Goal: Task Accomplishment & Management: Manage account settings

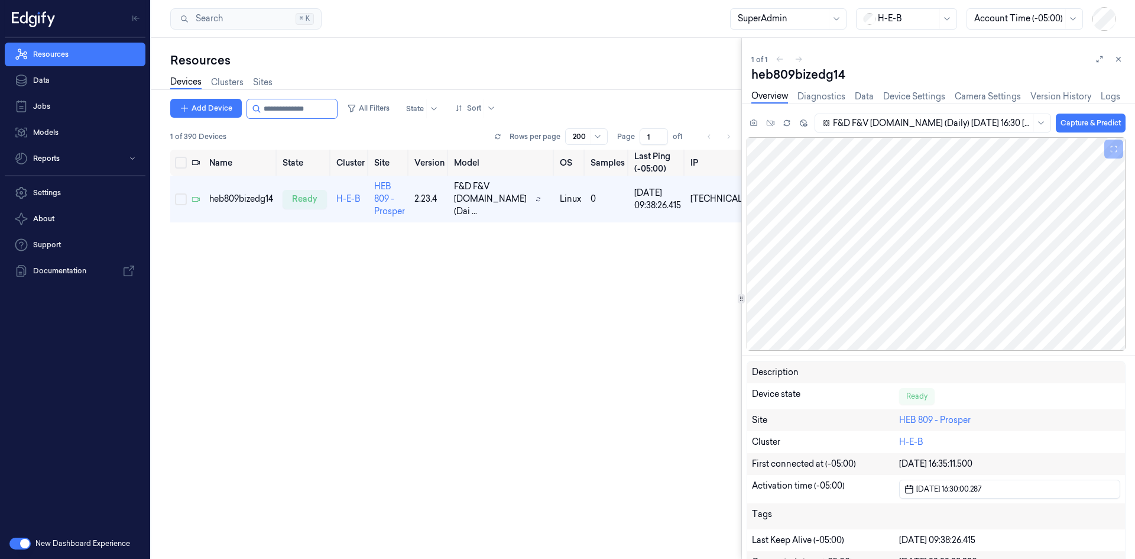
click at [756, 25] on div "H-E-B" at bounding box center [907, 19] width 59 height 20
click at [756, 22] on div at bounding box center [907, 18] width 59 height 12
click at [756, 126] on div "shufersal" at bounding box center [890, 132] width 52 height 12
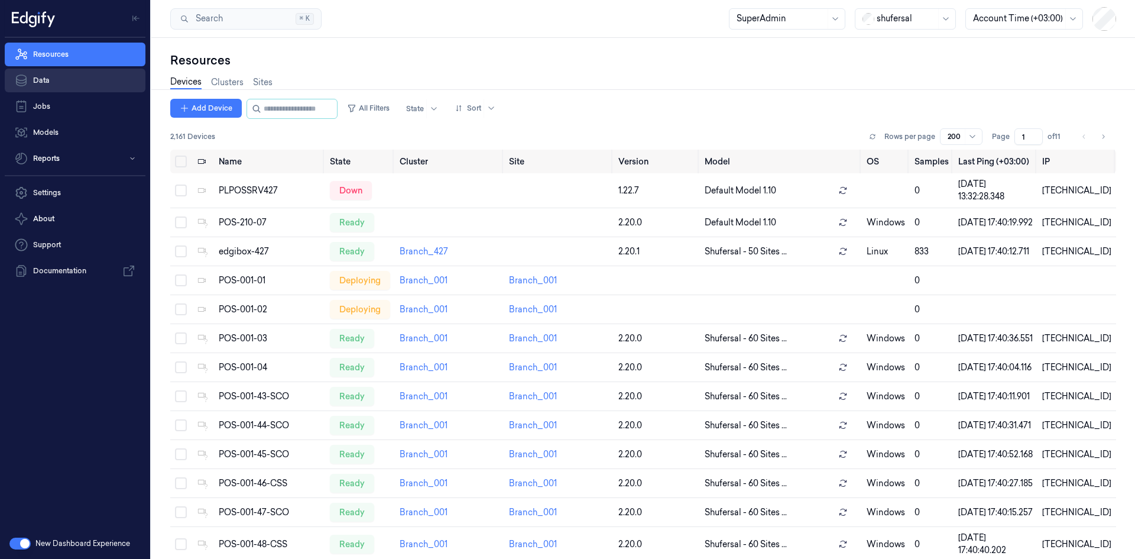
click at [105, 82] on link "Data" at bounding box center [75, 81] width 141 height 24
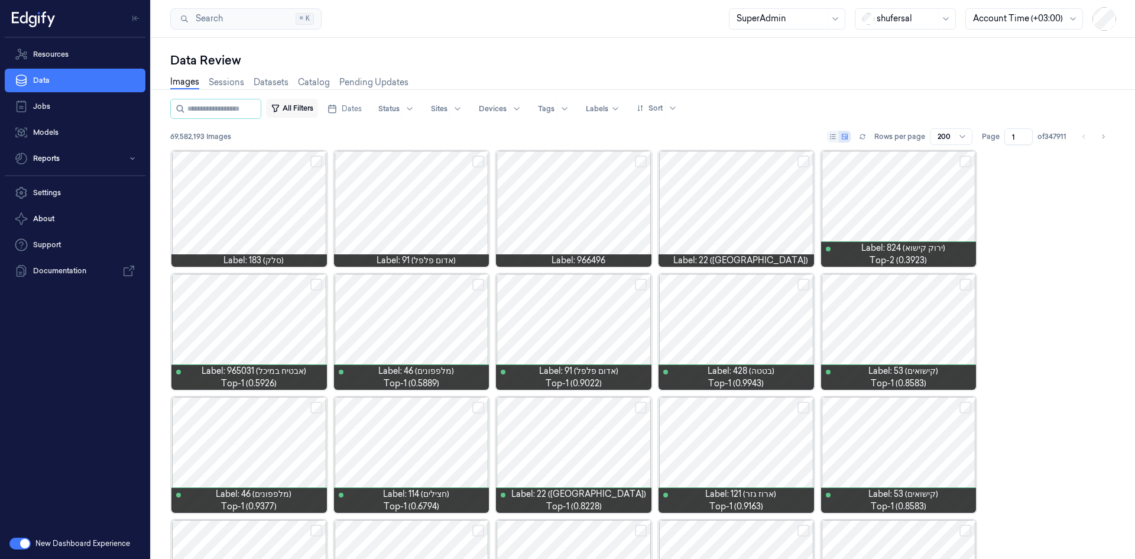
click at [296, 107] on button "All Filters" at bounding box center [292, 108] width 52 height 19
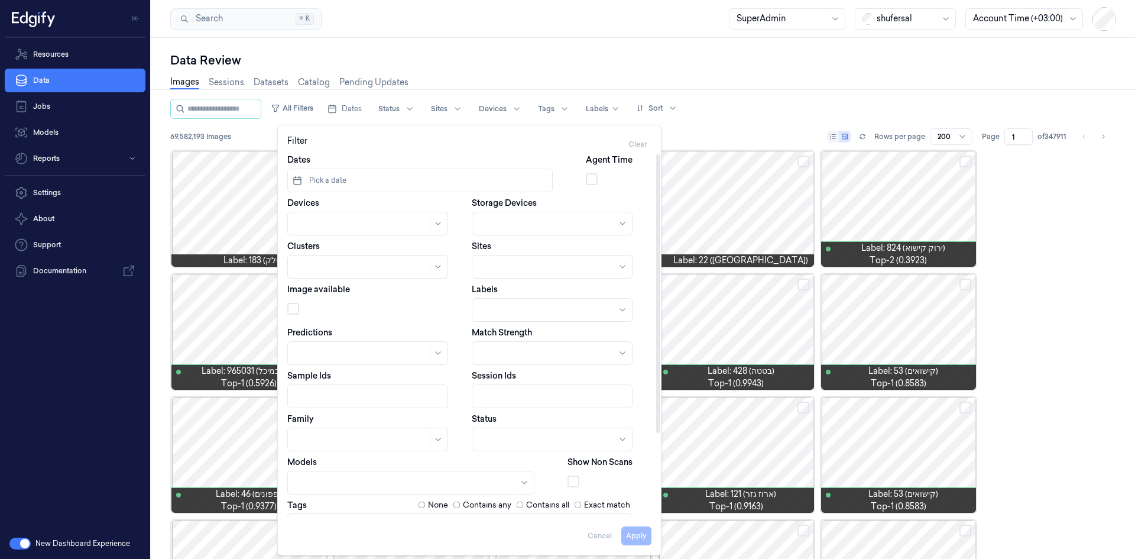
click at [345, 180] on span "Pick a date" at bounding box center [327, 180] width 40 height 11
click at [301, 211] on icon "Go to the Previous Month" at bounding box center [303, 210] width 9 height 9
click at [342, 251] on button "1" at bounding box center [342, 254] width 19 height 19
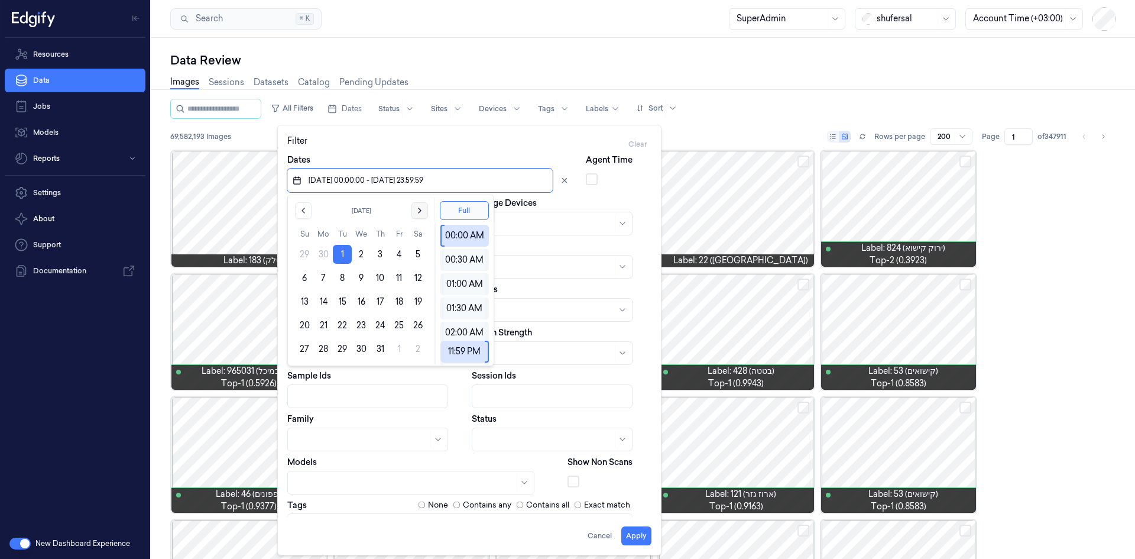
click at [423, 209] on icon "Go to the Next Month" at bounding box center [419, 210] width 9 height 9
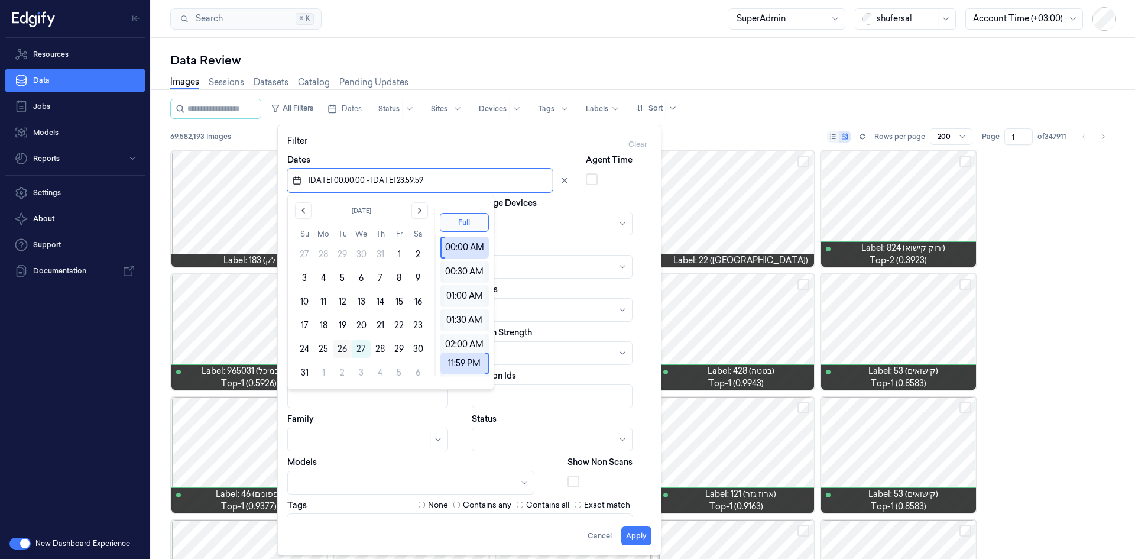
click at [338, 345] on button "26" at bounding box center [342, 348] width 19 height 19
type input "[DATE] 00:00:00 - [DATE] 23:59:59"
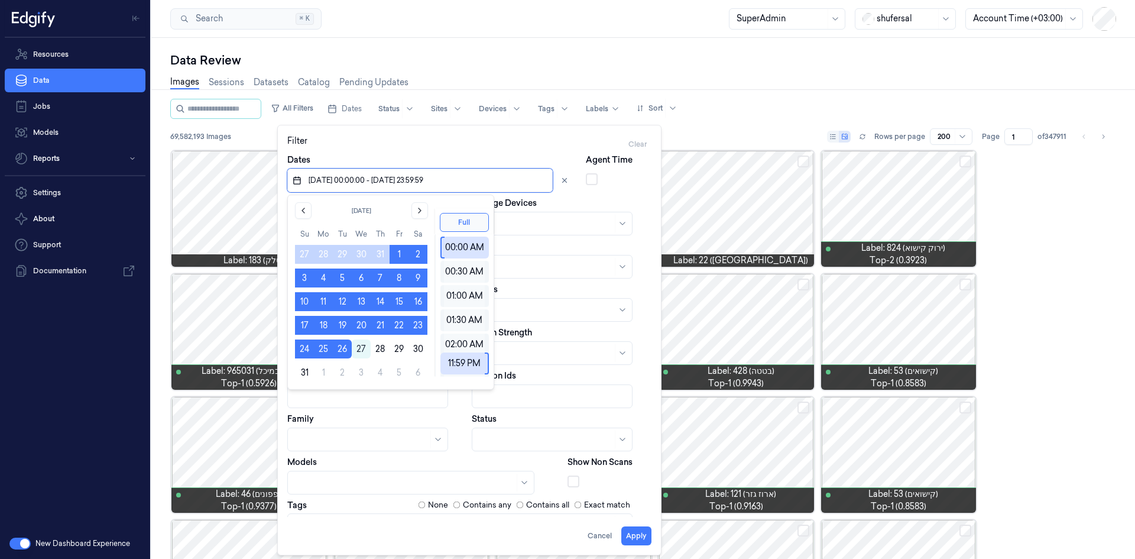
click at [450, 203] on div "Full 00:00 AM 00:30 AM 01:00 AM 01:30 AM 02:00 AM 02:30 AM 03:00 AM 03:30 AM 04…" at bounding box center [464, 292] width 59 height 194
click at [569, 227] on div at bounding box center [545, 224] width 133 height 12
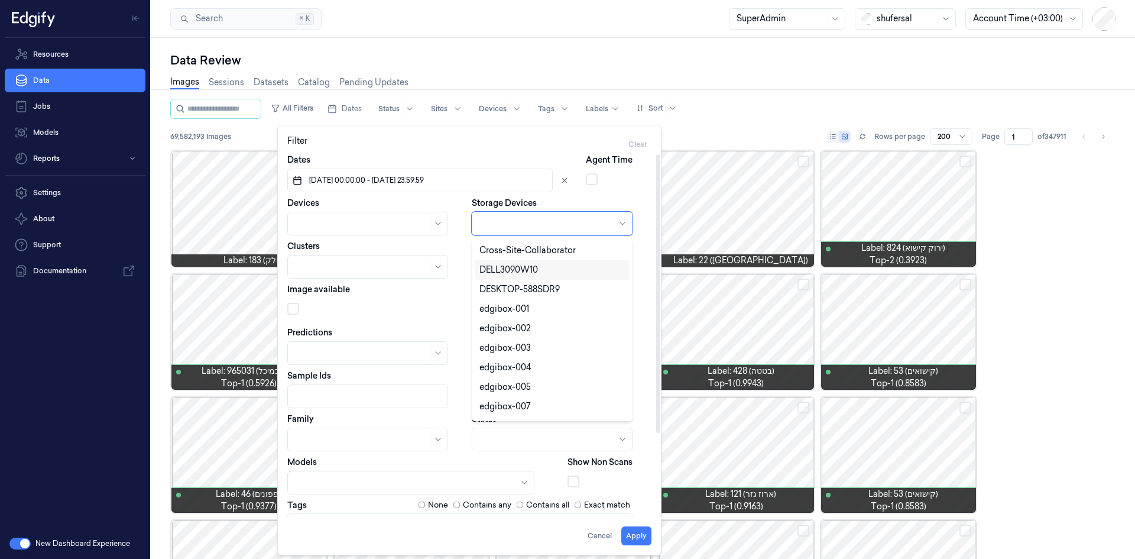
click at [351, 219] on div at bounding box center [361, 224] width 133 height 12
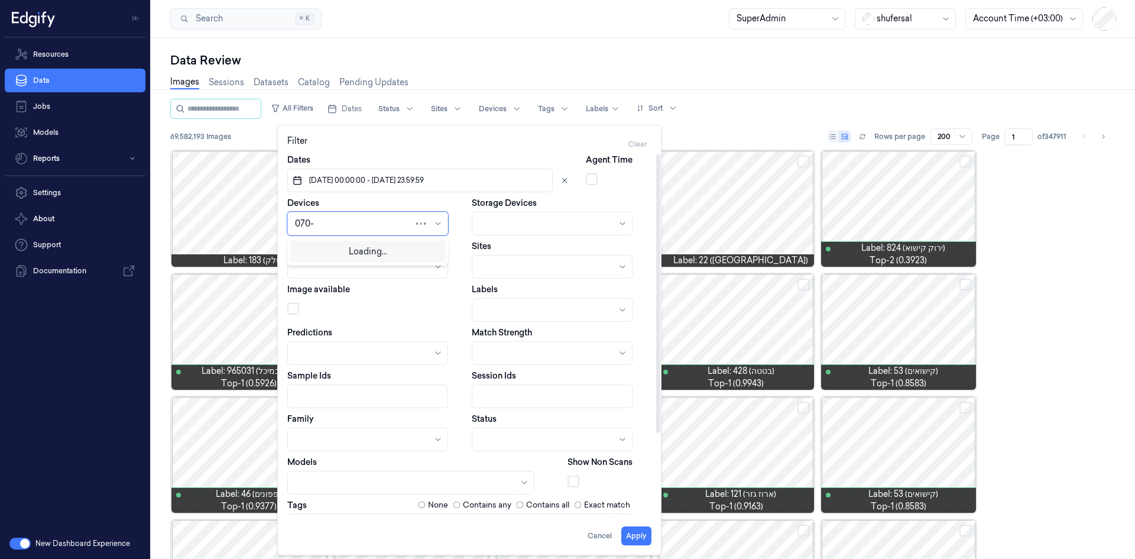
type input "070-0"
click at [326, 251] on div "POS-070-01" at bounding box center [319, 250] width 48 height 12
type input "070-0"
click at [327, 251] on div "POS-070-02" at bounding box center [320, 250] width 50 height 12
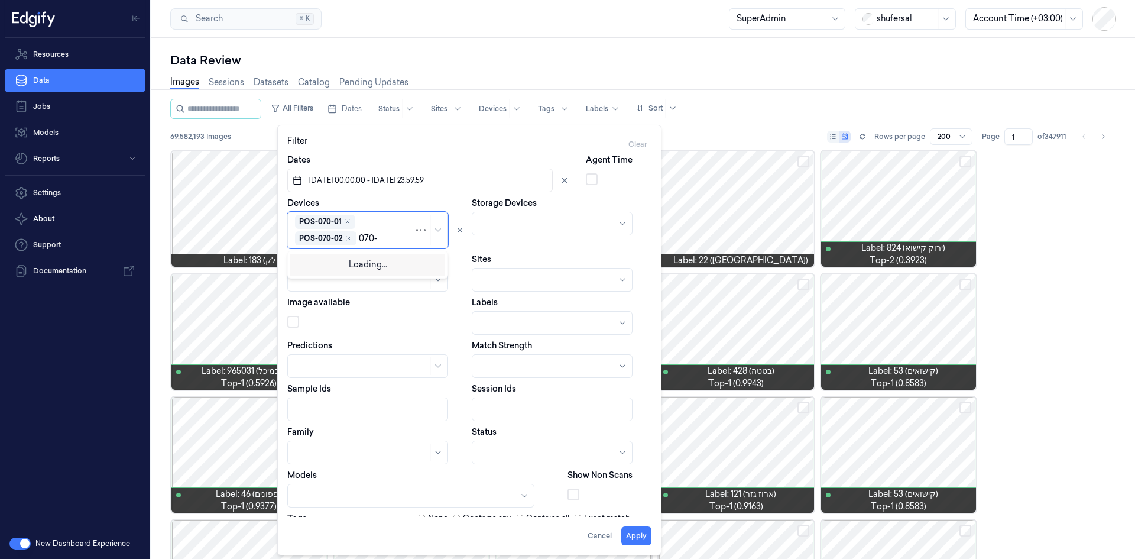
type input "070-0"
click at [342, 267] on div "POS-070-03" at bounding box center [320, 263] width 50 height 12
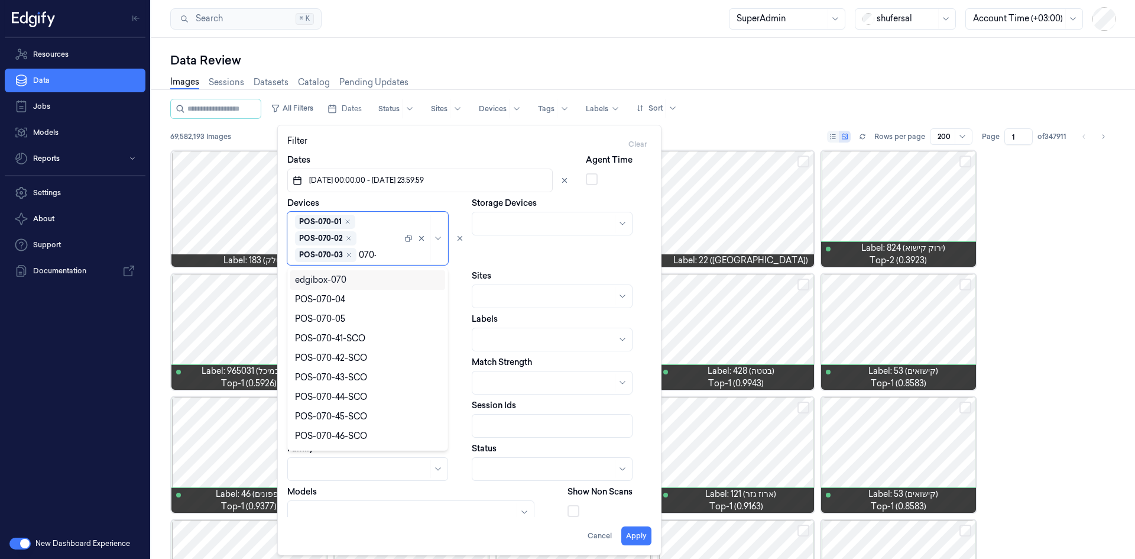
type input "070-0"
click at [353, 279] on div "POS-070-04" at bounding box center [367, 280] width 145 height 12
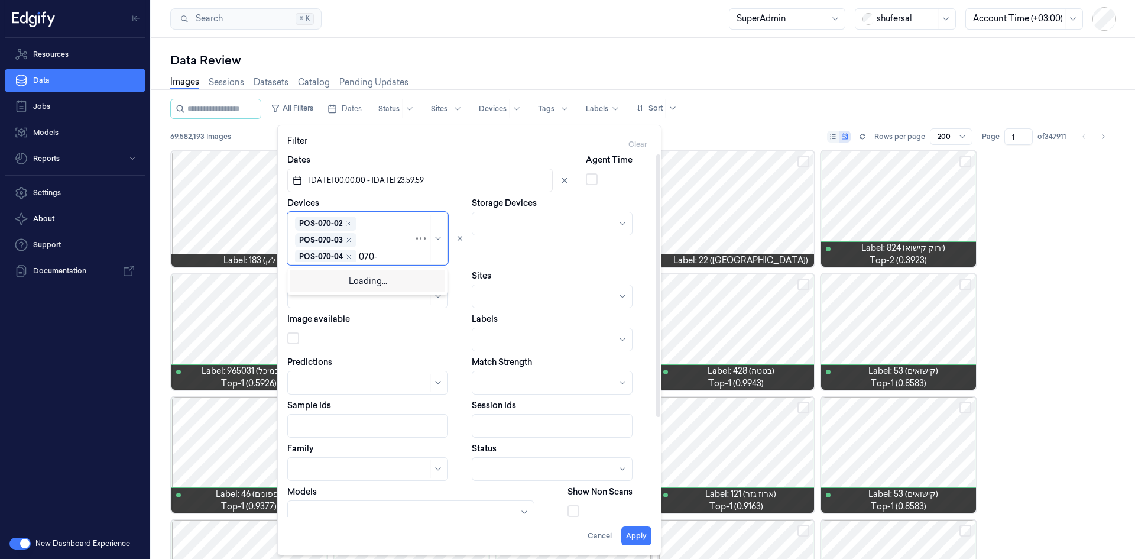
type input "070-0"
click at [317, 276] on div "POS-070-05" at bounding box center [320, 280] width 50 height 12
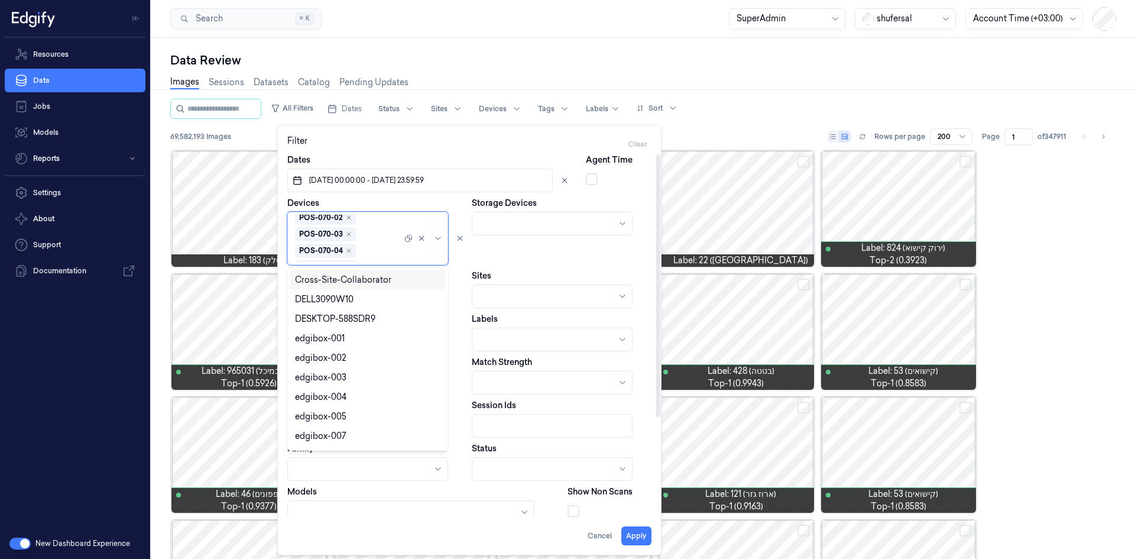
scroll to position [0, 0]
click at [528, 261] on div "Storage Devices" at bounding box center [562, 231] width 180 height 68
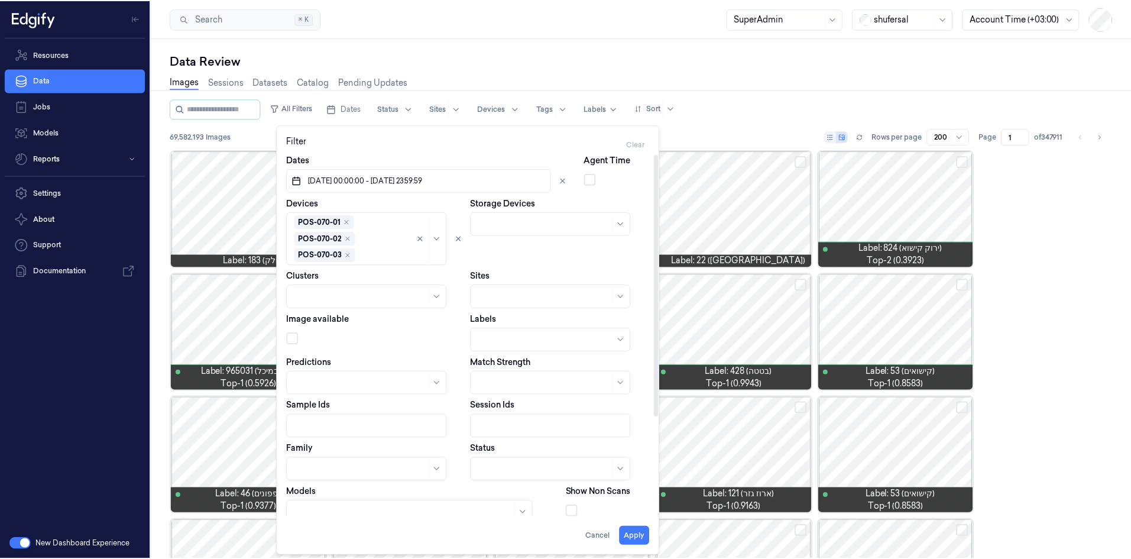
scroll to position [106, 0]
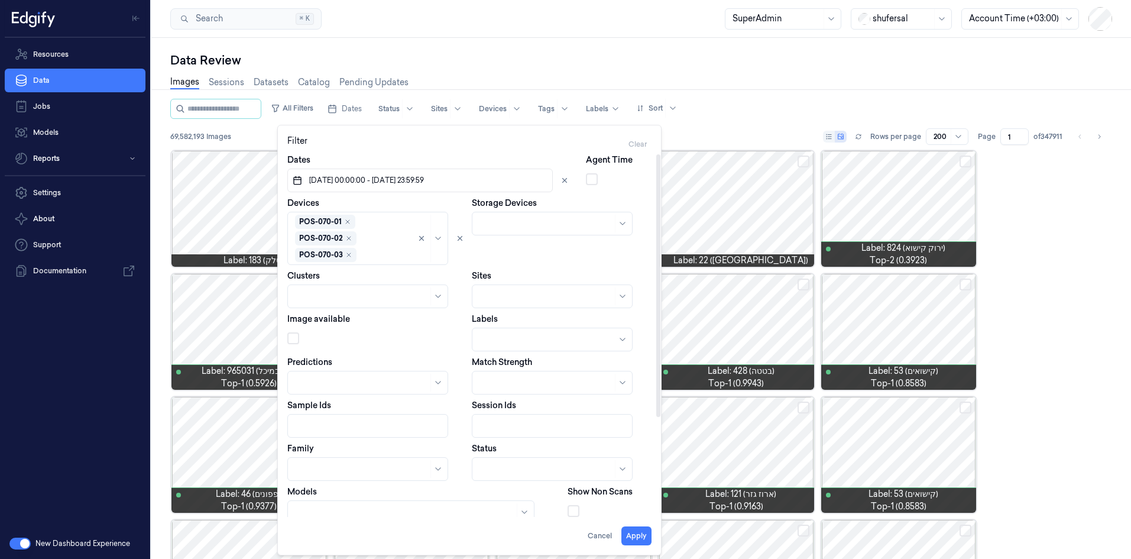
click at [495, 345] on body "Resources Data Jobs Models Reports Settings About Support Documentation New Das…" at bounding box center [565, 279] width 1131 height 559
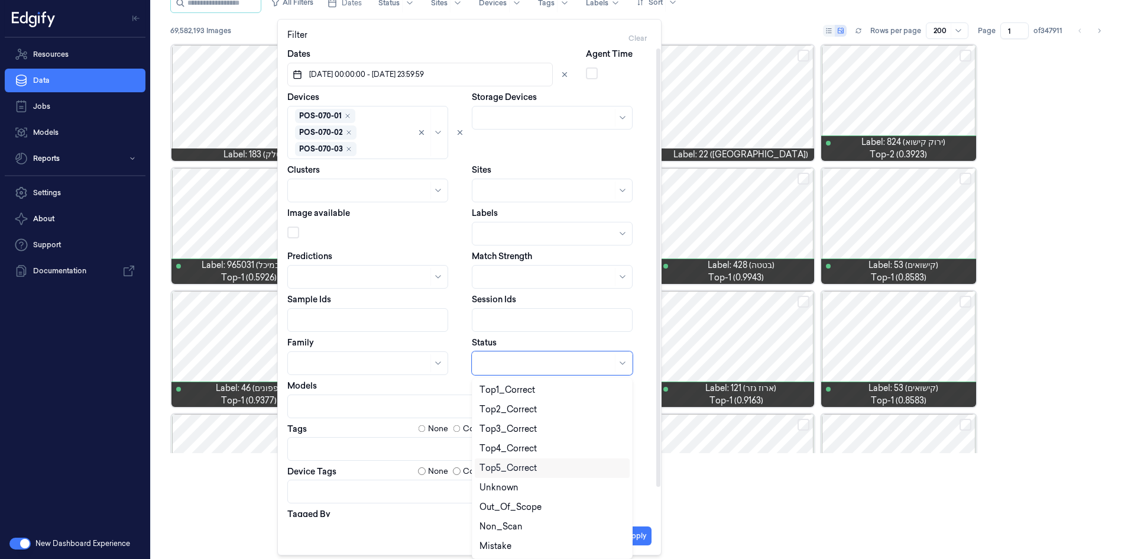
click at [515, 345] on body "Resources Data Jobs Models Reports Settings About Support Documentation New Das…" at bounding box center [565, 173] width 1131 height 559
click at [499, 345] on div "Mistake" at bounding box center [495, 546] width 32 height 12
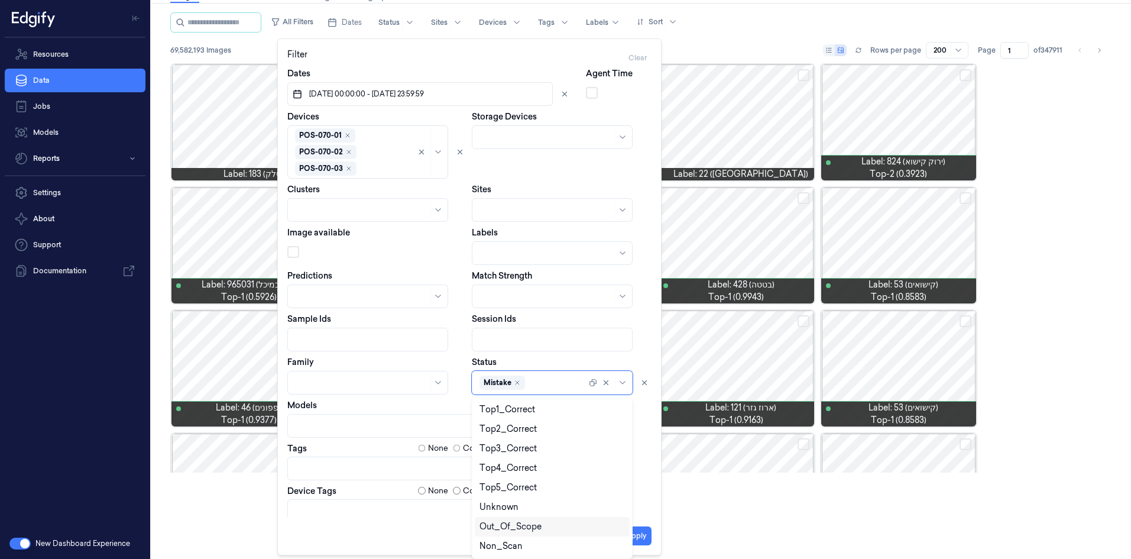
drag, startPoint x: 641, startPoint y: 532, endPoint x: 663, endPoint y: 537, distance: 22.4
click at [641, 345] on button "Apply" at bounding box center [636, 535] width 30 height 19
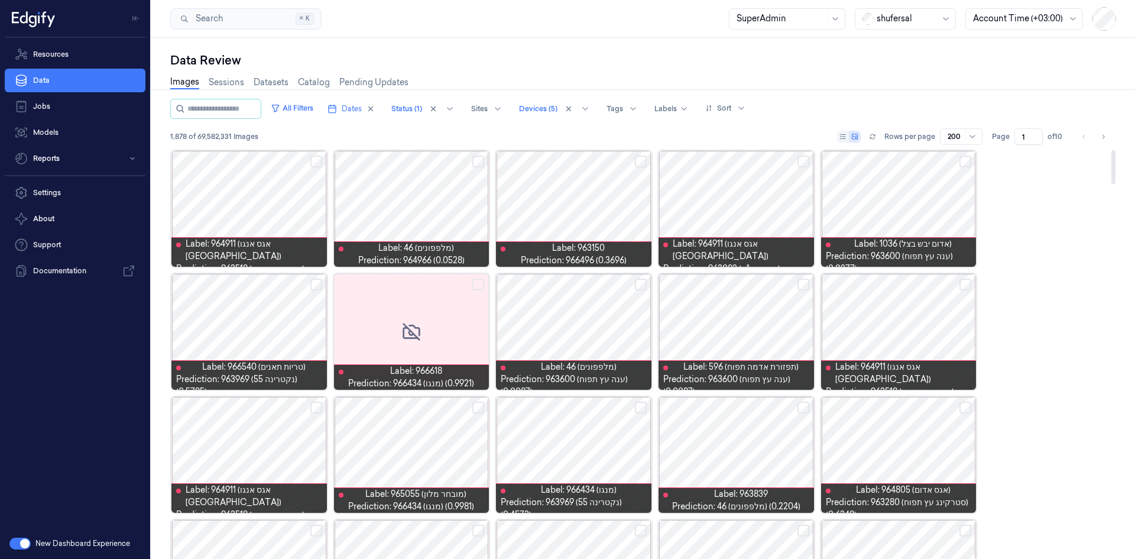
click at [314, 160] on button "Select row" at bounding box center [316, 161] width 12 height 12
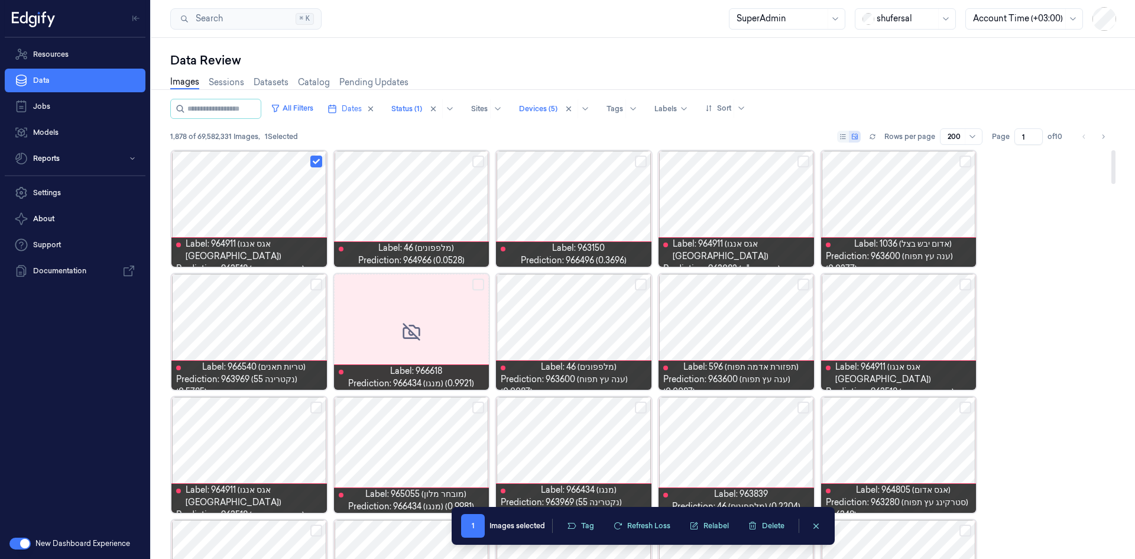
click at [318, 284] on button "Select row" at bounding box center [316, 284] width 12 height 12
click at [257, 320] on div at bounding box center [248, 332] width 155 height 116
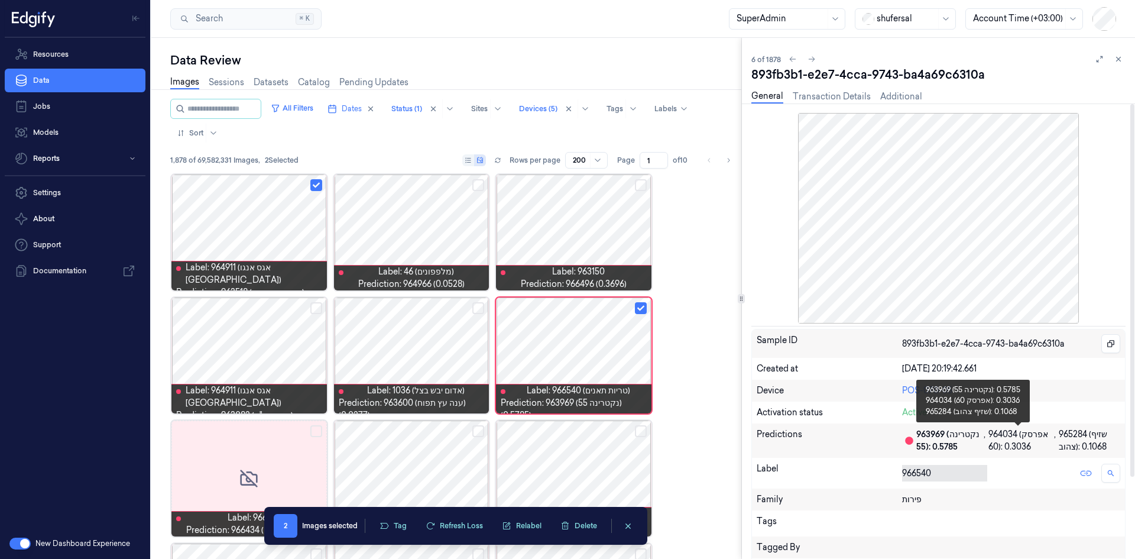
scroll to position [59, 0]
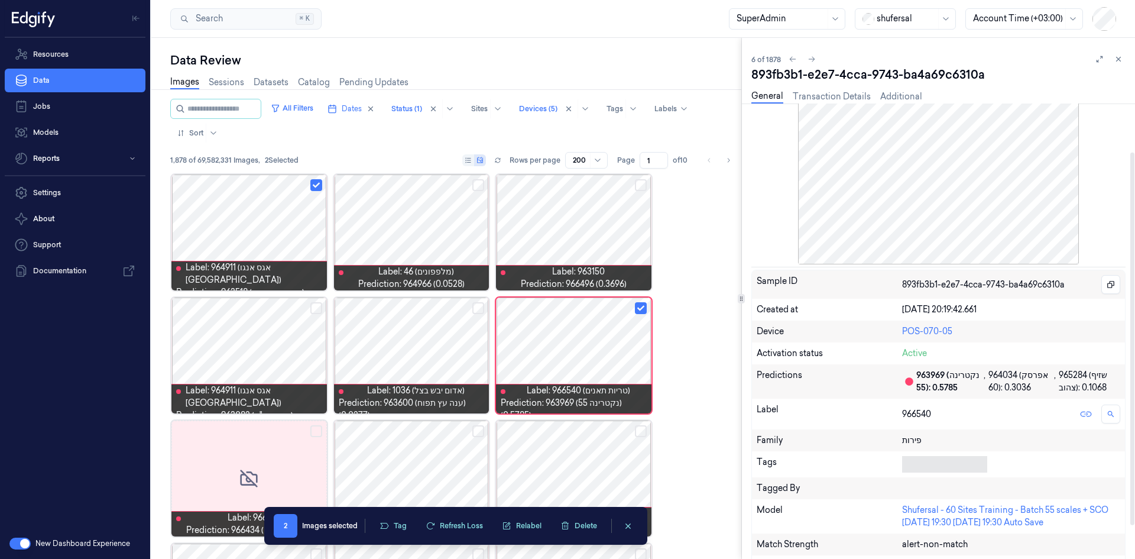
click at [756, 345] on div at bounding box center [942, 464] width 80 height 12
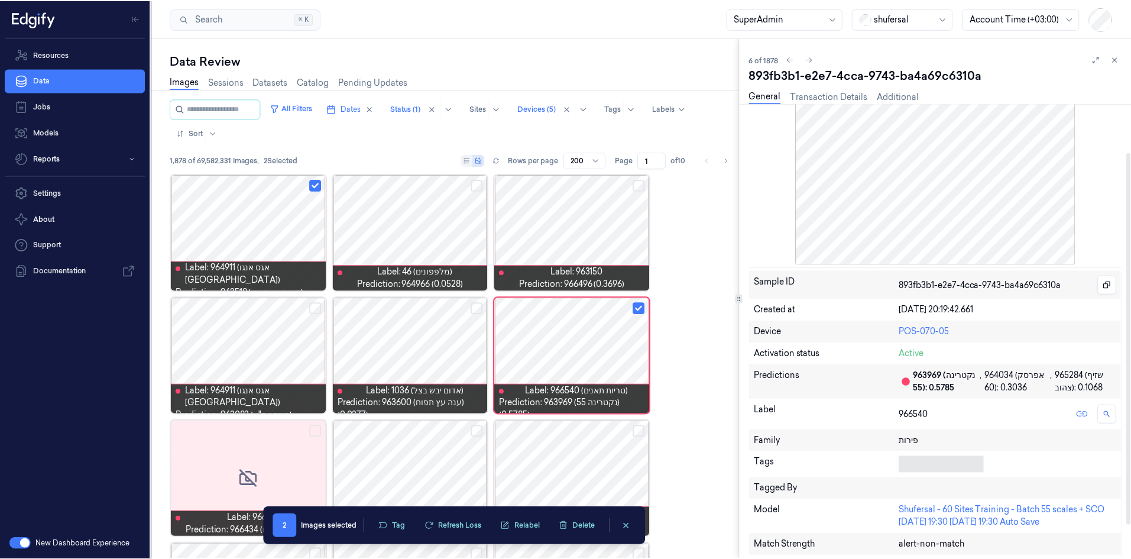
scroll to position [5, 0]
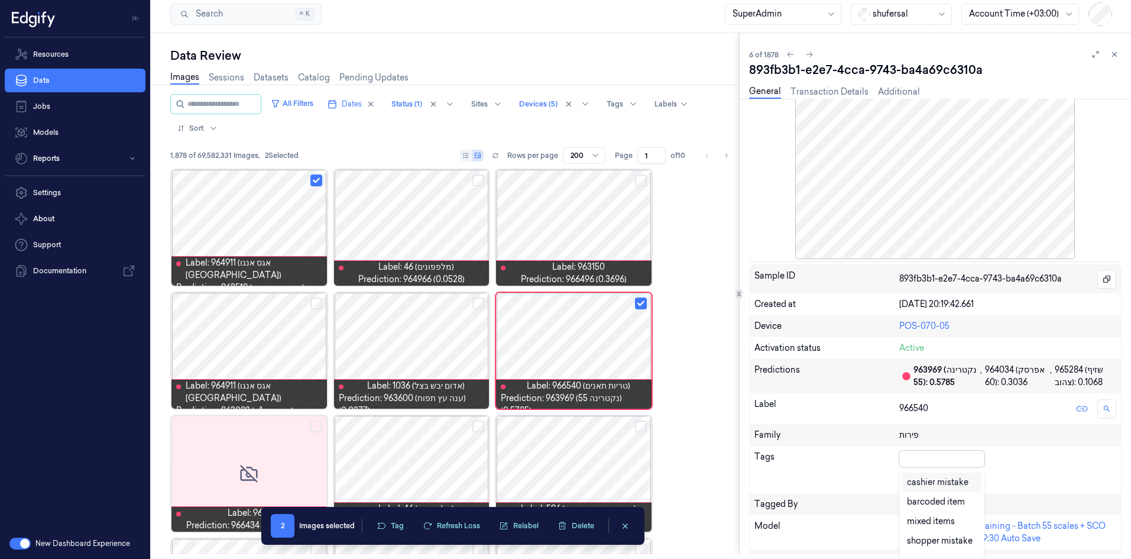
click at [756, 345] on div "cashier mistake" at bounding box center [937, 482] width 61 height 12
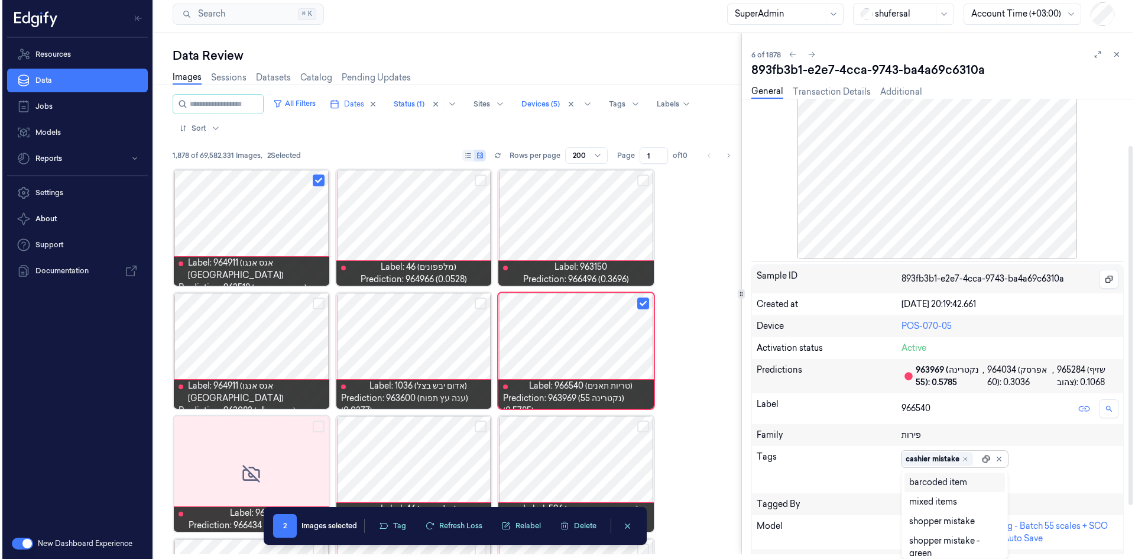
scroll to position [0, 0]
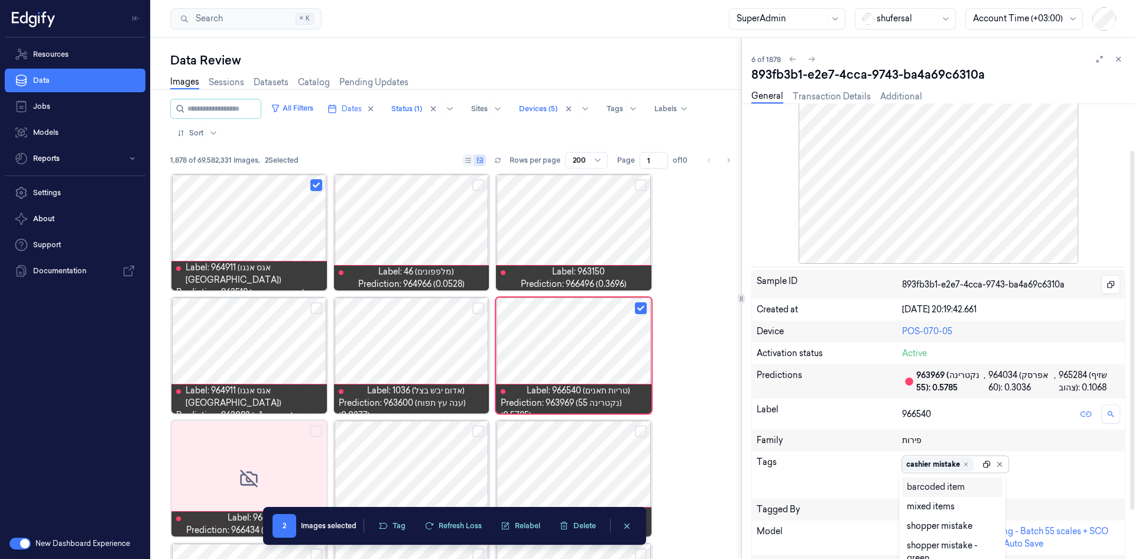
click at [756, 345] on div "cashier mistake" at bounding box center [955, 464] width 106 height 17
click at [756, 345] on icon at bounding box center [910, 484] width 7 height 7
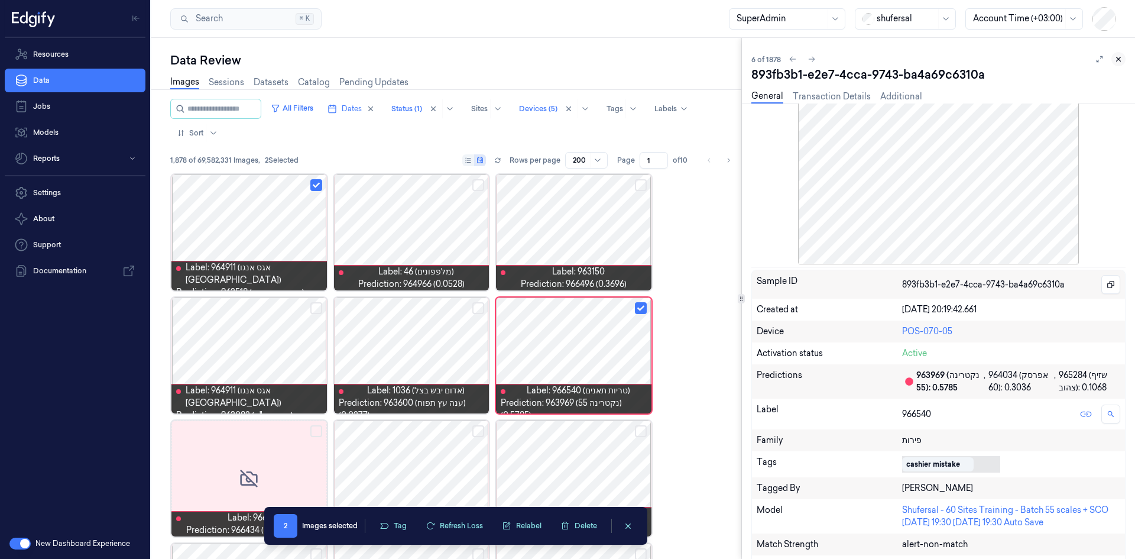
click at [756, 60] on icon at bounding box center [1118, 59] width 8 height 8
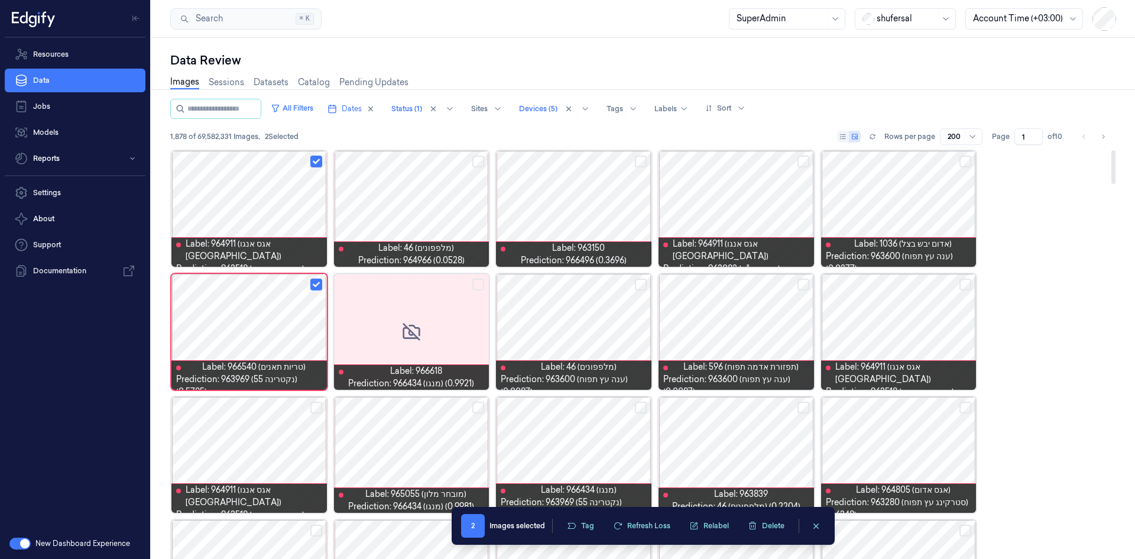
click at [473, 163] on button "Select row" at bounding box center [478, 161] width 12 height 12
click at [756, 161] on button "Select row" at bounding box center [803, 161] width 12 height 12
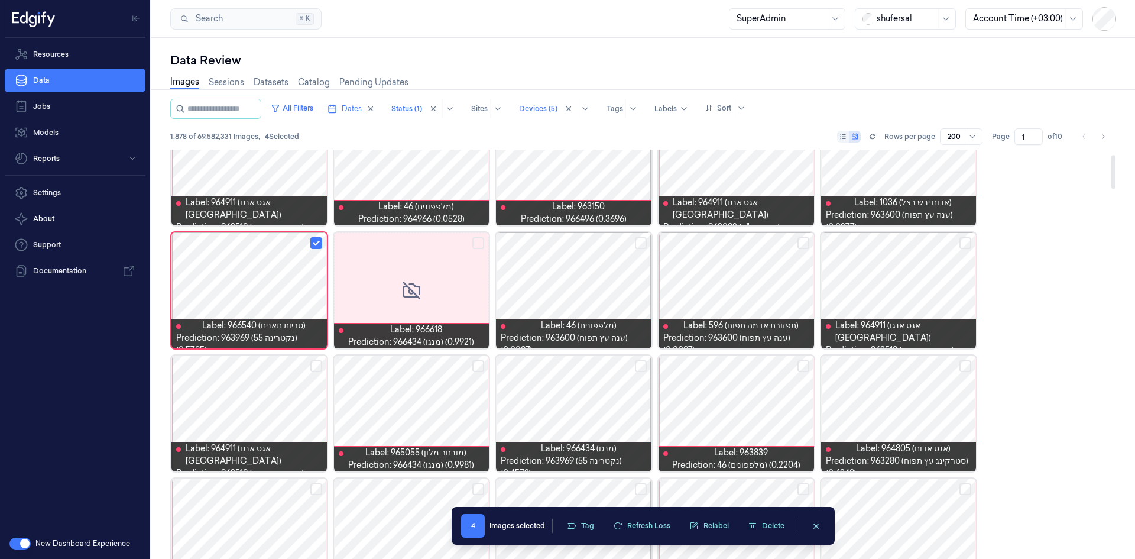
scroll to position [59, 0]
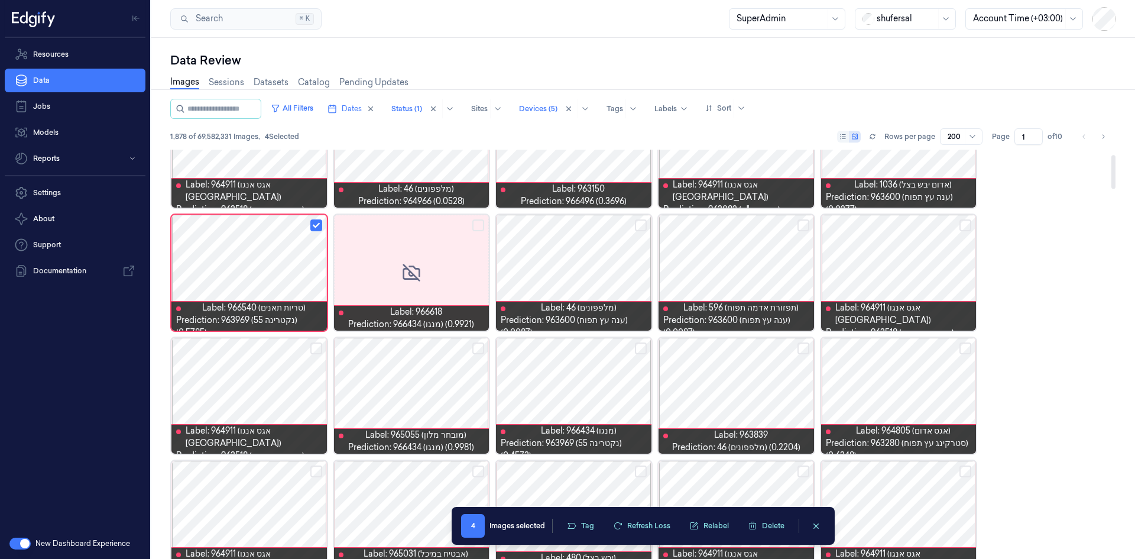
click at [756, 222] on button "Select row" at bounding box center [965, 225] width 12 height 12
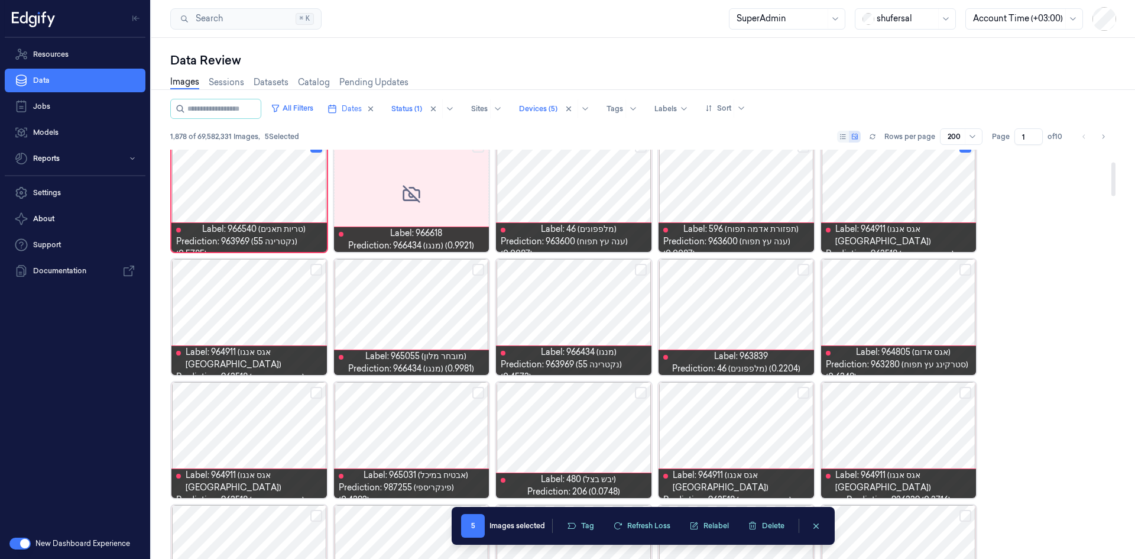
scroll to position [118, 0]
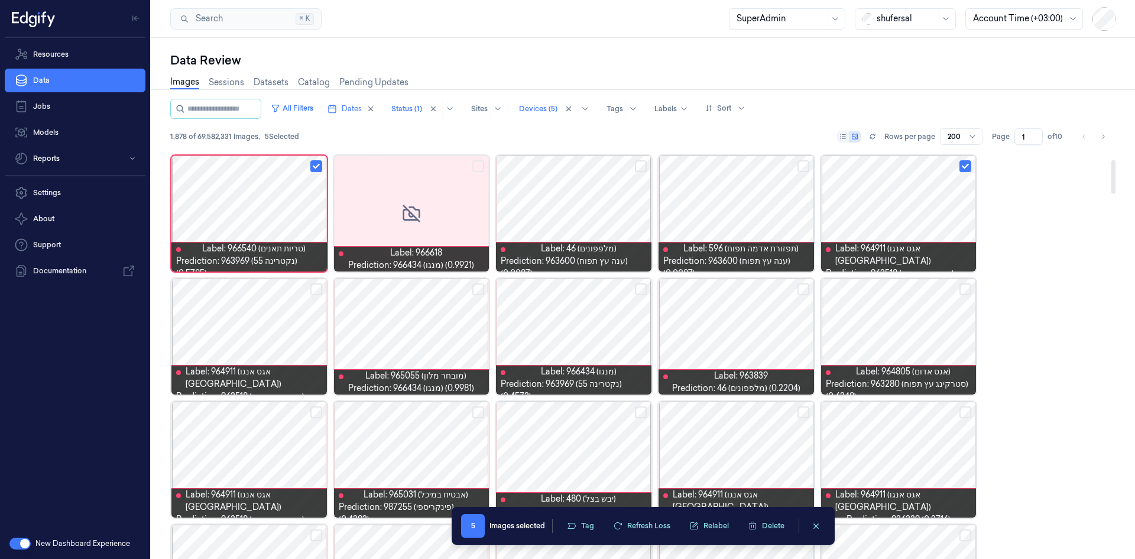
click at [756, 290] on button "Select row" at bounding box center [803, 289] width 12 height 12
click at [640, 288] on button "Select row" at bounding box center [641, 289] width 12 height 12
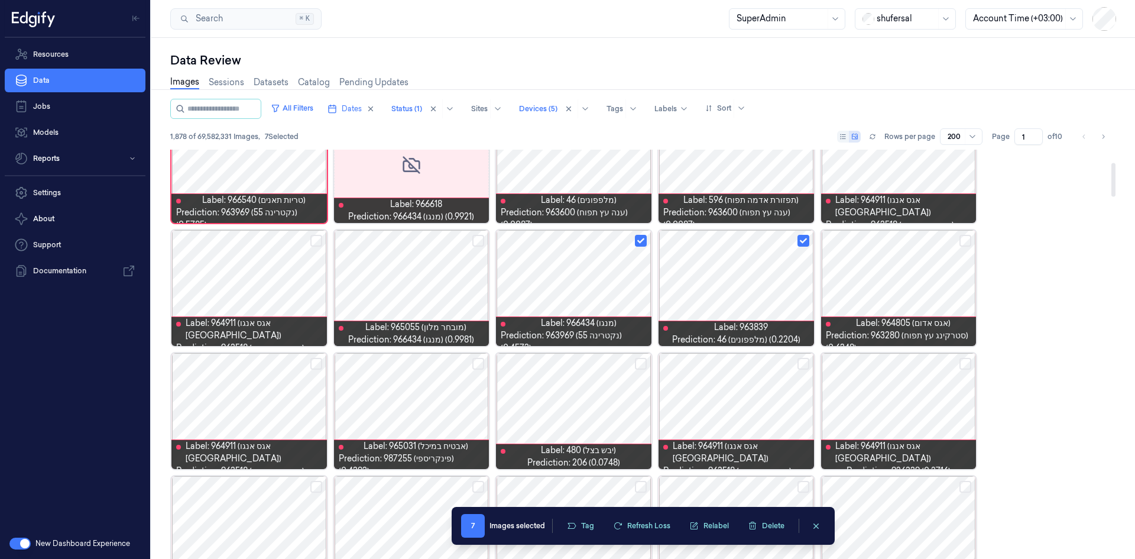
scroll to position [236, 0]
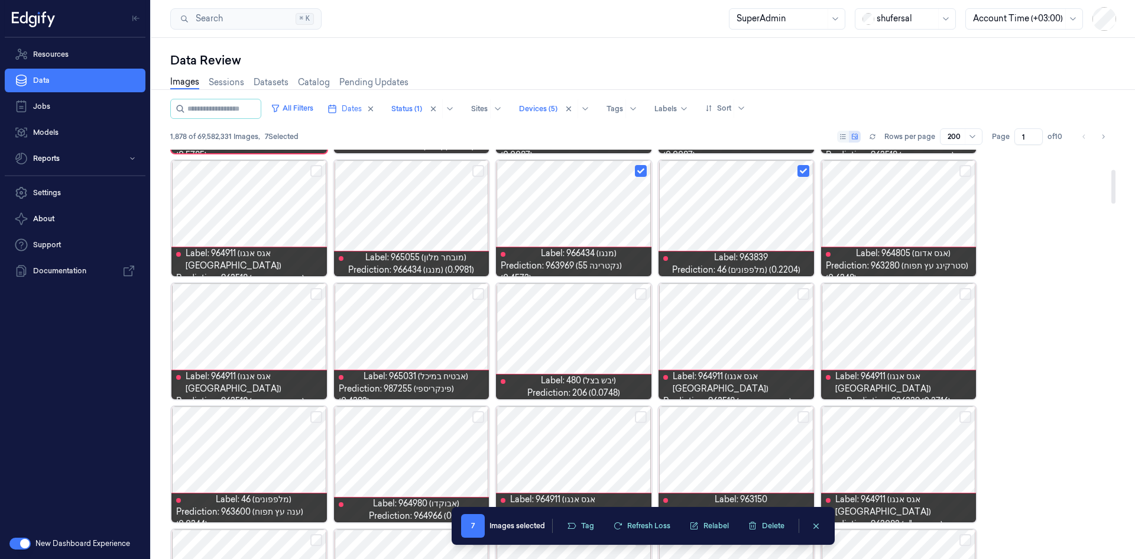
click at [459, 224] on div at bounding box center [411, 218] width 155 height 116
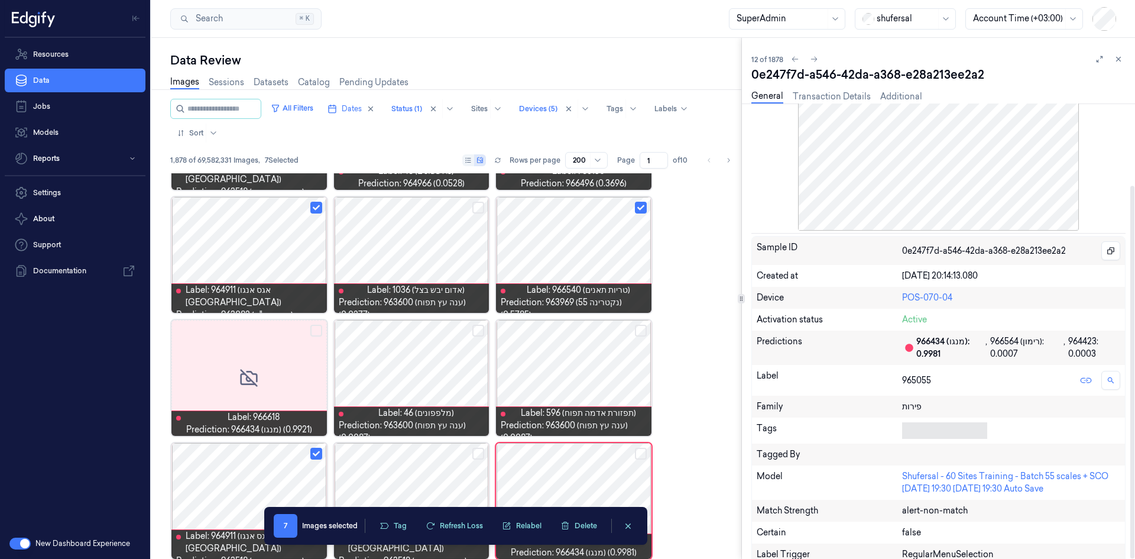
scroll to position [100, 0]
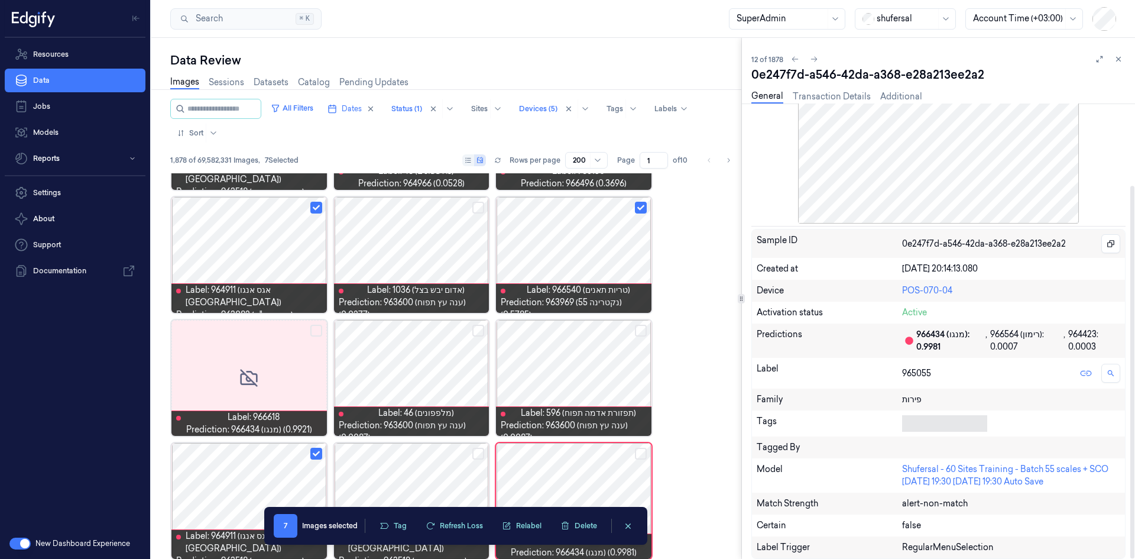
click at [756, 345] on div at bounding box center [942, 423] width 80 height 12
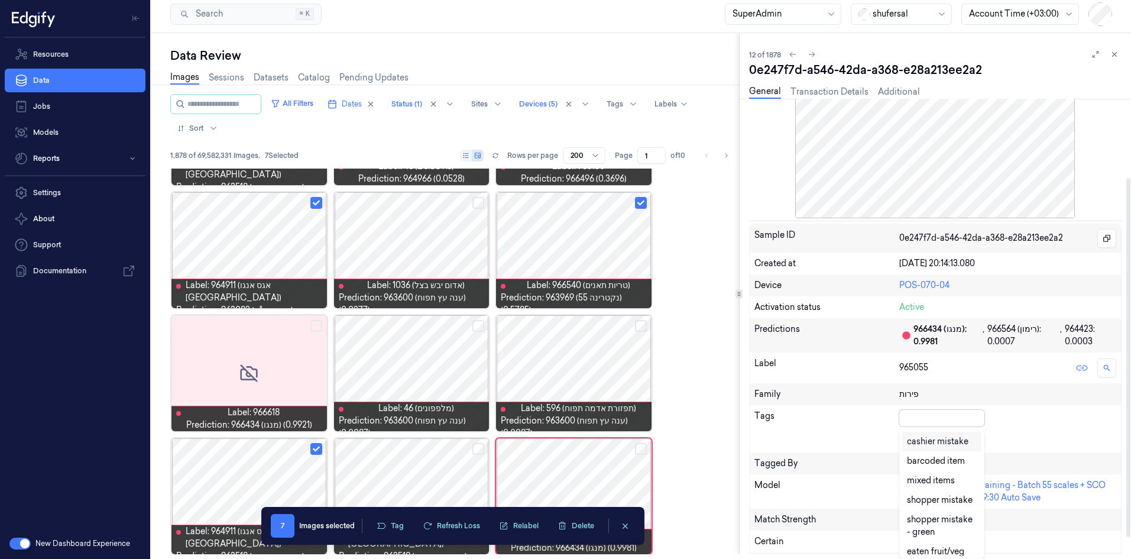
click at [756, 345] on div "cashier mistake" at bounding box center [937, 441] width 61 height 12
click at [756, 345] on div "cashier mistake" at bounding box center [952, 418] width 106 height 17
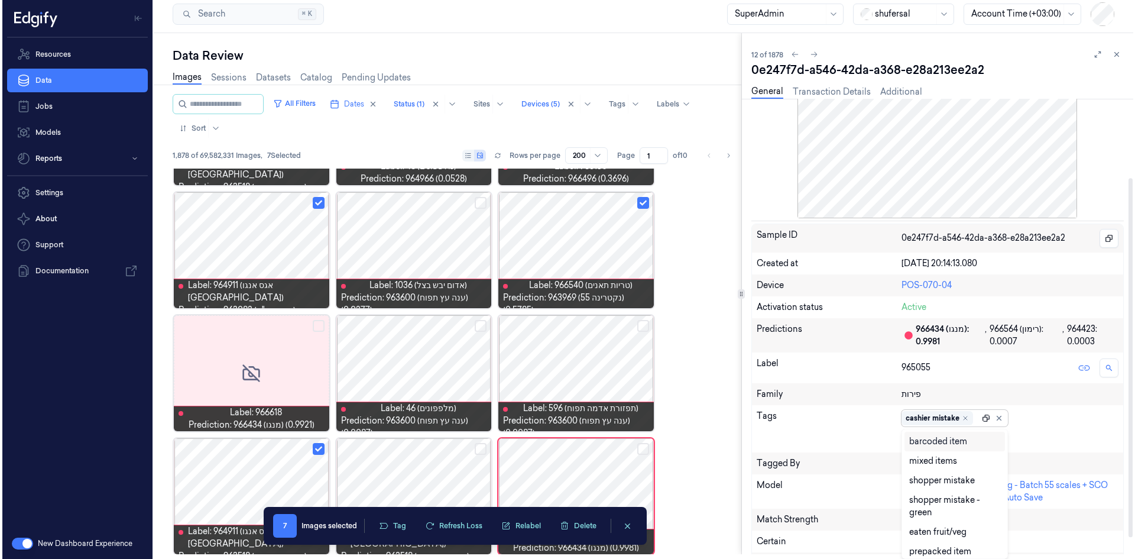
scroll to position [0, 0]
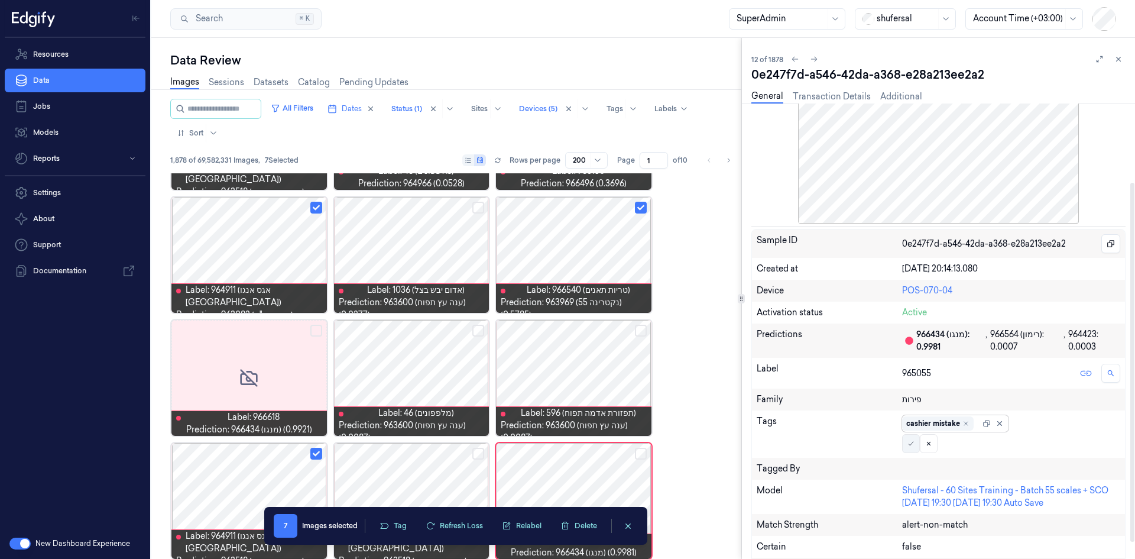
click at [756, 345] on button at bounding box center [911, 443] width 18 height 19
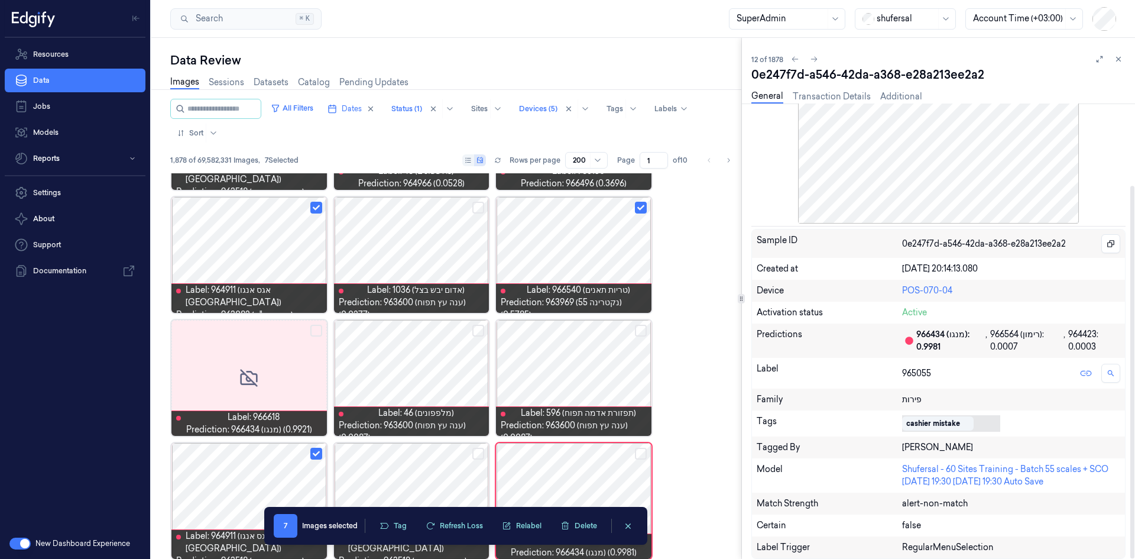
scroll to position [235, 0]
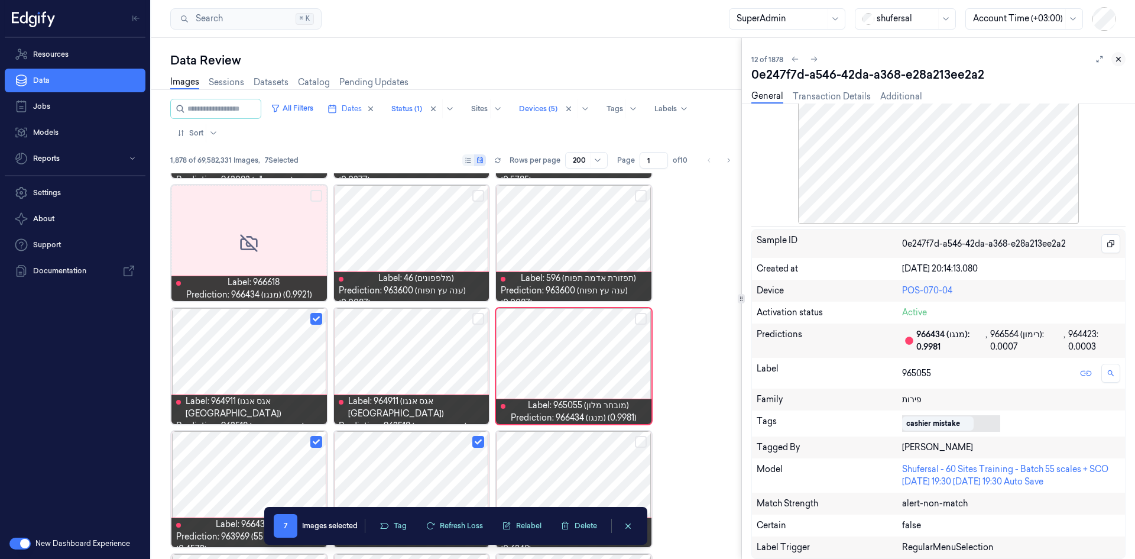
click at [756, 64] on button at bounding box center [1118, 59] width 14 height 14
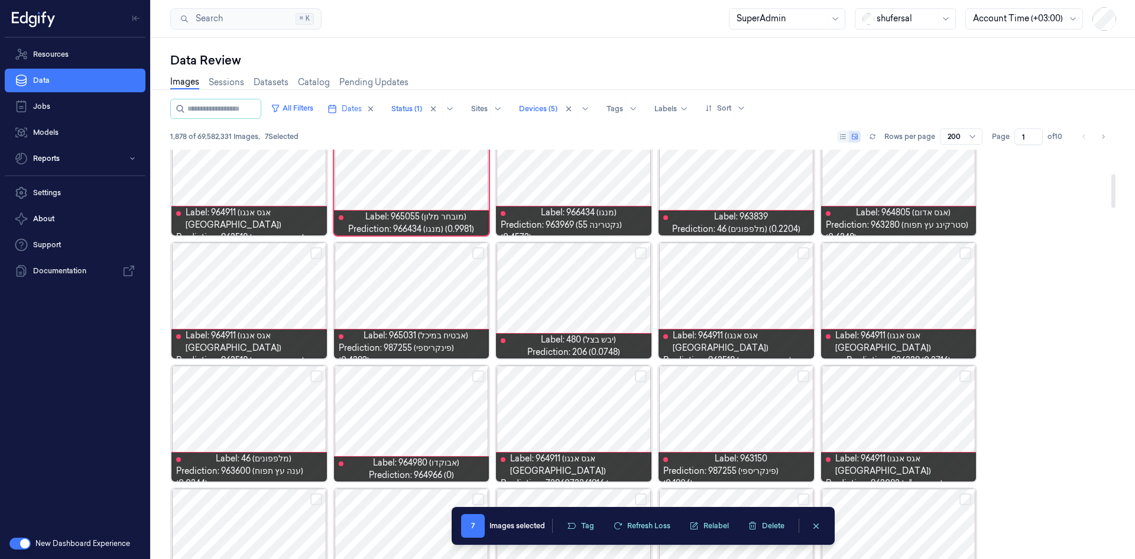
scroll to position [290, 0]
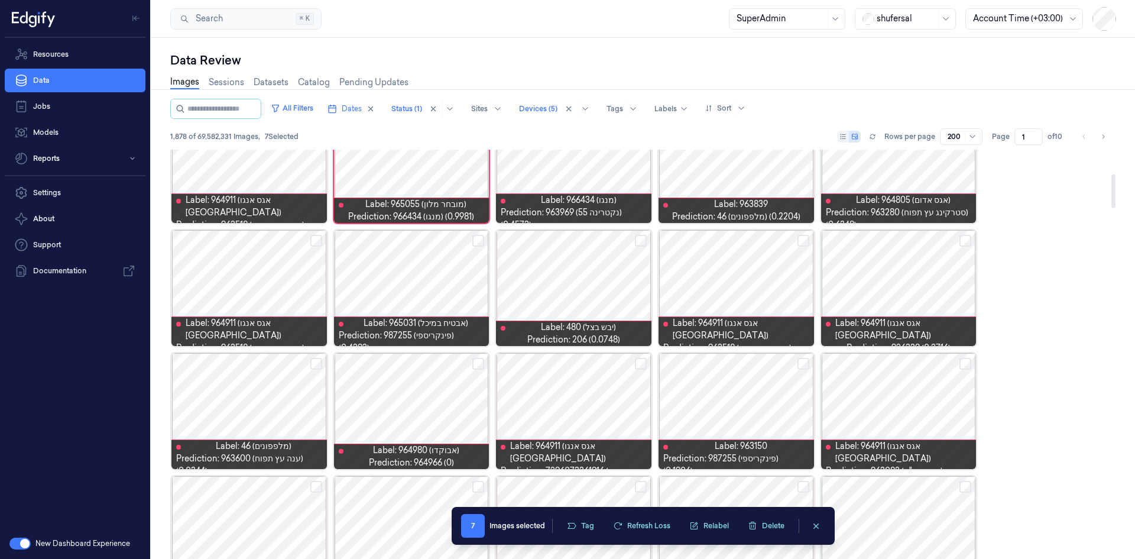
click at [422, 289] on div at bounding box center [411, 288] width 155 height 116
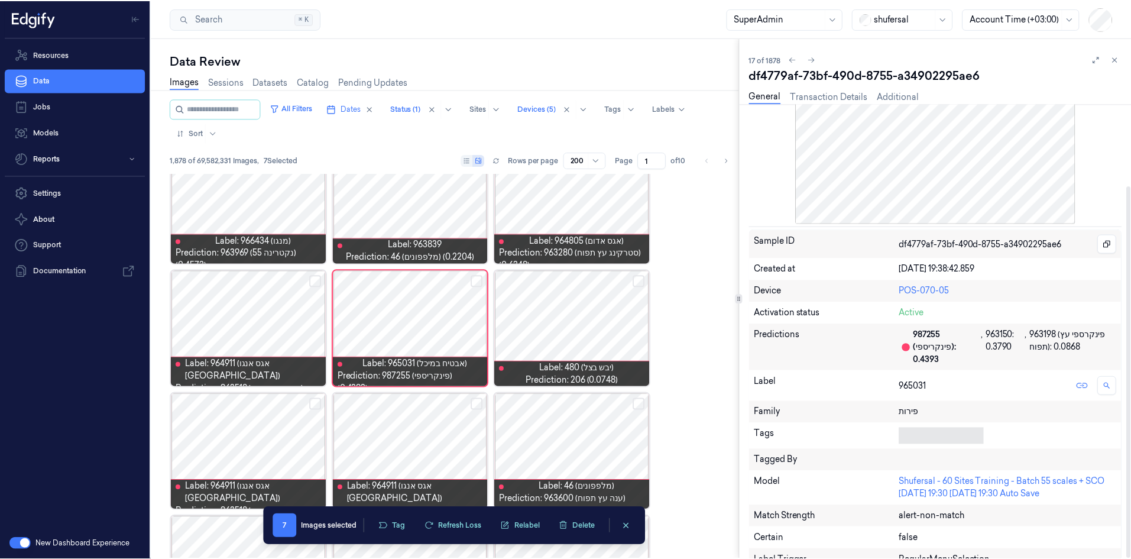
scroll to position [5, 0]
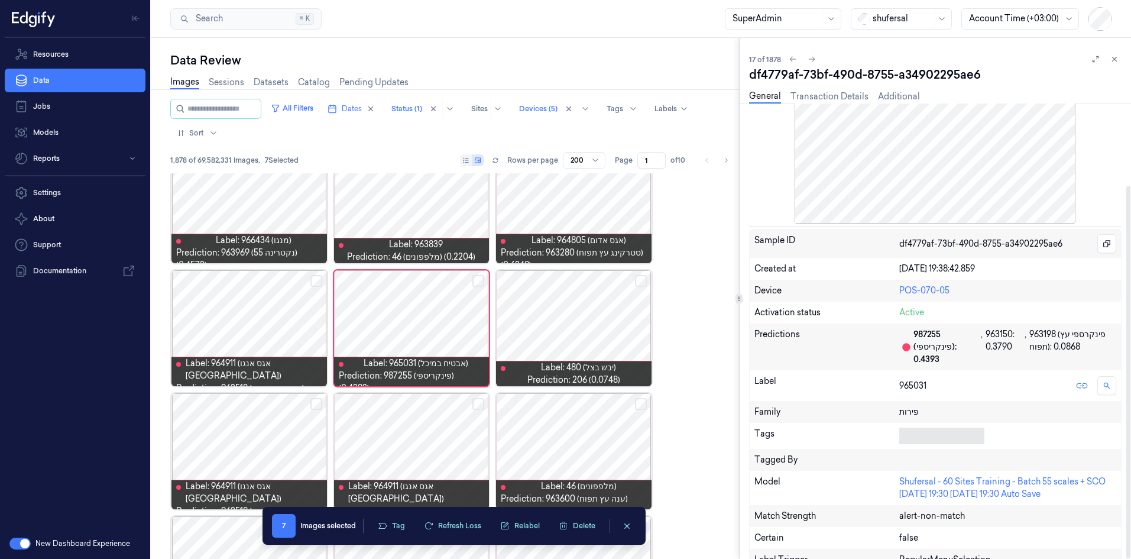
click at [756, 345] on div at bounding box center [939, 435] width 80 height 17
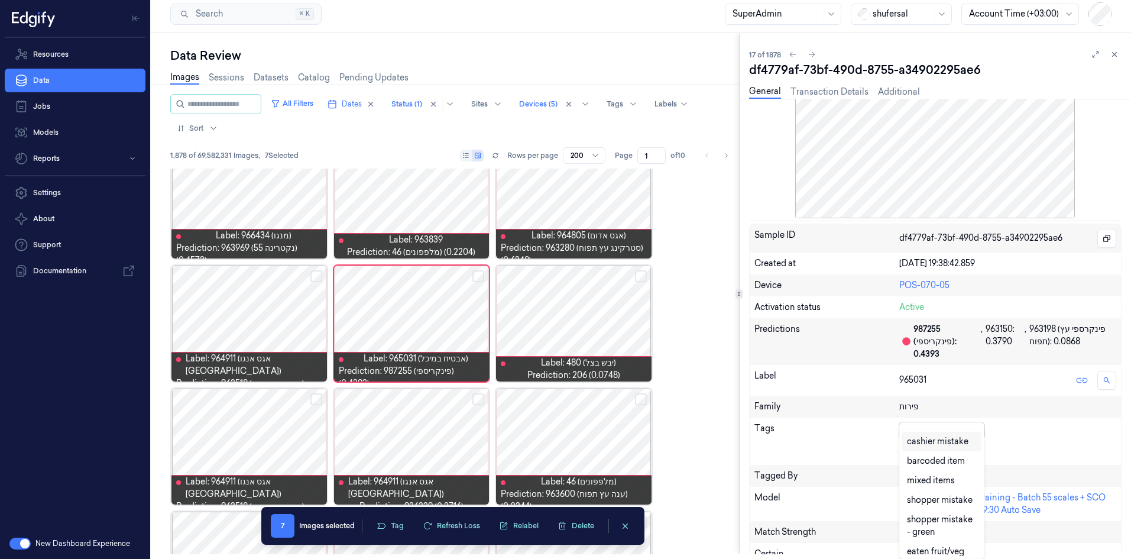
click at [756, 345] on div "cashier mistake" at bounding box center [937, 441] width 61 height 12
click at [756, 345] on div "cashier mistake" at bounding box center [952, 430] width 106 height 17
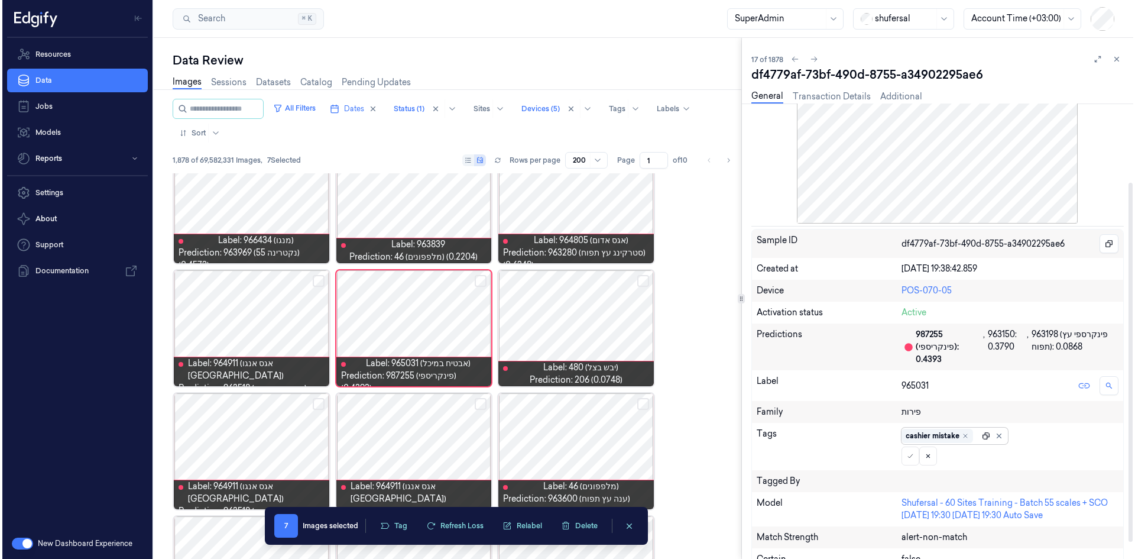
scroll to position [0, 0]
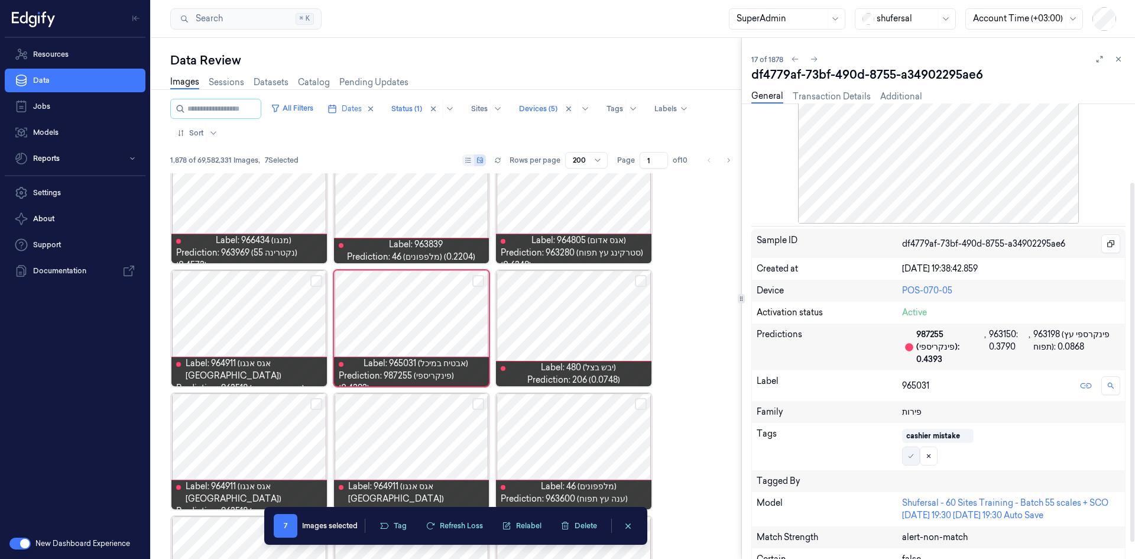
click at [756, 345] on icon at bounding box center [910, 455] width 7 height 7
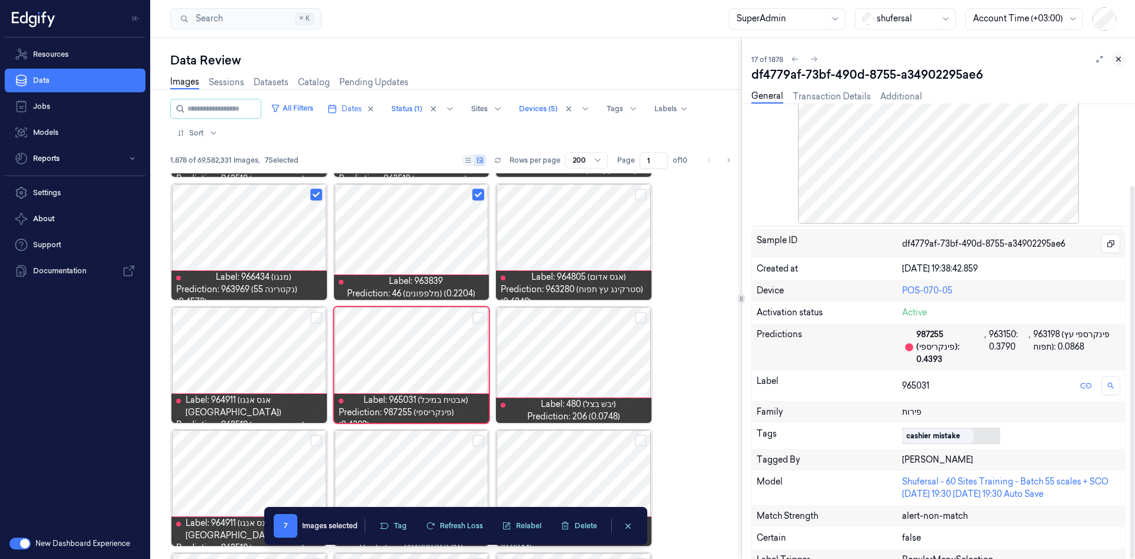
click at [756, 55] on icon at bounding box center [1118, 59] width 8 height 8
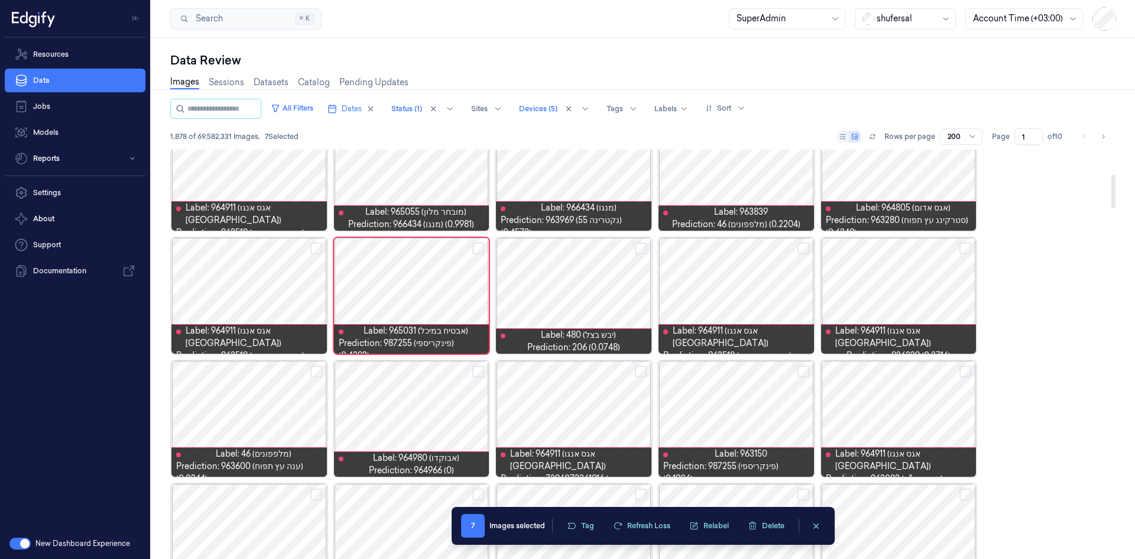
scroll to position [353, 0]
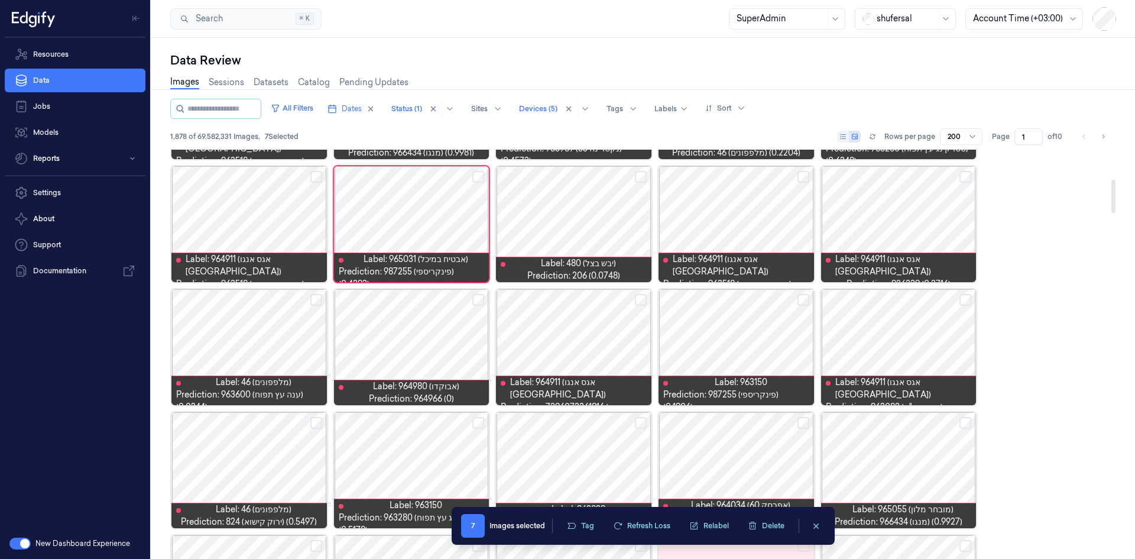
click at [756, 176] on button "Select row" at bounding box center [803, 177] width 12 height 12
click at [756, 174] on button "Select row" at bounding box center [965, 177] width 12 height 12
click at [756, 297] on button "Select row" at bounding box center [965, 300] width 12 height 12
click at [756, 300] on button "Select row" at bounding box center [803, 300] width 12 height 12
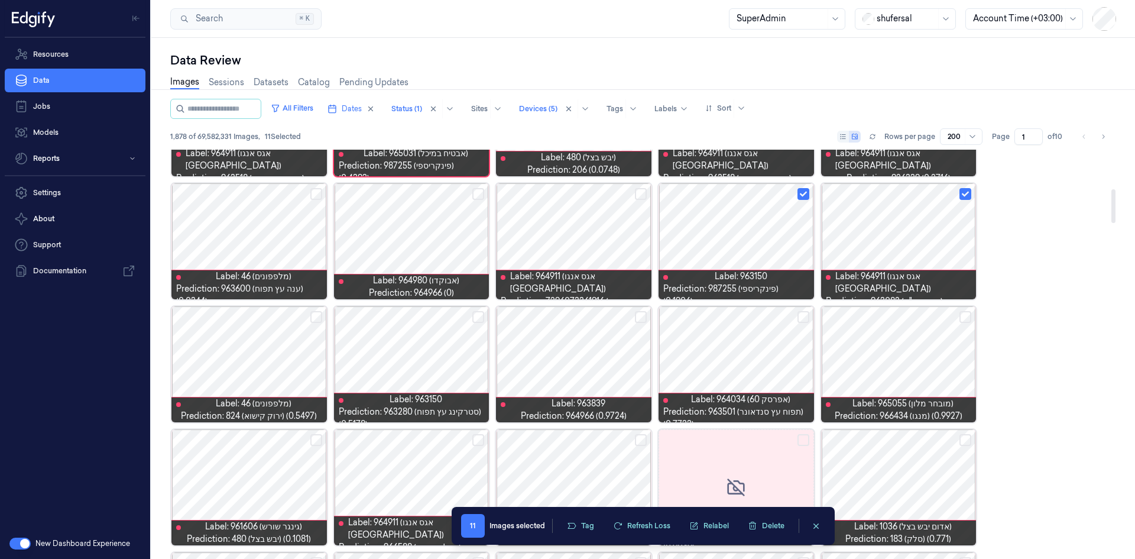
scroll to position [472, 0]
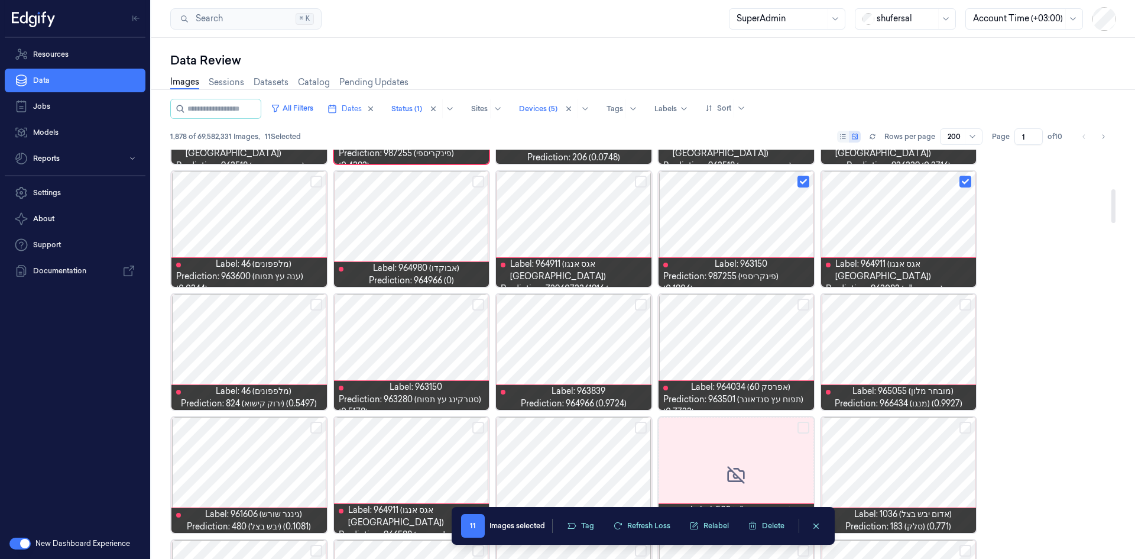
click at [271, 345] on div at bounding box center [248, 352] width 155 height 116
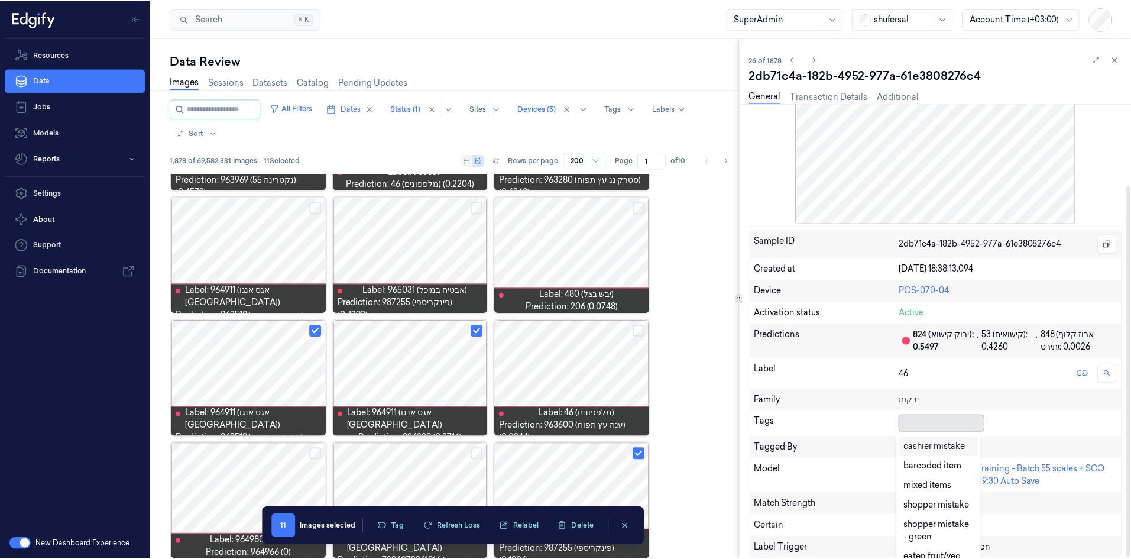
scroll to position [5, 0]
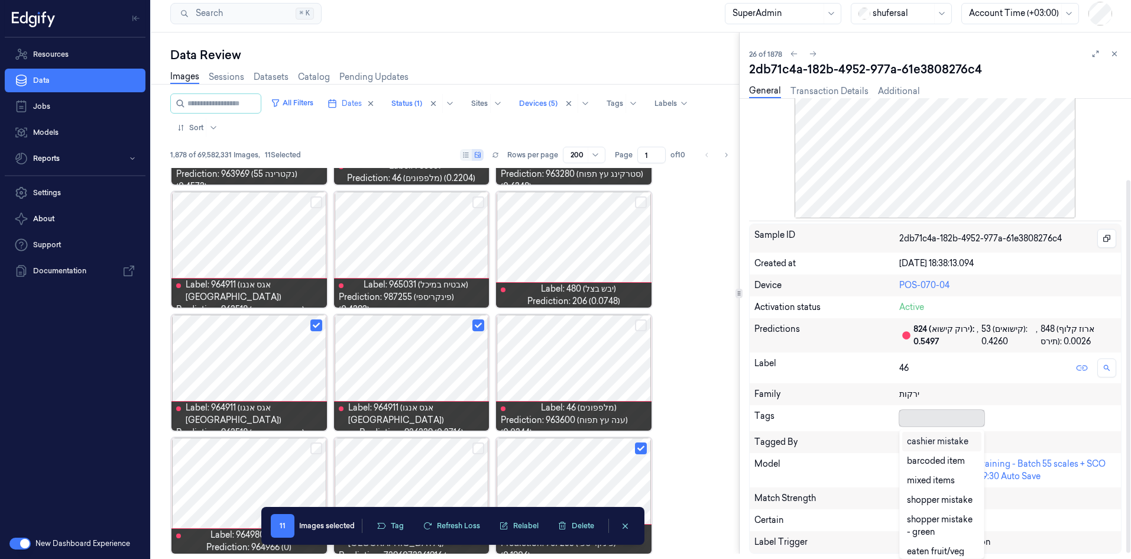
click at [756, 345] on div at bounding box center [939, 418] width 80 height 17
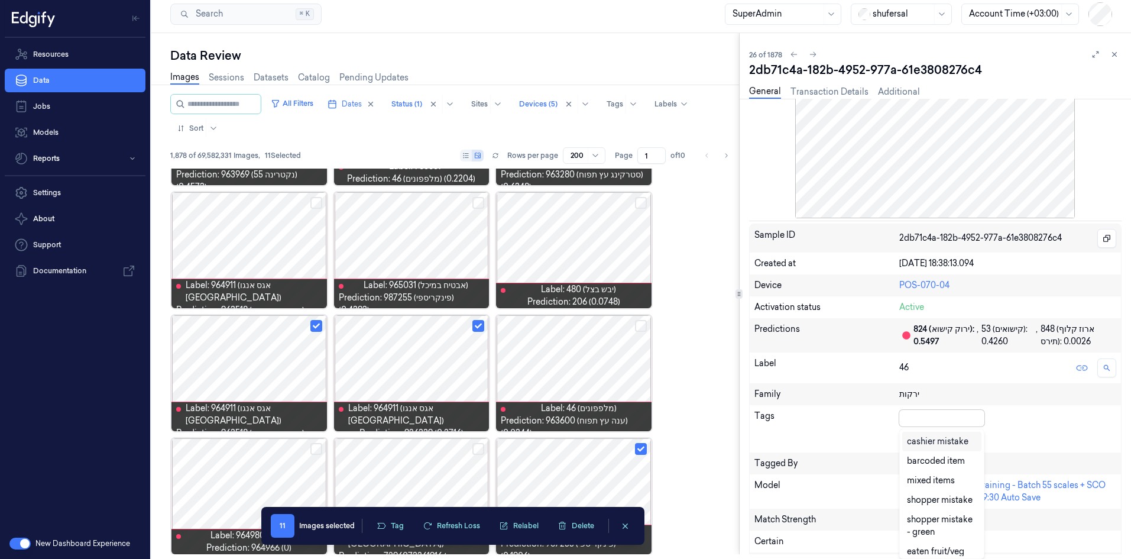
click at [756, 345] on div "cashier mistake" at bounding box center [937, 441] width 61 height 12
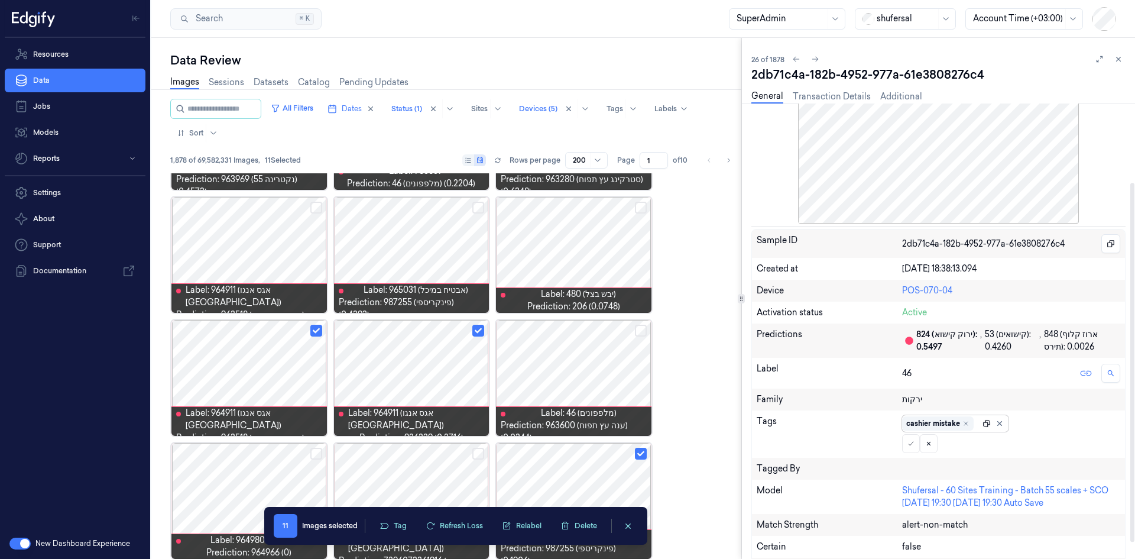
click at [756, 345] on div "cashier mistake" at bounding box center [955, 423] width 106 height 17
click at [756, 345] on icon at bounding box center [910, 443] width 7 height 7
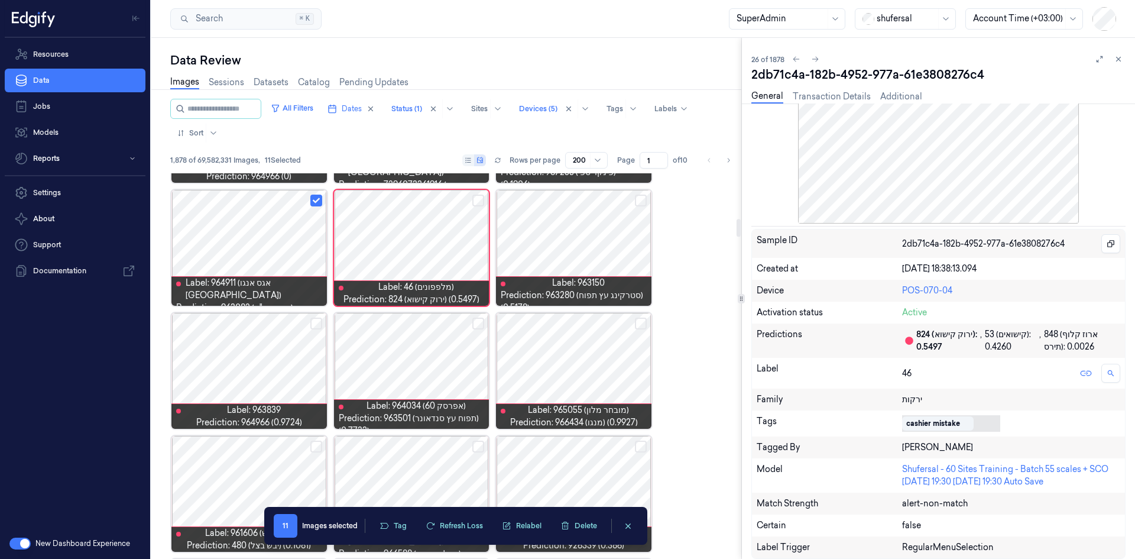
click at [644, 203] on button "Select row" at bounding box center [641, 200] width 12 height 12
click at [597, 345] on div at bounding box center [573, 371] width 155 height 116
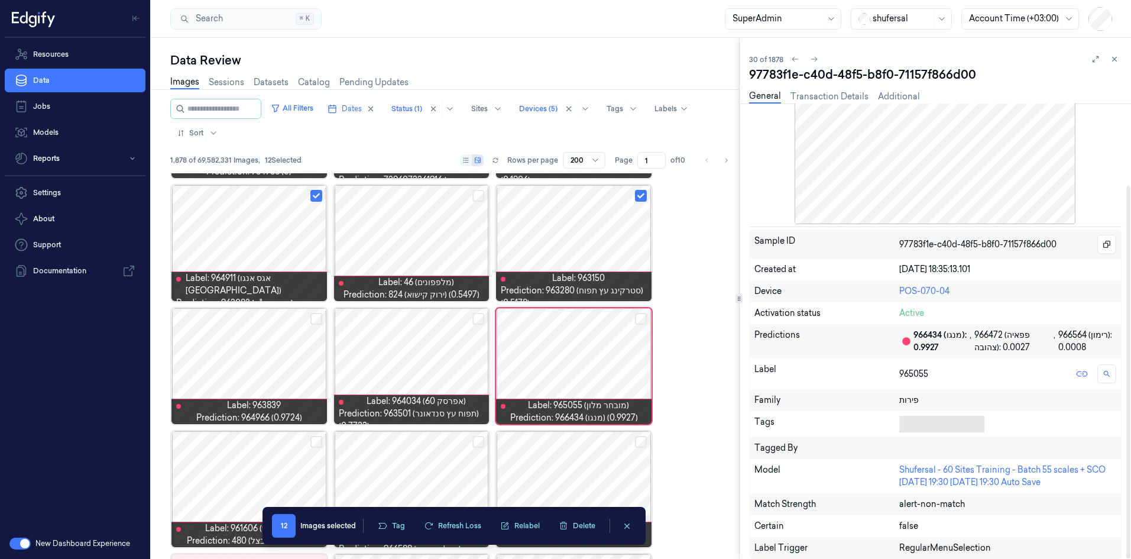
click at [756, 345] on div at bounding box center [939, 424] width 80 height 12
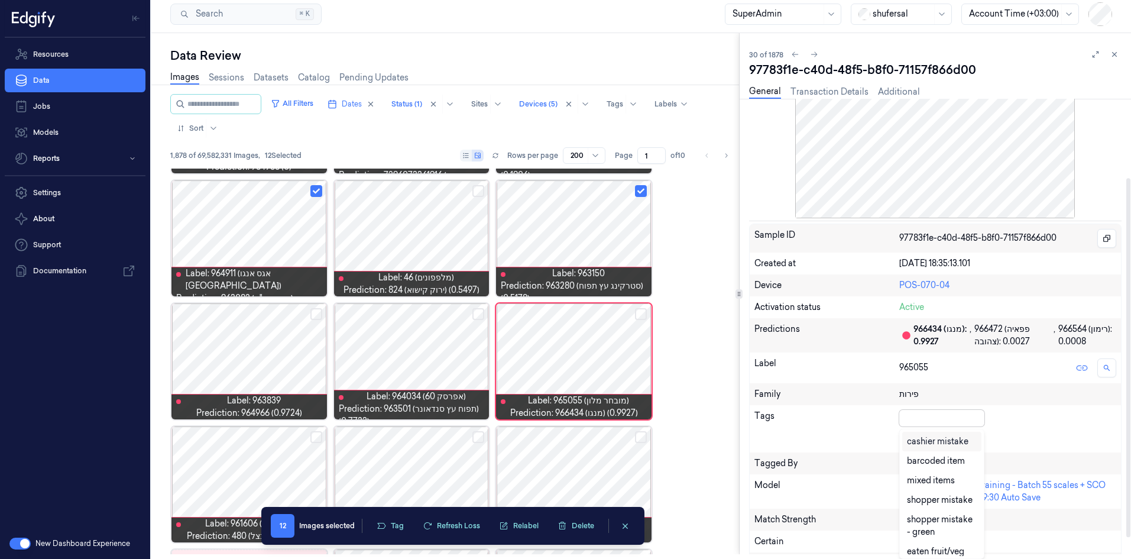
click at [756, 345] on div "cashier mistake" at bounding box center [937, 441] width 61 height 12
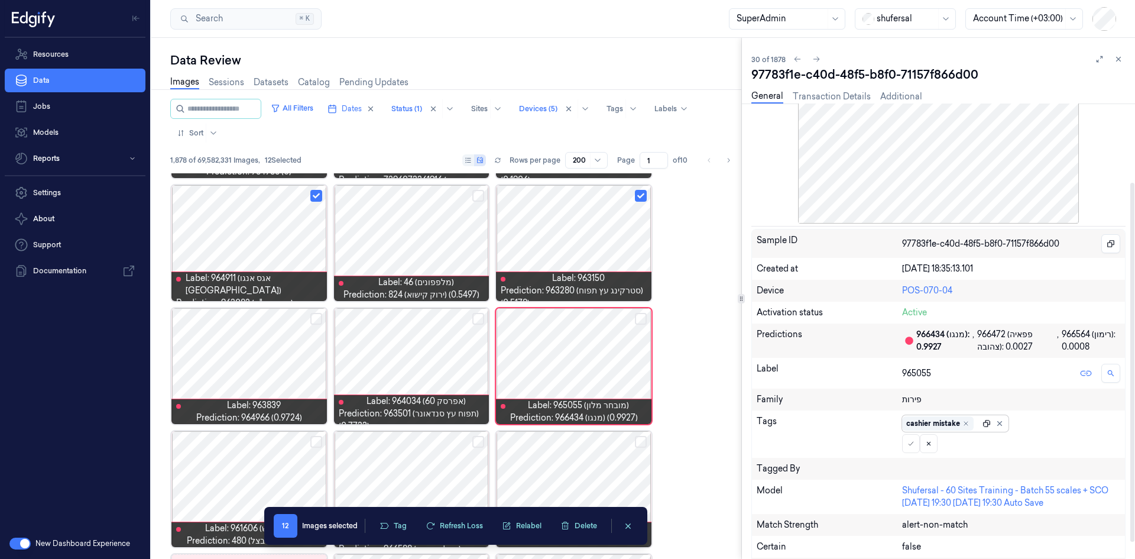
click at [756, 345] on div "cashier mistake" at bounding box center [955, 423] width 106 height 17
click at [756, 345] on button at bounding box center [911, 443] width 18 height 19
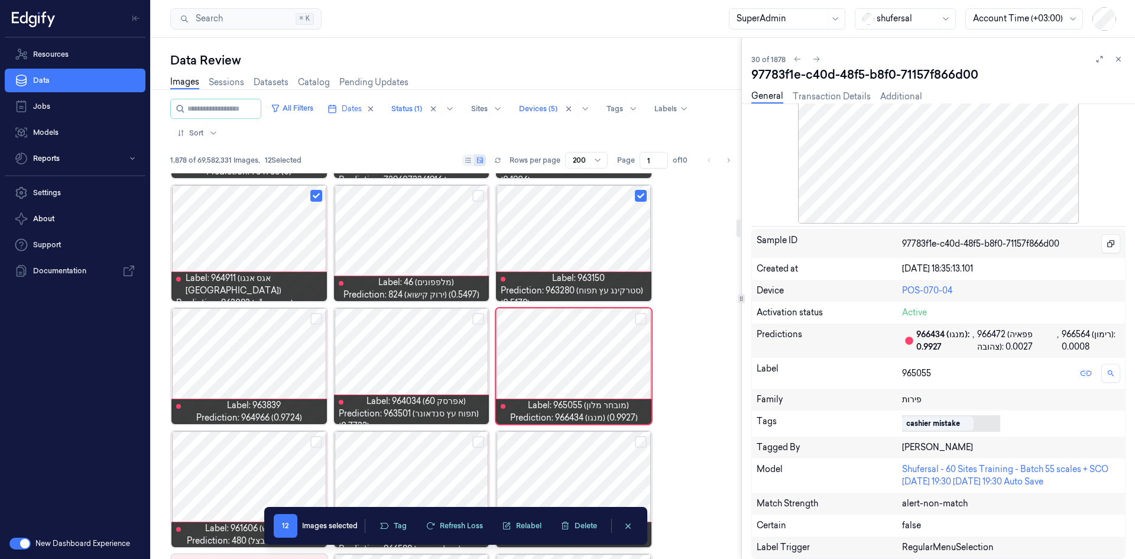
click at [437, 345] on div at bounding box center [411, 366] width 155 height 116
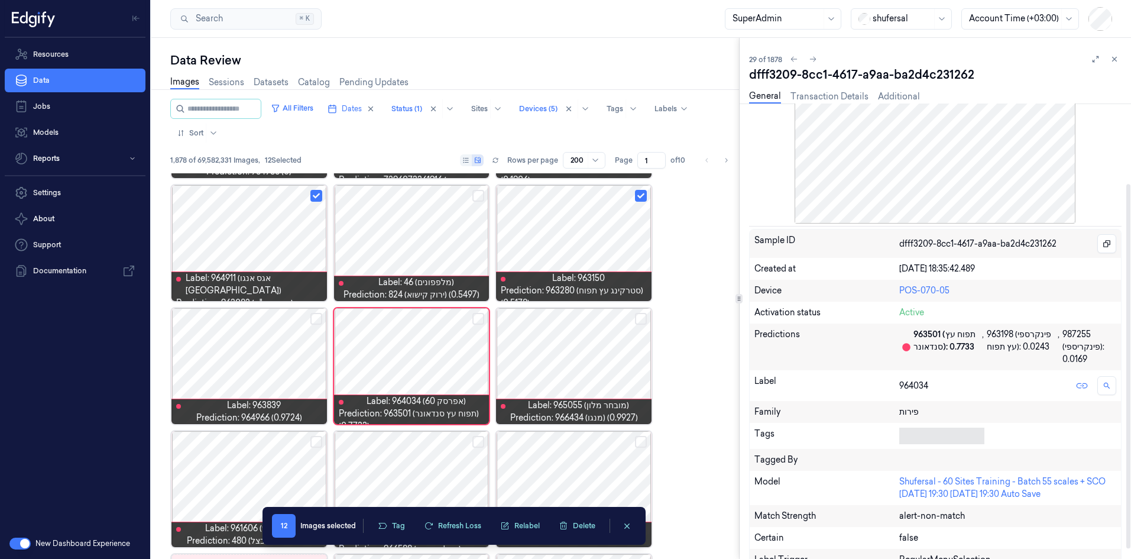
click at [756, 345] on div at bounding box center [939, 436] width 80 height 12
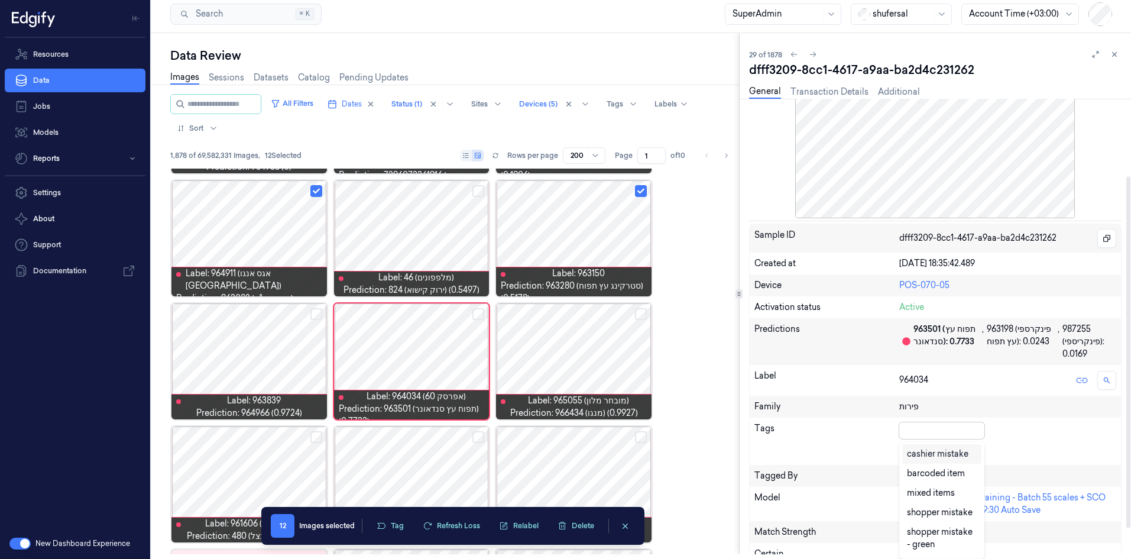
click at [756, 345] on div "cashier mistake" at bounding box center [937, 453] width 61 height 12
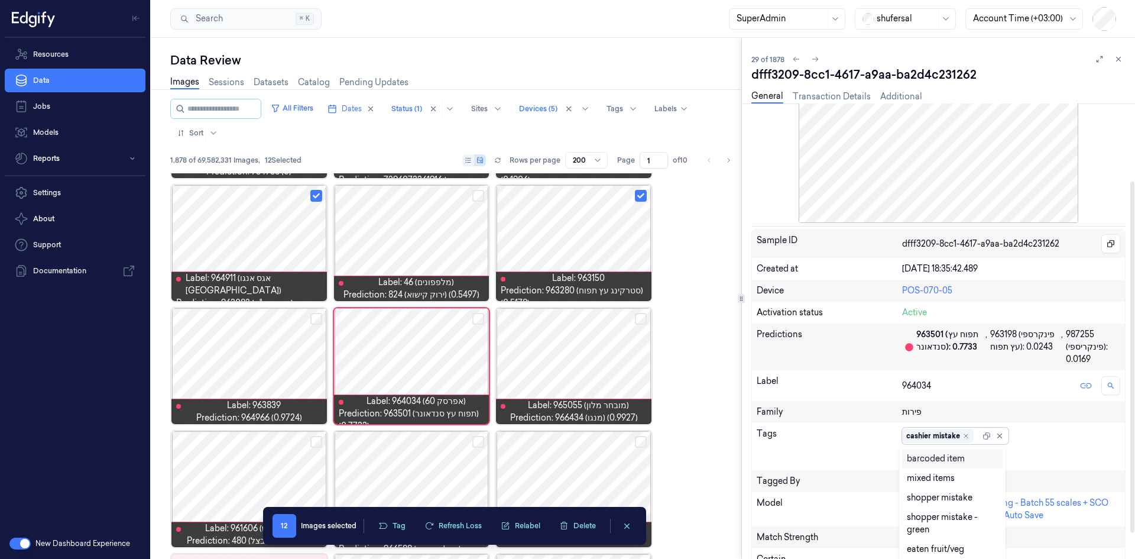
click at [756, 345] on div "cashier mistake" at bounding box center [955, 435] width 106 height 17
click at [756, 345] on icon at bounding box center [910, 455] width 7 height 7
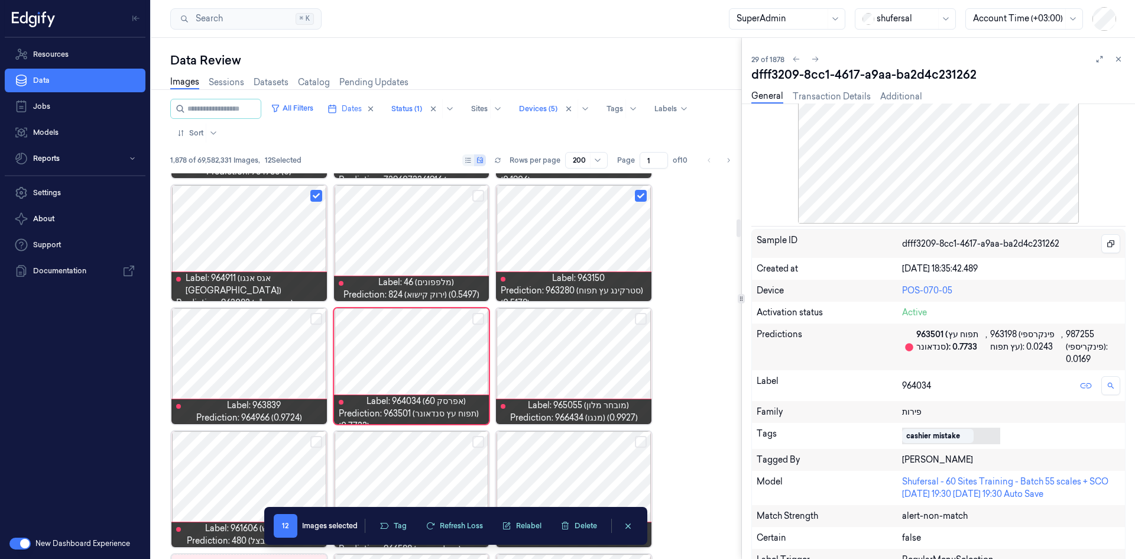
click at [315, 318] on button "Select row" at bounding box center [316, 319] width 12 height 12
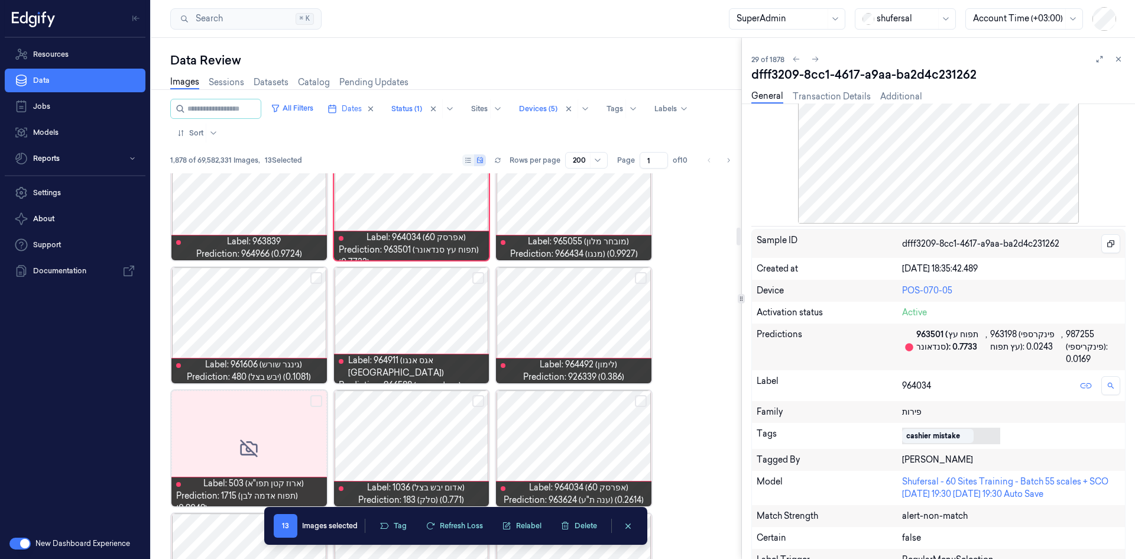
scroll to position [1150, 0]
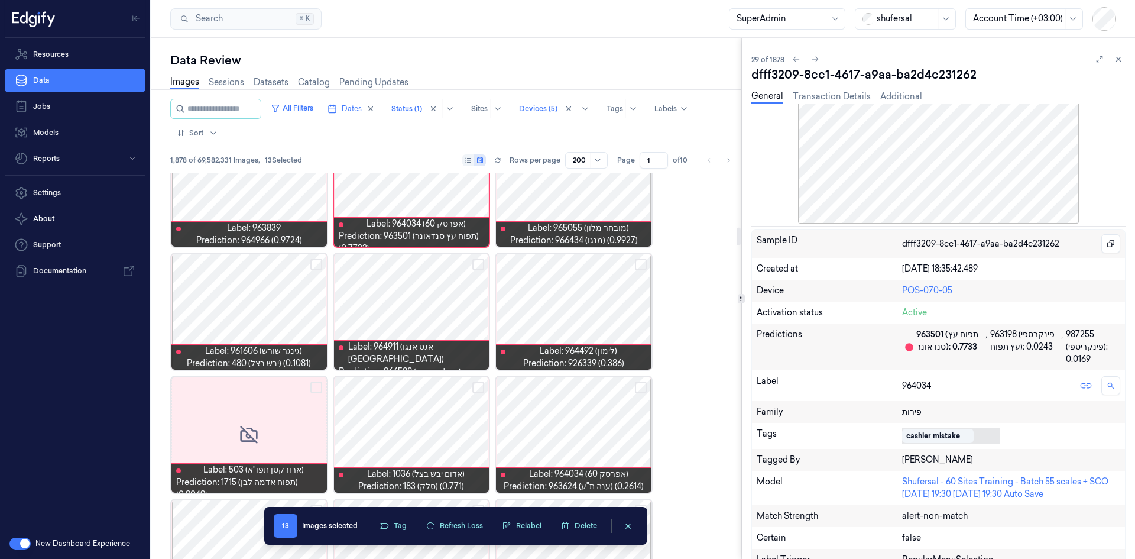
click at [275, 301] on div at bounding box center [248, 312] width 155 height 116
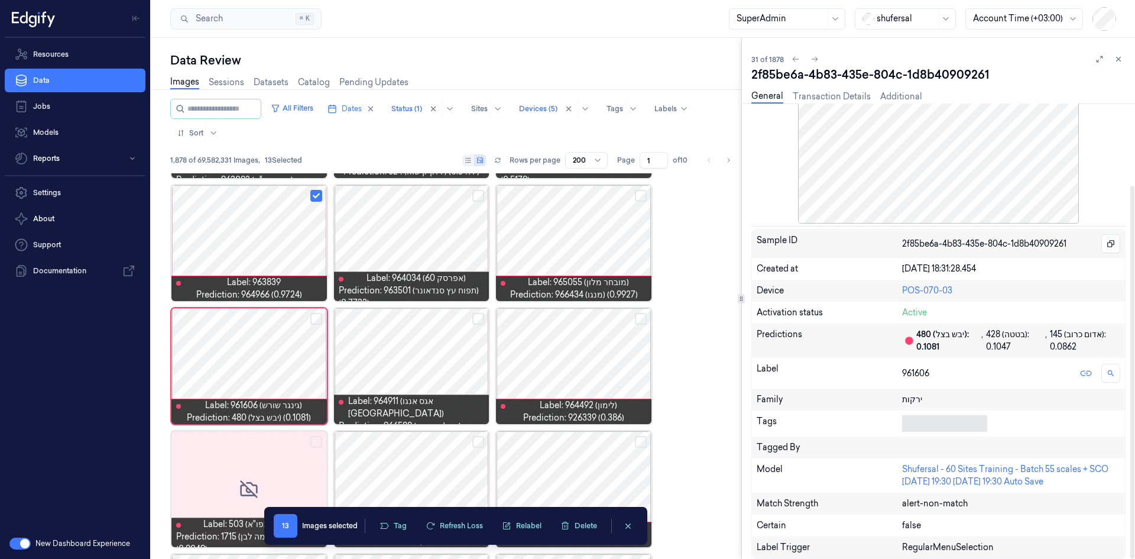
click at [756, 345] on body "Resources Data Jobs Models Reports Settings About Support Documentation New Das…" at bounding box center [567, 279] width 1135 height 559
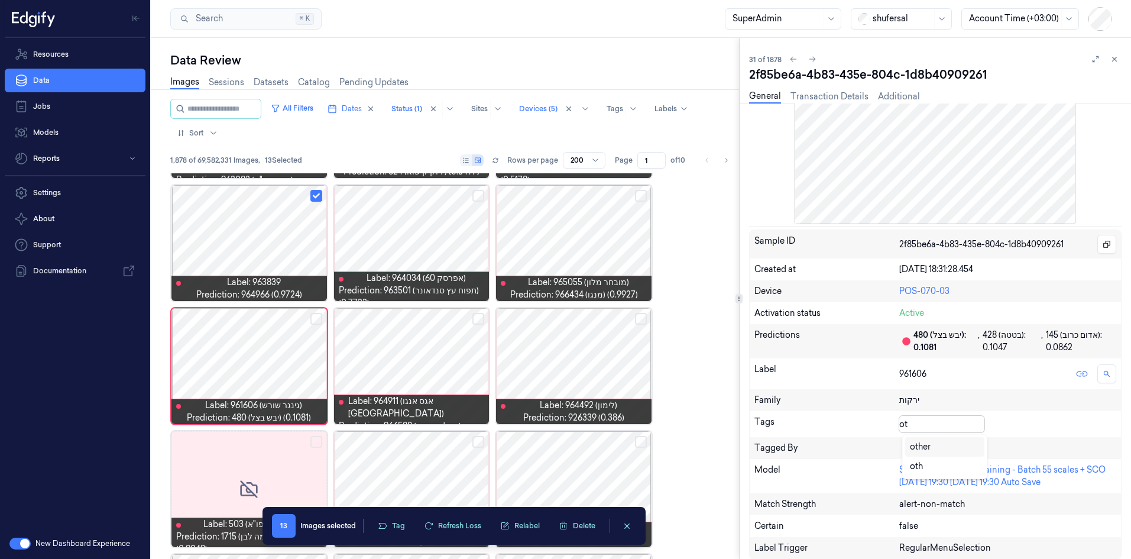
type input "oth"
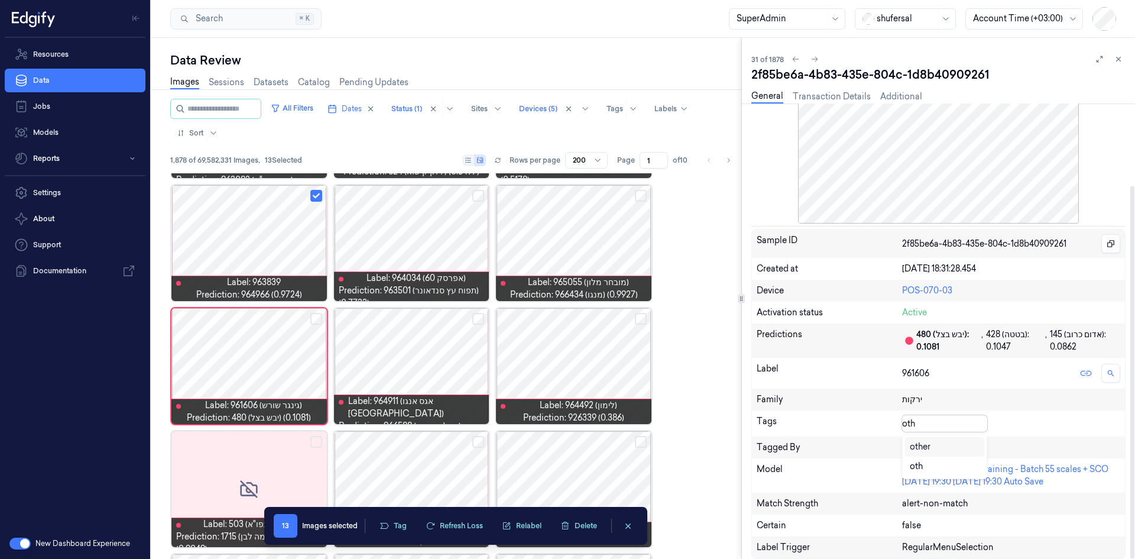
click at [756, 345] on div "other" at bounding box center [945, 446] width 70 height 12
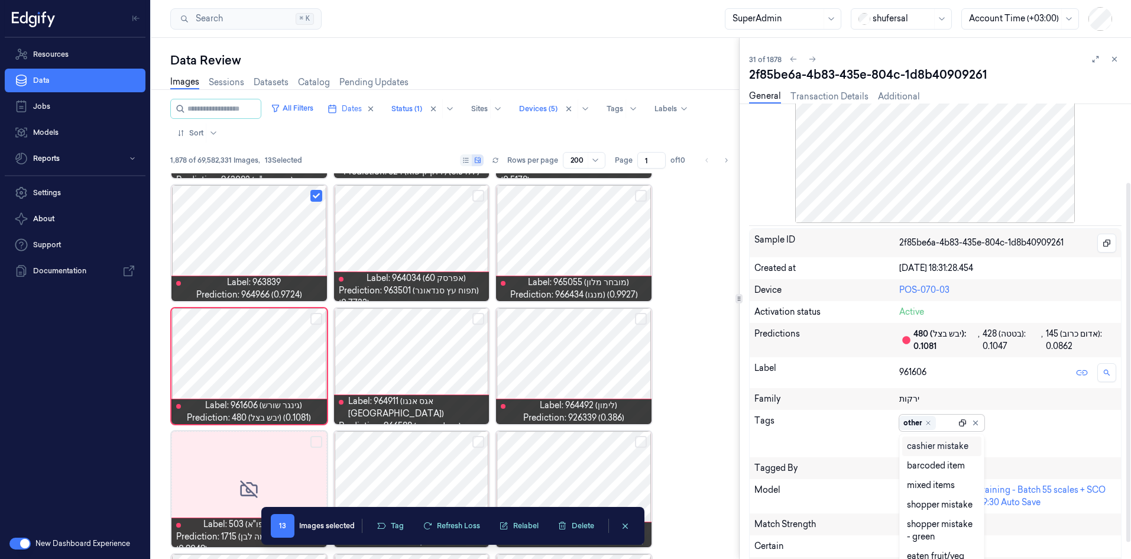
click at [756, 345] on icon at bounding box center [962, 422] width 8 height 8
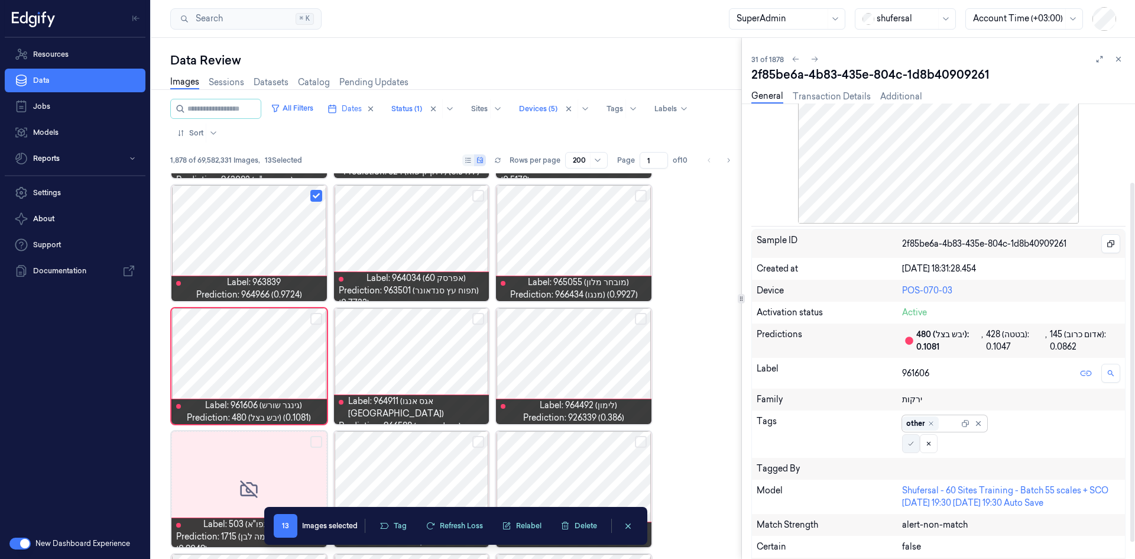
click at [756, 345] on button at bounding box center [911, 443] width 18 height 19
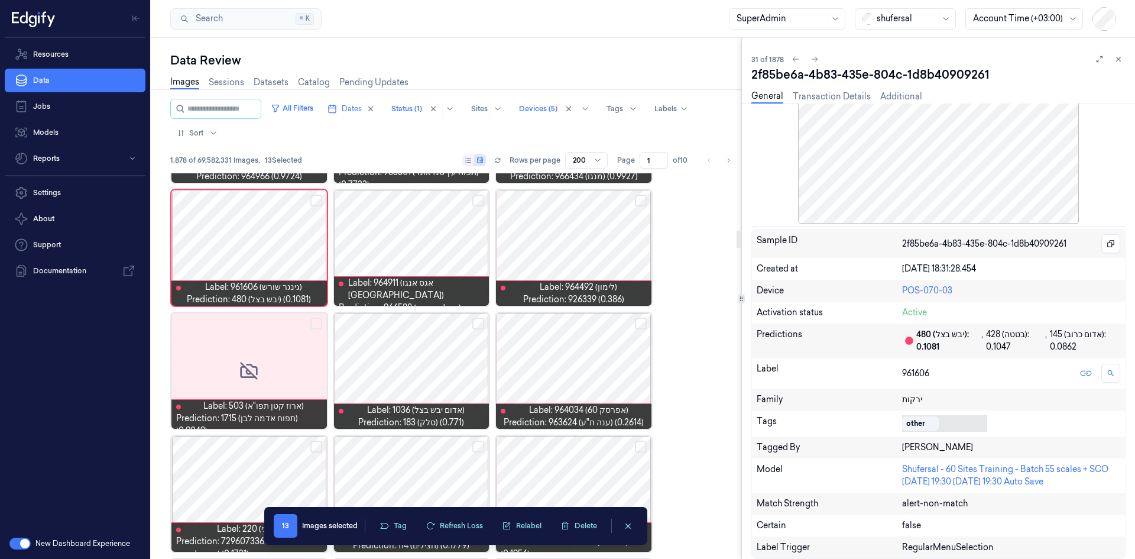
click at [443, 242] on div at bounding box center [411, 248] width 155 height 116
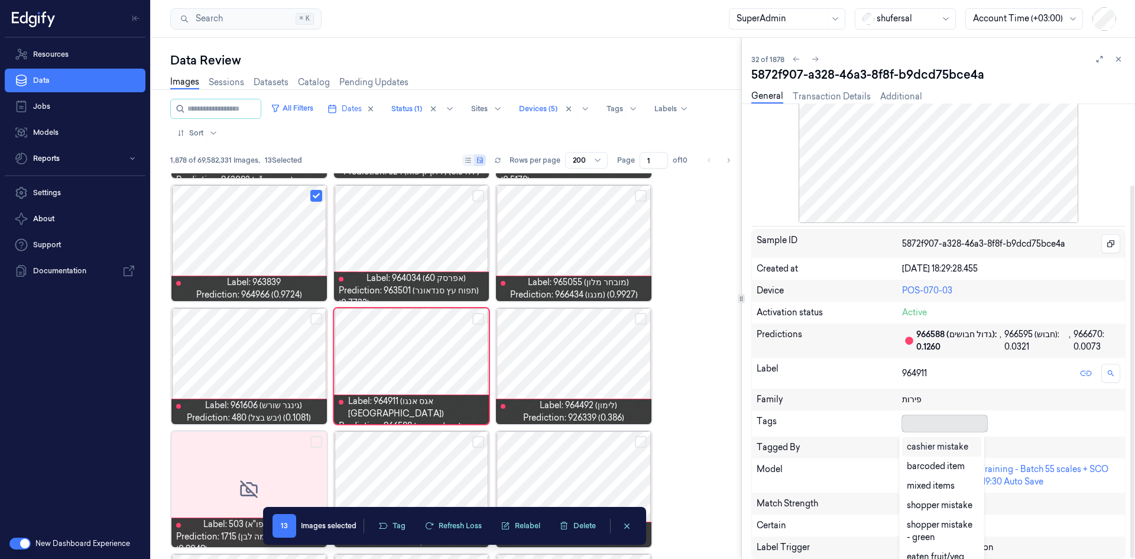
click at [756, 345] on div "Tags 29 results available. Use Up and Down to choose options, press Enter to se…" at bounding box center [938, 423] width 373 height 26
type input "othe"
click at [756, 345] on div "other" at bounding box center [945, 446] width 70 height 12
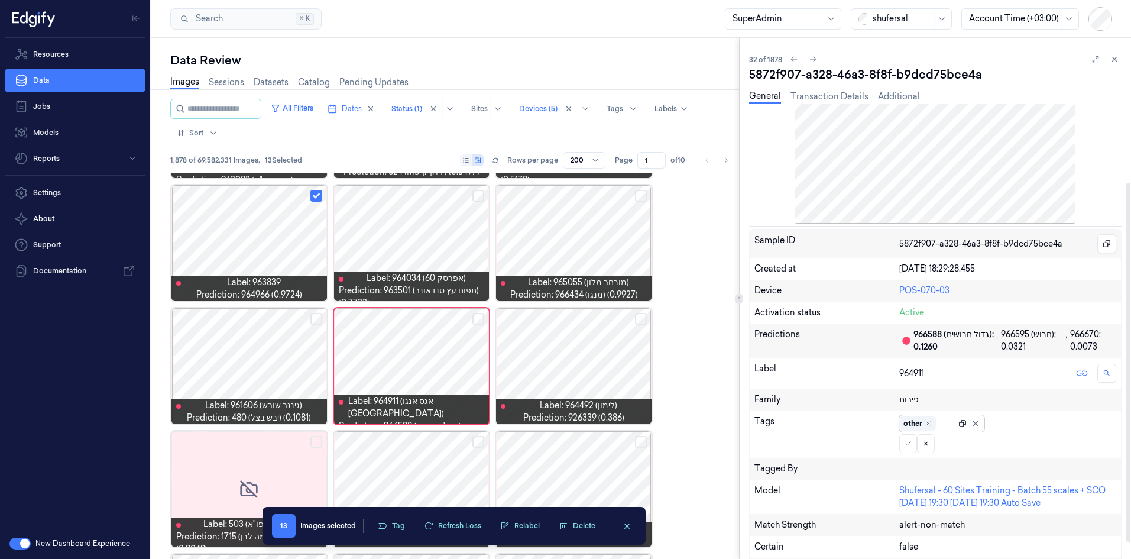
click at [756, 345] on icon at bounding box center [962, 423] width 8 height 8
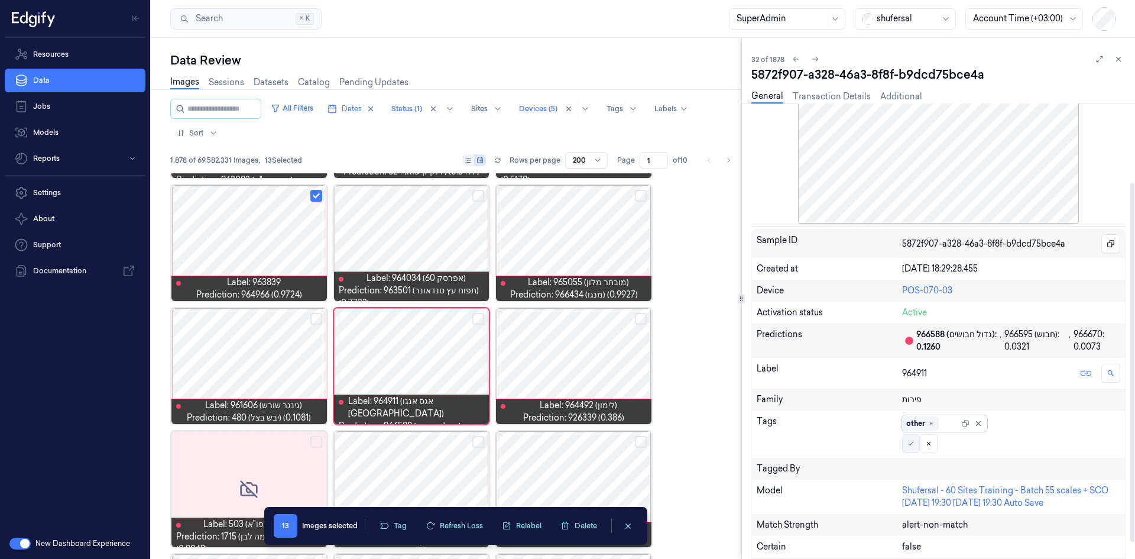
click at [756, 345] on icon at bounding box center [910, 443] width 7 height 7
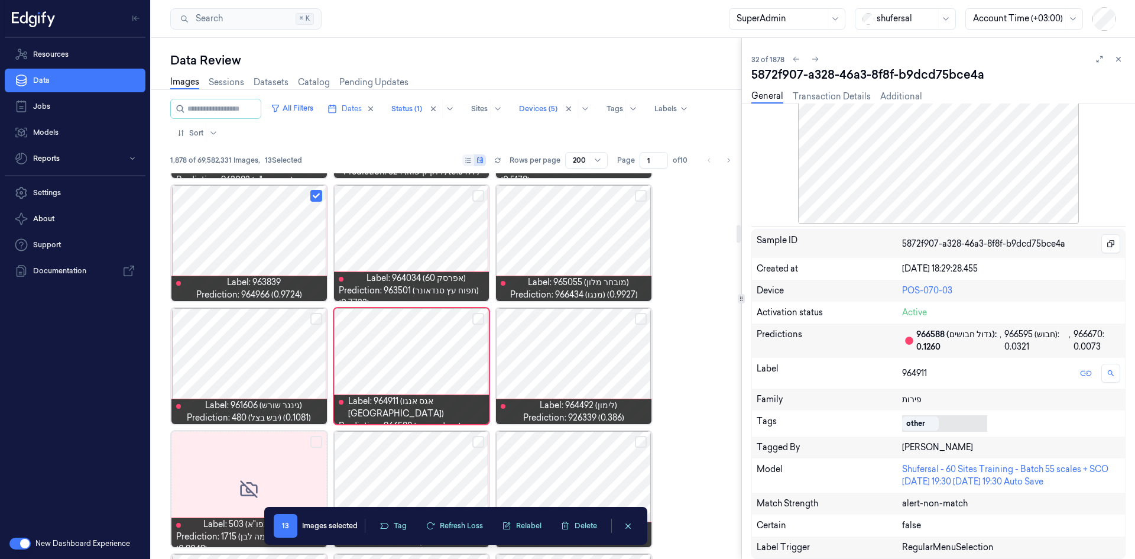
click at [567, 345] on div at bounding box center [573, 366] width 155 height 116
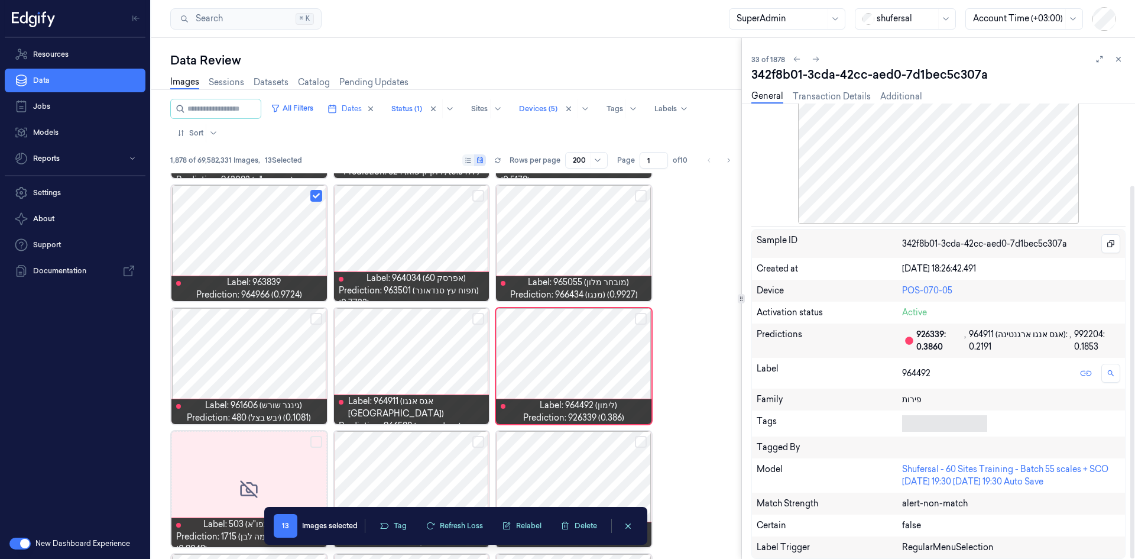
click at [756, 345] on div at bounding box center [942, 423] width 80 height 17
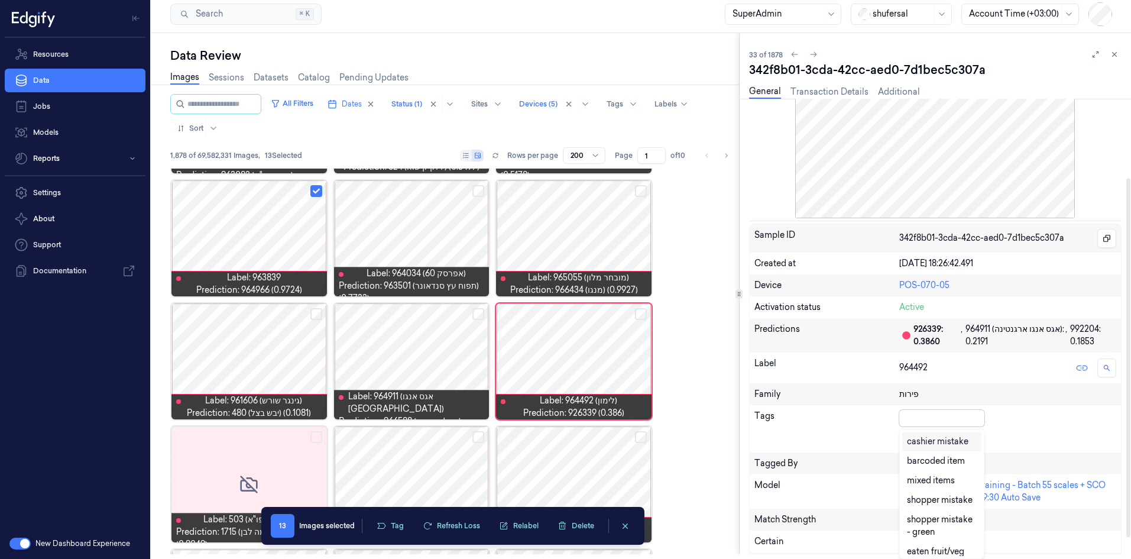
click at [756, 345] on div "cashier mistake" at bounding box center [937, 441] width 61 height 12
click at [756, 345] on div "cashier mistake" at bounding box center [952, 418] width 106 height 17
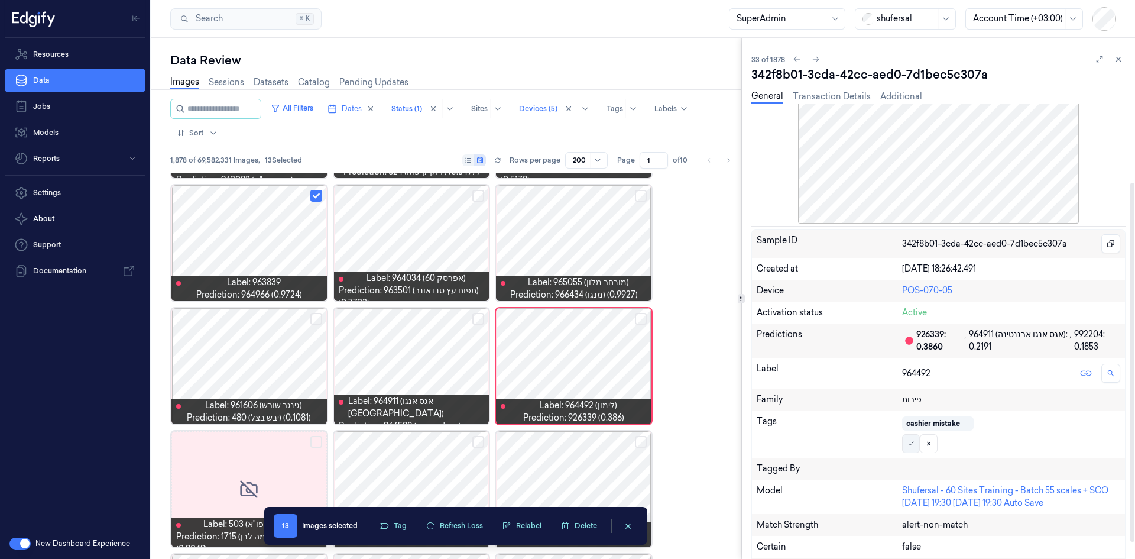
click at [756, 345] on button at bounding box center [911, 443] width 18 height 19
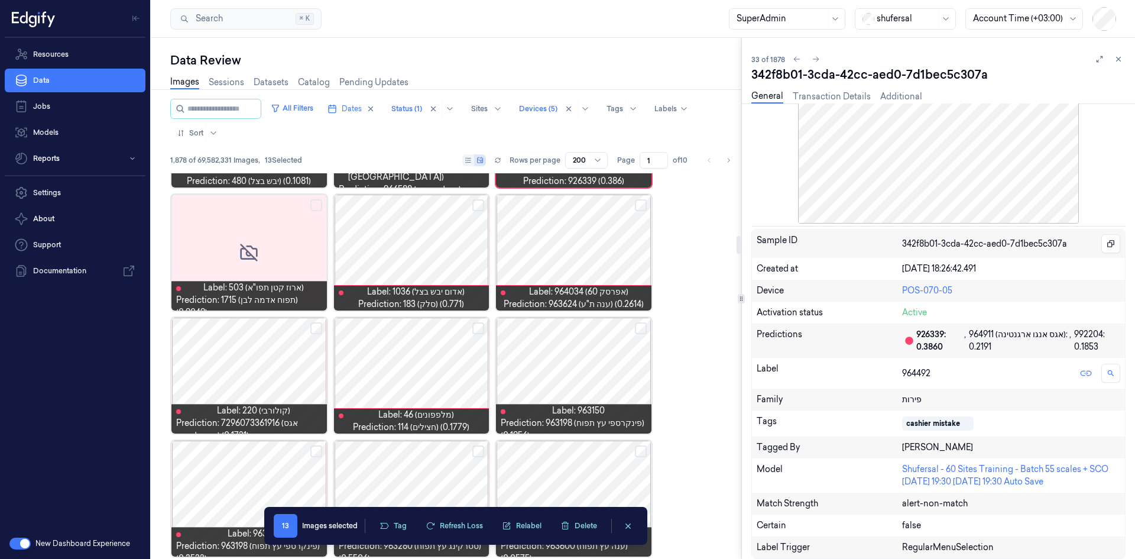
click at [641, 204] on button "Select row" at bounding box center [641, 205] width 12 height 12
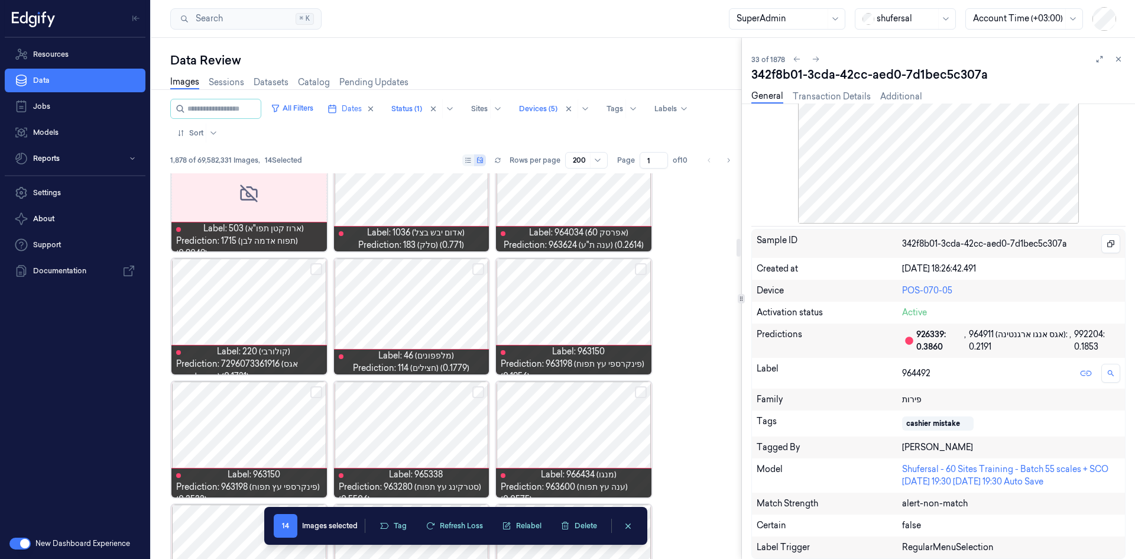
click at [635, 268] on button "Select row" at bounding box center [641, 269] width 12 height 12
click at [640, 269] on button "Select row" at bounding box center [641, 269] width 12 height 12
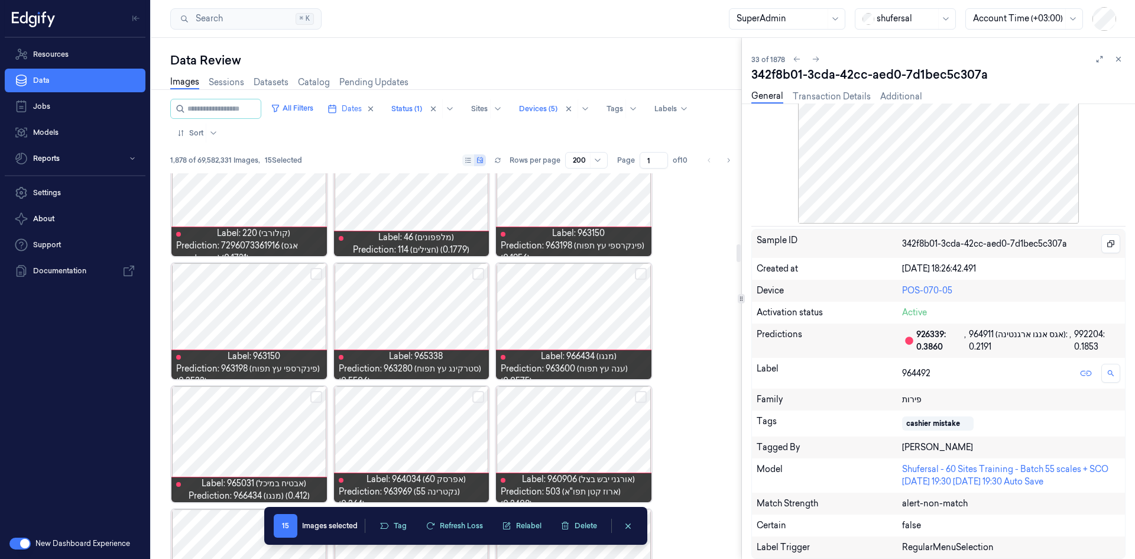
click at [317, 271] on button "Select row" at bounding box center [316, 274] width 12 height 12
click at [478, 269] on button "Select row" at bounding box center [478, 274] width 12 height 12
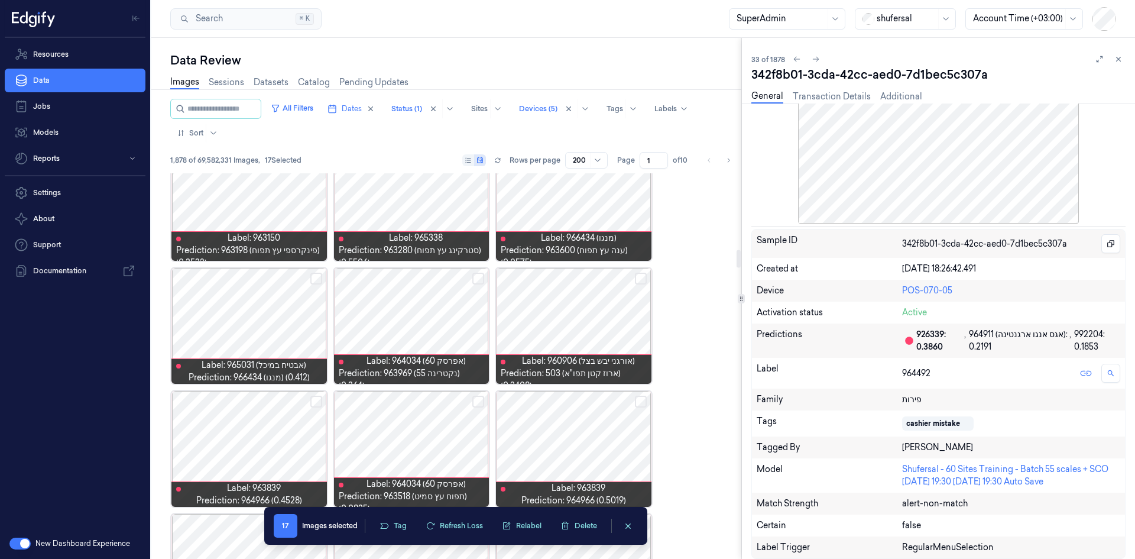
click at [641, 276] on button "Select row" at bounding box center [641, 278] width 12 height 12
click at [481, 277] on button "Select row" at bounding box center [478, 278] width 12 height 12
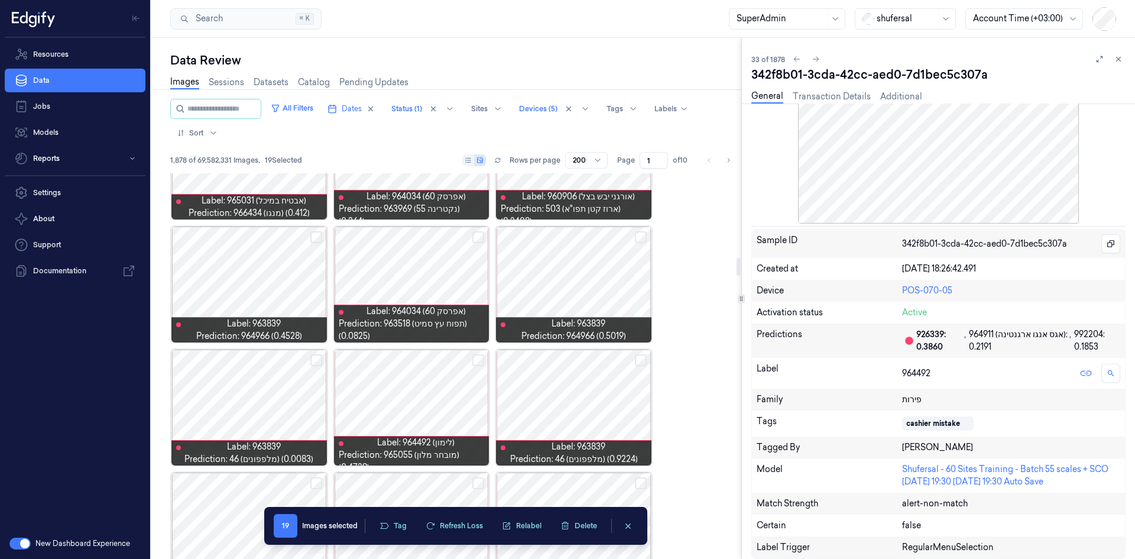
scroll to position [1805, 0]
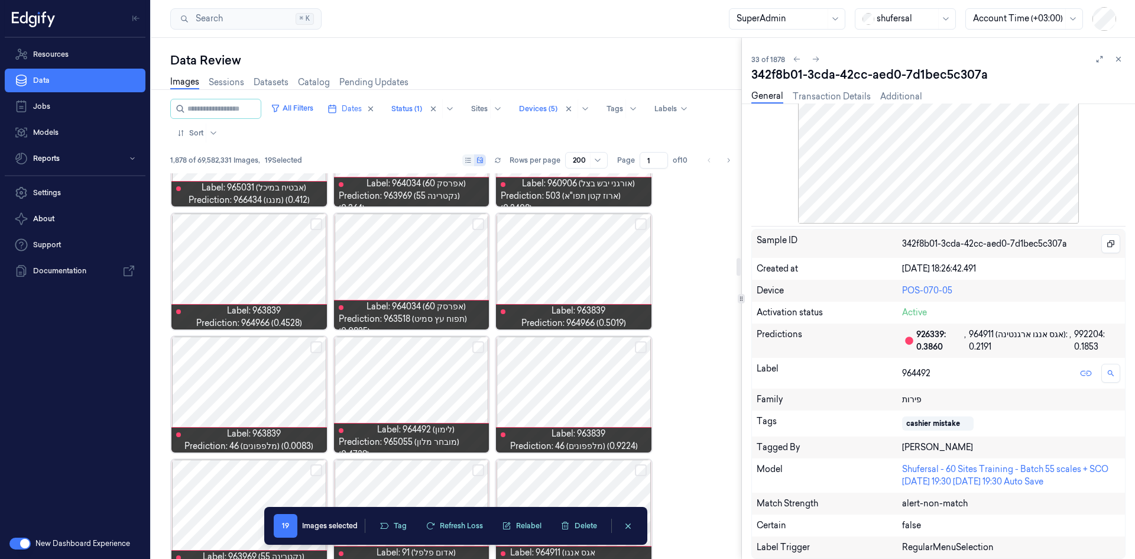
click at [320, 222] on button "Select row" at bounding box center [316, 224] width 12 height 12
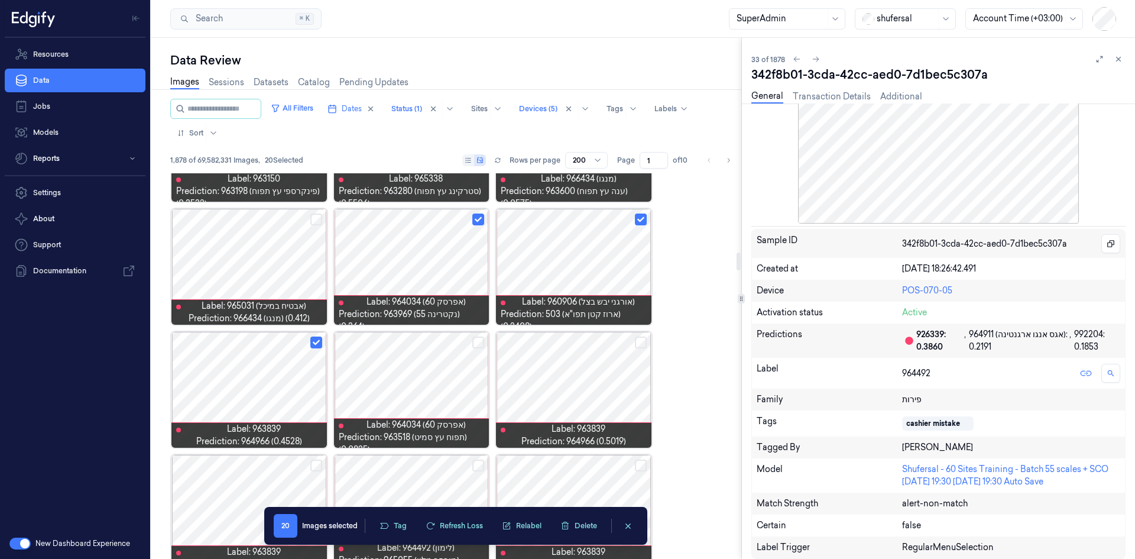
click at [430, 345] on div at bounding box center [411, 390] width 155 height 116
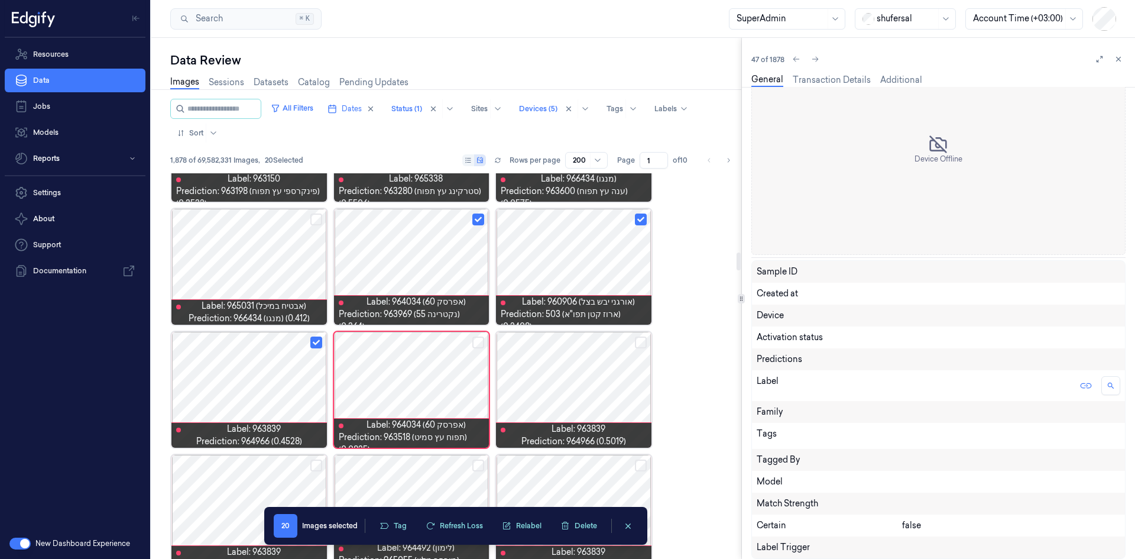
scroll to position [1711, 0]
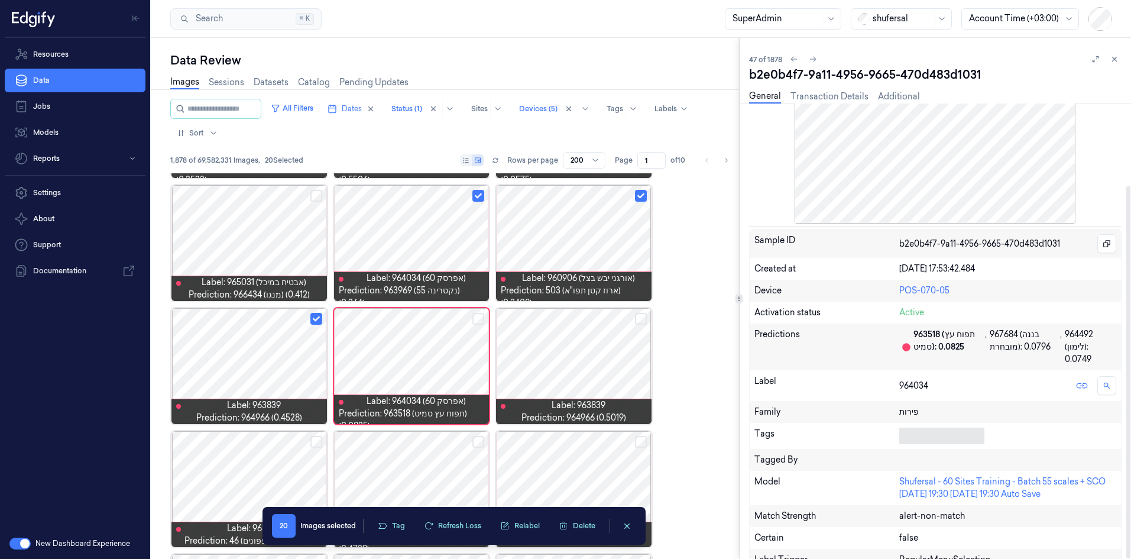
click at [756, 345] on div at bounding box center [939, 436] width 80 height 12
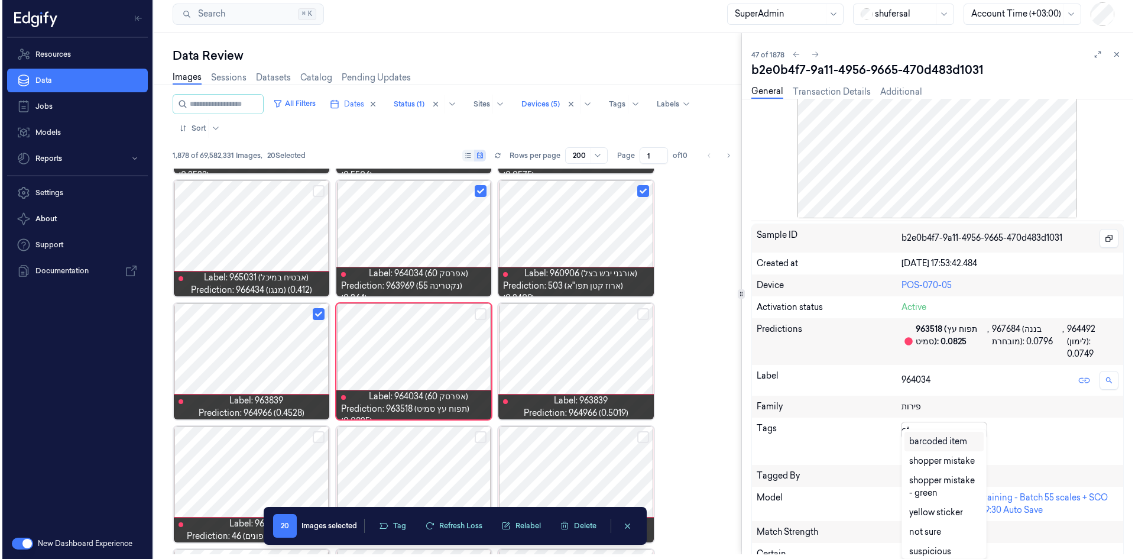
scroll to position [0, 0]
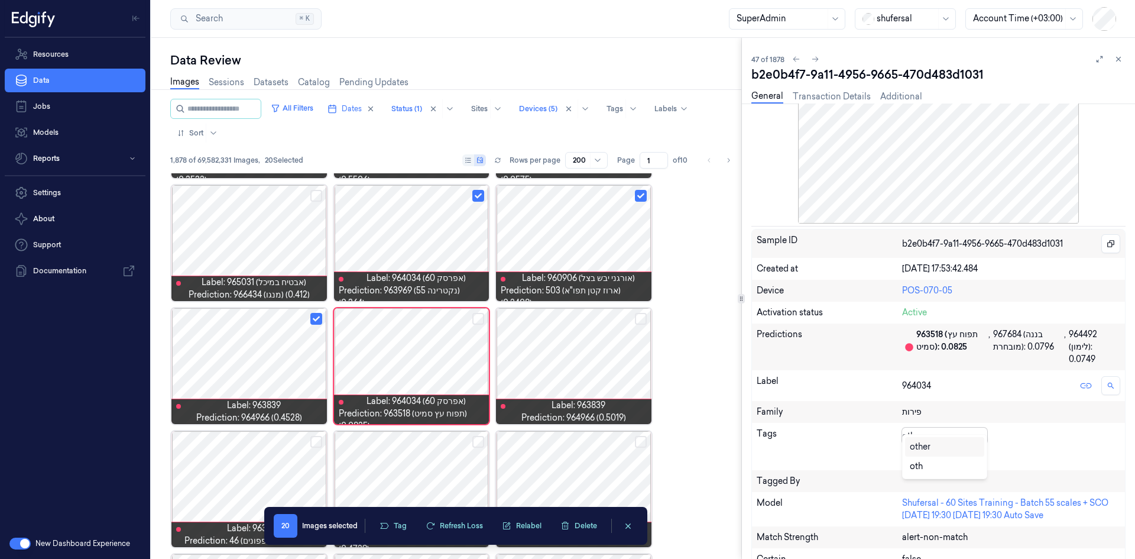
type input "othe"
click at [756, 345] on div "other" at bounding box center [920, 446] width 21 height 12
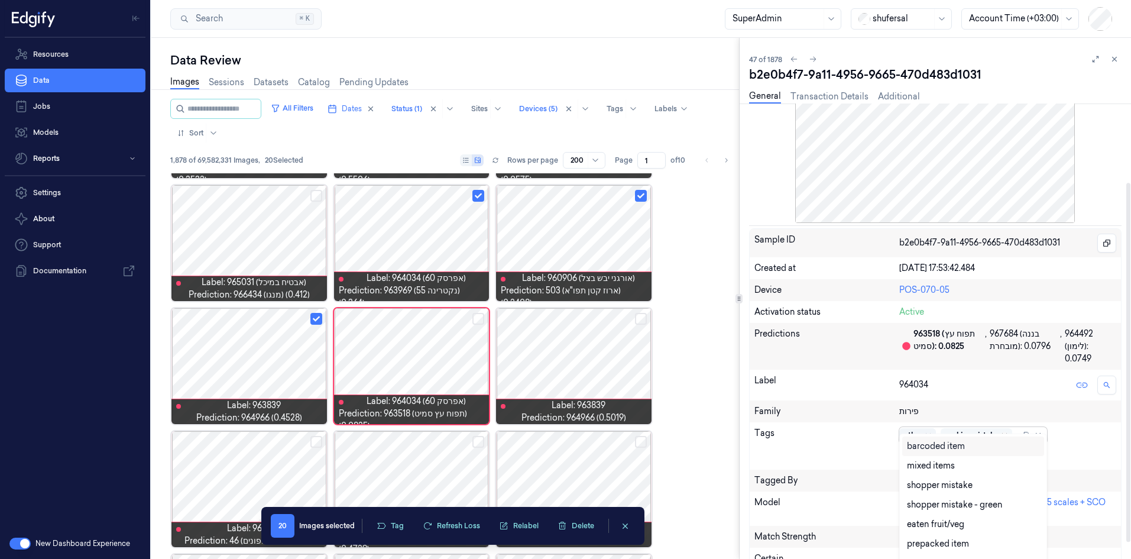
click at [756, 345] on icon "Remove ,cashier mistake" at bounding box center [1004, 434] width 7 height 7
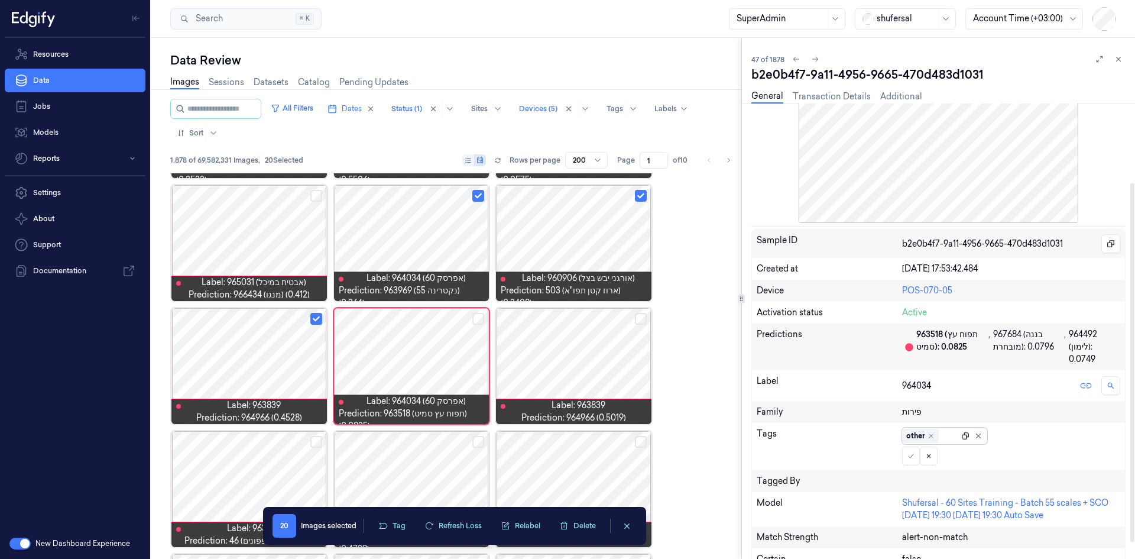
click at [756, 345] on icon at bounding box center [965, 435] width 8 height 8
click at [756, 345] on button at bounding box center [911, 455] width 18 height 19
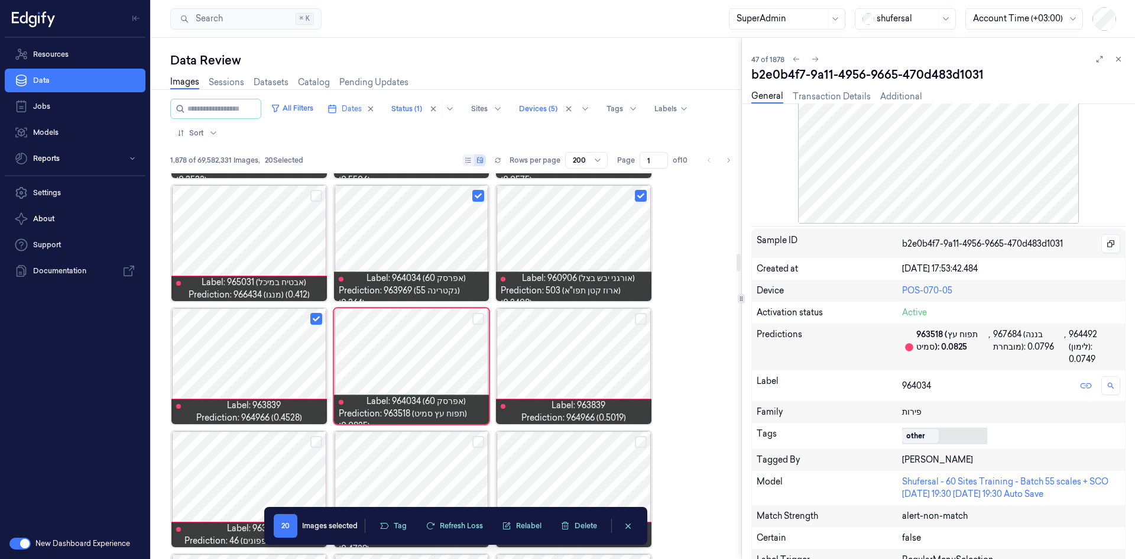
click at [284, 229] on div at bounding box center [248, 243] width 155 height 116
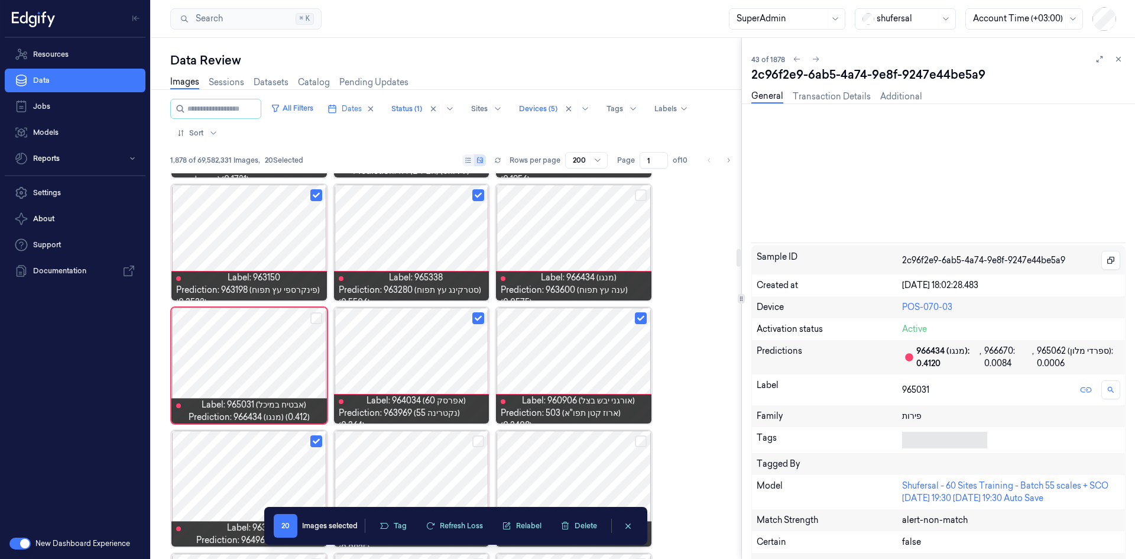
scroll to position [1588, 0]
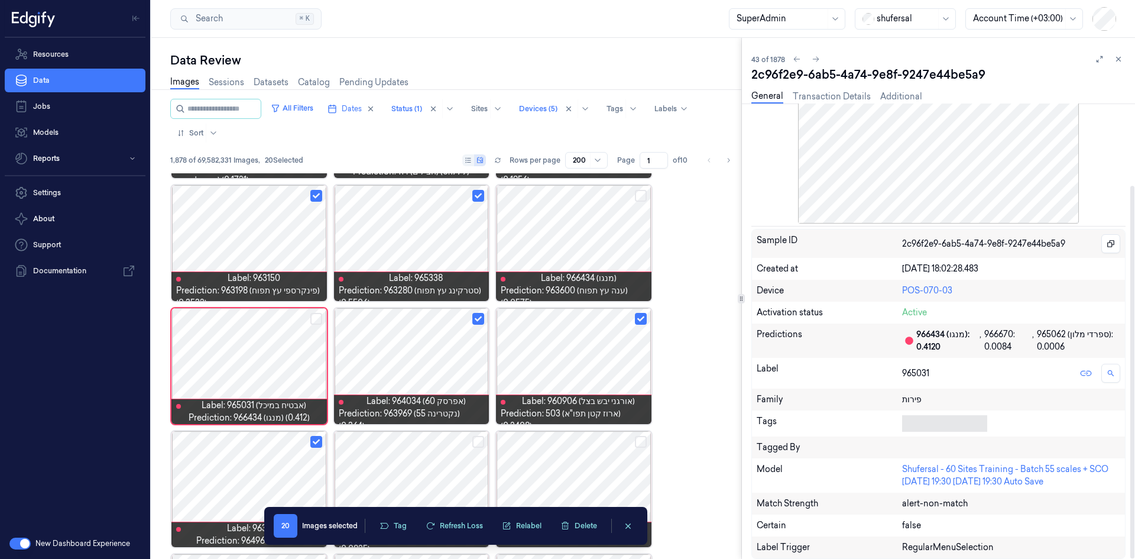
click at [756, 345] on div at bounding box center [942, 423] width 80 height 12
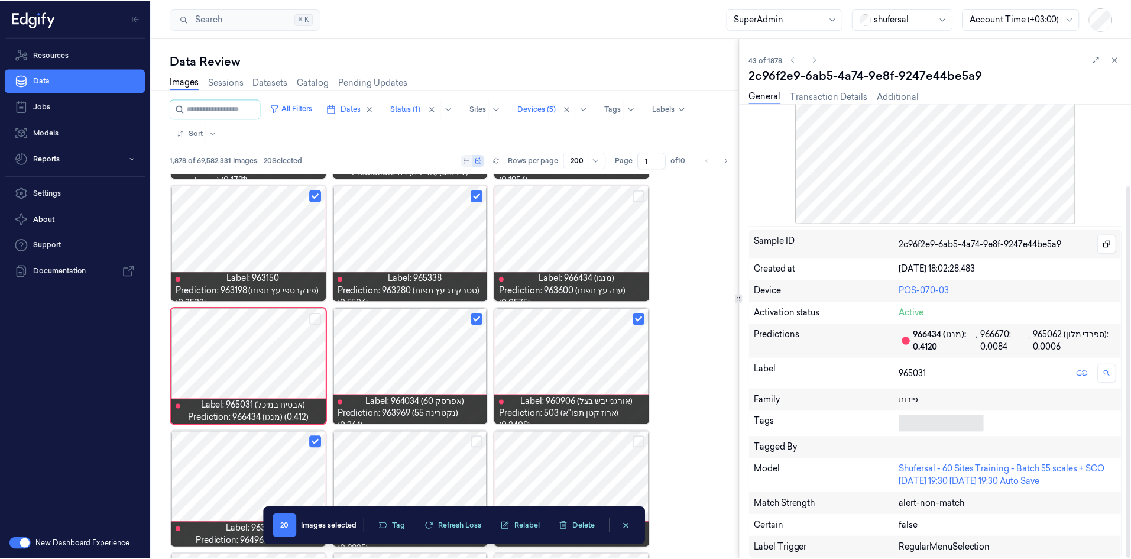
scroll to position [100, 0]
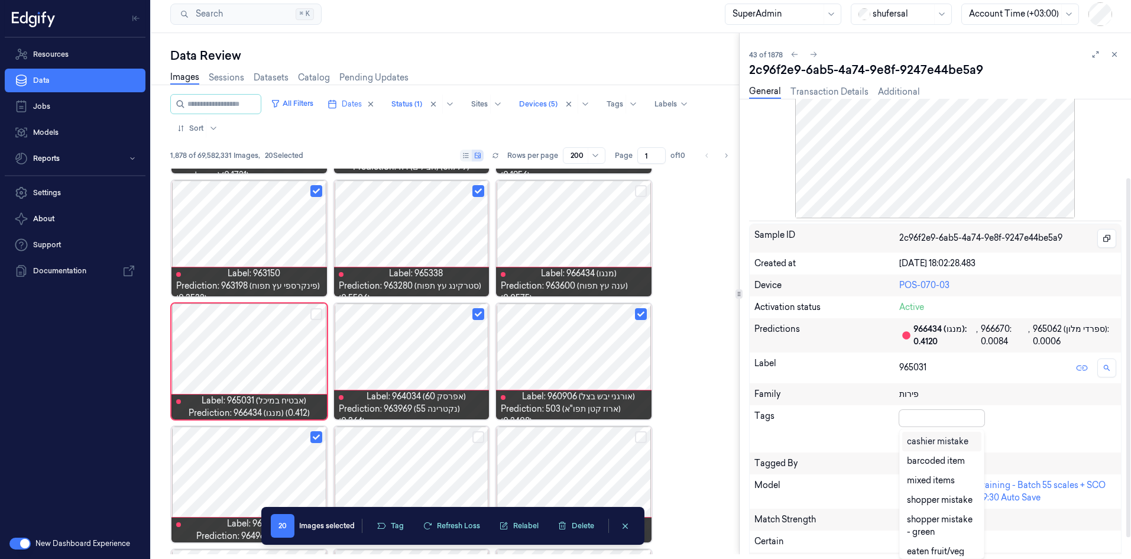
type input "p"
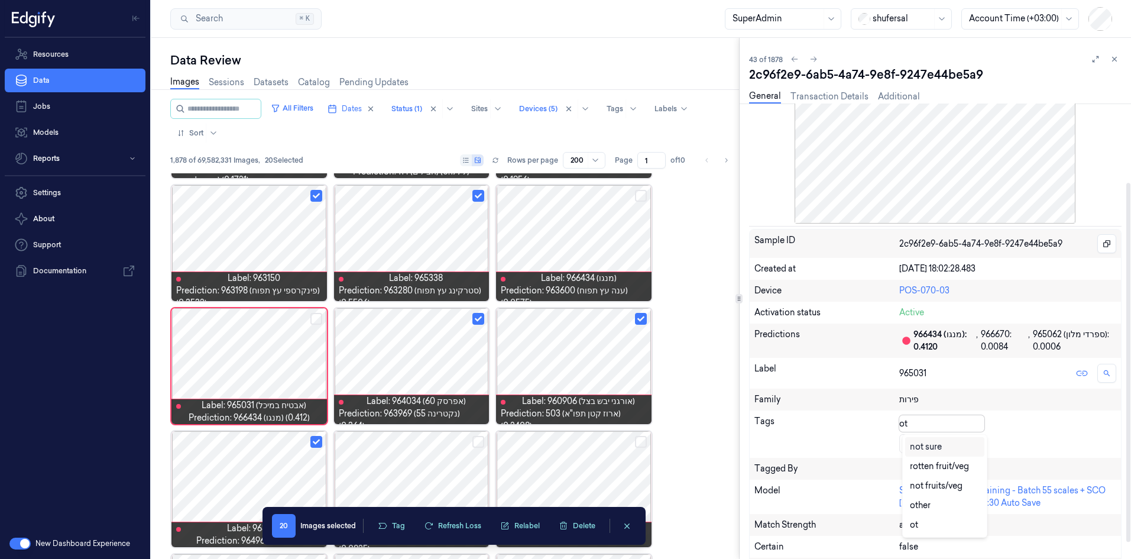
type input "oth"
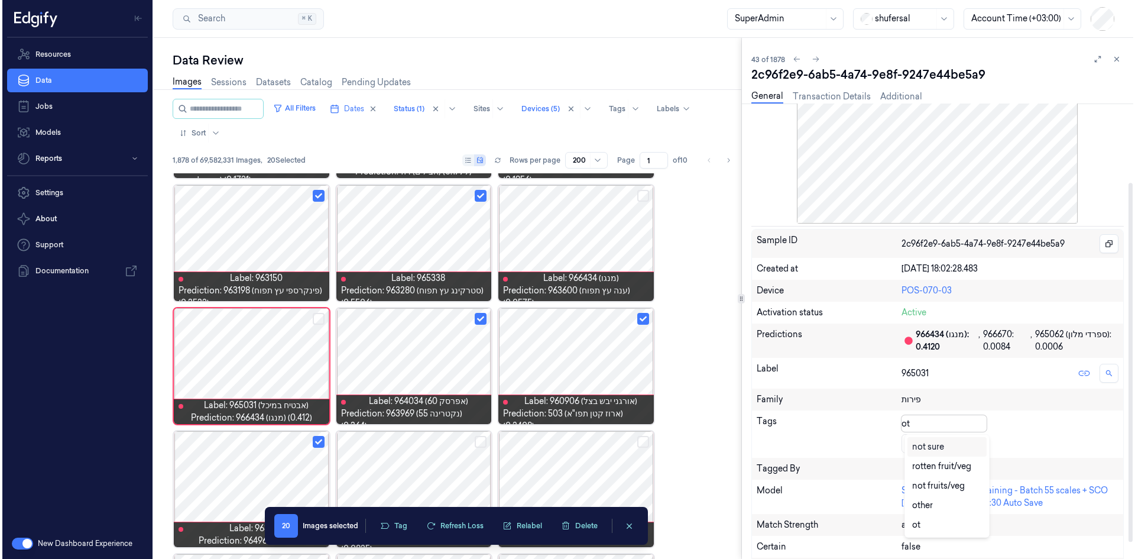
scroll to position [0, 0]
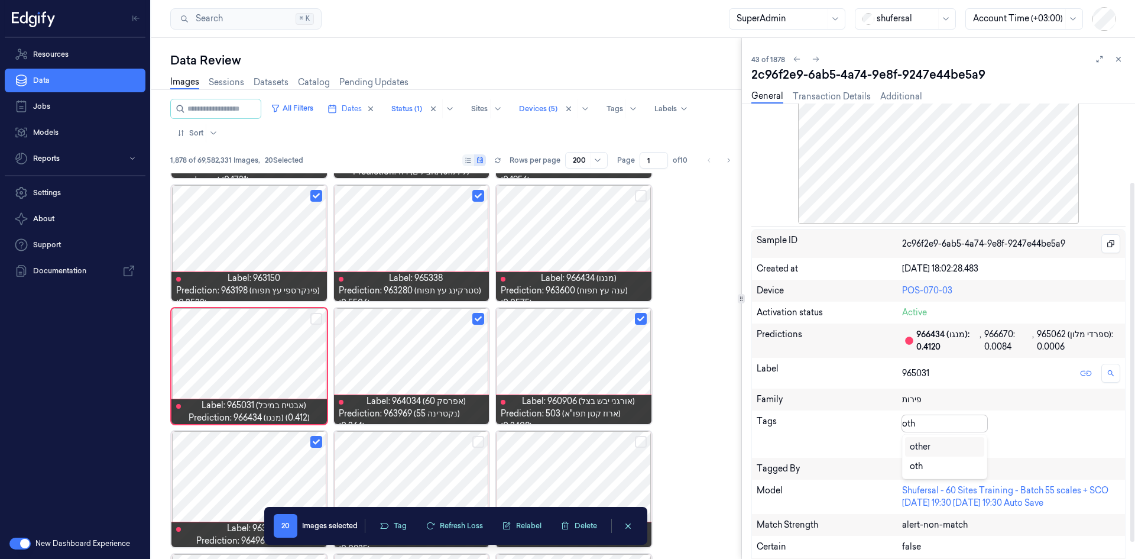
click at [756, 345] on div "other" at bounding box center [920, 446] width 21 height 12
click at [756, 345] on icon at bounding box center [965, 423] width 8 height 8
click at [756, 345] on icon at bounding box center [911, 444] width 5 height 4
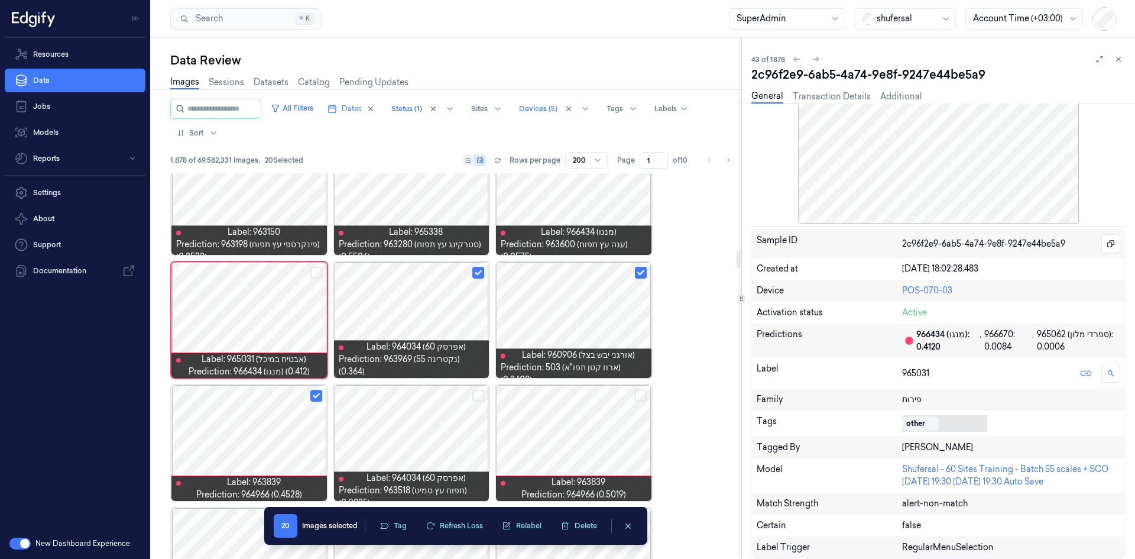
scroll to position [1706, 0]
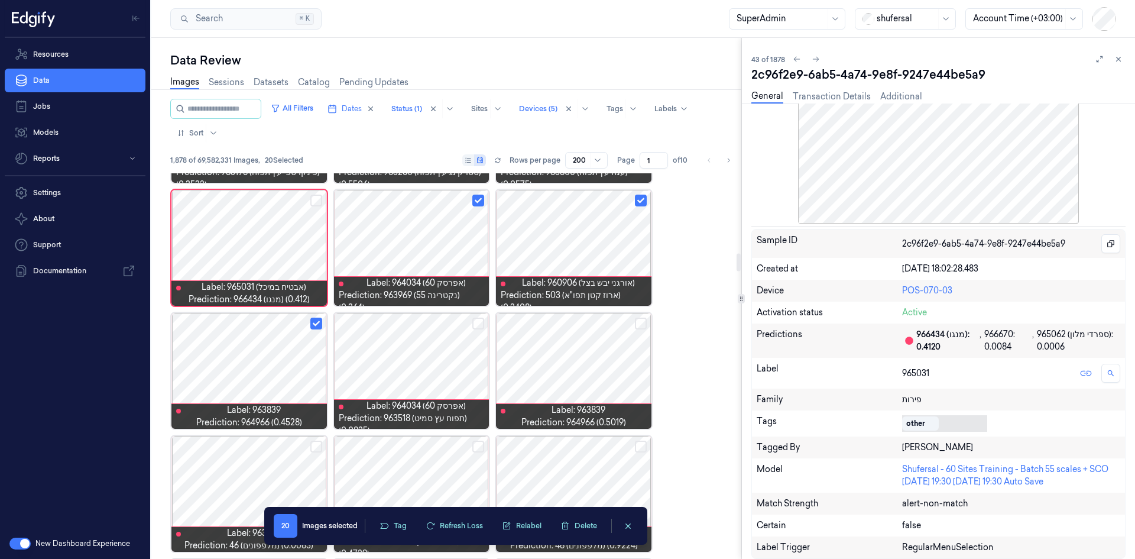
click at [442, 345] on div at bounding box center [411, 371] width 155 height 116
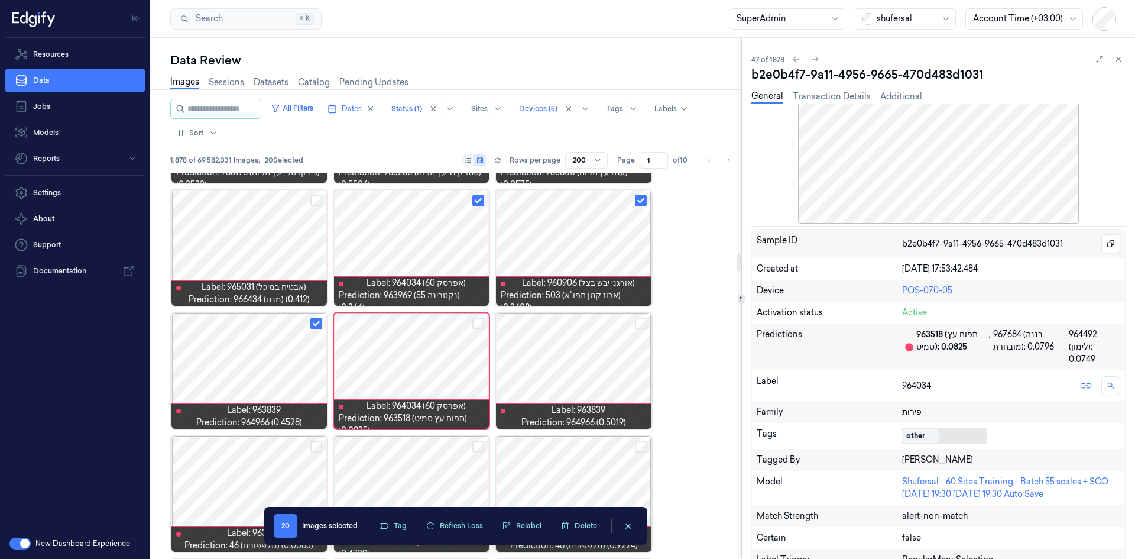
scroll to position [1711, 0]
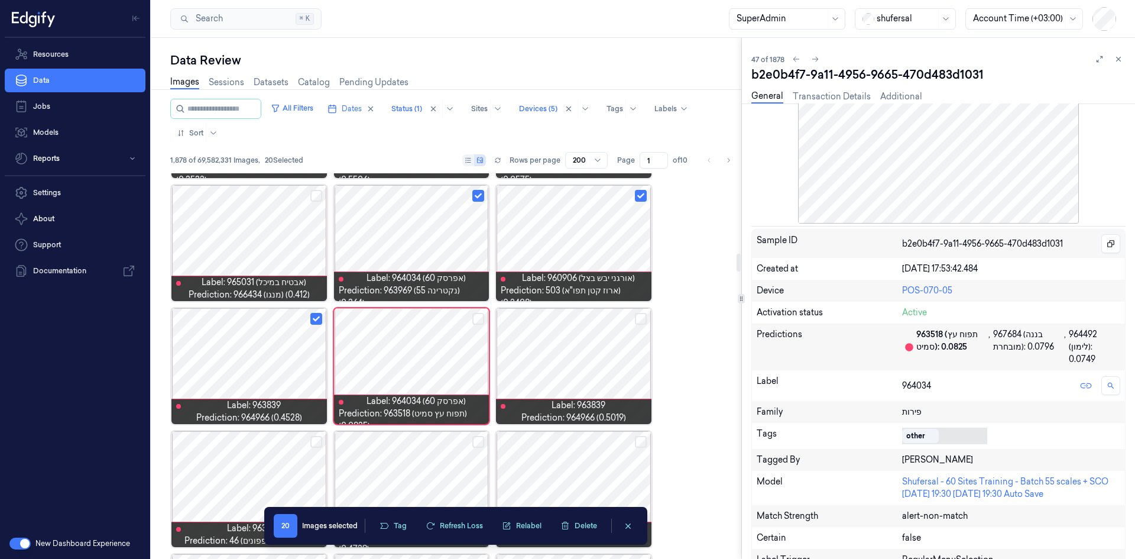
click at [641, 320] on button "Select row" at bounding box center [641, 319] width 12 height 12
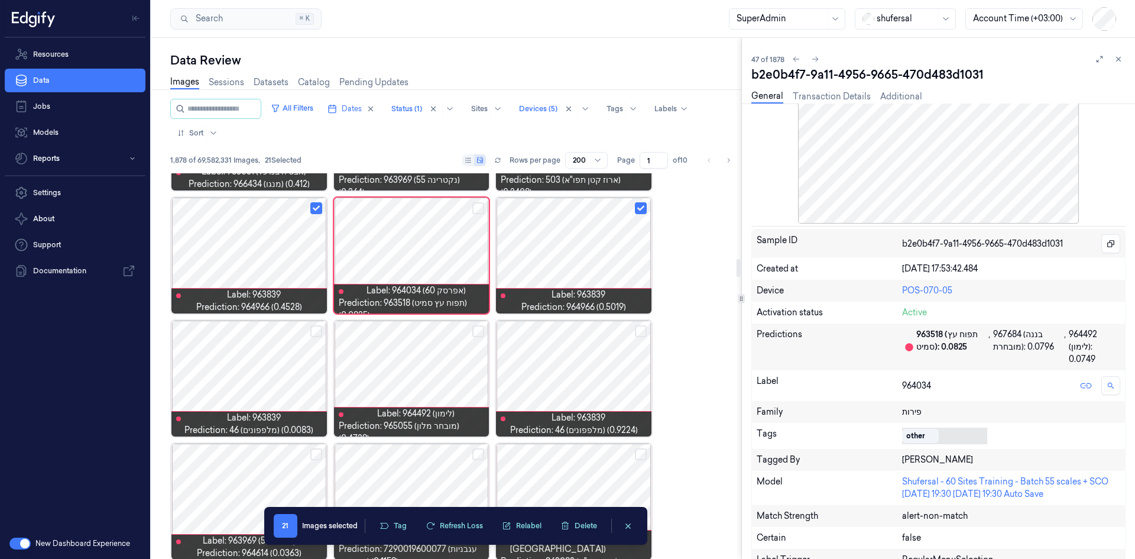
scroll to position [1829, 0]
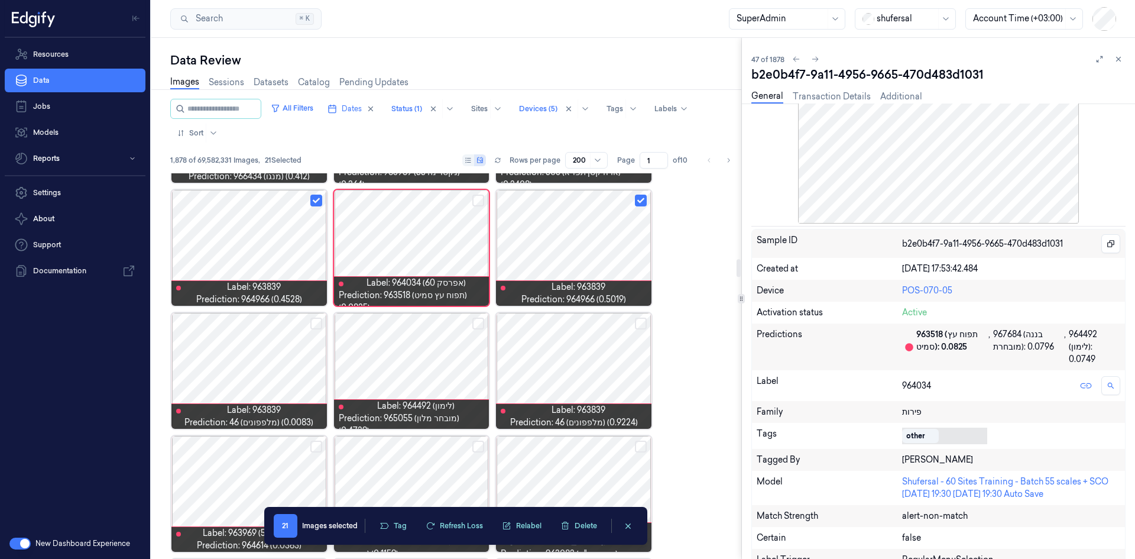
click at [319, 321] on button "Select row" at bounding box center [316, 323] width 12 height 12
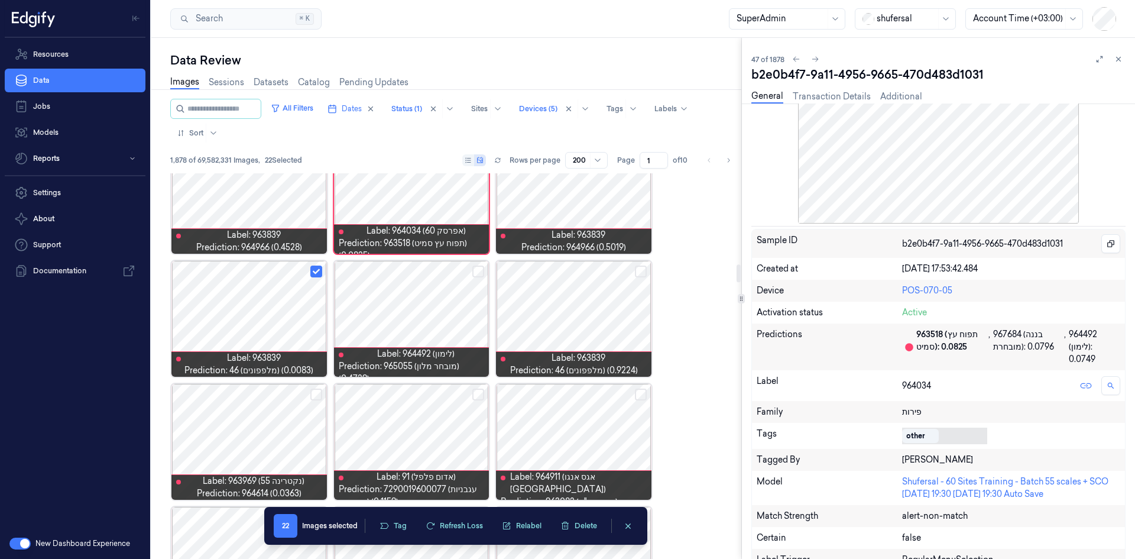
scroll to position [1947, 0]
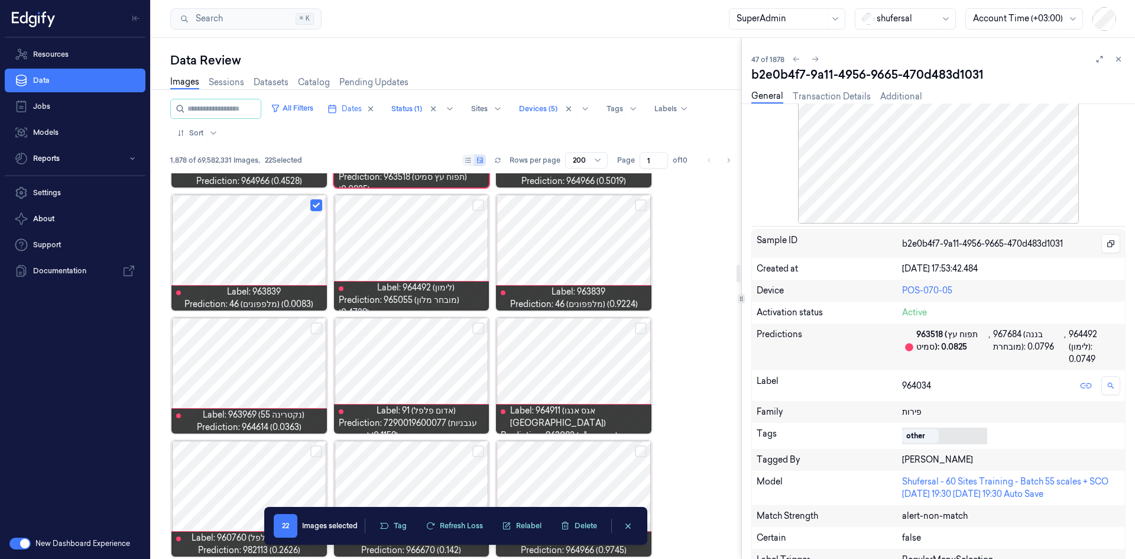
click at [483, 202] on button "Select row" at bounding box center [478, 205] width 12 height 12
click at [638, 206] on button "Select row" at bounding box center [641, 205] width 12 height 12
click at [638, 326] on button "Select row" at bounding box center [641, 328] width 12 height 12
click at [474, 326] on button "Select row" at bounding box center [478, 328] width 12 height 12
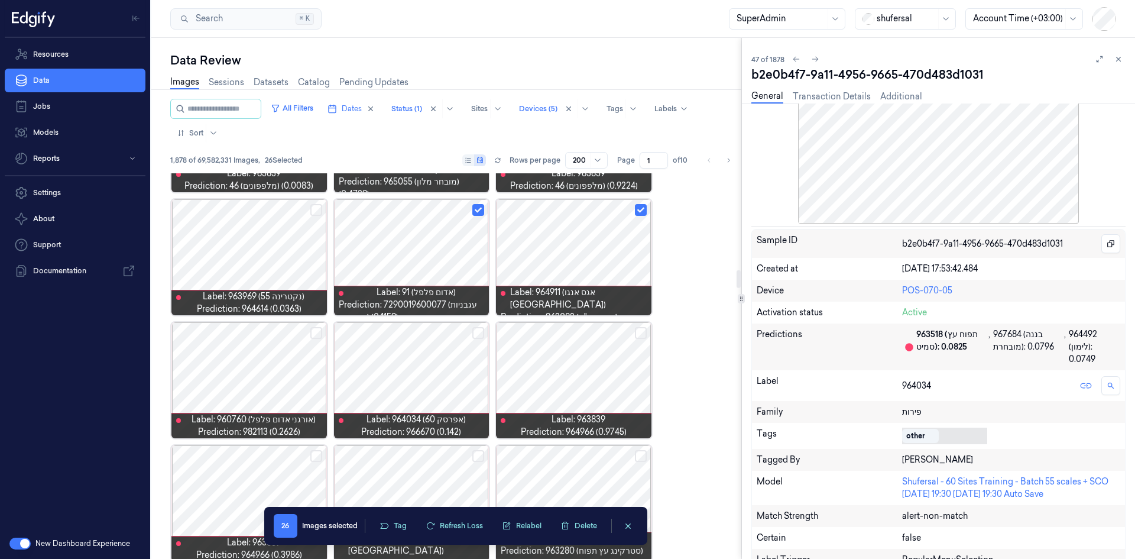
click at [299, 246] on div at bounding box center [248, 257] width 155 height 116
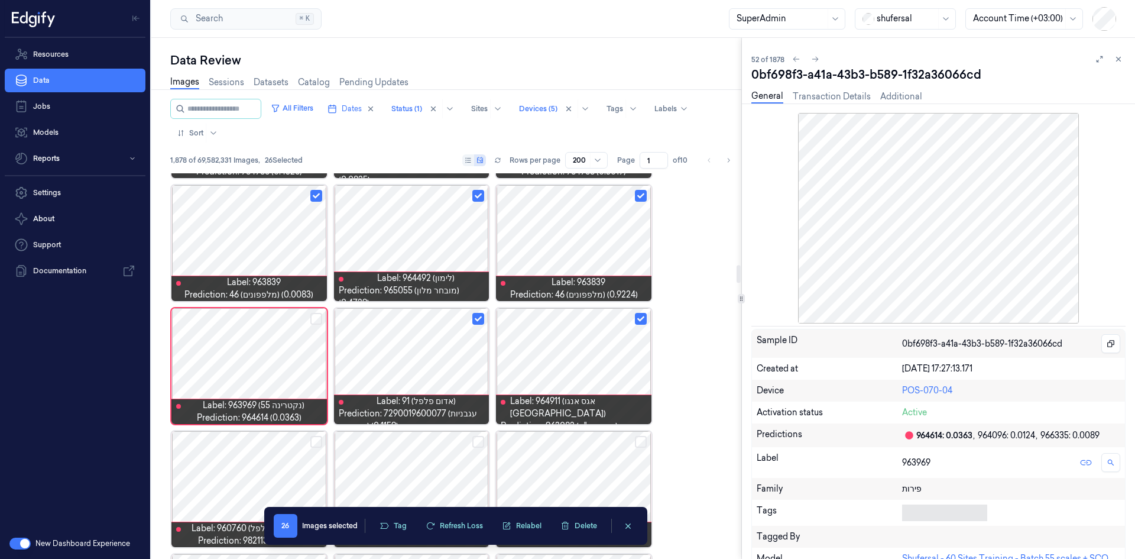
click at [317, 319] on button "Select row" at bounding box center [316, 319] width 12 height 12
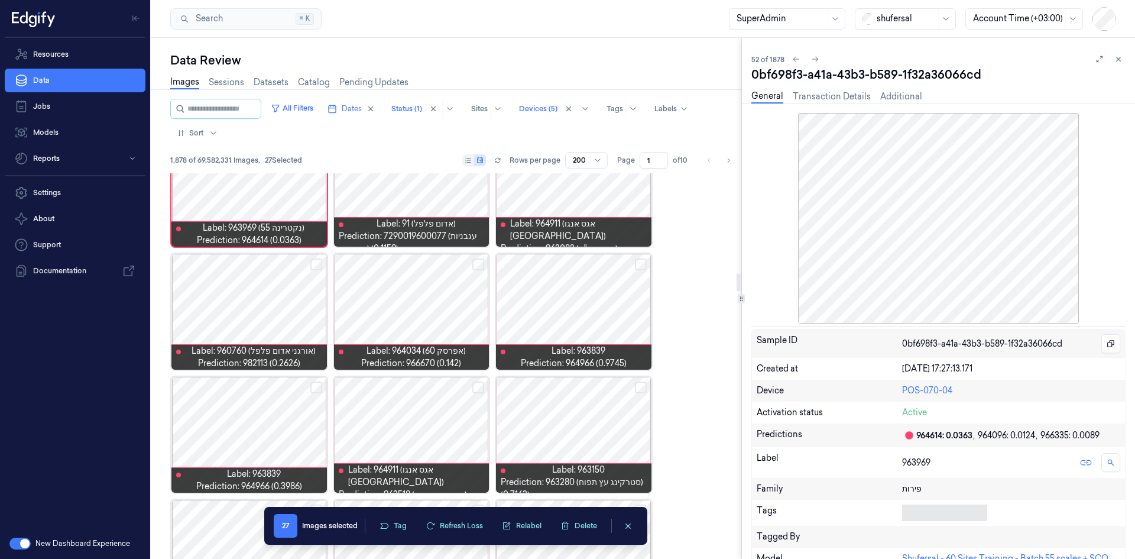
click at [317, 265] on button "Select row" at bounding box center [316, 264] width 12 height 12
click at [421, 308] on div at bounding box center [411, 312] width 155 height 116
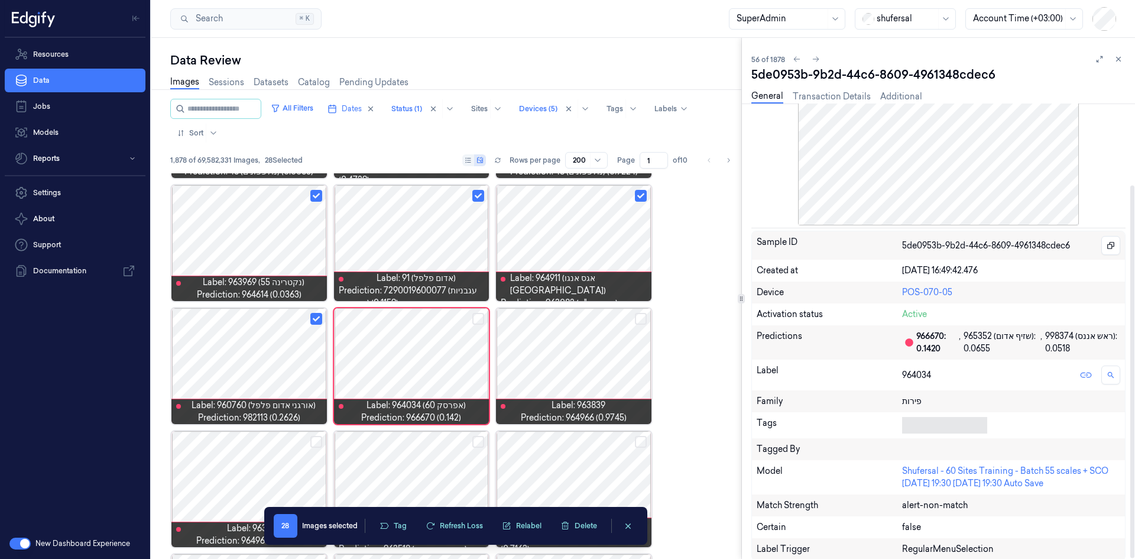
scroll to position [100, 0]
click at [756, 345] on div at bounding box center [942, 423] width 80 height 12
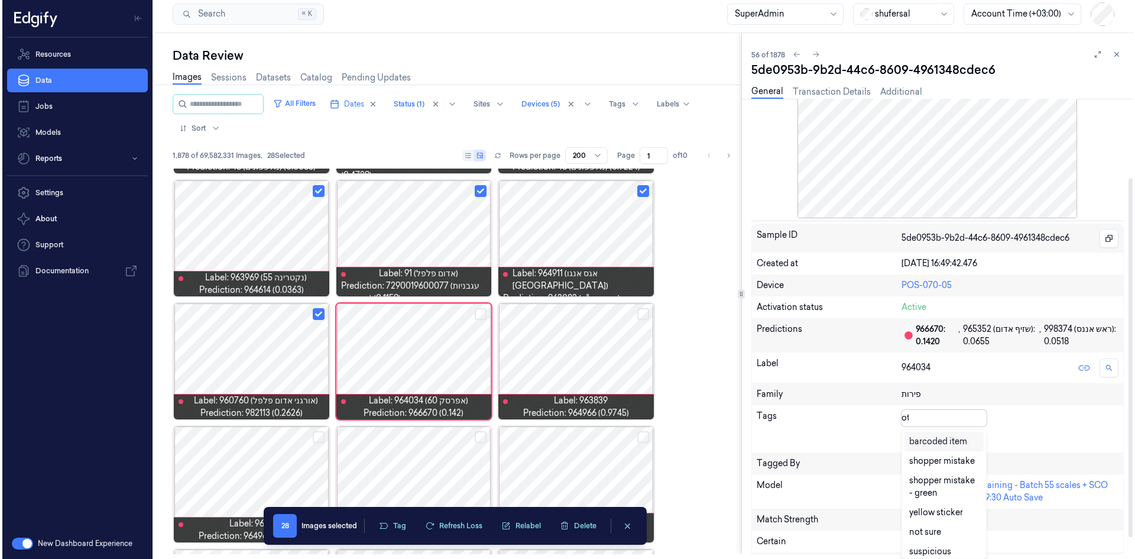
scroll to position [0, 0]
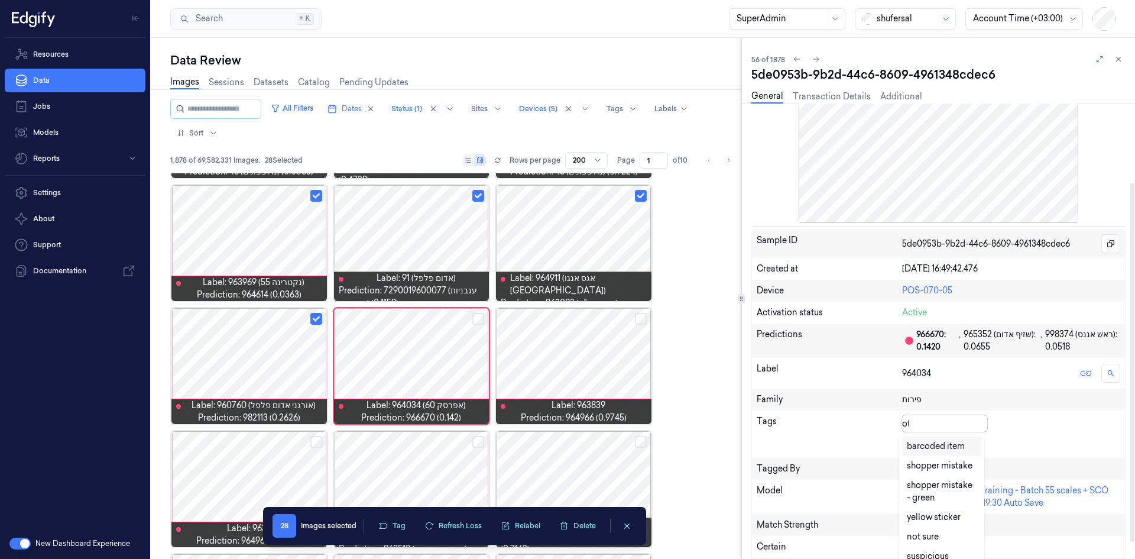
type input "oth"
click at [756, 345] on div "other" at bounding box center [920, 446] width 21 height 12
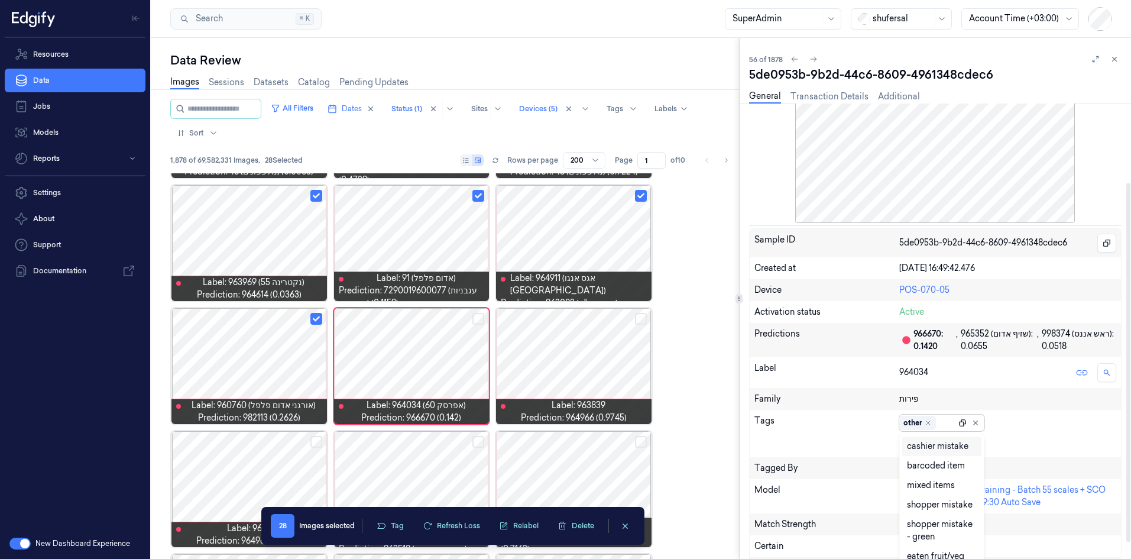
click at [756, 345] on div at bounding box center [962, 422] width 8 height 8
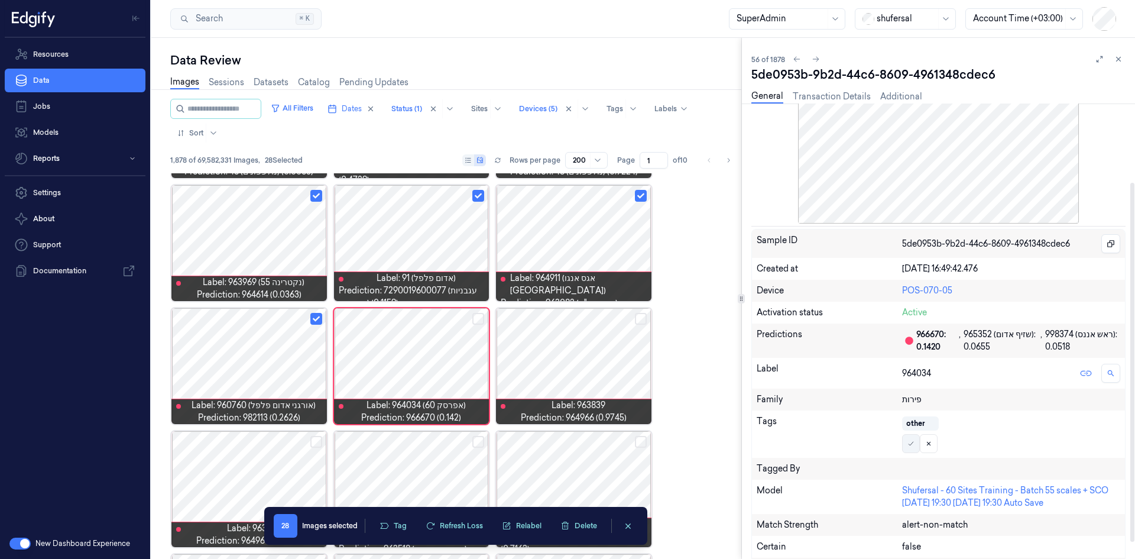
click at [756, 345] on icon at bounding box center [910, 443] width 7 height 7
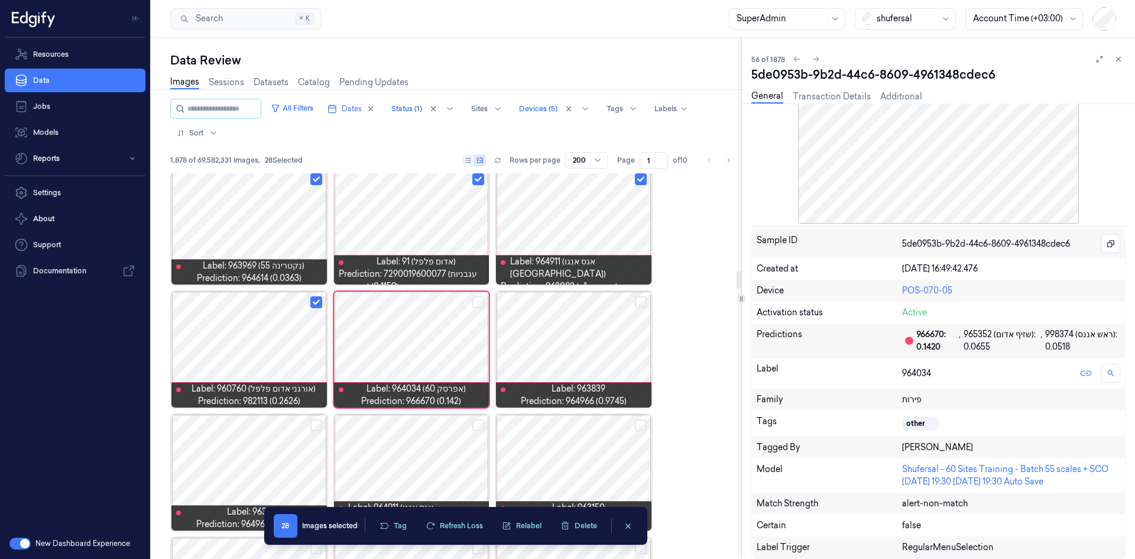
scroll to position [2079, 0]
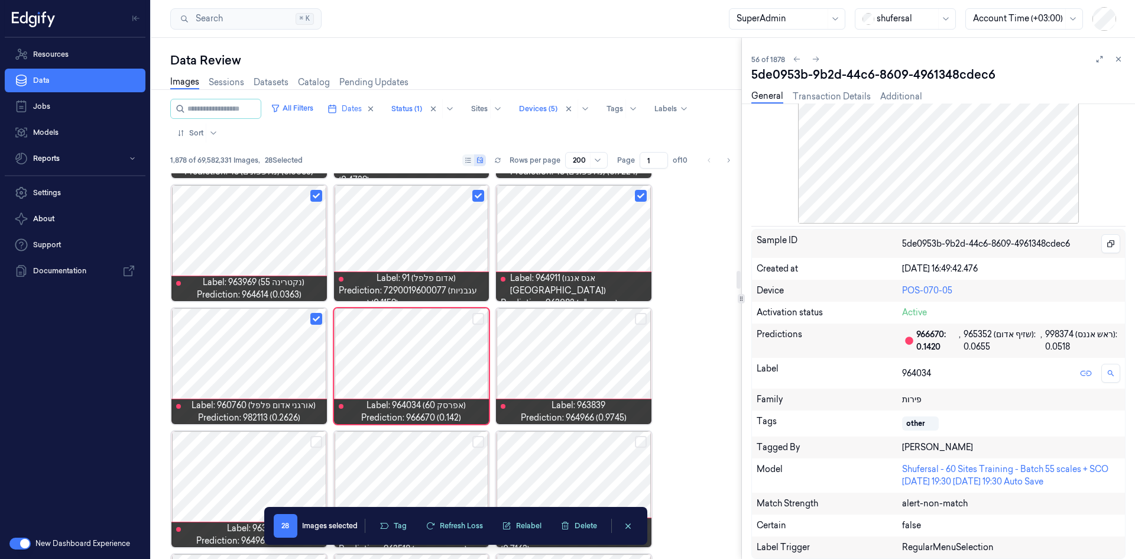
click at [637, 315] on button "Select row" at bounding box center [641, 319] width 12 height 12
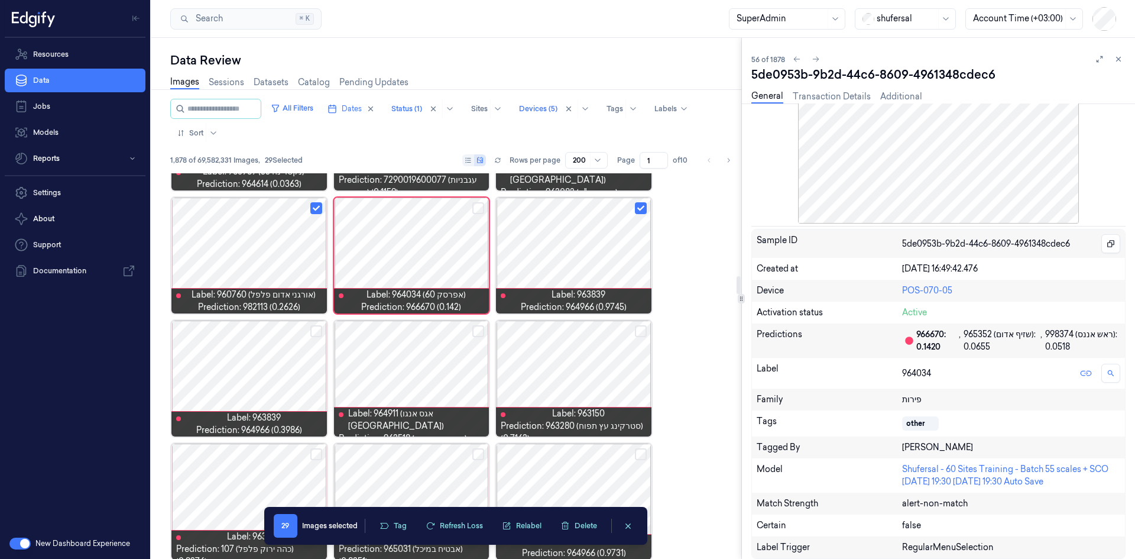
scroll to position [2198, 0]
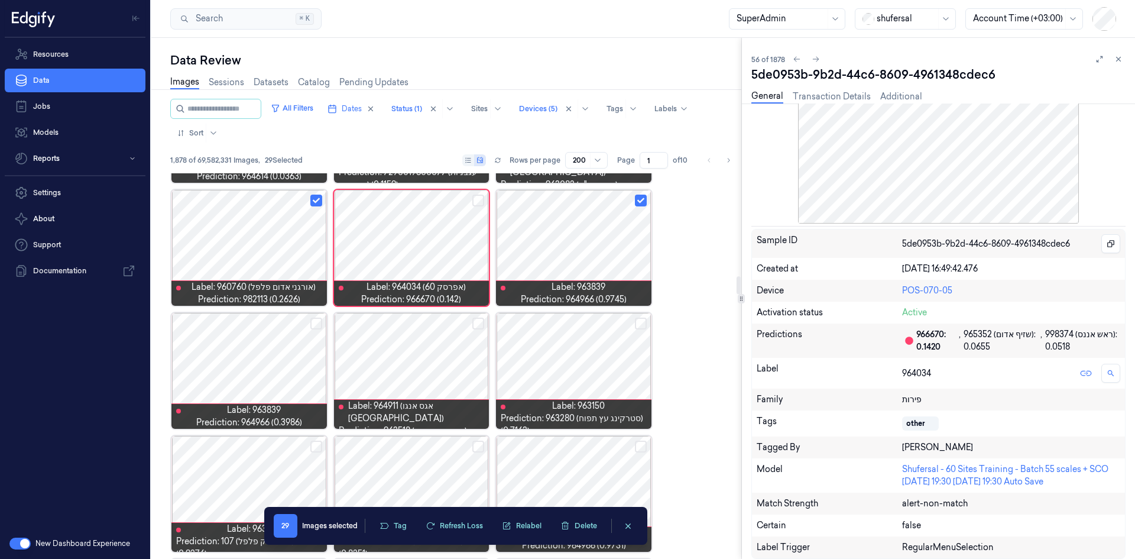
click at [315, 325] on button "Select row" at bounding box center [316, 323] width 12 height 12
click at [475, 325] on button "Select row" at bounding box center [478, 323] width 12 height 12
click at [638, 325] on button "Select row" at bounding box center [641, 323] width 12 height 12
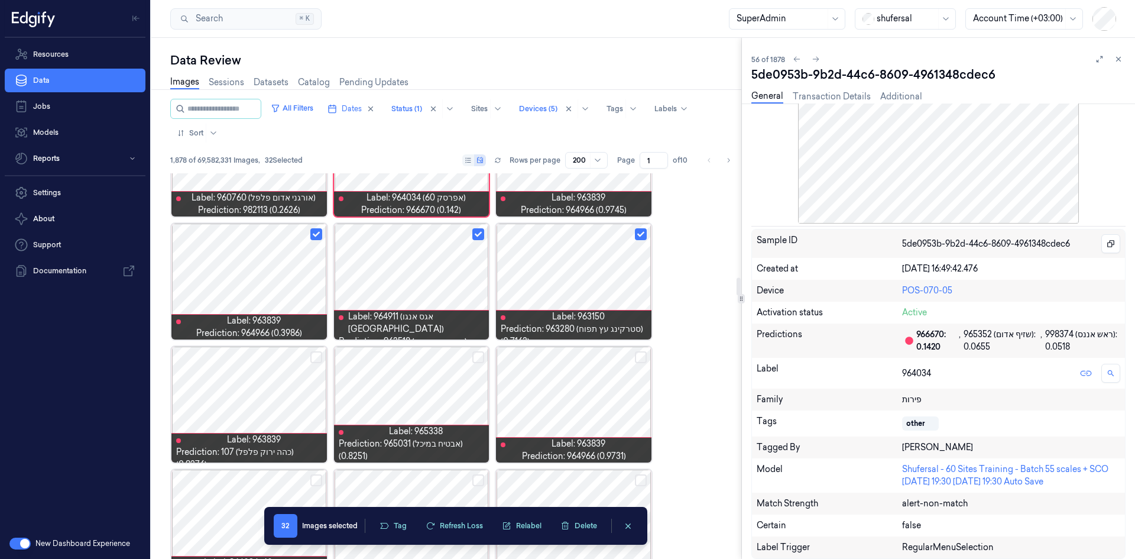
scroll to position [2375, 0]
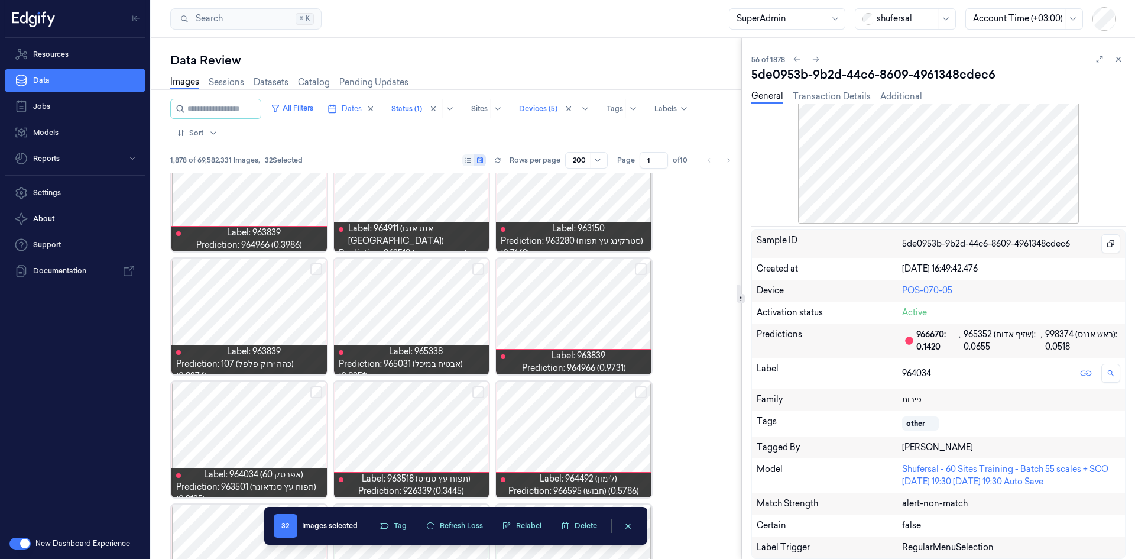
click at [267, 299] on div at bounding box center [248, 316] width 155 height 116
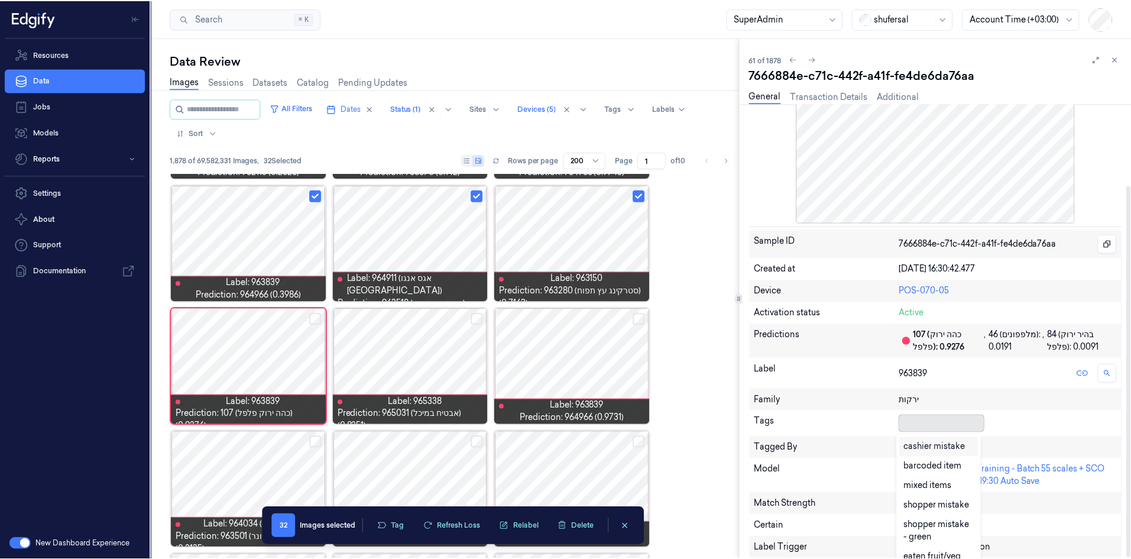
scroll to position [5, 0]
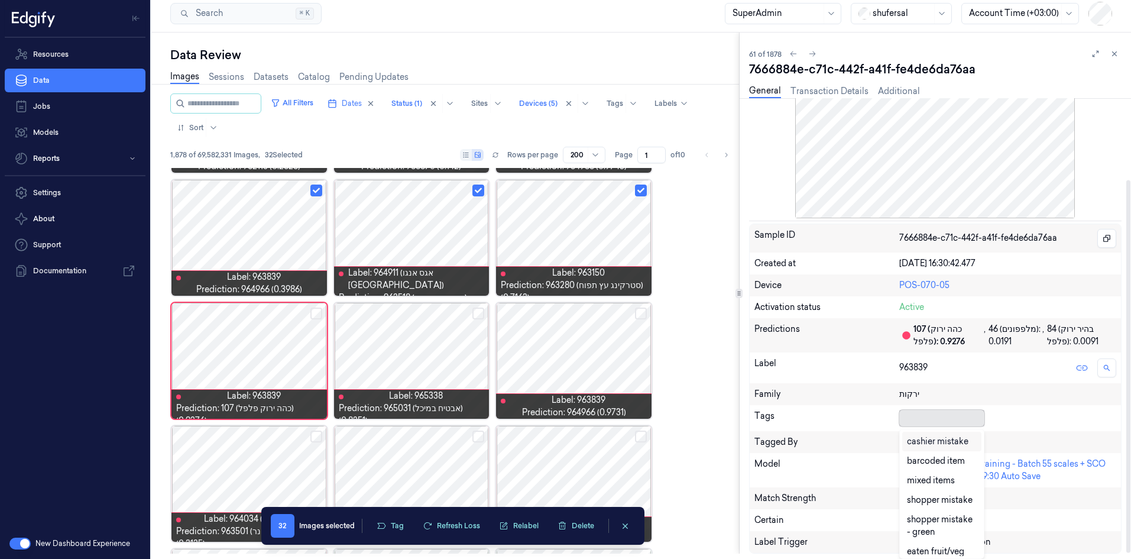
click at [756, 345] on div at bounding box center [939, 417] width 80 height 12
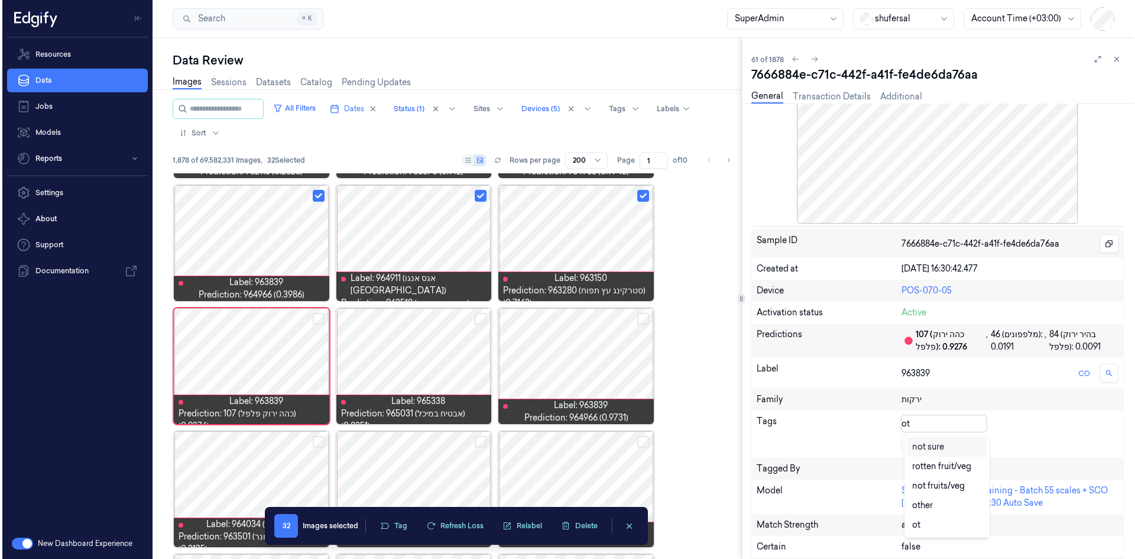
scroll to position [0, 0]
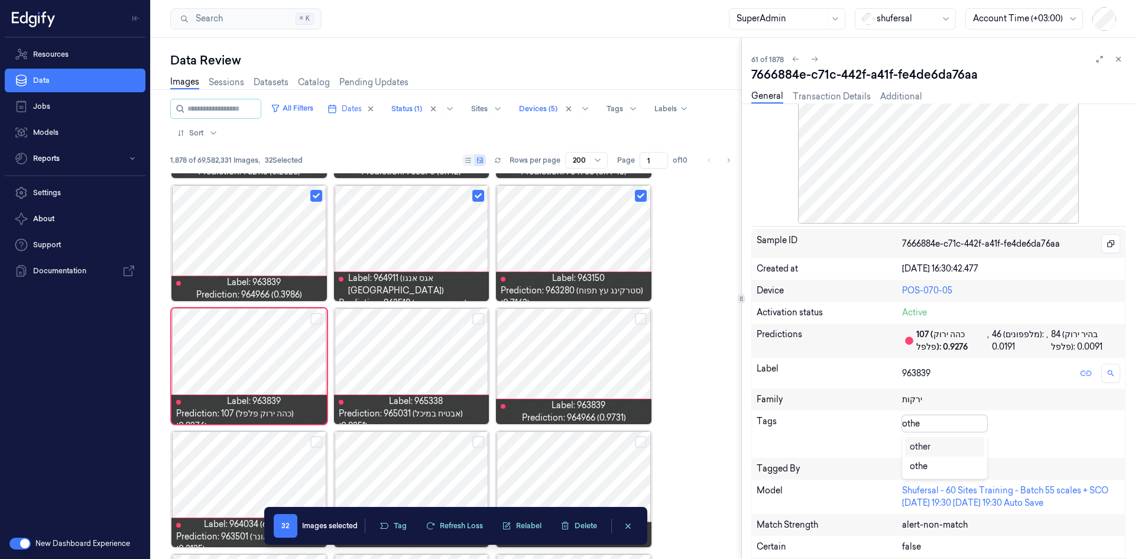
type input "other"
click at [756, 345] on div "other" at bounding box center [945, 446] width 70 height 12
click at [756, 345] on icon at bounding box center [965, 423] width 8 height 8
click at [756, 345] on icon at bounding box center [910, 443] width 7 height 7
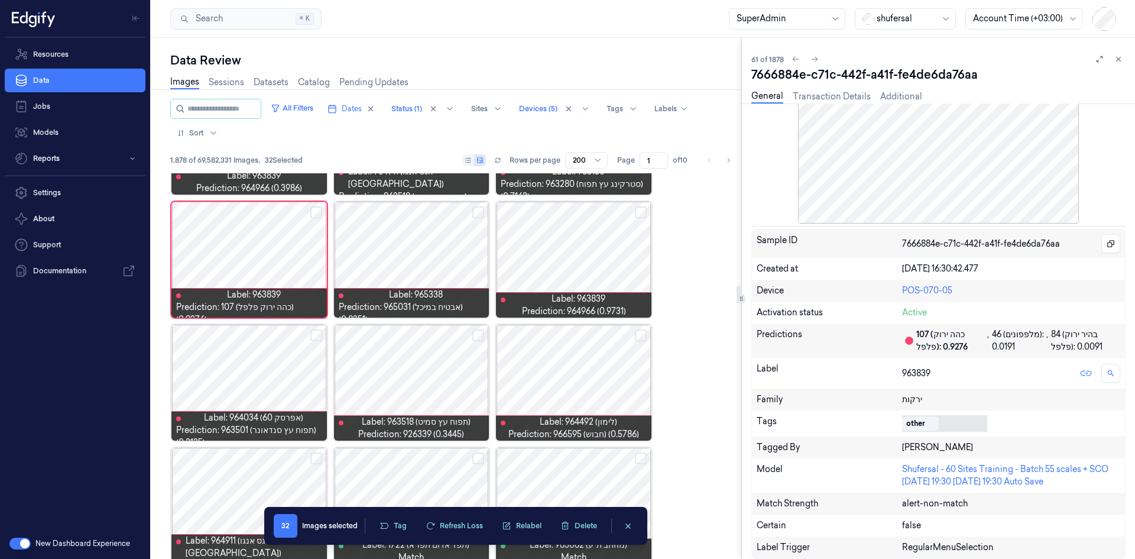
scroll to position [2444, 0]
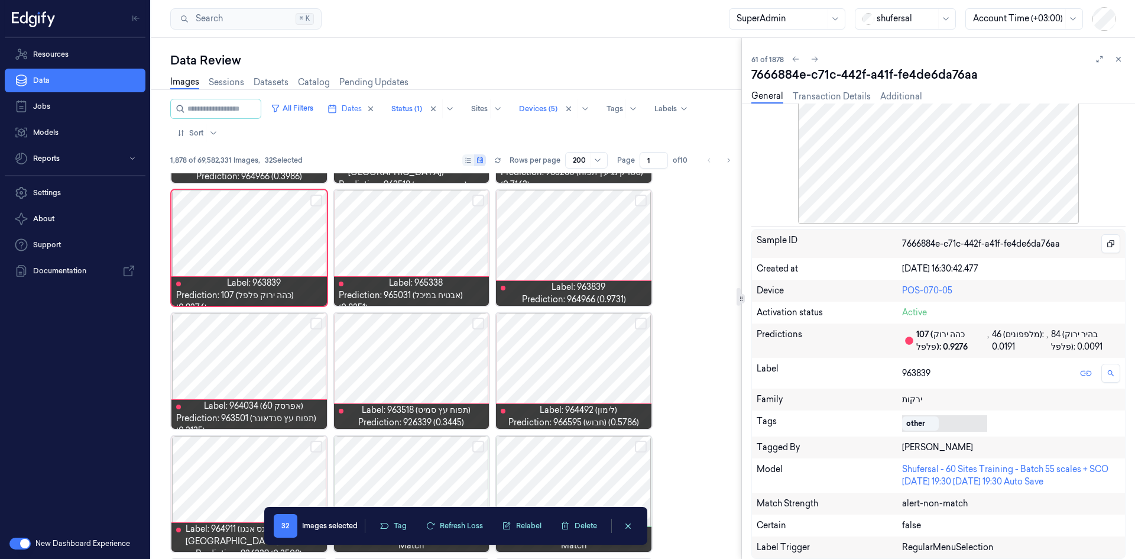
click at [479, 203] on button "Select row" at bounding box center [478, 200] width 12 height 12
click at [641, 198] on button "Select row" at bounding box center [641, 200] width 12 height 12
click at [319, 322] on button "Select row" at bounding box center [316, 323] width 12 height 12
click at [481, 325] on button "Select row" at bounding box center [478, 323] width 12 height 12
click at [639, 322] on button "Select row" at bounding box center [641, 323] width 12 height 12
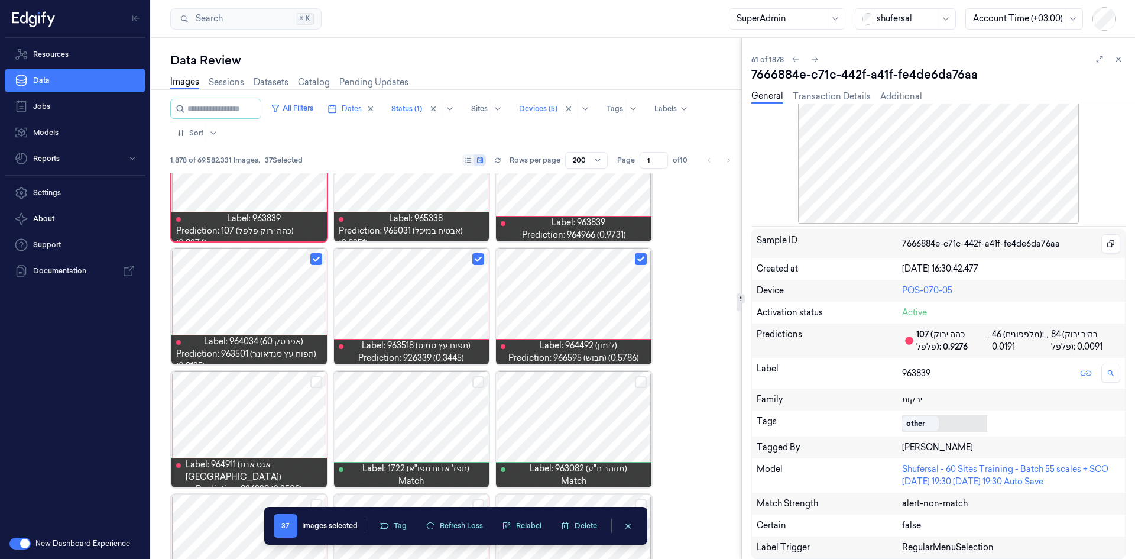
scroll to position [2562, 0]
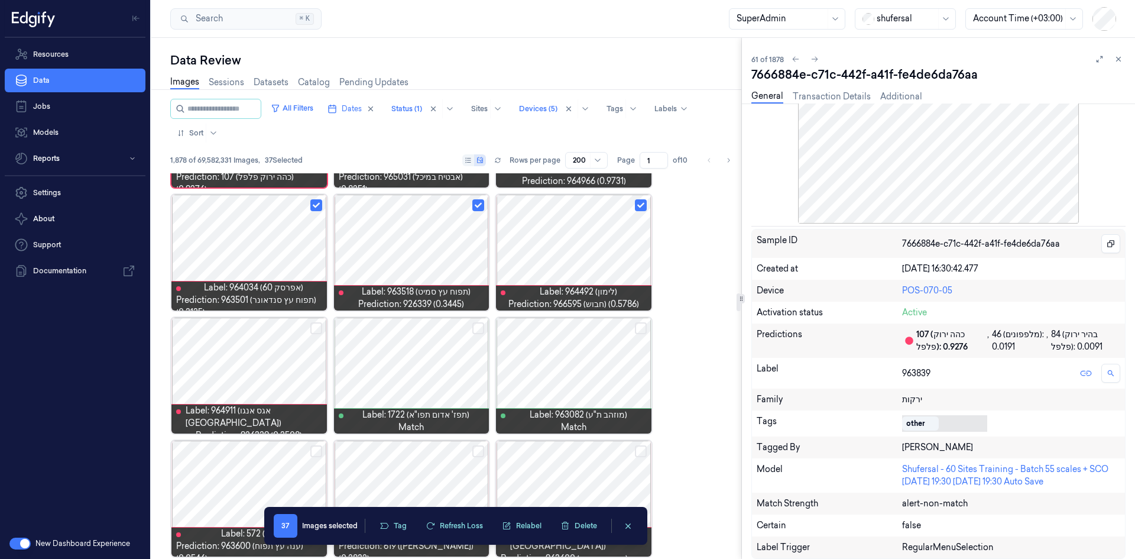
click at [229, 345] on div at bounding box center [248, 375] width 155 height 116
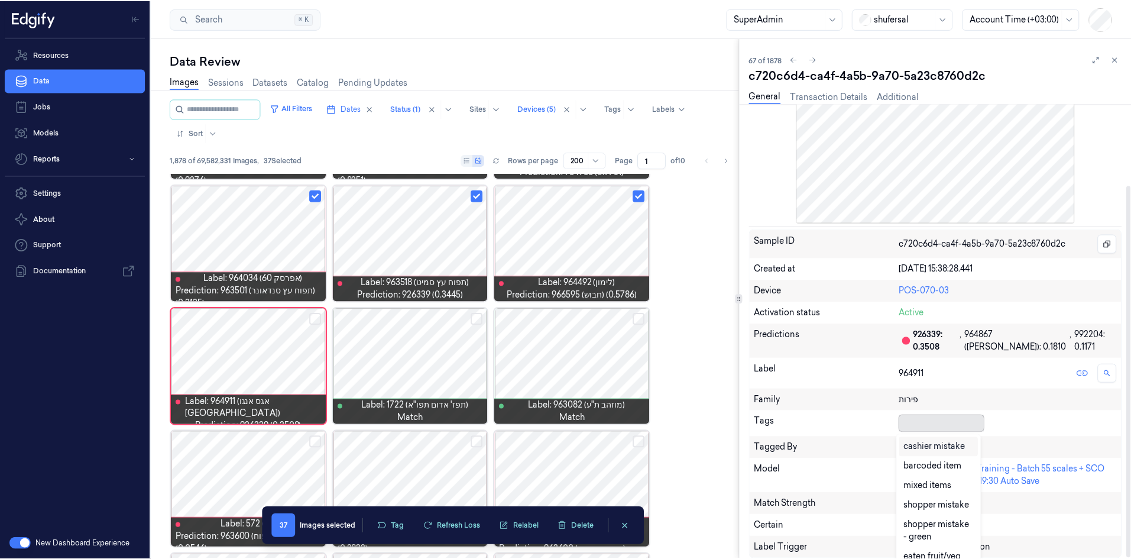
scroll to position [5, 0]
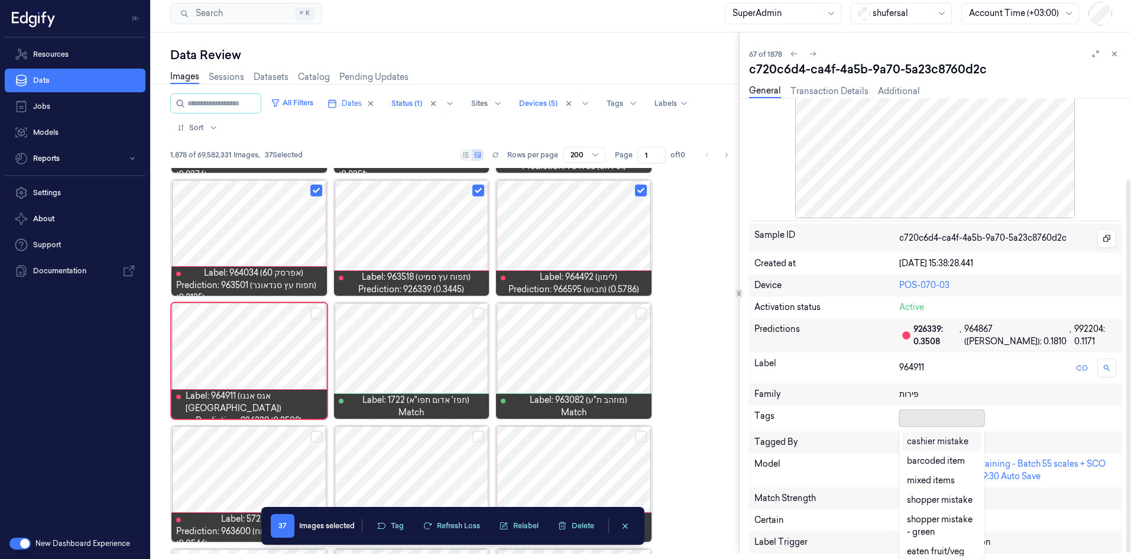
click at [756, 345] on div at bounding box center [939, 417] width 80 height 12
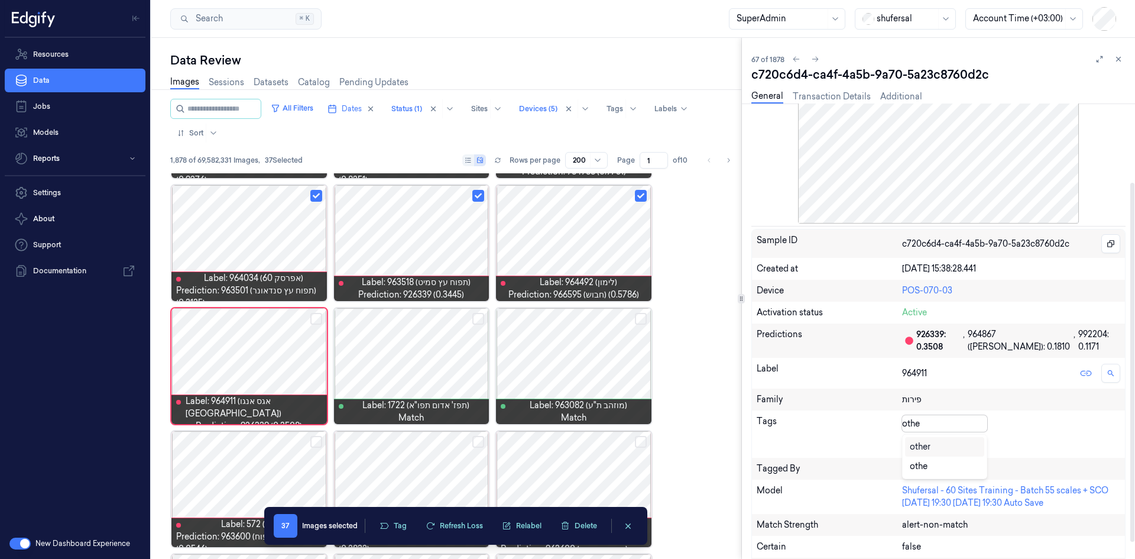
type input "other"
click at [756, 345] on div "other" at bounding box center [945, 446] width 70 height 12
click at [756, 345] on icon at bounding box center [965, 423] width 8 height 8
click at [756, 345] on icon at bounding box center [910, 443] width 7 height 7
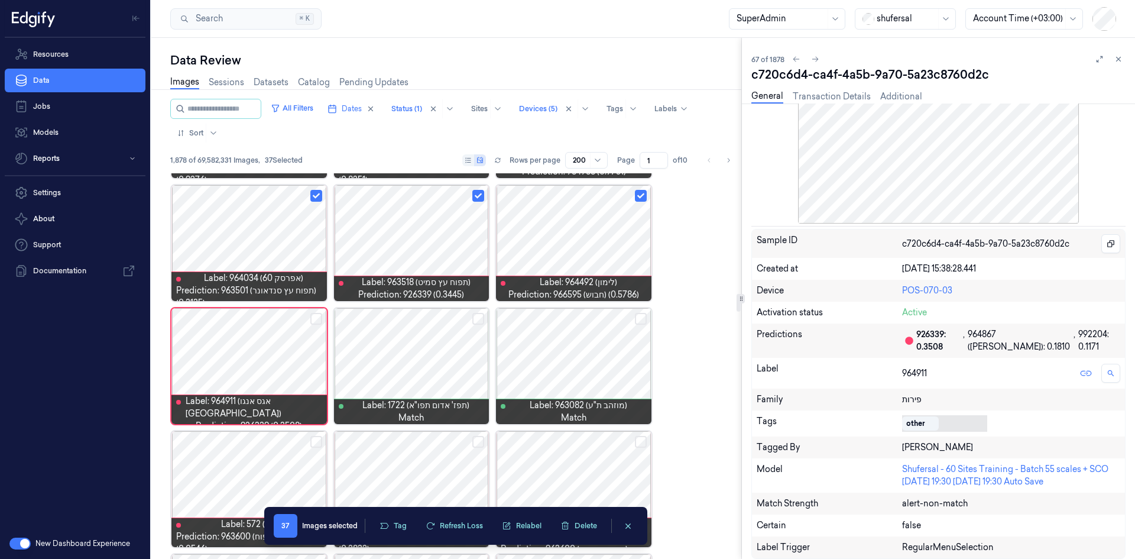
click at [447, 345] on div at bounding box center [411, 366] width 155 height 116
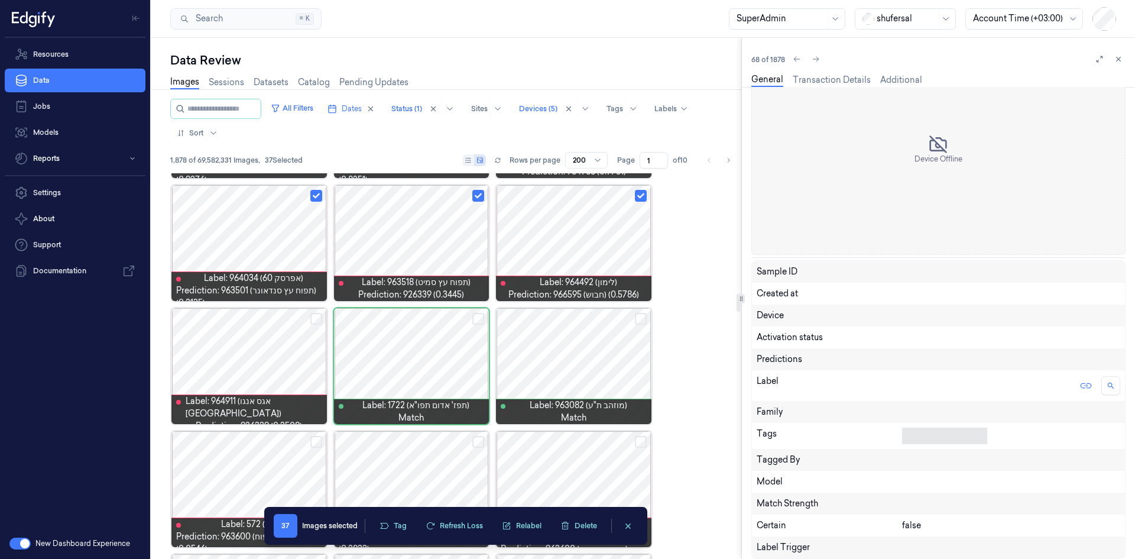
scroll to position [100, 0]
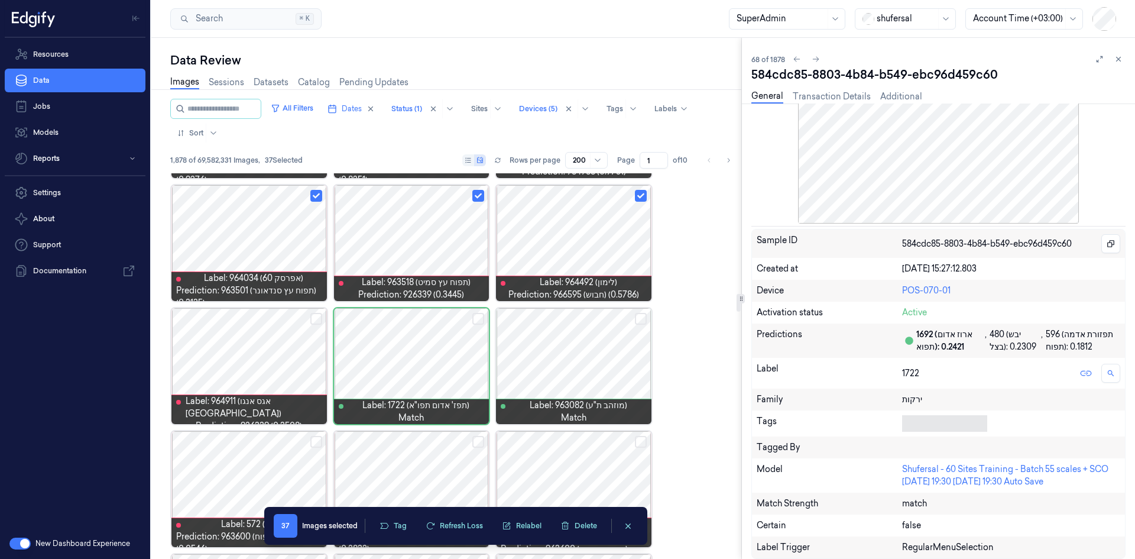
click at [572, 345] on div at bounding box center [573, 366] width 155 height 116
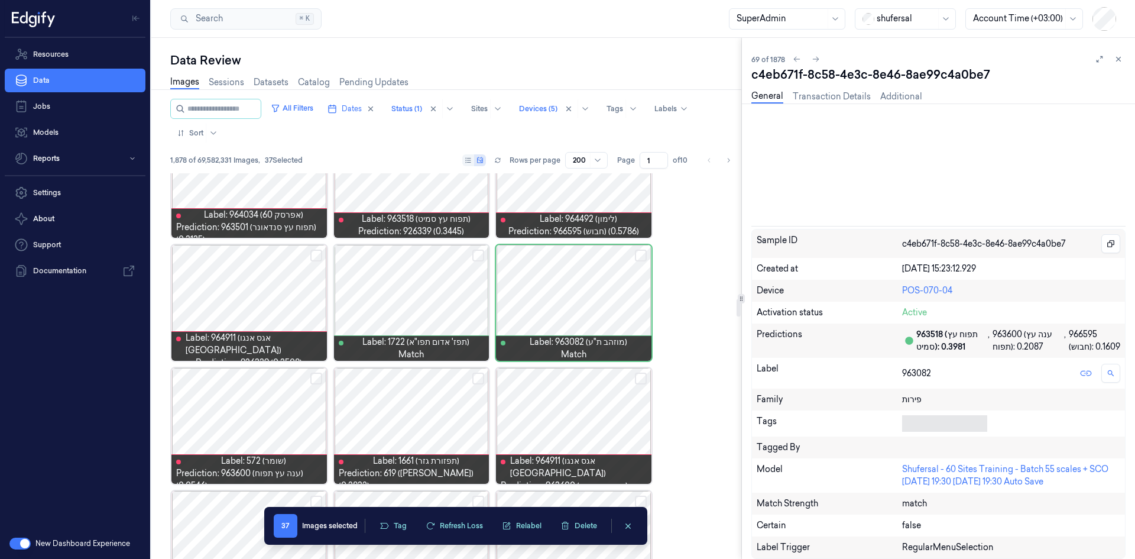
scroll to position [2689, 0]
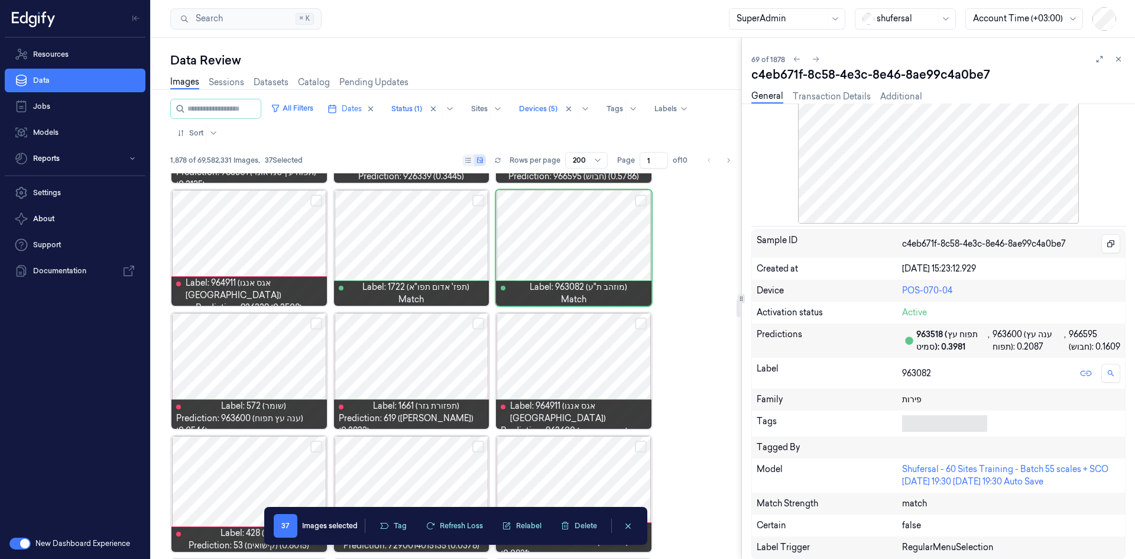
click at [241, 345] on div at bounding box center [248, 371] width 155 height 116
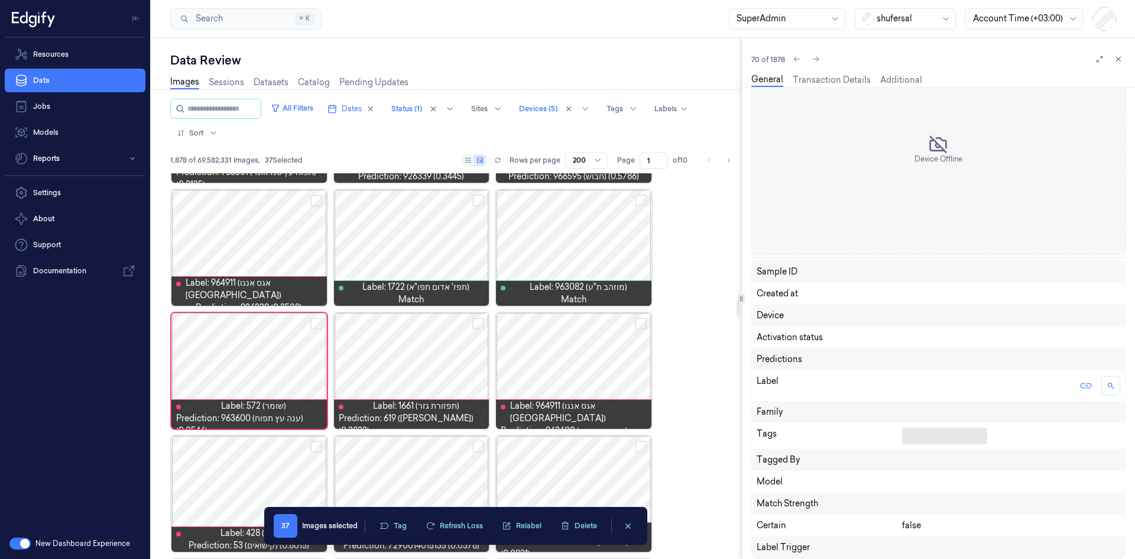
scroll to position [2694, 0]
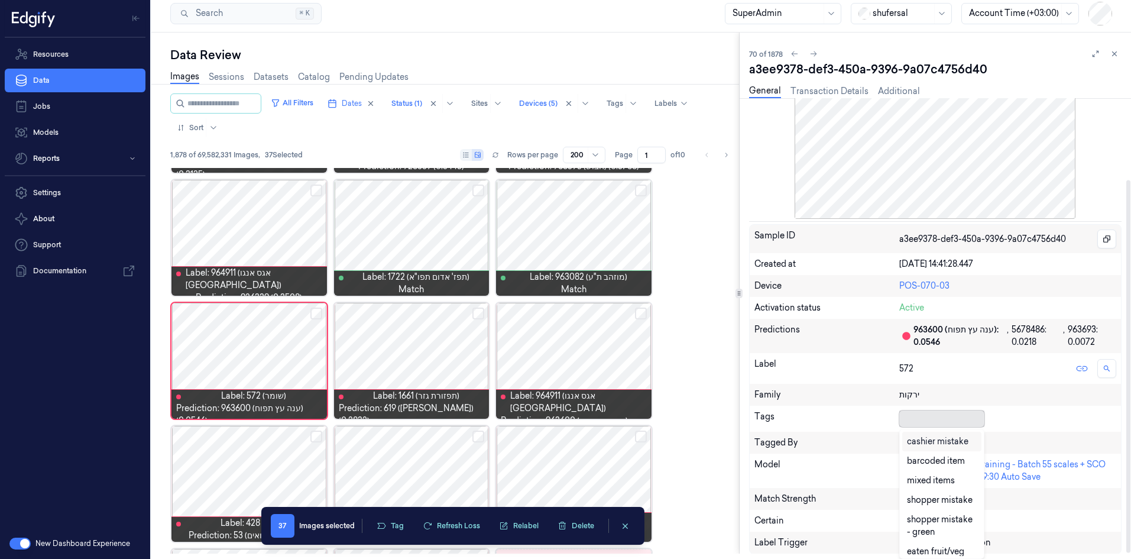
click at [756, 345] on body "Resources Data Jobs Models Reports Settings About Support Documentation New Das…" at bounding box center [565, 274] width 1131 height 559
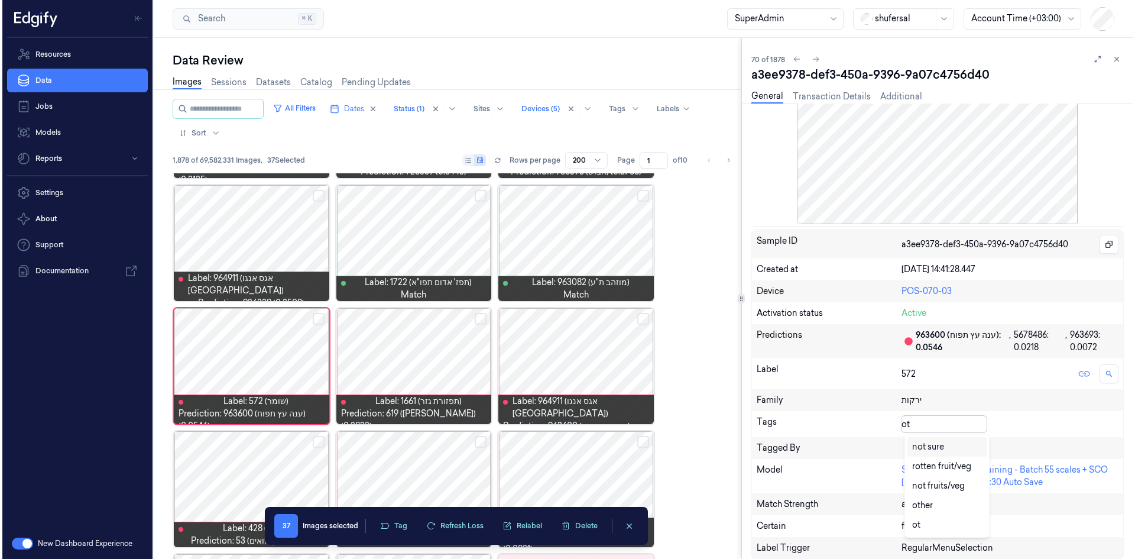
scroll to position [0, 0]
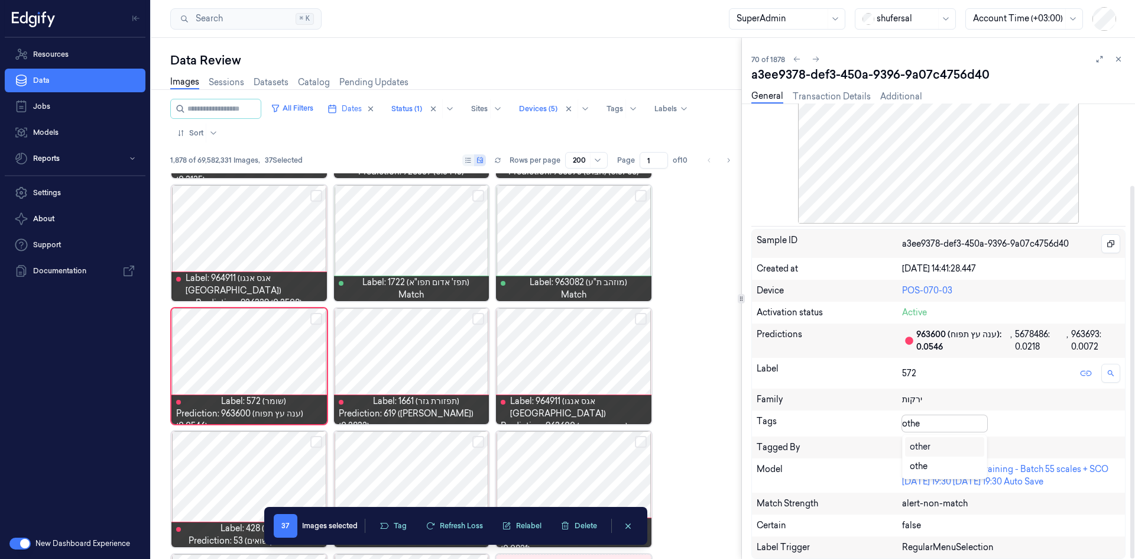
type input "other"
click at [756, 345] on div "other" at bounding box center [945, 446] width 70 height 12
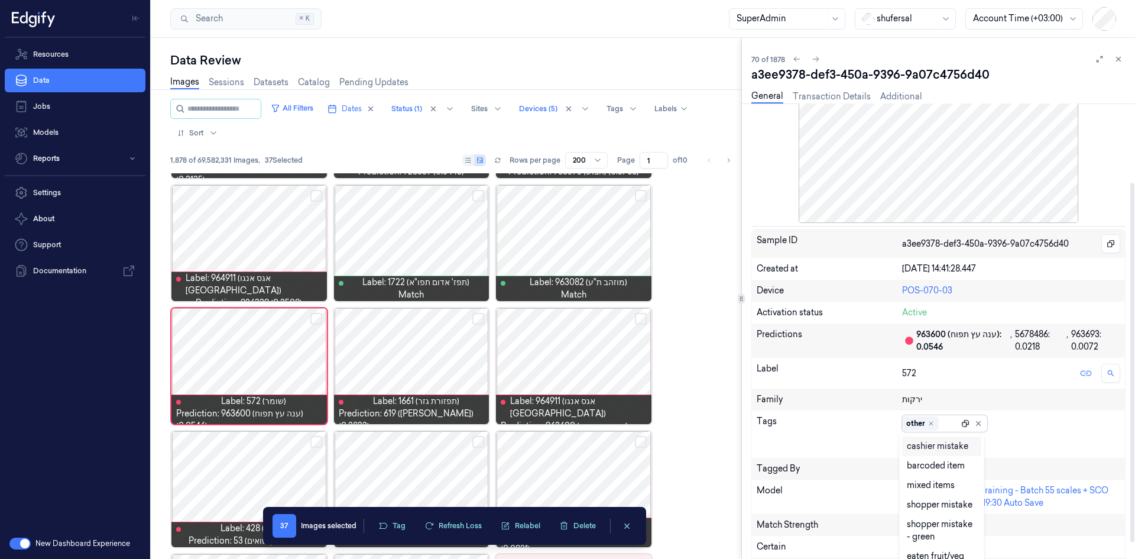
click at [756, 345] on div at bounding box center [965, 423] width 8 height 8
click at [756, 345] on button at bounding box center [911, 443] width 18 height 19
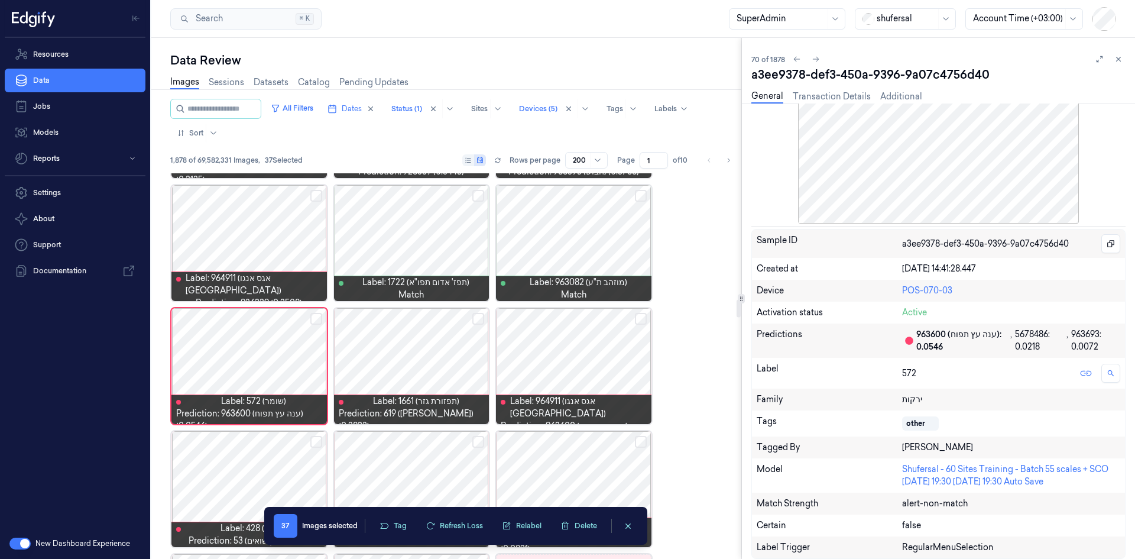
click at [441, 345] on div at bounding box center [411, 366] width 155 height 116
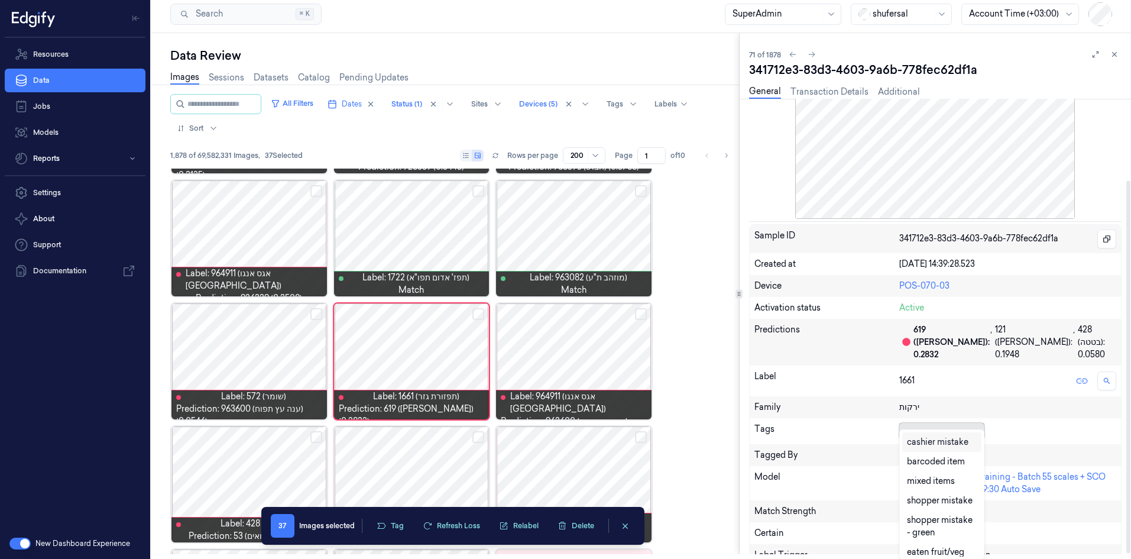
click at [756, 345] on div at bounding box center [939, 430] width 80 height 12
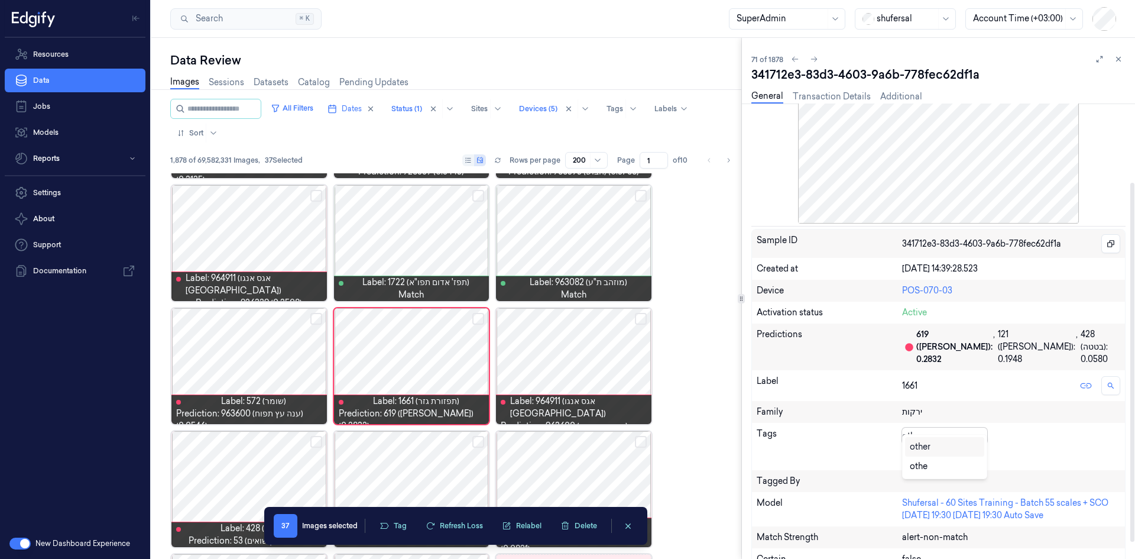
type input "other"
click at [756, 345] on div "other" at bounding box center [945, 446] width 70 height 12
click at [756, 345] on icon at bounding box center [965, 435] width 8 height 8
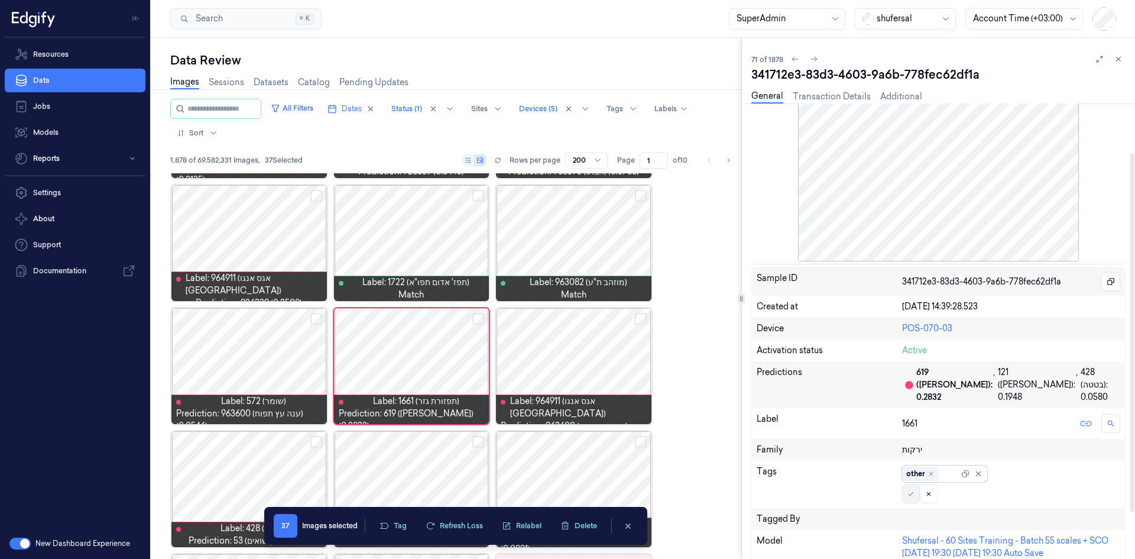
click at [756, 345] on icon at bounding box center [910, 493] width 7 height 7
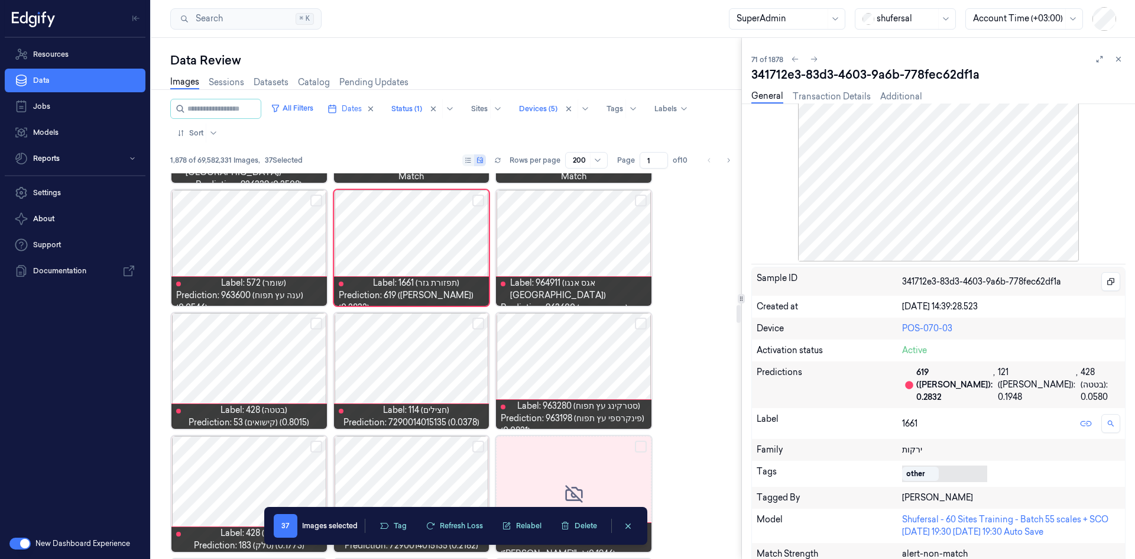
click at [578, 259] on div at bounding box center [573, 248] width 155 height 116
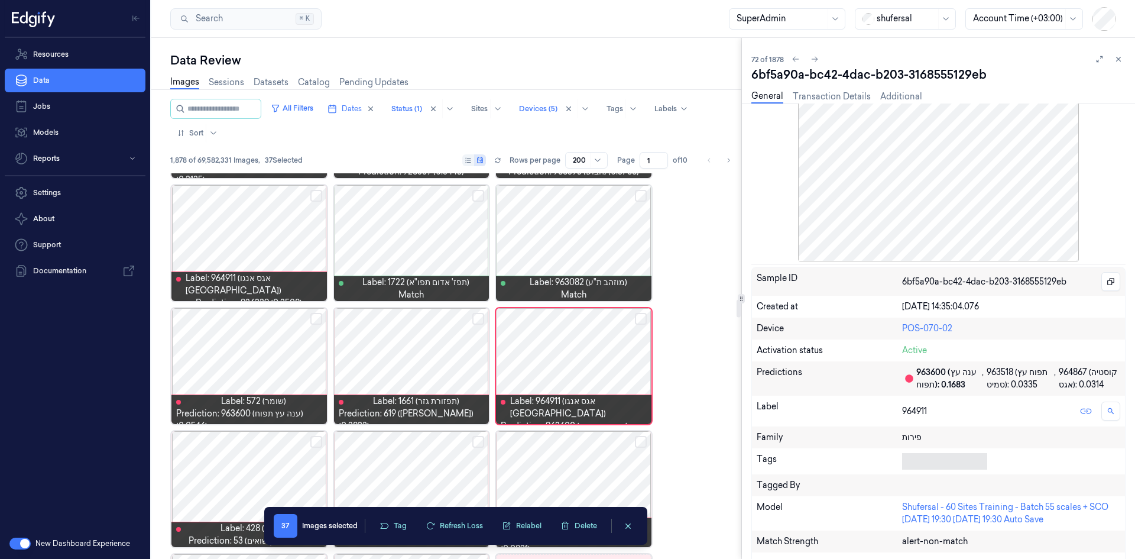
click at [639, 320] on button "Select row" at bounding box center [641, 319] width 12 height 12
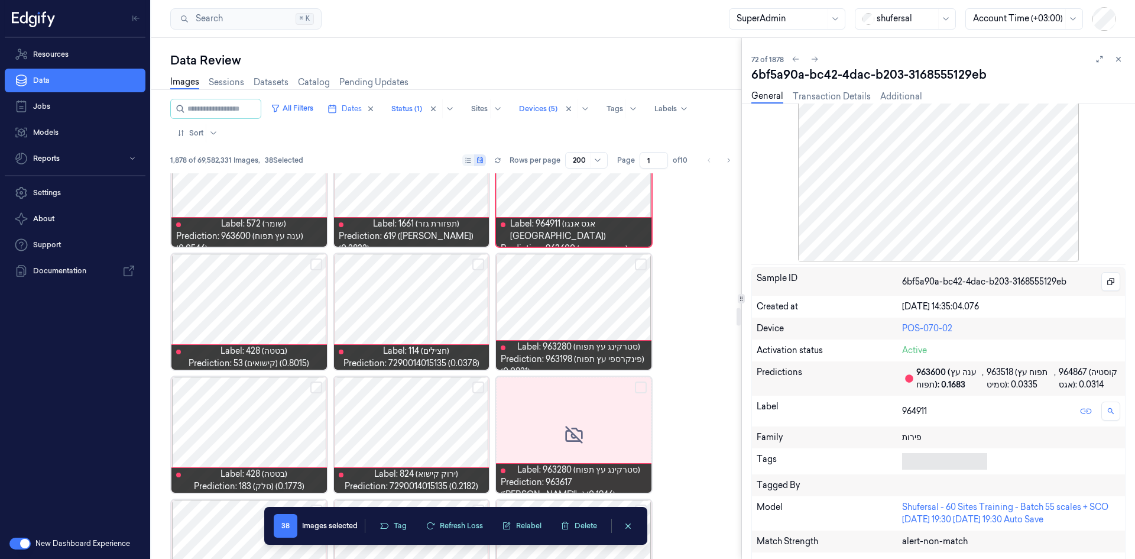
click at [640, 259] on button "Select row" at bounding box center [641, 264] width 12 height 12
click at [403, 299] on div at bounding box center [411, 312] width 155 height 116
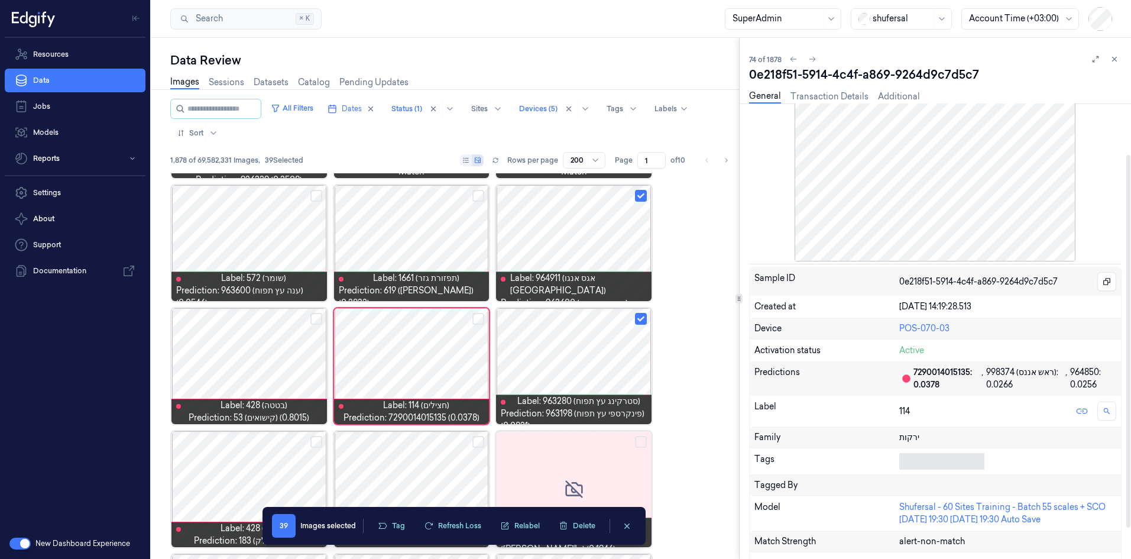
click at [756, 345] on div at bounding box center [939, 461] width 80 height 12
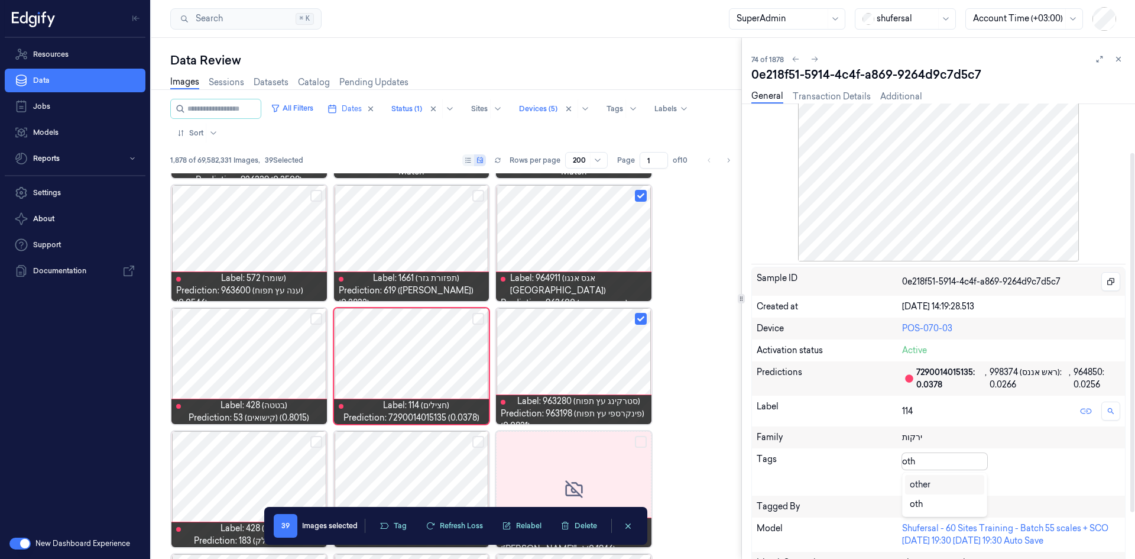
type input "othe"
click at [756, 345] on div "other" at bounding box center [920, 484] width 21 height 12
click at [756, 345] on div "other" at bounding box center [944, 461] width 85 height 17
click at [756, 345] on icon at bounding box center [910, 481] width 7 height 7
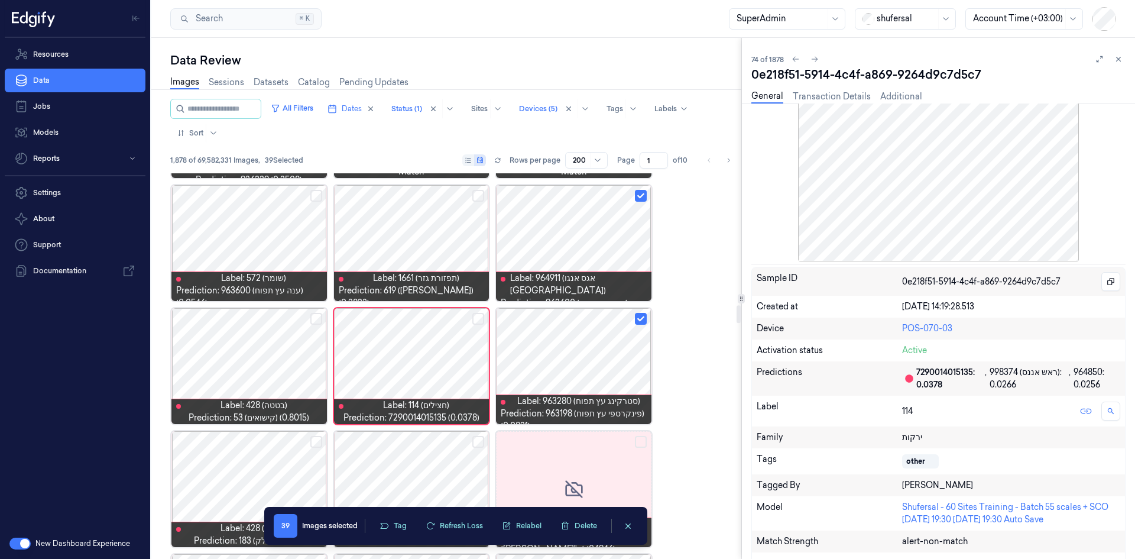
click at [275, 340] on div at bounding box center [248, 366] width 155 height 116
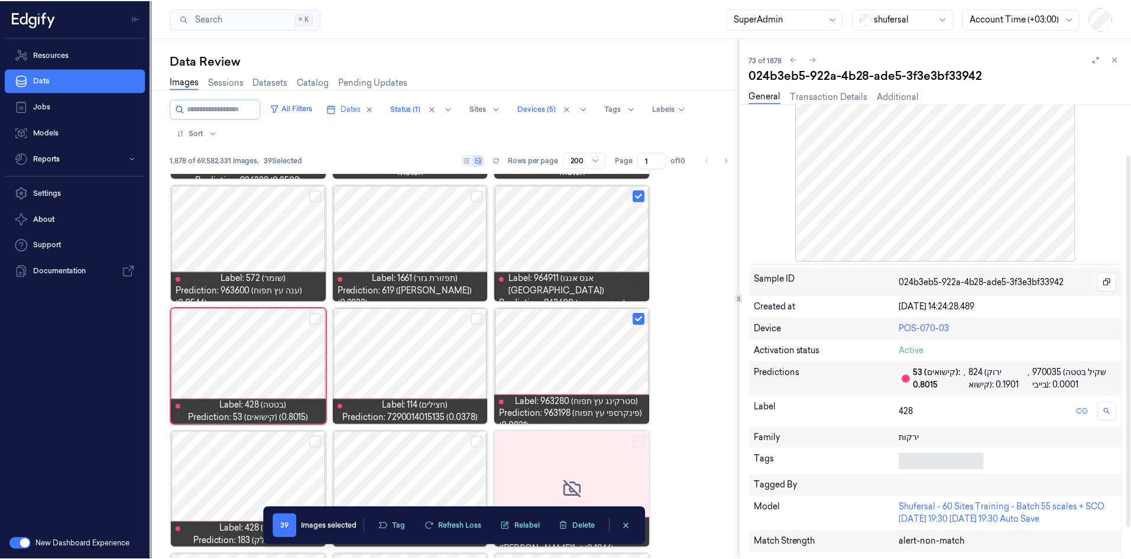
scroll to position [5, 0]
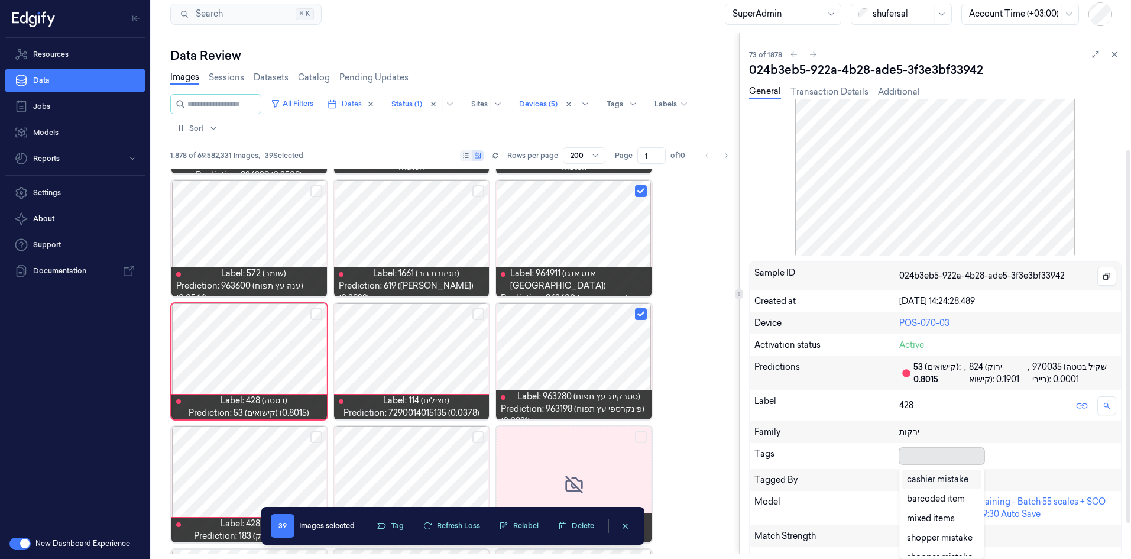
click at [756, 345] on div at bounding box center [939, 455] width 80 height 12
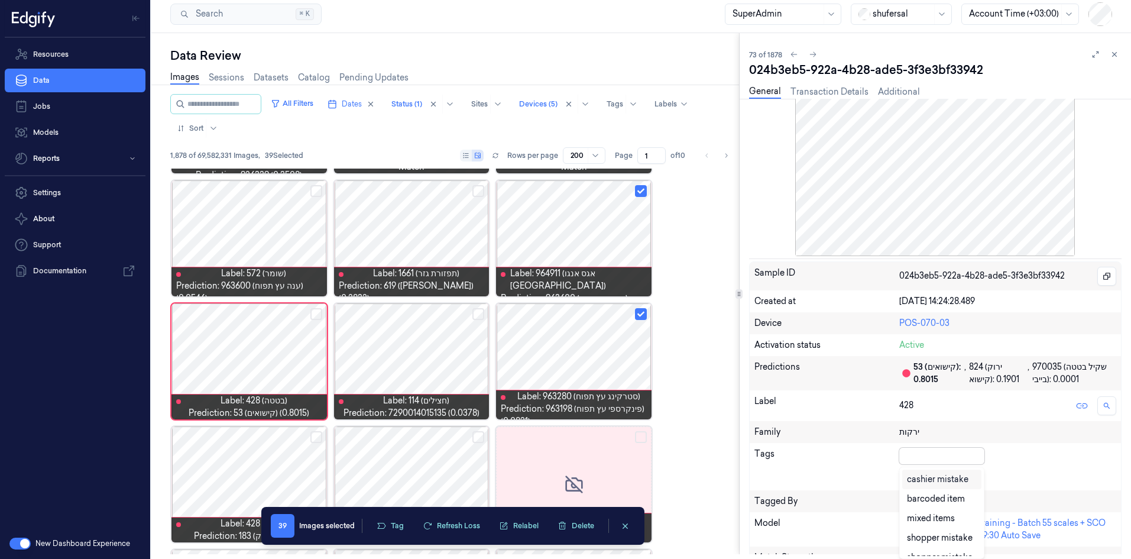
click at [756, 345] on div "cashier mistake" at bounding box center [937, 479] width 61 height 12
click at [756, 345] on div "cashier mistake" at bounding box center [952, 455] width 106 height 17
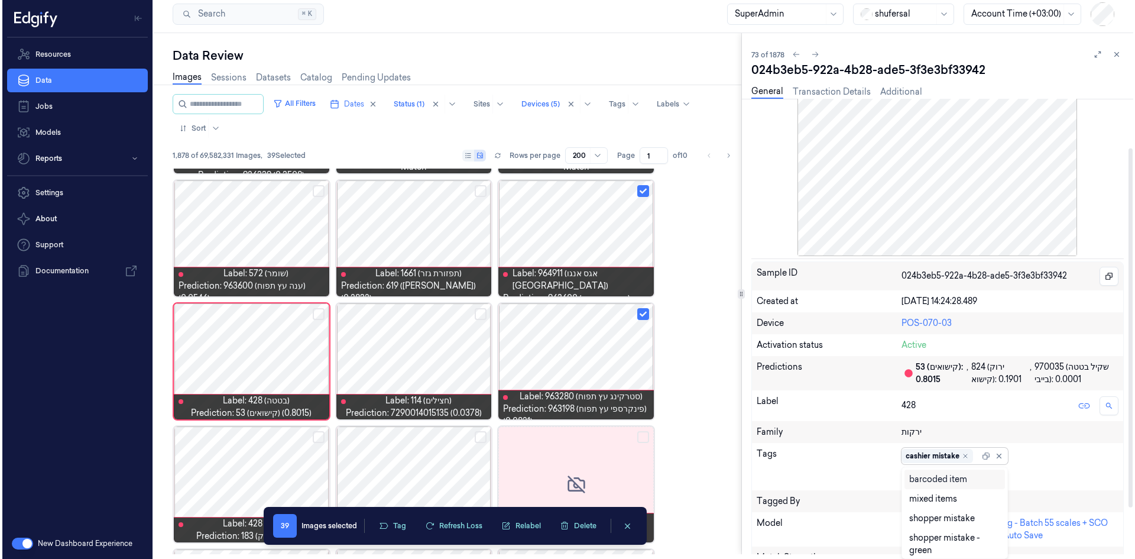
scroll to position [0, 0]
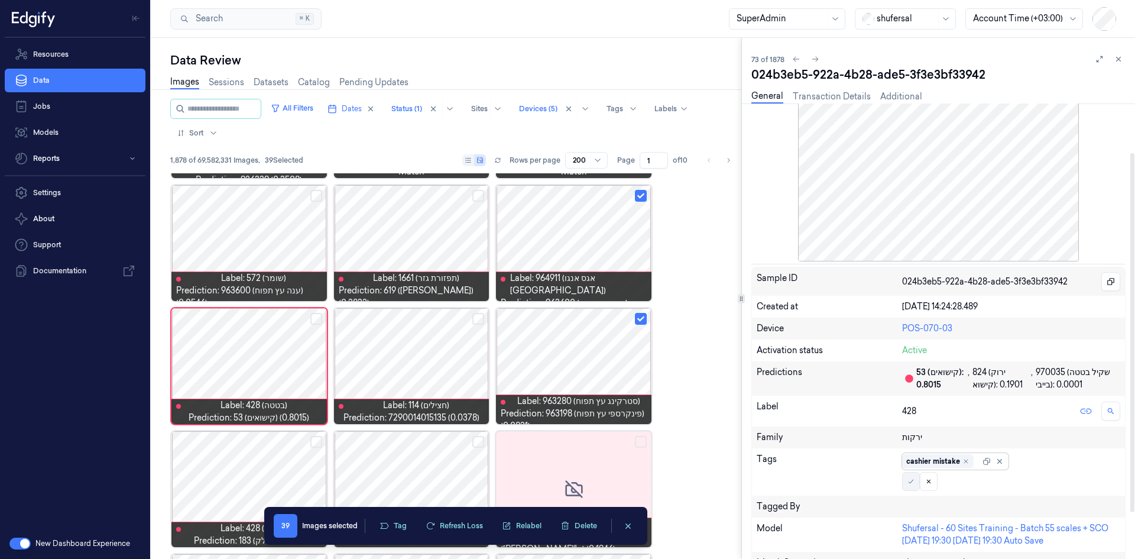
click at [756, 345] on icon at bounding box center [910, 481] width 7 height 7
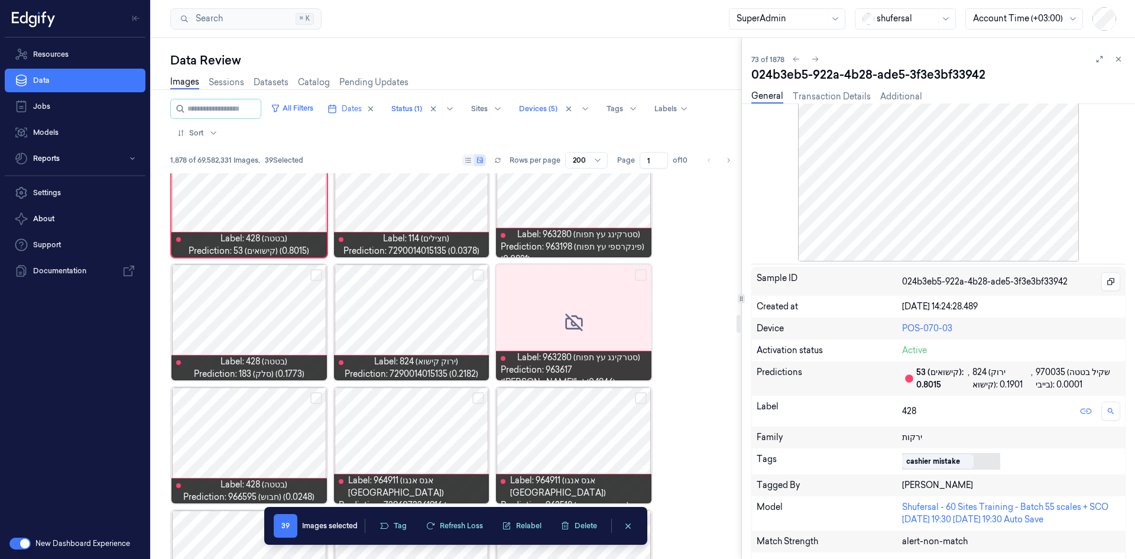
scroll to position [3054, 0]
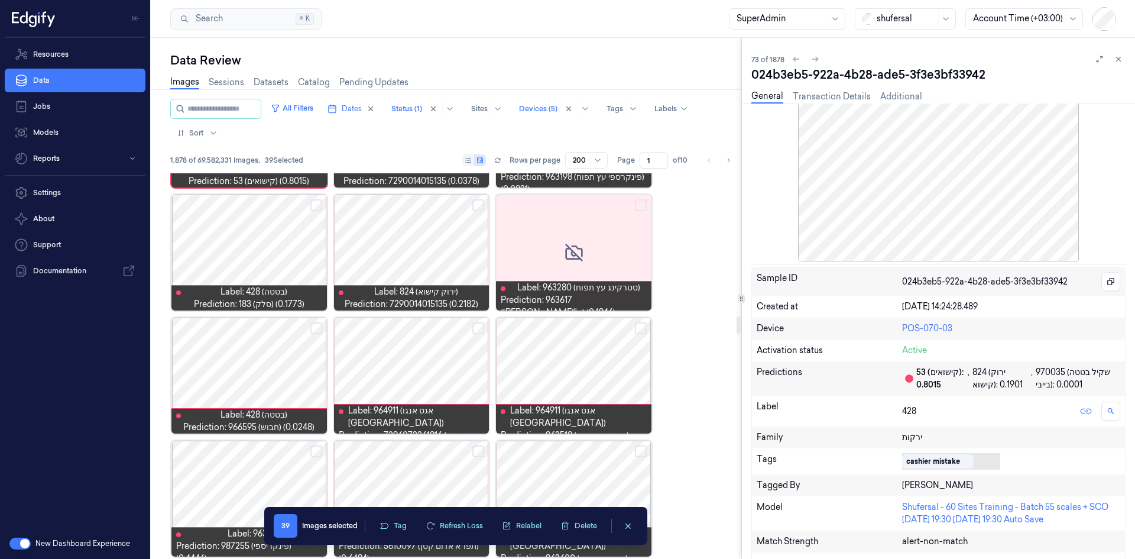
click at [278, 252] on div at bounding box center [248, 252] width 155 height 116
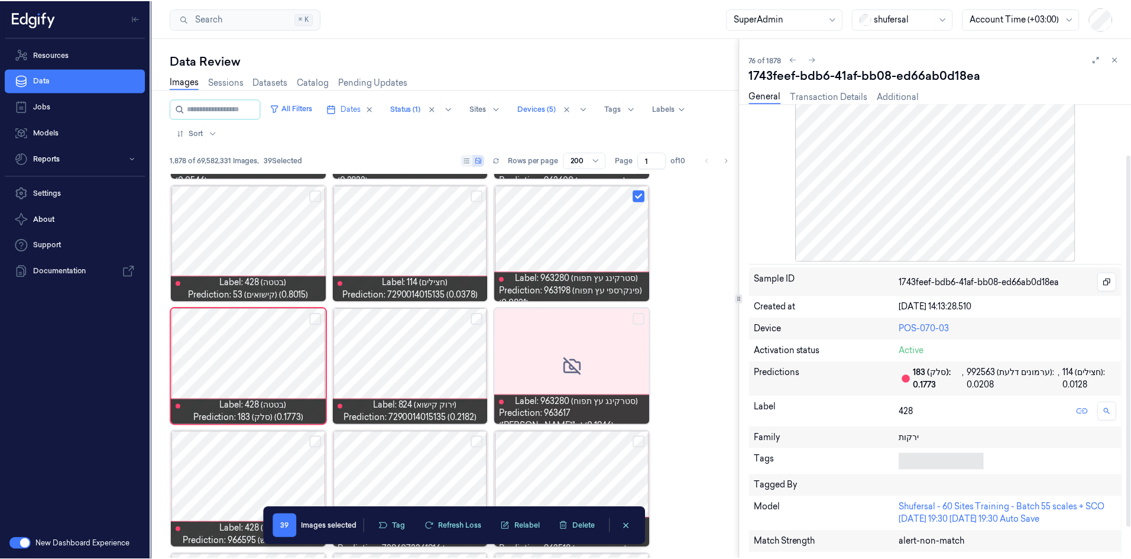
scroll to position [5, 0]
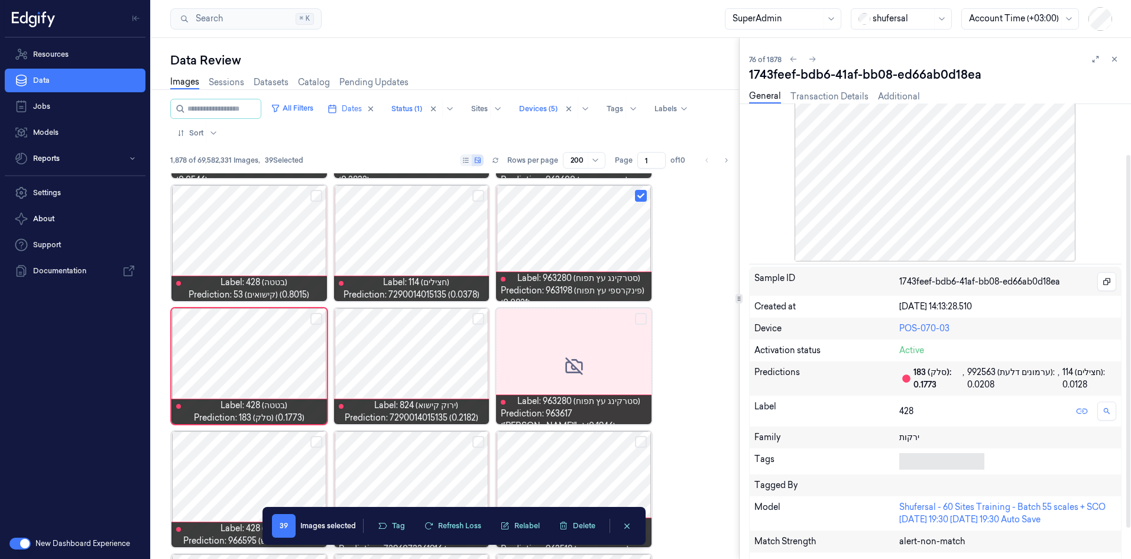
click at [756, 345] on div at bounding box center [939, 461] width 80 height 12
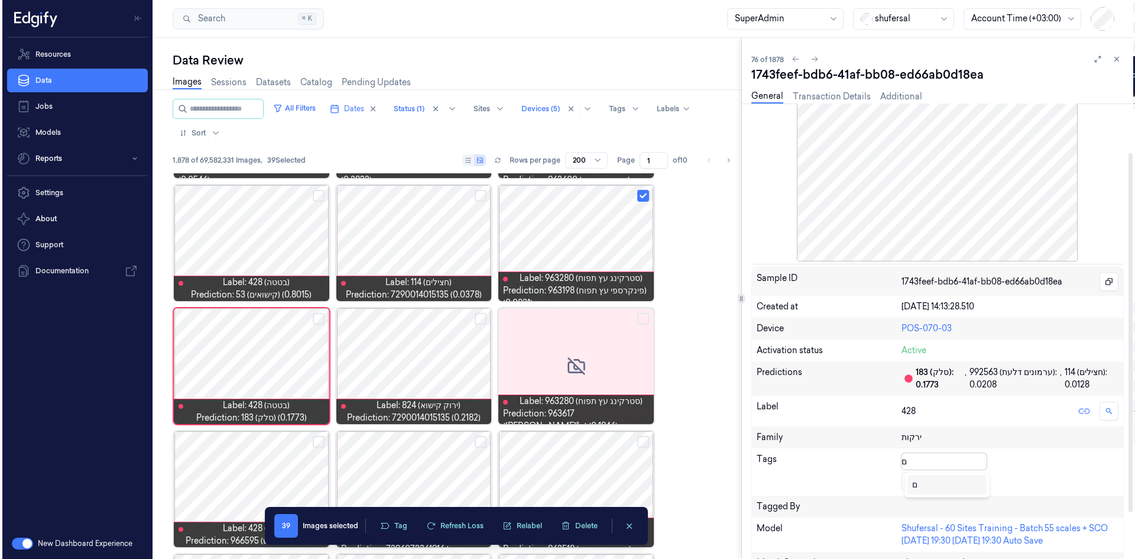
scroll to position [0, 0]
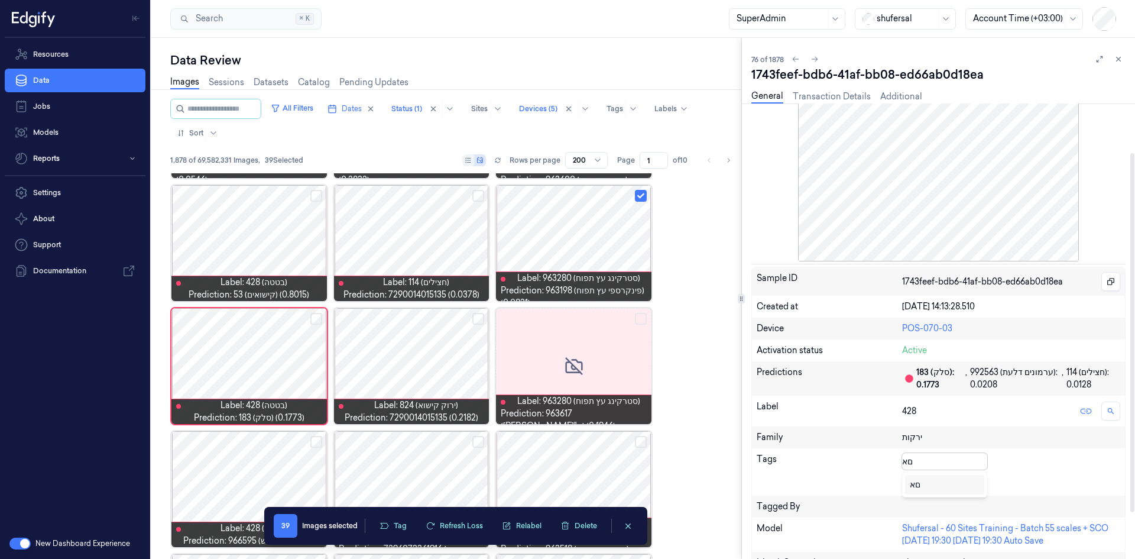
type input "ם"
type input "other"
click at [756, 345] on div "other" at bounding box center [920, 484] width 21 height 12
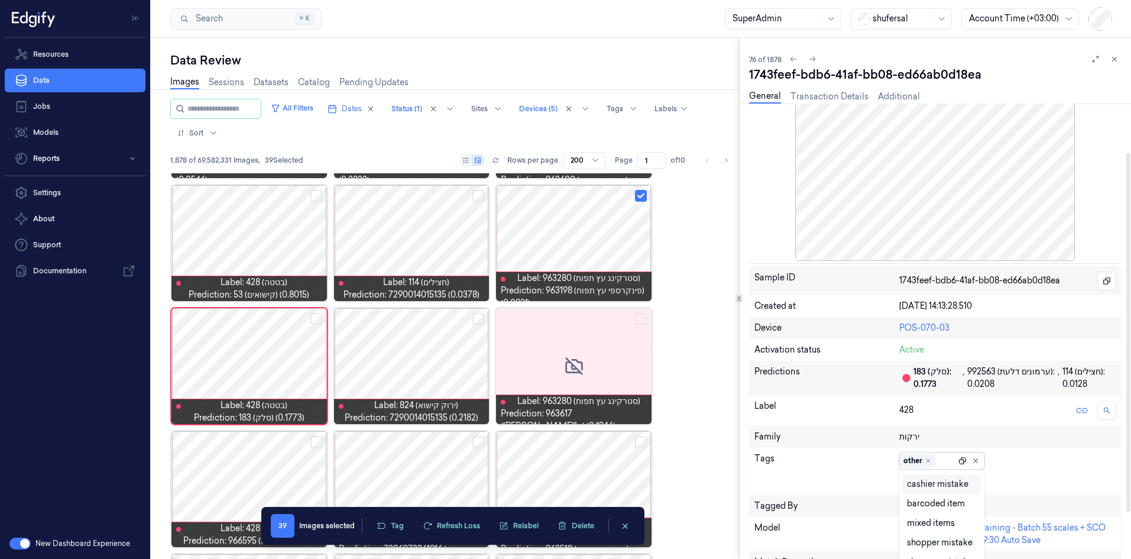
click at [756, 345] on div "other" at bounding box center [941, 460] width 85 height 17
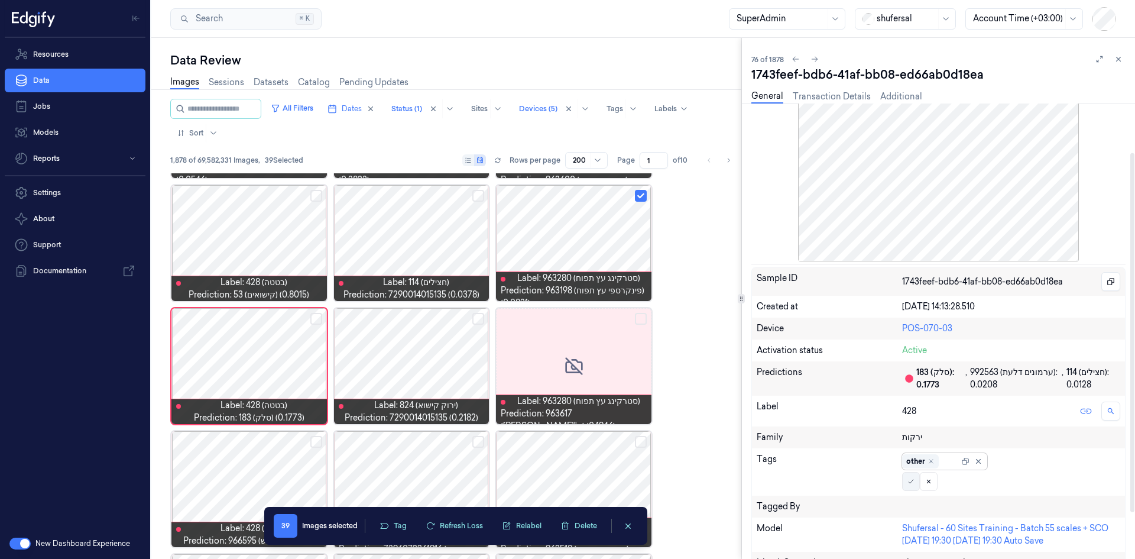
click at [756, 345] on icon at bounding box center [910, 481] width 7 height 7
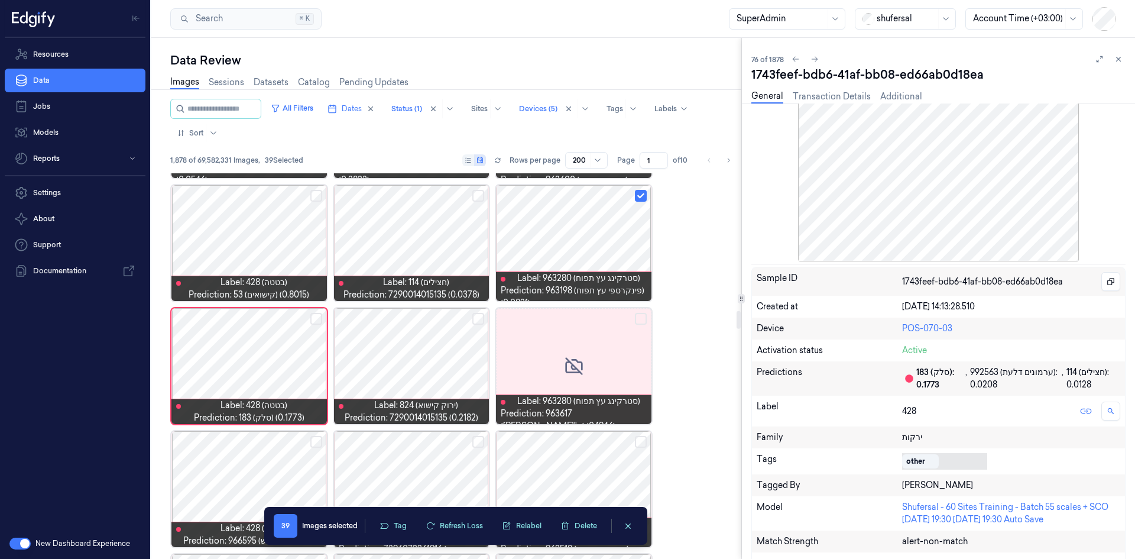
click at [418, 345] on div at bounding box center [411, 366] width 155 height 116
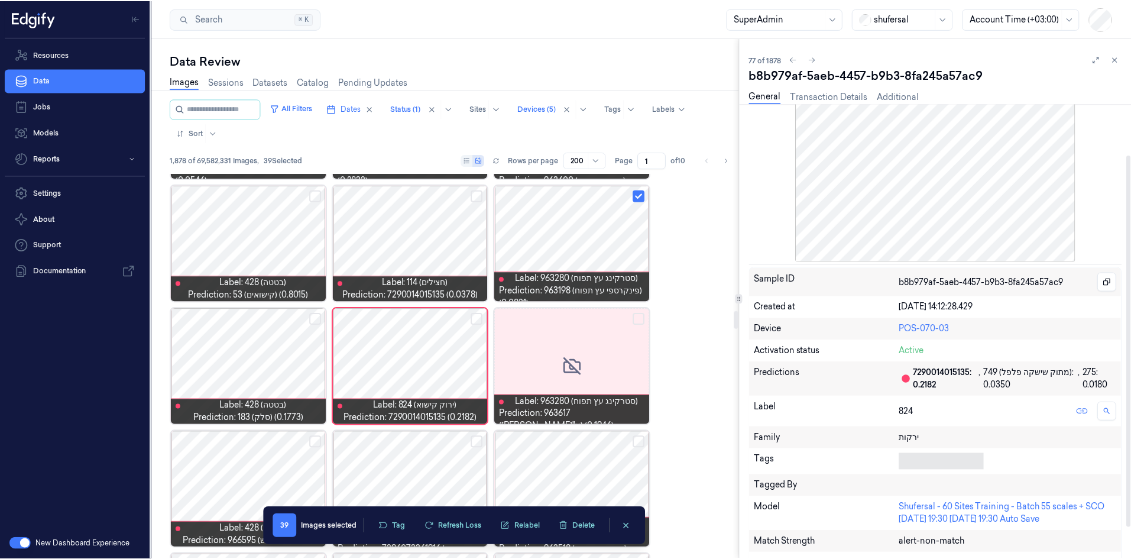
scroll to position [5, 0]
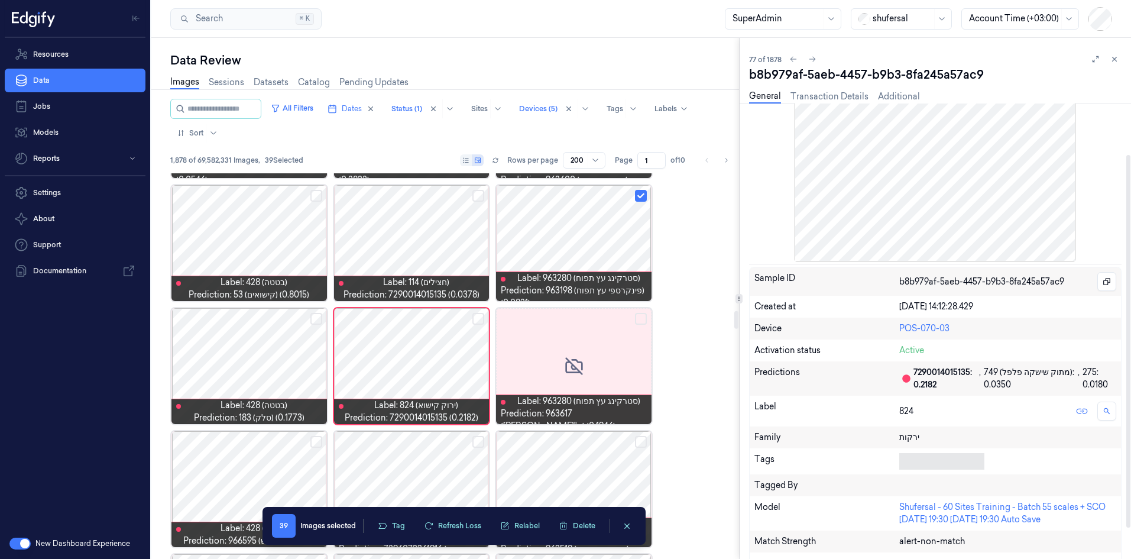
click at [756, 345] on div at bounding box center [939, 461] width 80 height 17
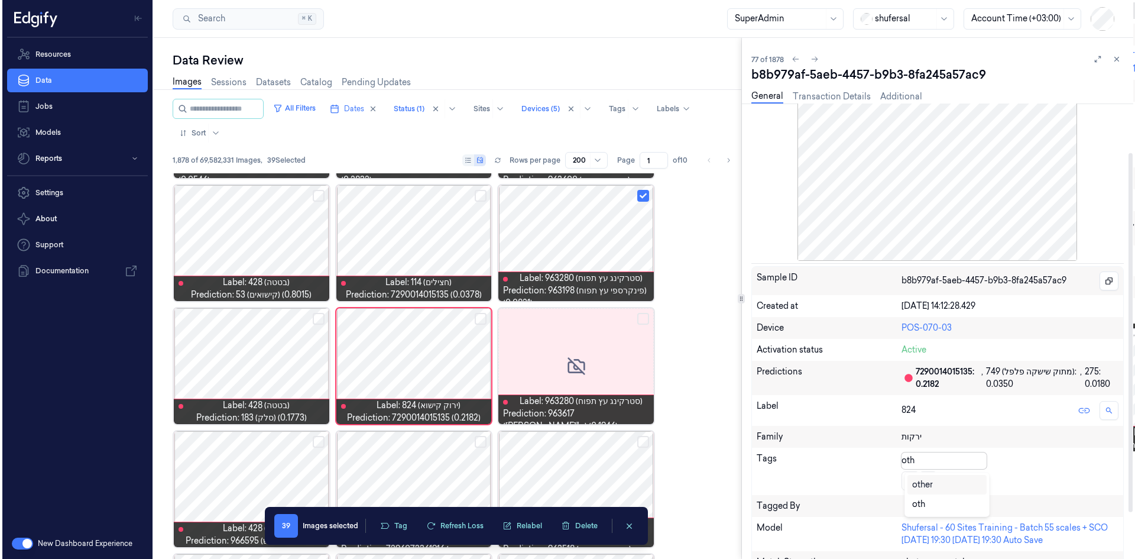
scroll to position [0, 0]
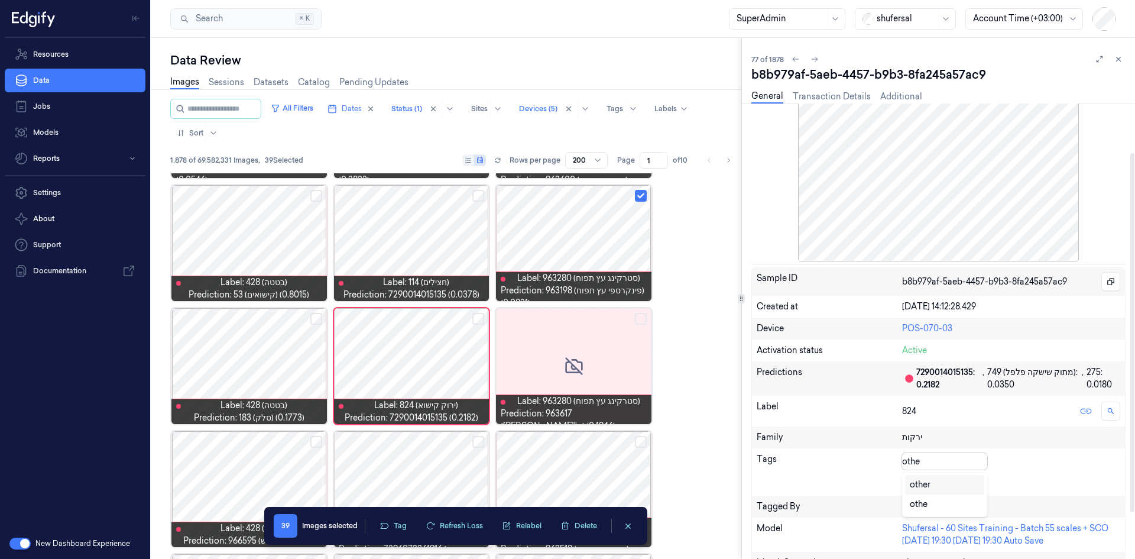
type input "other"
click at [756, 345] on div "other" at bounding box center [945, 484] width 70 height 12
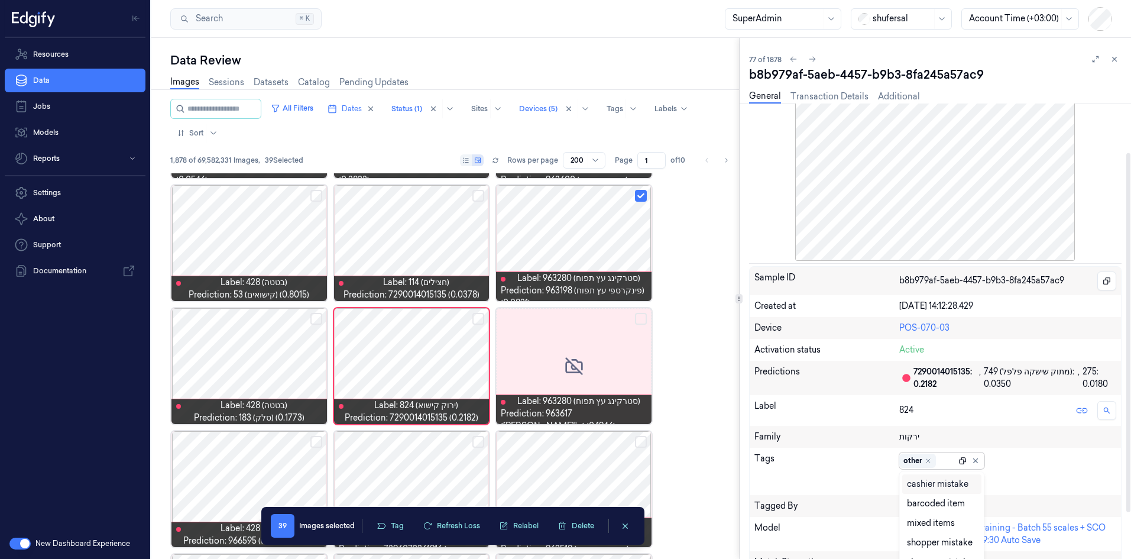
click at [756, 345] on div at bounding box center [962, 460] width 8 height 8
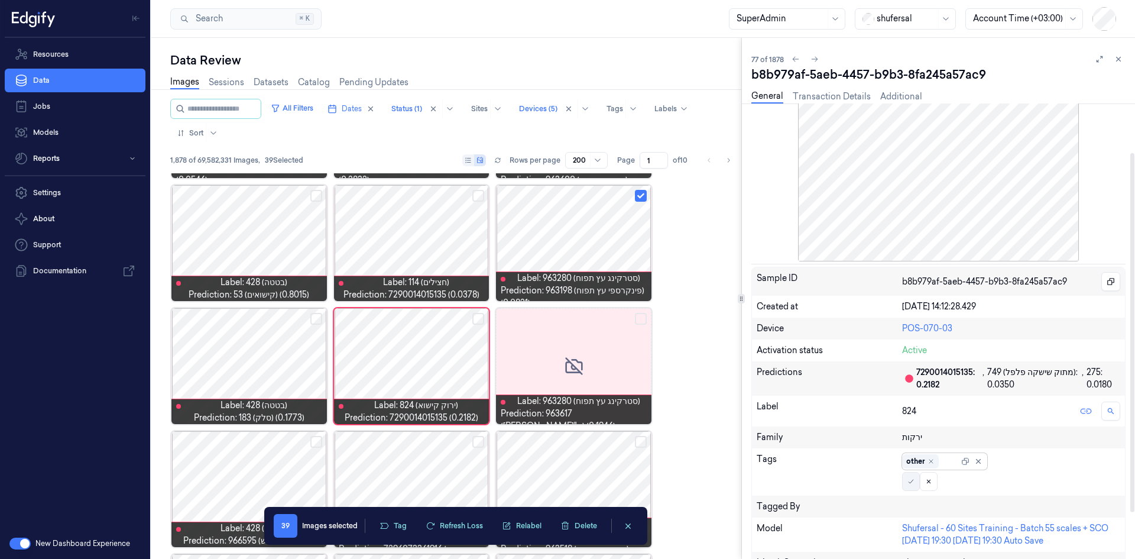
click at [756, 345] on icon at bounding box center [910, 481] width 7 height 7
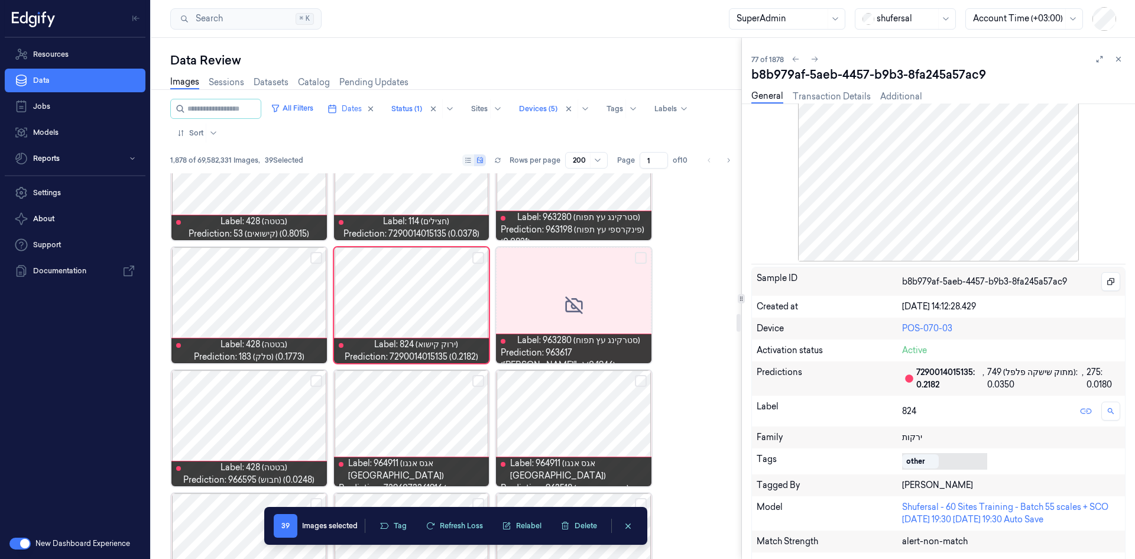
scroll to position [3058, 0]
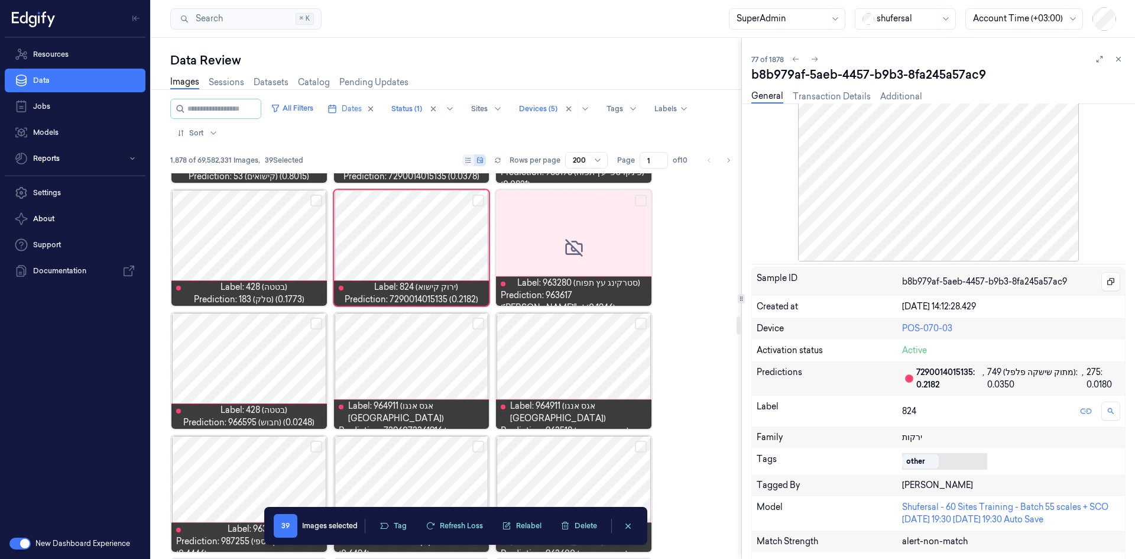
click at [246, 345] on div at bounding box center [248, 371] width 155 height 116
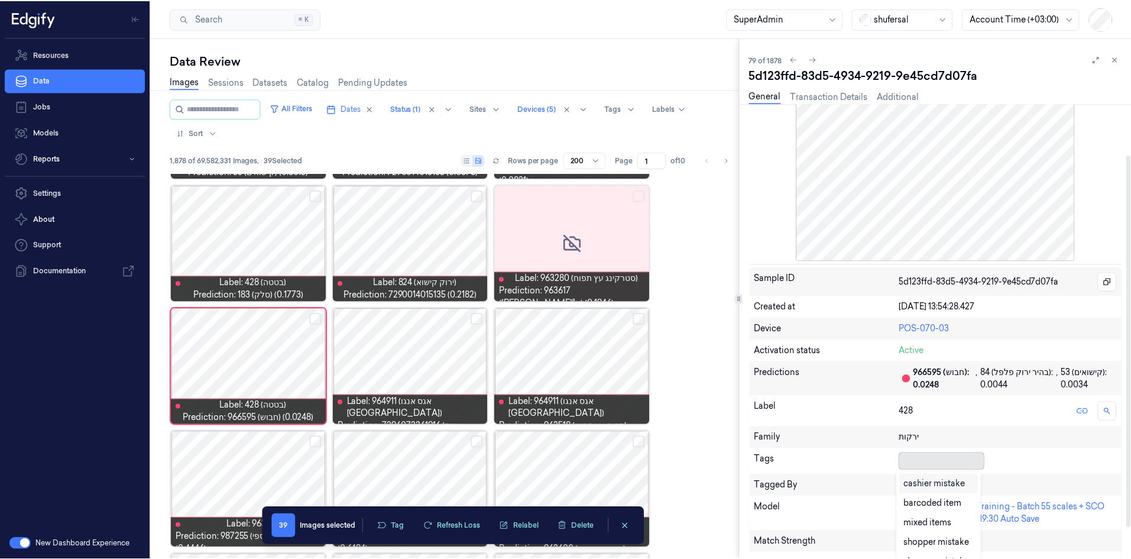
scroll to position [5, 0]
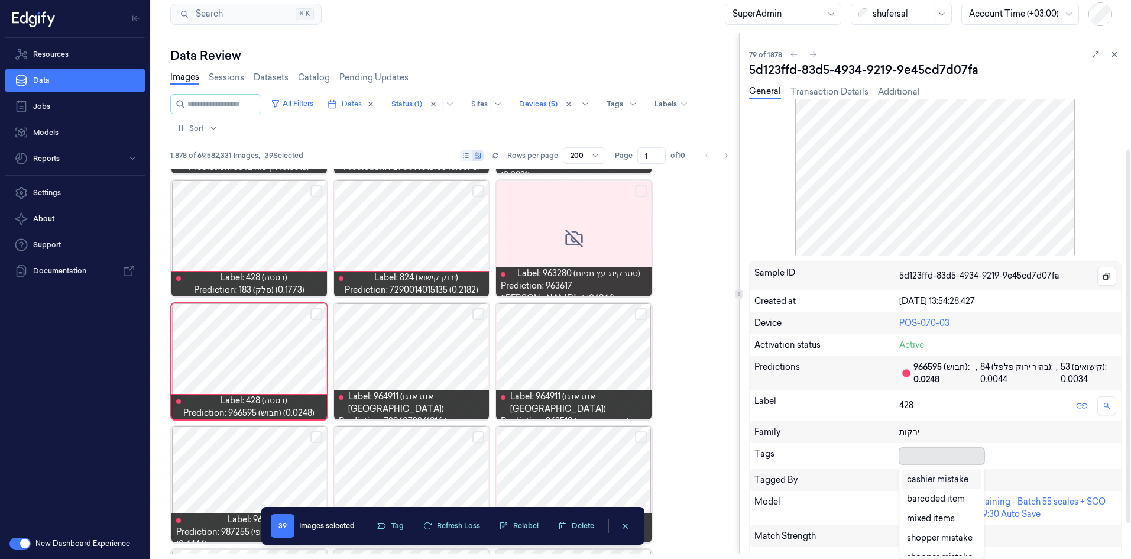
click at [756, 345] on div at bounding box center [939, 455] width 80 height 17
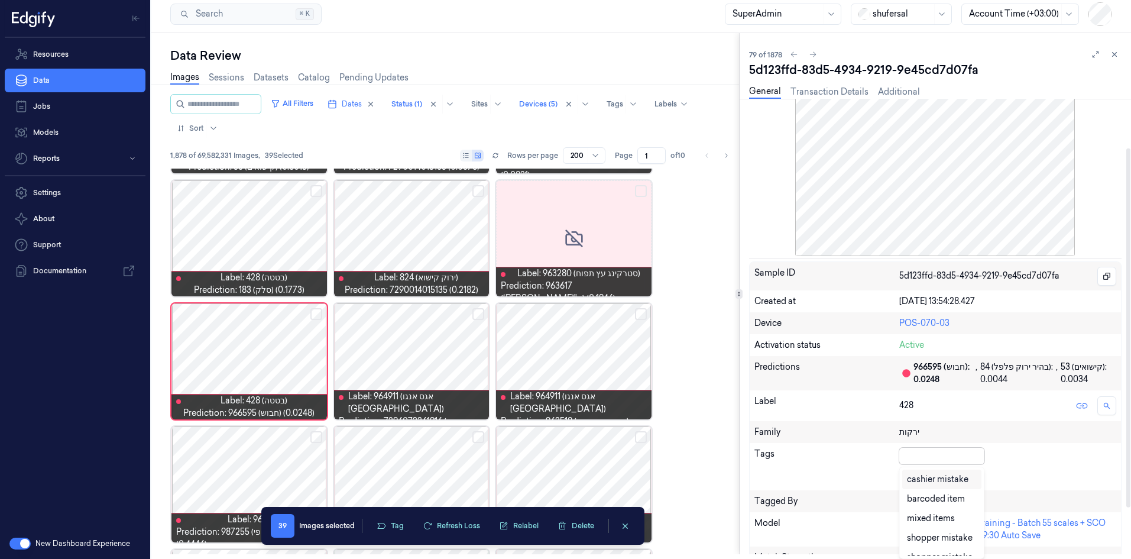
click at [756, 345] on div "cashier mistake" at bounding box center [937, 479] width 61 height 12
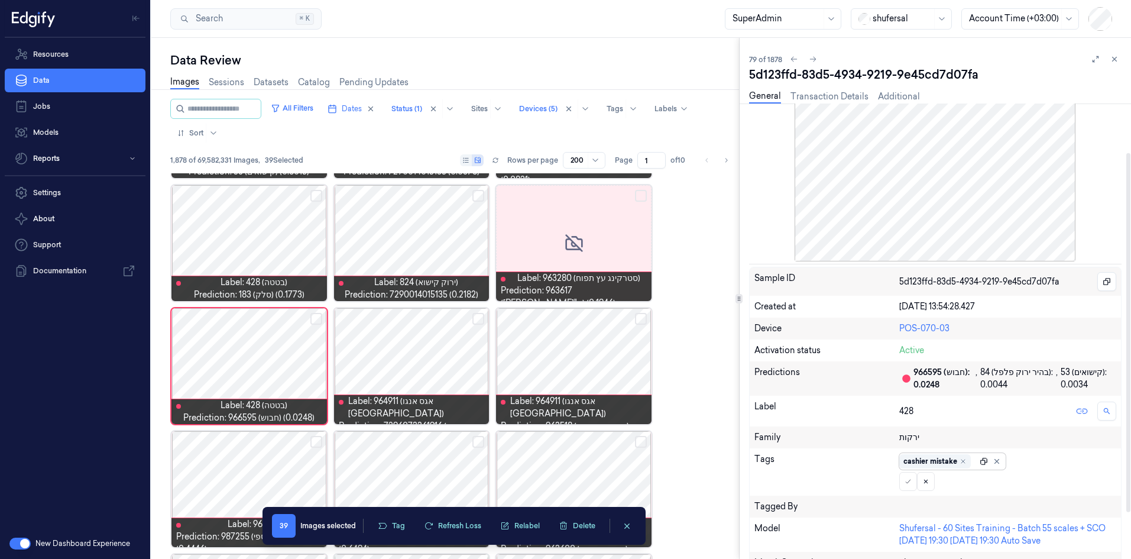
click at [756, 345] on div at bounding box center [991, 461] width 24 height 13
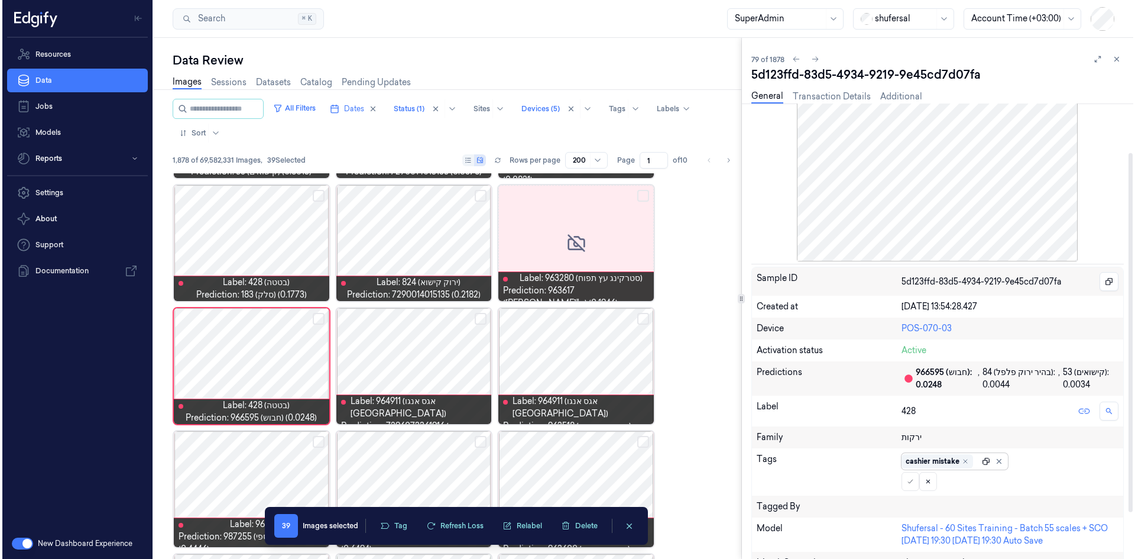
scroll to position [0, 0]
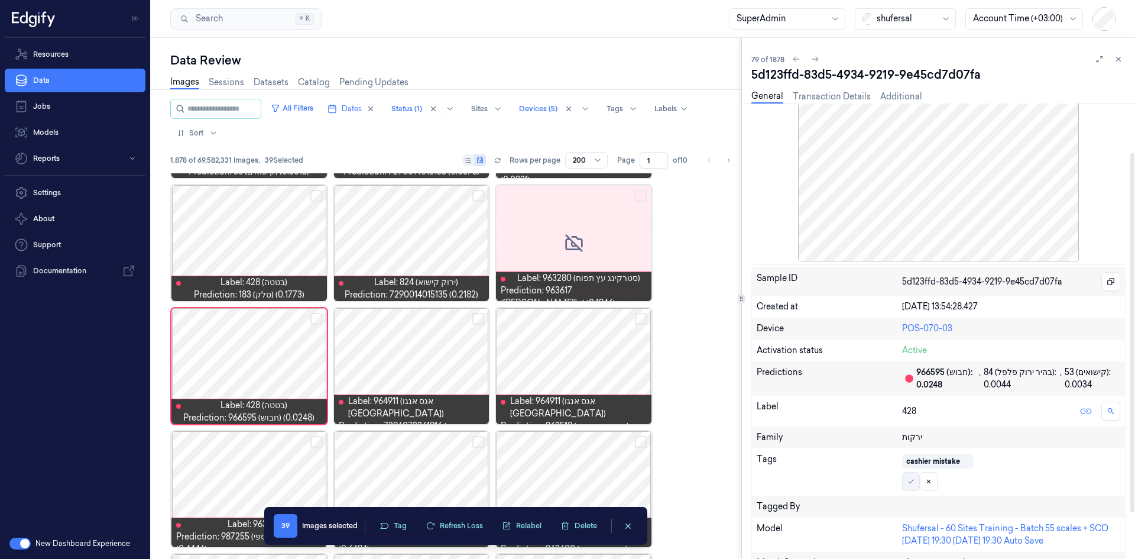
click at [756, 345] on icon at bounding box center [910, 481] width 7 height 7
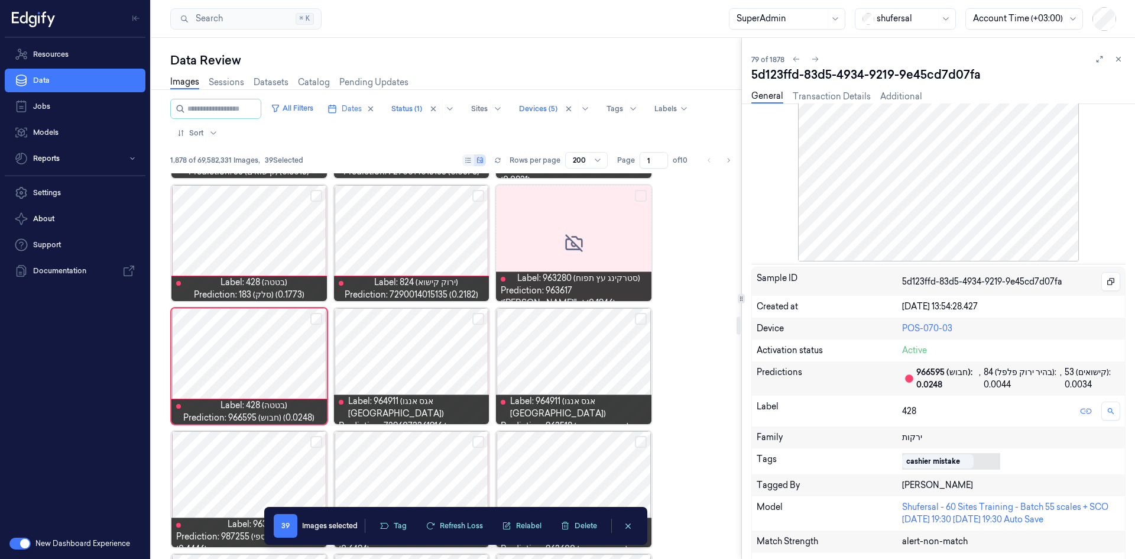
click at [481, 318] on button "Select row" at bounding box center [478, 319] width 12 height 12
click at [640, 318] on button "Select row" at bounding box center [641, 319] width 12 height 12
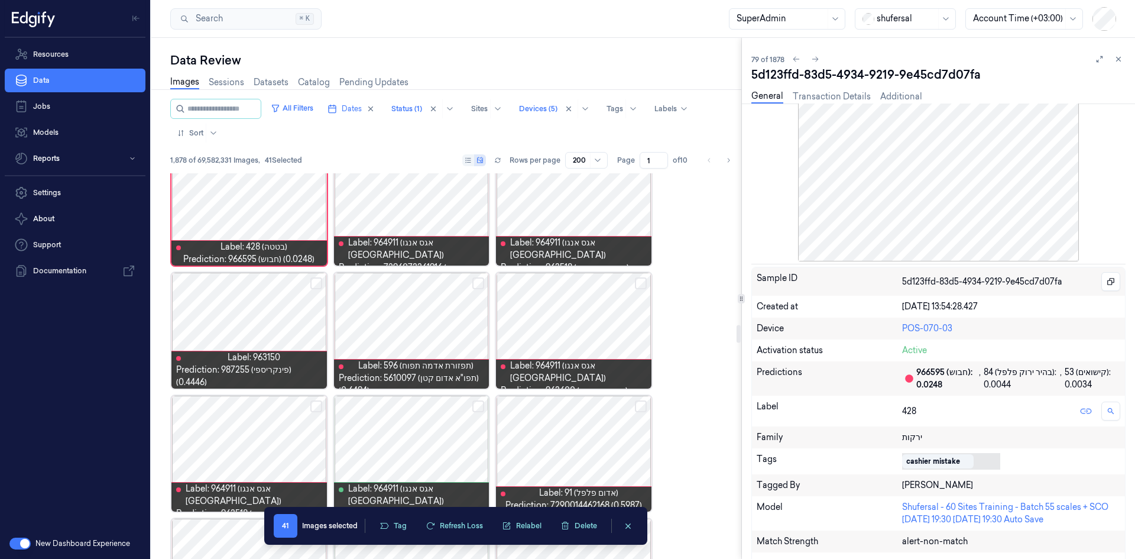
scroll to position [3240, 0]
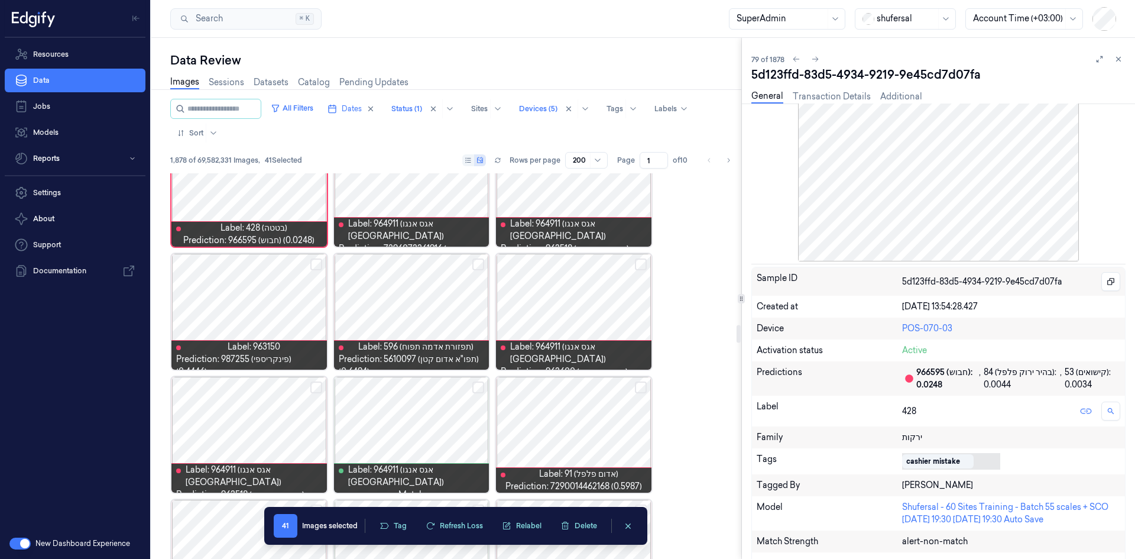
click at [316, 265] on button "Select row" at bounding box center [316, 264] width 12 height 12
click at [418, 317] on div at bounding box center [411, 312] width 155 height 116
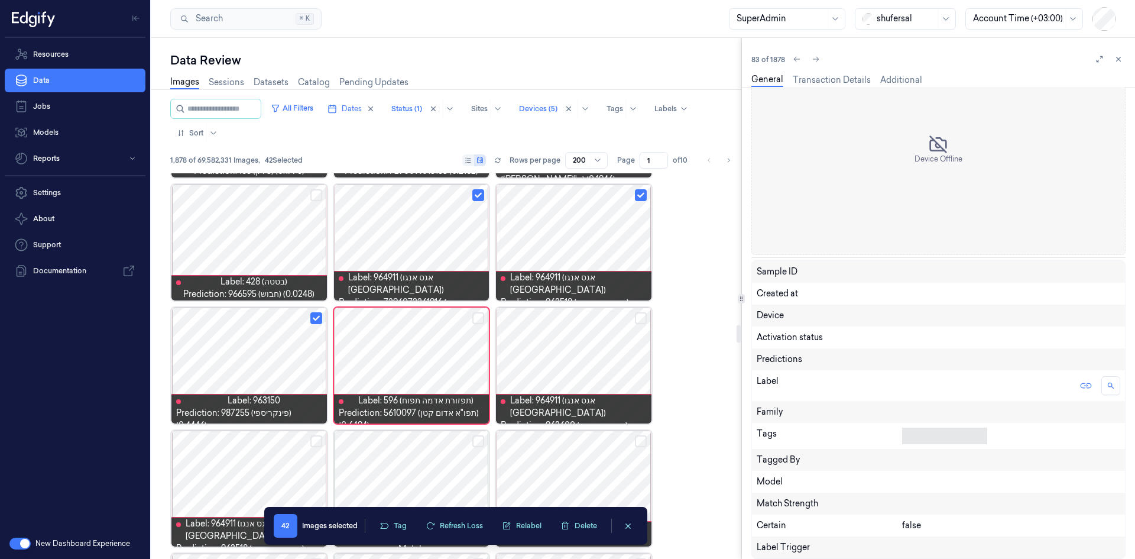
scroll to position [3186, 0]
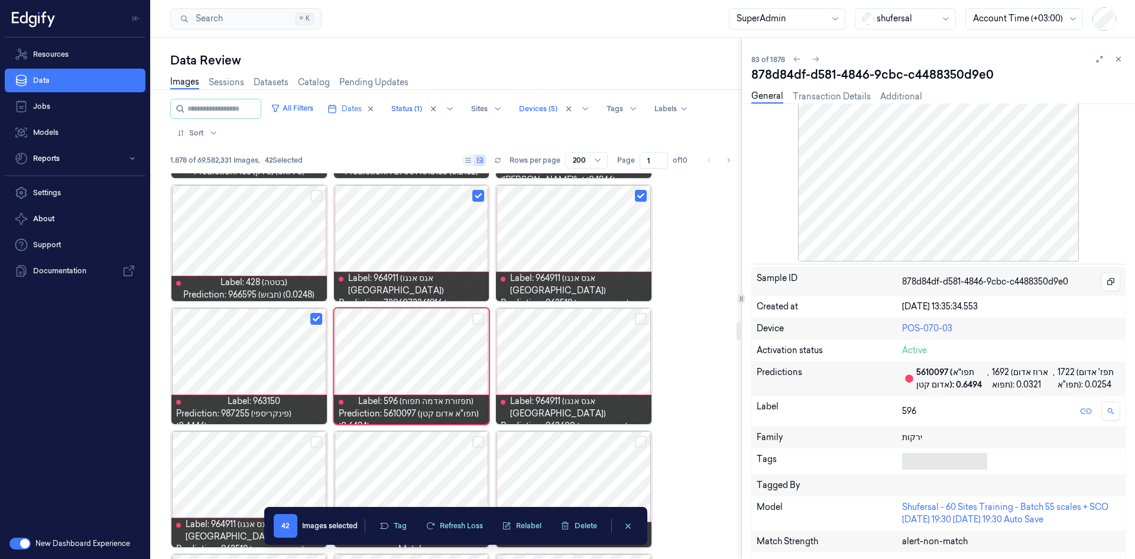
click at [476, 318] on button "Select row" at bounding box center [478, 319] width 12 height 12
click at [640, 314] on button "Select row" at bounding box center [641, 319] width 12 height 12
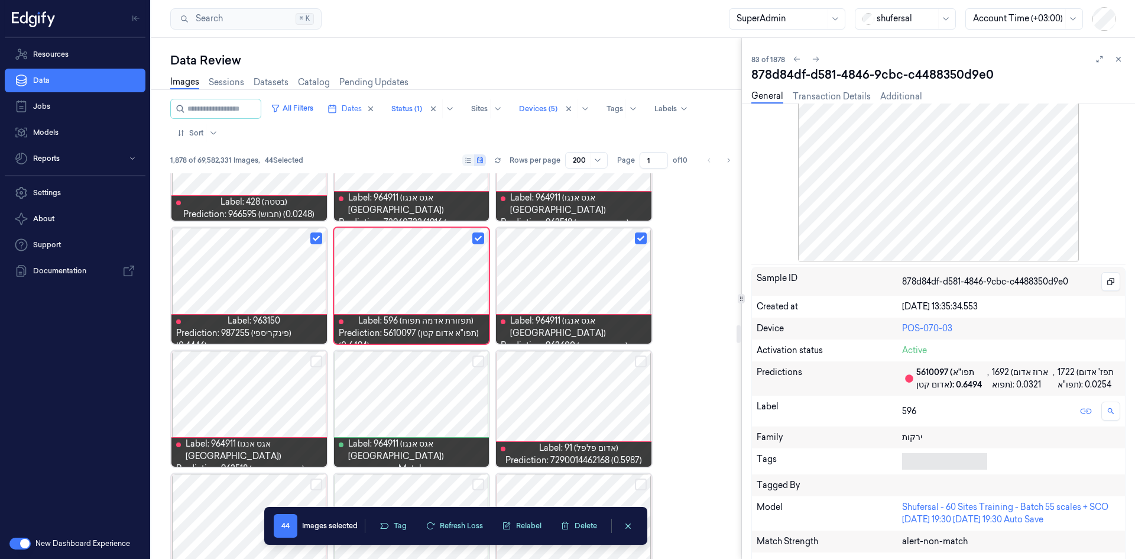
scroll to position [3363, 0]
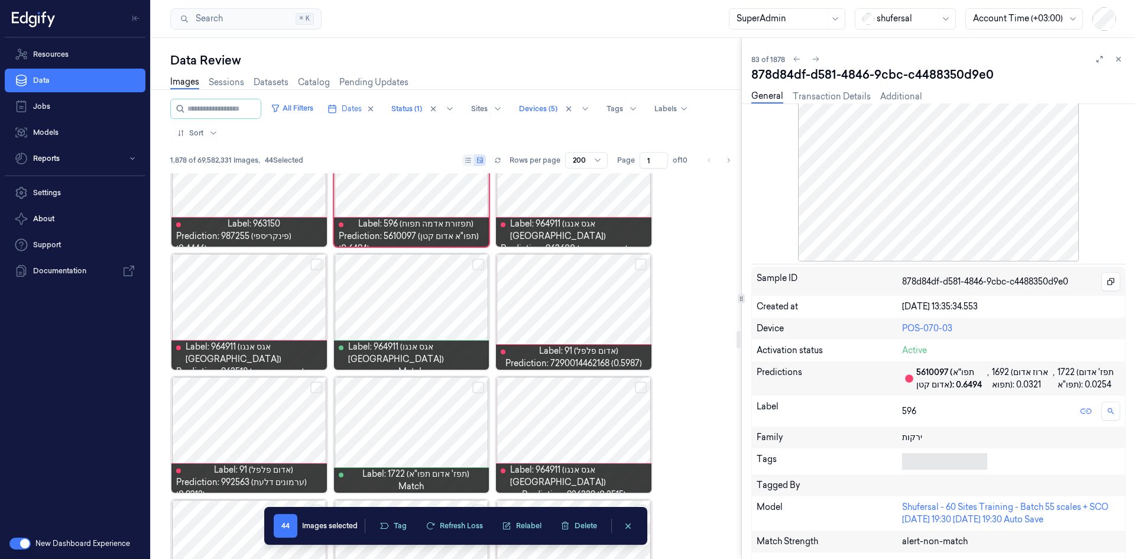
click at [320, 264] on button "Select row" at bounding box center [316, 264] width 12 height 12
click at [479, 259] on button "Select row" at bounding box center [478, 264] width 12 height 12
click at [598, 300] on div at bounding box center [573, 312] width 155 height 116
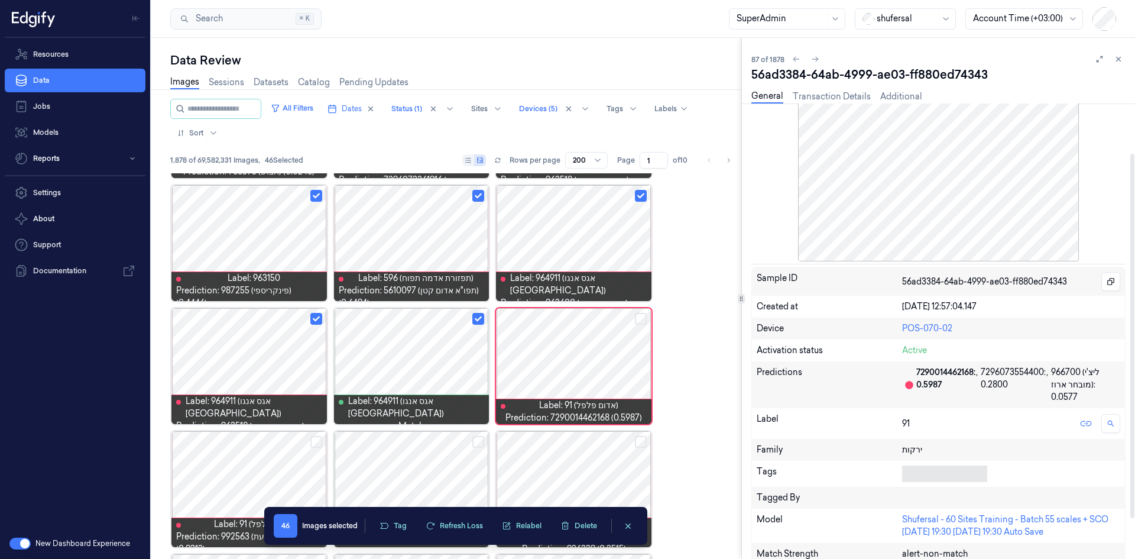
click at [756, 345] on body "Resources Data Jobs Models Reports Settings About Support Documentation New Das…" at bounding box center [567, 279] width 1135 height 559
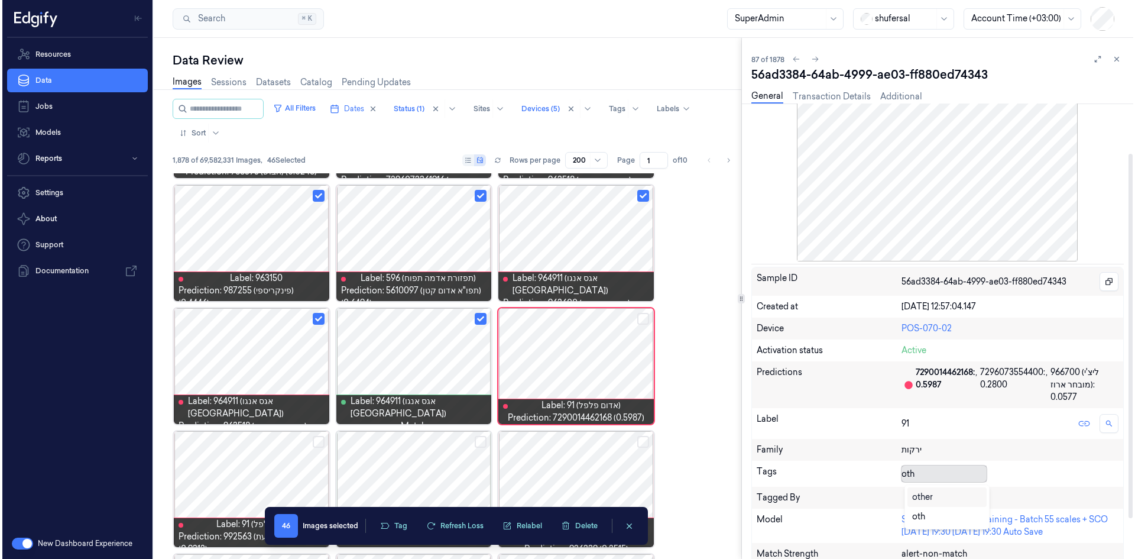
scroll to position [0, 0]
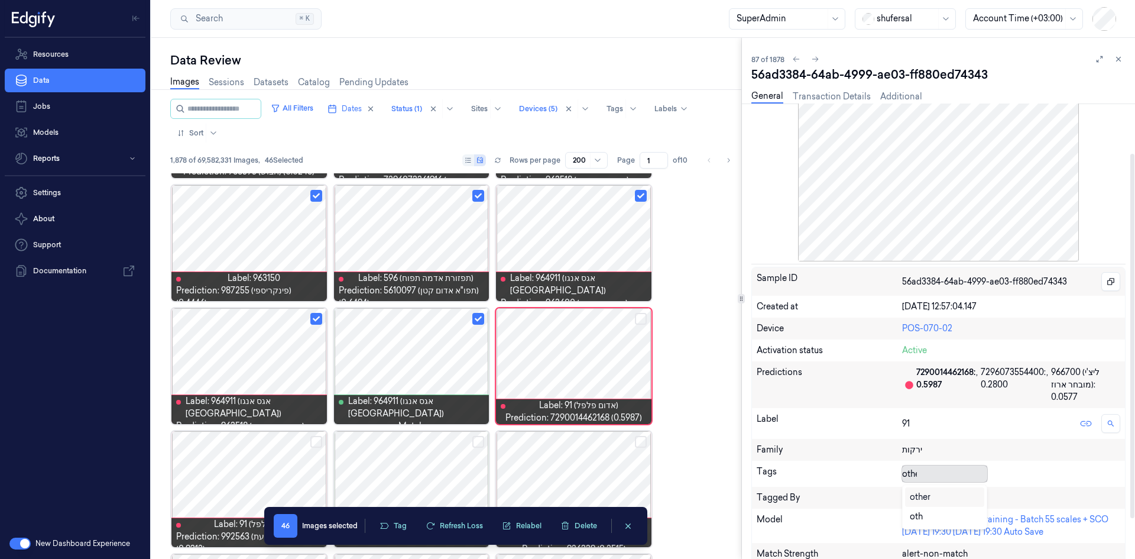
type input "other"
click at [756, 345] on div "other" at bounding box center [920, 497] width 21 height 12
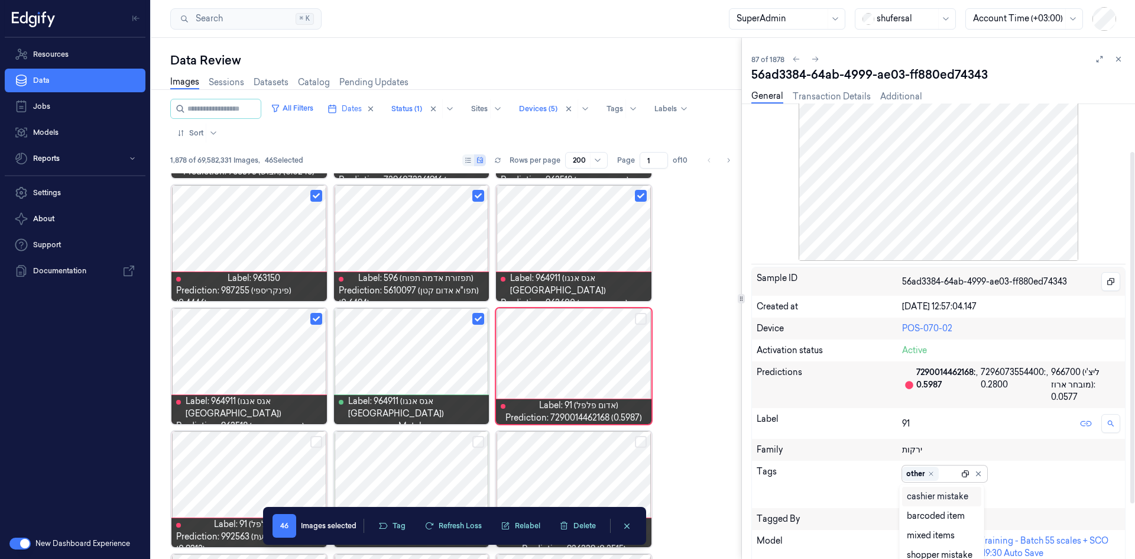
click at [756, 345] on icon at bounding box center [965, 473] width 8 height 8
click at [756, 345] on icon at bounding box center [910, 493] width 7 height 7
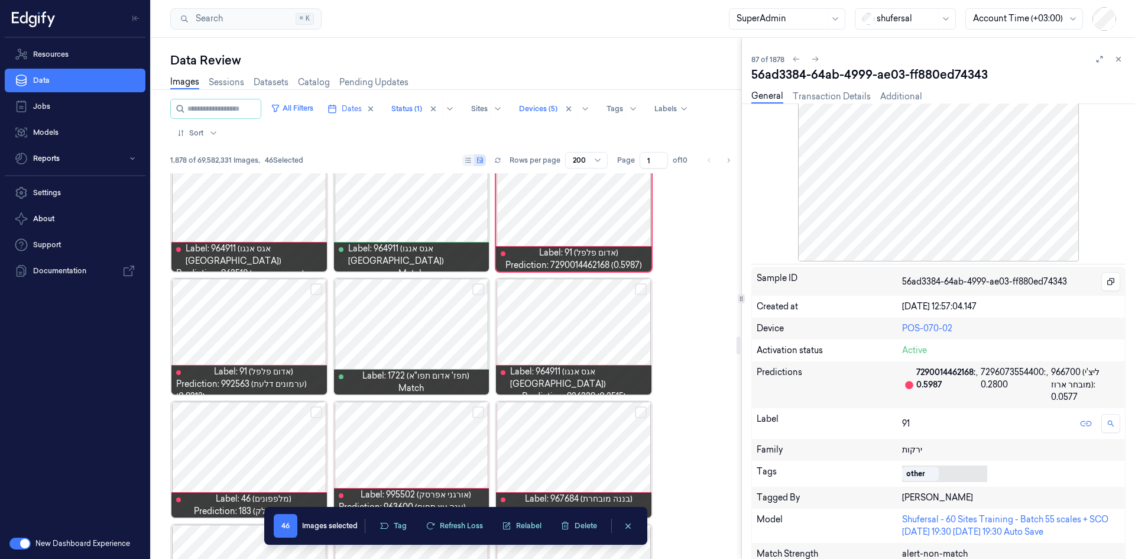
scroll to position [3486, 0]
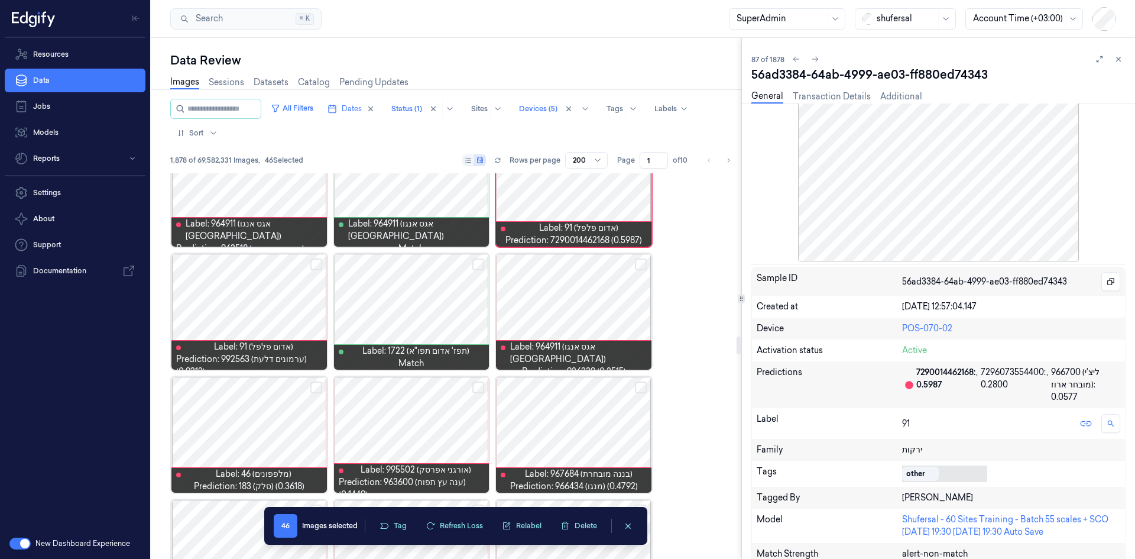
click at [288, 310] on div at bounding box center [248, 312] width 155 height 116
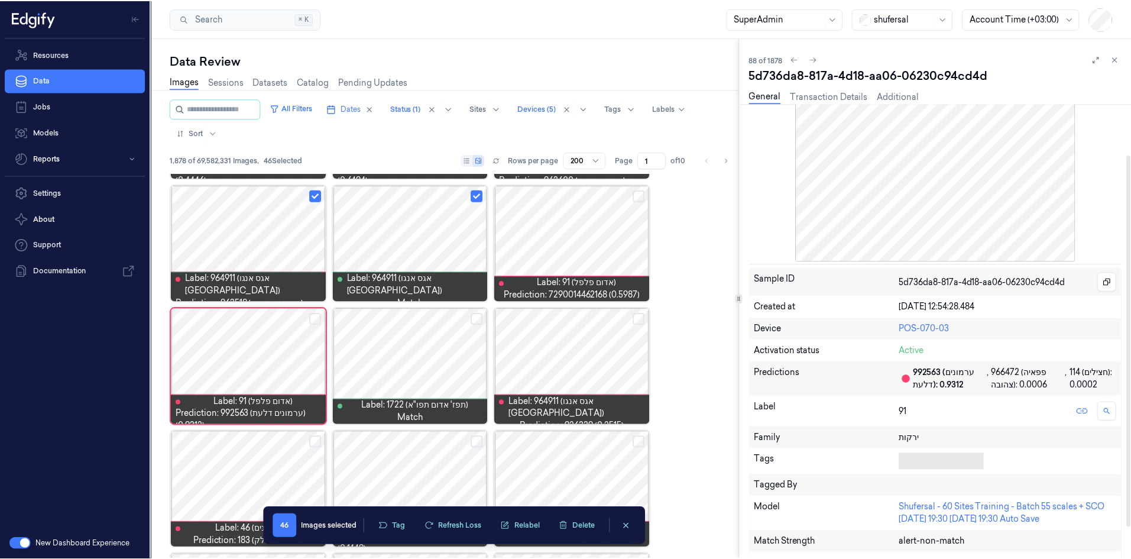
scroll to position [5, 0]
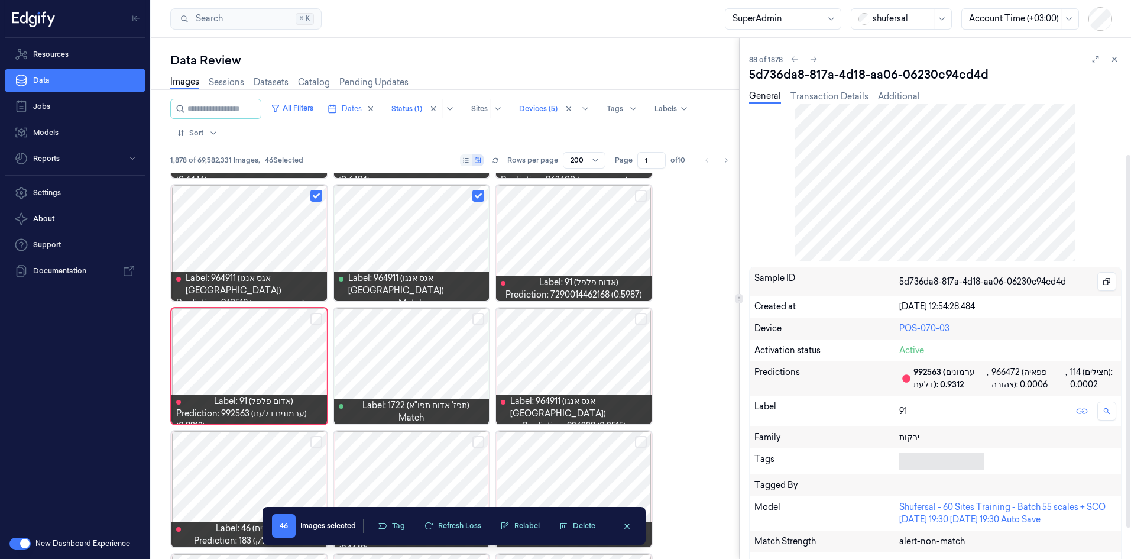
click at [756, 345] on div at bounding box center [939, 461] width 80 height 12
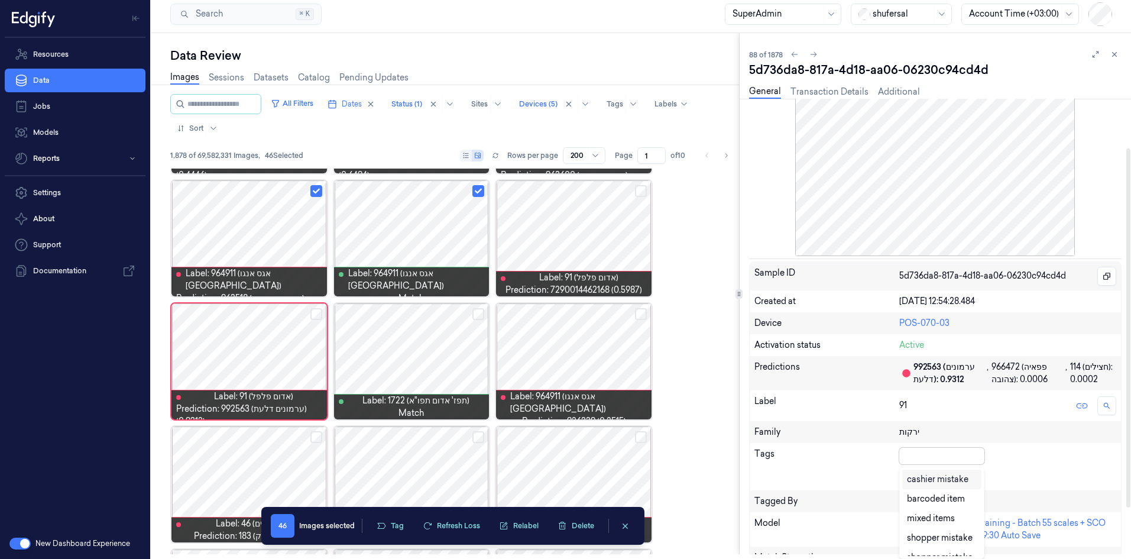
click at [756, 345] on div "cashier mistake" at bounding box center [937, 479] width 61 height 12
click at [756, 345] on div at bounding box center [991, 455] width 24 height 13
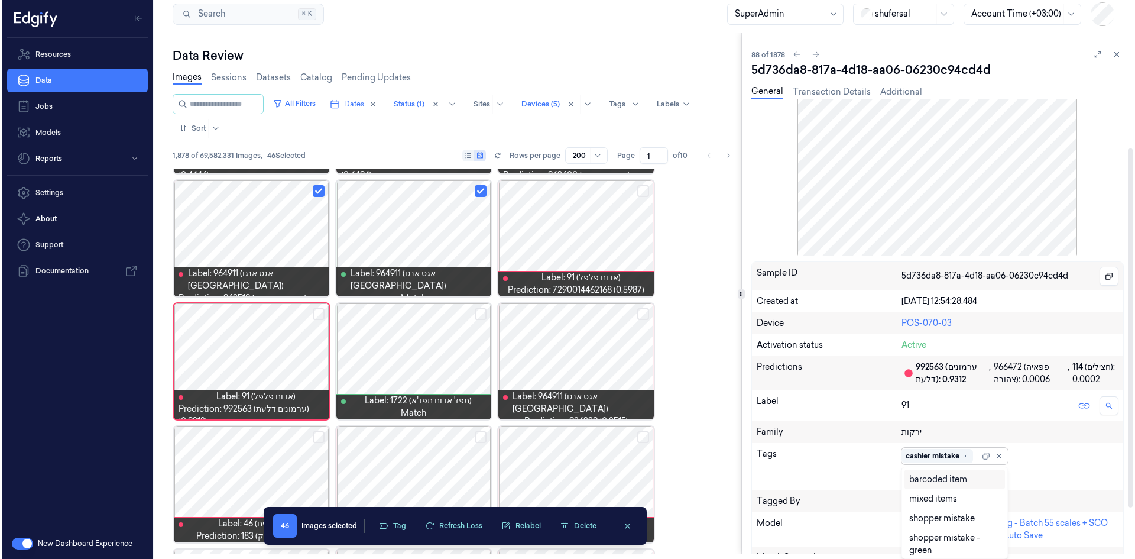
scroll to position [0, 0]
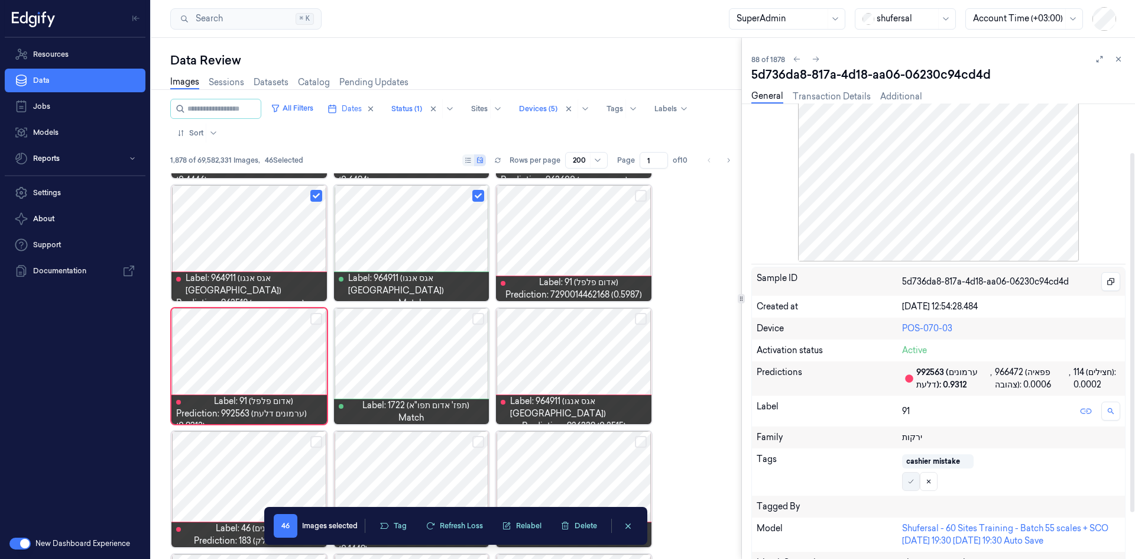
click at [756, 345] on button at bounding box center [911, 481] width 18 height 19
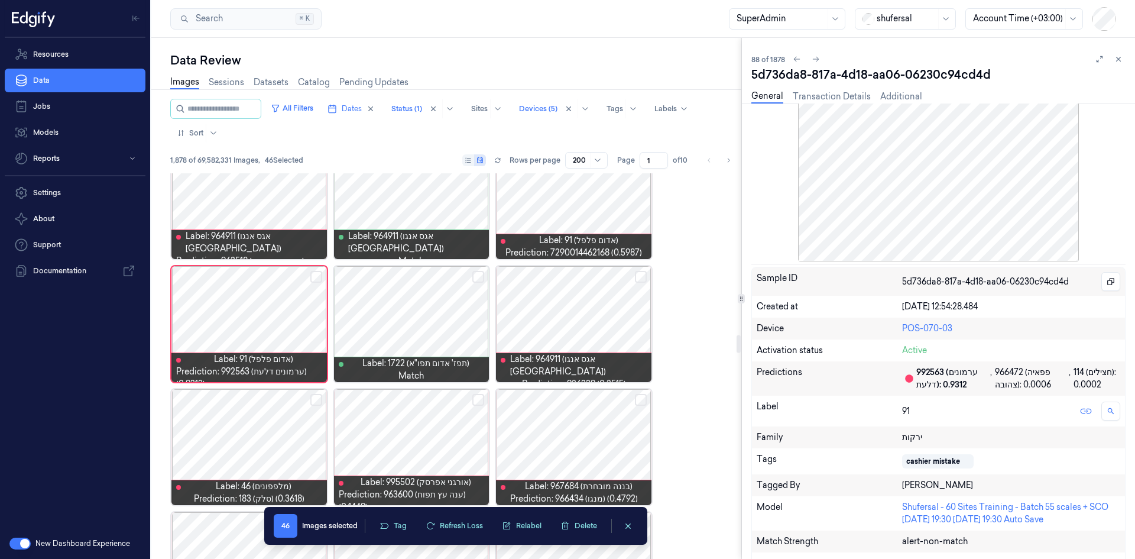
scroll to position [3491, 0]
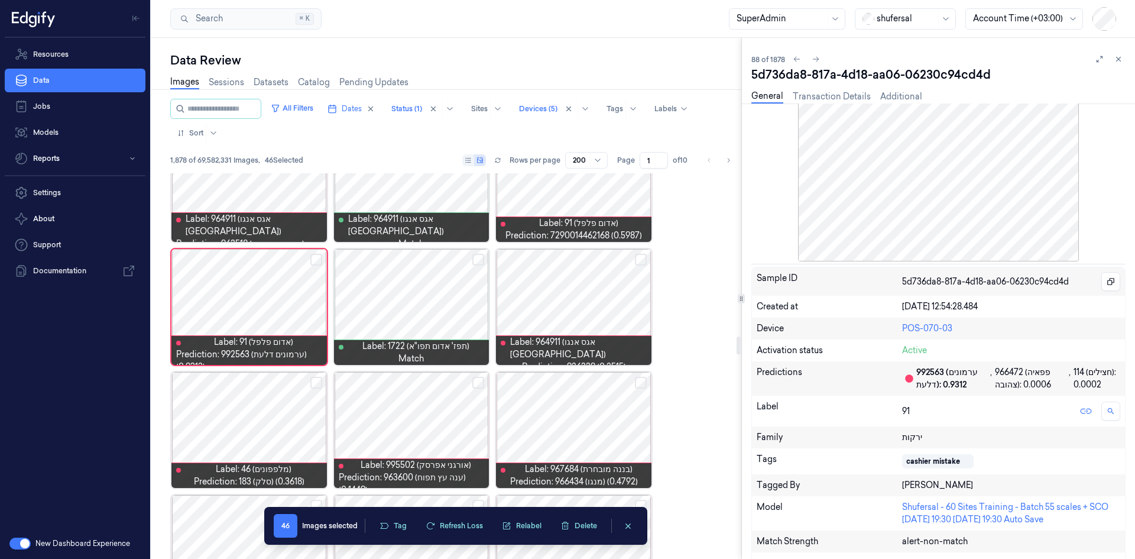
click at [638, 260] on button "Select row" at bounding box center [641, 260] width 12 height 12
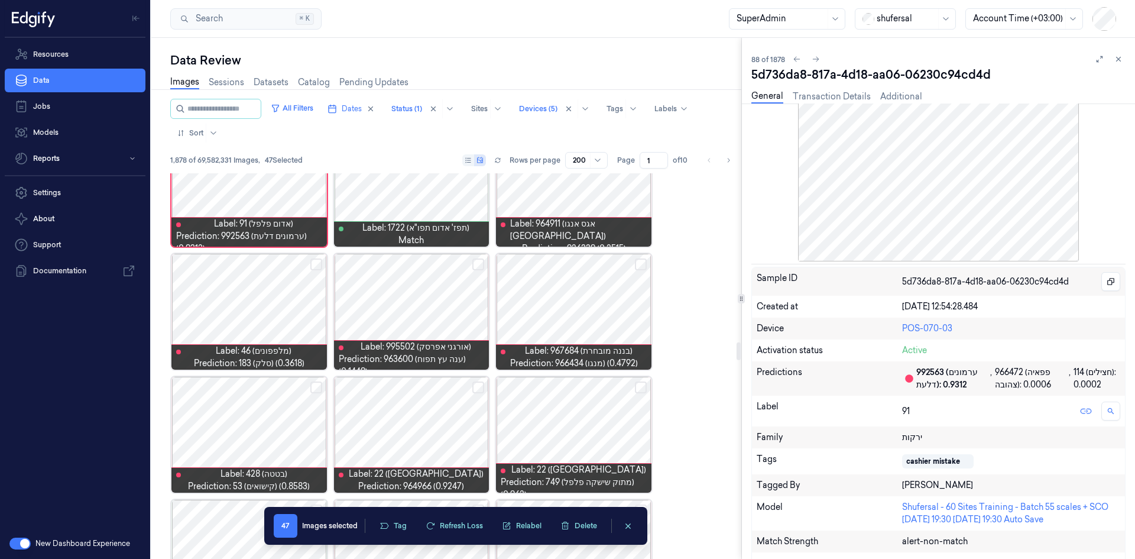
click at [317, 266] on button "Select row" at bounding box center [316, 264] width 12 height 12
click at [479, 265] on button "Select row" at bounding box center [478, 264] width 12 height 12
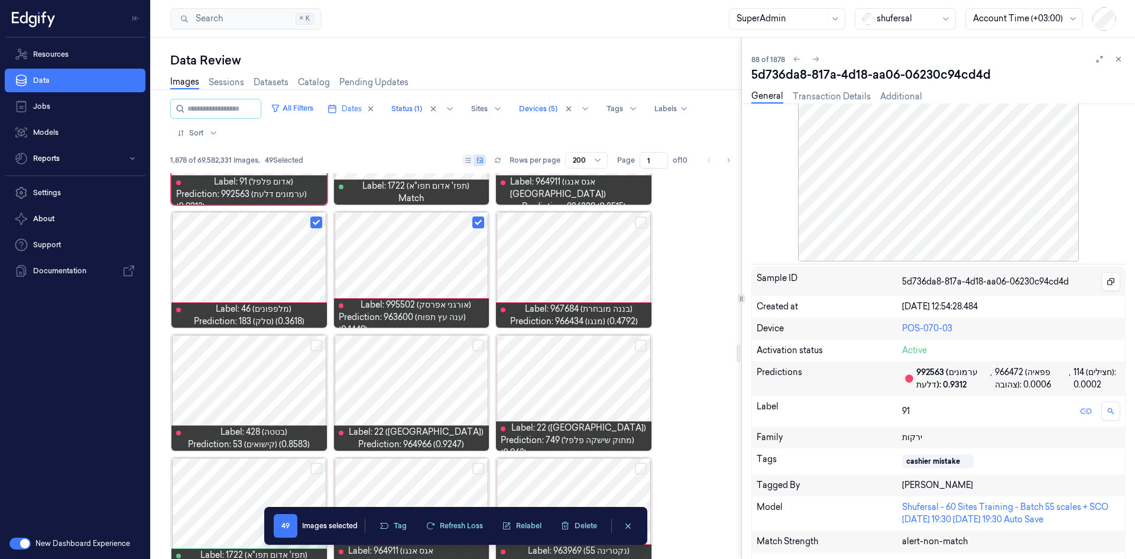
scroll to position [3668, 0]
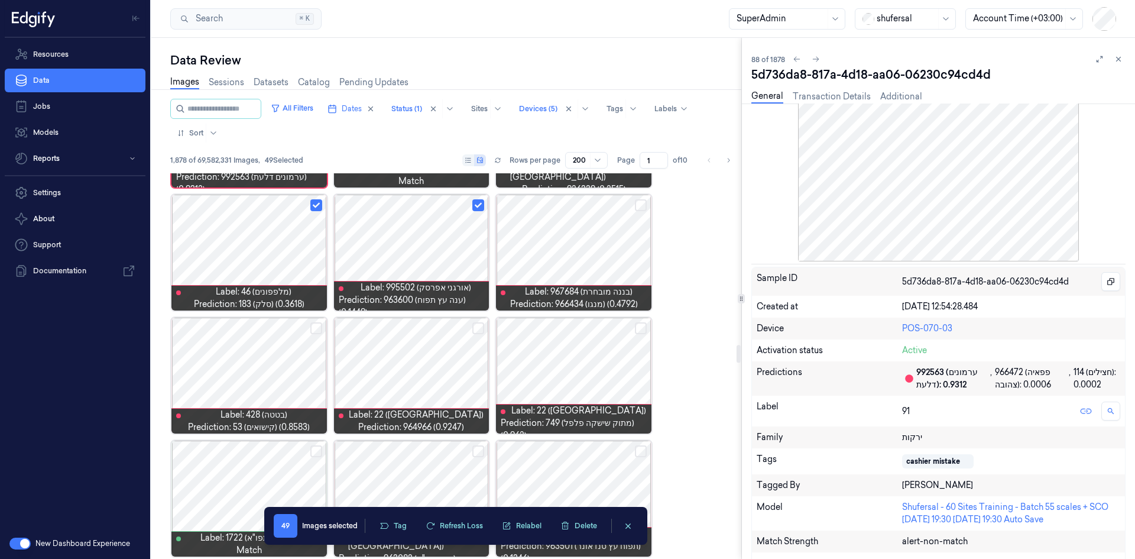
click at [641, 205] on button "Select row" at bounding box center [641, 205] width 12 height 12
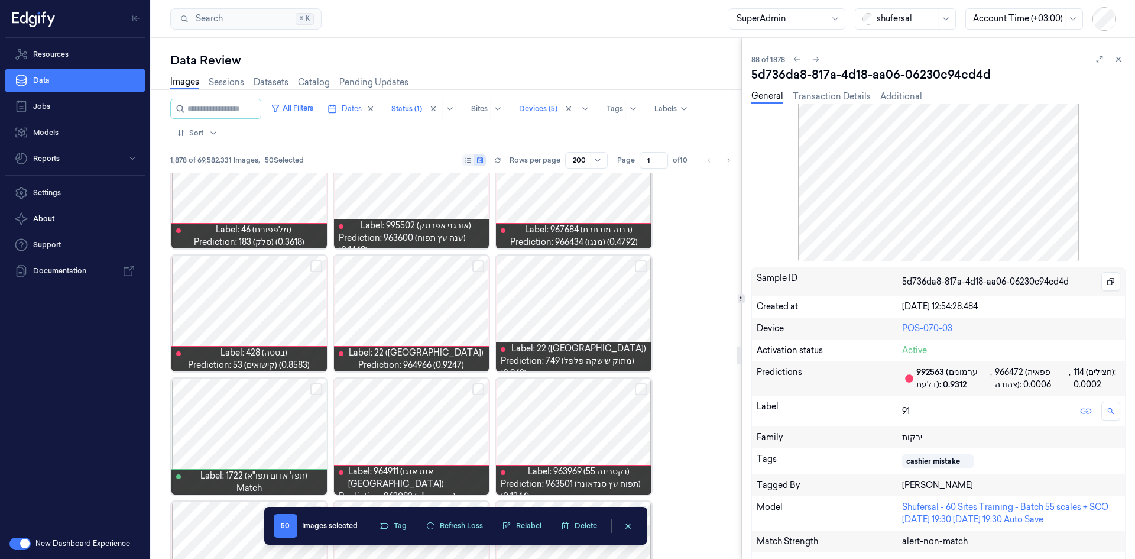
scroll to position [3787, 0]
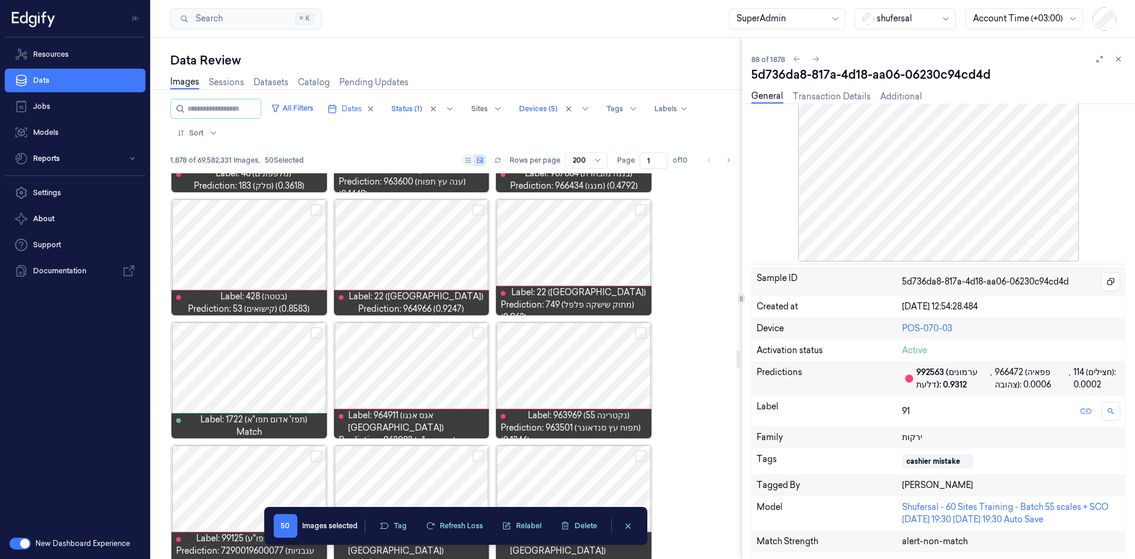
click at [258, 252] on div at bounding box center [248, 257] width 155 height 116
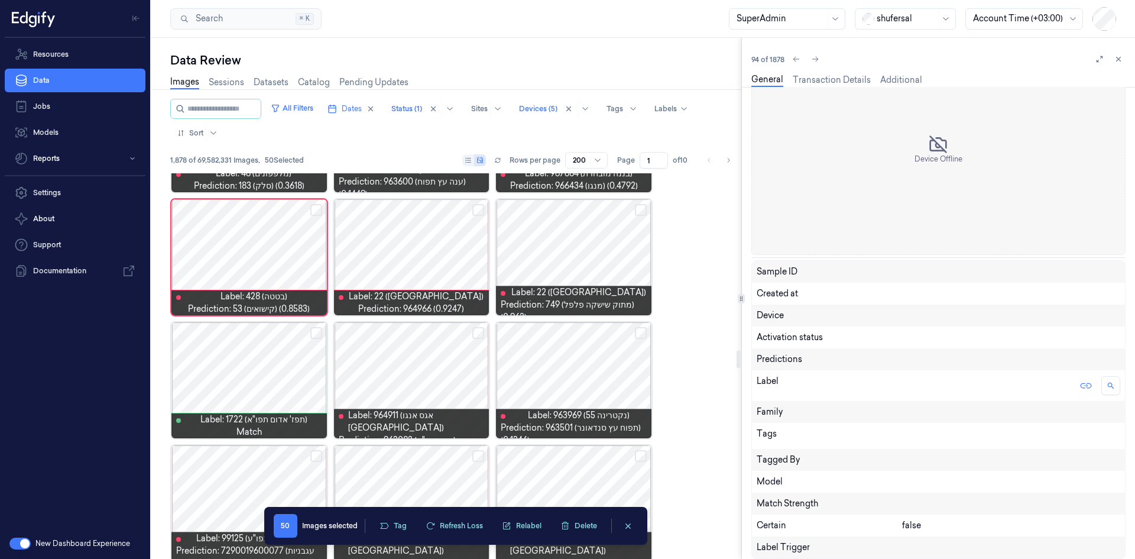
scroll to position [3678, 0]
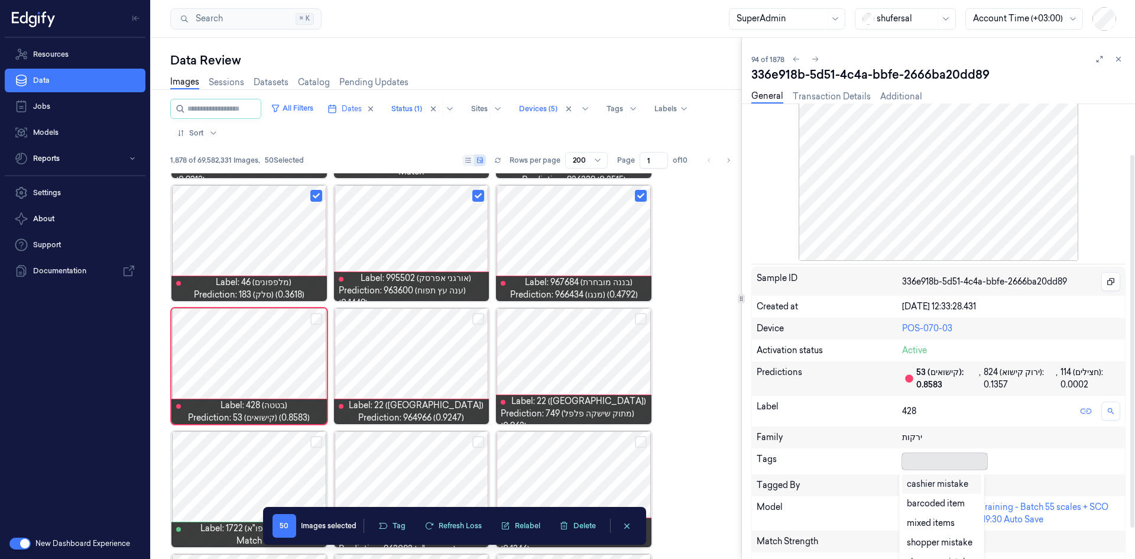
click at [756, 345] on div at bounding box center [942, 461] width 80 height 12
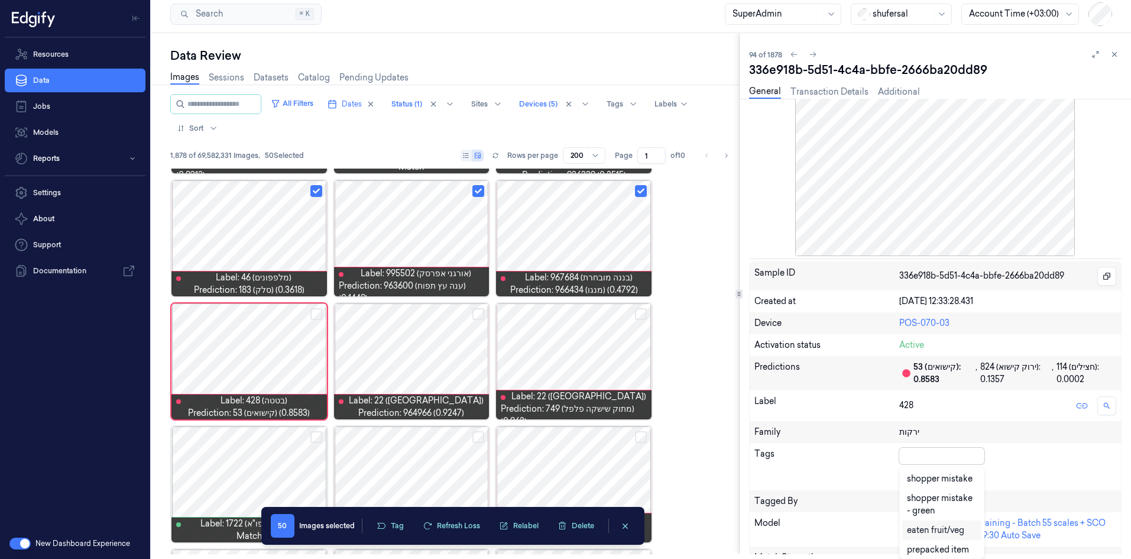
scroll to position [0, 0]
click at [756, 345] on div "cashier mistake" at bounding box center [937, 479] width 61 height 12
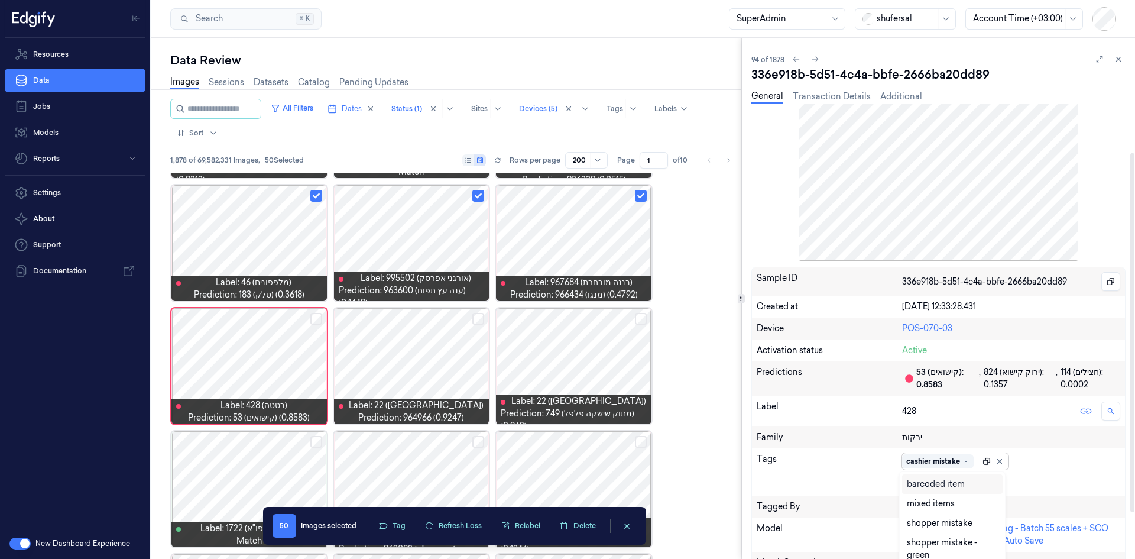
click at [756, 345] on div at bounding box center [994, 461] width 24 height 13
click at [756, 345] on icon at bounding box center [910, 481] width 7 height 7
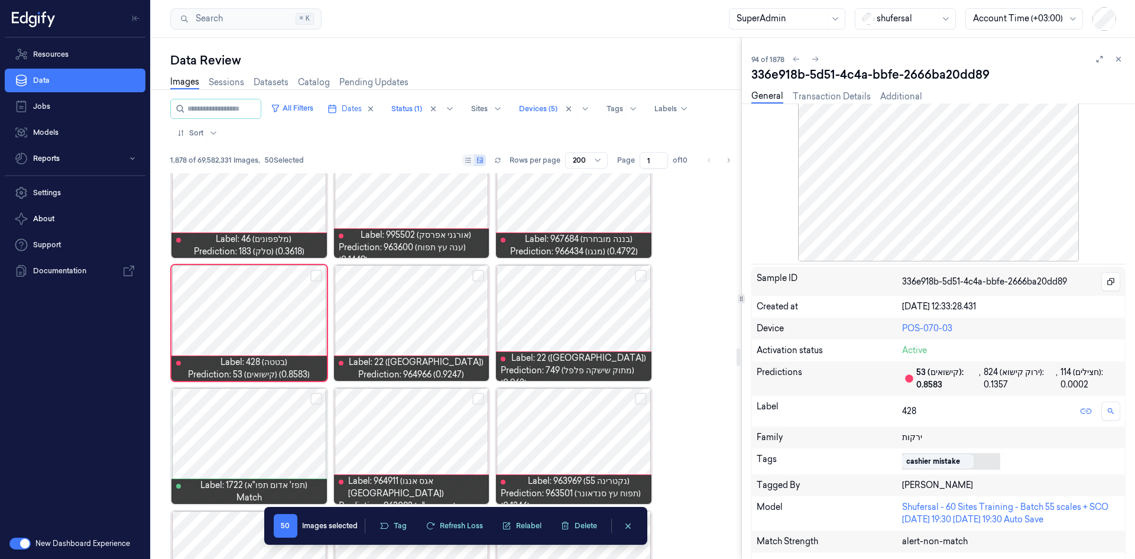
scroll to position [3737, 0]
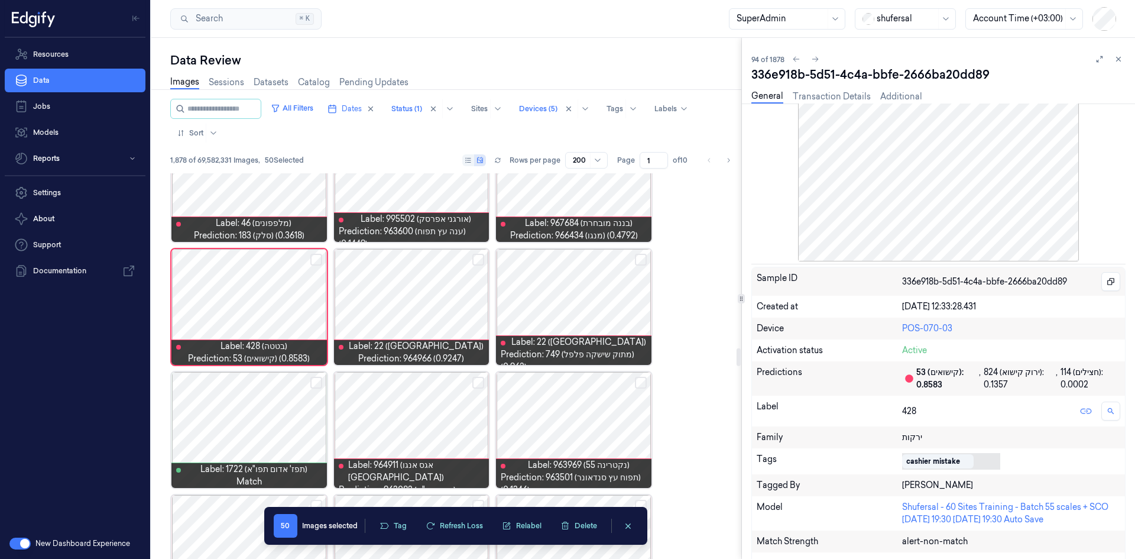
click at [430, 300] on div at bounding box center [411, 307] width 155 height 116
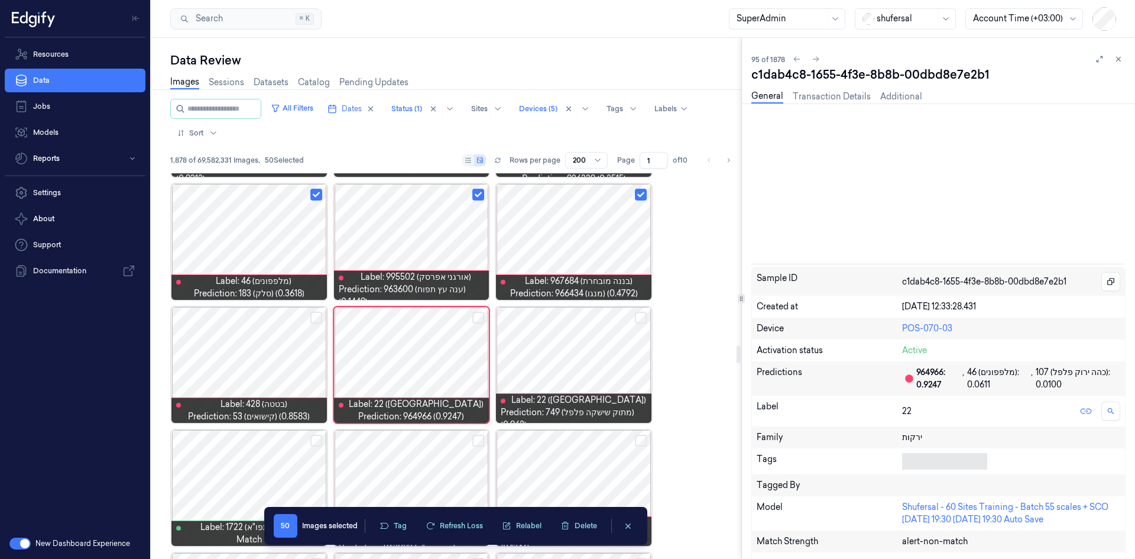
scroll to position [3678, 0]
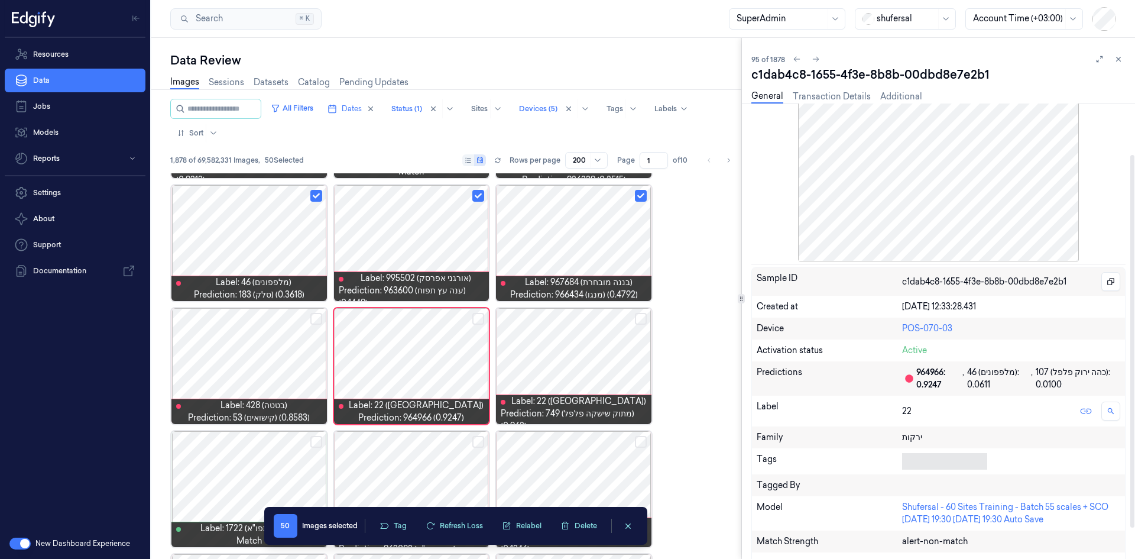
click at [756, 345] on div at bounding box center [942, 461] width 80 height 17
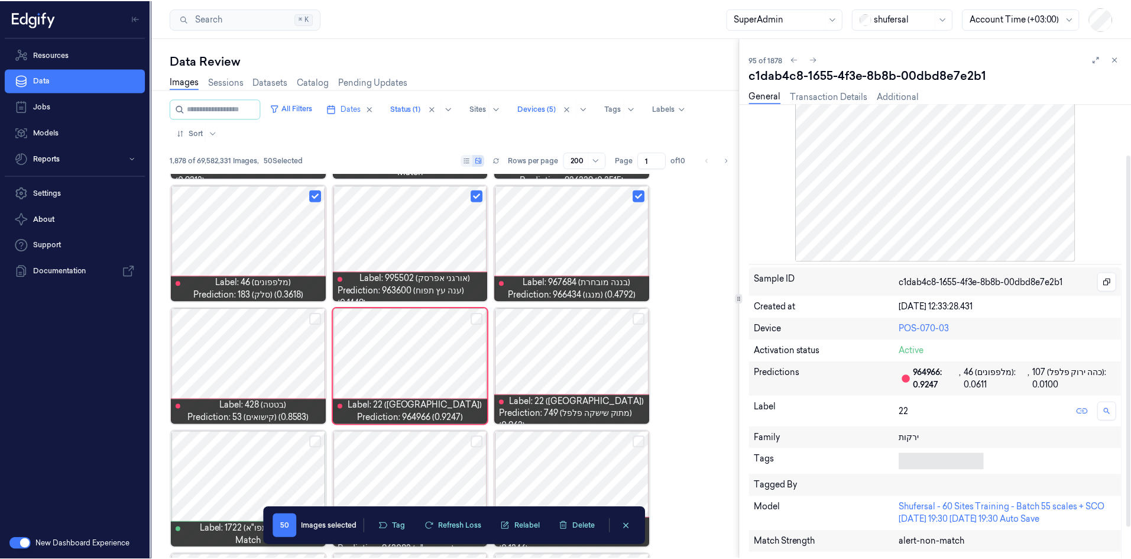
scroll to position [5, 0]
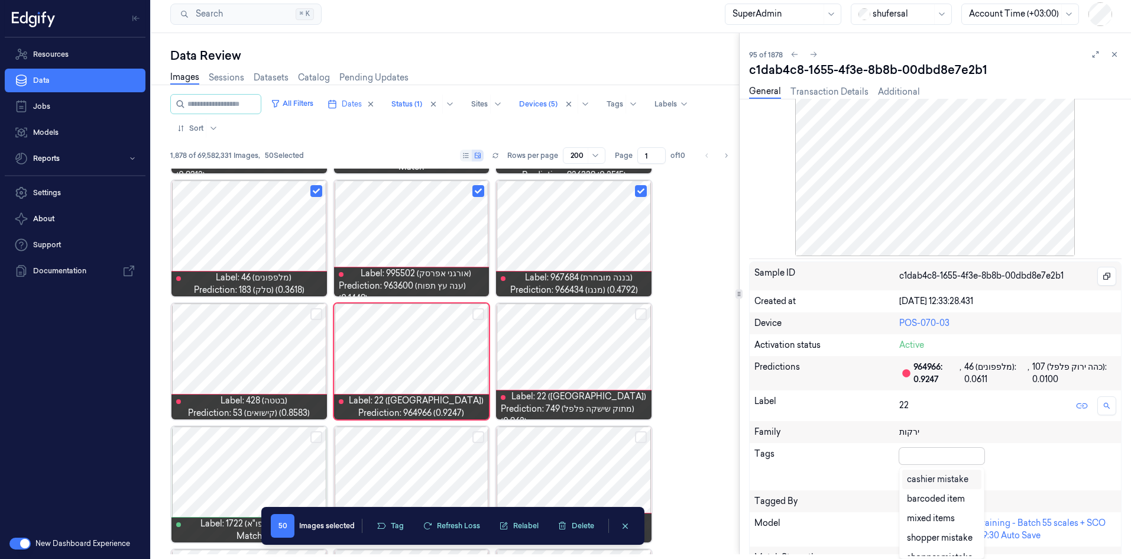
click at [756, 345] on div "cashier mistake" at bounding box center [937, 479] width 61 height 12
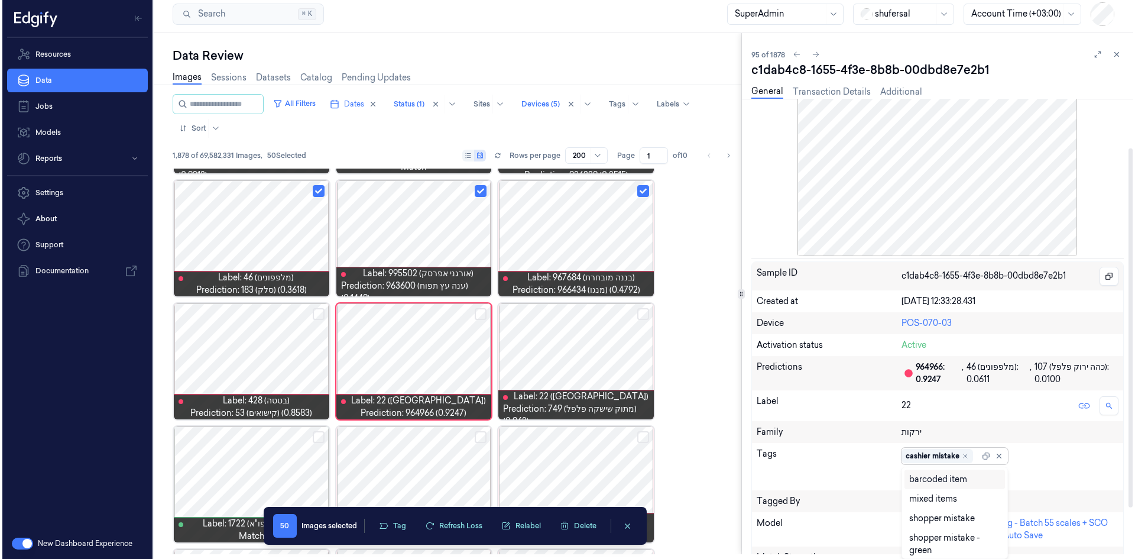
scroll to position [0, 0]
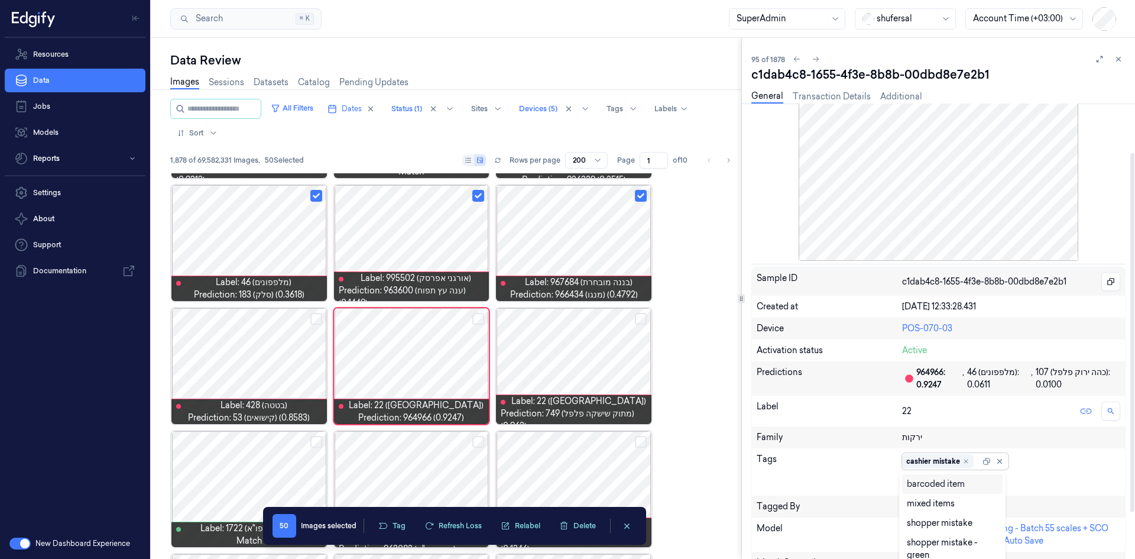
click at [756, 345] on div "cashier mistake" at bounding box center [955, 461] width 106 height 17
click at [756, 345] on icon at bounding box center [910, 481] width 7 height 7
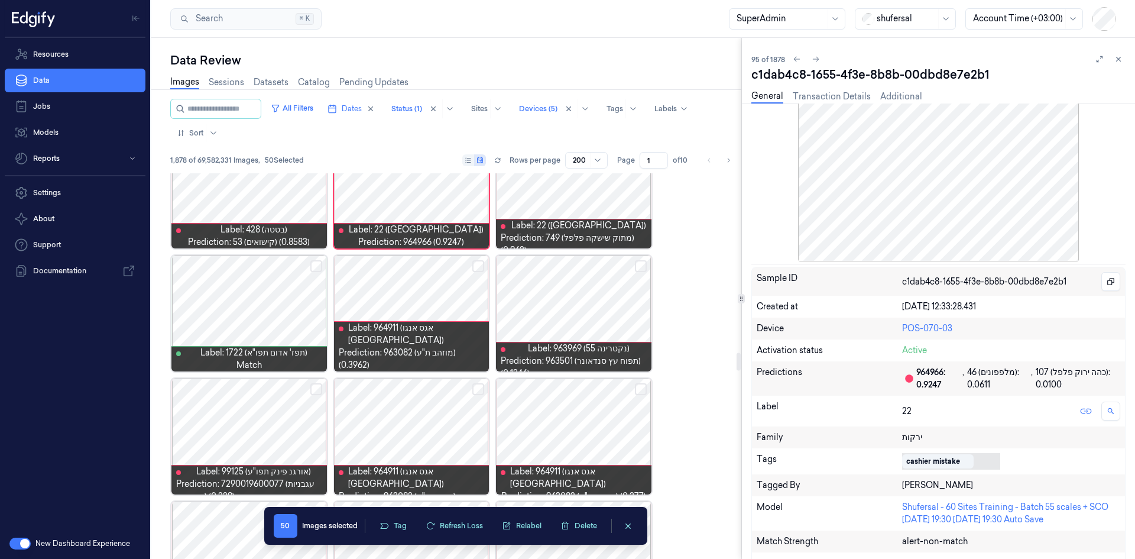
scroll to position [3855, 0]
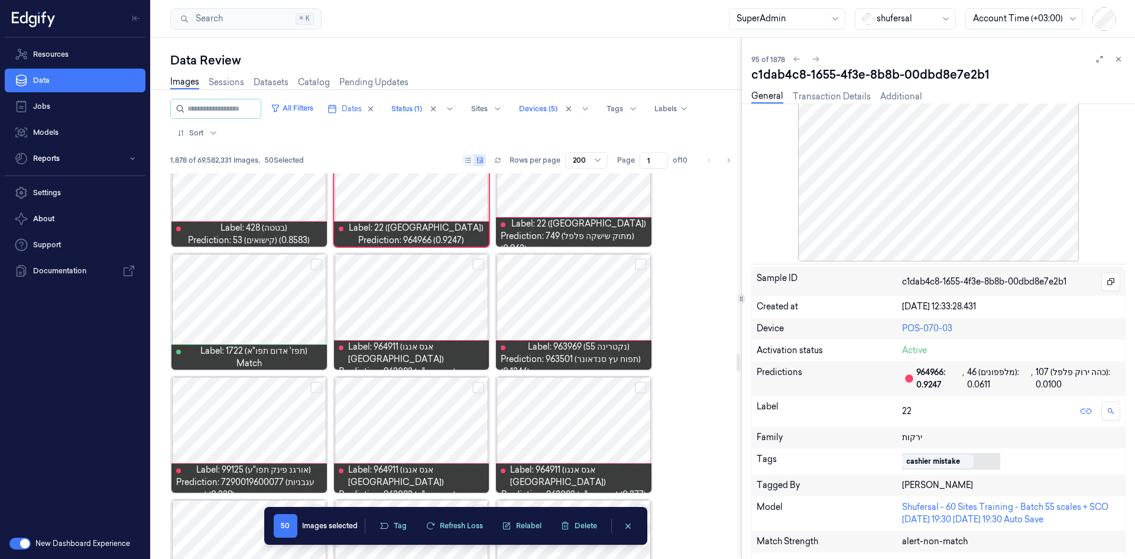
click at [482, 263] on button "Select row" at bounding box center [478, 264] width 12 height 12
click at [315, 264] on button "Select row" at bounding box center [316, 264] width 12 height 12
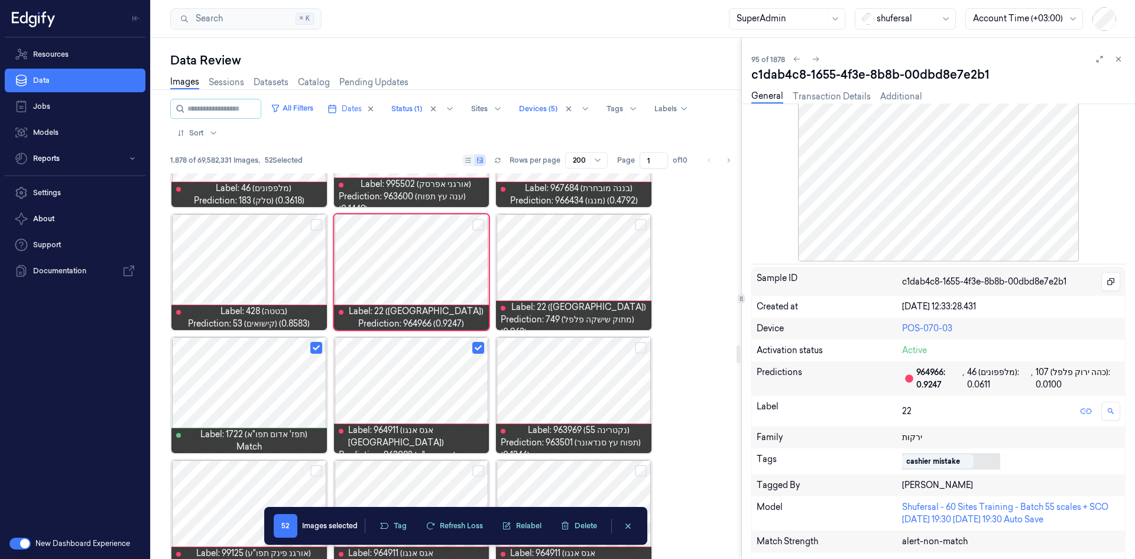
scroll to position [3678, 0]
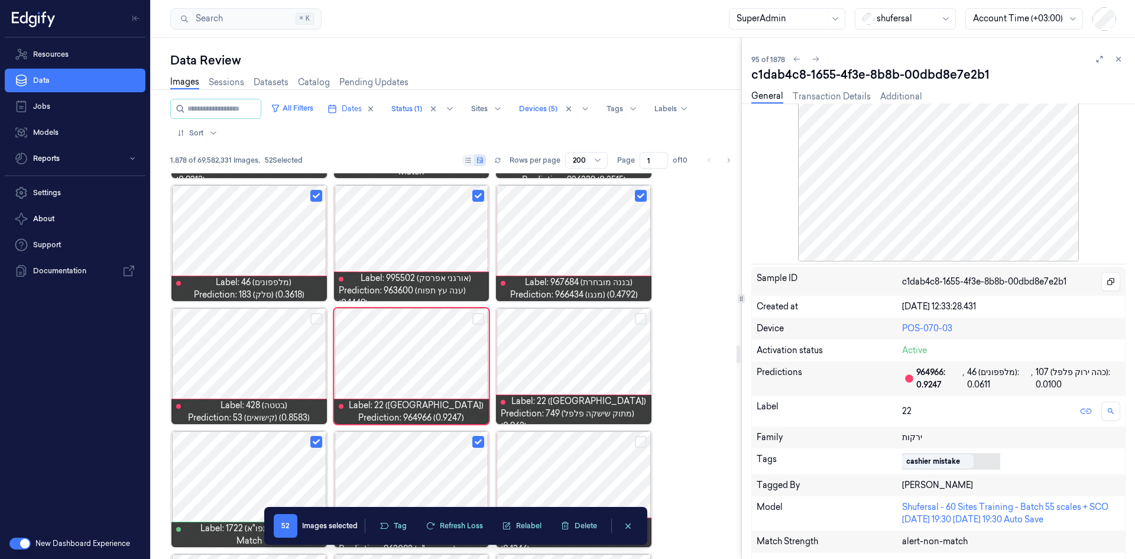
click at [641, 317] on button "Select row" at bounding box center [641, 319] width 12 height 12
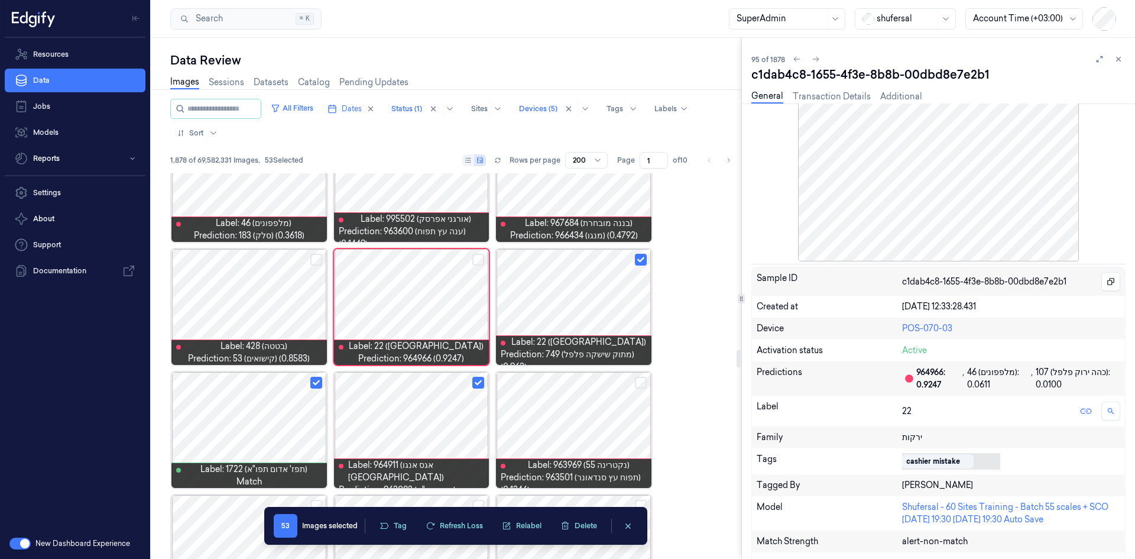
scroll to position [3855, 0]
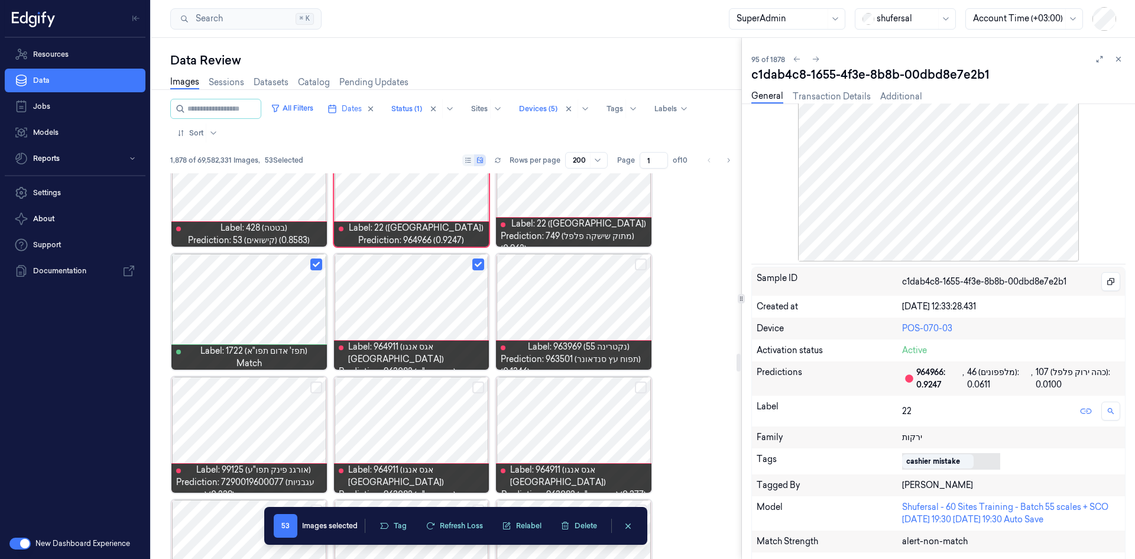
click at [640, 266] on button "Select row" at bounding box center [641, 264] width 12 height 12
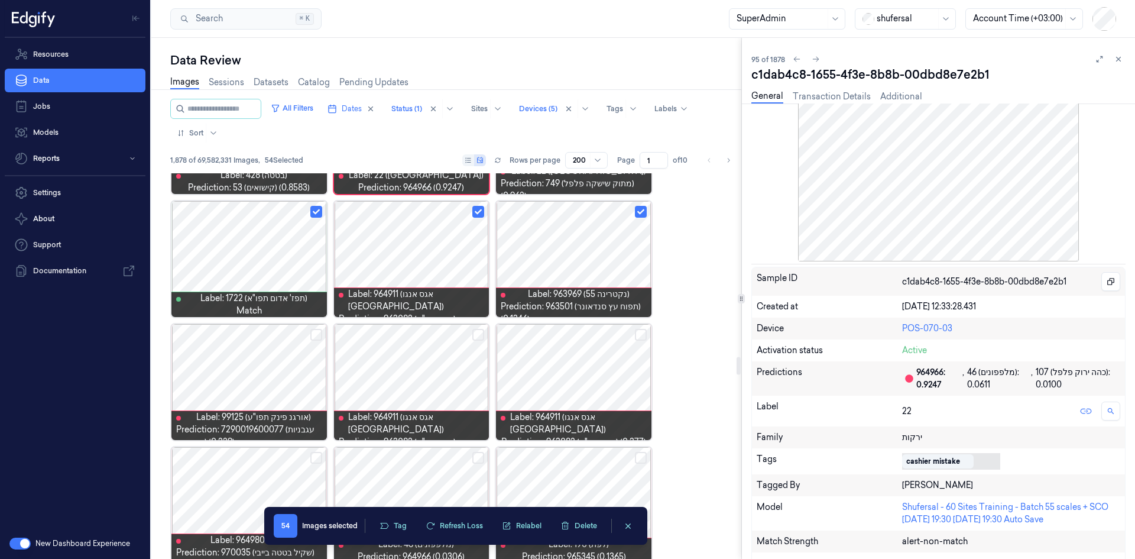
scroll to position [3973, 0]
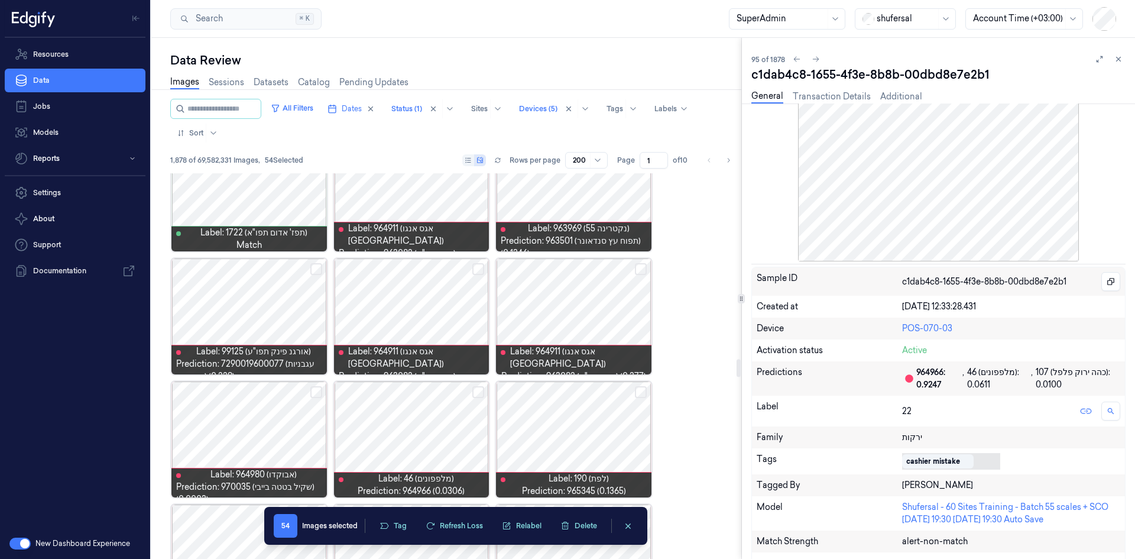
click at [315, 271] on button "Select row" at bounding box center [316, 269] width 12 height 12
click at [477, 268] on button "Select row" at bounding box center [478, 269] width 12 height 12
click at [562, 303] on div at bounding box center [573, 316] width 155 height 116
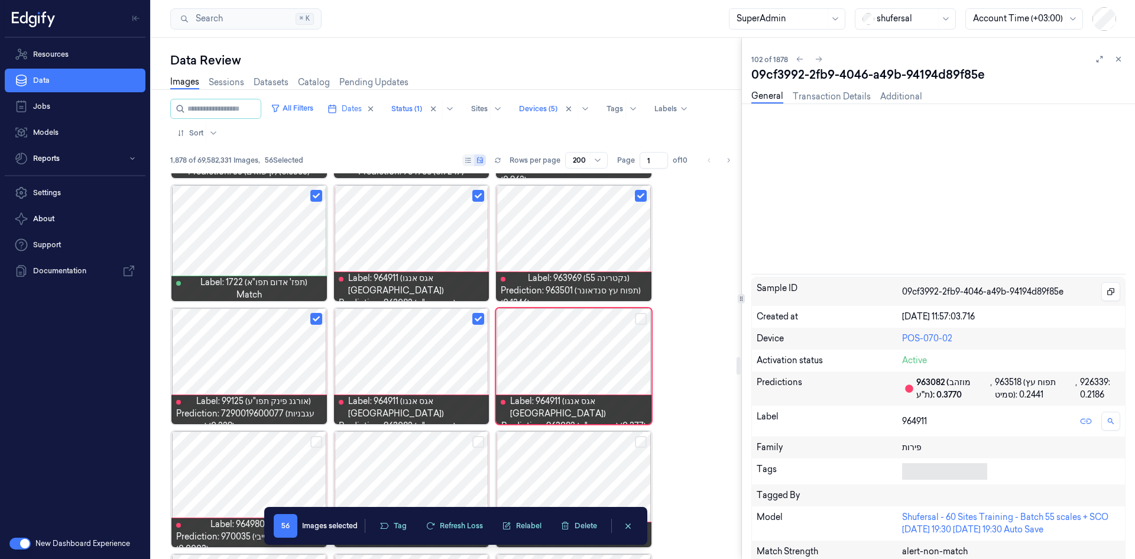
scroll to position [62, 0]
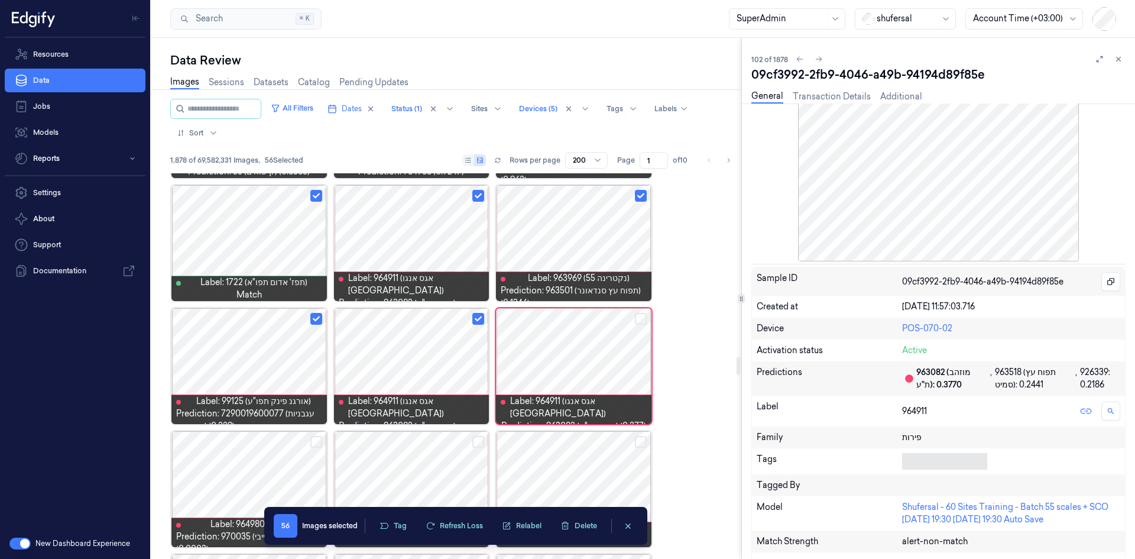
click at [641, 316] on button "Select row" at bounding box center [641, 319] width 12 height 12
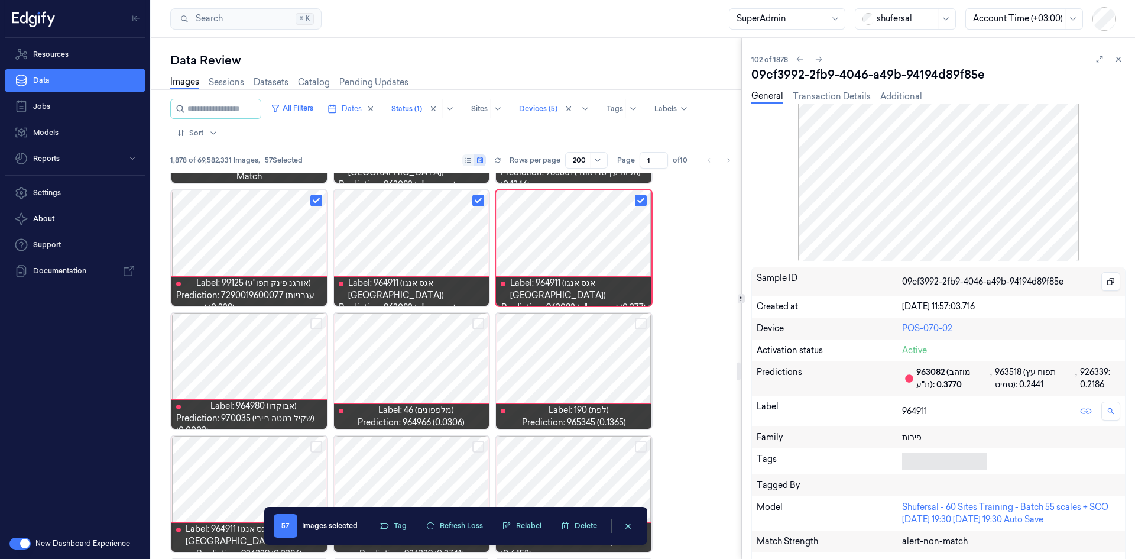
click at [261, 345] on div at bounding box center [248, 371] width 155 height 116
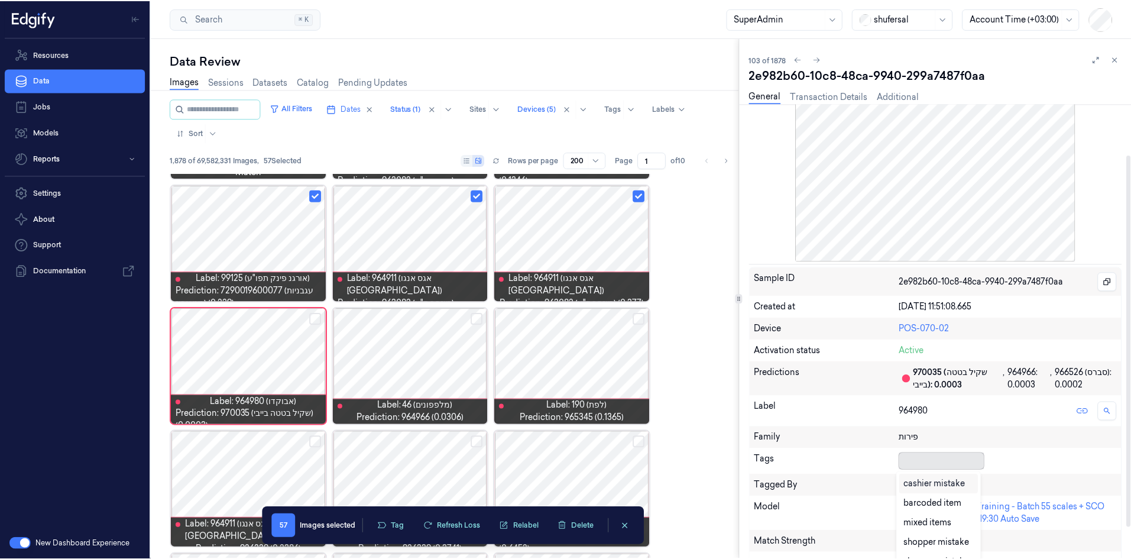
scroll to position [5, 0]
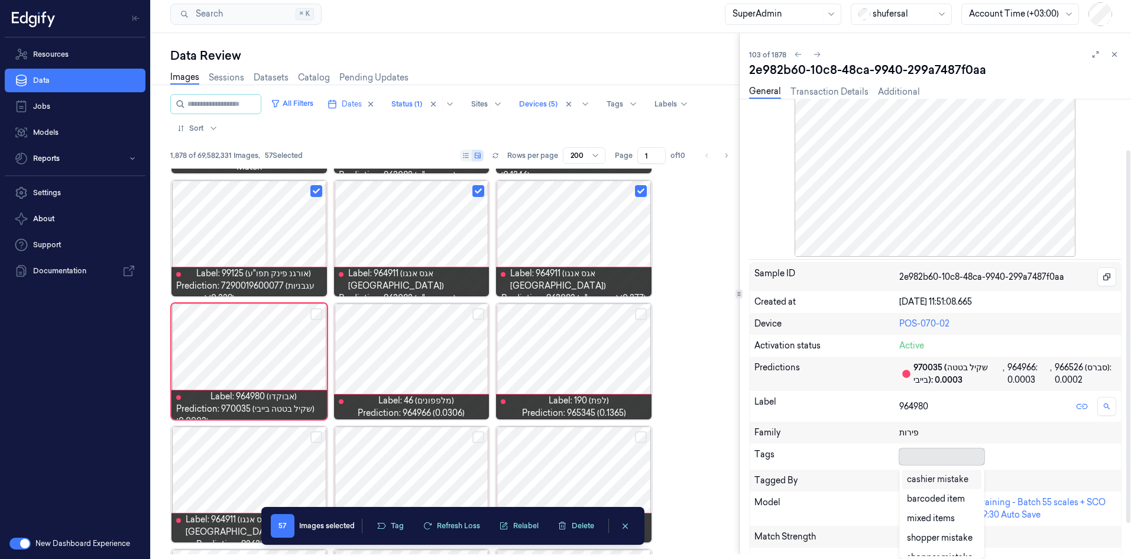
click at [756, 345] on div at bounding box center [939, 456] width 80 height 12
click at [756, 345] on div "cashier mistake" at bounding box center [937, 479] width 61 height 12
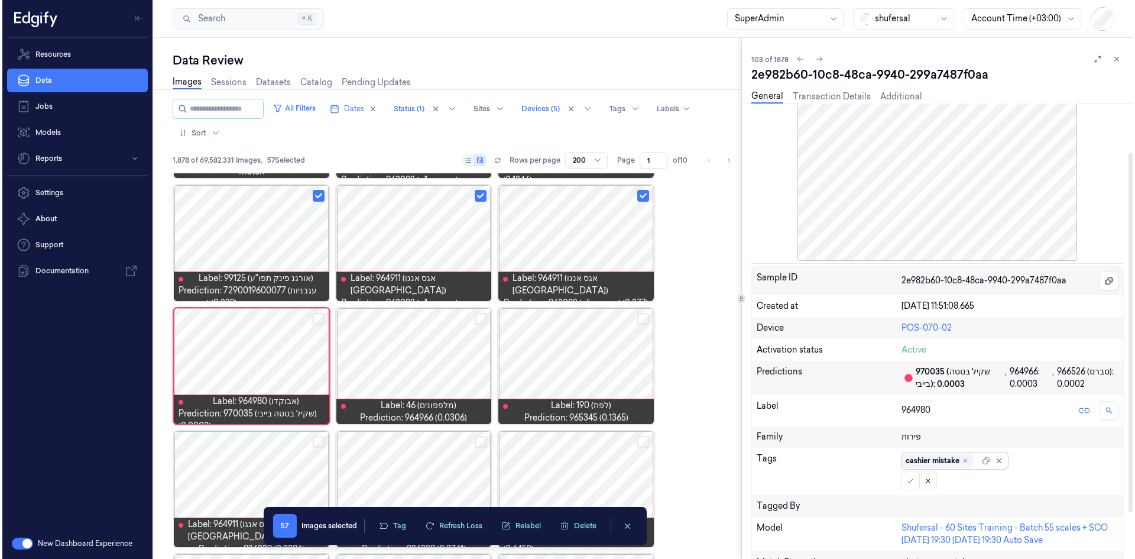
scroll to position [0, 0]
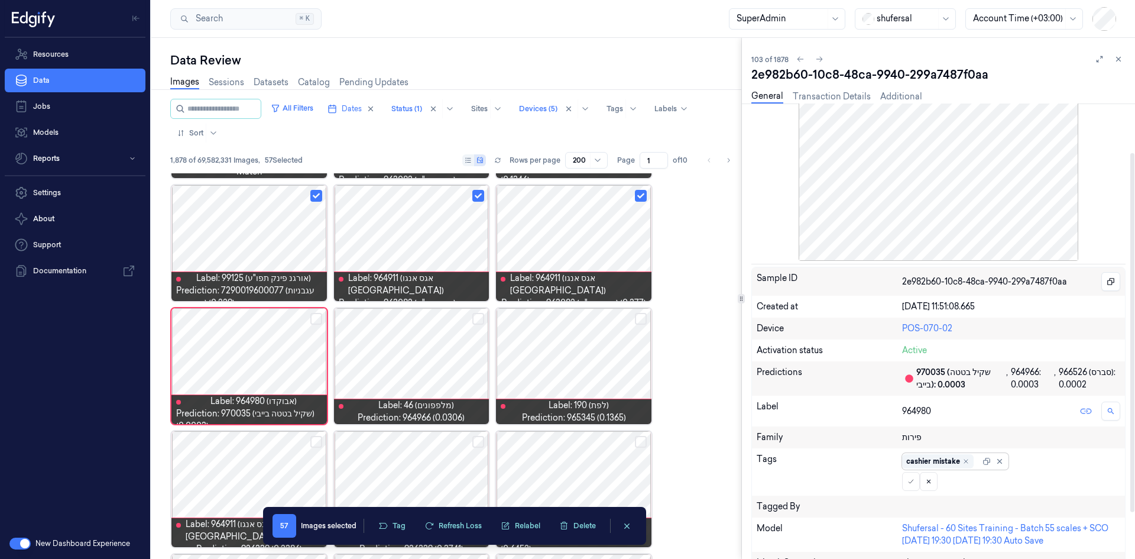
click at [756, 345] on div at bounding box center [994, 461] width 24 height 13
click at [756, 345] on icon at bounding box center [910, 481] width 7 height 7
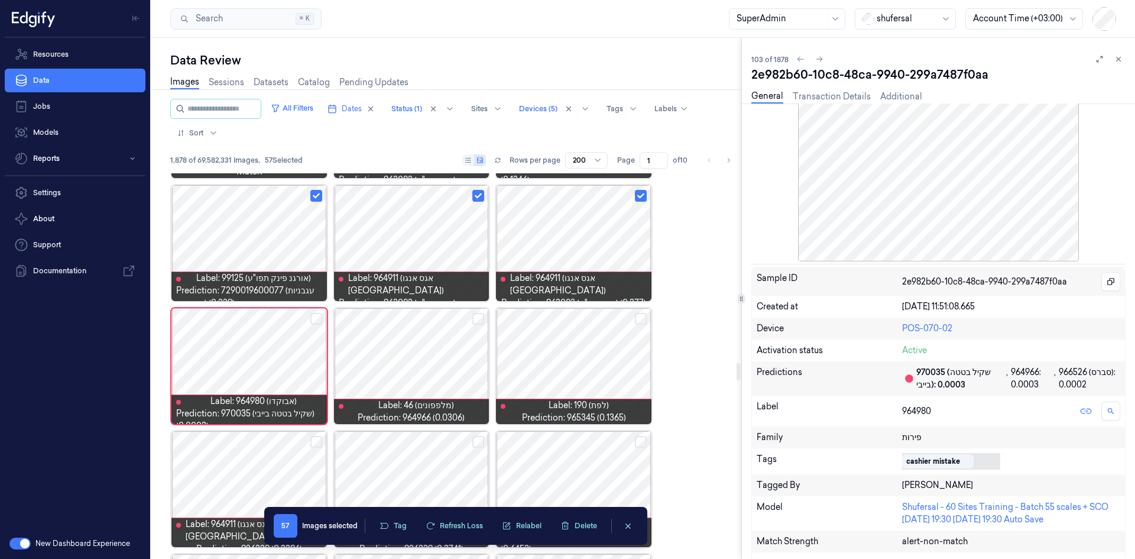
click at [452, 345] on div at bounding box center [411, 366] width 155 height 116
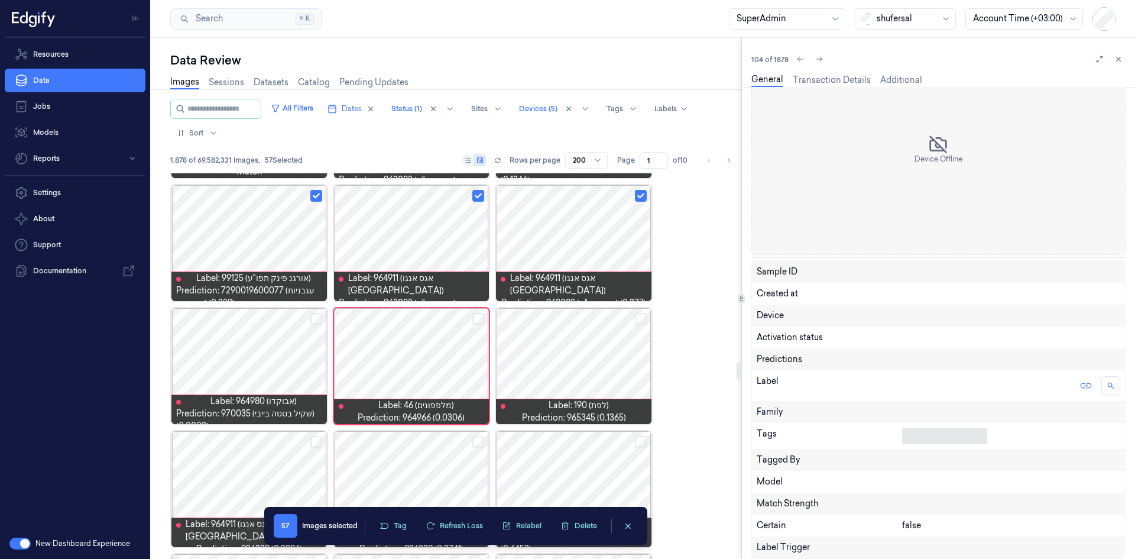
scroll to position [62, 0]
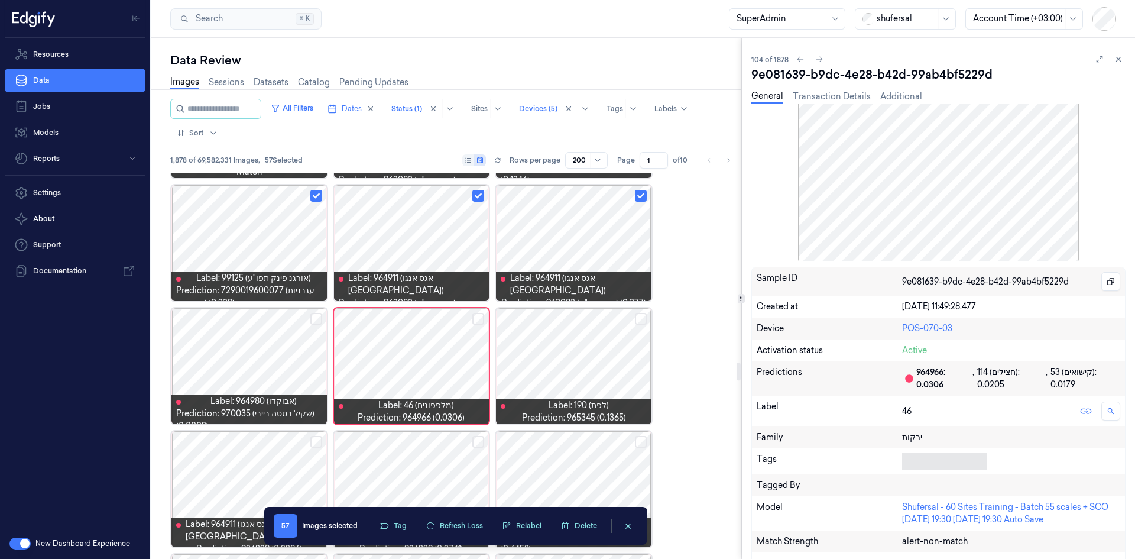
click at [481, 320] on button "Select row" at bounding box center [478, 319] width 12 height 12
click at [556, 345] on div at bounding box center [573, 366] width 155 height 116
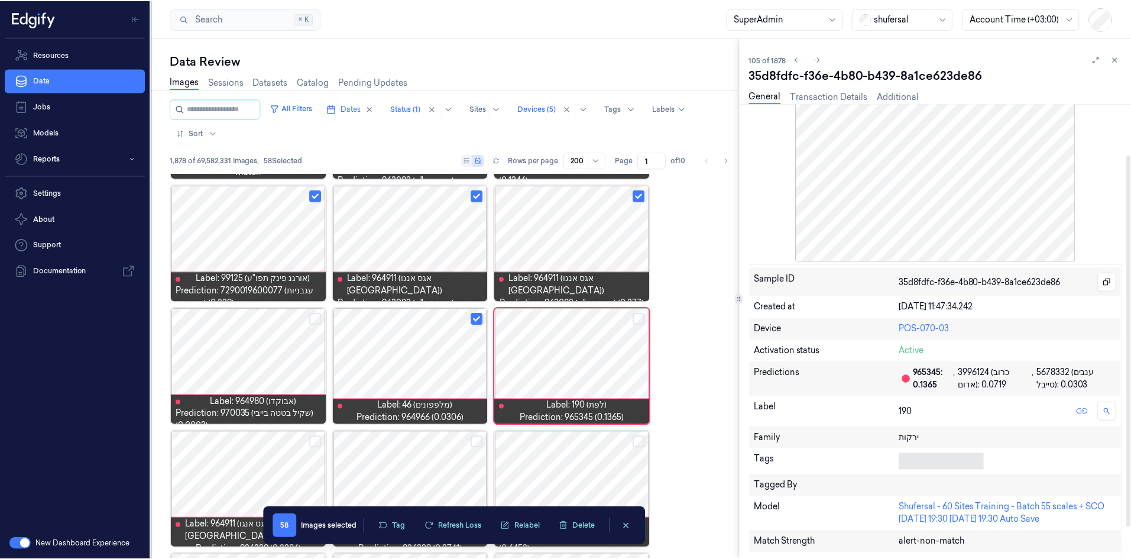
scroll to position [5, 0]
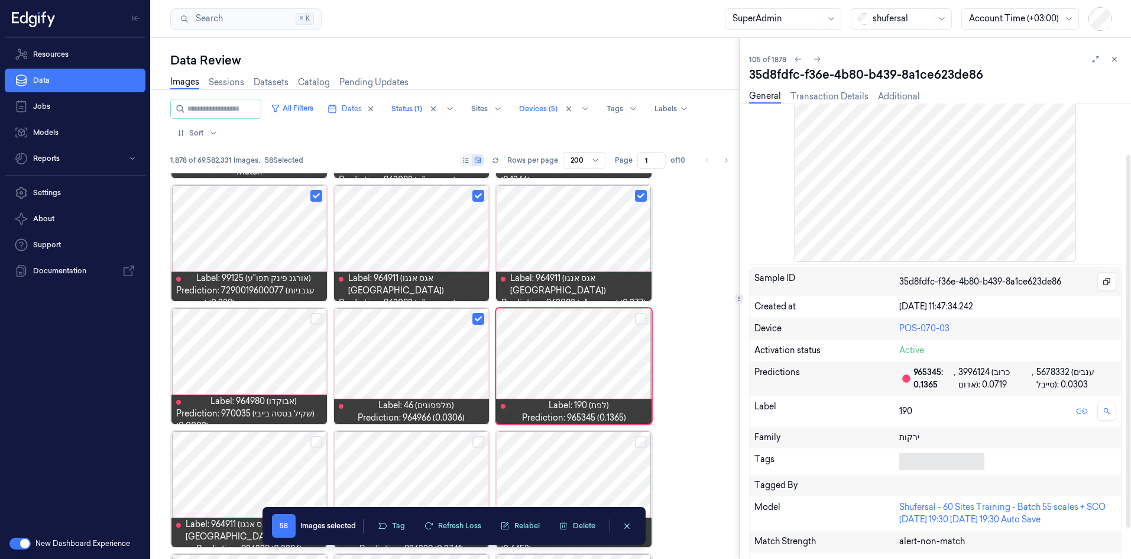
click at [756, 345] on div at bounding box center [939, 461] width 80 height 17
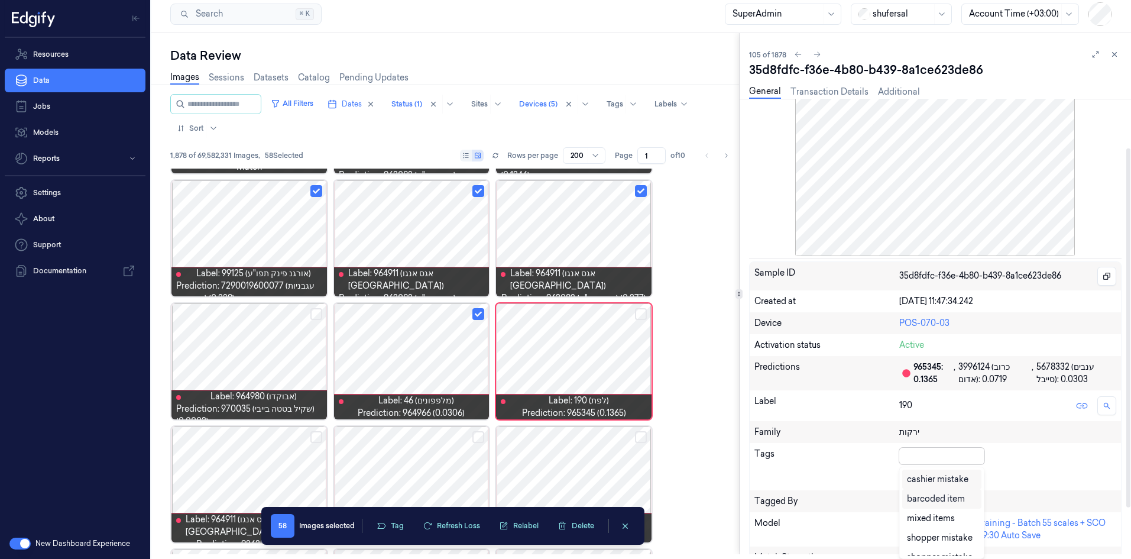
click at [756, 345] on div "cashier mistake" at bounding box center [937, 479] width 61 height 12
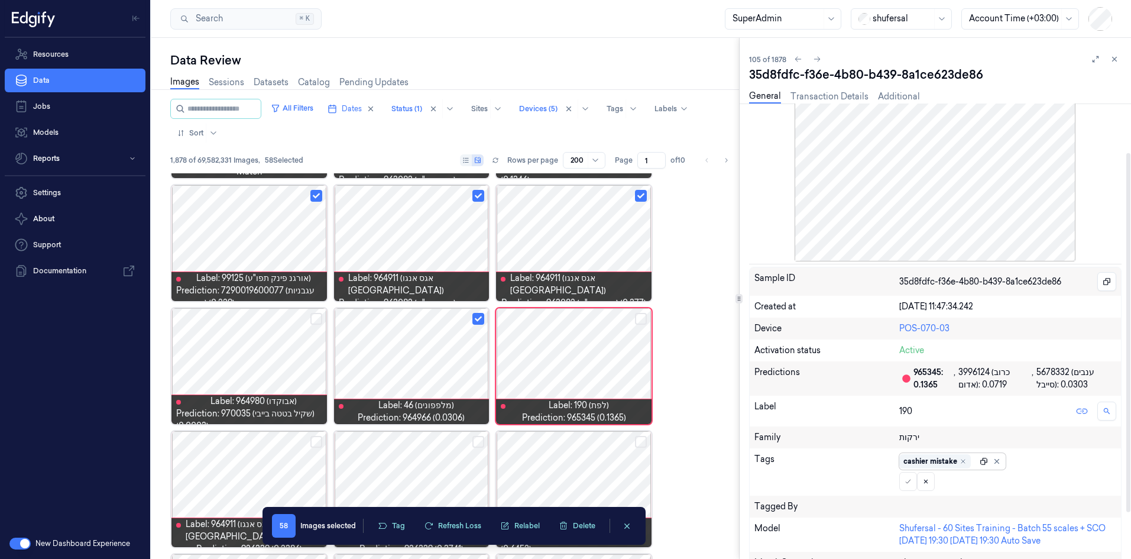
click at [756, 345] on div at bounding box center [983, 461] width 8 height 8
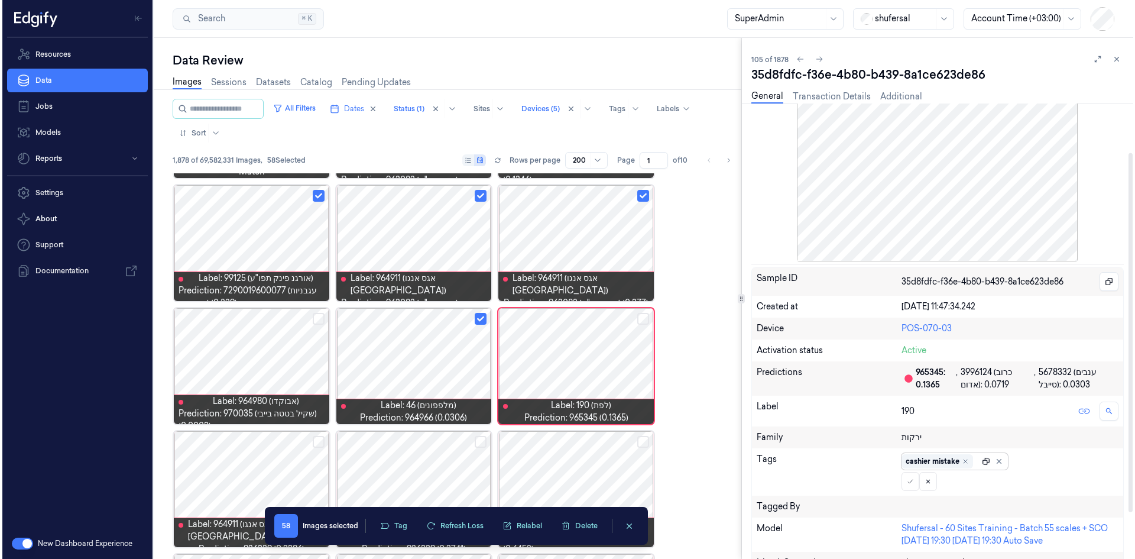
scroll to position [0, 0]
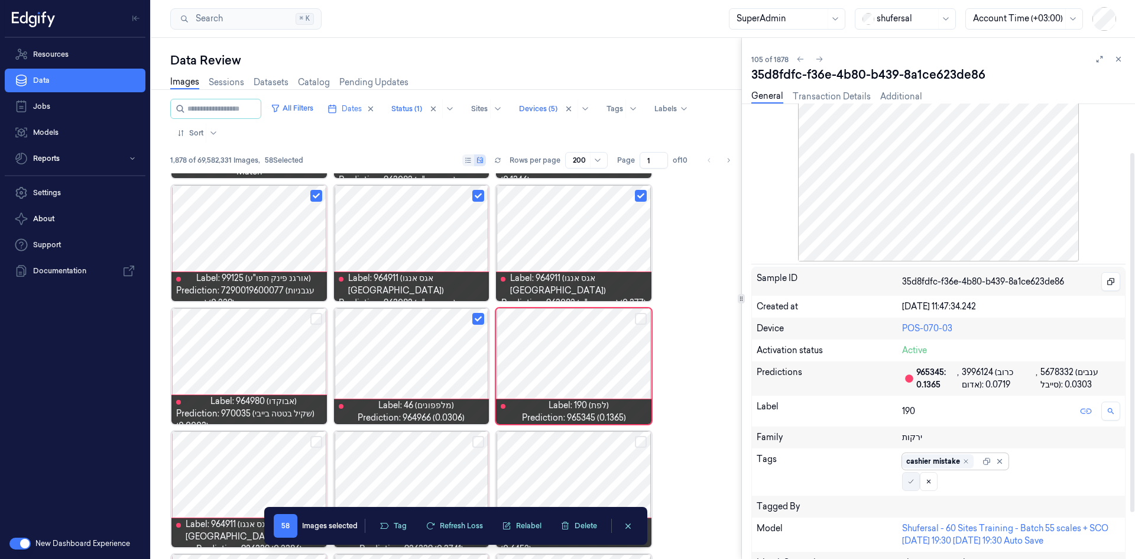
click at [756, 345] on button at bounding box center [911, 481] width 18 height 19
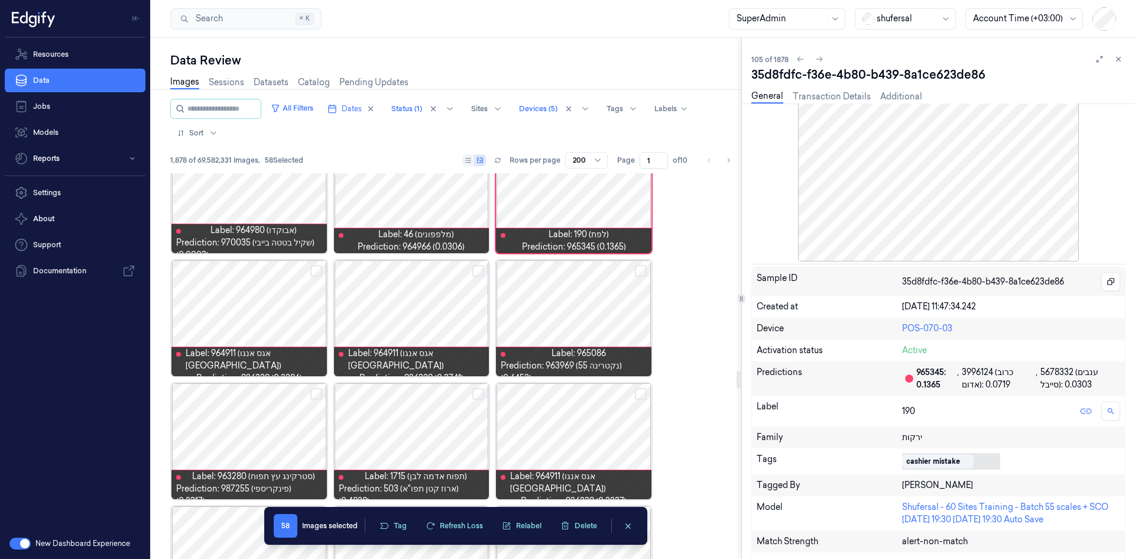
scroll to position [4224, 0]
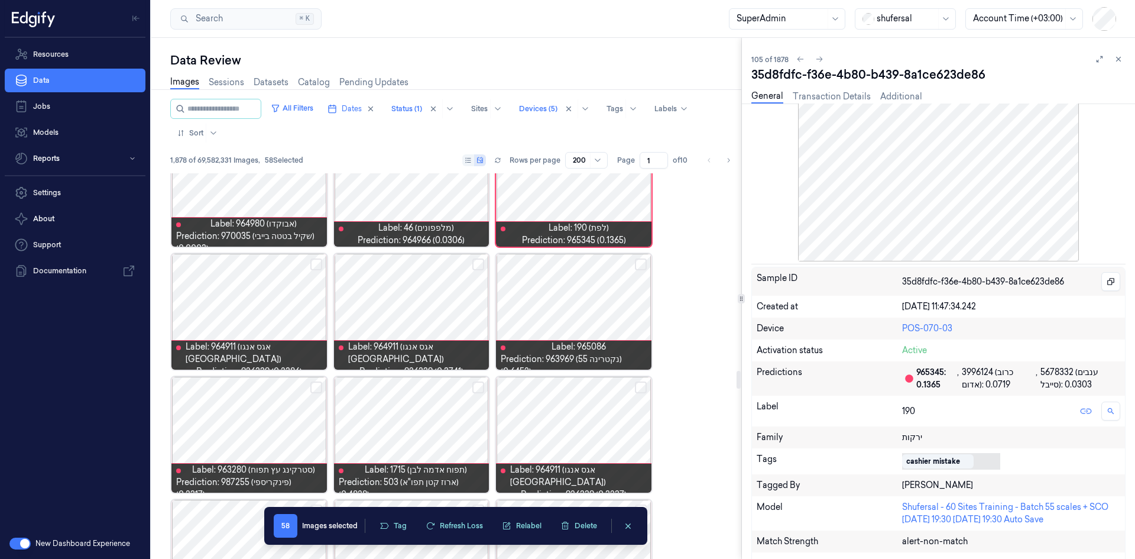
click at [641, 267] on button "Select row" at bounding box center [641, 264] width 12 height 12
click at [476, 261] on button "Select row" at bounding box center [478, 264] width 12 height 12
click at [314, 266] on button "Select row" at bounding box center [316, 264] width 12 height 12
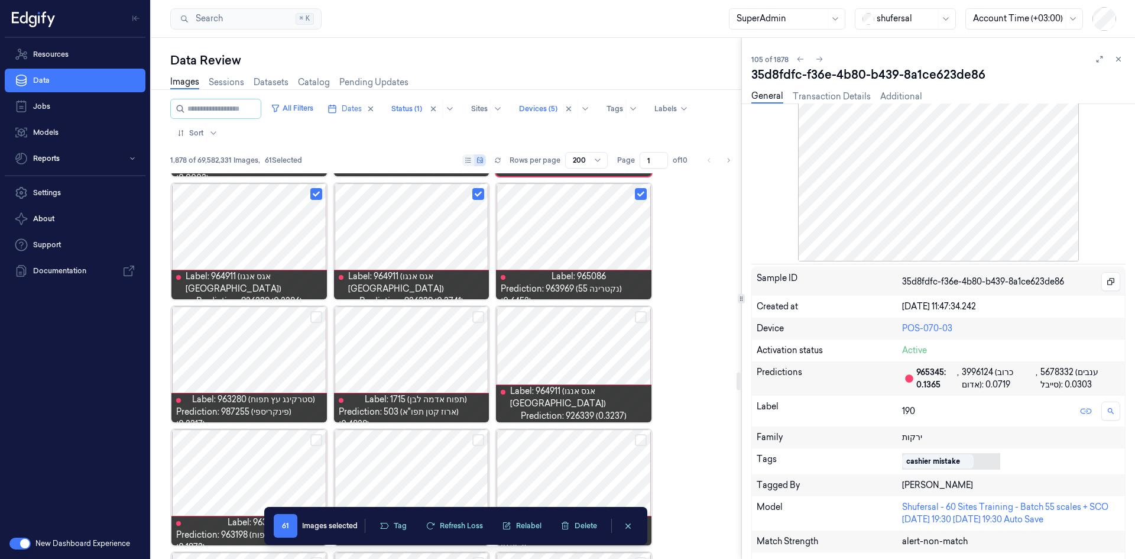
scroll to position [4401, 0]
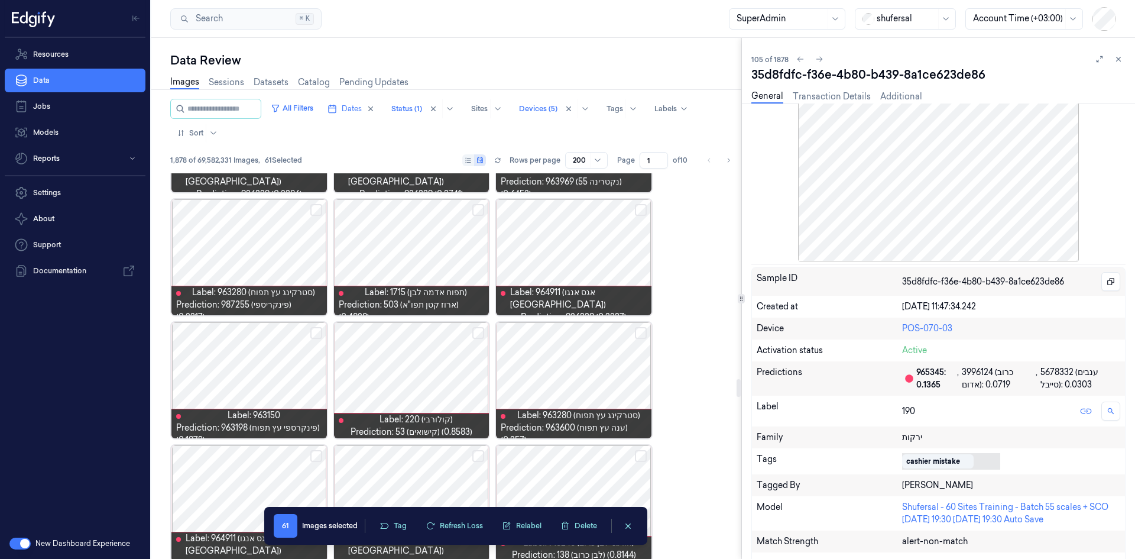
click at [312, 210] on button "Select row" at bounding box center [316, 210] width 12 height 12
click at [476, 209] on button "Select row" at bounding box center [478, 210] width 12 height 12
click at [589, 262] on div at bounding box center [573, 257] width 155 height 116
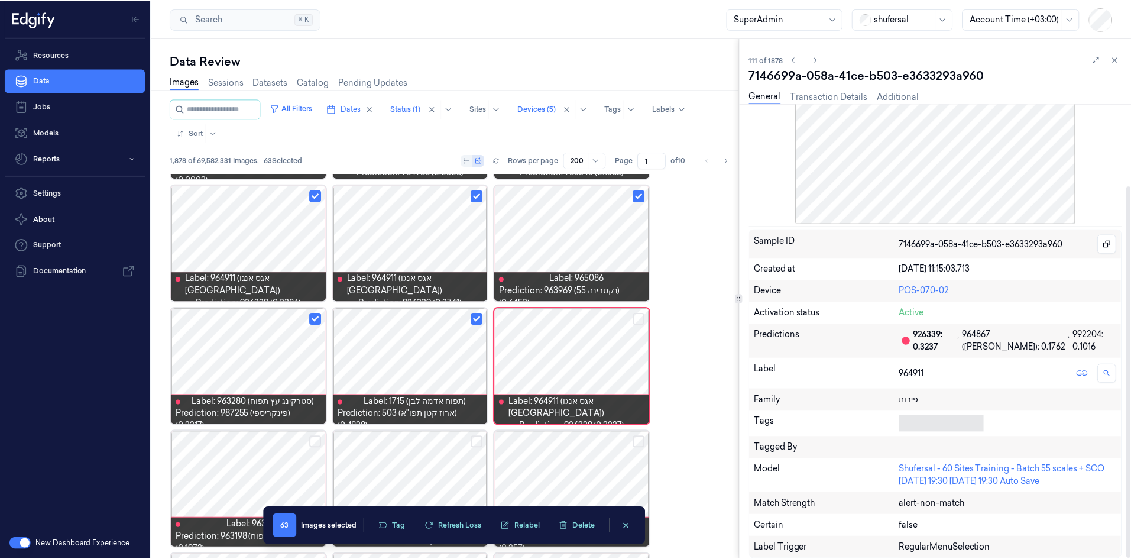
scroll to position [99, 0]
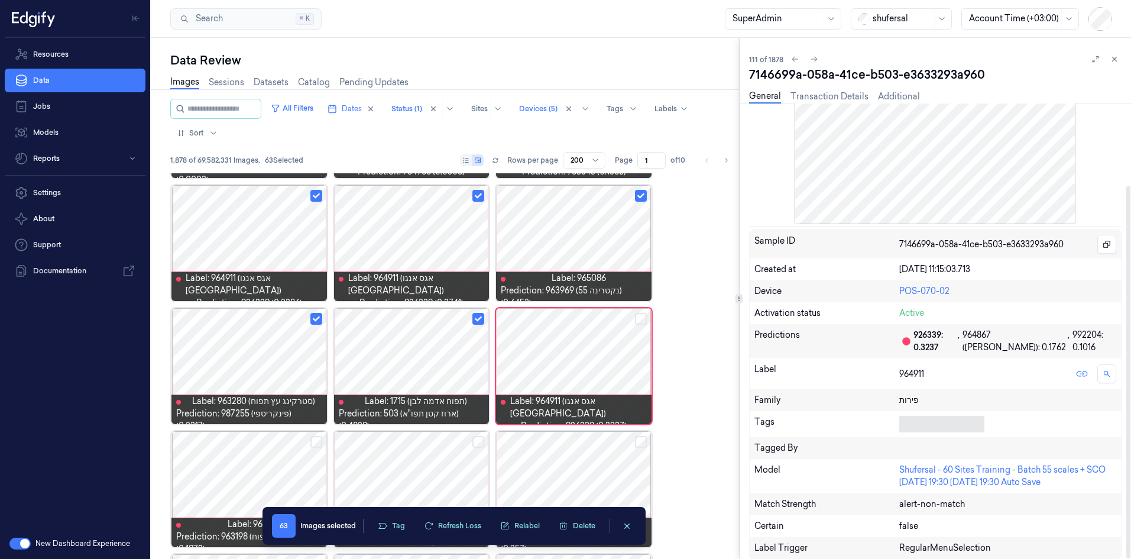
click at [756, 345] on div at bounding box center [939, 424] width 80 height 12
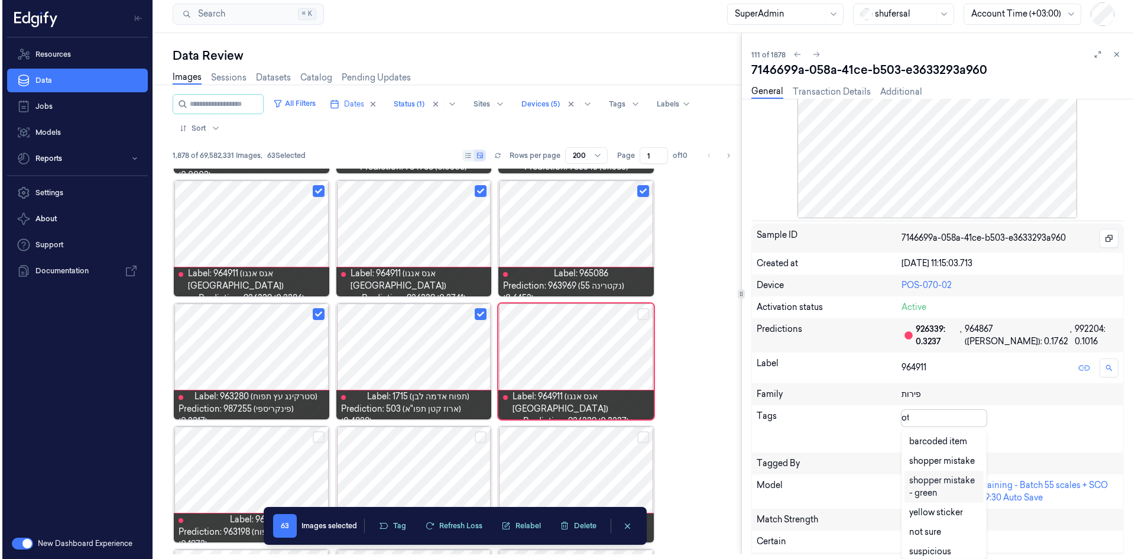
scroll to position [0, 0]
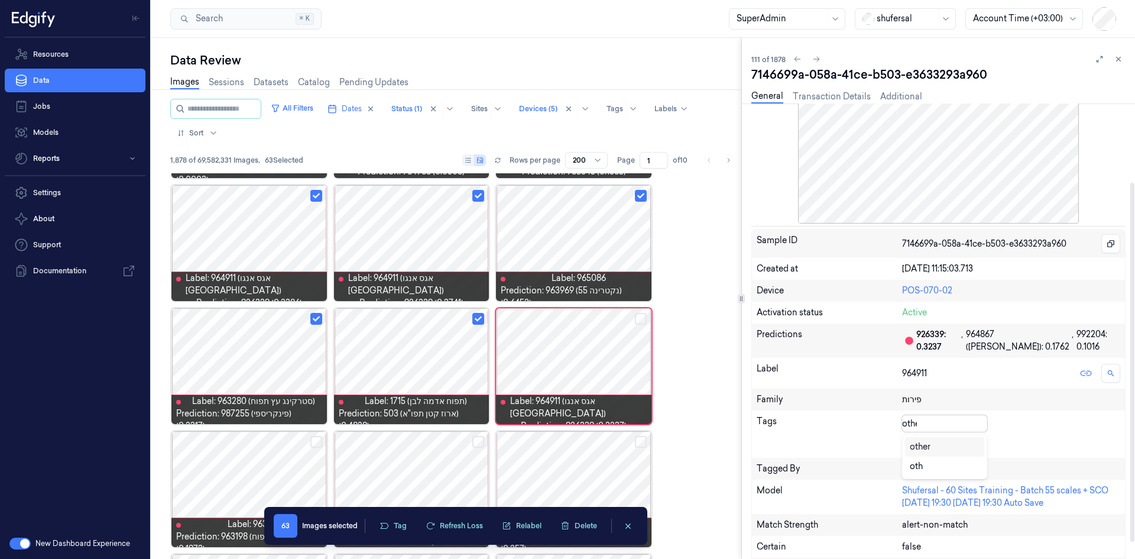
type input "other"
click at [756, 345] on div "other" at bounding box center [945, 446] width 70 height 12
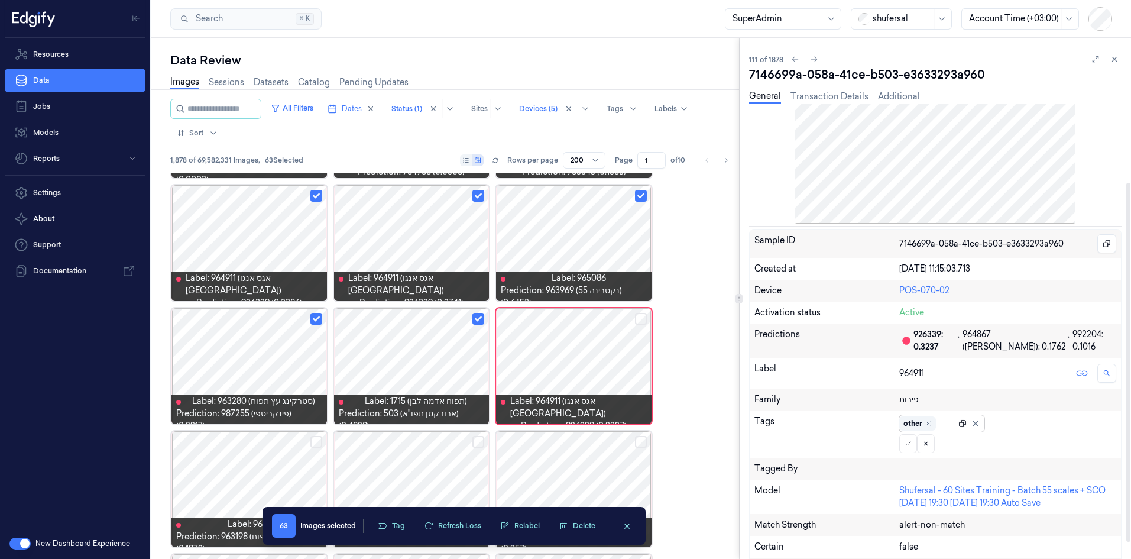
click at [756, 345] on icon at bounding box center [962, 423] width 8 height 8
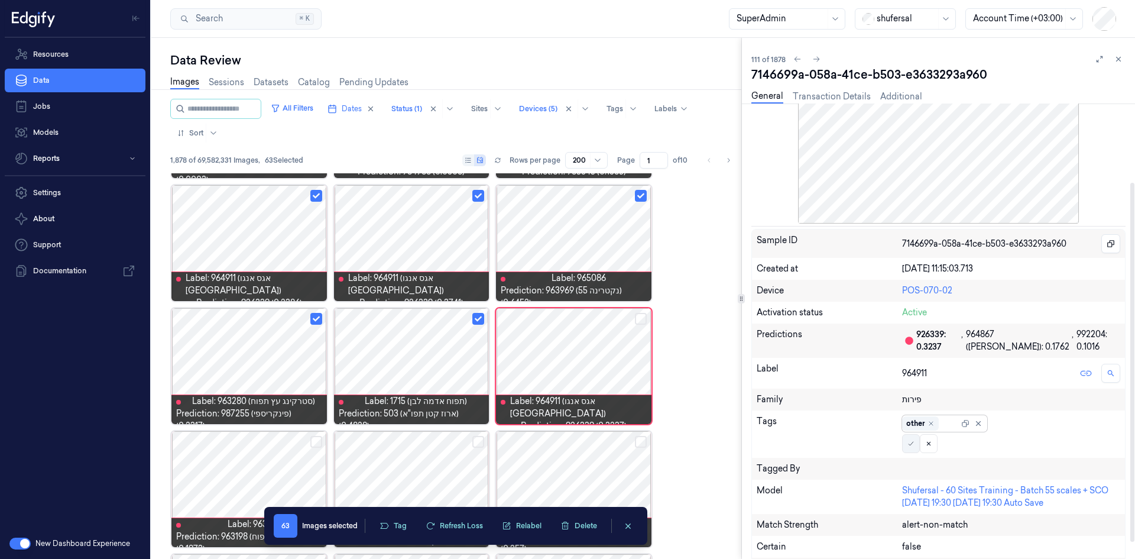
click at [756, 345] on icon at bounding box center [910, 443] width 7 height 7
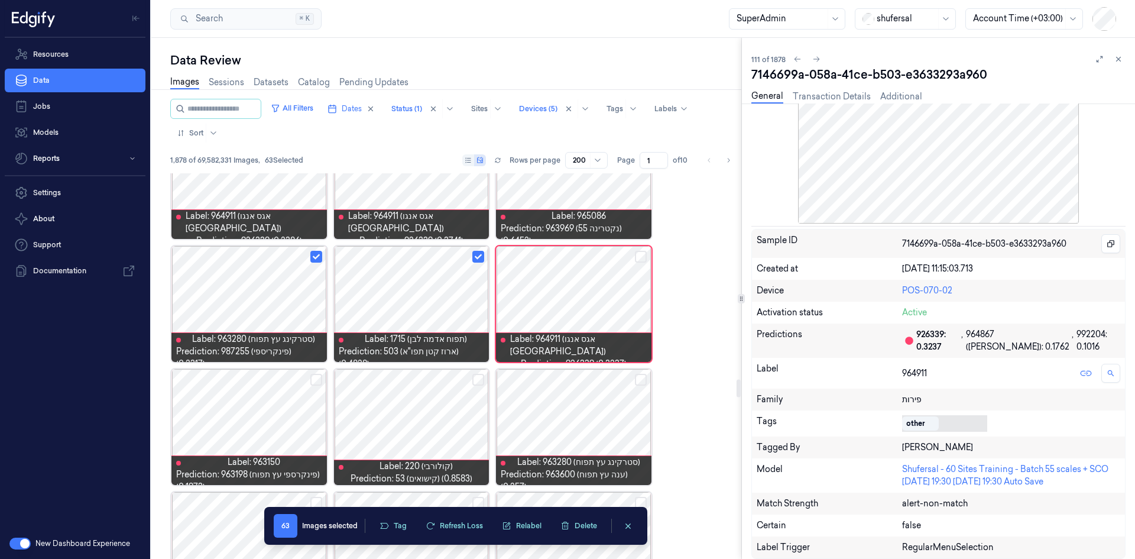
scroll to position [4411, 0]
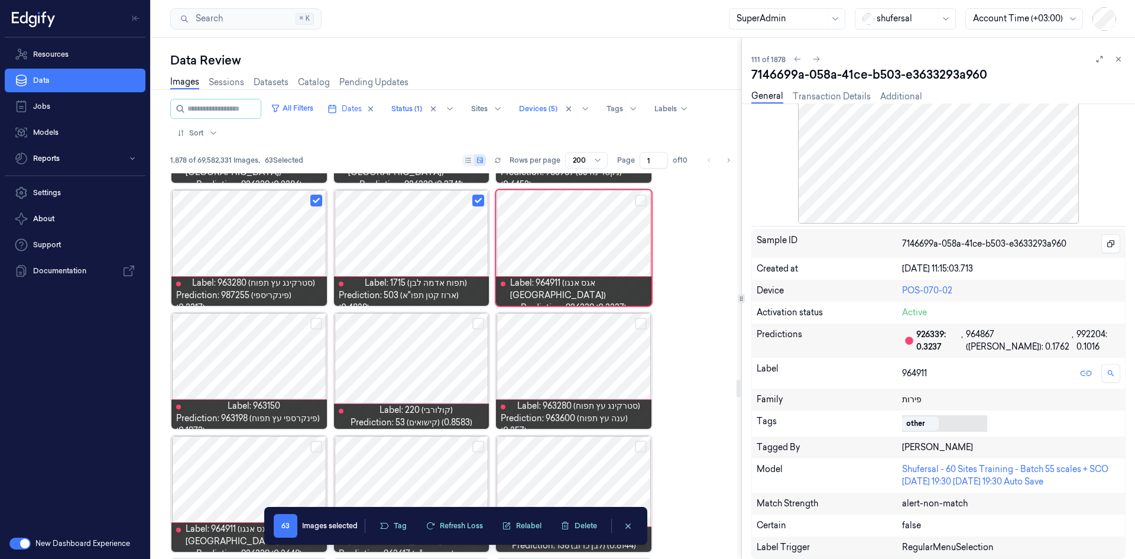
click at [252, 335] on div at bounding box center [248, 371] width 155 height 116
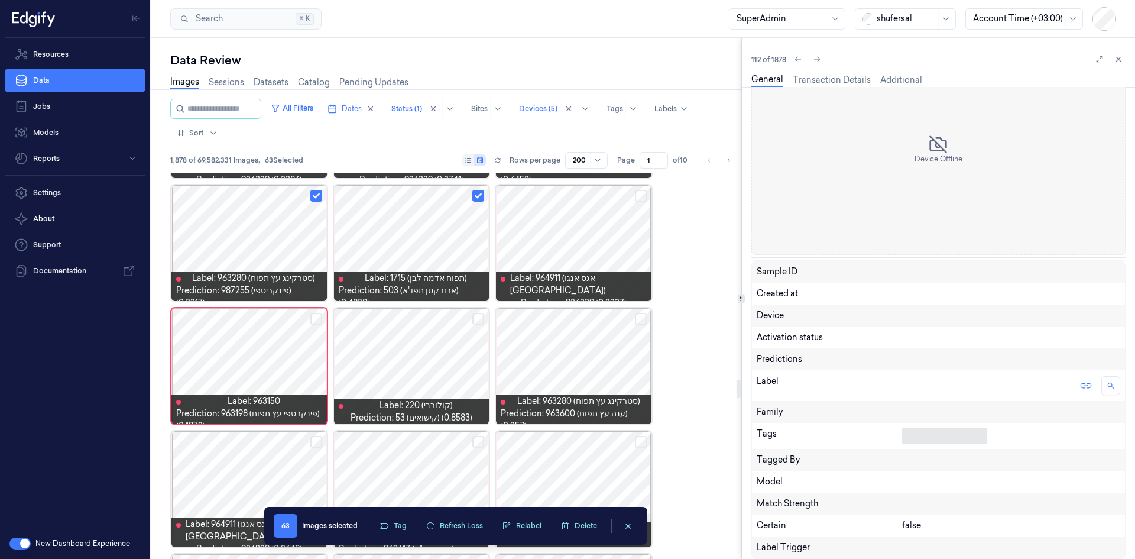
scroll to position [100, 0]
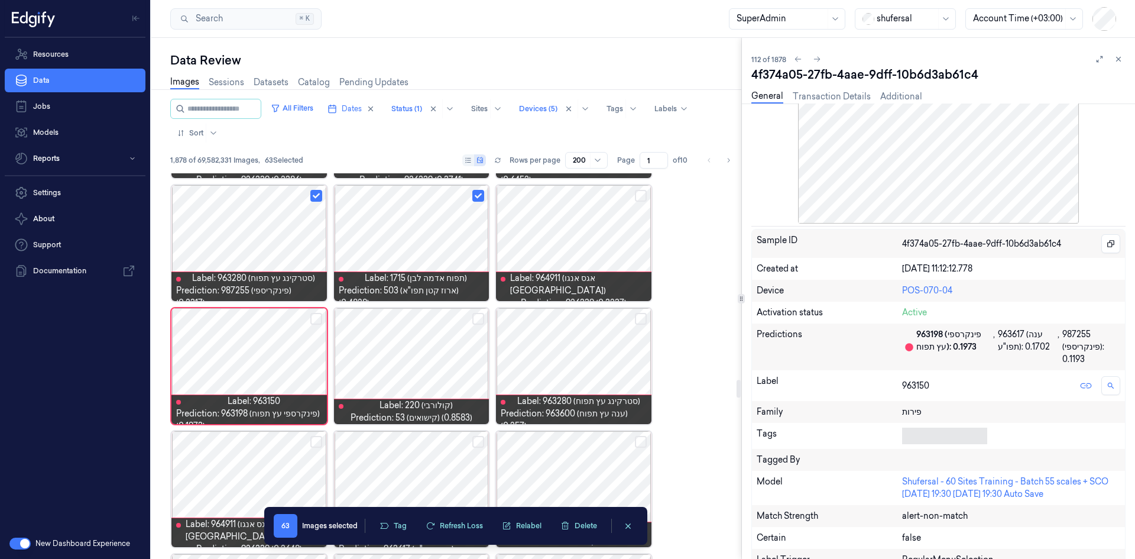
click at [316, 322] on button "Select row" at bounding box center [316, 319] width 12 height 12
click at [446, 345] on div at bounding box center [411, 366] width 155 height 116
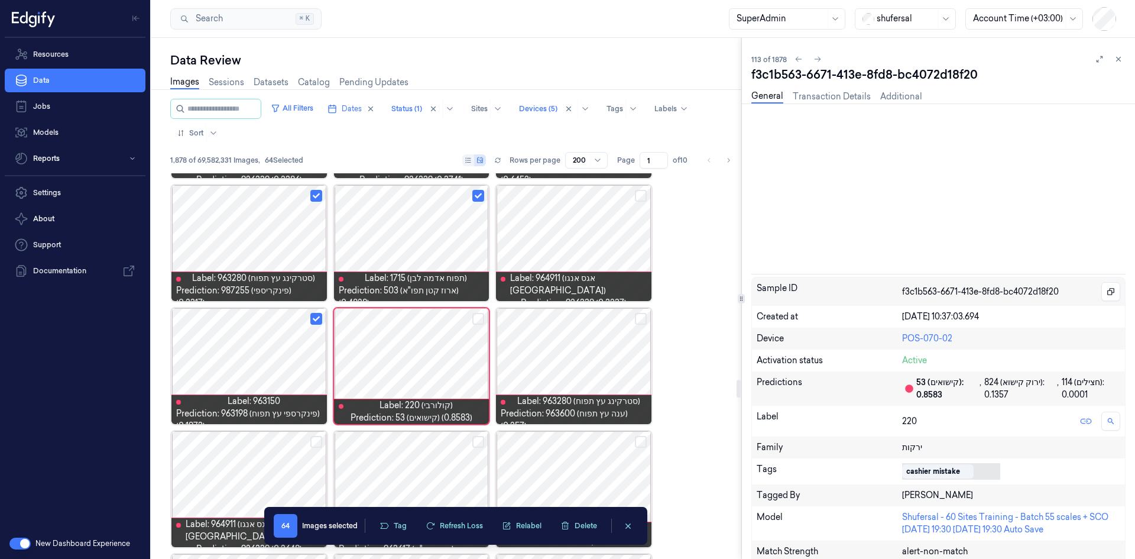
scroll to position [100, 0]
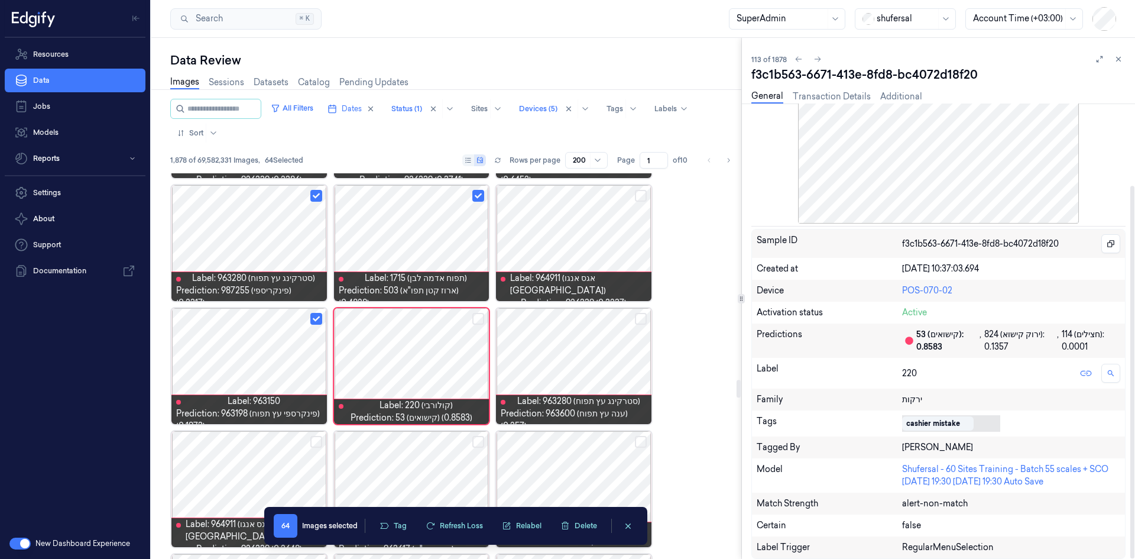
click at [584, 345] on div at bounding box center [573, 366] width 155 height 116
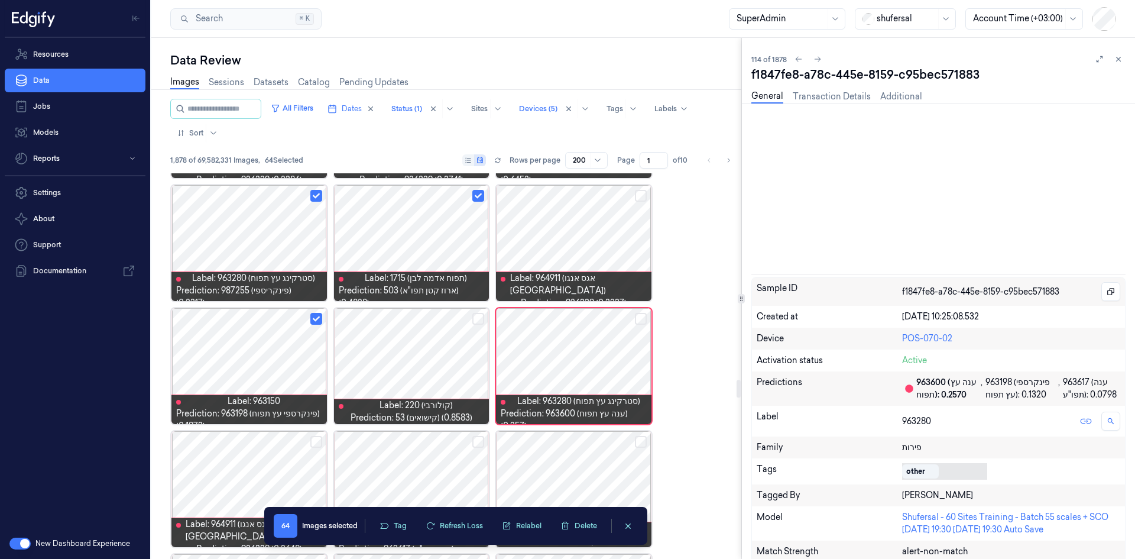
scroll to position [100, 0]
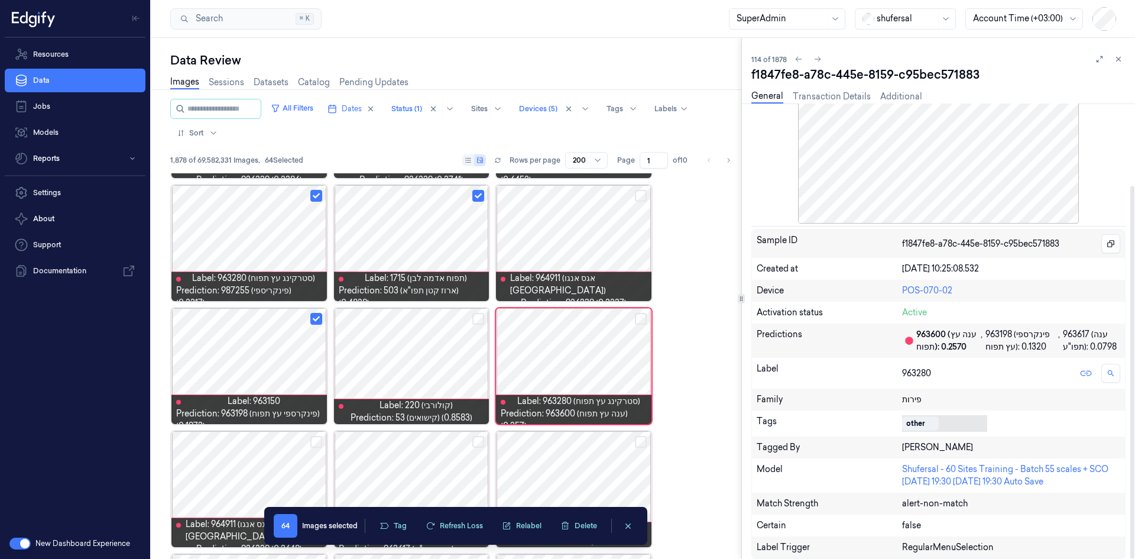
click at [756, 345] on div "other" at bounding box center [920, 423] width 37 height 14
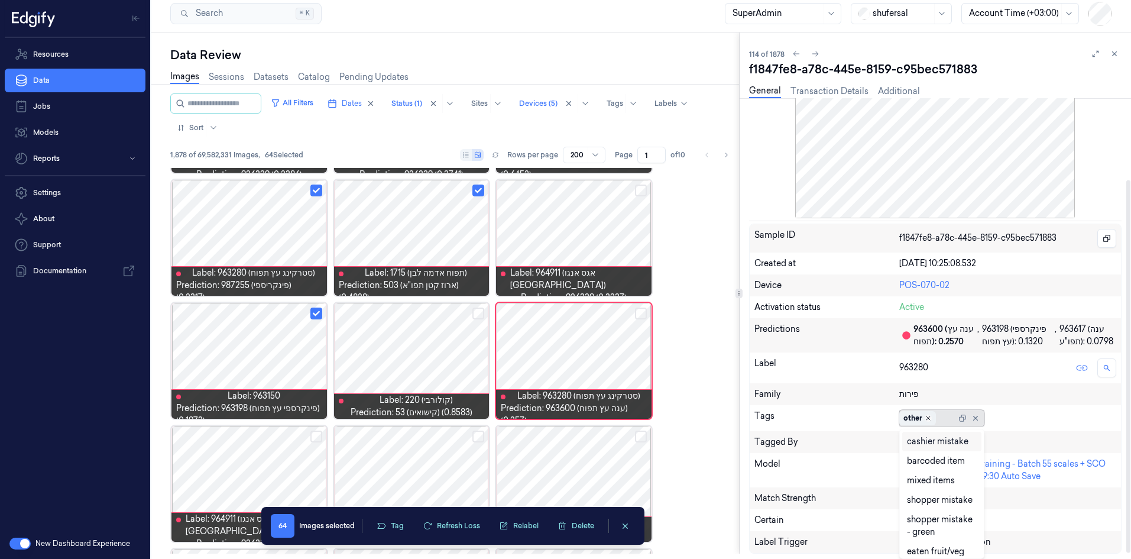
click at [756, 345] on icon "Remove ,other" at bounding box center [927, 417] width 7 height 7
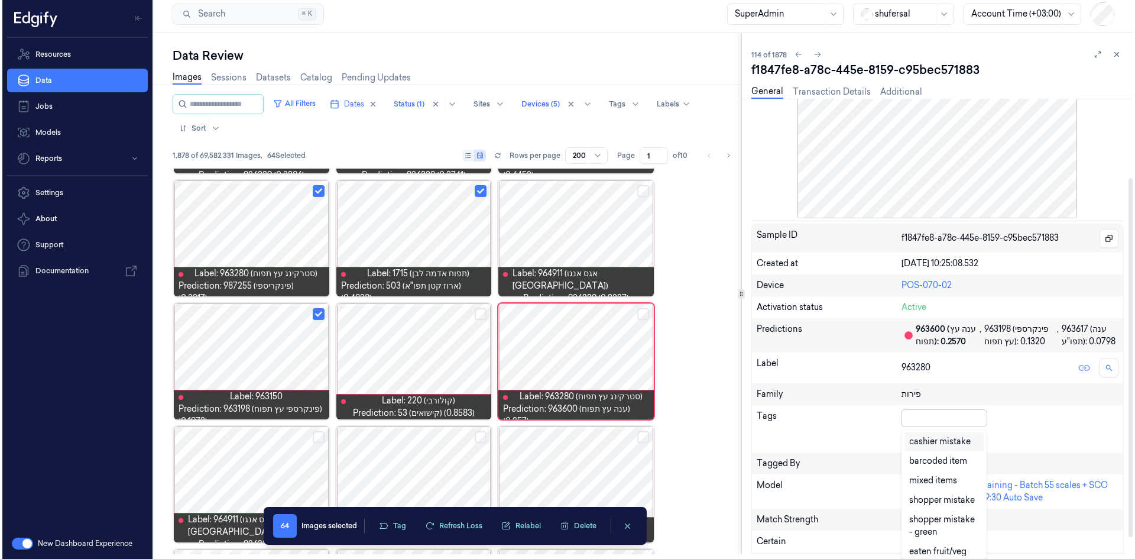
scroll to position [0, 0]
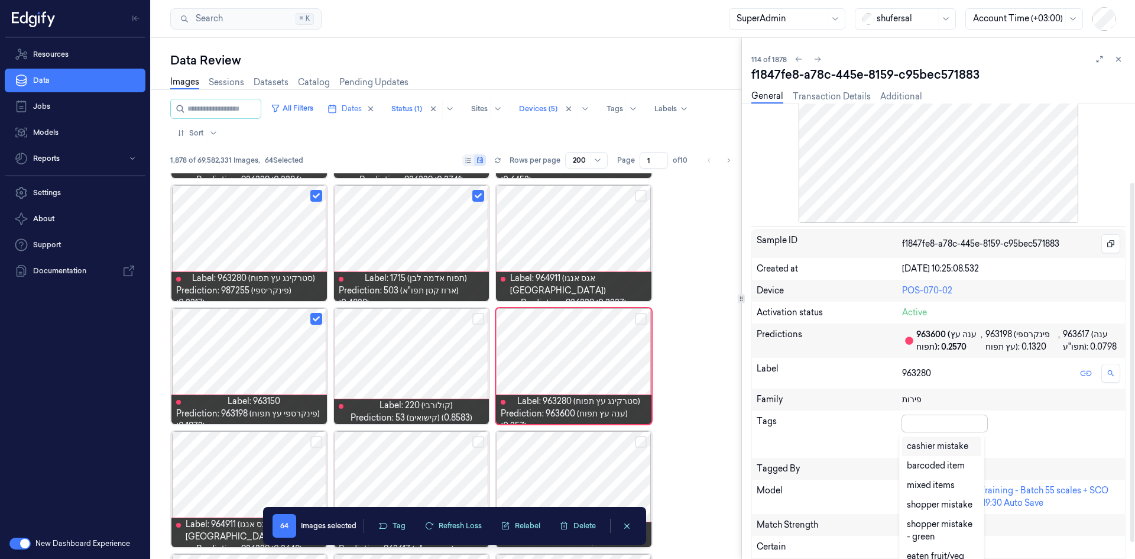
click at [756, 345] on div "option other, deselected. 29 results available. Use Up and Down to choose optio…" at bounding box center [1011, 434] width 218 height 38
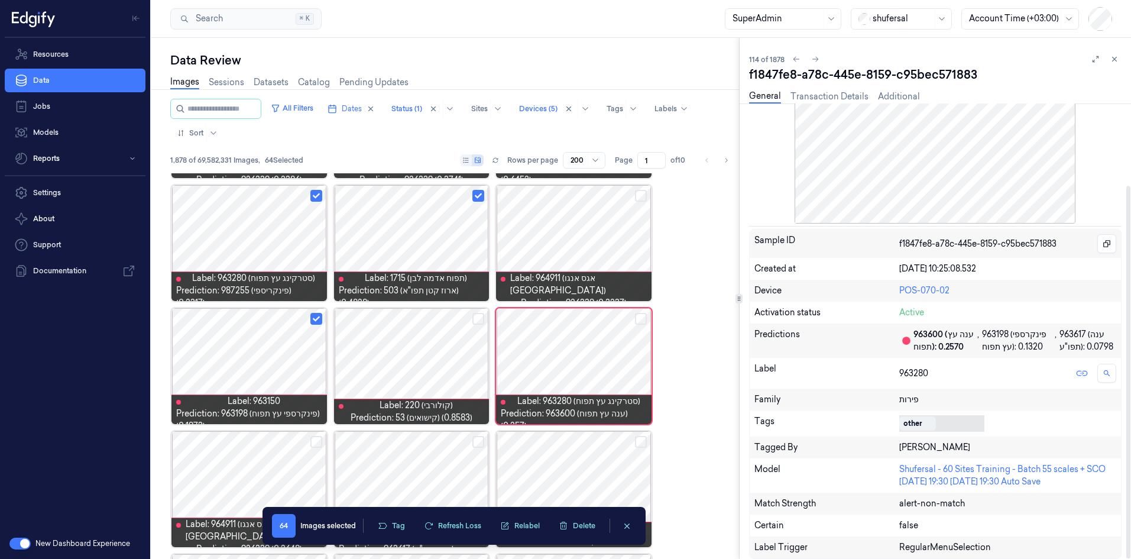
click at [756, 345] on div "other" at bounding box center [917, 423] width 37 height 14
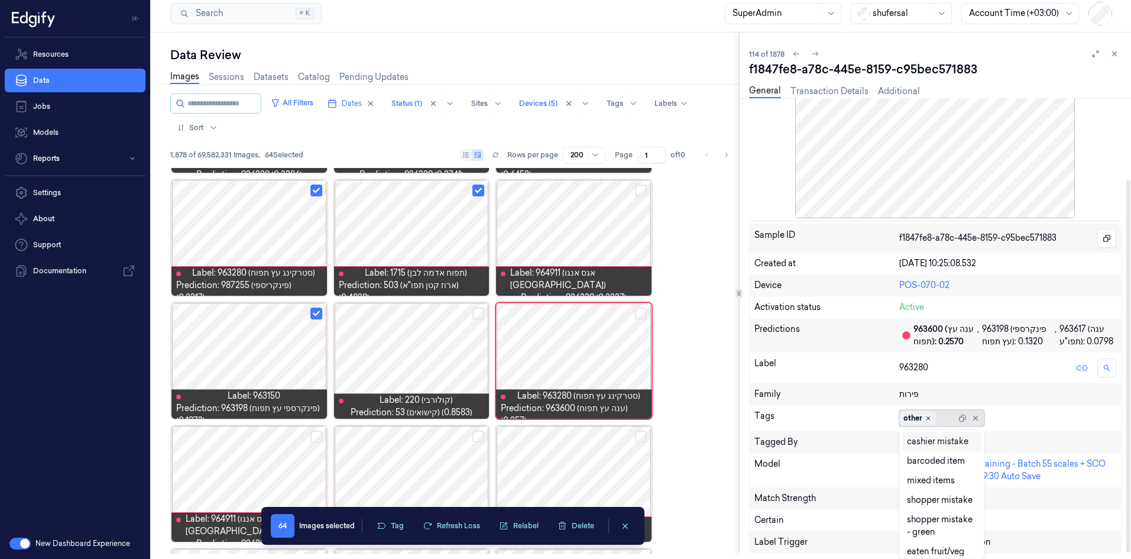
click at [756, 345] on icon "Remove ,other" at bounding box center [928, 418] width 4 height 4
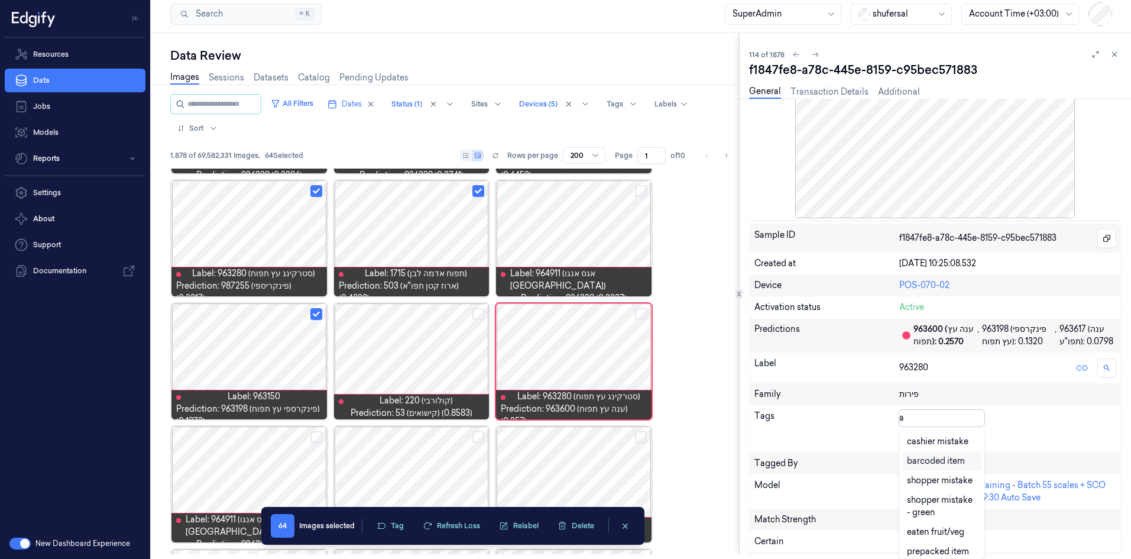
type input "ai"
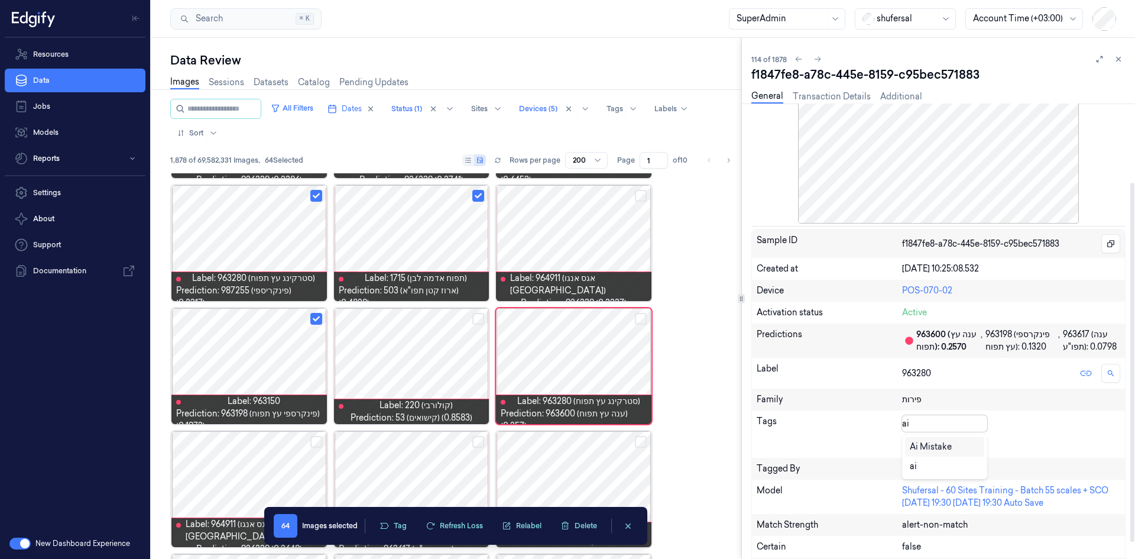
click at [756, 345] on div "Ai Mistake" at bounding box center [931, 446] width 42 height 12
click at [756, 345] on div "Ai Mistake" at bounding box center [946, 423] width 89 height 17
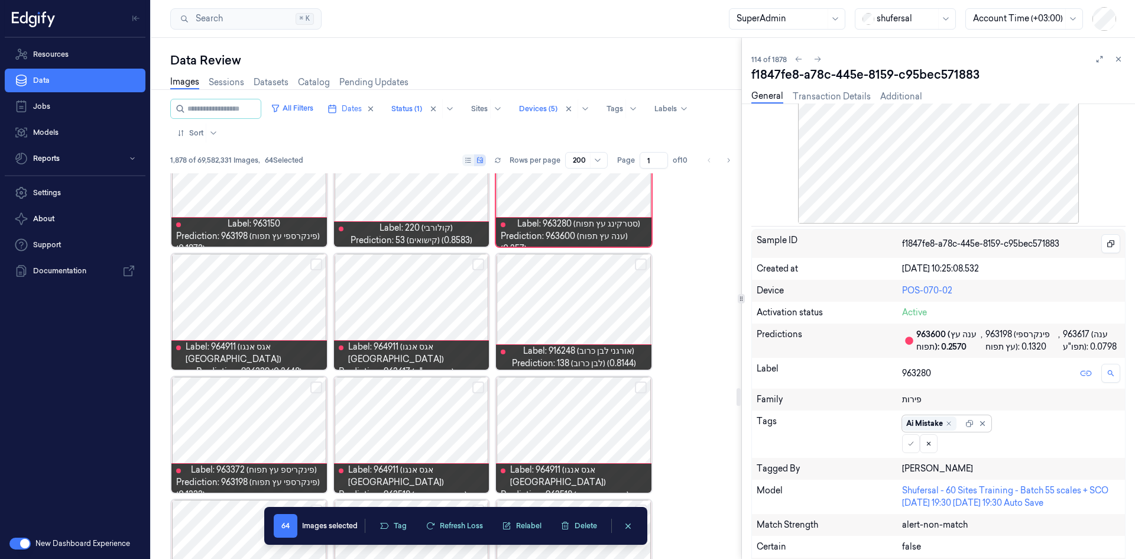
click at [307, 266] on div at bounding box center [248, 312] width 155 height 116
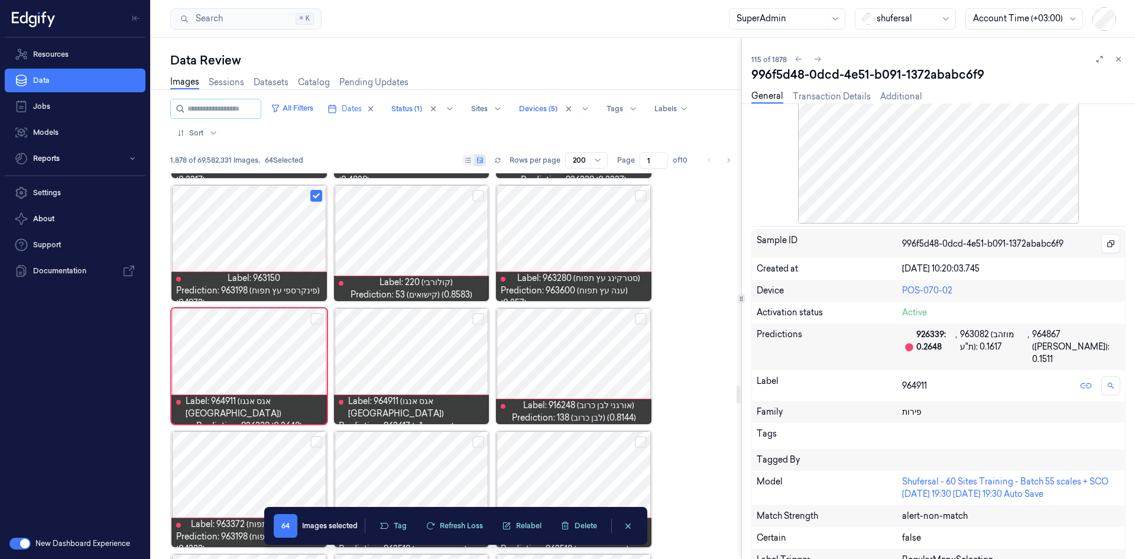
click at [317, 318] on button "Select row" at bounding box center [316, 319] width 12 height 12
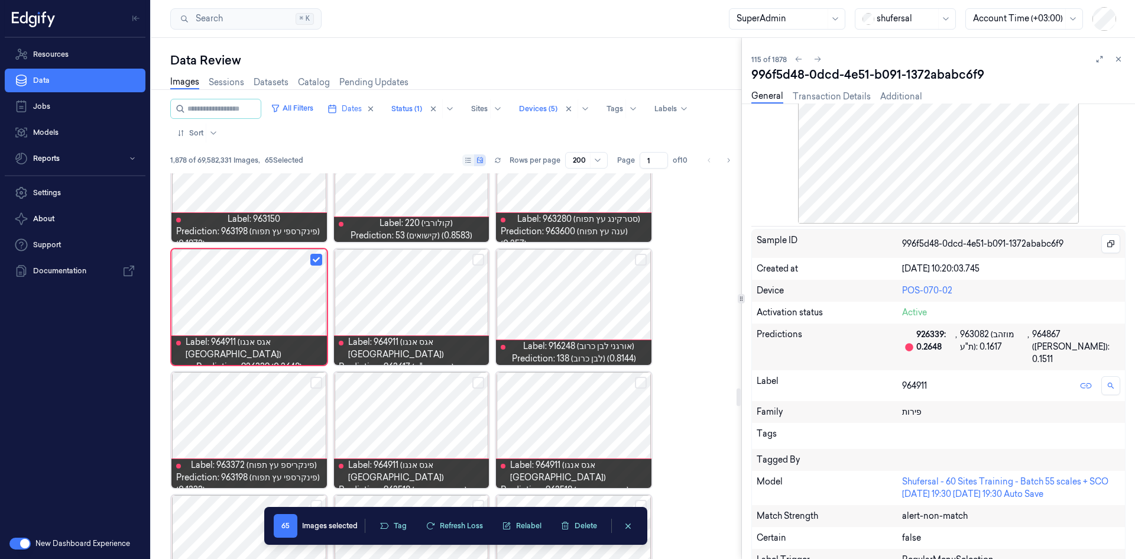
click at [475, 257] on button "Select row" at bounding box center [478, 260] width 12 height 12
click at [640, 259] on button "Select row" at bounding box center [641, 260] width 12 height 12
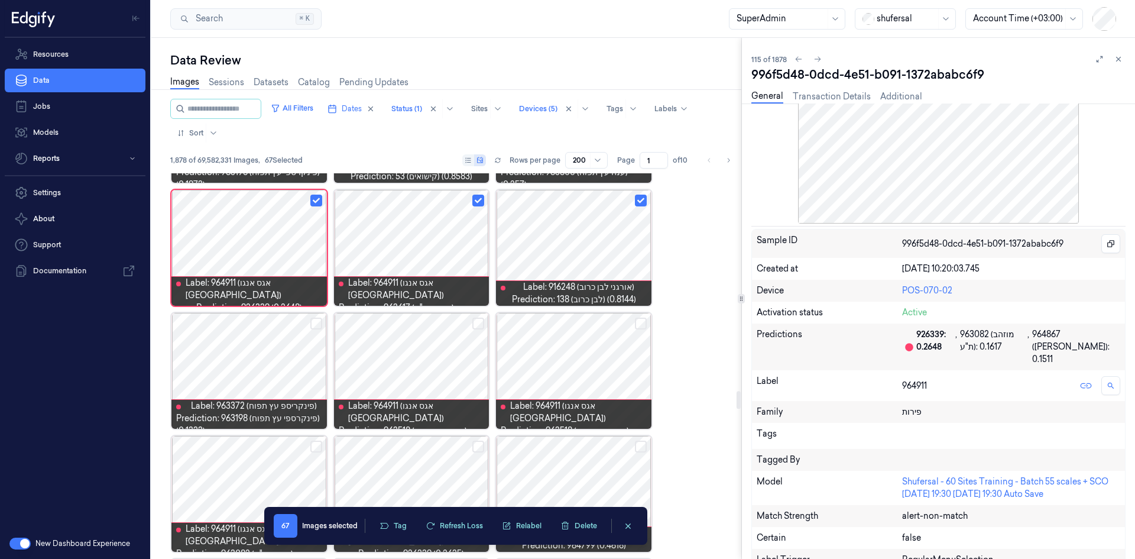
click at [478, 324] on button "Select row" at bounding box center [478, 323] width 12 height 12
click at [638, 323] on button "Select row" at bounding box center [641, 323] width 12 height 12
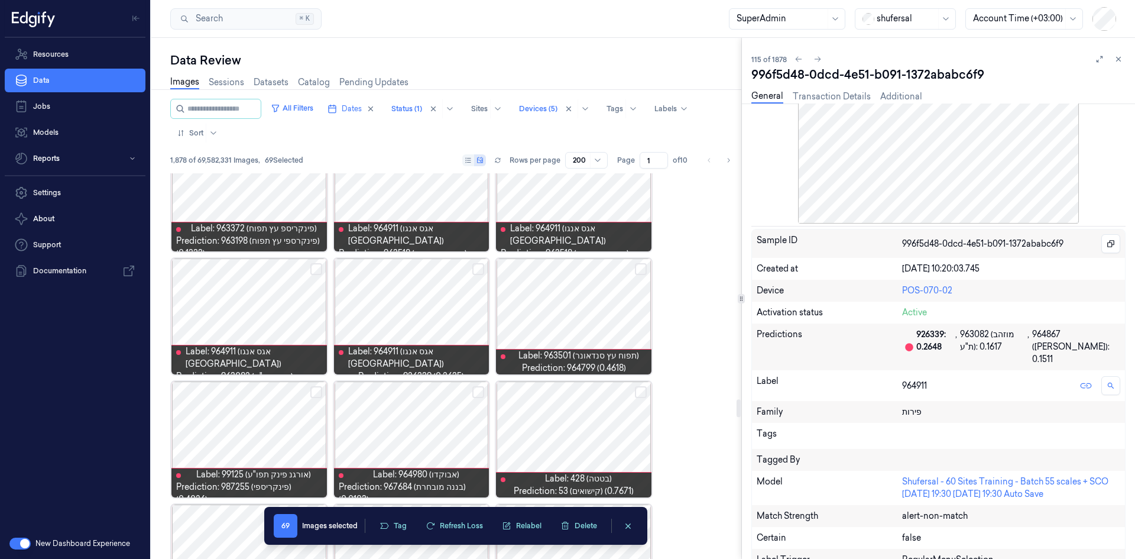
click at [319, 271] on button "Select row" at bounding box center [316, 269] width 12 height 12
click at [474, 268] on button "Select row" at bounding box center [478, 269] width 12 height 12
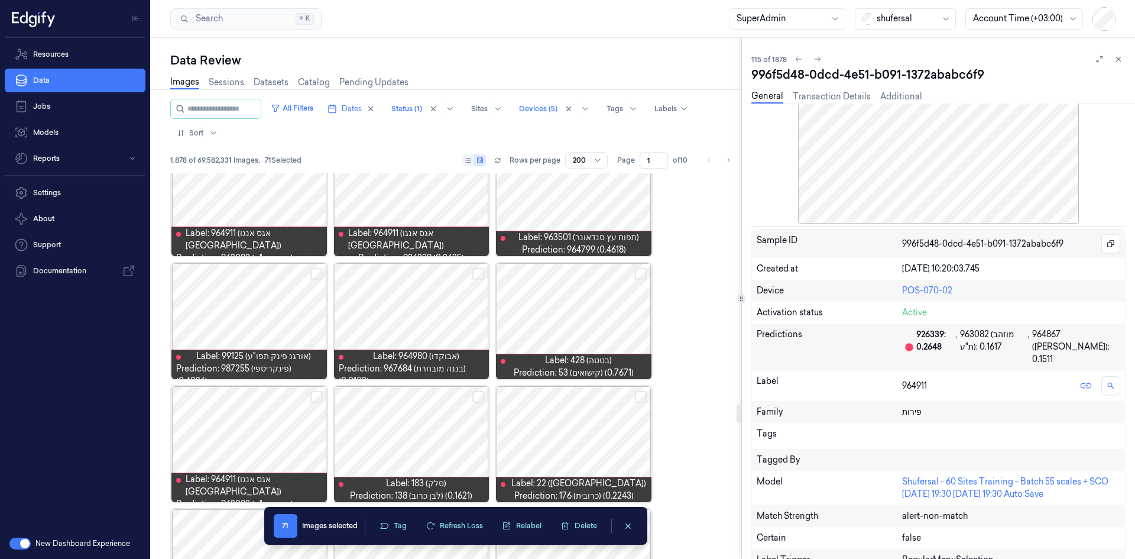
click at [318, 272] on button "Select row" at bounding box center [316, 274] width 12 height 12
click at [568, 333] on div at bounding box center [573, 321] width 155 height 116
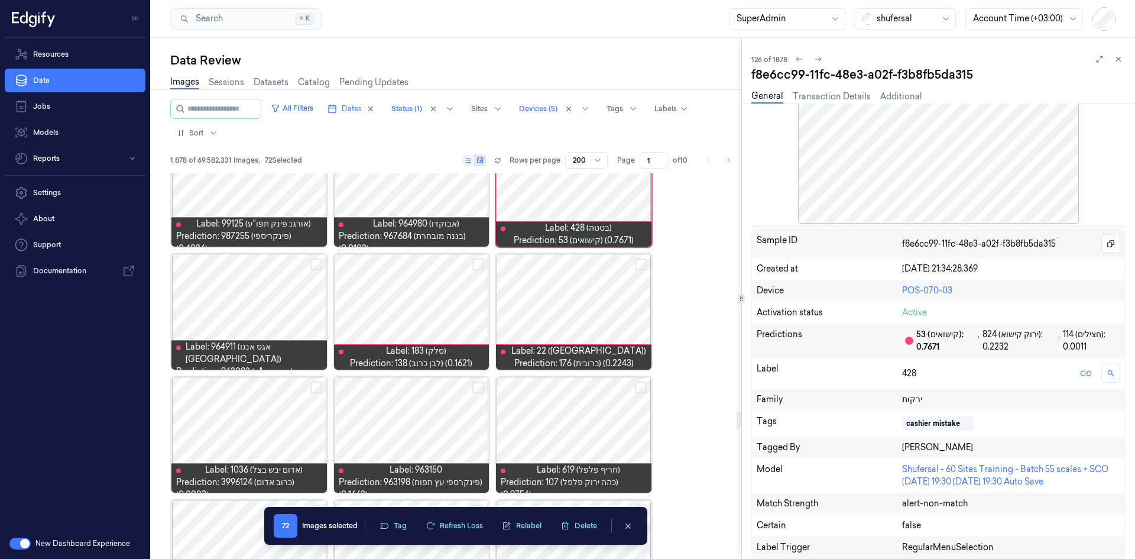
click at [317, 261] on button "Select row" at bounding box center [316, 264] width 12 height 12
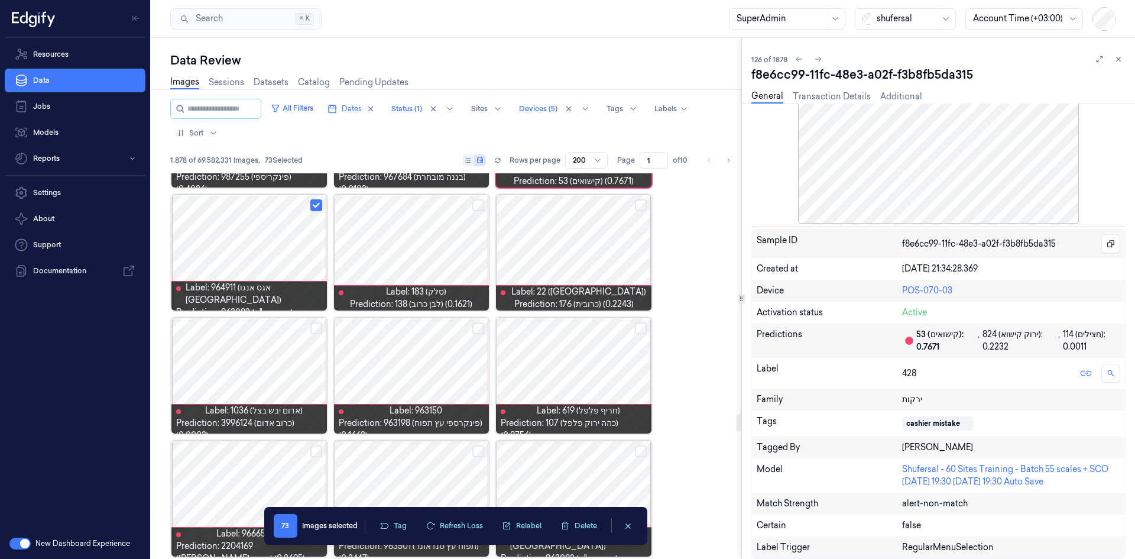
click at [641, 332] on button "Select row" at bounding box center [641, 328] width 12 height 12
click at [641, 327] on button "Select row" at bounding box center [641, 328] width 12 height 12
click at [566, 345] on div at bounding box center [573, 375] width 155 height 116
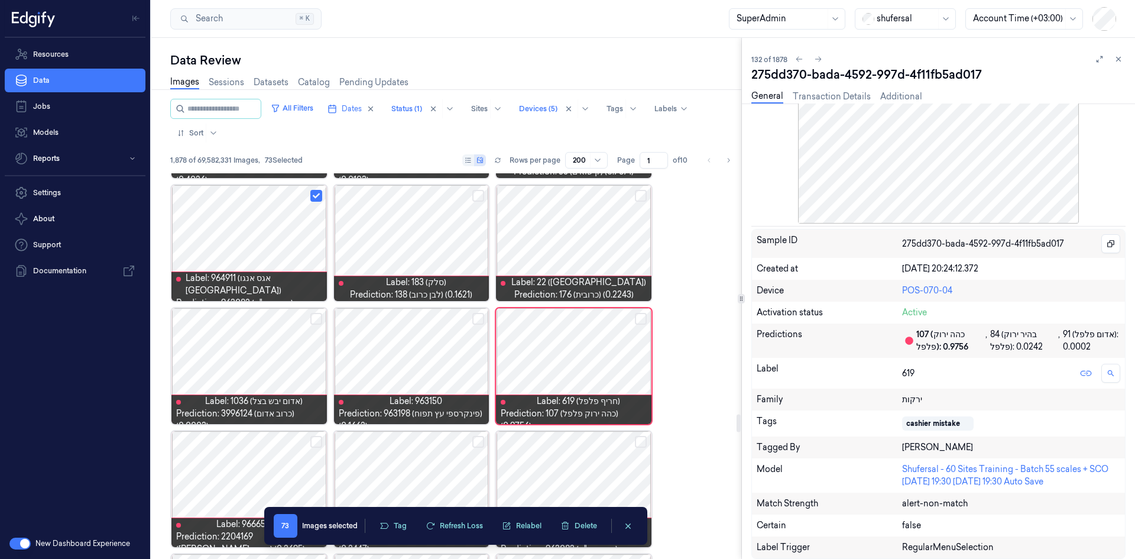
click at [475, 319] on button "Select row" at bounding box center [478, 319] width 12 height 12
click at [314, 316] on button "Select row" at bounding box center [316, 319] width 12 height 12
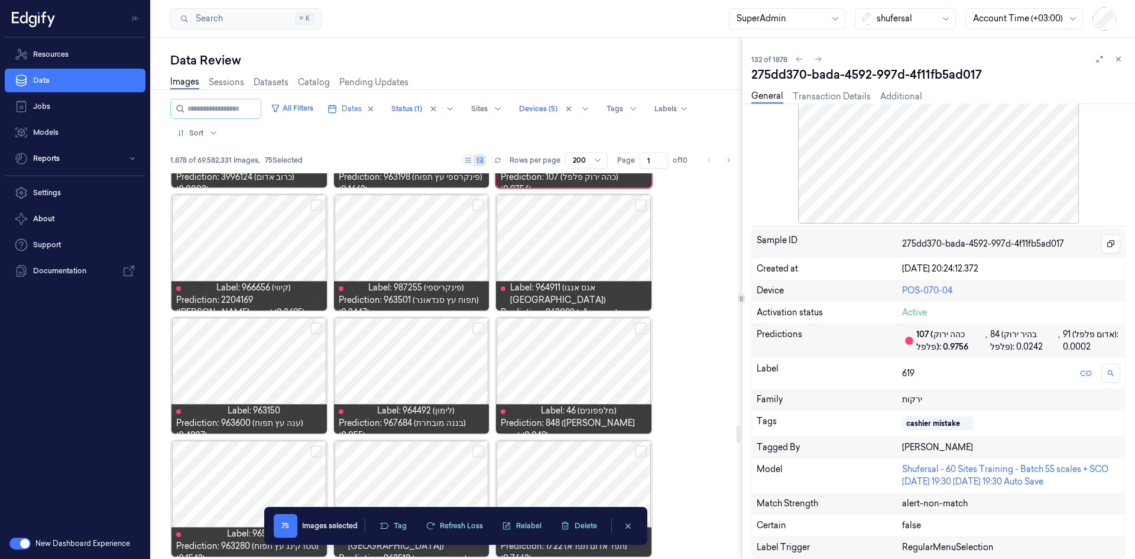
click at [312, 203] on button "Select row" at bounding box center [316, 205] width 12 height 12
click at [481, 203] on button "Select row" at bounding box center [478, 205] width 12 height 12
click at [637, 208] on button "Select row" at bounding box center [641, 205] width 12 height 12
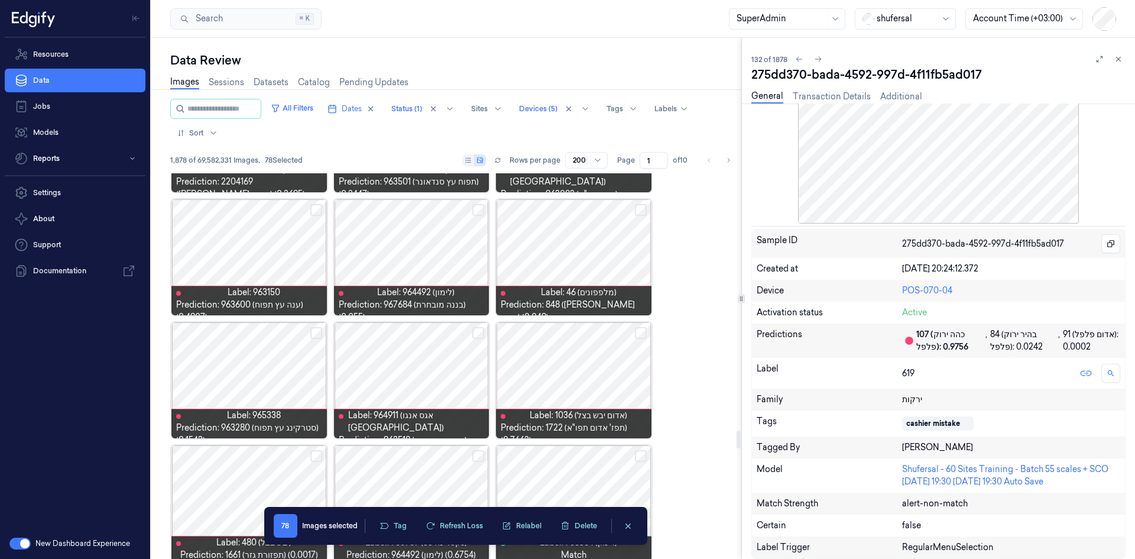
click at [482, 332] on button "Select row" at bounding box center [478, 333] width 12 height 12
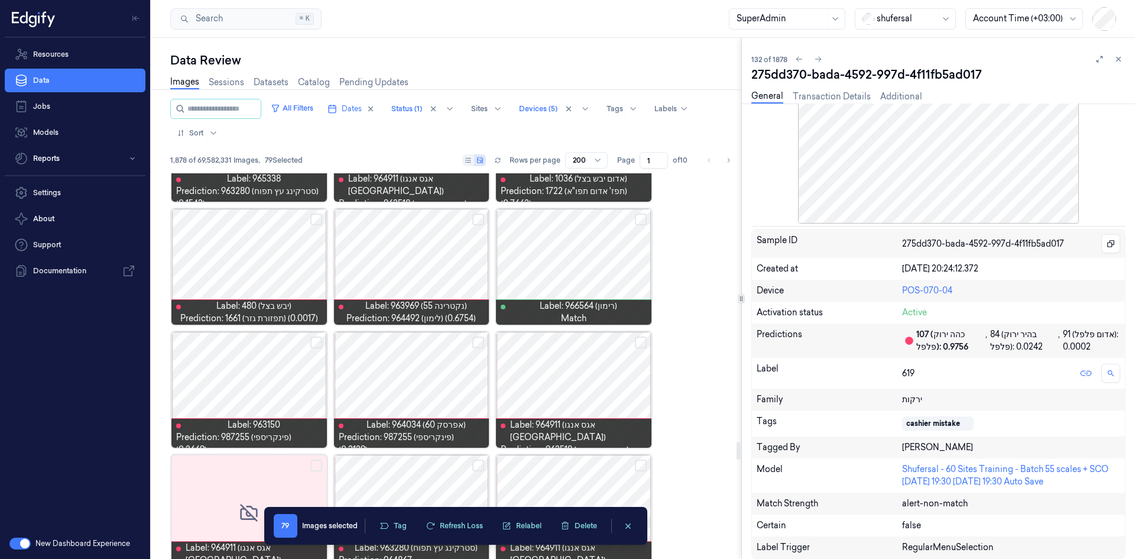
click at [479, 342] on button "Select row" at bounding box center [478, 342] width 12 height 12
click at [313, 342] on button "Select row" at bounding box center [316, 342] width 12 height 12
click at [643, 342] on button "Select row" at bounding box center [641, 342] width 12 height 12
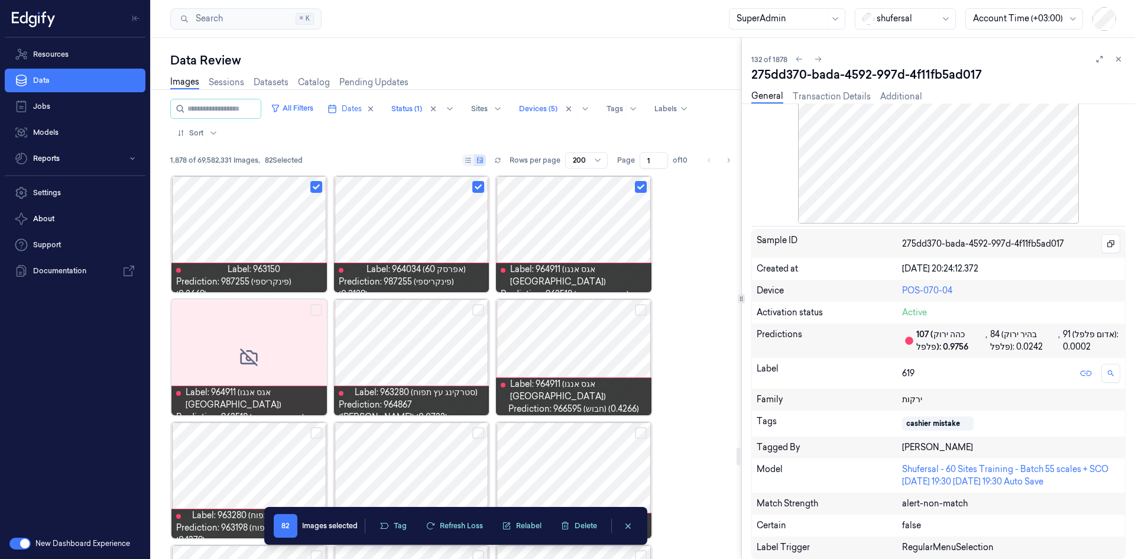
scroll to position [5922, 0]
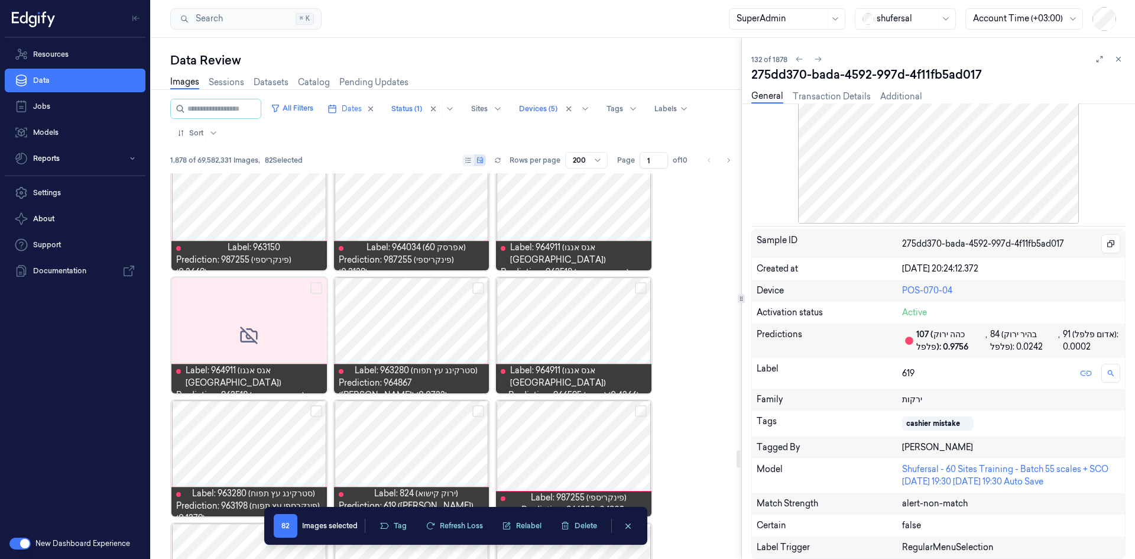
click at [641, 284] on button "Select row" at bounding box center [641, 288] width 12 height 12
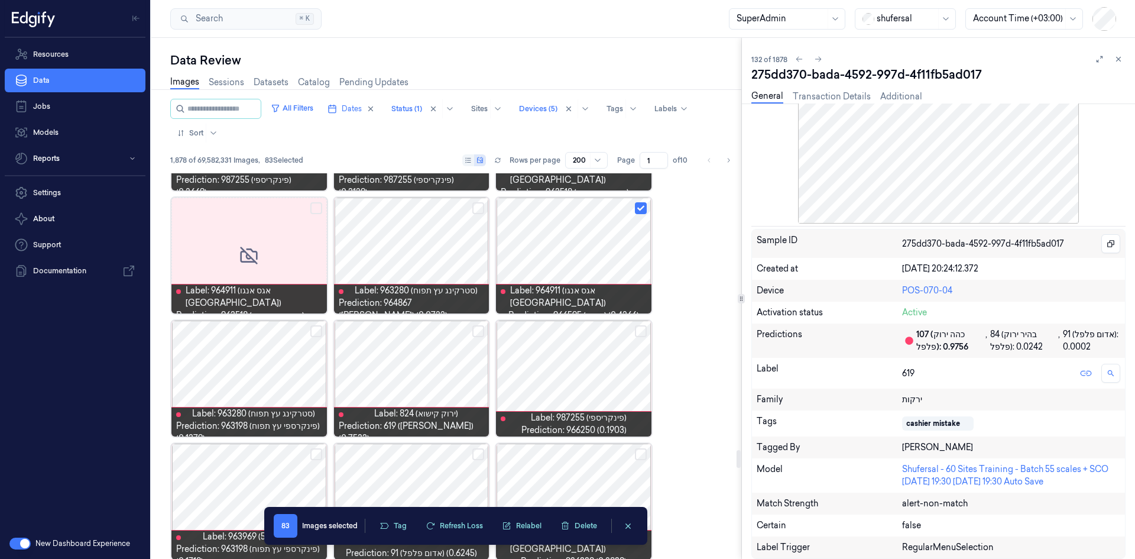
scroll to position [6099, 0]
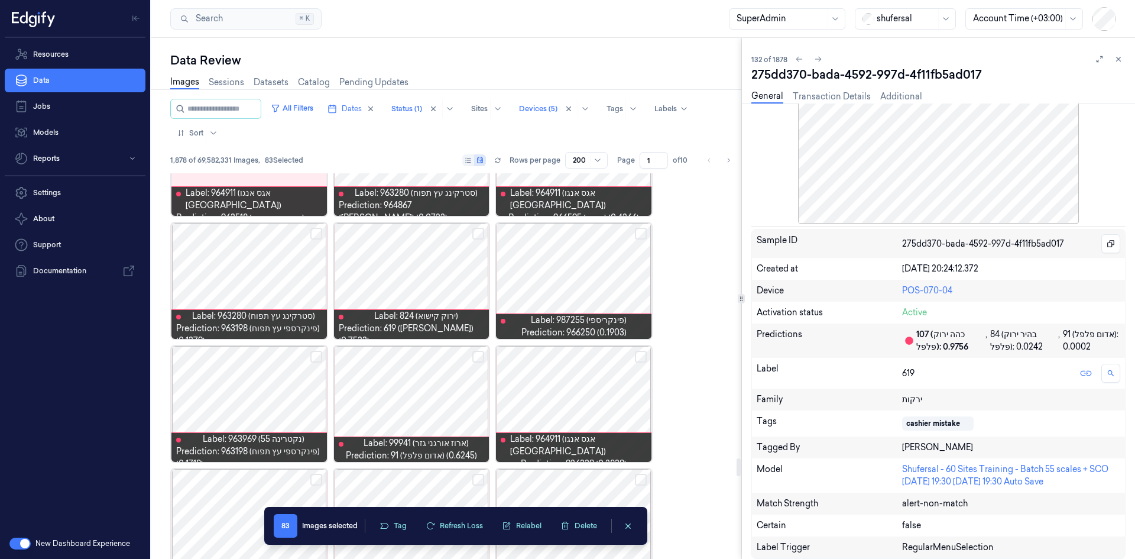
click at [318, 235] on button "Select row" at bounding box center [316, 234] width 12 height 12
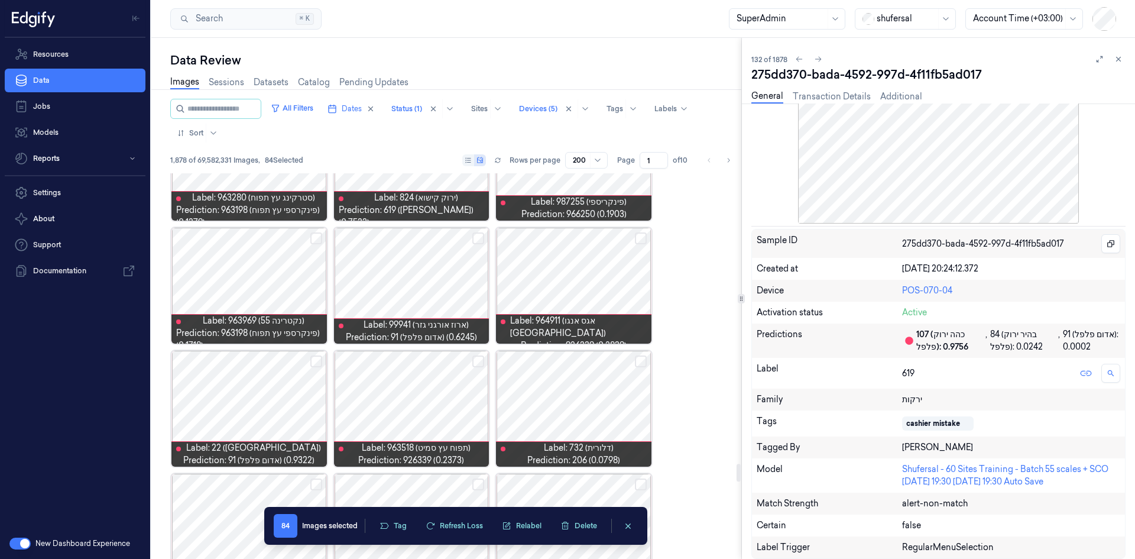
click at [314, 239] on button "Select row" at bounding box center [316, 238] width 12 height 12
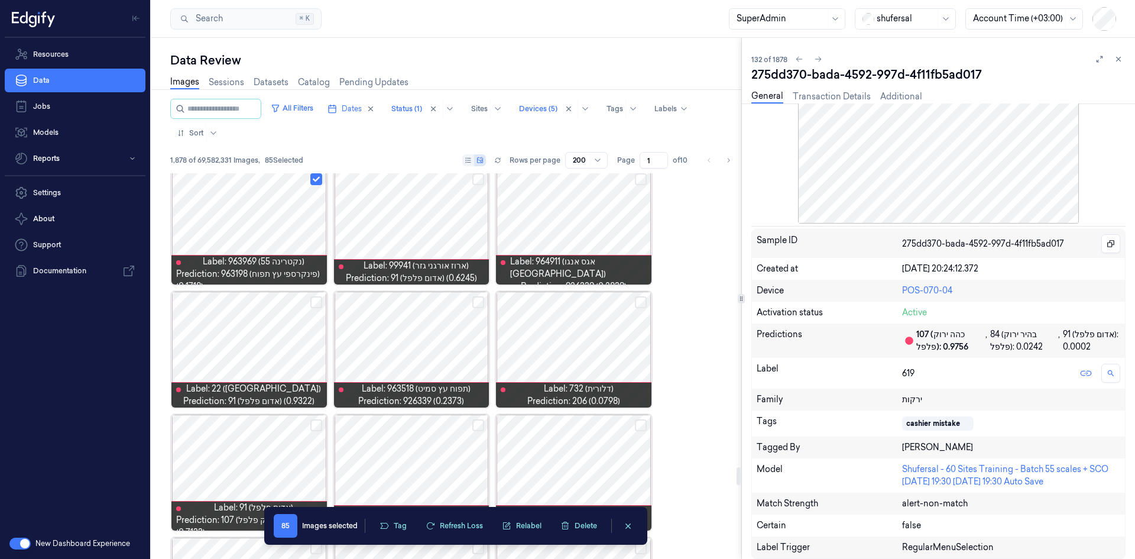
scroll to position [6394, 0]
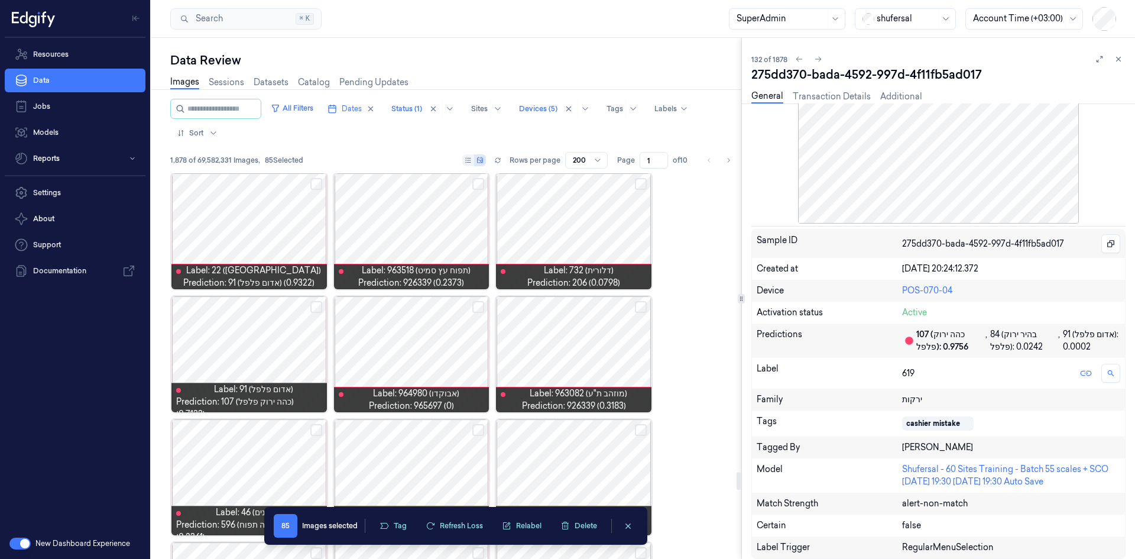
click at [317, 305] on button "Select row" at bounding box center [316, 307] width 12 height 12
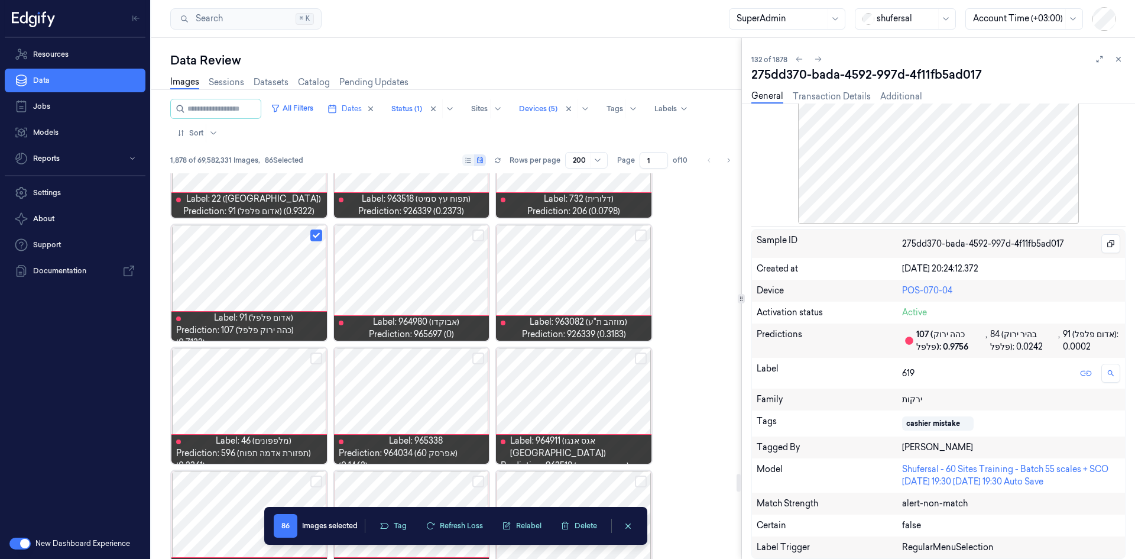
scroll to position [6513, 0]
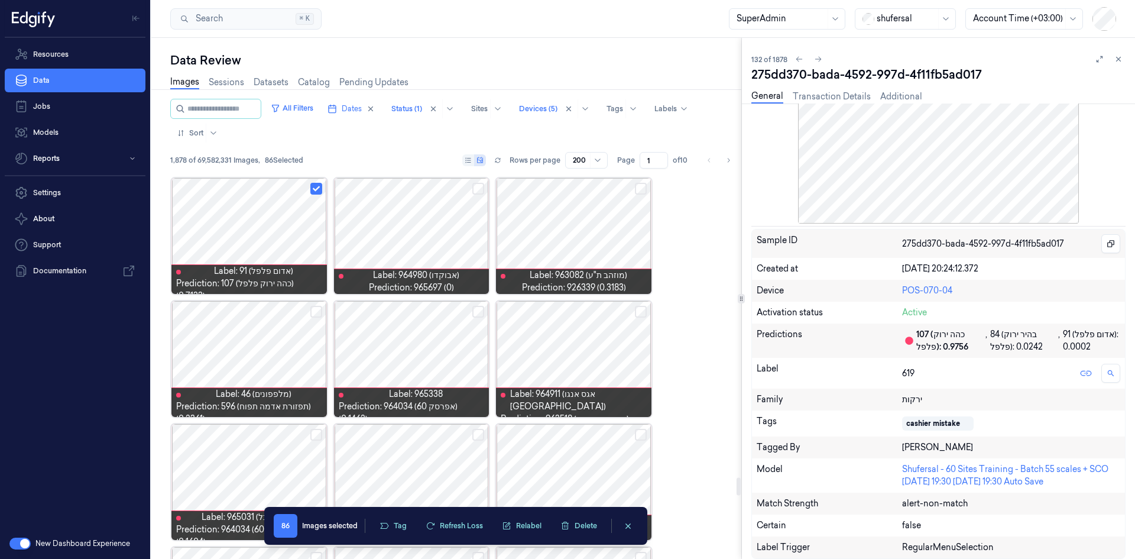
click at [640, 313] on button "Select row" at bounding box center [641, 312] width 12 height 12
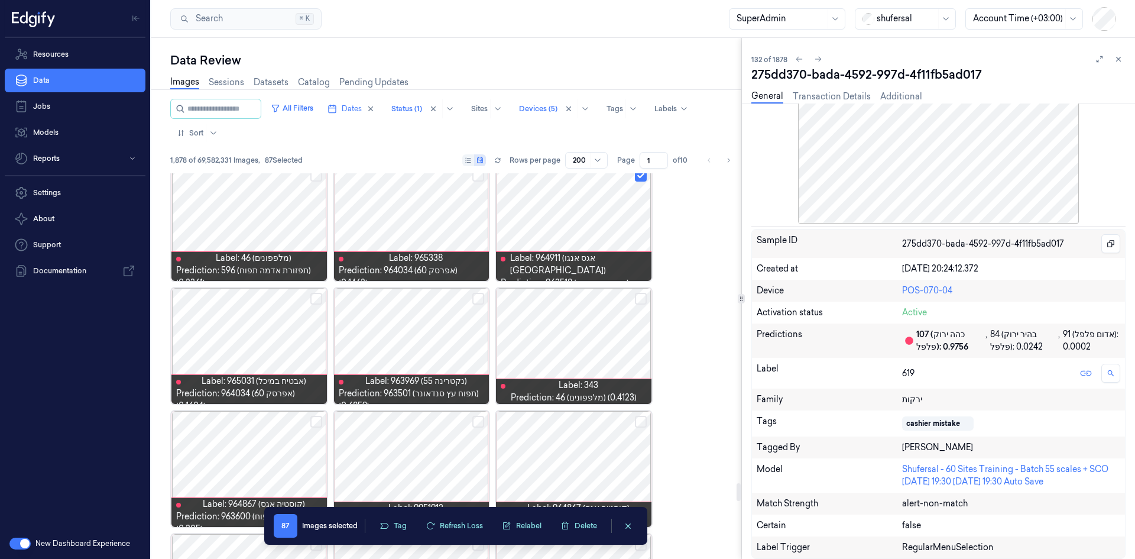
scroll to position [6631, 0]
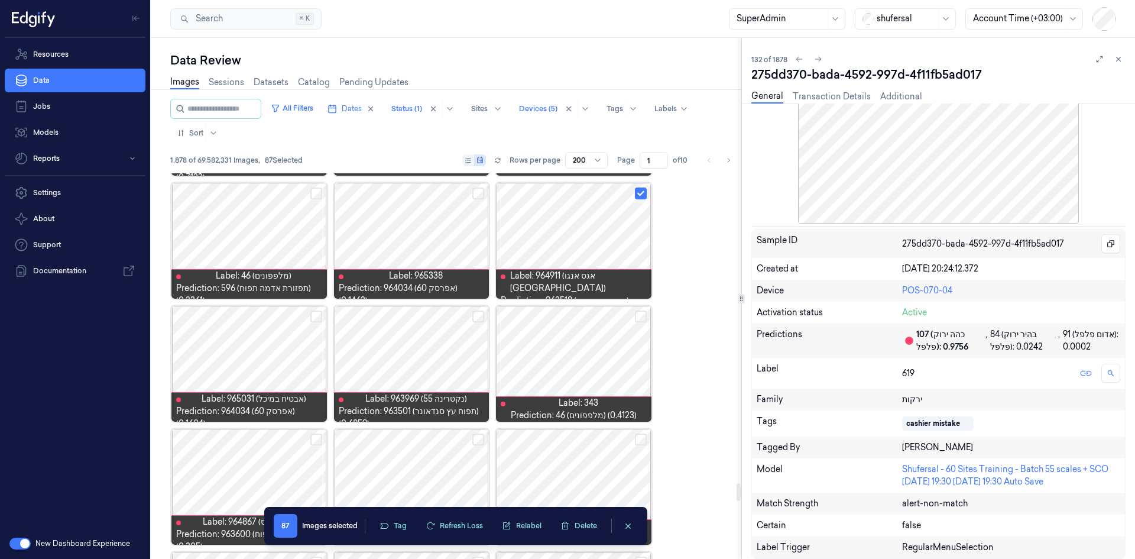
click at [643, 317] on button "Select row" at bounding box center [641, 316] width 12 height 12
click at [591, 345] on div at bounding box center [573, 364] width 155 height 116
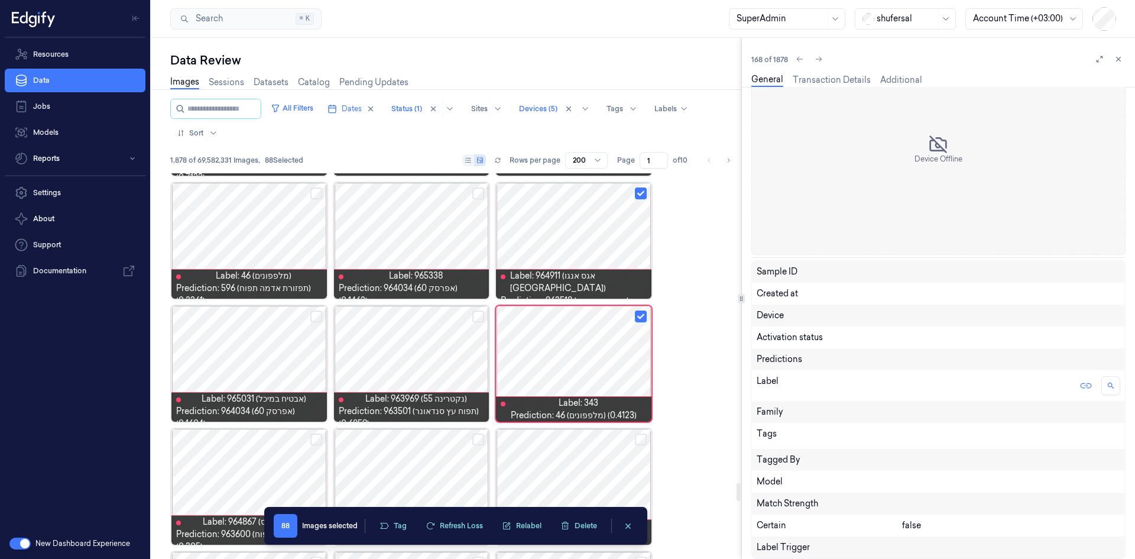
scroll to position [6629, 0]
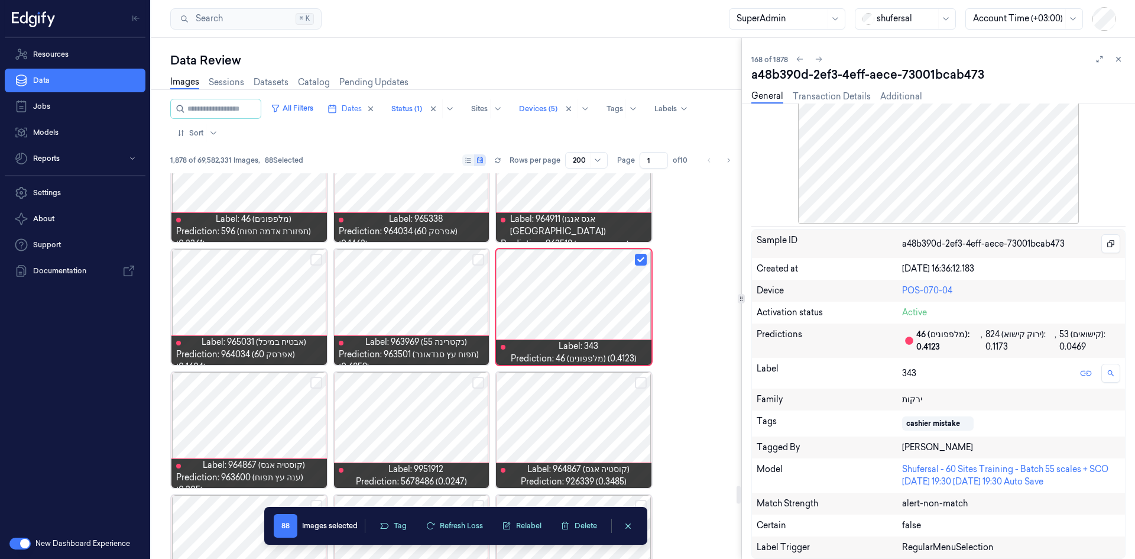
click at [638, 256] on button "Select row" at bounding box center [641, 260] width 12 height 12
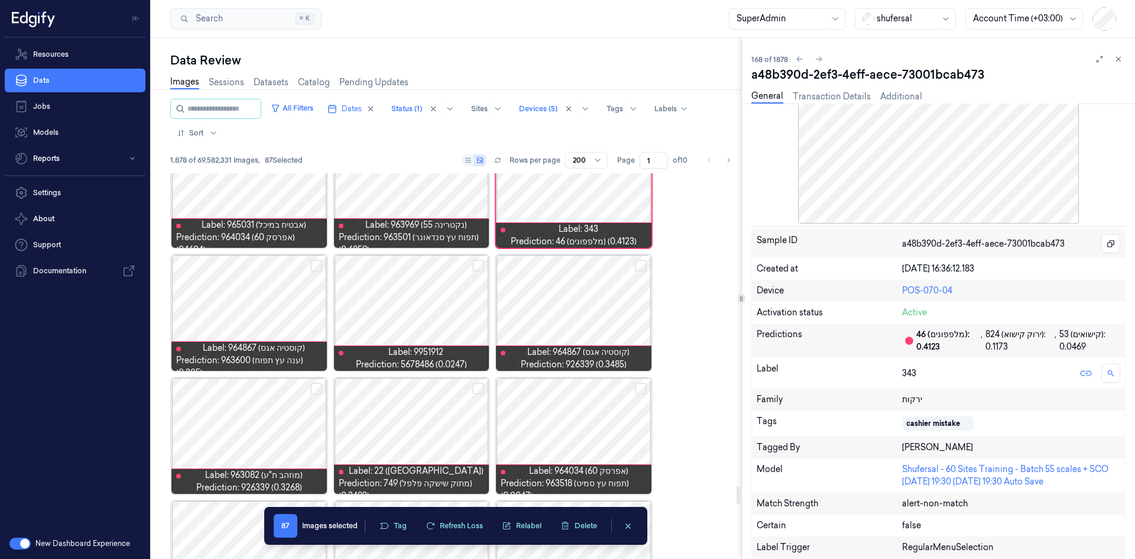
scroll to position [6806, 0]
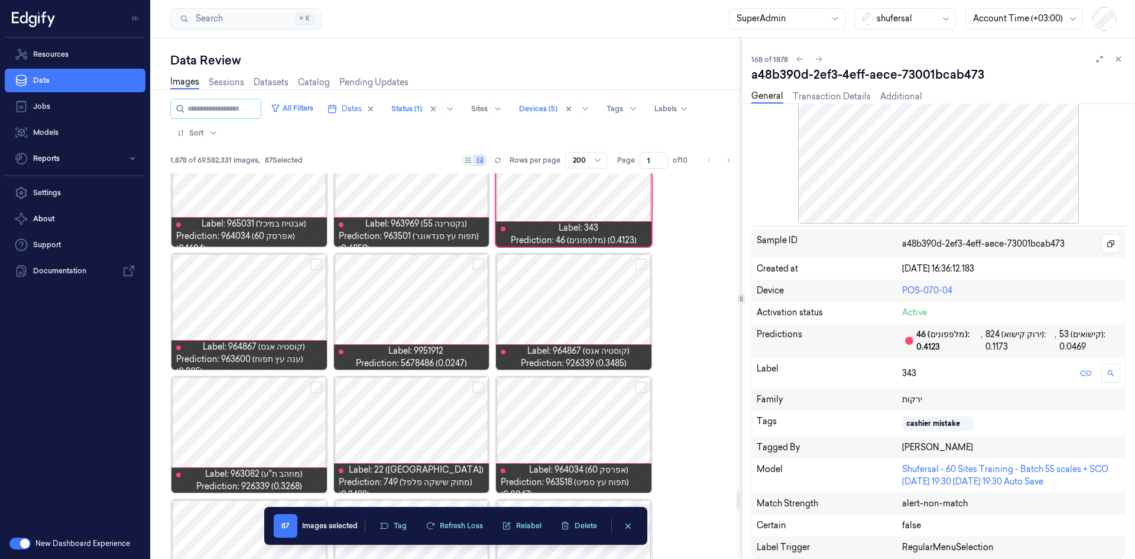
click at [638, 260] on button "Select row" at bounding box center [641, 264] width 12 height 12
click at [314, 262] on button "Select row" at bounding box center [316, 264] width 12 height 12
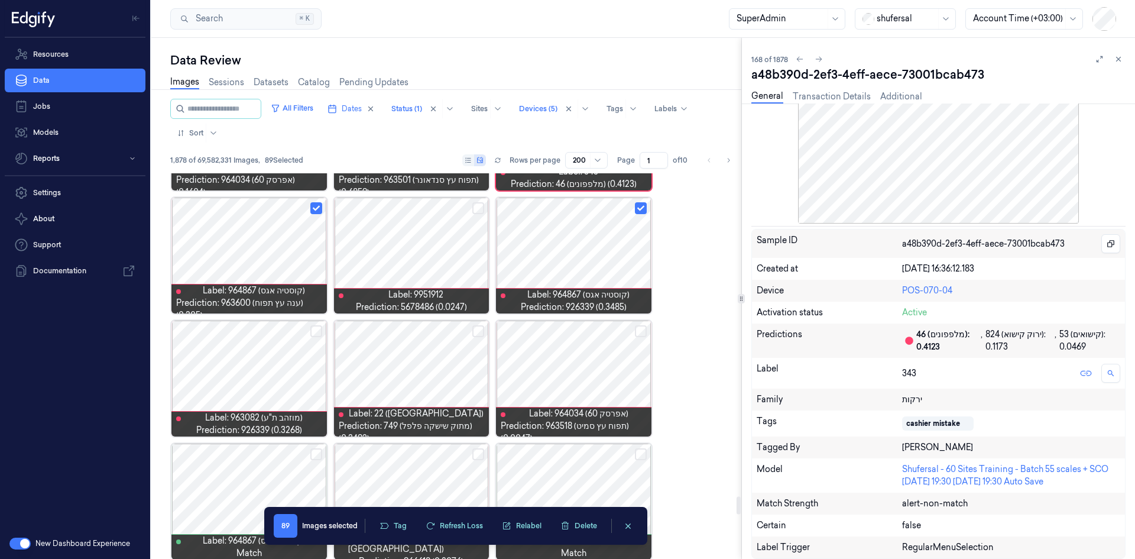
scroll to position [6924, 0]
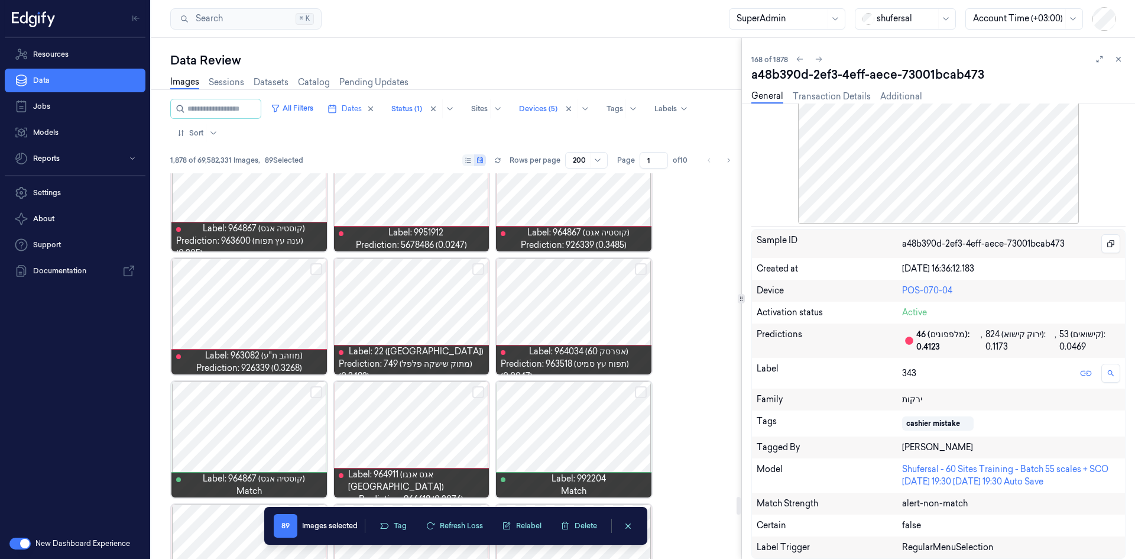
click at [314, 265] on button "Select row" at bounding box center [316, 269] width 12 height 12
click at [314, 345] on button "Select row" at bounding box center [316, 392] width 12 height 12
click at [477, 345] on button "Select row" at bounding box center [478, 392] width 12 height 12
click at [642, 345] on button "Select row" at bounding box center [641, 392] width 12 height 12
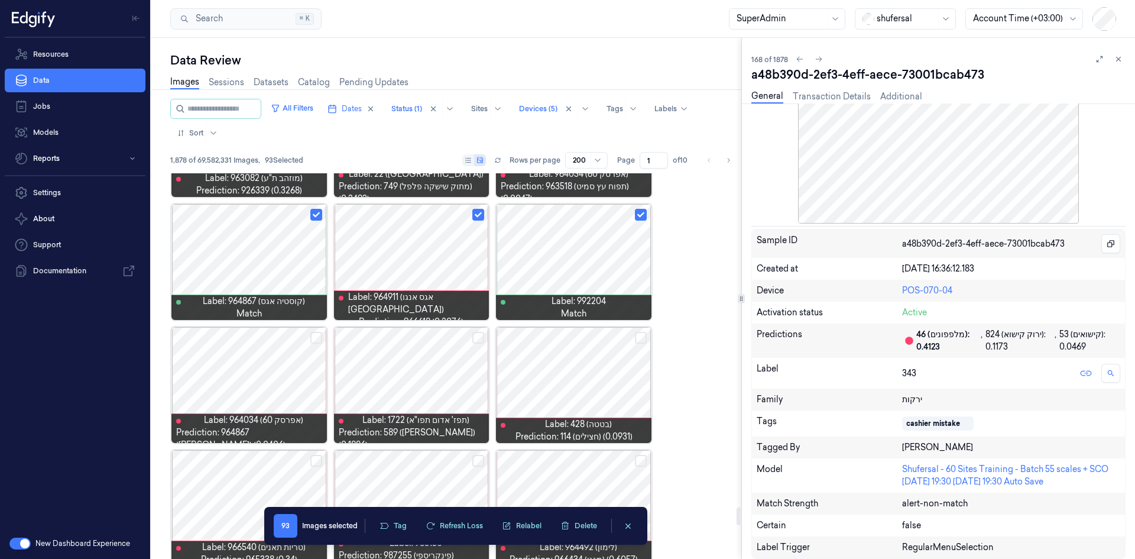
scroll to position [7279, 0]
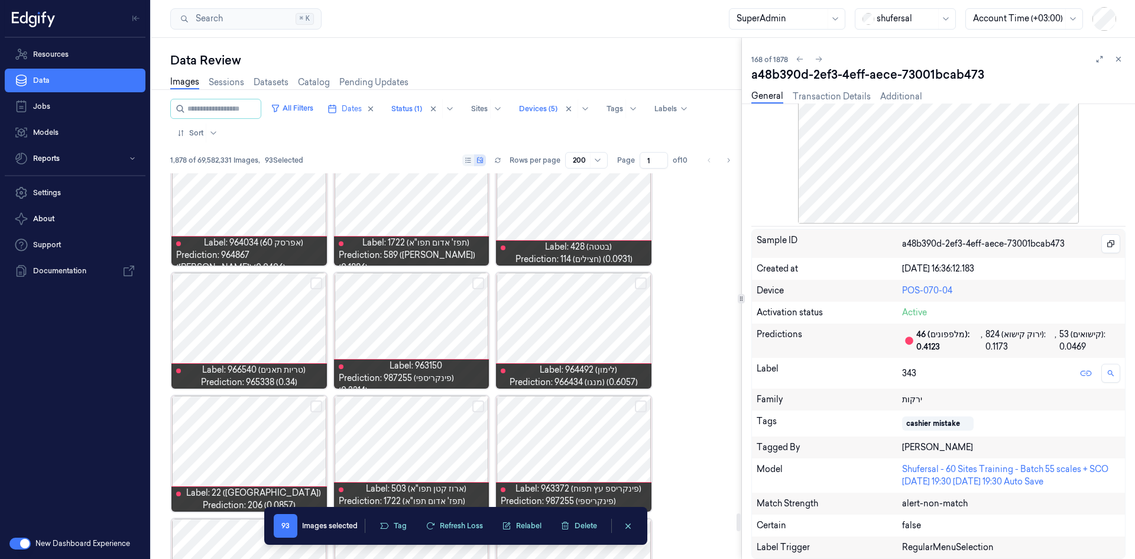
click at [476, 282] on button "Select row" at bounding box center [478, 283] width 12 height 12
click at [318, 284] on button "Select row" at bounding box center [316, 283] width 12 height 12
click at [640, 283] on button "Select row" at bounding box center [641, 283] width 12 height 12
click at [640, 345] on button "Select row" at bounding box center [641, 406] width 12 height 12
click at [472, 345] on button "Select row" at bounding box center [478, 406] width 12 height 12
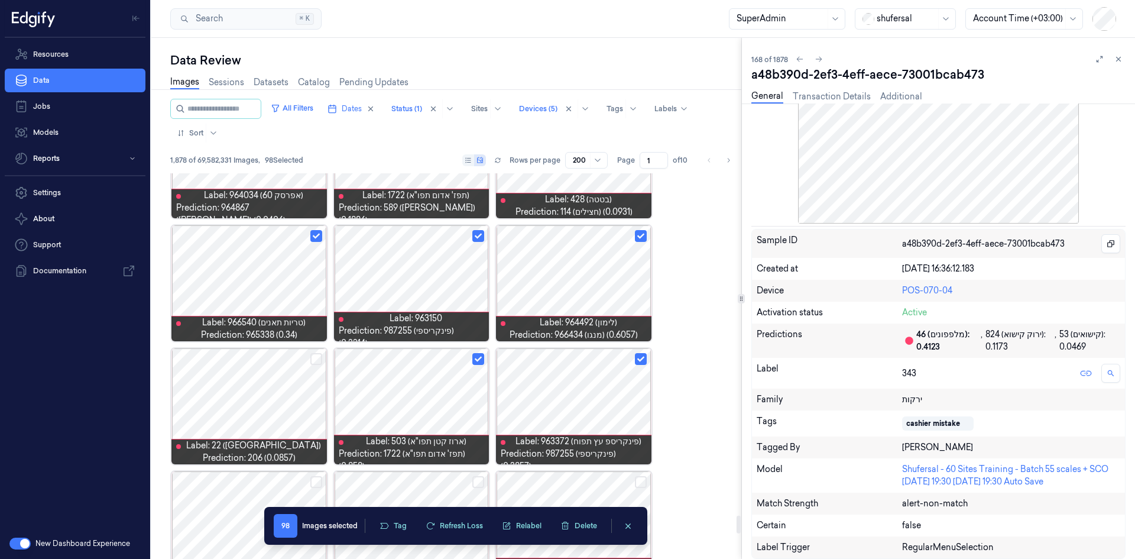
scroll to position [7338, 0]
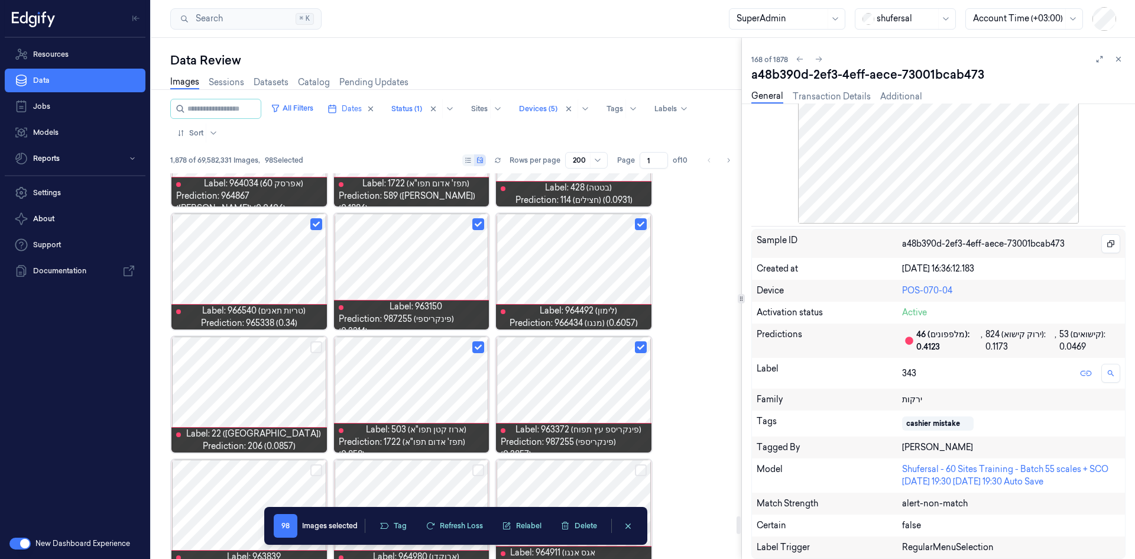
click at [433, 345] on div at bounding box center [411, 394] width 155 height 116
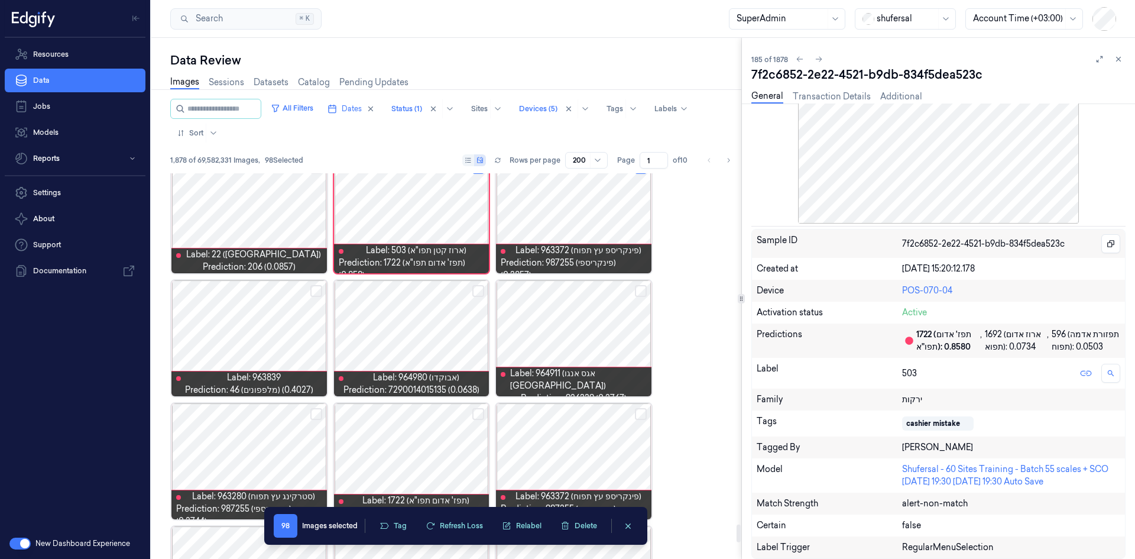
scroll to position [7544, 0]
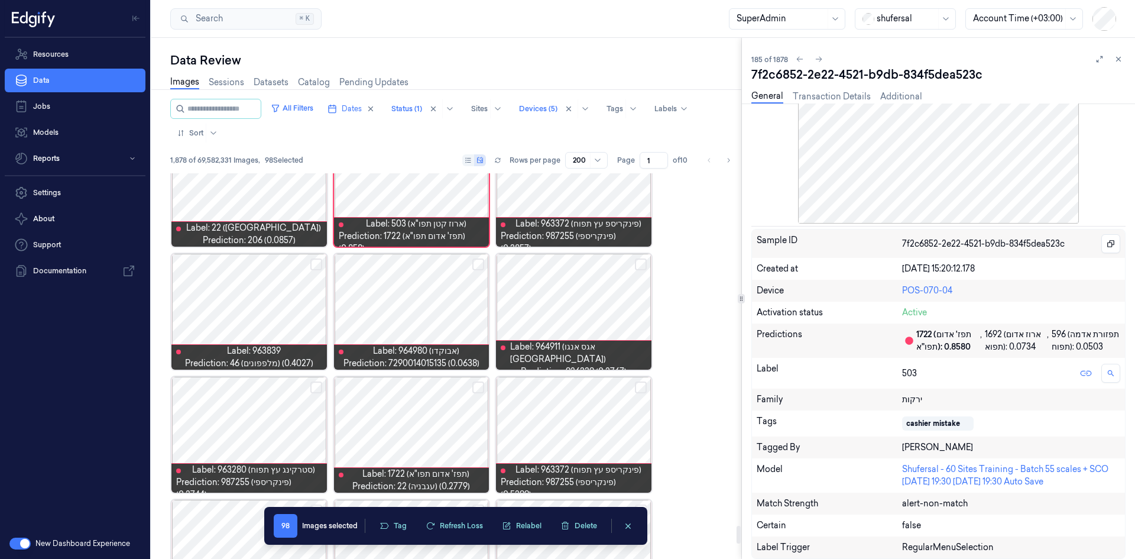
click at [641, 261] on button "Select row" at bounding box center [641, 264] width 12 height 12
click at [483, 264] on button "Select row" at bounding box center [478, 264] width 12 height 12
click at [313, 264] on button "Select row" at bounding box center [316, 264] width 12 height 12
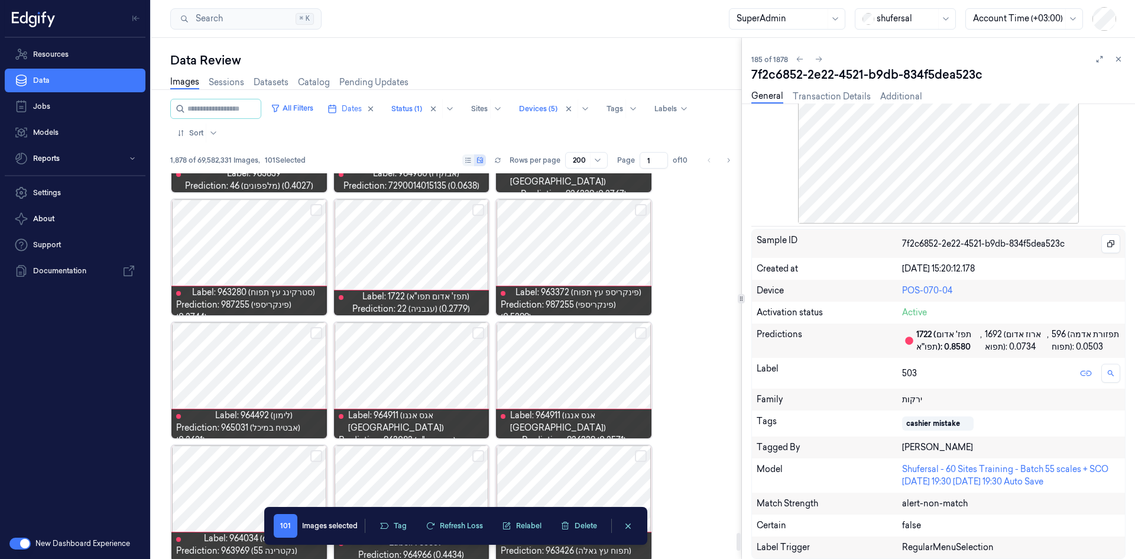
scroll to position [7662, 0]
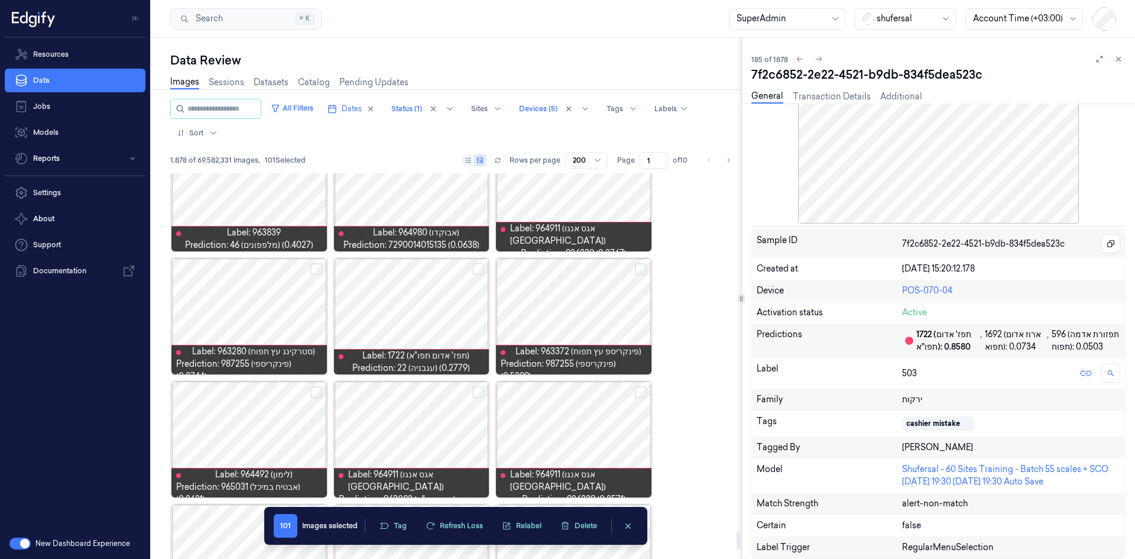
click at [483, 271] on button "Select row" at bounding box center [478, 269] width 12 height 12
click at [641, 267] on button "Select row" at bounding box center [641, 269] width 12 height 12
click at [638, 345] on button "Select row" at bounding box center [641, 392] width 12 height 12
click at [478, 345] on button "Select row" at bounding box center [478, 392] width 12 height 12
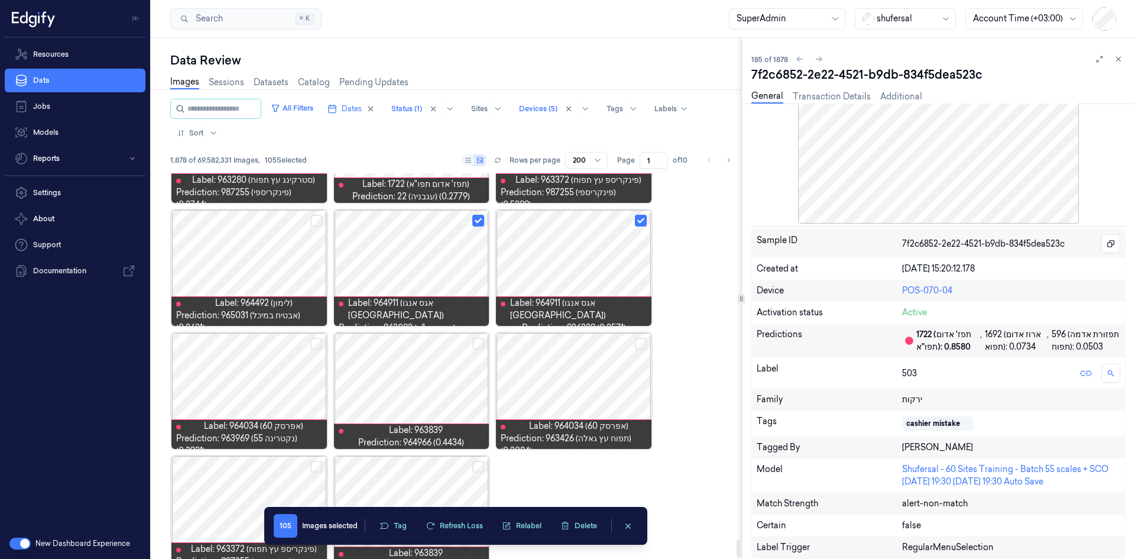
scroll to position [7857, 0]
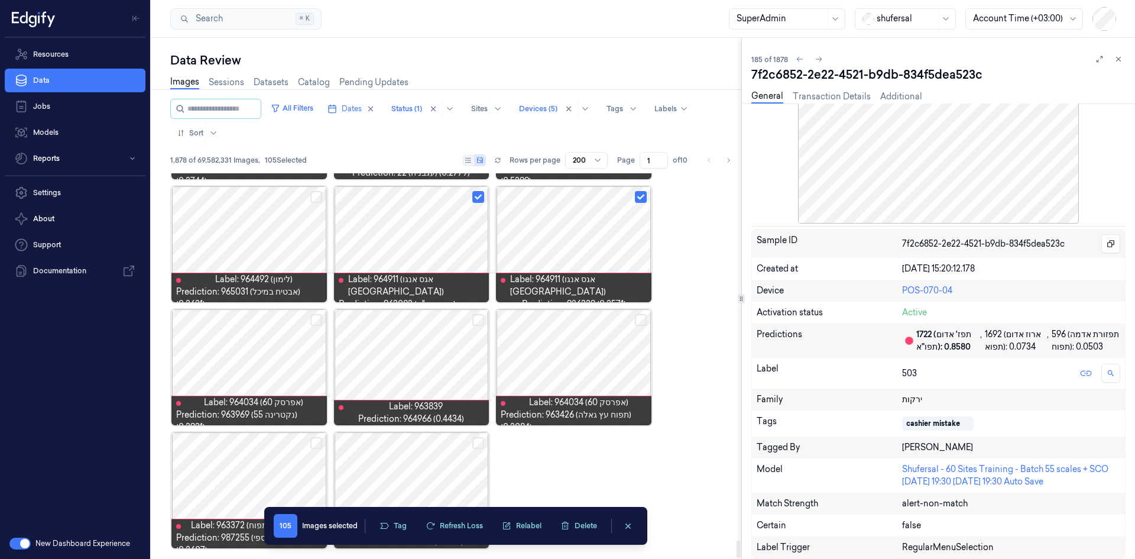
click at [314, 316] on button "Select row" at bounding box center [316, 320] width 12 height 12
click at [479, 319] on button "Select row" at bounding box center [478, 320] width 12 height 12
click at [644, 317] on button "Select row" at bounding box center [641, 320] width 12 height 12
click at [476, 345] on button "Select row" at bounding box center [478, 443] width 12 height 12
click at [317, 345] on button "Select row" at bounding box center [316, 443] width 12 height 12
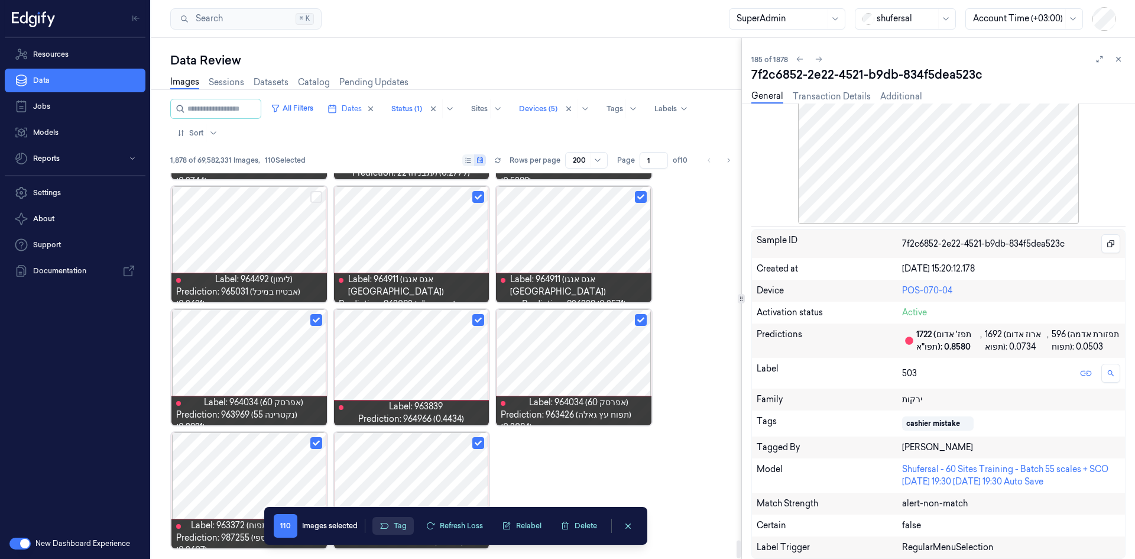
click at [392, 345] on button "Tag" at bounding box center [392, 526] width 41 height 18
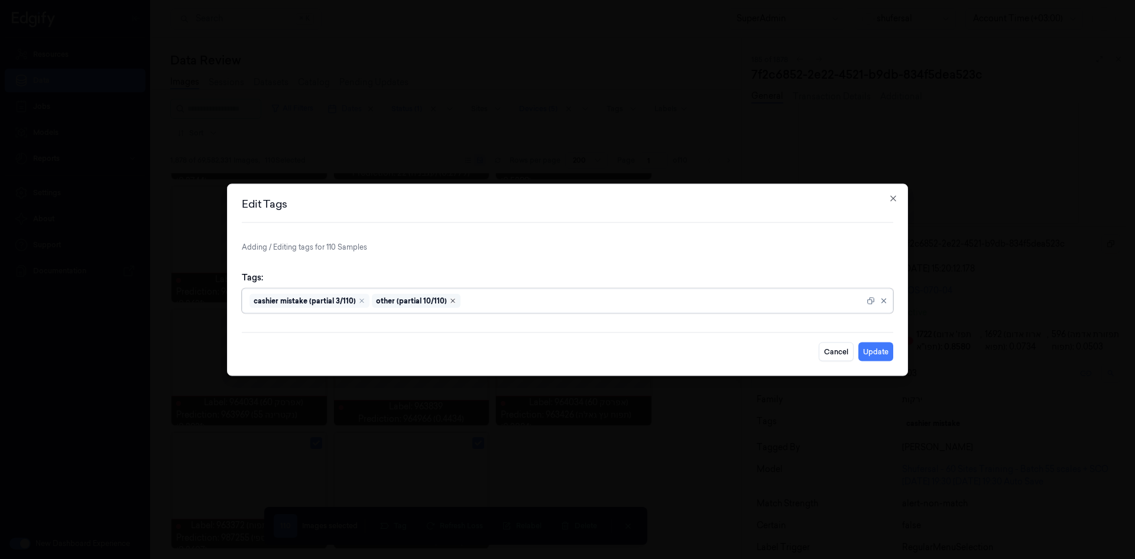
click at [451, 301] on icon "Remove ,other (partial 10/110)" at bounding box center [453, 301] width 4 height 4
click at [360, 299] on icon "Remove ,cashier mistake (partial 3/110)" at bounding box center [362, 301] width 4 height 4
click at [756, 345] on button "Cancel" at bounding box center [836, 351] width 35 height 19
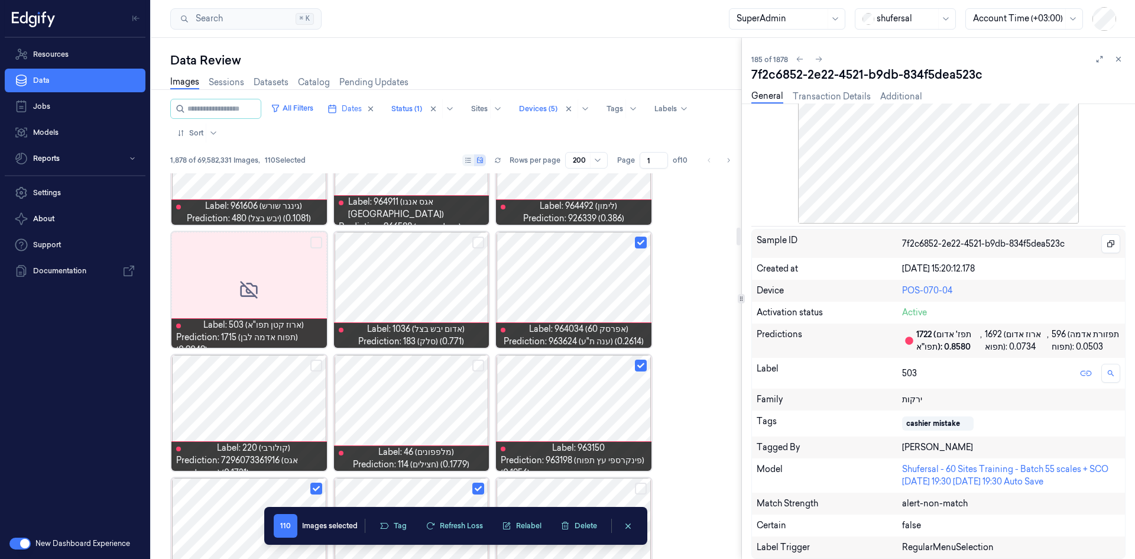
scroll to position [1118, 0]
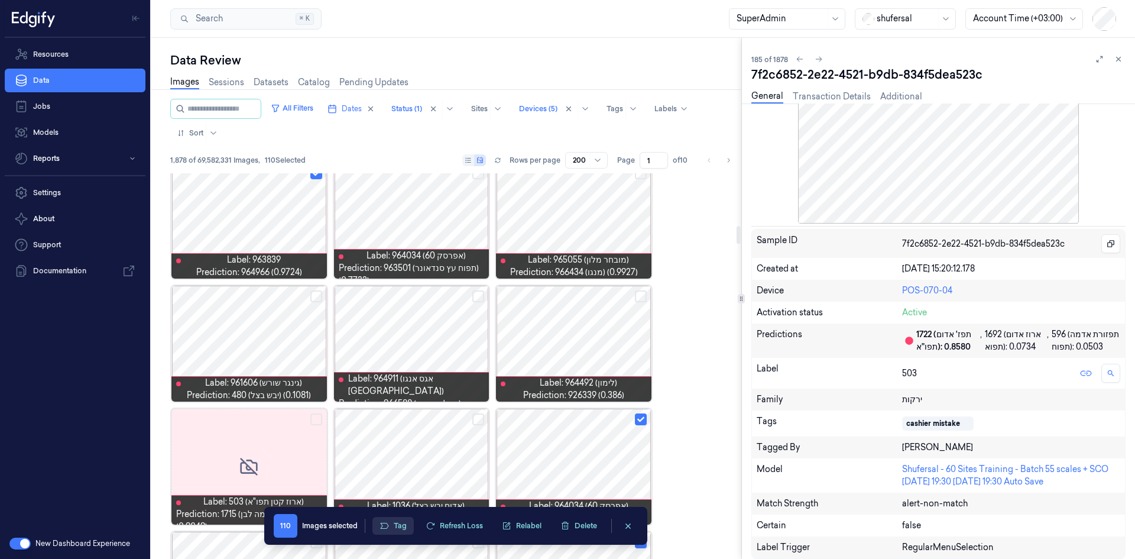
click at [400, 345] on button "Tag" at bounding box center [392, 526] width 41 height 18
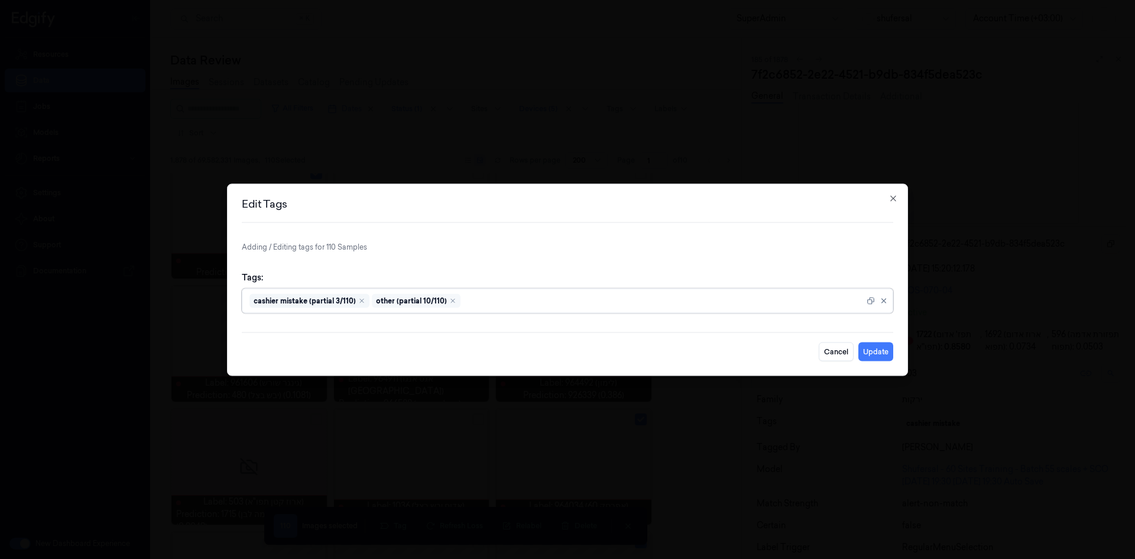
click at [358, 297] on div "Remove ,cashier mistake (partial 3/110)" at bounding box center [361, 300] width 7 height 7
click at [327, 301] on icon "Remove ,other (partial 10/110)" at bounding box center [330, 300] width 7 height 7
click at [330, 300] on div at bounding box center [568, 300] width 638 height 12
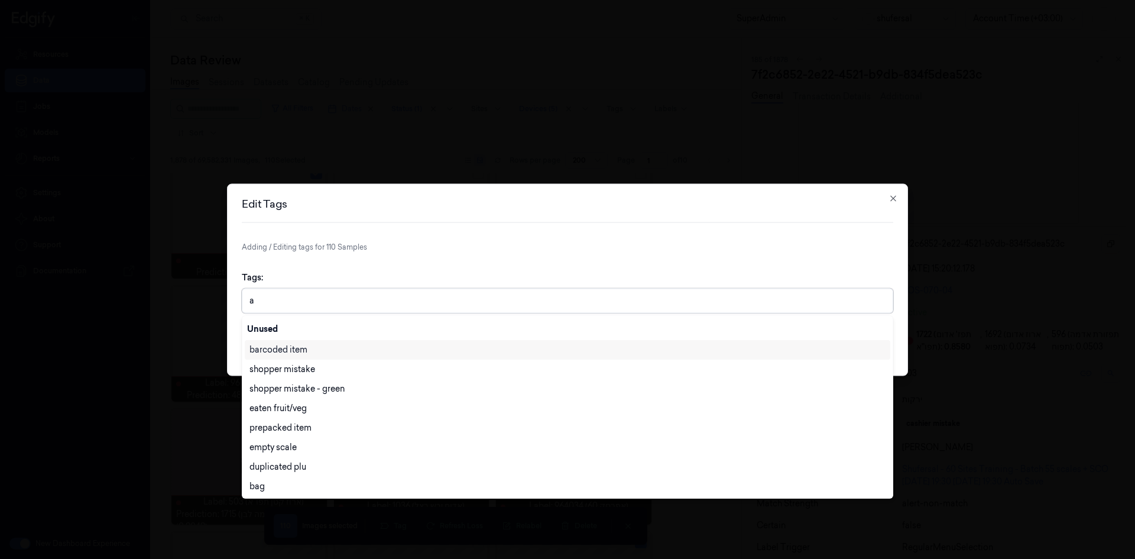
type input "ai"
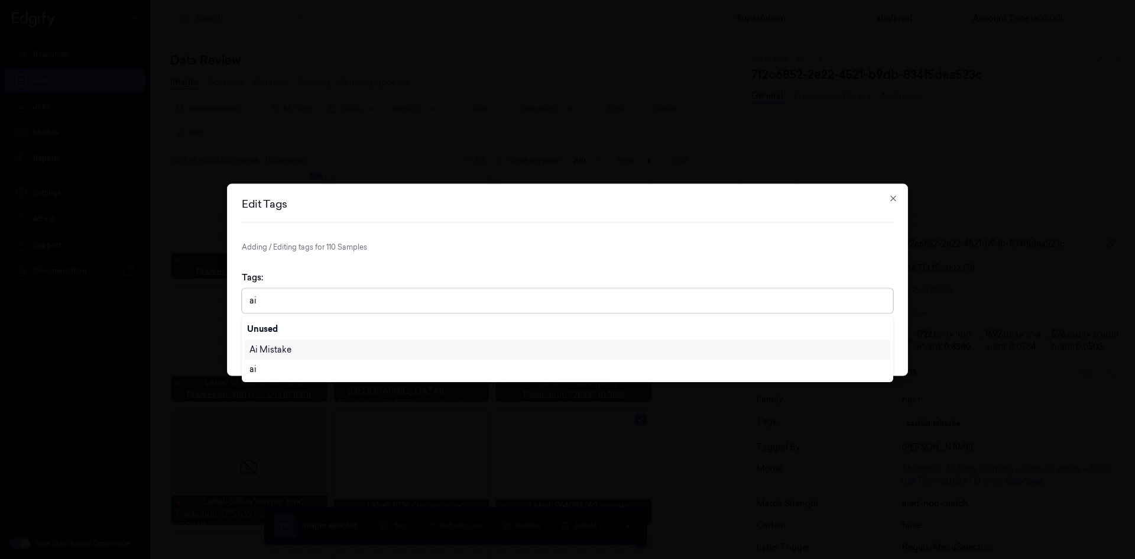
click at [317, 345] on div "Ai Mistake" at bounding box center [567, 349] width 636 height 12
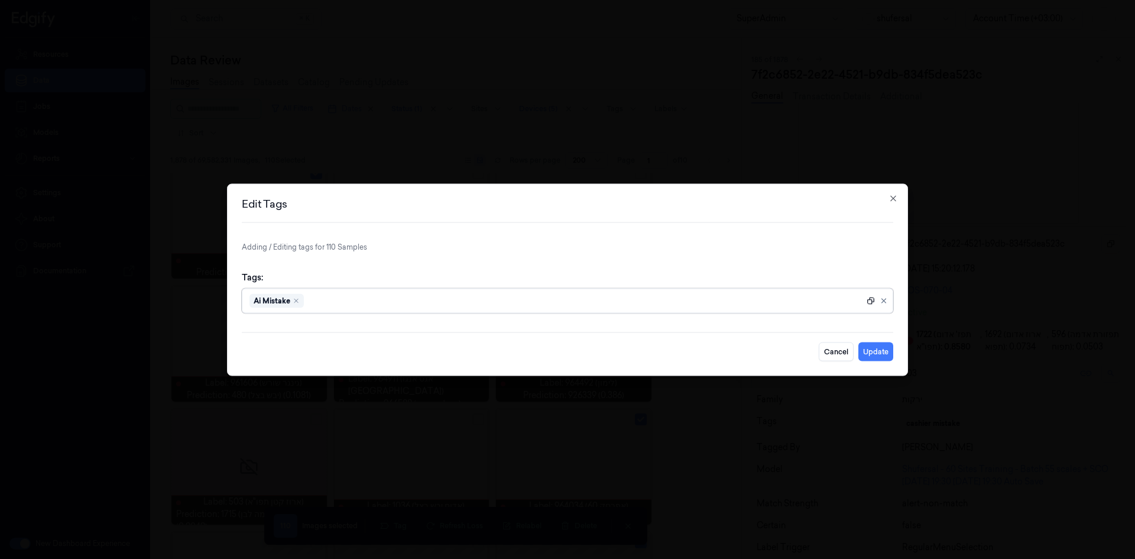
click at [756, 300] on icon at bounding box center [871, 300] width 8 height 8
click at [756, 345] on button "Update" at bounding box center [875, 351] width 35 height 19
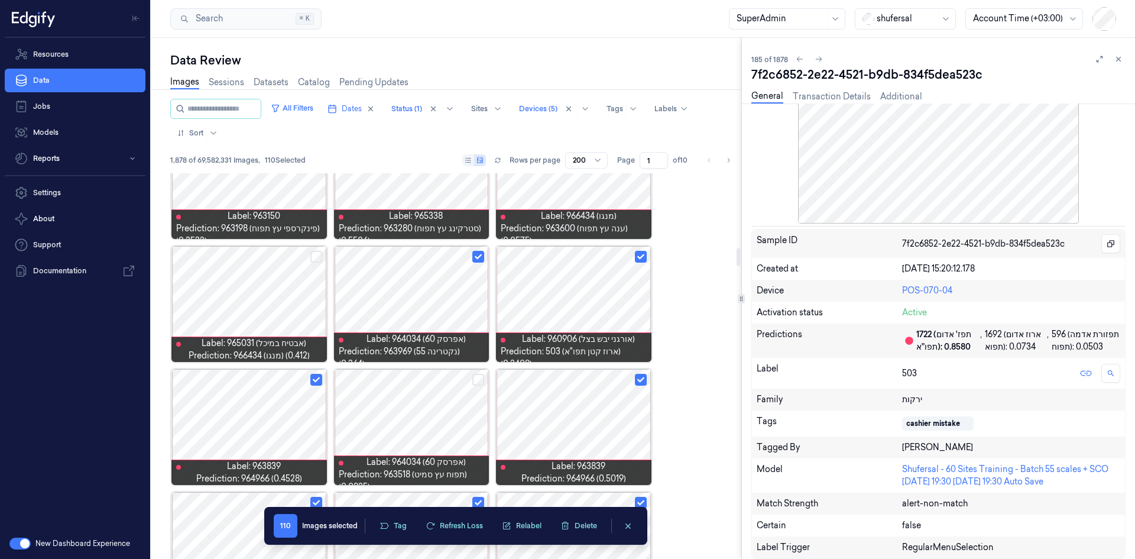
scroll to position [1650, 0]
click at [538, 345] on div at bounding box center [573, 426] width 155 height 116
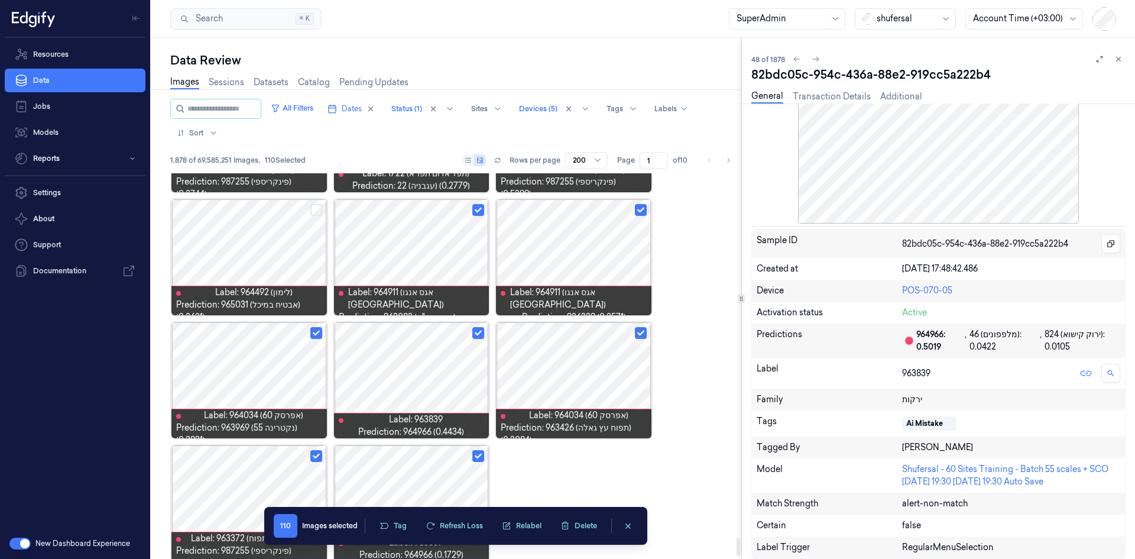
scroll to position [7857, 0]
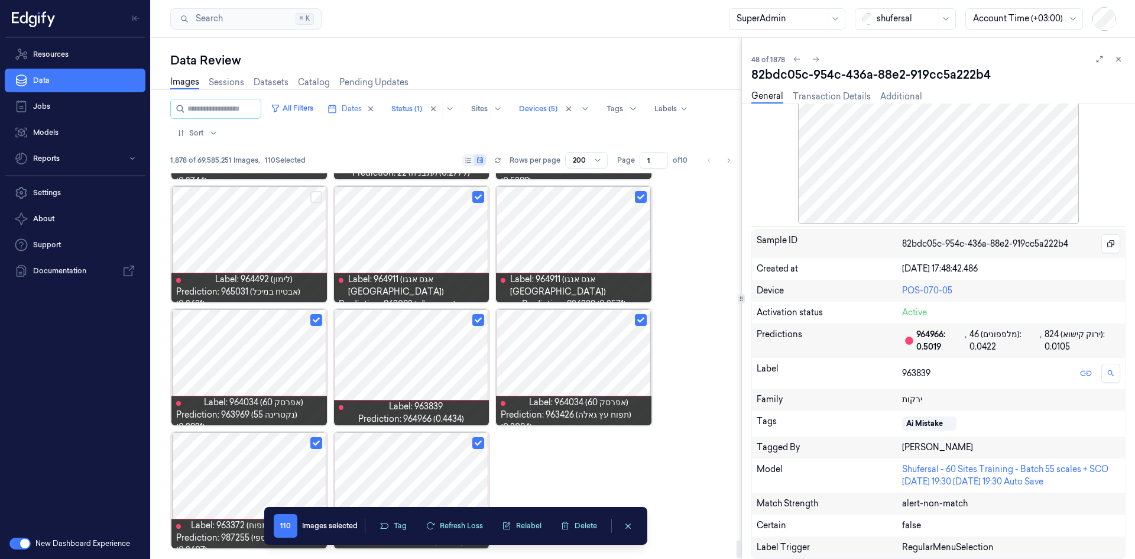
click at [425, 345] on div at bounding box center [411, 367] width 155 height 116
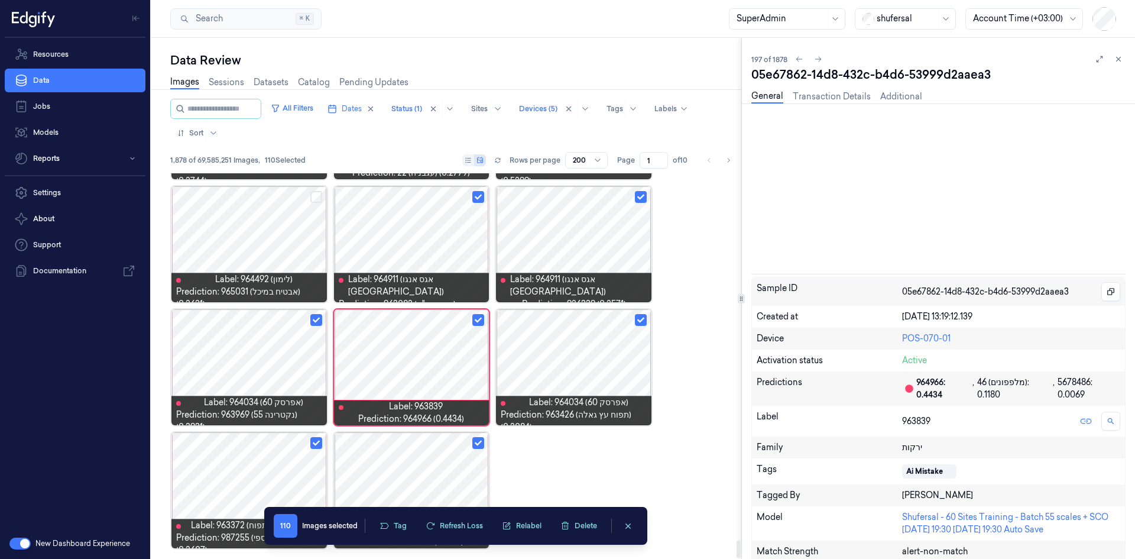
scroll to position [100, 0]
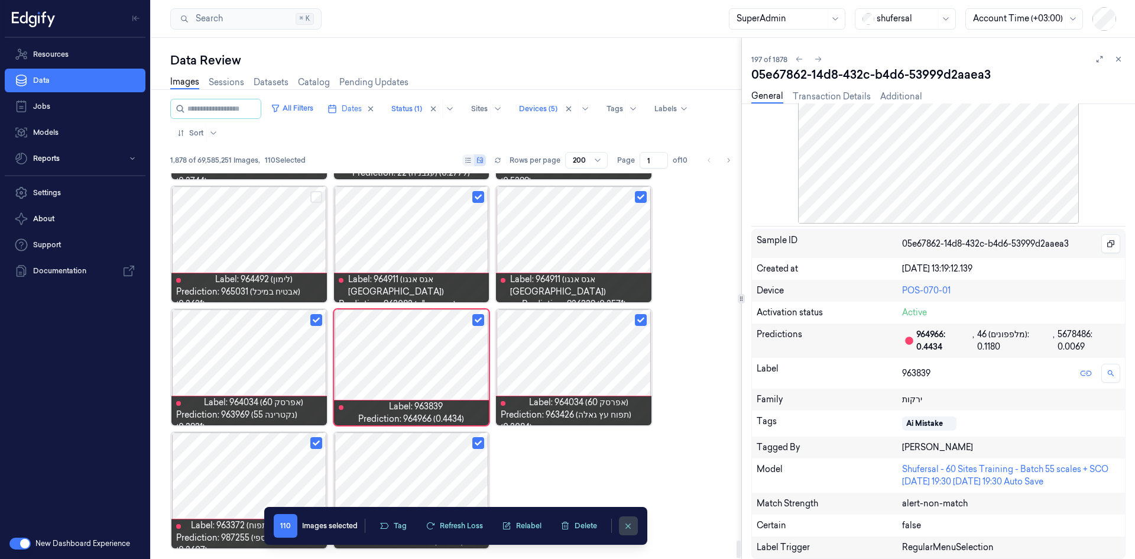
click at [627, 345] on icon "clearSelection" at bounding box center [628, 525] width 9 height 9
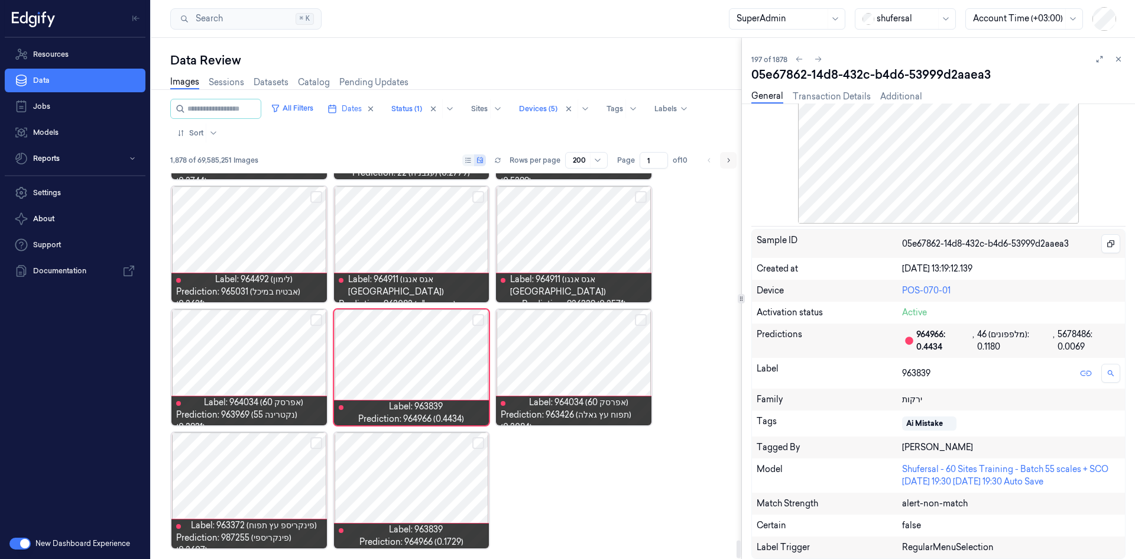
click at [728, 162] on icon "Go to next page" at bounding box center [729, 160] width 2 height 4
type input "2"
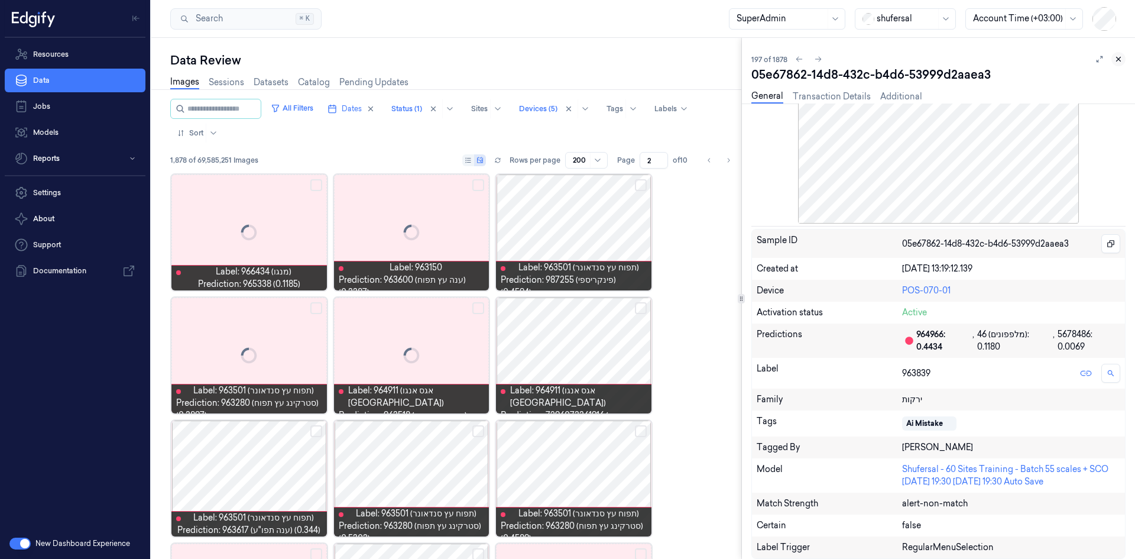
click at [756, 60] on icon at bounding box center [1118, 59] width 8 height 8
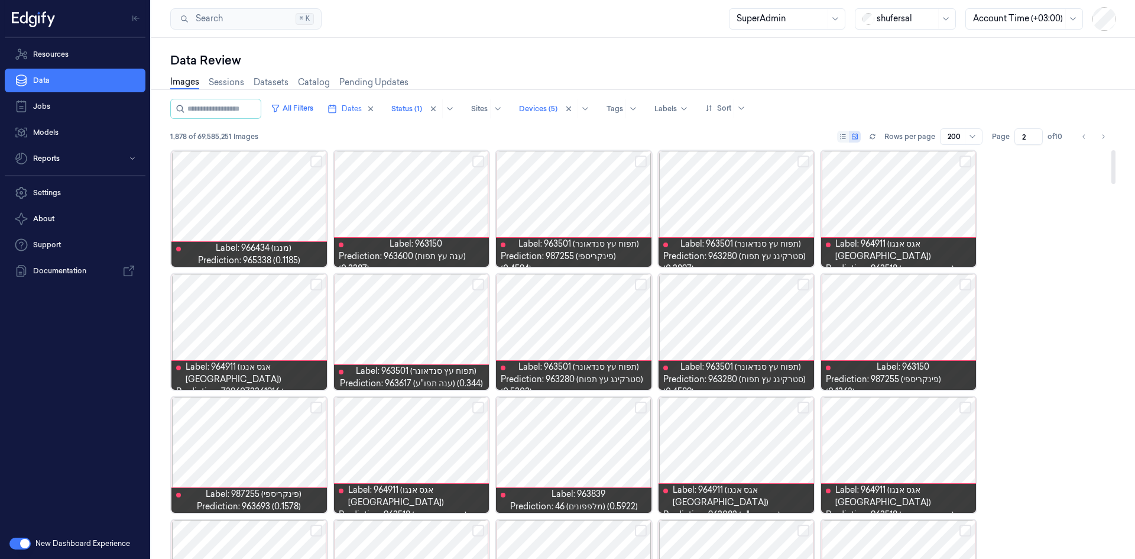
click at [474, 162] on button "Select row" at bounding box center [478, 161] width 12 height 12
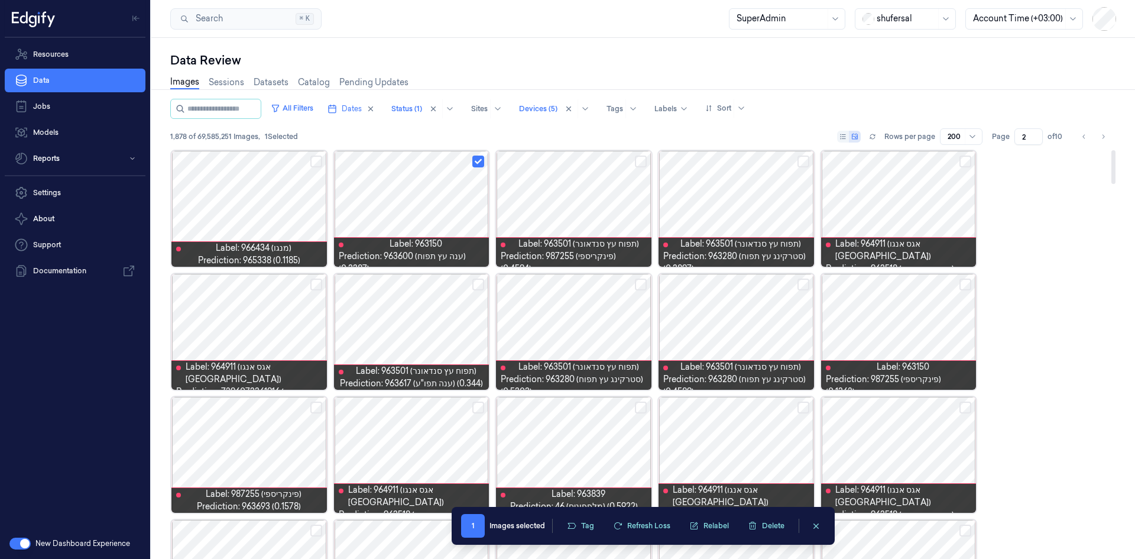
click at [644, 160] on button "Select row" at bounding box center [641, 161] width 12 height 12
click at [756, 161] on button "Select row" at bounding box center [803, 161] width 12 height 12
click at [756, 161] on button "Select row" at bounding box center [965, 161] width 12 height 12
click at [756, 285] on button "Select row" at bounding box center [965, 284] width 12 height 12
click at [756, 285] on button "Select row" at bounding box center [803, 284] width 12 height 12
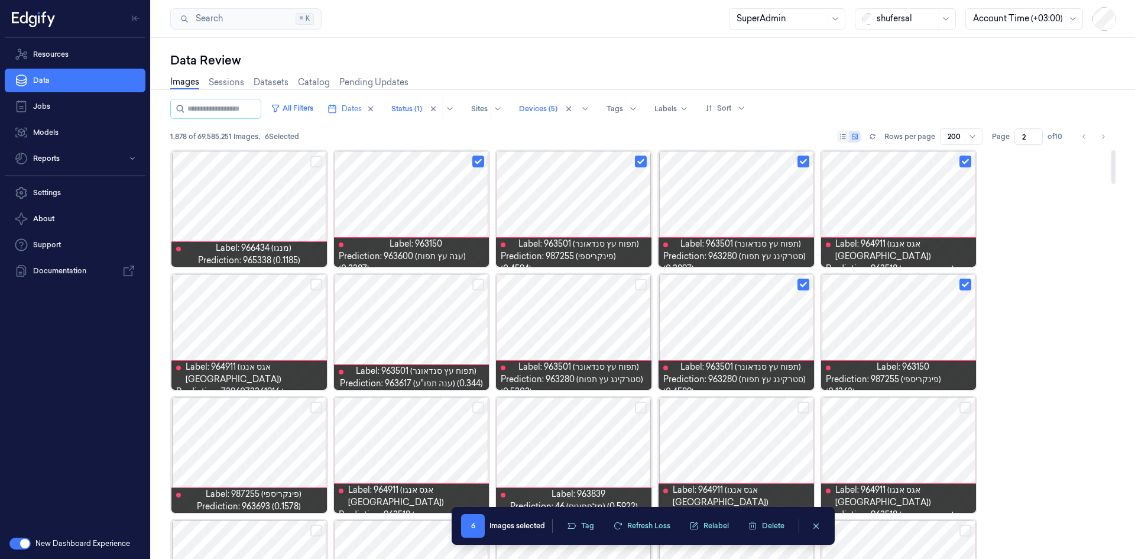
click at [313, 283] on button "Select row" at bounding box center [316, 284] width 12 height 12
click at [477, 284] on button "Select row" at bounding box center [478, 284] width 12 height 12
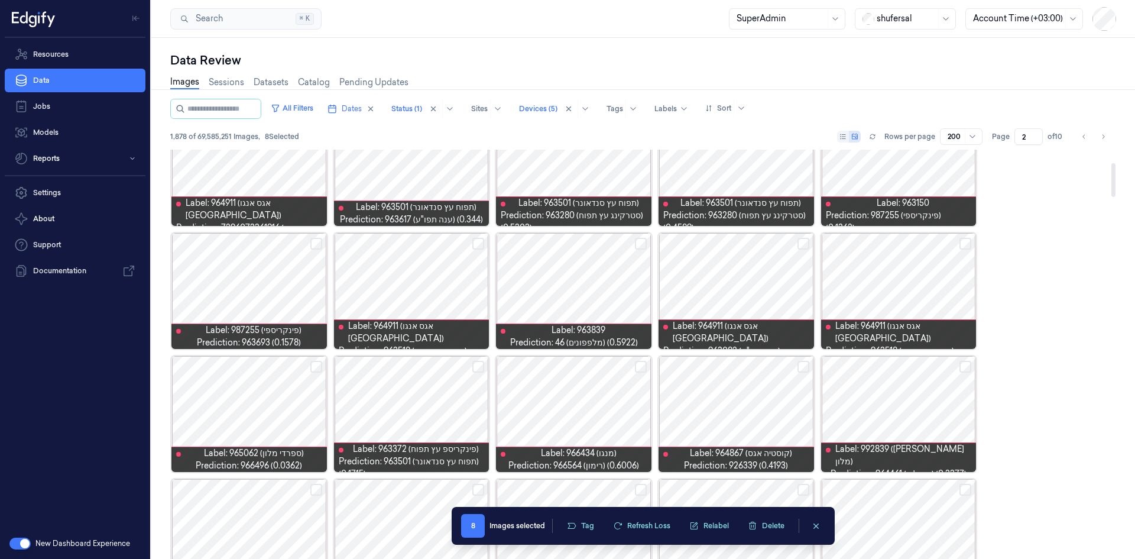
scroll to position [177, 0]
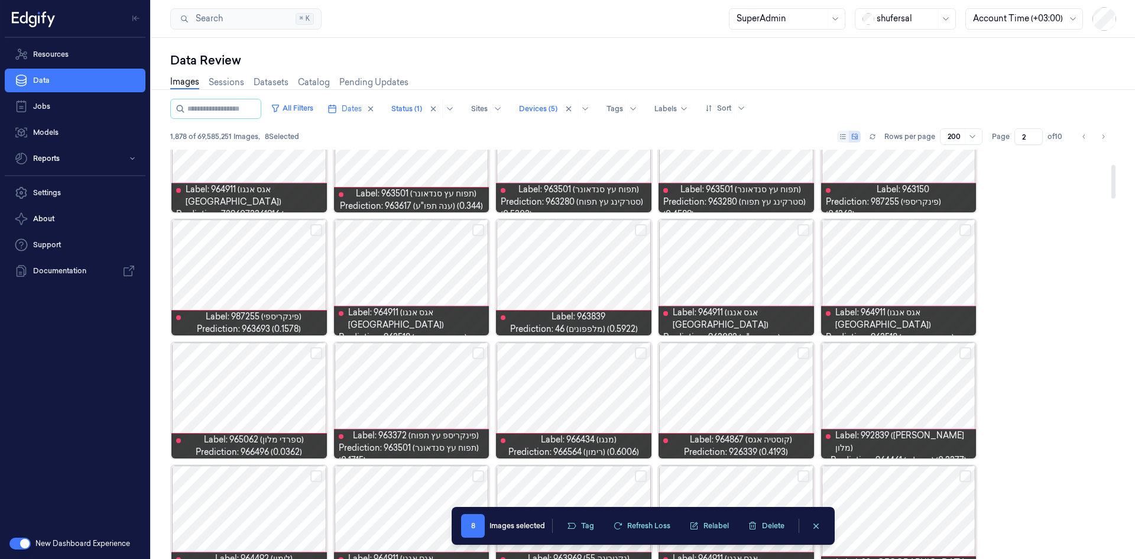
click at [317, 230] on button "Select row" at bounding box center [316, 230] width 12 height 12
click at [312, 228] on button "Select row" at bounding box center [316, 230] width 12 height 12
click at [476, 231] on button "Select row" at bounding box center [478, 230] width 12 height 12
type button "on"
click at [643, 226] on button "Select row" at bounding box center [641, 230] width 12 height 12
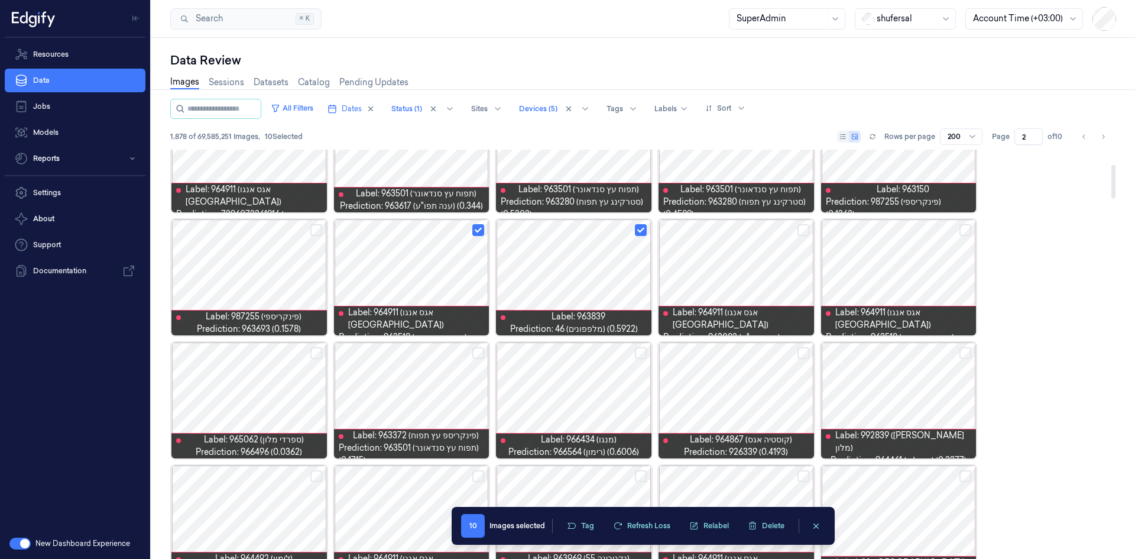
click at [756, 226] on button "Select row" at bounding box center [803, 230] width 12 height 12
click at [756, 232] on button "Select row" at bounding box center [965, 230] width 12 height 12
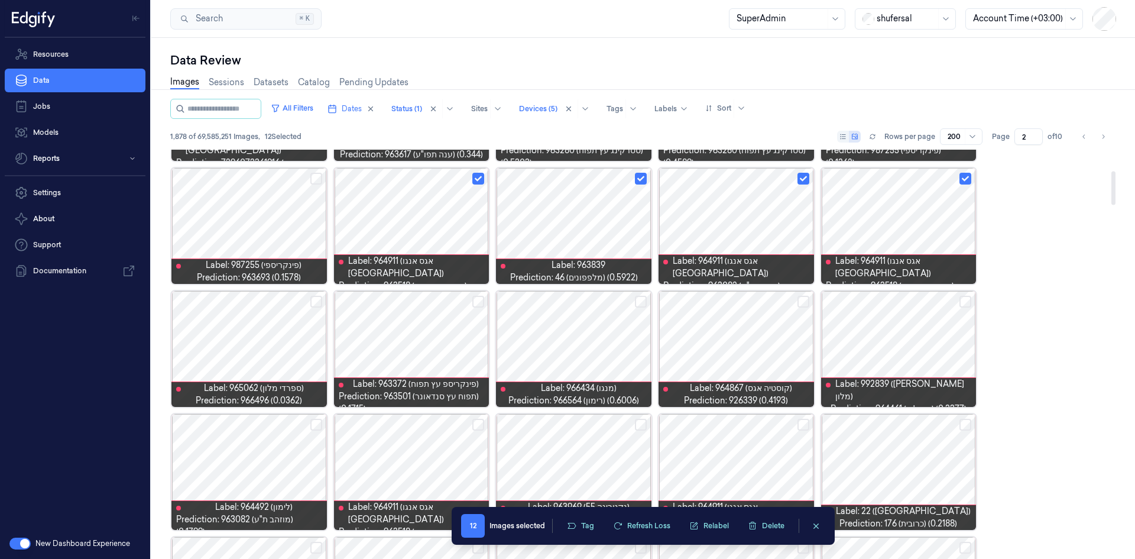
scroll to position [296, 0]
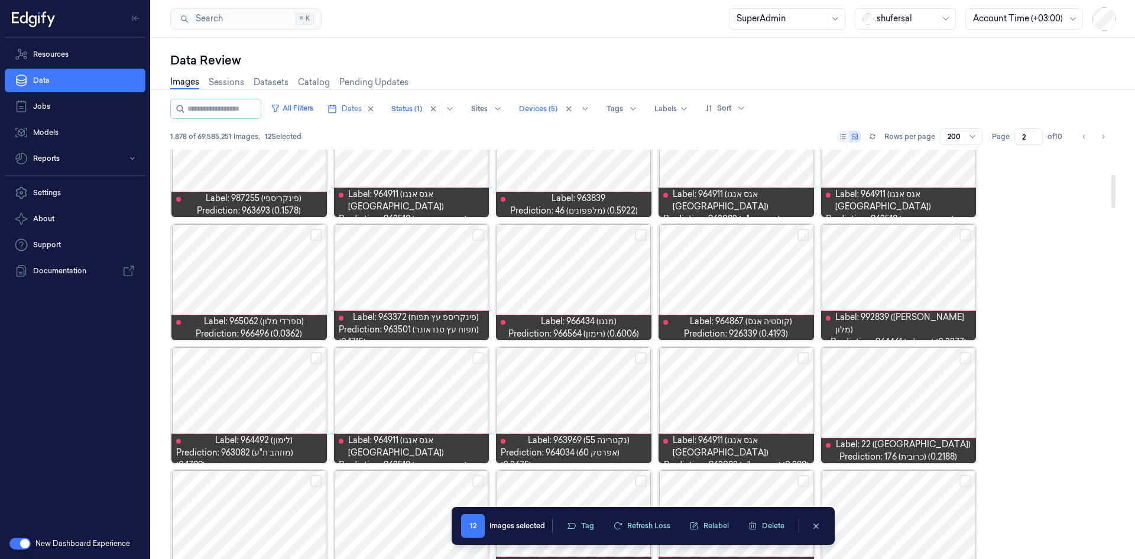
click at [756, 238] on button "Select row" at bounding box center [965, 235] width 12 height 12
click at [756, 233] on button "Select row" at bounding box center [803, 235] width 12 height 12
click at [636, 236] on button "Select row" at bounding box center [641, 235] width 12 height 12
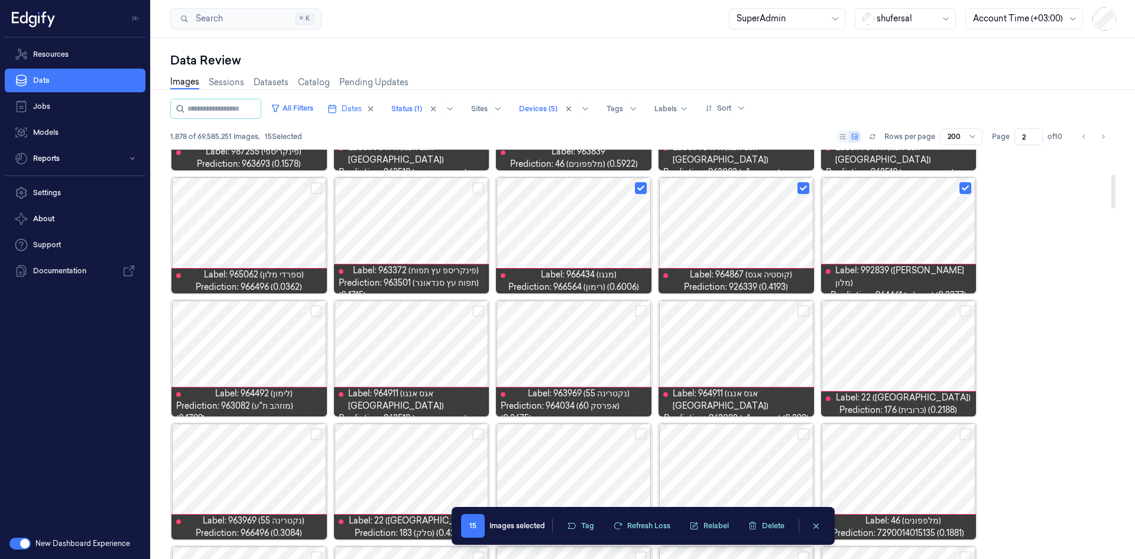
scroll to position [355, 0]
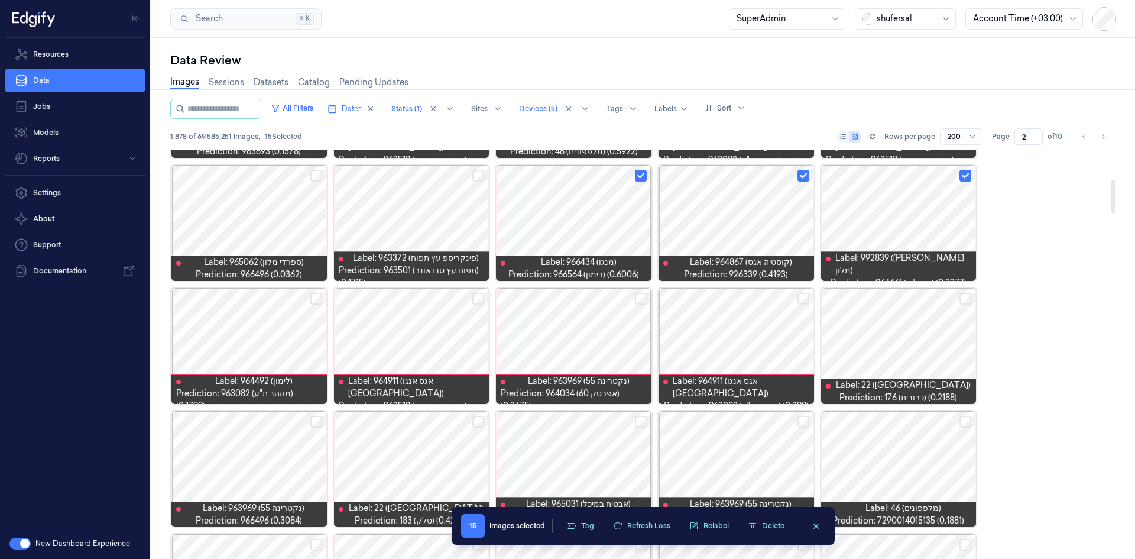
click at [313, 176] on button "Select row" at bounding box center [316, 176] width 12 height 12
click at [254, 216] on div at bounding box center [248, 223] width 155 height 116
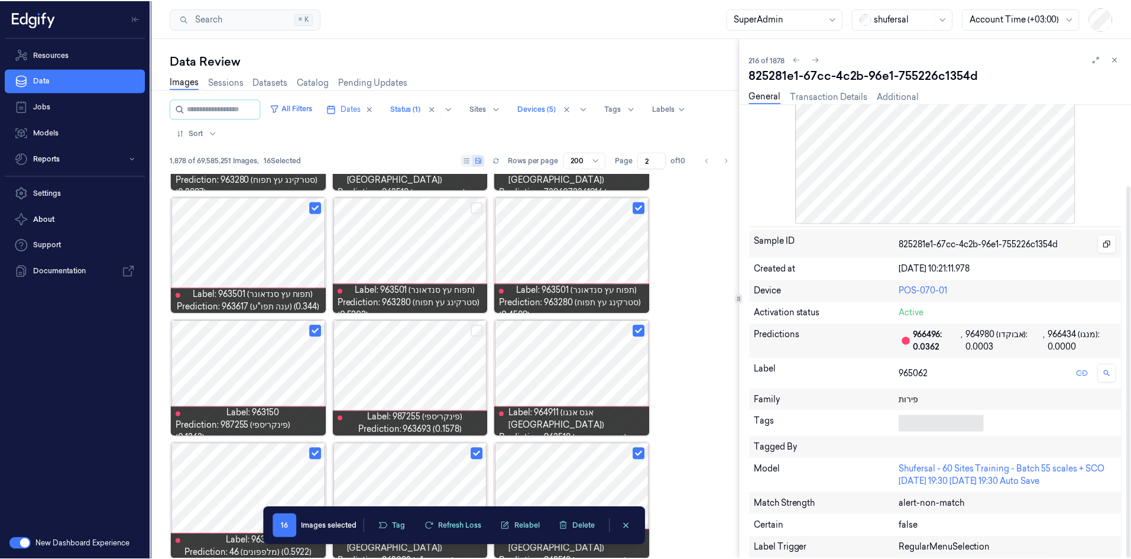
scroll to position [99, 0]
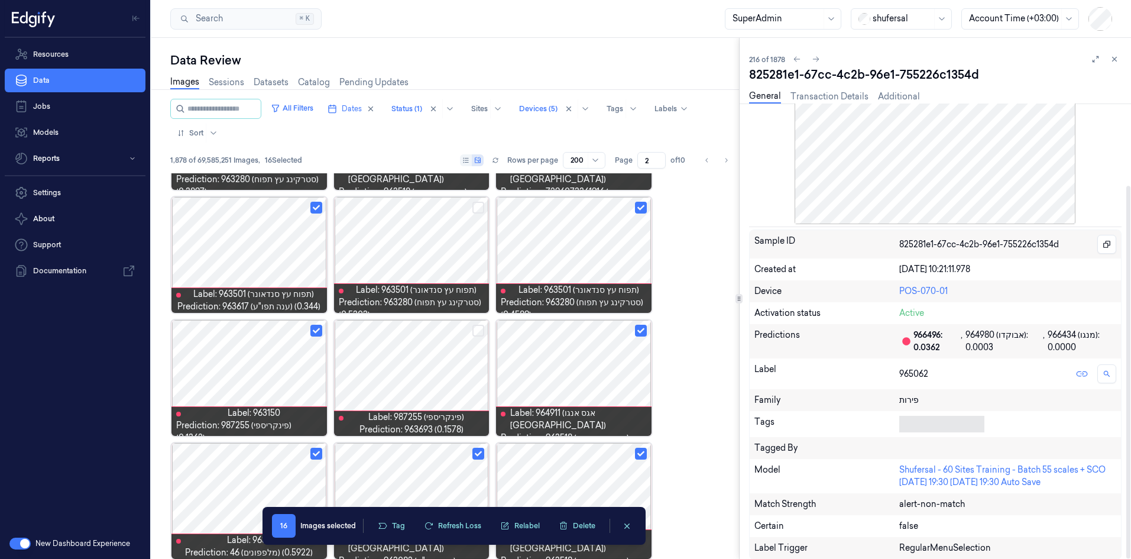
click at [756, 345] on div at bounding box center [939, 424] width 80 height 12
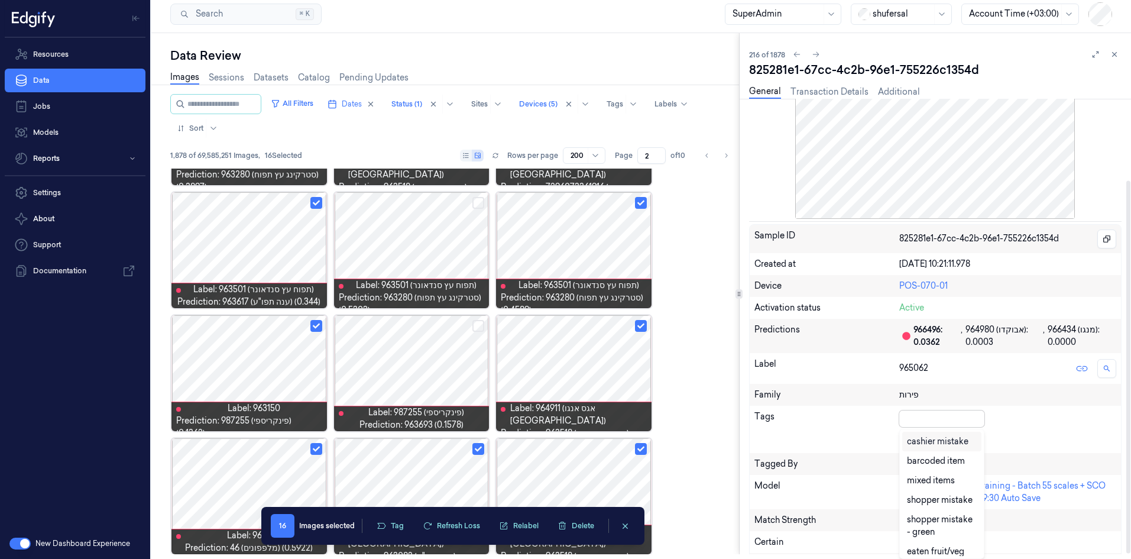
scroll to position [100, 0]
click at [756, 345] on div "cashier mistake" at bounding box center [937, 441] width 61 height 12
click at [756, 345] on div "Tags option cashier mistake, selected. 28 results available. Use Up and Down to…" at bounding box center [935, 428] width 371 height 47
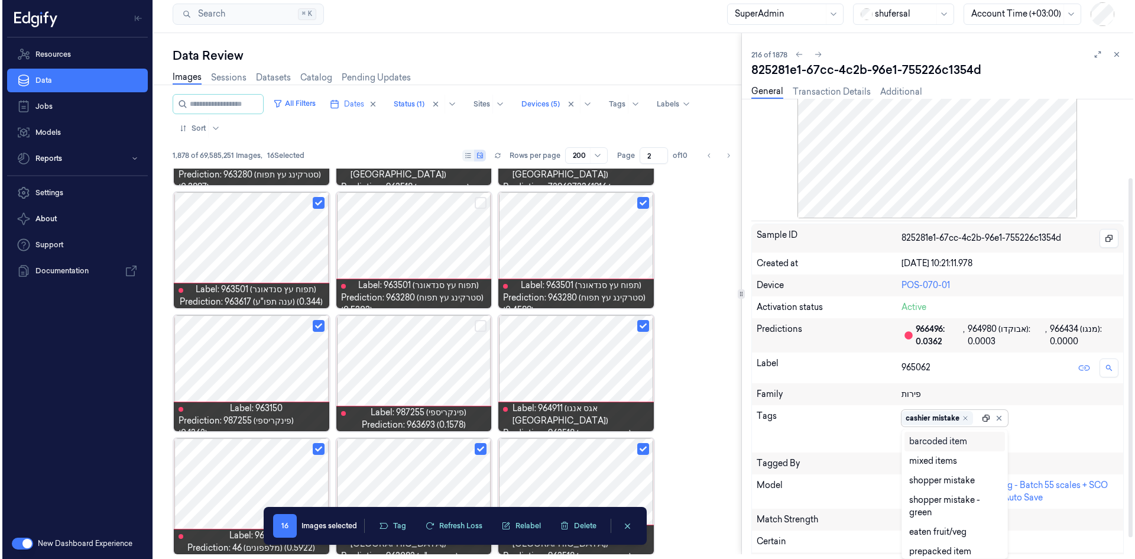
scroll to position [0, 0]
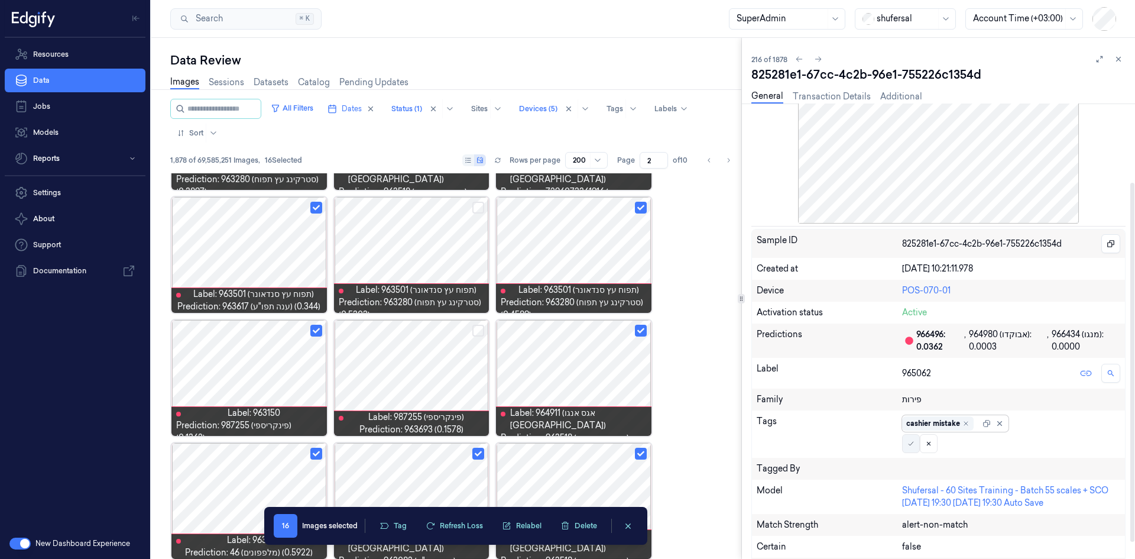
click at [756, 345] on icon at bounding box center [910, 443] width 7 height 7
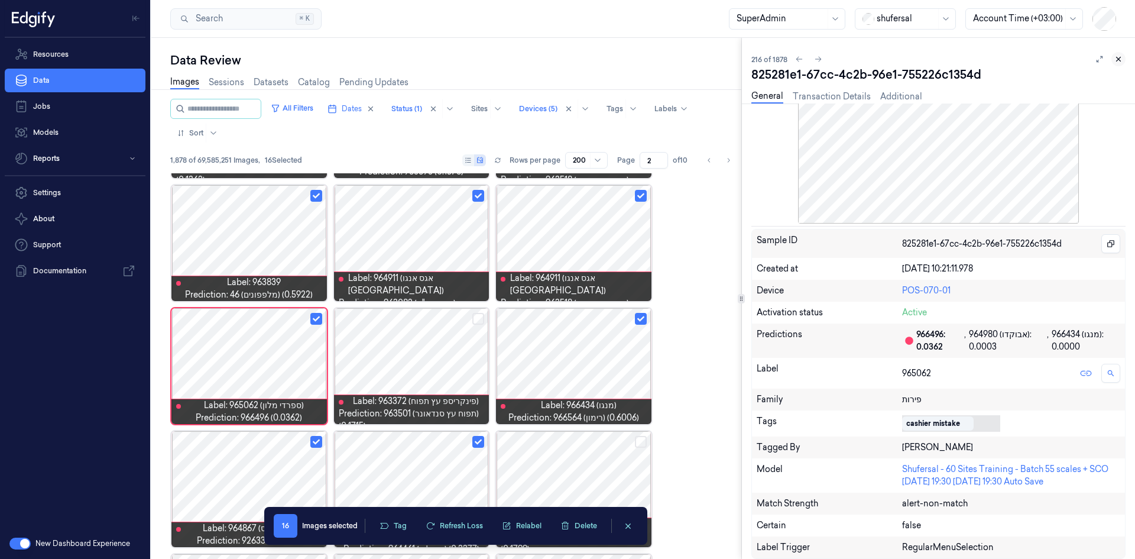
click at [756, 59] on icon at bounding box center [1118, 59] width 8 height 8
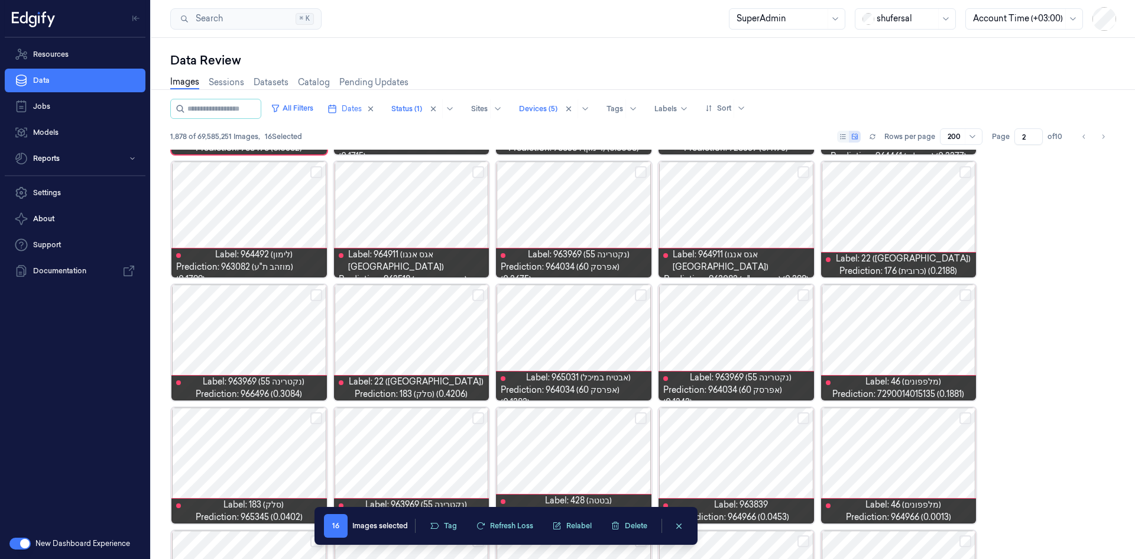
scroll to position [235, 0]
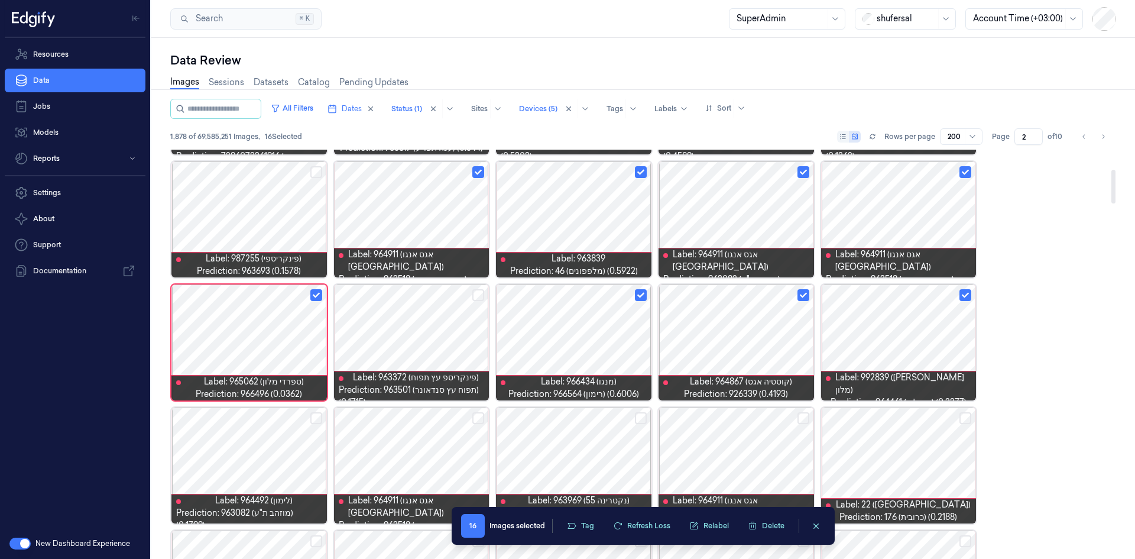
click at [312, 293] on button "Select row" at bounding box center [316, 295] width 12 height 12
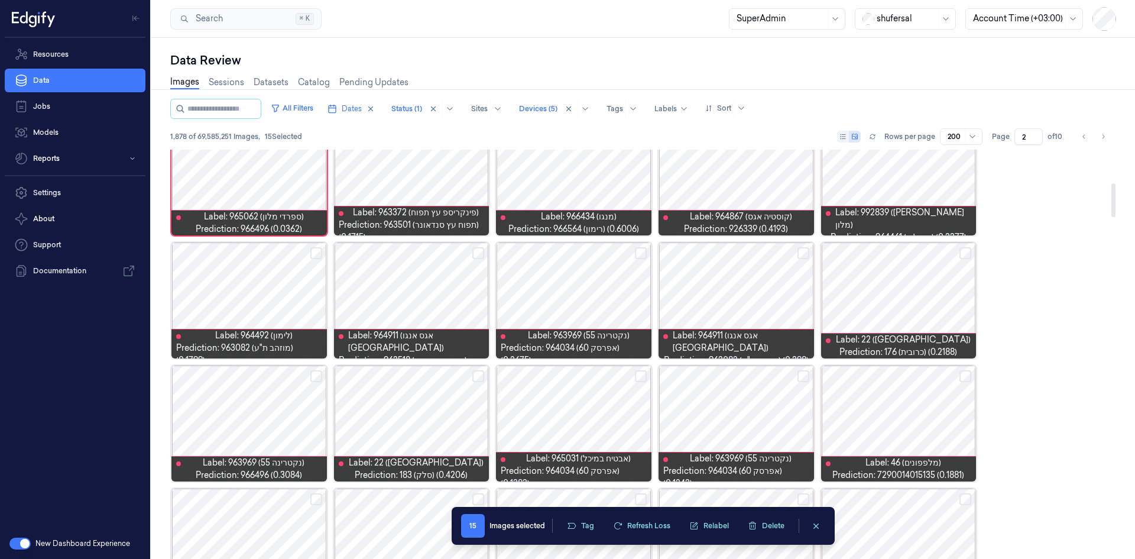
scroll to position [401, 0]
click at [316, 250] on button "Select row" at bounding box center [316, 252] width 12 height 12
click at [473, 257] on button "Select row" at bounding box center [478, 252] width 12 height 12
click at [645, 255] on button "Select row" at bounding box center [641, 252] width 12 height 12
click at [756, 254] on button "Select row" at bounding box center [803, 252] width 12 height 12
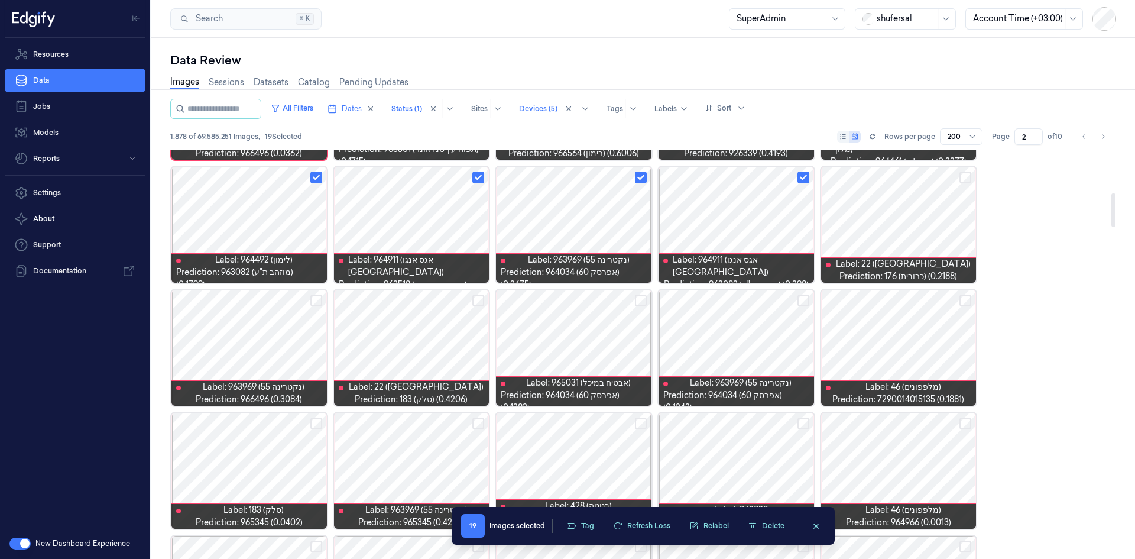
scroll to position [519, 0]
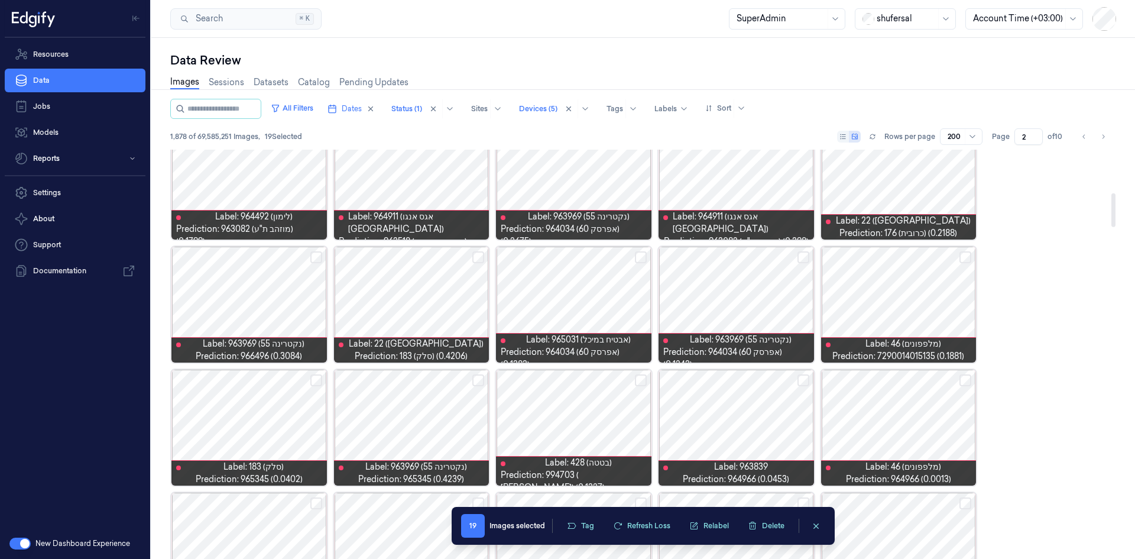
click at [756, 254] on button "Select row" at bounding box center [803, 257] width 12 height 12
click at [756, 261] on button "Select row" at bounding box center [965, 257] width 12 height 12
click at [756, 345] on button "Select row" at bounding box center [965, 380] width 12 height 12
click at [756, 345] on button "Select row" at bounding box center [803, 380] width 12 height 12
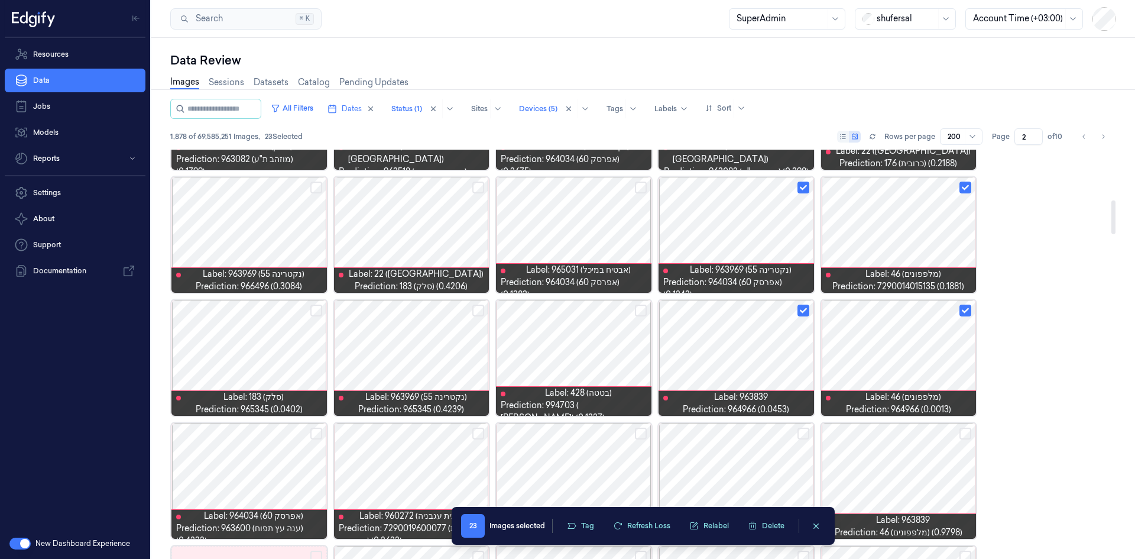
scroll to position [637, 0]
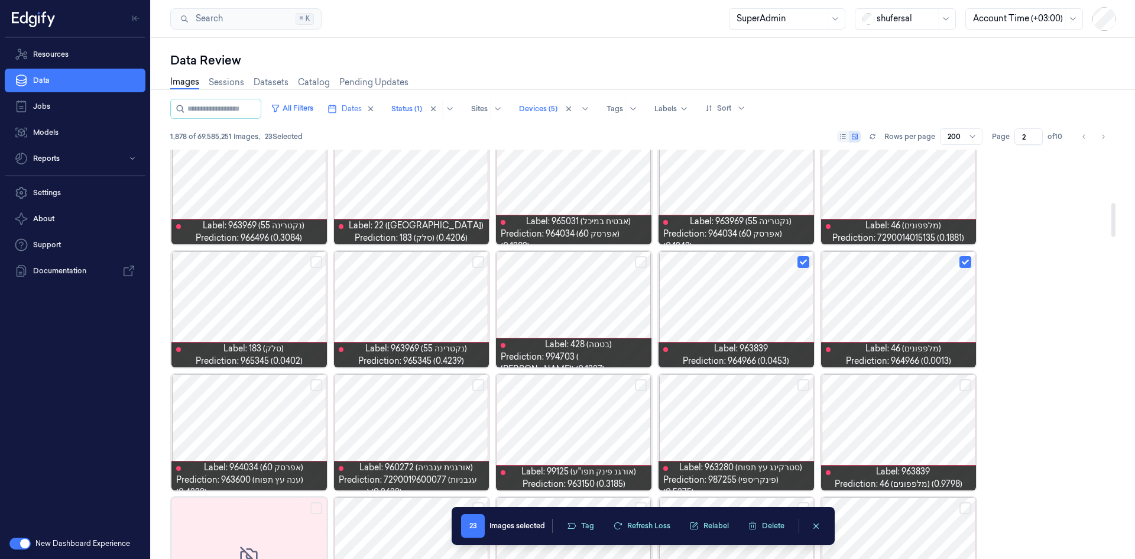
click at [482, 259] on button "Select row" at bounding box center [478, 262] width 12 height 12
click at [326, 260] on div at bounding box center [248, 309] width 155 height 116
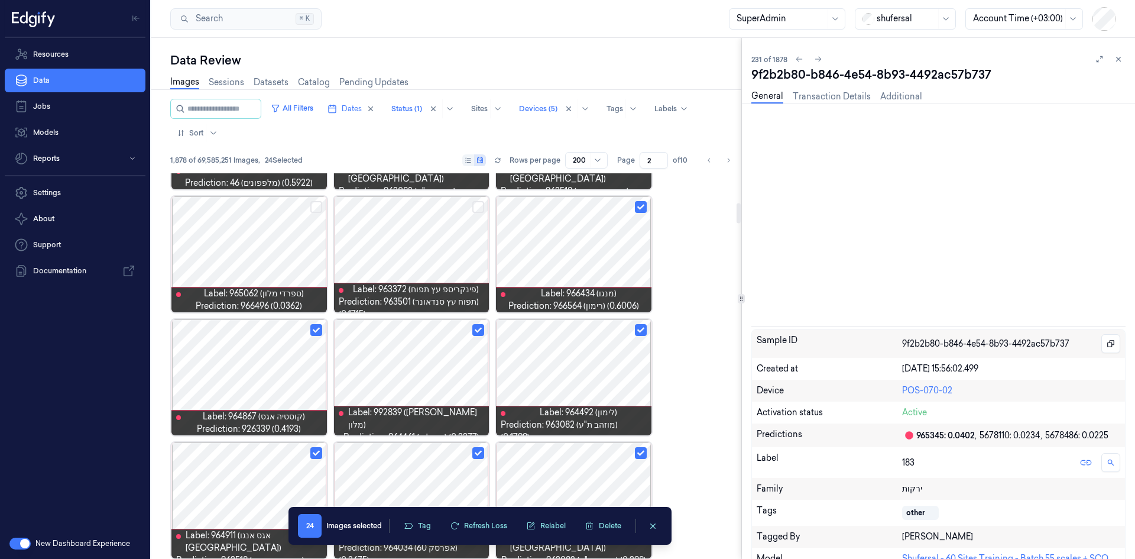
scroll to position [592, 0]
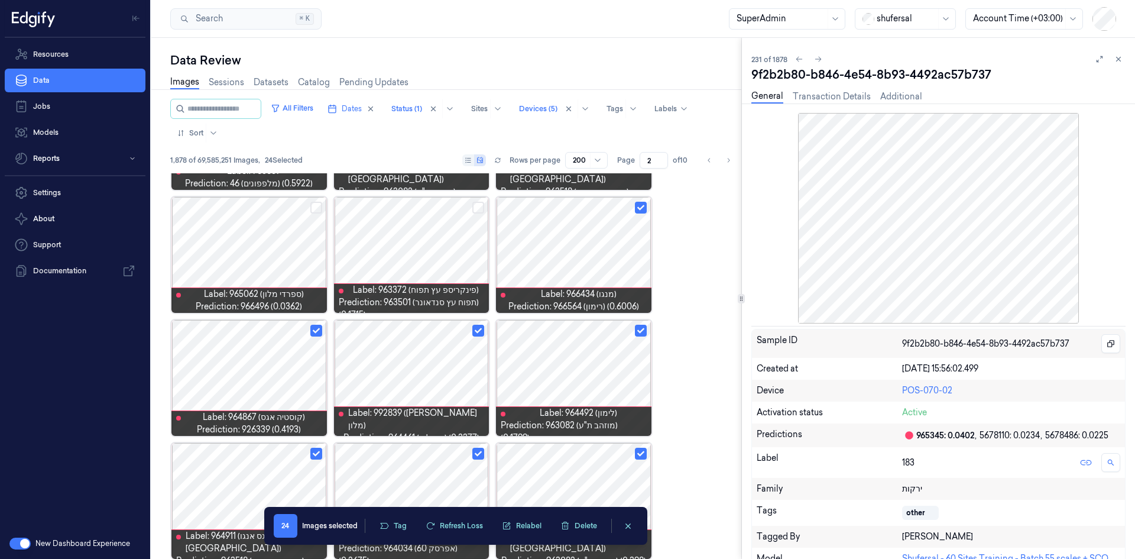
click at [756, 58] on icon at bounding box center [1118, 59] width 8 height 8
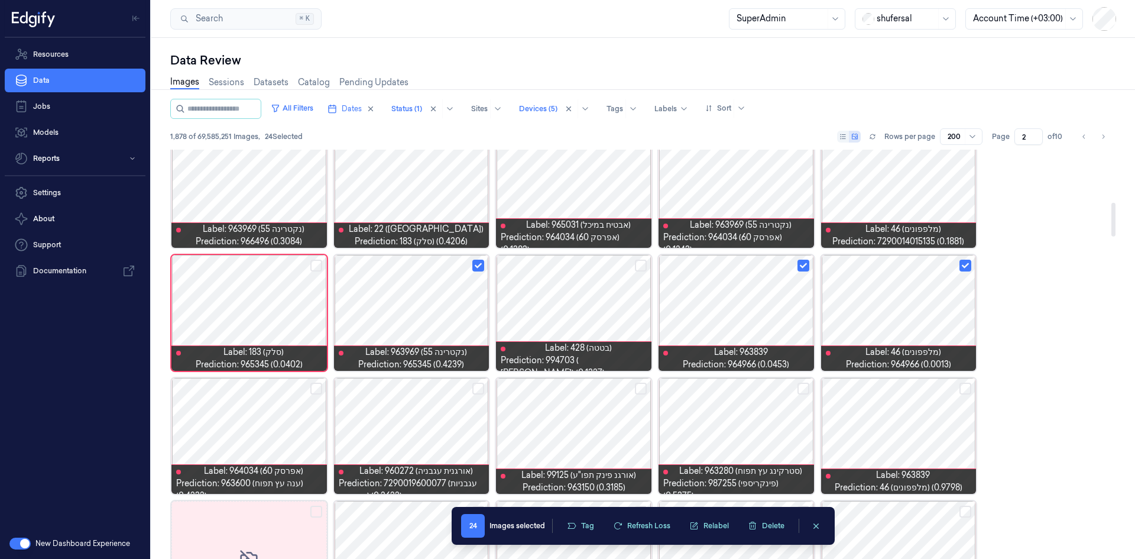
scroll to position [583, 0]
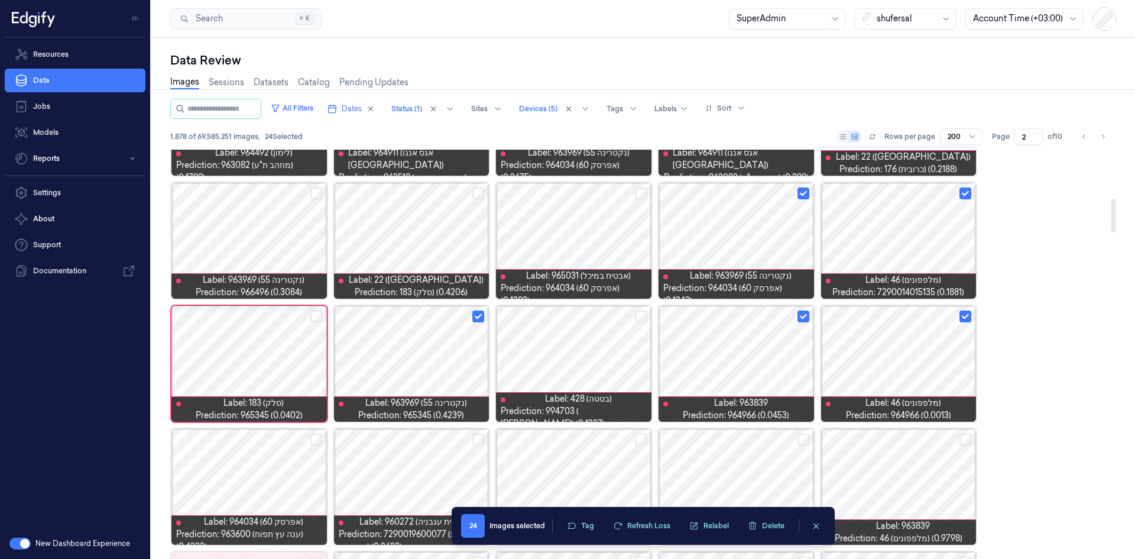
click at [316, 314] on button "Select row" at bounding box center [316, 316] width 12 height 12
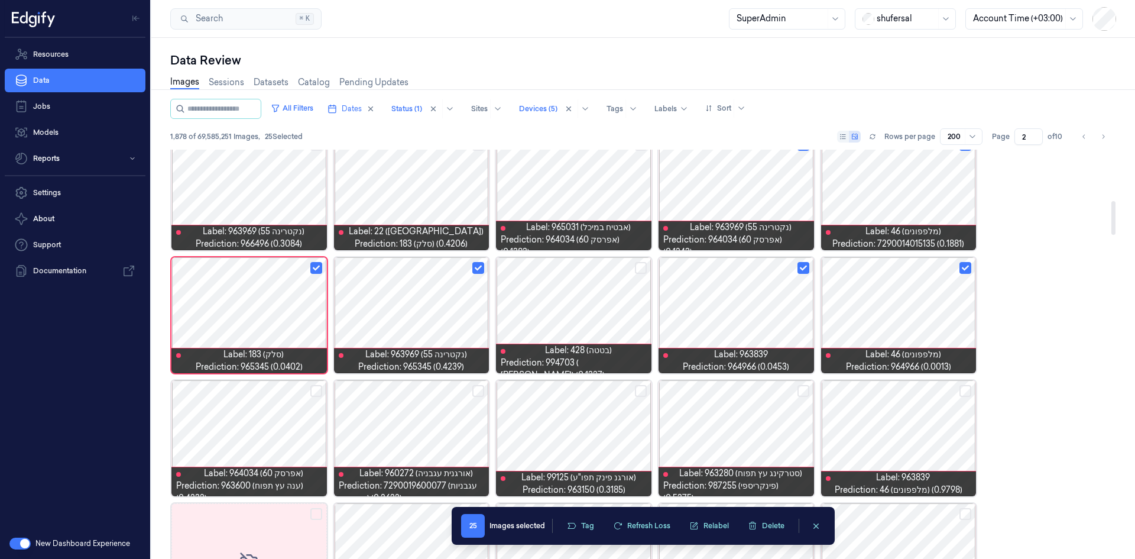
scroll to position [651, 0]
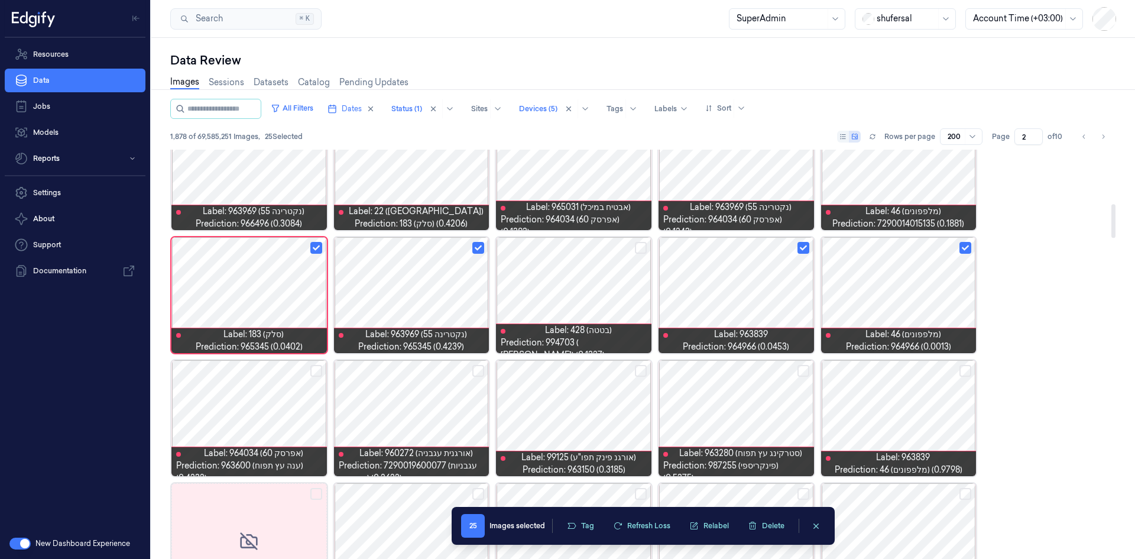
click at [479, 345] on button "Select row" at bounding box center [478, 371] width 12 height 12
click at [638, 345] on button "Select row" at bounding box center [641, 371] width 12 height 12
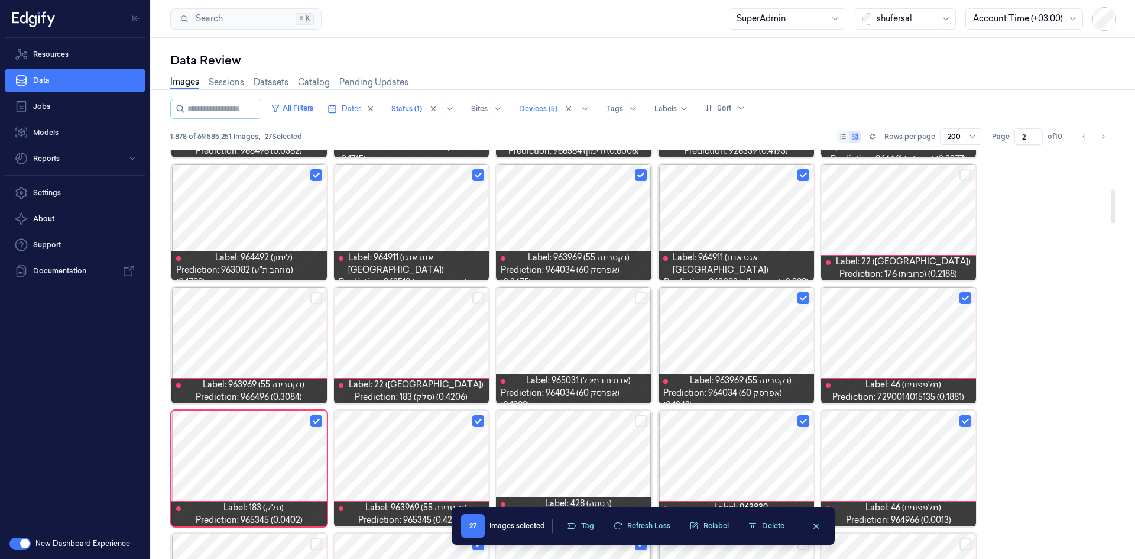
scroll to position [474, 0]
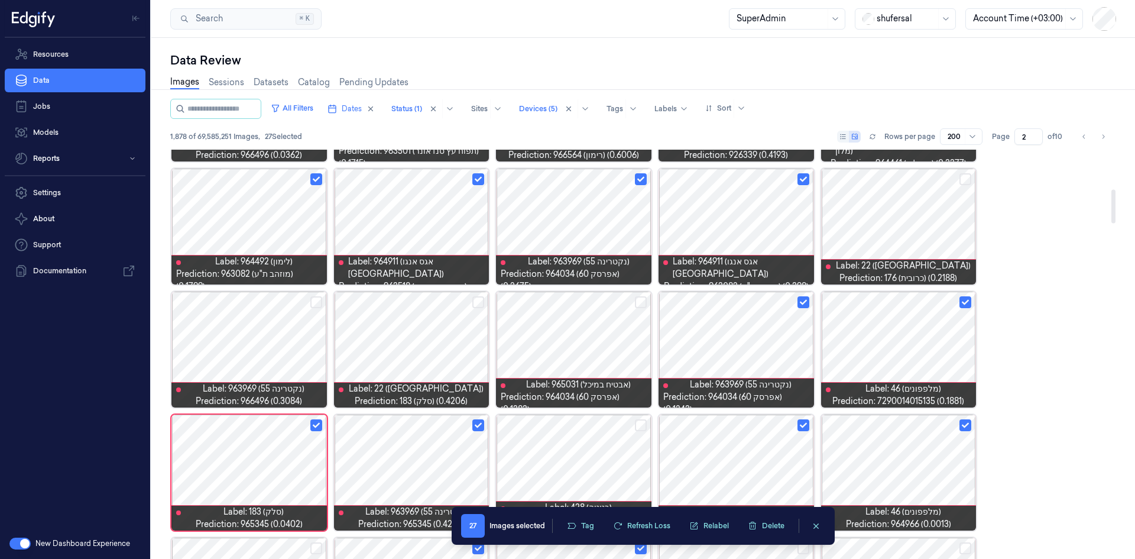
click at [273, 343] on div at bounding box center [248, 349] width 155 height 116
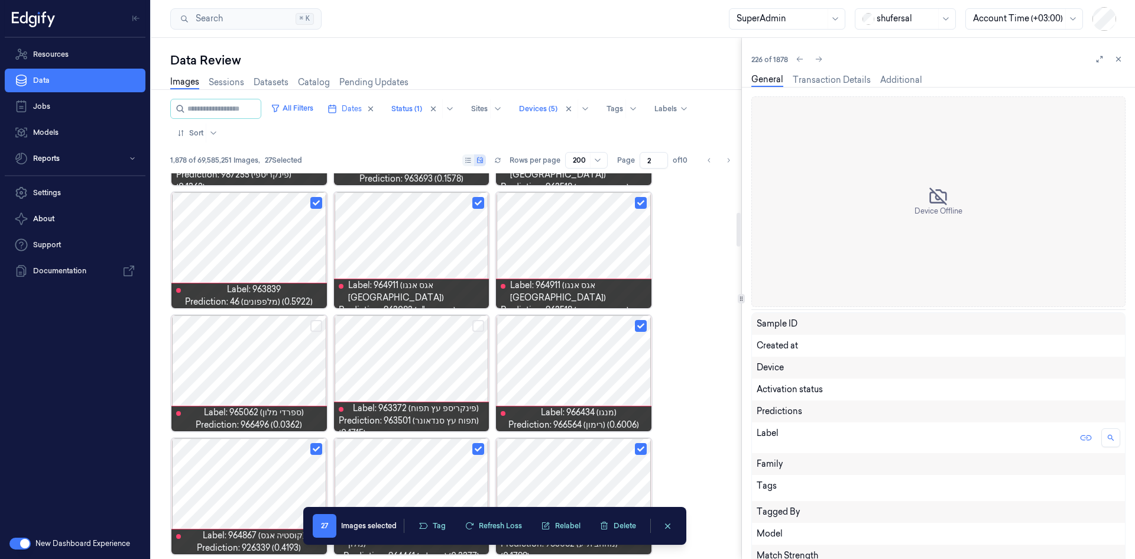
scroll to position [592, 0]
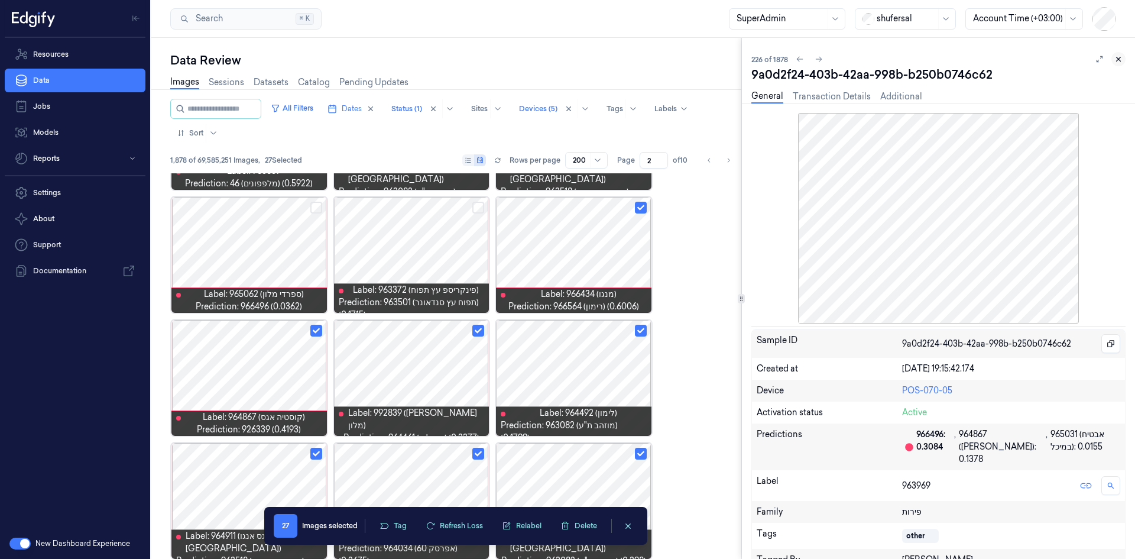
click at [756, 55] on icon at bounding box center [1118, 59] width 8 height 8
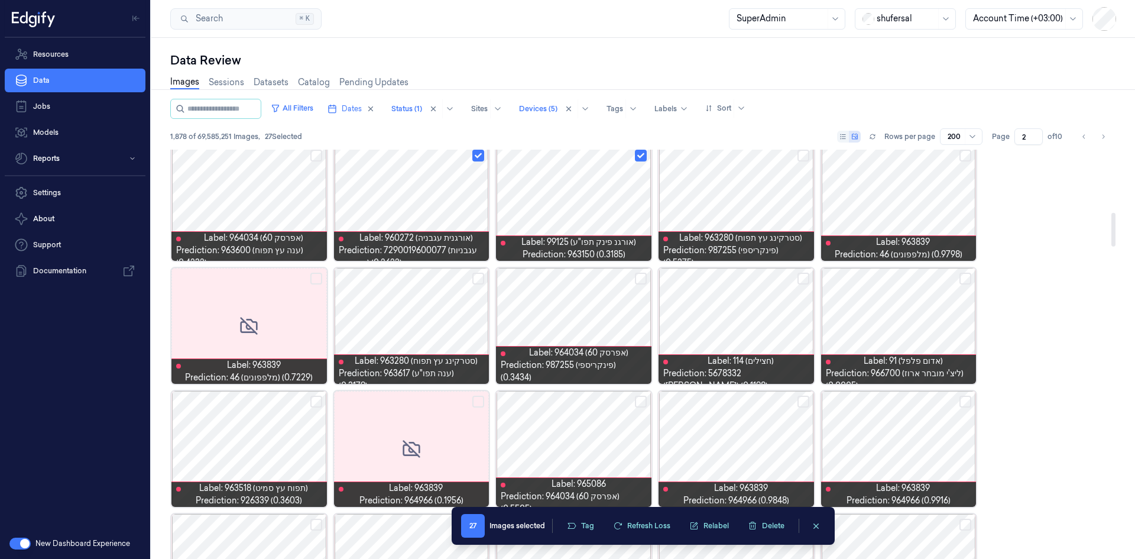
scroll to position [878, 0]
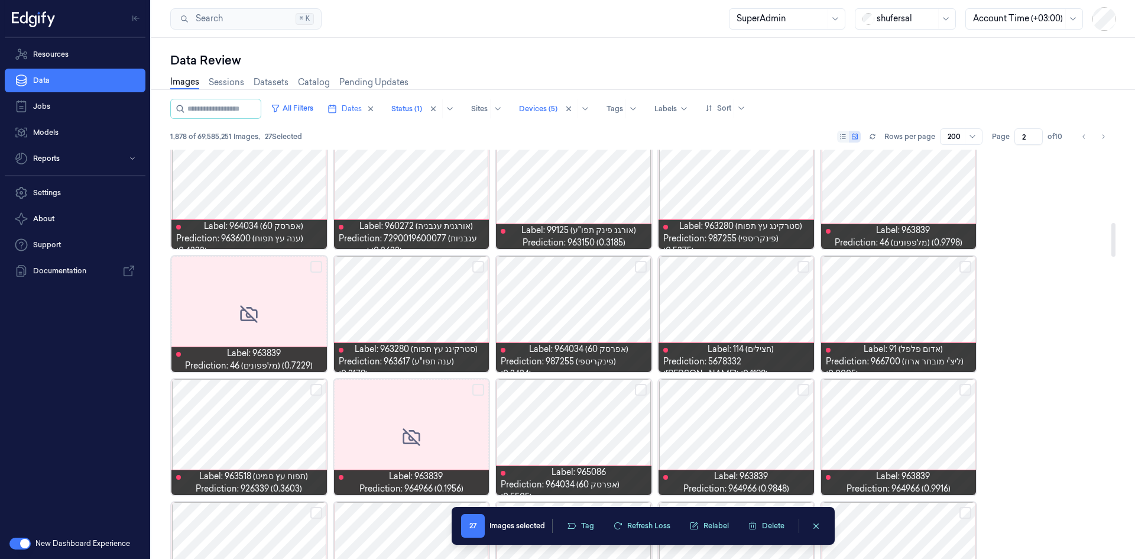
click at [641, 267] on button "Select row" at bounding box center [641, 267] width 12 height 12
click at [475, 267] on button "Select row" at bounding box center [478, 267] width 12 height 12
click at [756, 268] on button "Select row" at bounding box center [965, 267] width 12 height 12
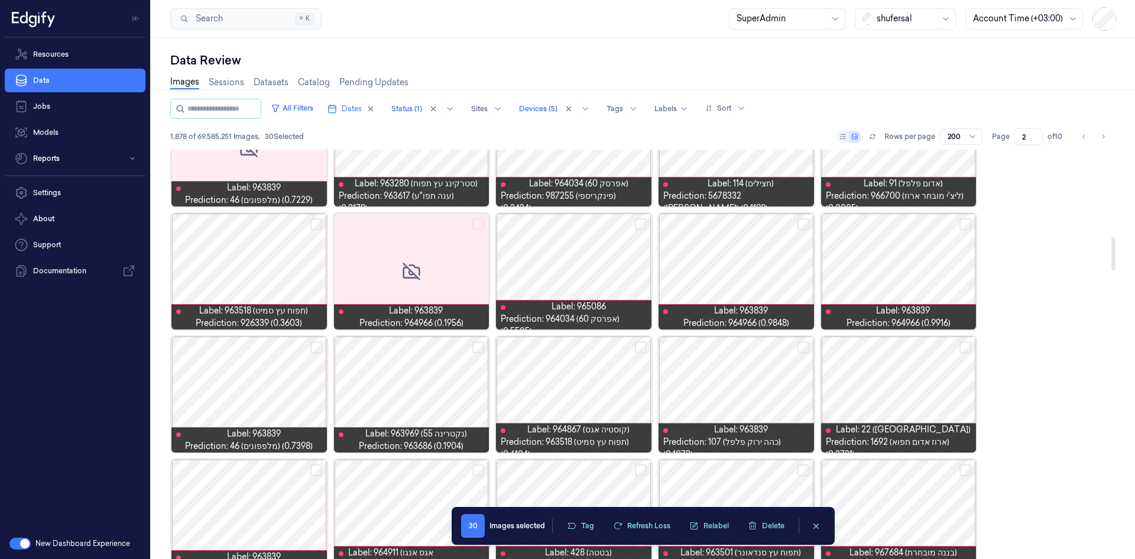
scroll to position [1056, 0]
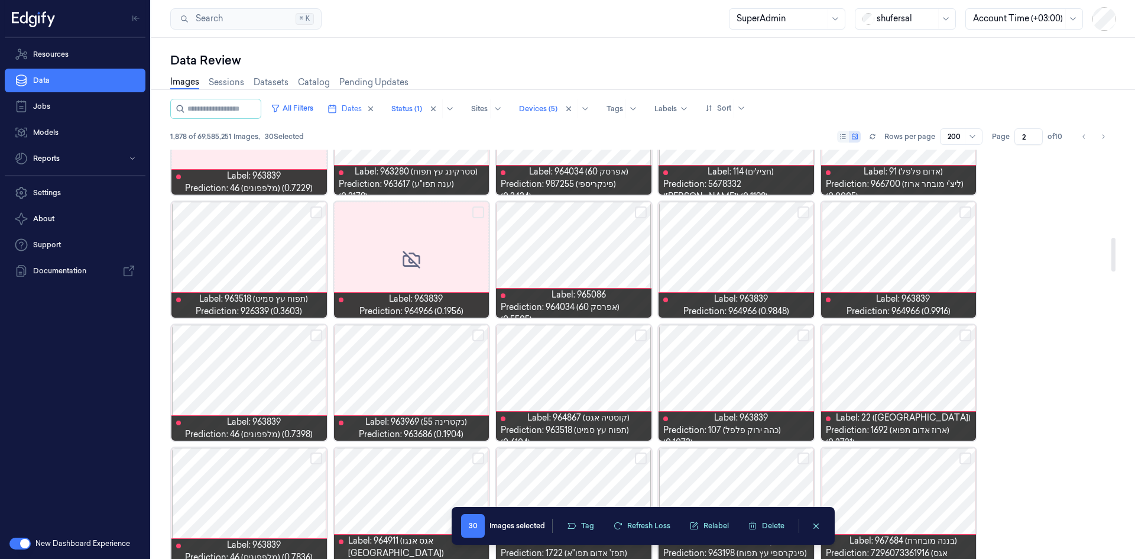
click at [756, 218] on button "Select row" at bounding box center [803, 212] width 12 height 12
click at [637, 211] on button "Select row" at bounding box center [641, 212] width 12 height 12
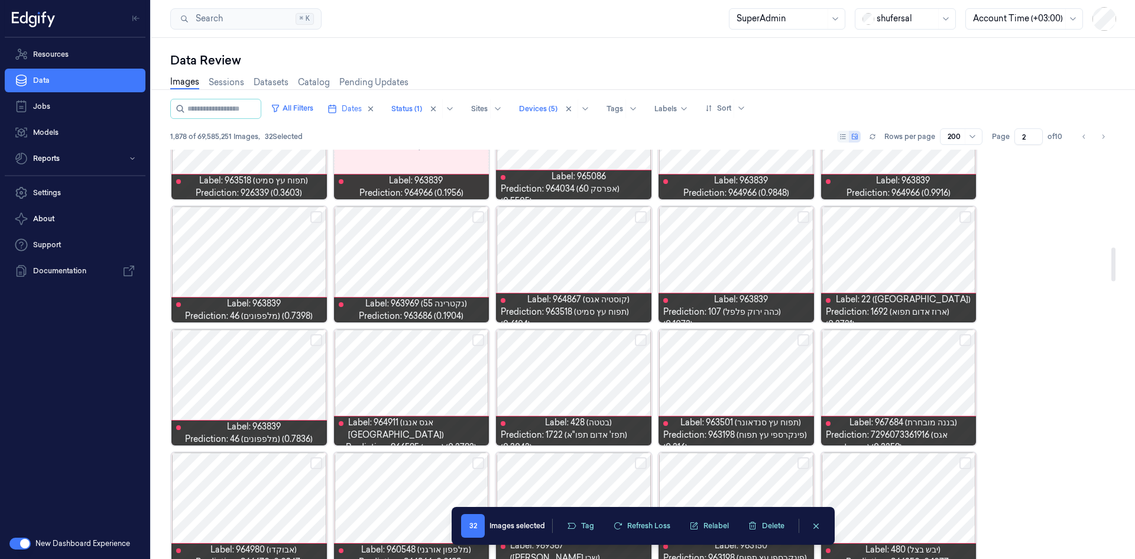
click at [479, 216] on button "Select row" at bounding box center [478, 217] width 12 height 12
click at [636, 216] on button "Select row" at bounding box center [641, 217] width 12 height 12
click at [756, 248] on div at bounding box center [898, 264] width 155 height 116
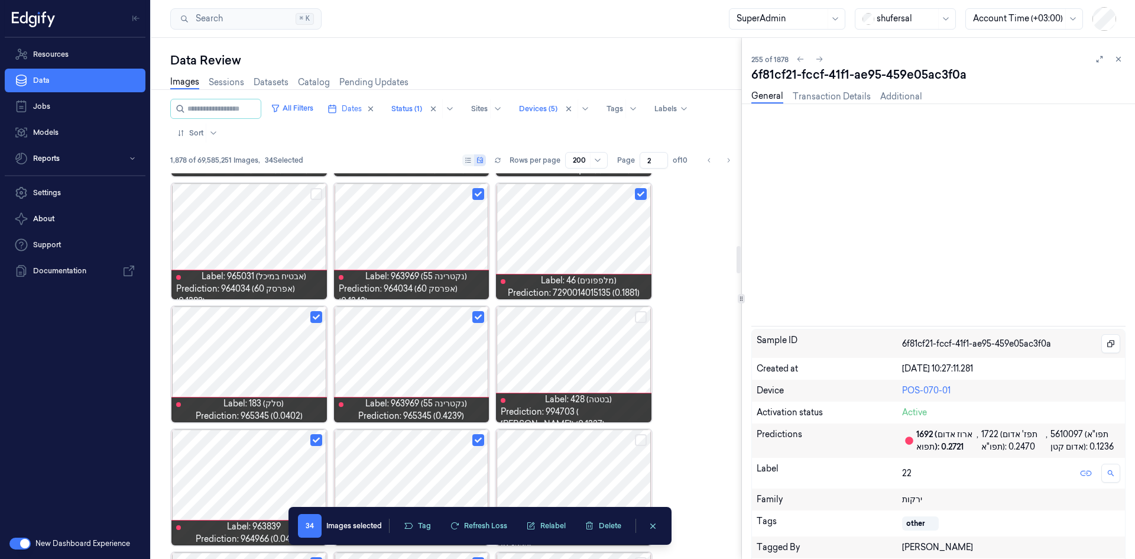
scroll to position [1084, 0]
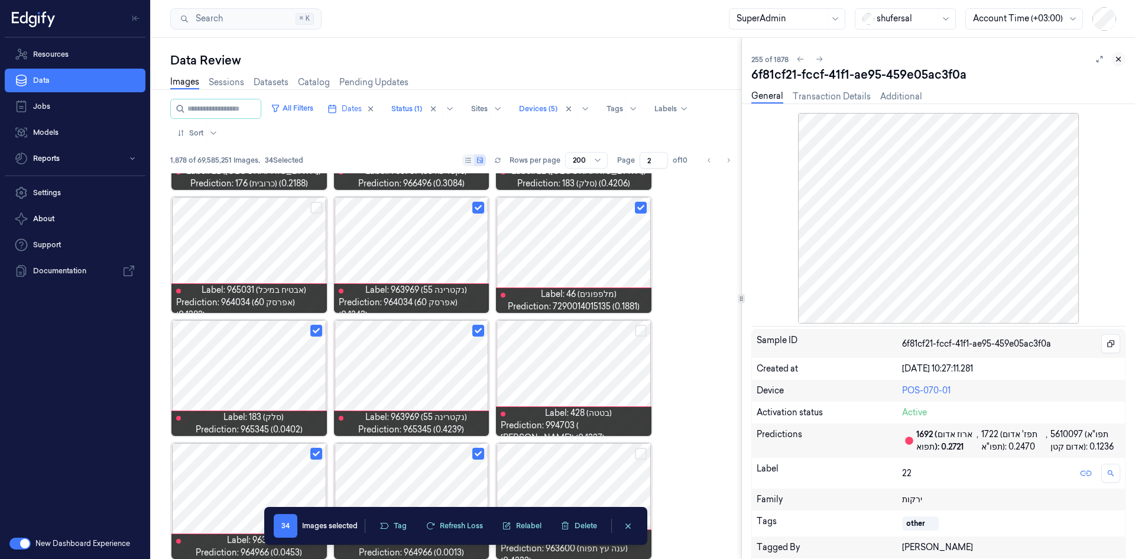
click at [756, 59] on icon at bounding box center [1118, 59] width 8 height 8
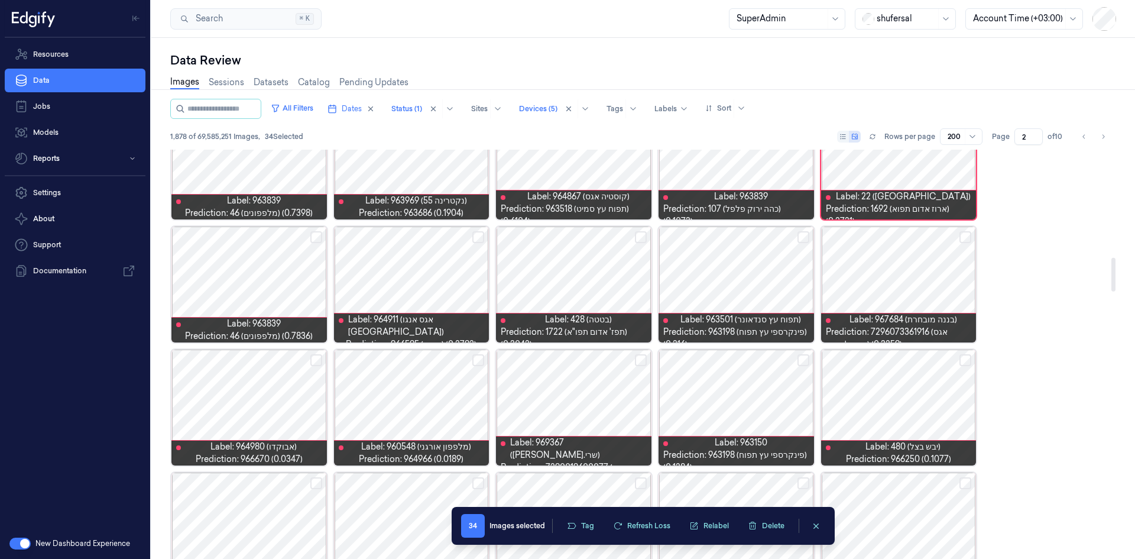
scroll to position [1242, 0]
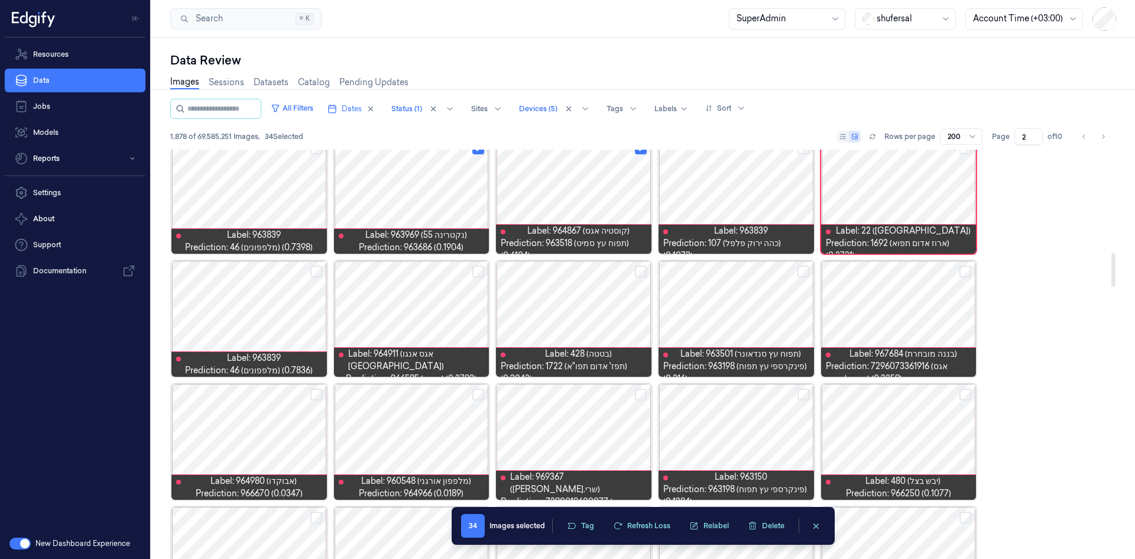
click at [476, 272] on button "Select row" at bounding box center [478, 271] width 12 height 12
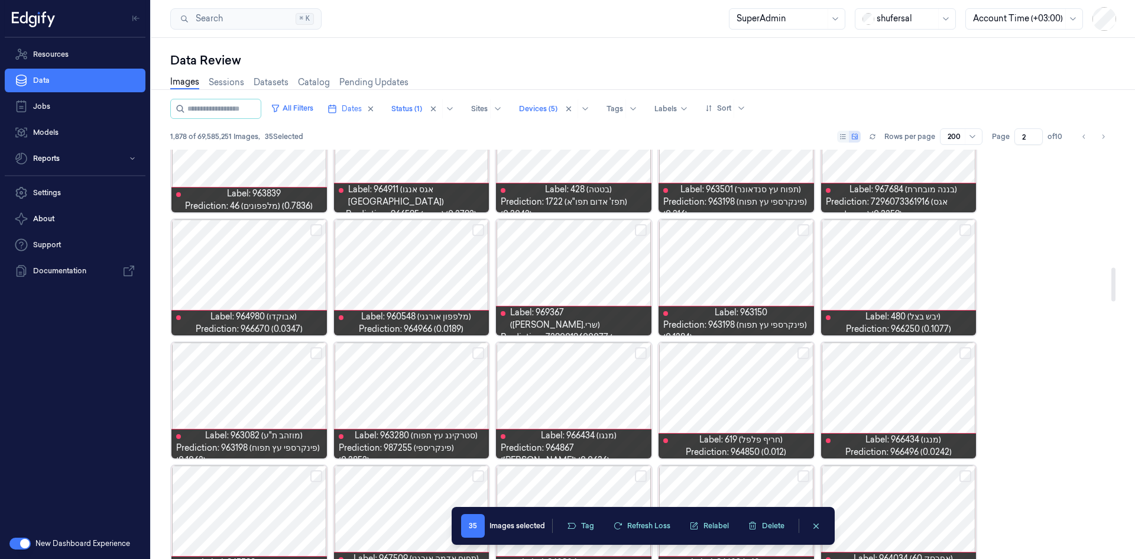
scroll to position [1420, 0]
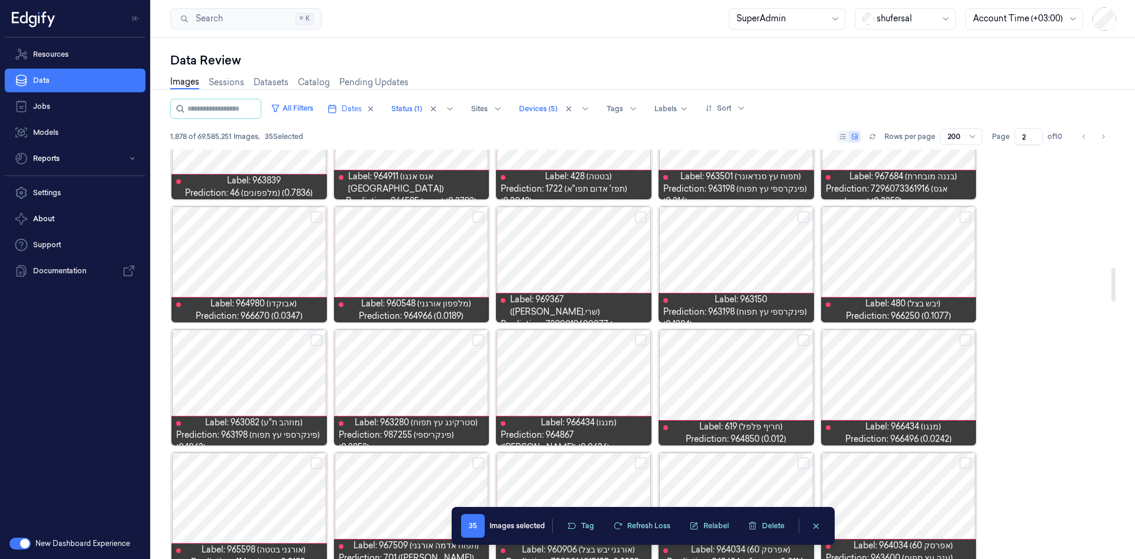
click at [756, 216] on button "Select row" at bounding box center [803, 217] width 12 height 12
click at [642, 214] on button "Select row" at bounding box center [641, 217] width 12 height 12
click at [481, 215] on button "Select row" at bounding box center [478, 217] width 12 height 12
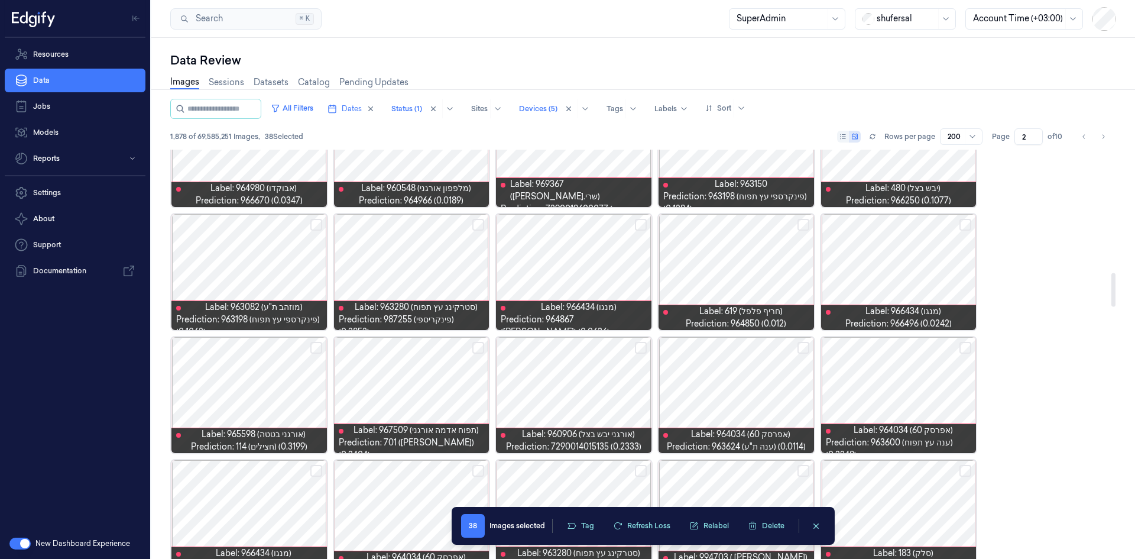
scroll to position [1479, 0]
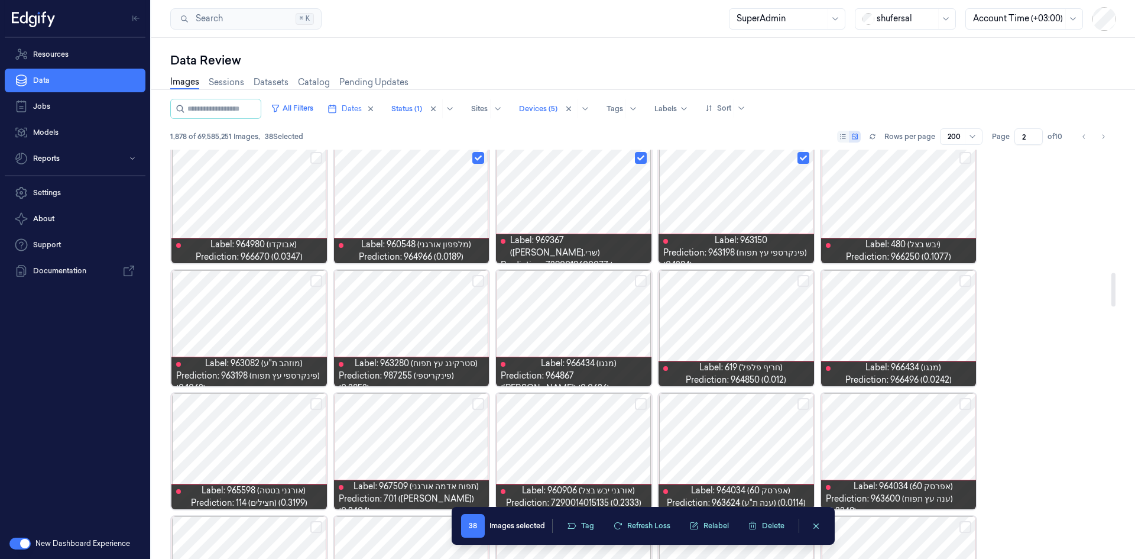
click at [481, 281] on button "Select row" at bounding box center [478, 281] width 12 height 12
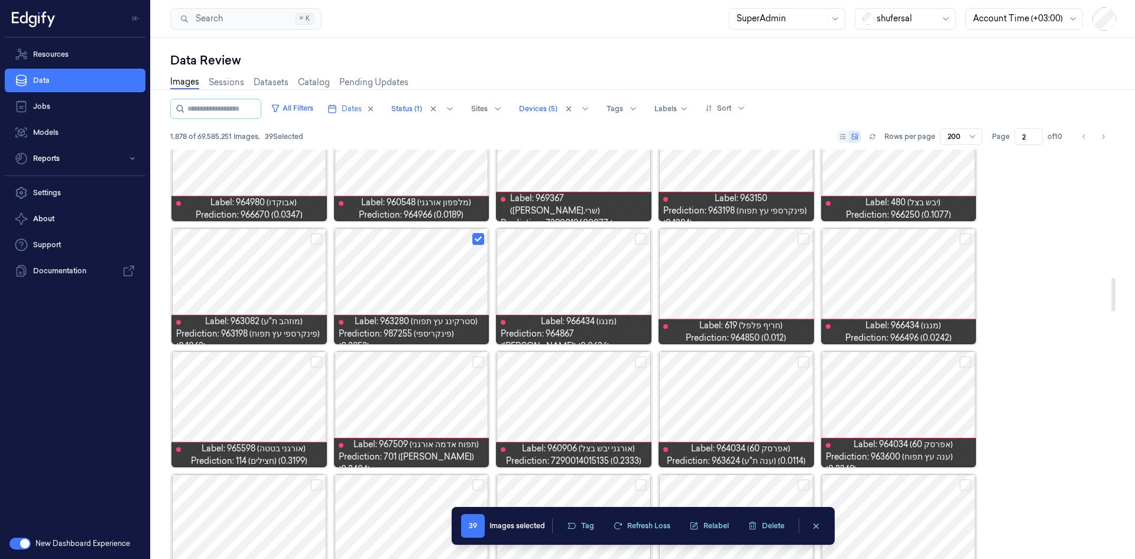
scroll to position [1538, 0]
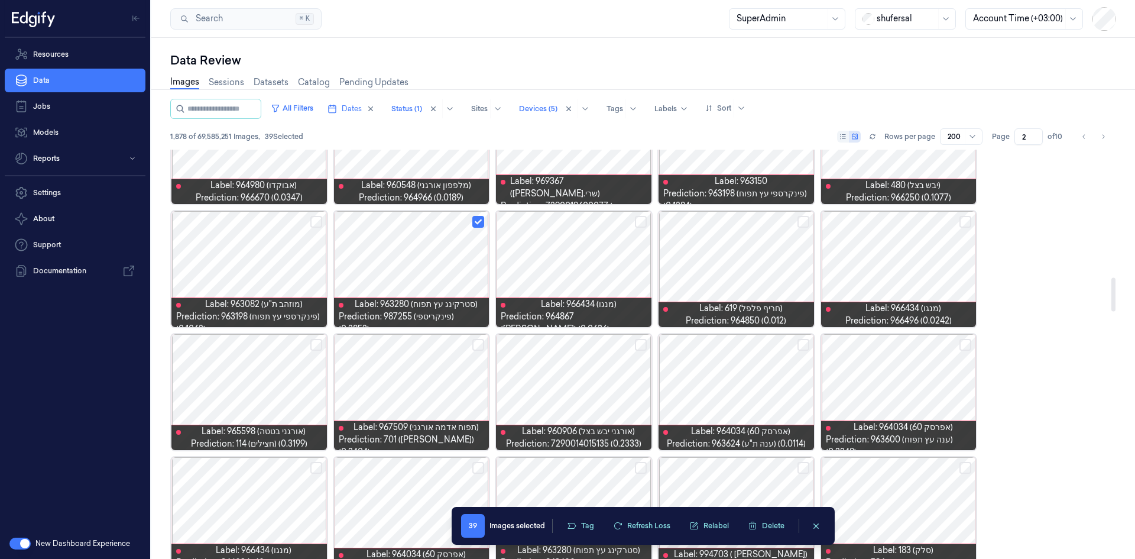
click at [641, 345] on button "Select row" at bounding box center [641, 345] width 12 height 12
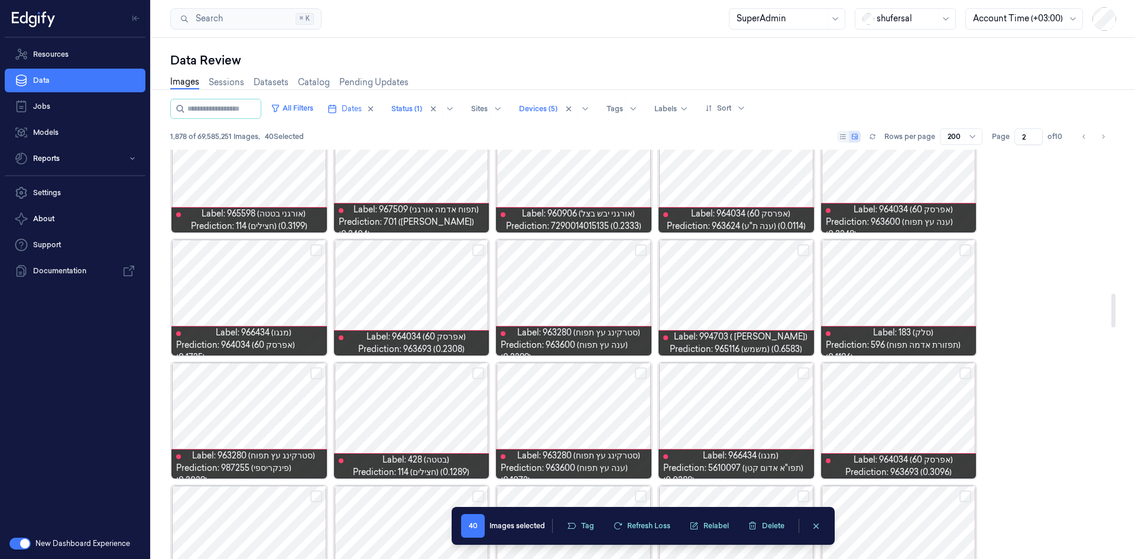
scroll to position [1774, 0]
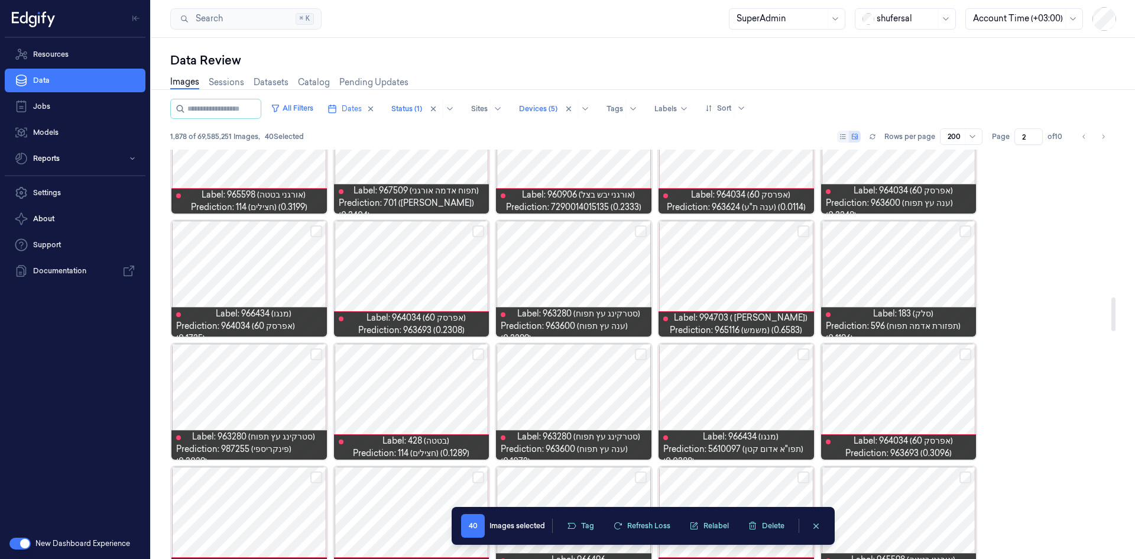
click at [756, 229] on button "Select row" at bounding box center [803, 231] width 12 height 12
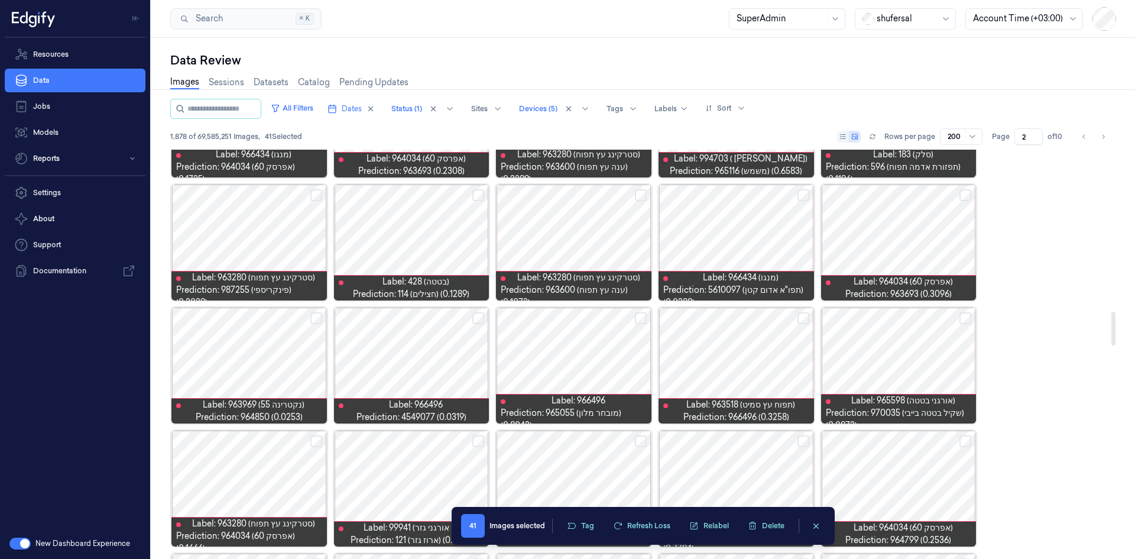
scroll to position [1952, 0]
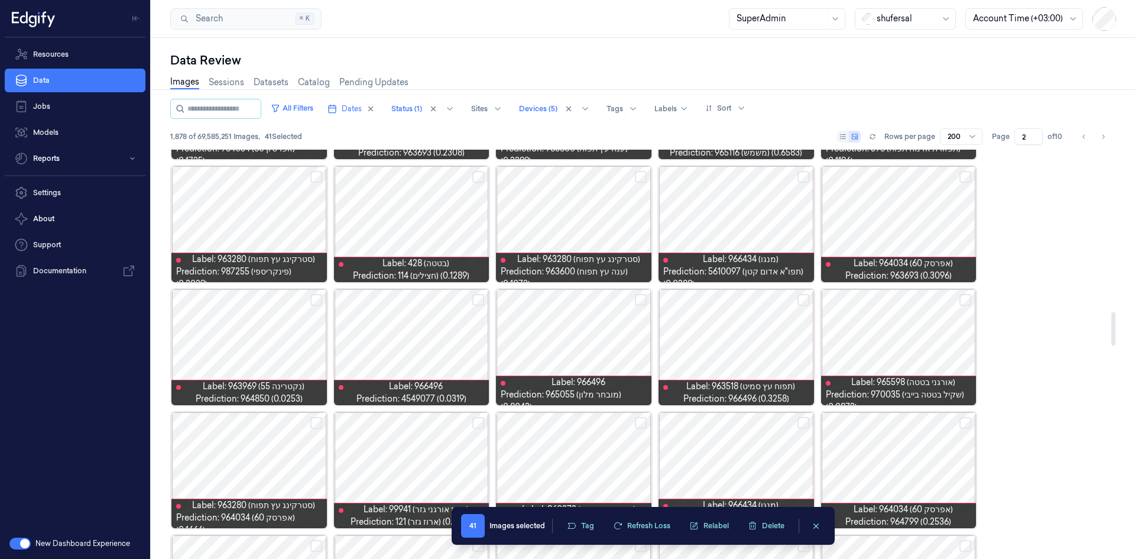
click at [639, 303] on button "Select row" at bounding box center [641, 300] width 12 height 12
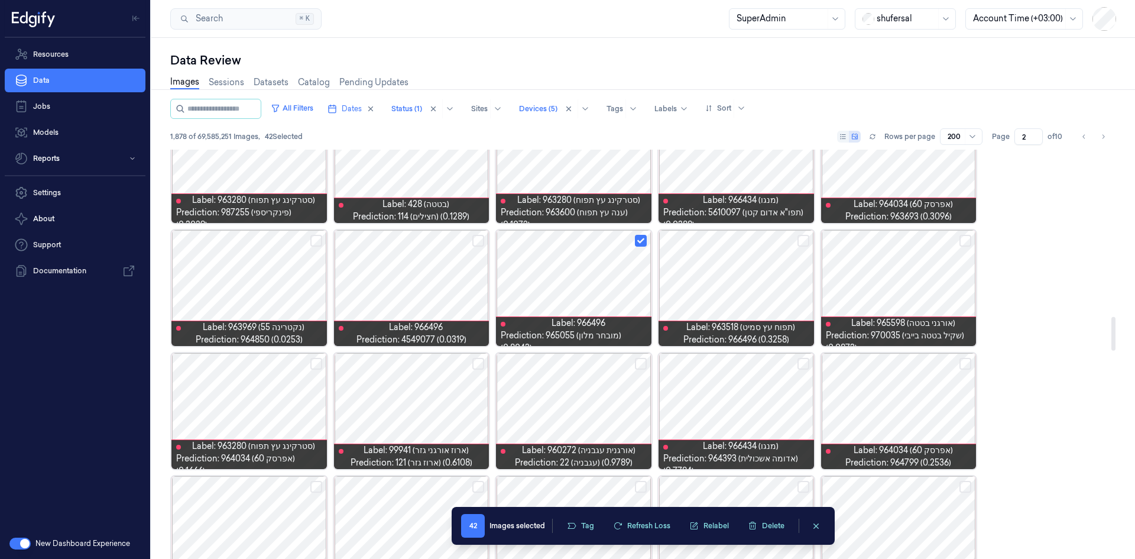
click at [756, 241] on button "Select row" at bounding box center [965, 241] width 12 height 12
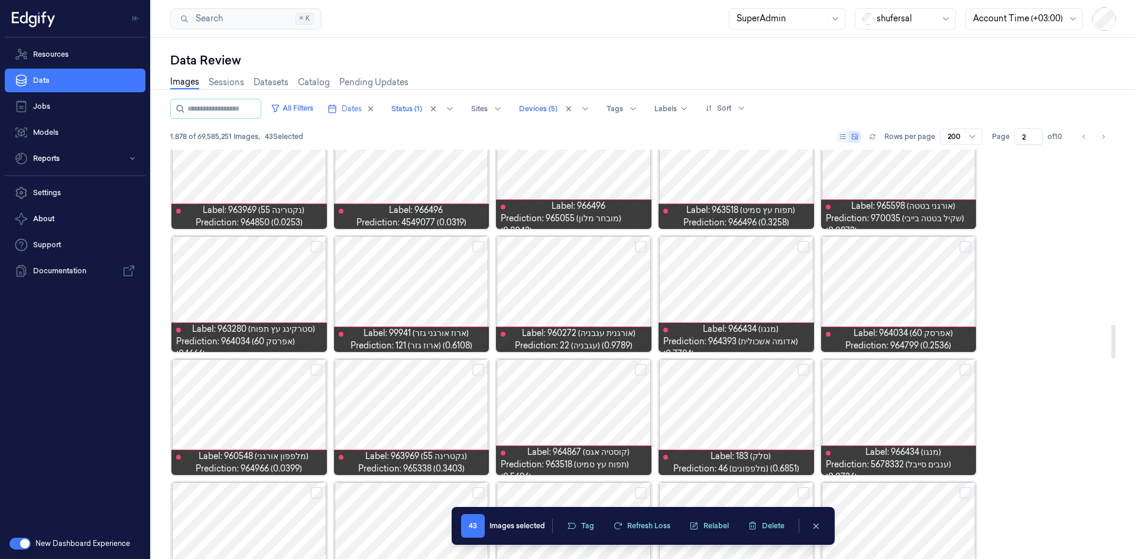
scroll to position [2129, 0]
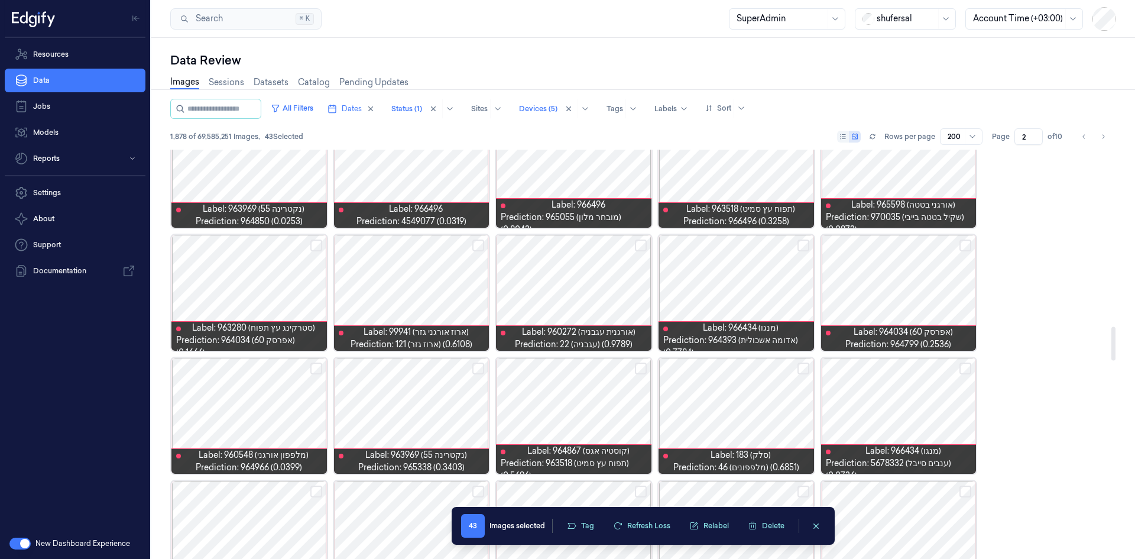
click at [756, 243] on button "Select row" at bounding box center [965, 245] width 12 height 12
click at [756, 244] on button "Select row" at bounding box center [803, 245] width 12 height 12
click at [476, 245] on button "Select row" at bounding box center [478, 245] width 12 height 12
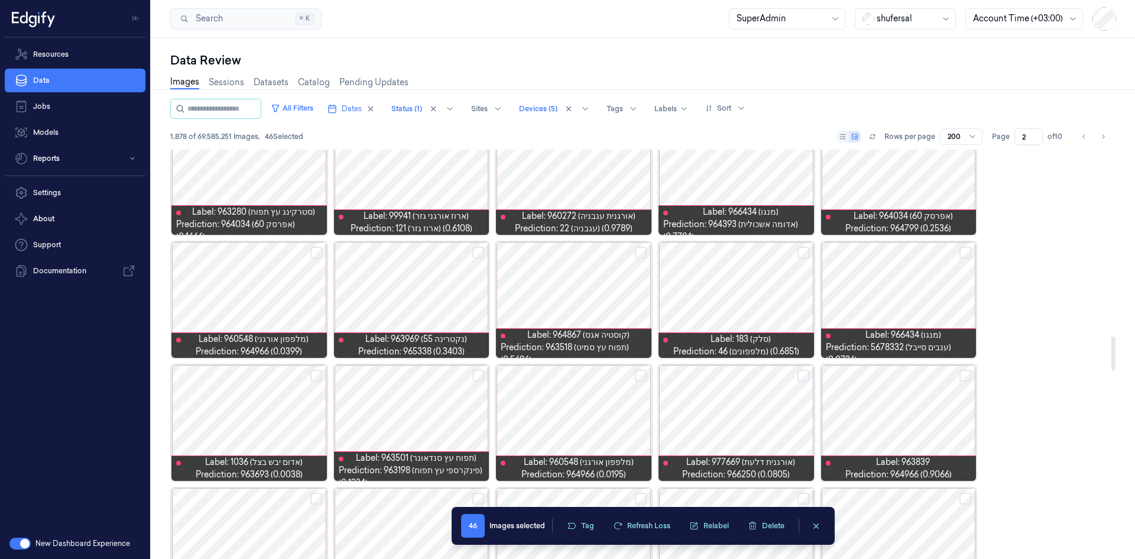
scroll to position [2247, 0]
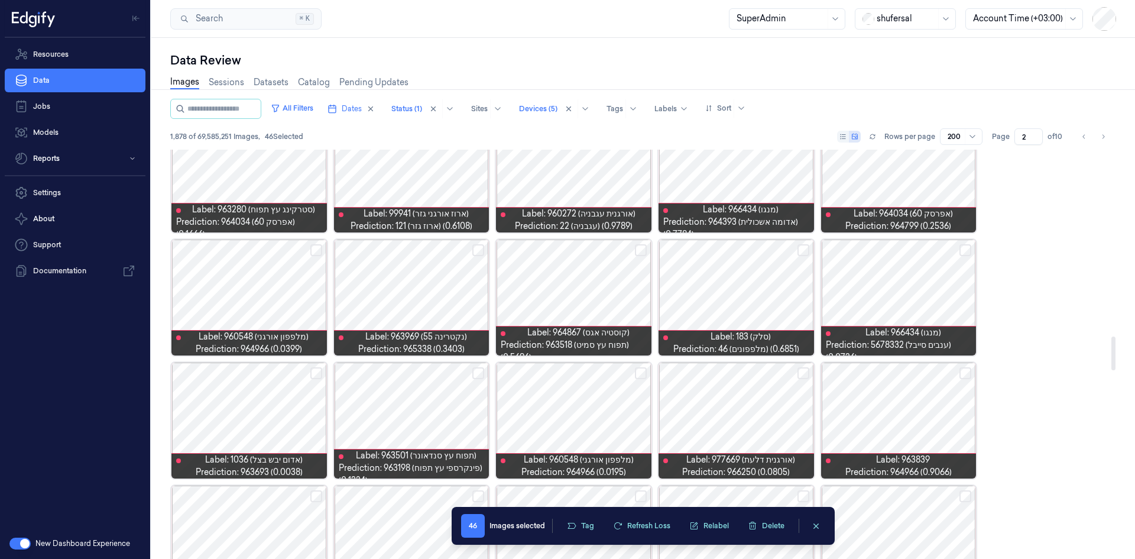
click at [315, 250] on button "Select row" at bounding box center [316, 250] width 12 height 12
click at [481, 251] on button "Select row" at bounding box center [478, 250] width 12 height 12
drag, startPoint x: 634, startPoint y: 250, endPoint x: 642, endPoint y: 251, distance: 8.3
click at [634, 251] on div "Label: 964867 (קוסטיה אגס) Prediction: 963518 (תפוח עץ סמיט) (0.5696)" at bounding box center [574, 297] width 158 height 118
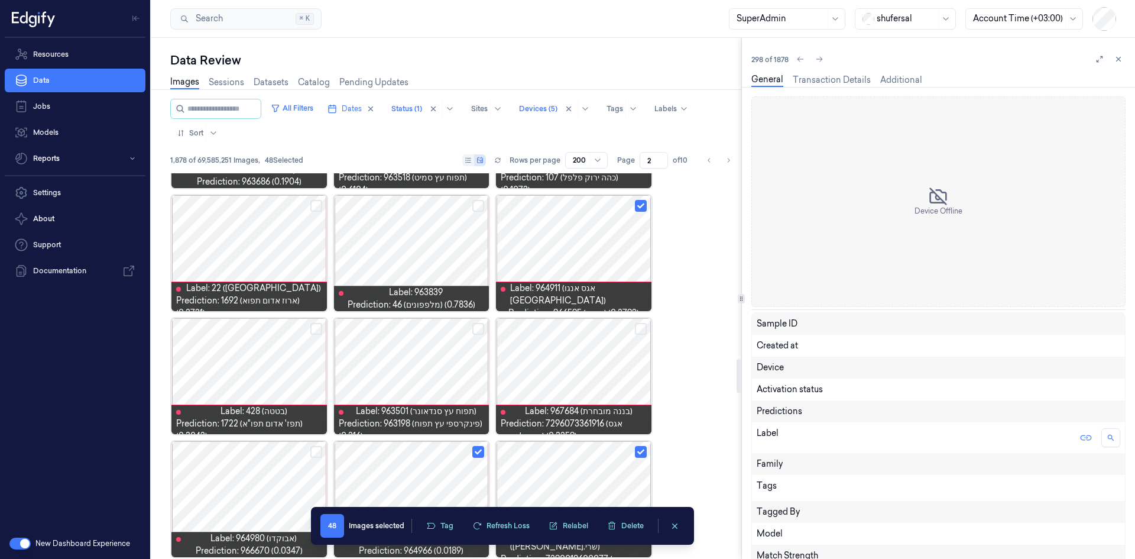
scroll to position [2191, 0]
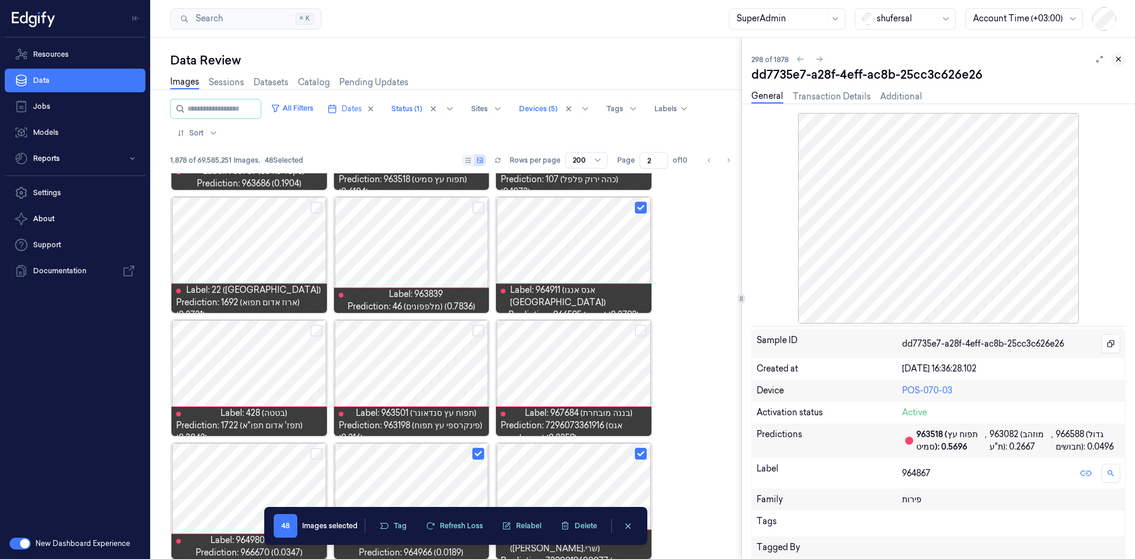
click at [756, 65] on button at bounding box center [1118, 59] width 14 height 14
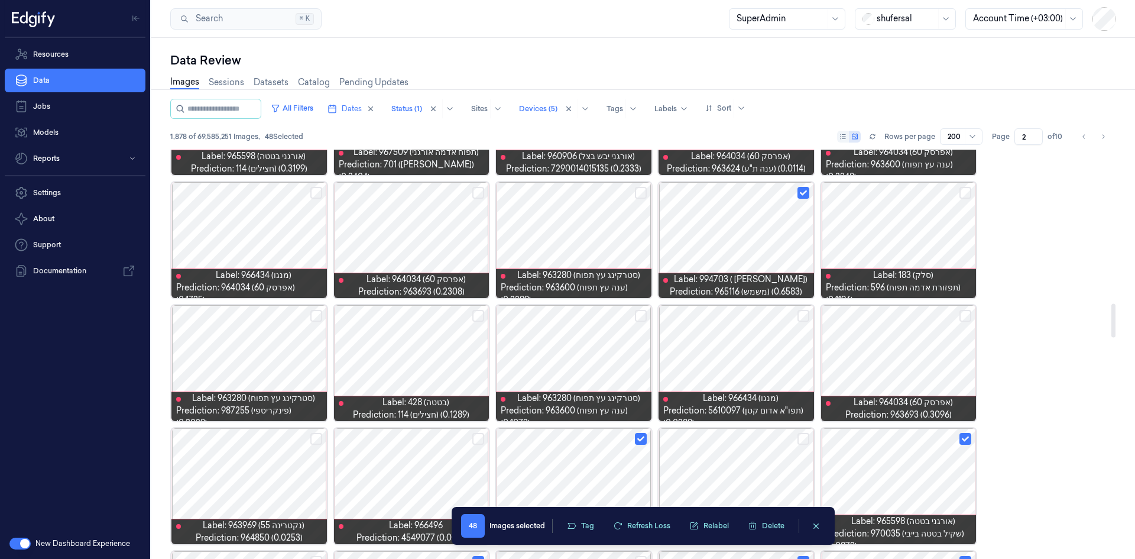
scroll to position [1803, 0]
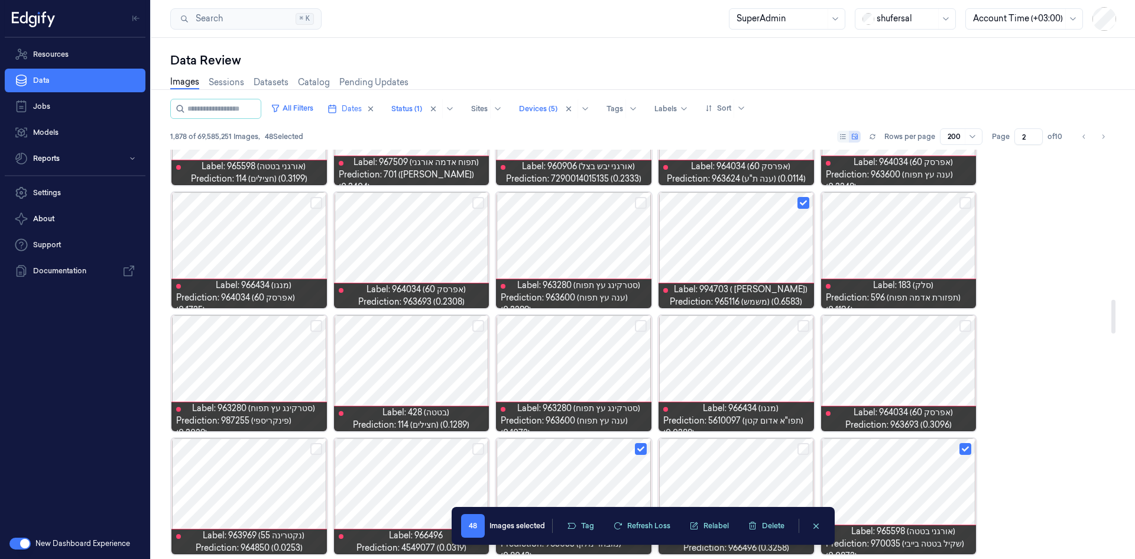
click at [640, 199] on button "Select row" at bounding box center [641, 203] width 12 height 12
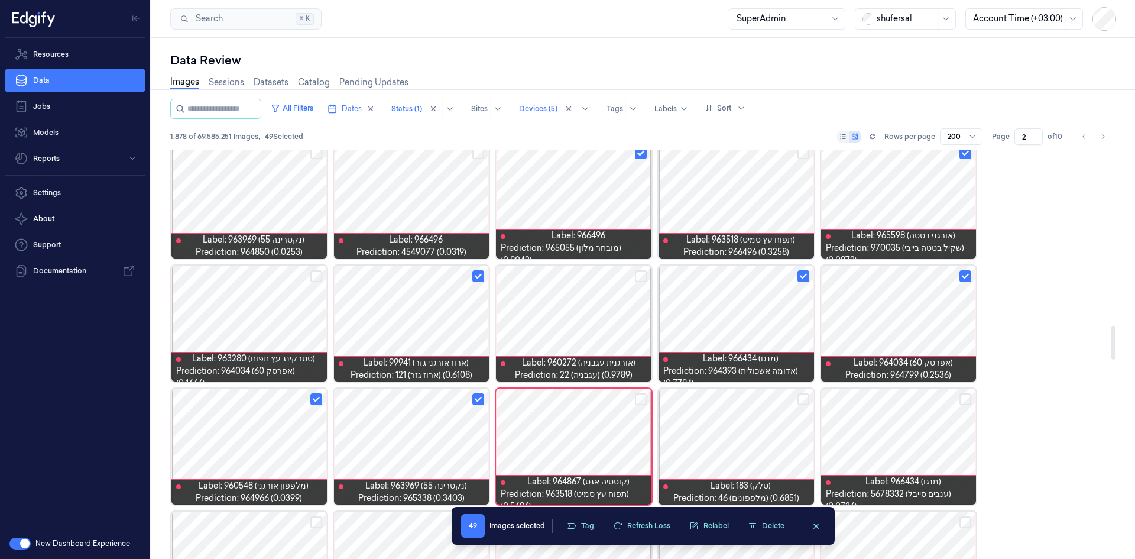
scroll to position [2217, 0]
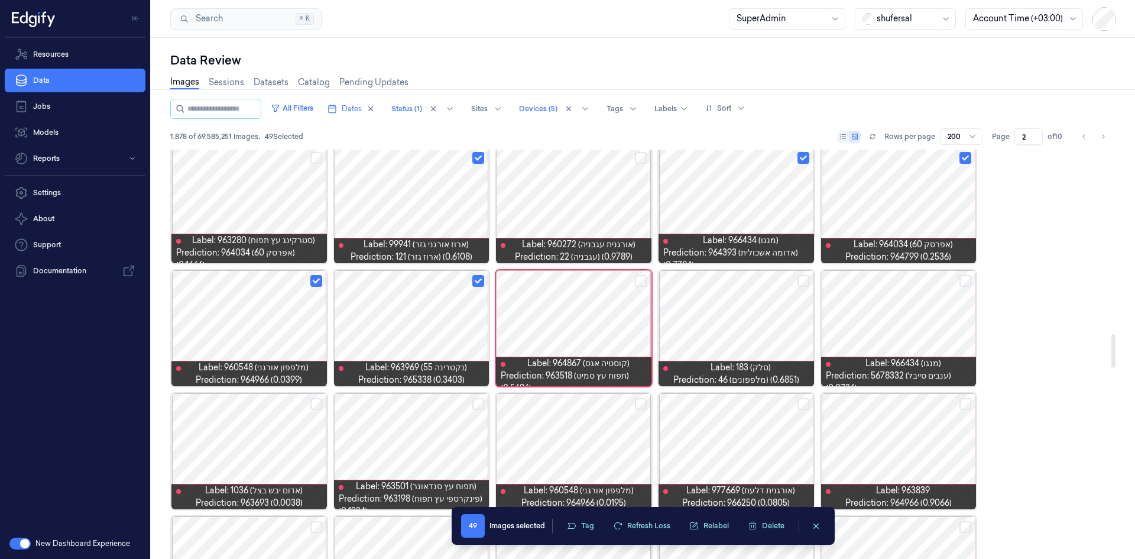
click at [640, 281] on button "Select row" at bounding box center [641, 281] width 12 height 12
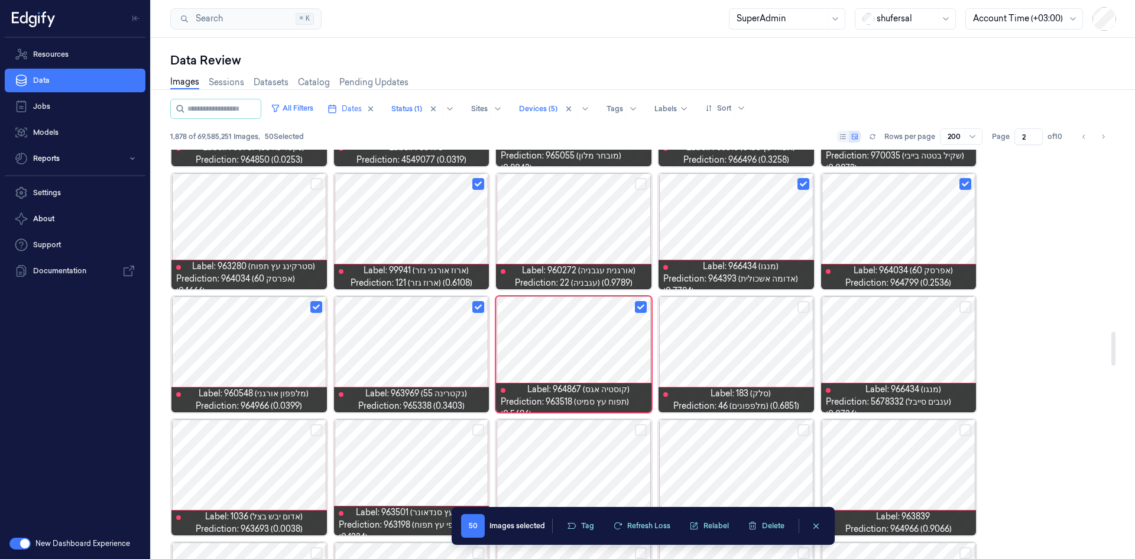
click at [752, 345] on div at bounding box center [735, 354] width 155 height 116
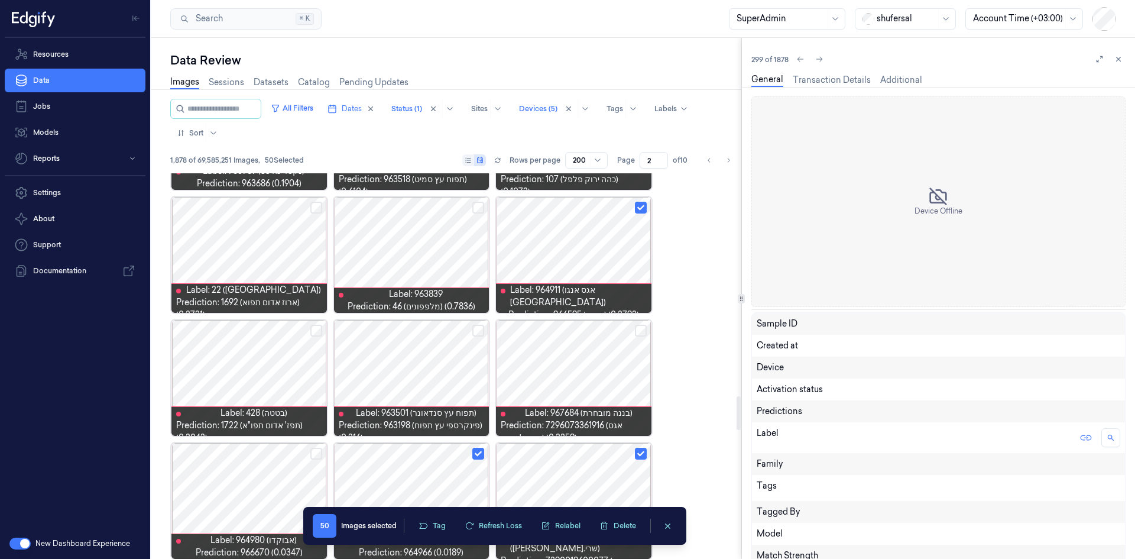
scroll to position [3543, 0]
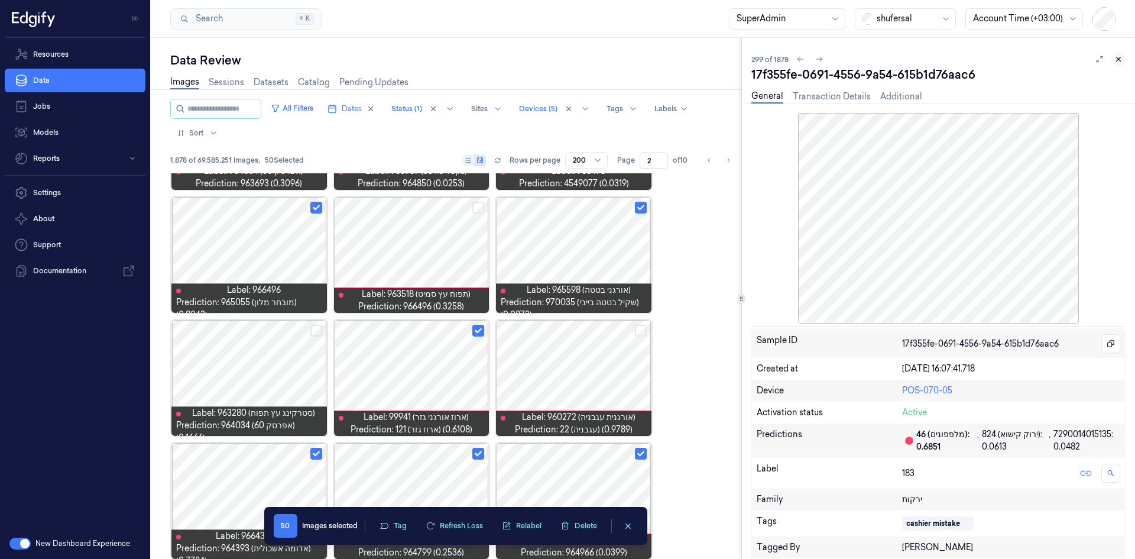
click at [756, 57] on icon at bounding box center [1118, 59] width 8 height 8
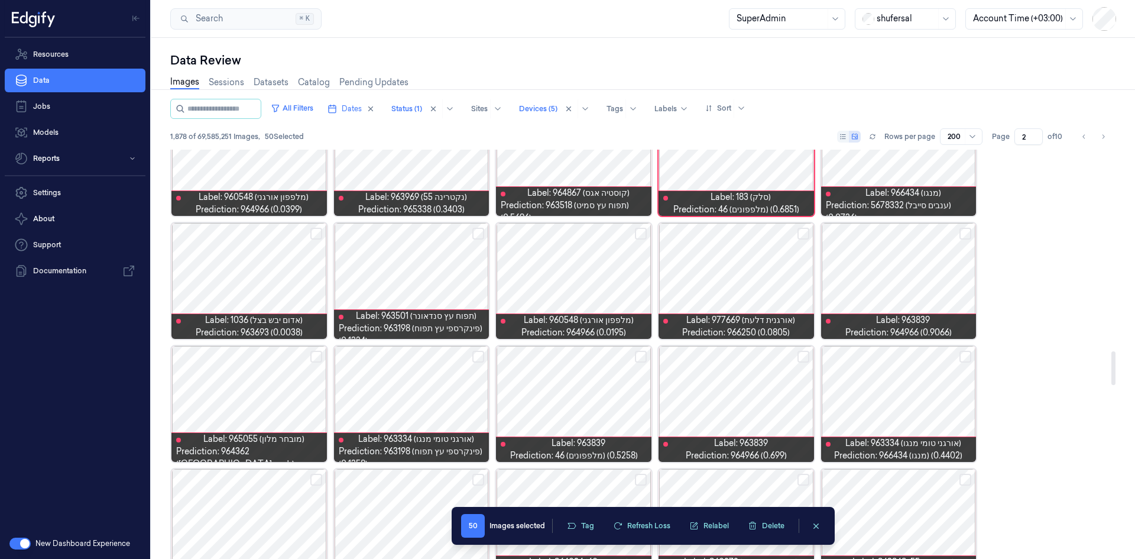
scroll to position [2368, 0]
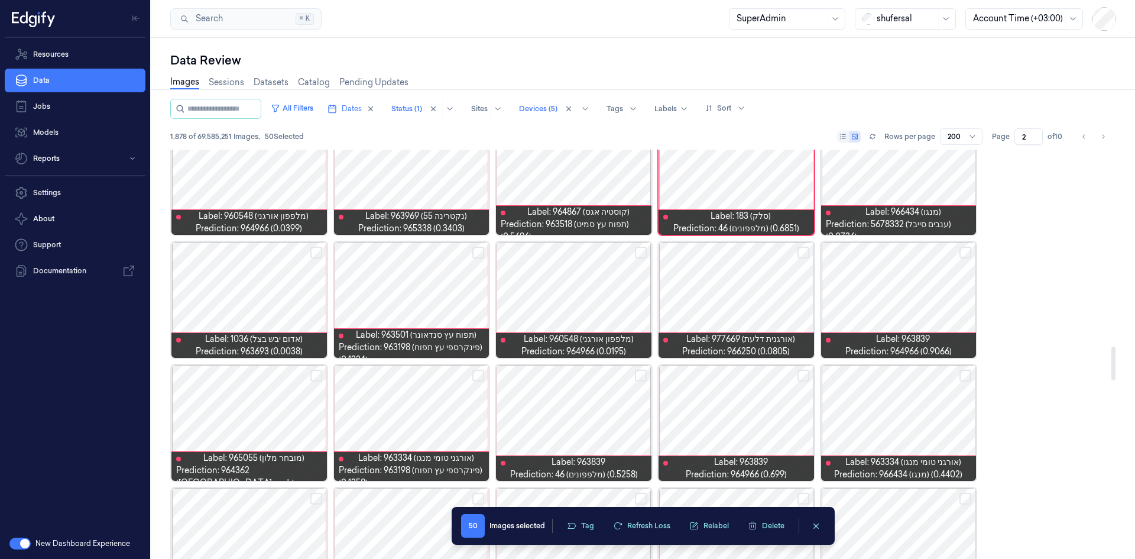
click at [756, 252] on button "Select row" at bounding box center [803, 252] width 12 height 12
click at [638, 255] on button "Select row" at bounding box center [641, 252] width 12 height 12
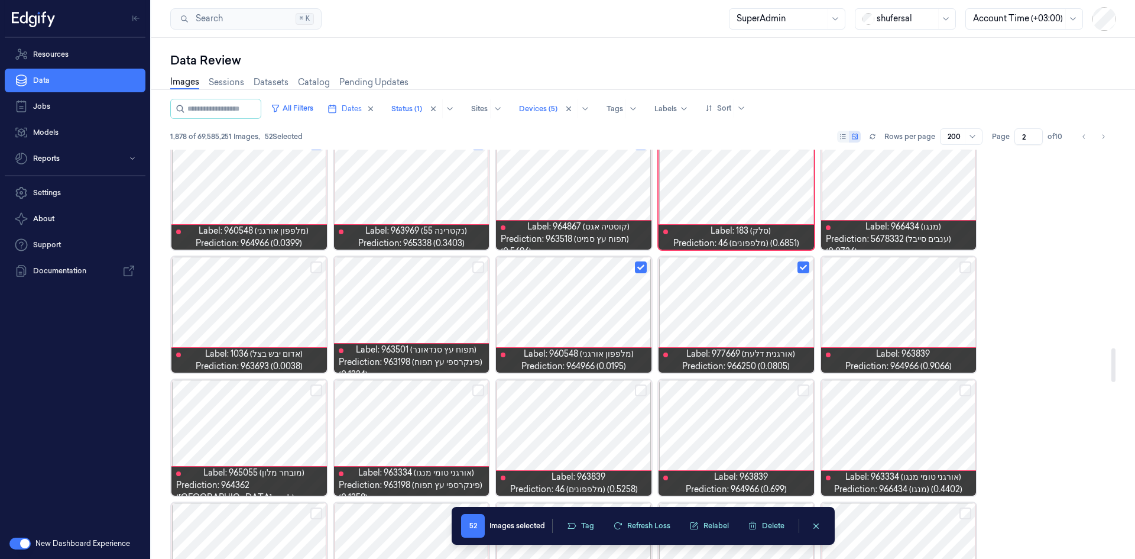
scroll to position [2486, 0]
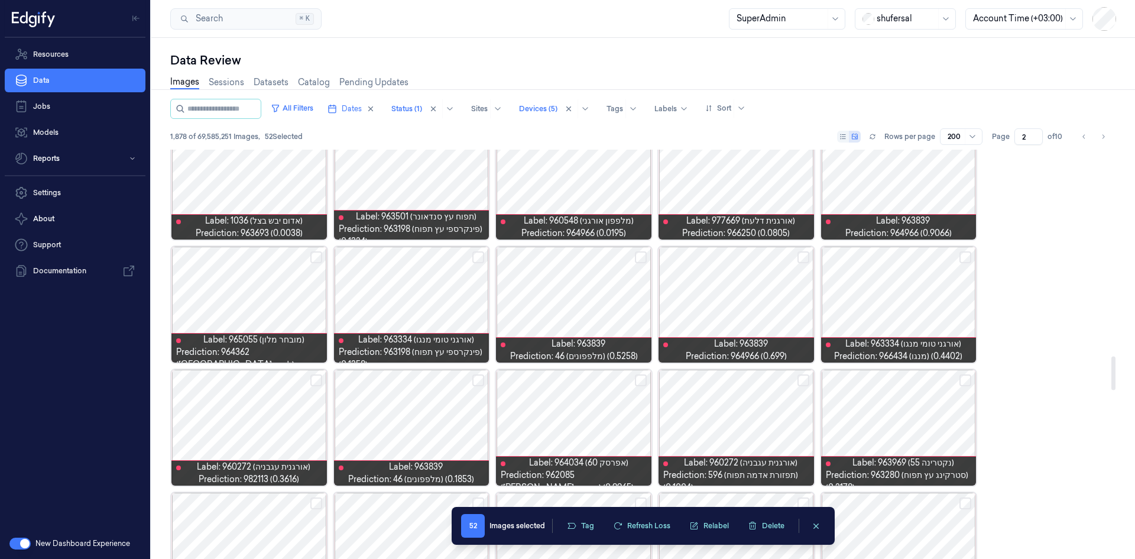
click at [317, 257] on button "Select row" at bounding box center [316, 257] width 12 height 12
click at [478, 252] on button "Select row" at bounding box center [478, 257] width 12 height 12
click at [756, 261] on button "Select row" at bounding box center [965, 257] width 12 height 12
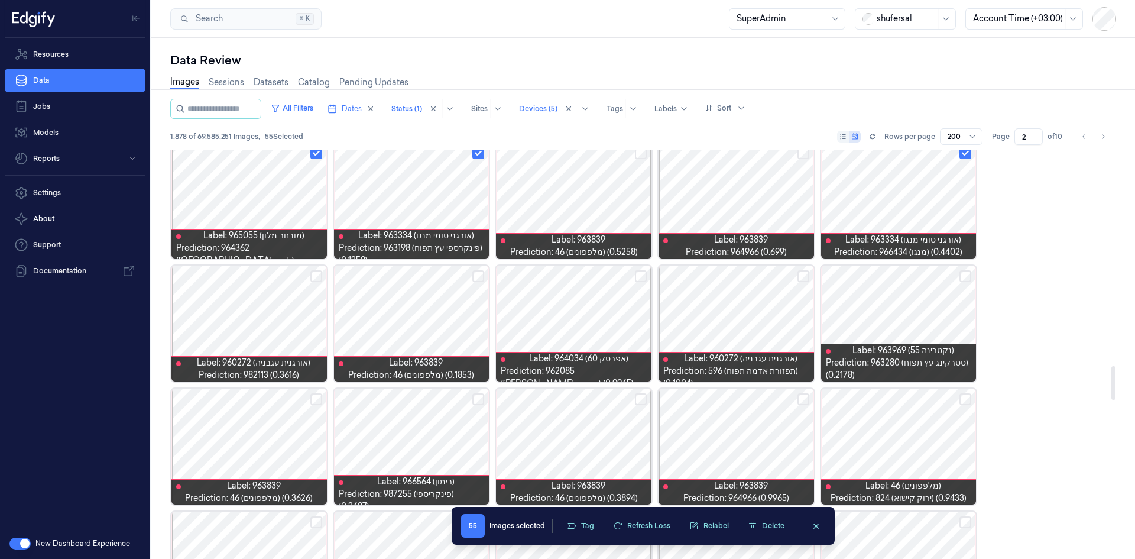
scroll to position [2604, 0]
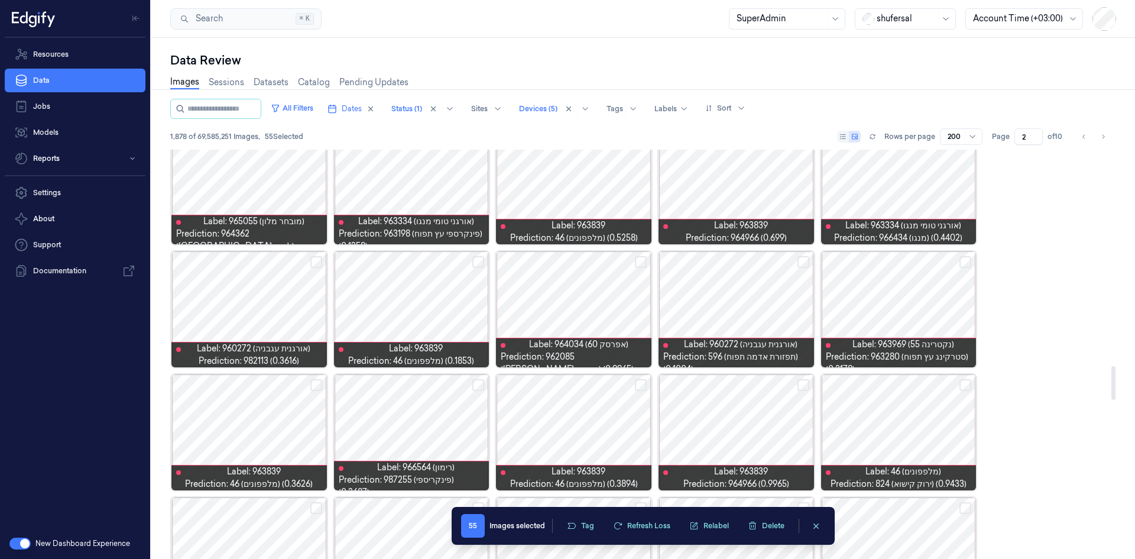
click at [756, 258] on button "Select row" at bounding box center [965, 262] width 12 height 12
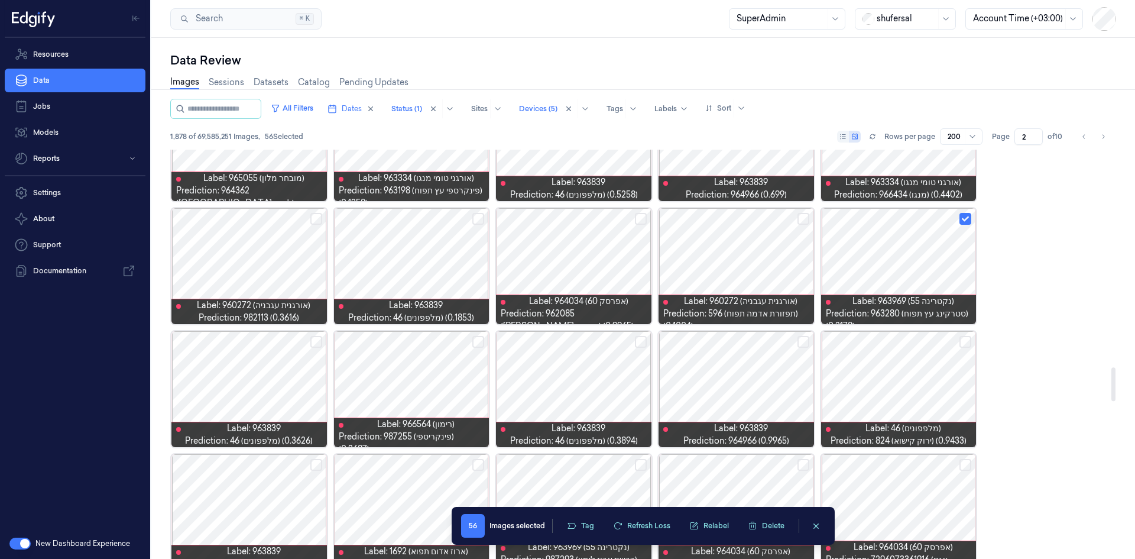
scroll to position [2663, 0]
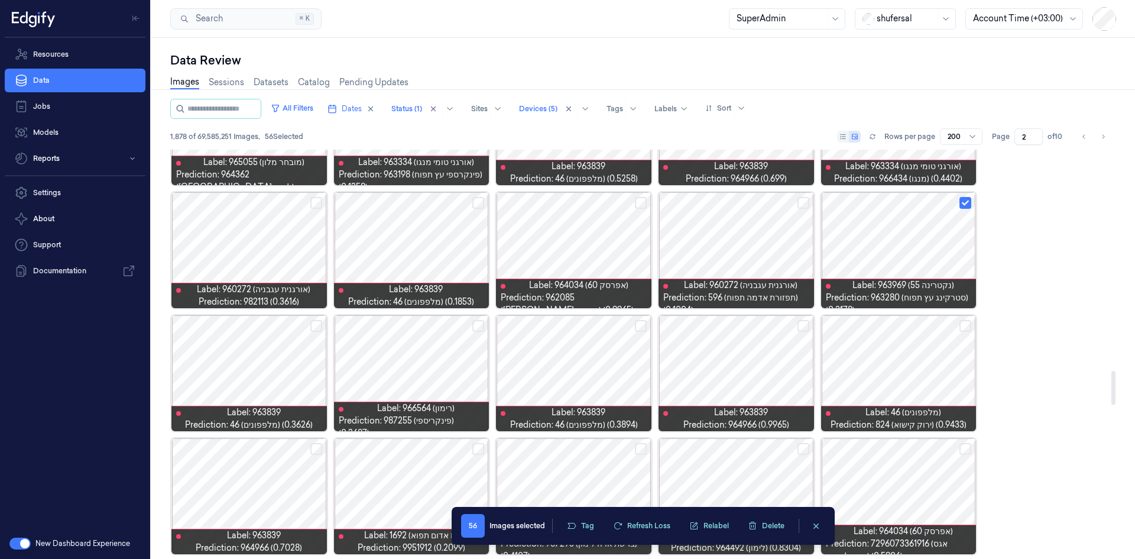
click at [644, 202] on button "Select row" at bounding box center [641, 203] width 12 height 12
click at [481, 202] on button "Select row" at bounding box center [478, 203] width 12 height 12
click at [313, 198] on button "Select row" at bounding box center [316, 203] width 12 height 12
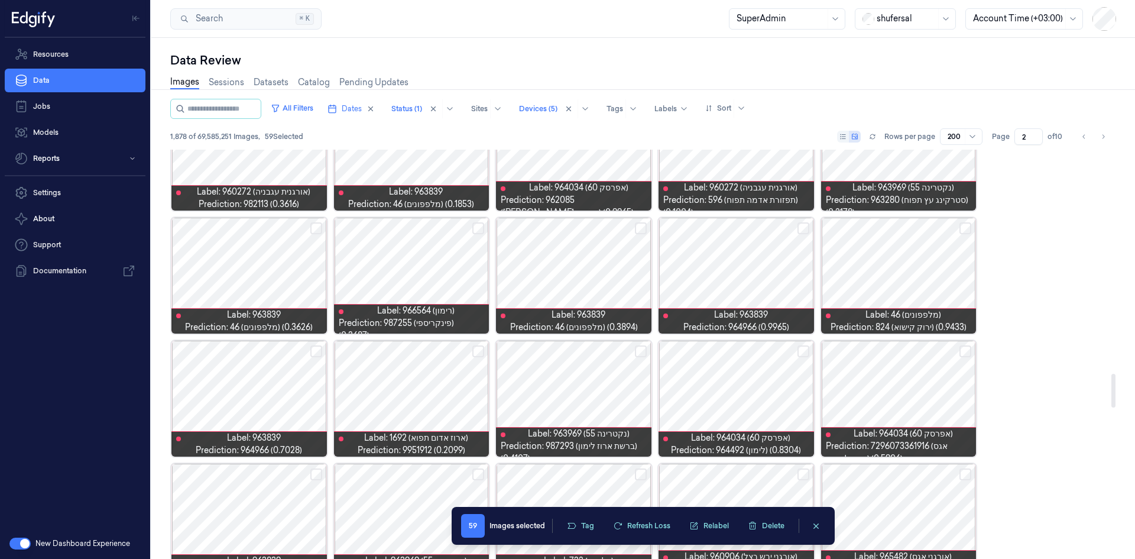
scroll to position [2782, 0]
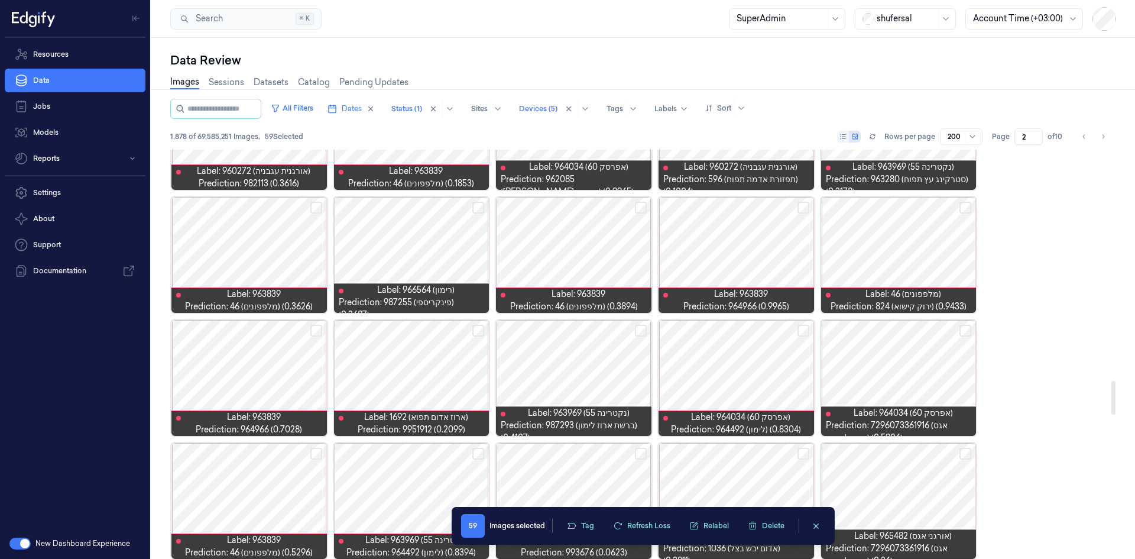
click at [474, 207] on button "Select row" at bounding box center [478, 208] width 12 height 12
click at [639, 207] on button "Select row" at bounding box center [641, 208] width 12 height 12
click at [756, 207] on button "Select row" at bounding box center [803, 208] width 12 height 12
click at [756, 232] on div at bounding box center [898, 255] width 155 height 116
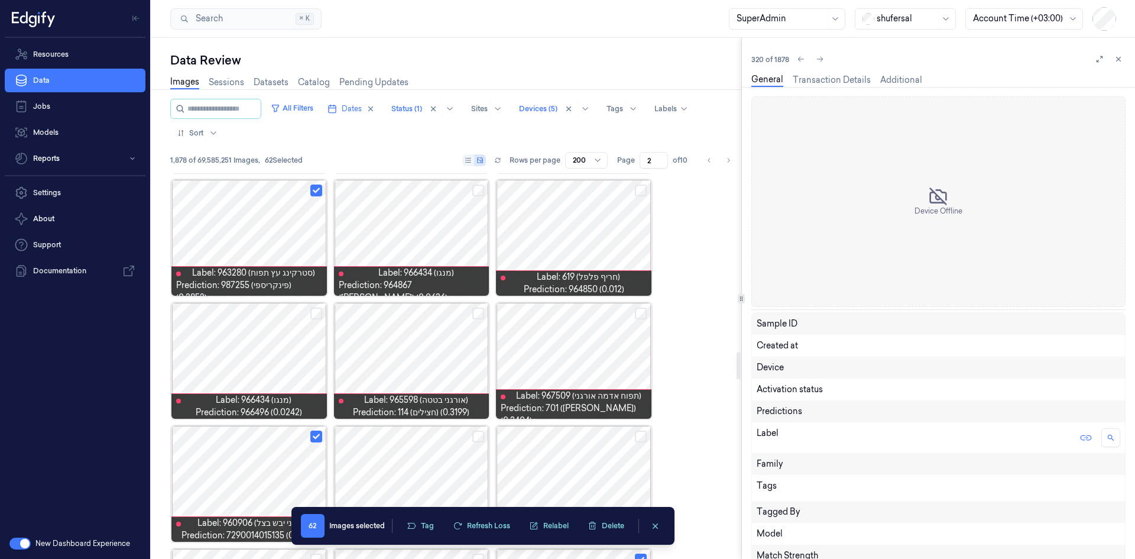
scroll to position [2682, 0]
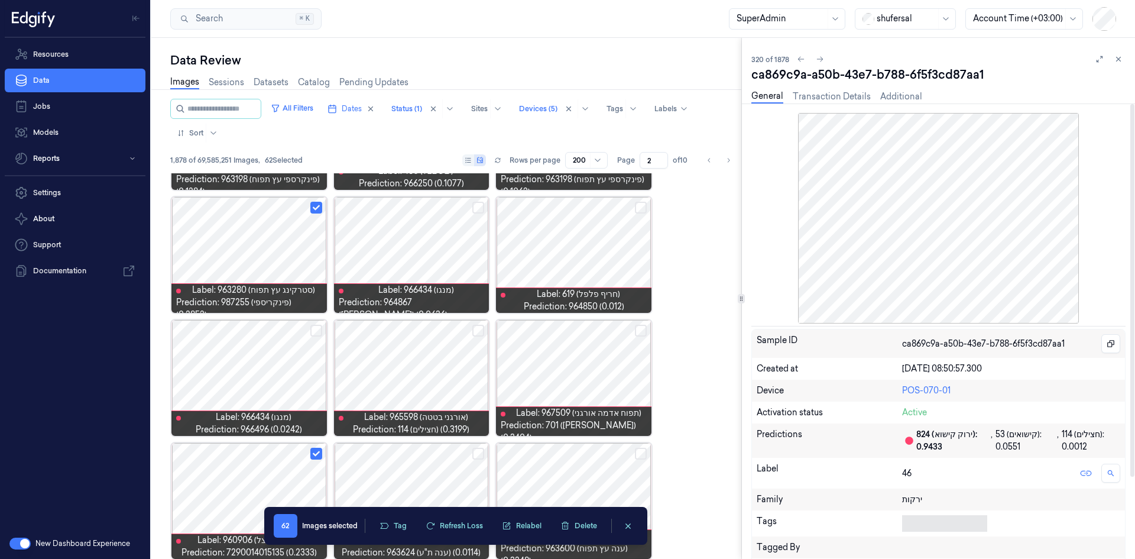
click at [756, 345] on body "Resources Data Jobs Models Reports Settings About Support Documentation New Das…" at bounding box center [567, 279] width 1135 height 559
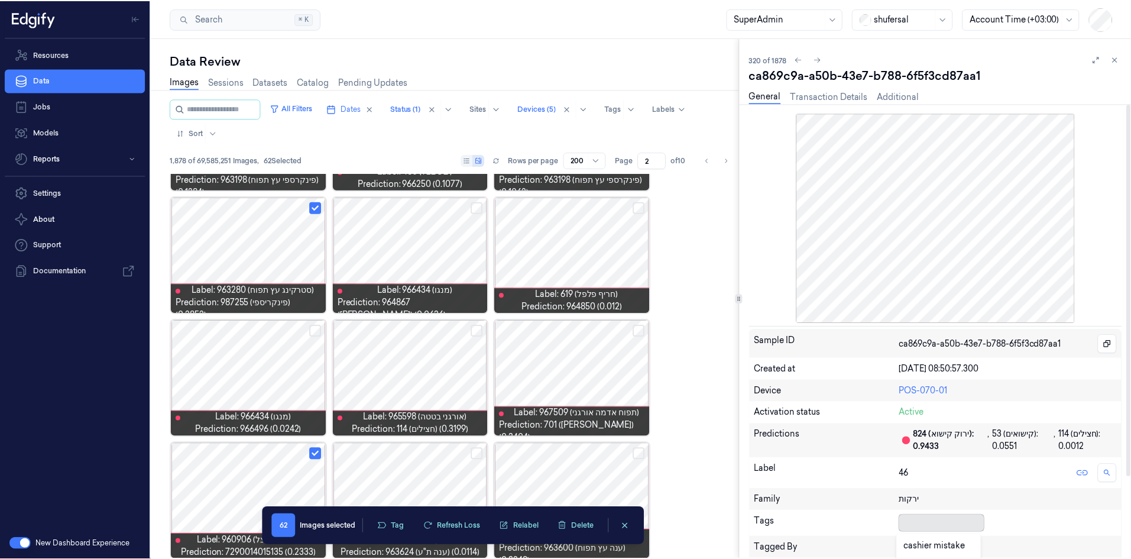
scroll to position [158, 0]
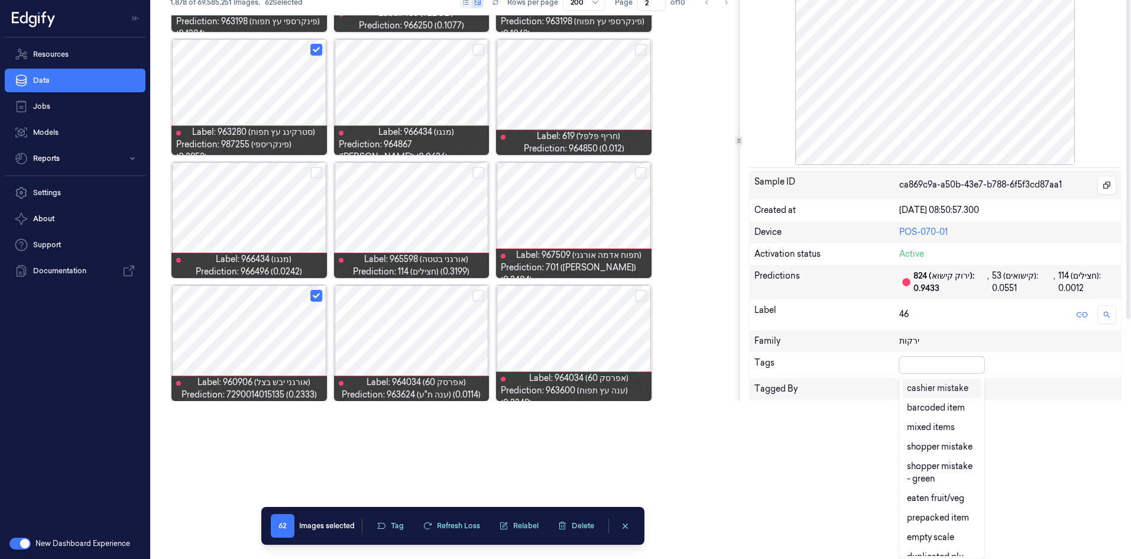
click at [756, 345] on div "cashier mistake" at bounding box center [937, 388] width 61 height 12
click at [756, 345] on div "Sample ID ca869c9a-a50b-43e7-b788-6f5f3cd87aa1 Created at [DATE] 08:50:57.300 D…" at bounding box center [935, 345] width 372 height 351
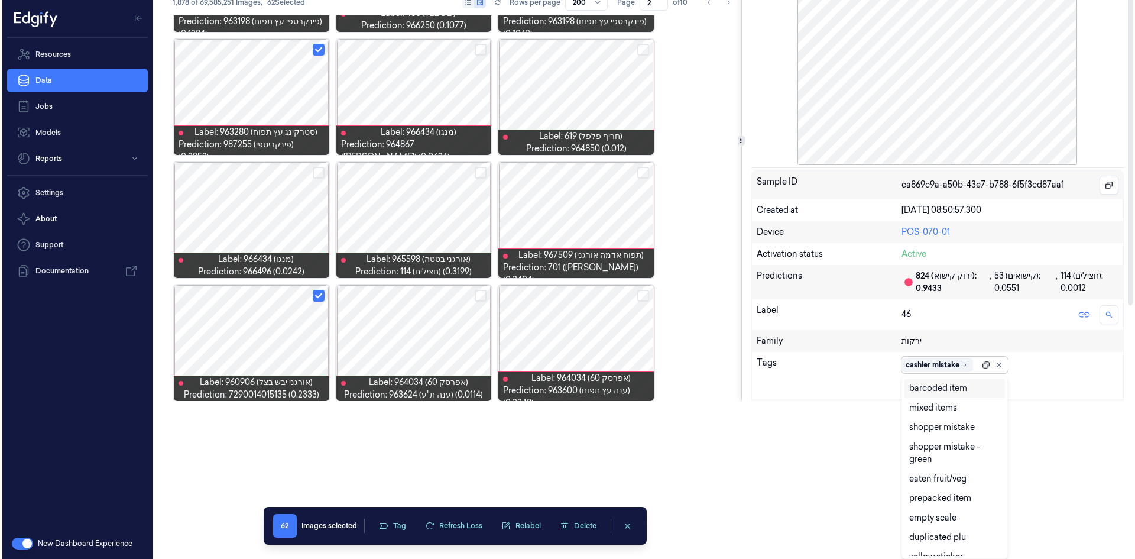
scroll to position [0, 0]
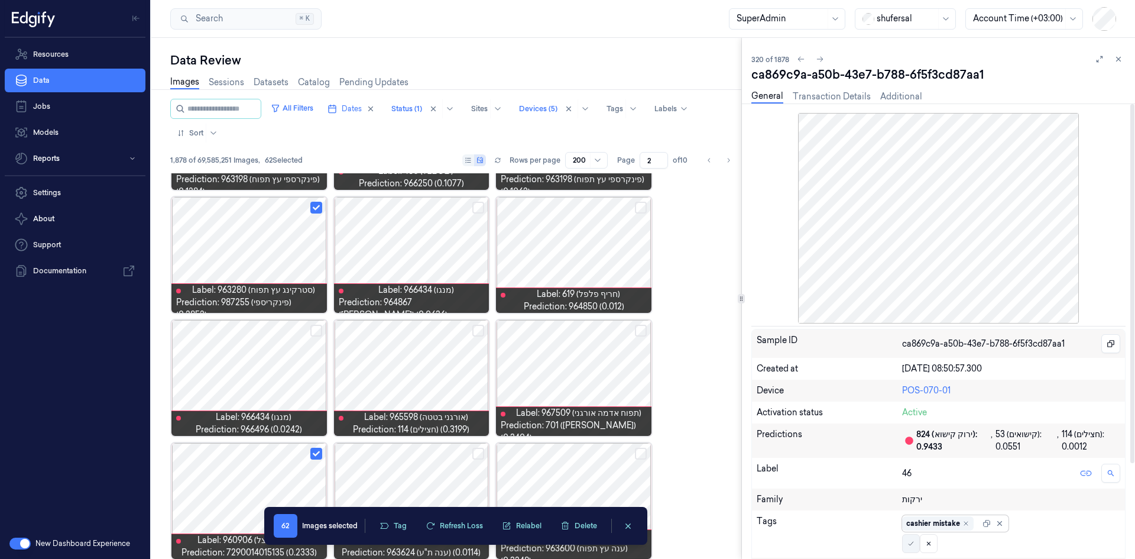
click at [756, 345] on icon at bounding box center [910, 543] width 7 height 7
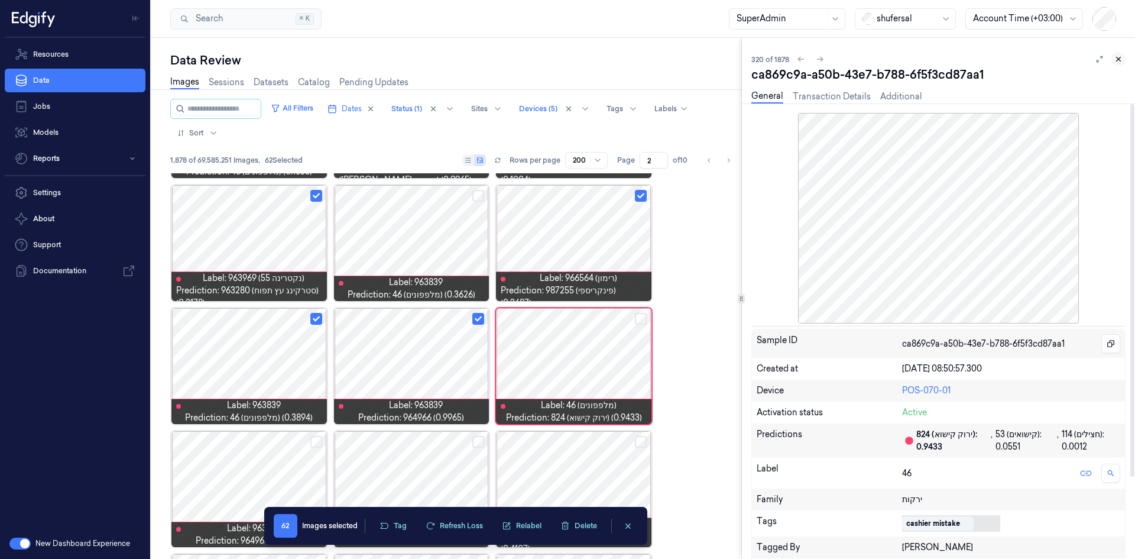
click at [756, 60] on icon at bounding box center [1118, 59] width 8 height 8
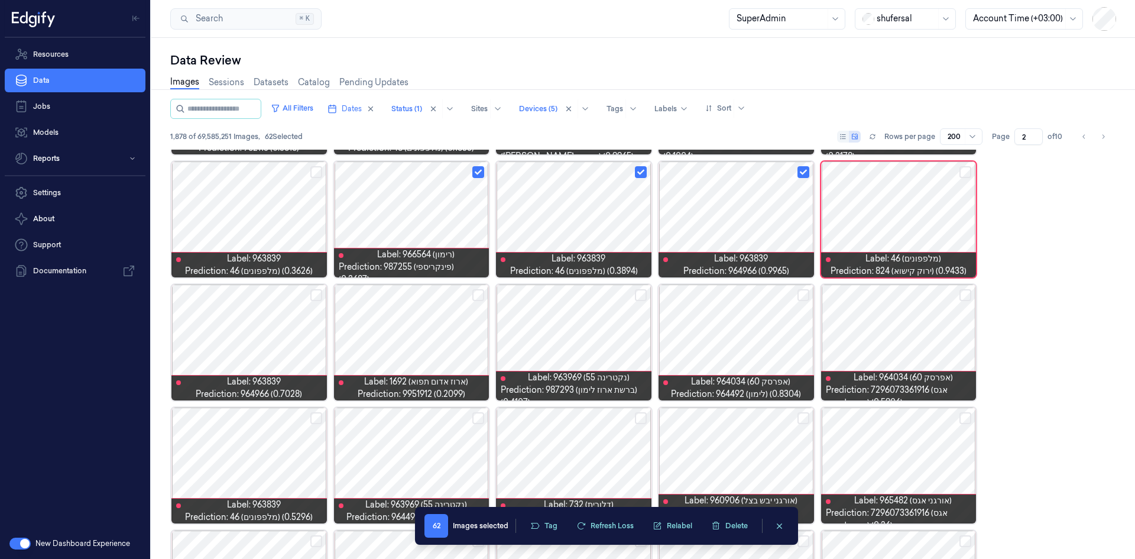
scroll to position [2817, 0]
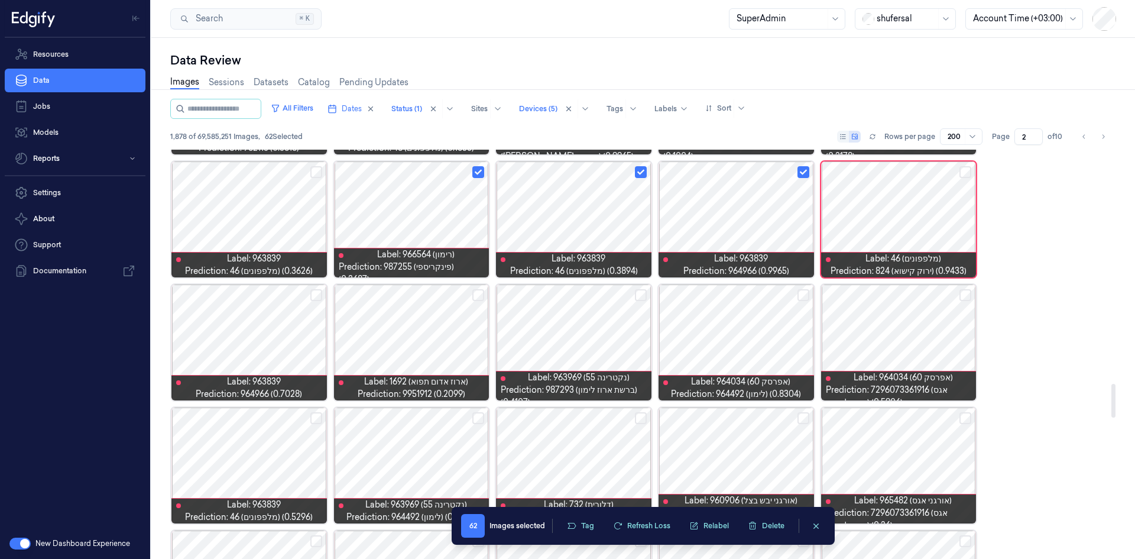
click at [756, 289] on button "Select row" at bounding box center [965, 295] width 12 height 12
click at [640, 291] on button "Select row" at bounding box center [641, 295] width 12 height 12
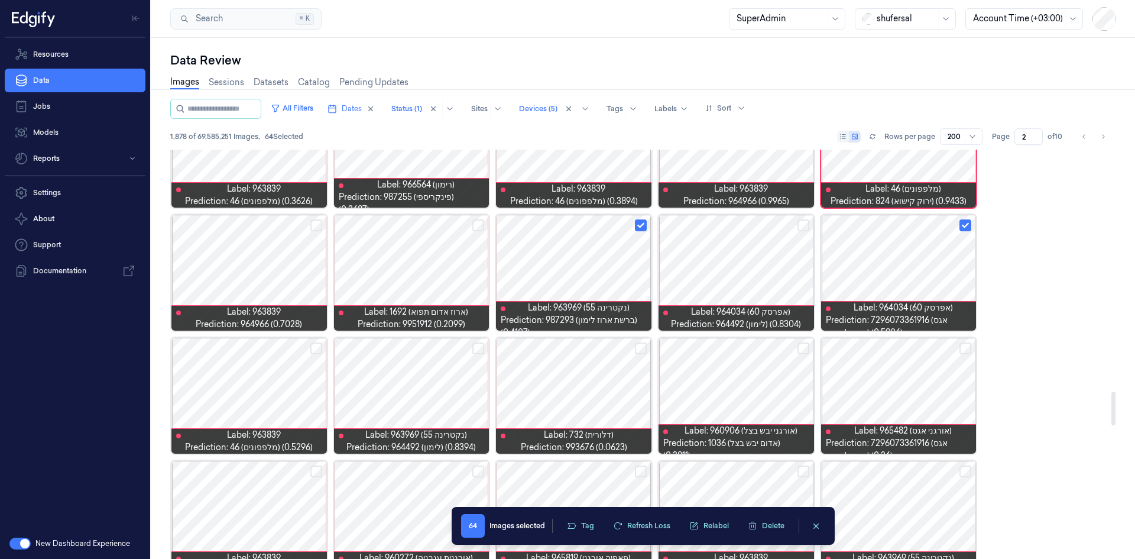
scroll to position [2876, 0]
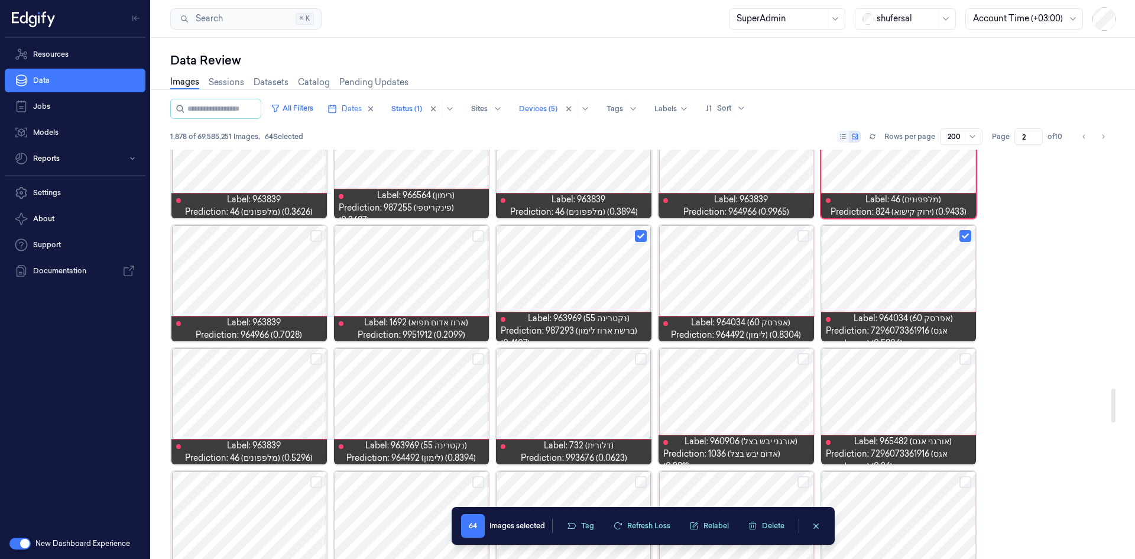
click at [314, 236] on button "Select row" at bounding box center [316, 236] width 12 height 12
click at [480, 345] on button "Select row" at bounding box center [478, 359] width 12 height 12
click at [317, 345] on button "Select row" at bounding box center [316, 359] width 12 height 12
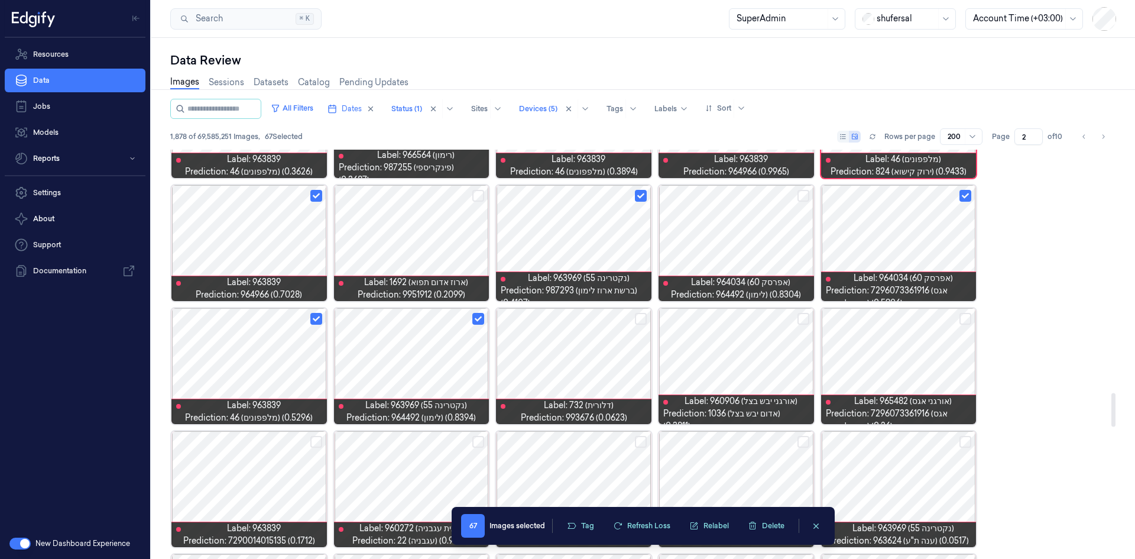
scroll to position [2935, 0]
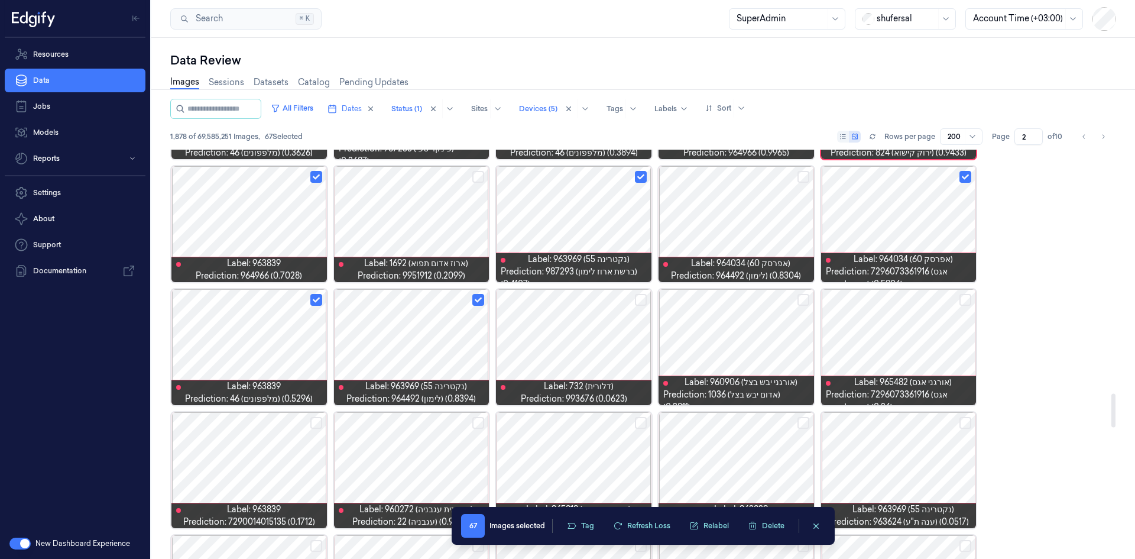
click at [641, 300] on button "Select row" at bounding box center [641, 300] width 12 height 12
click at [756, 297] on button "Select row" at bounding box center [965, 300] width 12 height 12
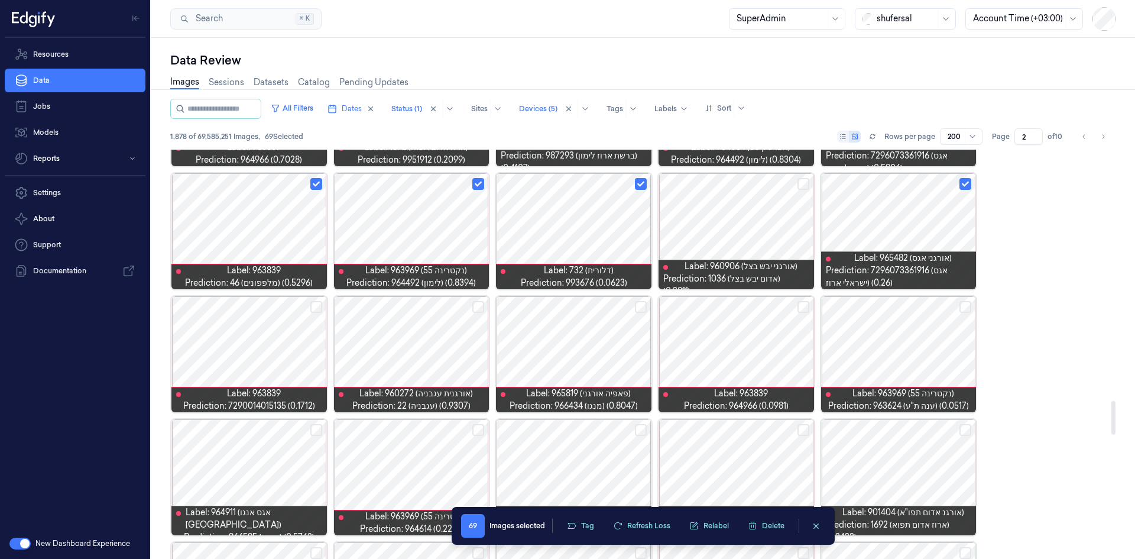
scroll to position [3054, 0]
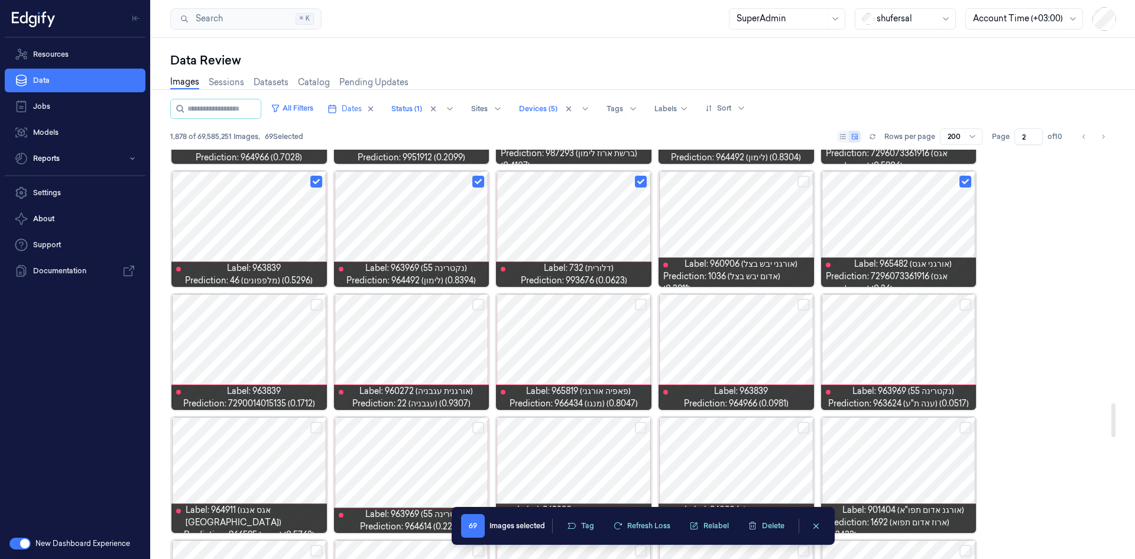
click at [756, 301] on button "Select row" at bounding box center [965, 305] width 12 height 12
click at [638, 301] on button "Select row" at bounding box center [641, 305] width 12 height 12
click at [476, 308] on button "Select row" at bounding box center [478, 305] width 12 height 12
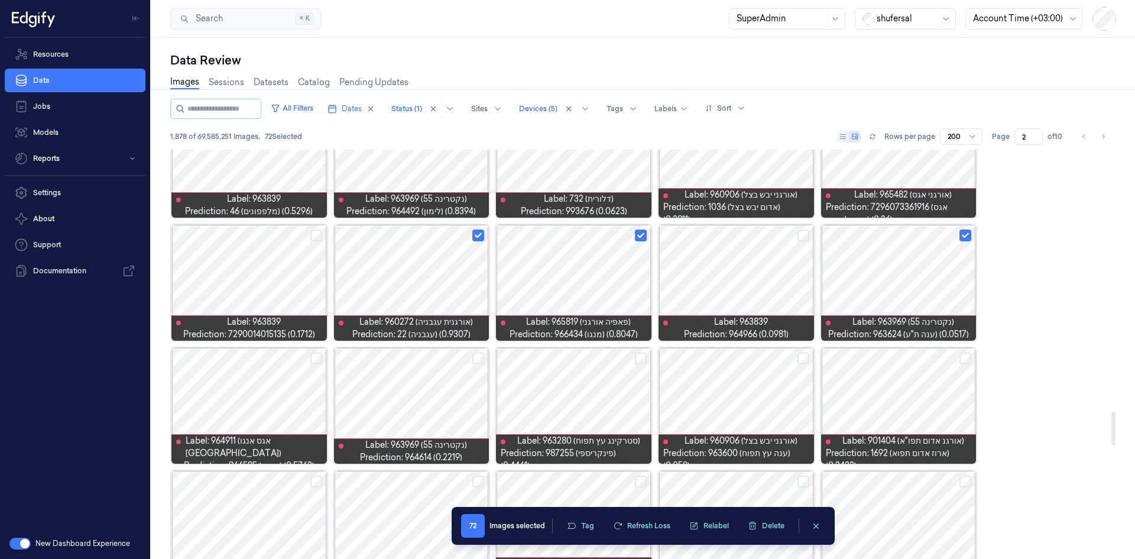
scroll to position [3172, 0]
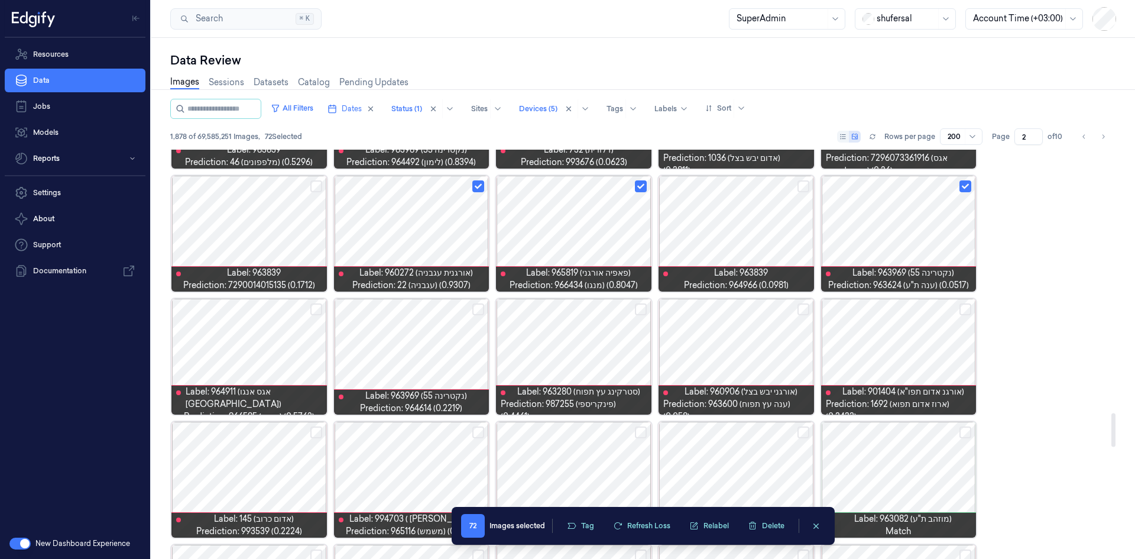
click at [313, 312] on button "Select row" at bounding box center [316, 309] width 12 height 12
click at [643, 313] on button "Select row" at bounding box center [641, 309] width 12 height 12
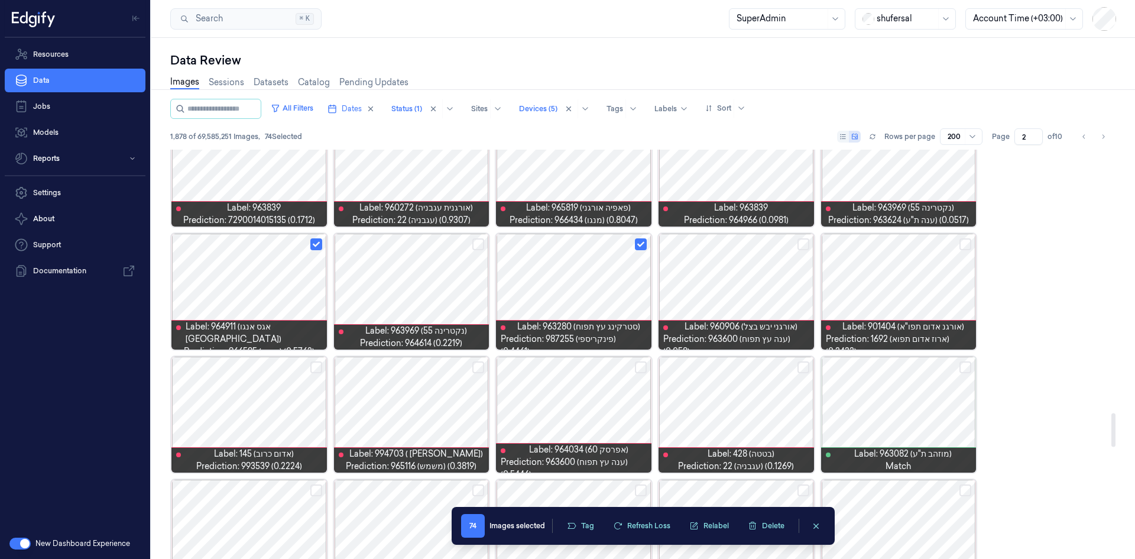
scroll to position [3290, 0]
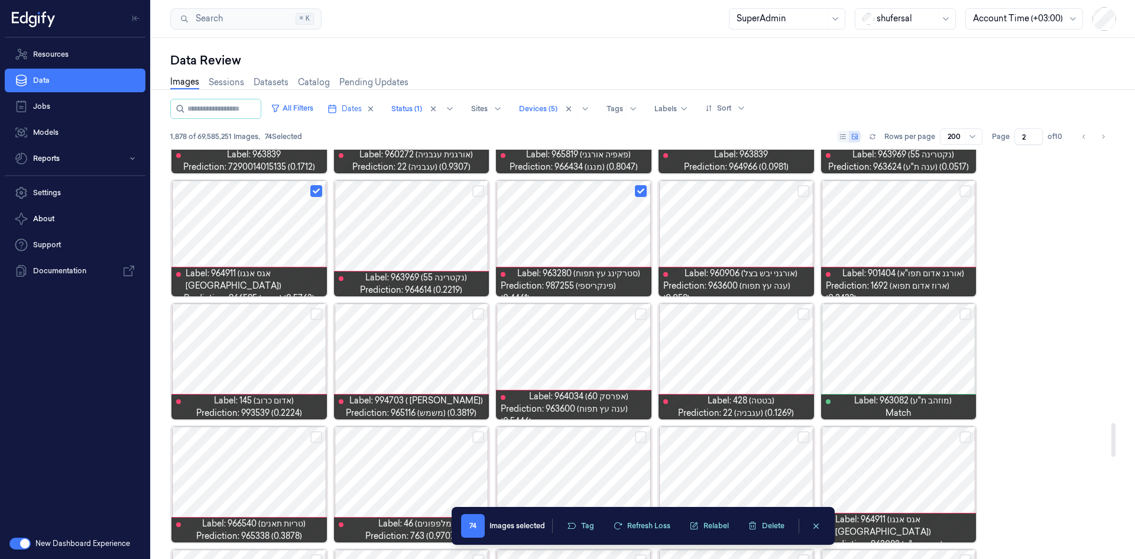
click at [637, 316] on button "Select row" at bounding box center [641, 314] width 12 height 12
click at [475, 315] on button "Select row" at bounding box center [478, 314] width 12 height 12
click at [318, 315] on button "Select row" at bounding box center [316, 314] width 12 height 12
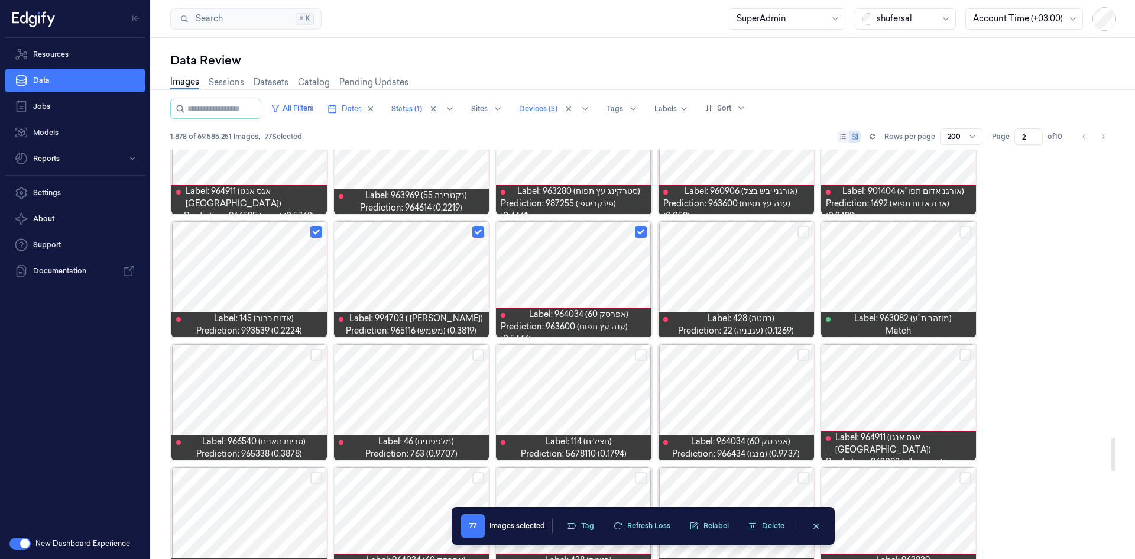
scroll to position [3467, 0]
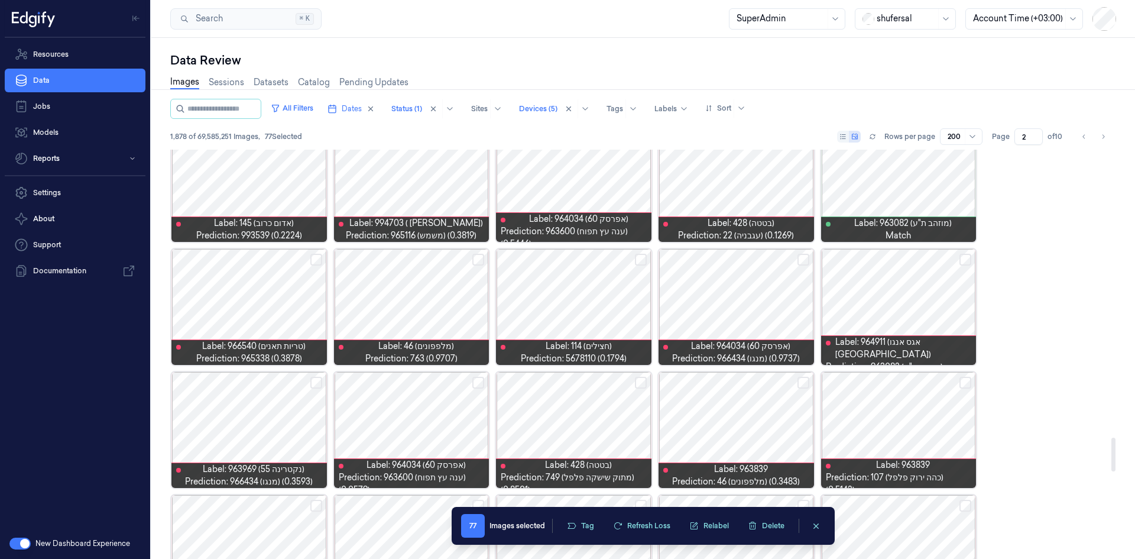
click at [313, 259] on button "Select row" at bounding box center [316, 260] width 12 height 12
click at [476, 261] on button "Select row" at bounding box center [478, 260] width 12 height 12
click at [756, 304] on div at bounding box center [735, 307] width 155 height 116
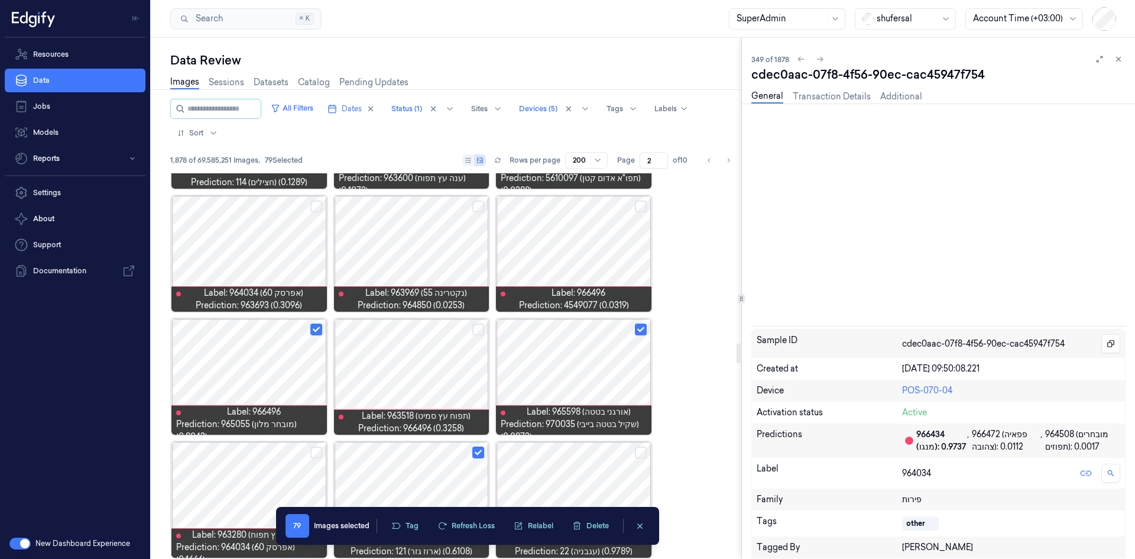
scroll to position [3420, 0]
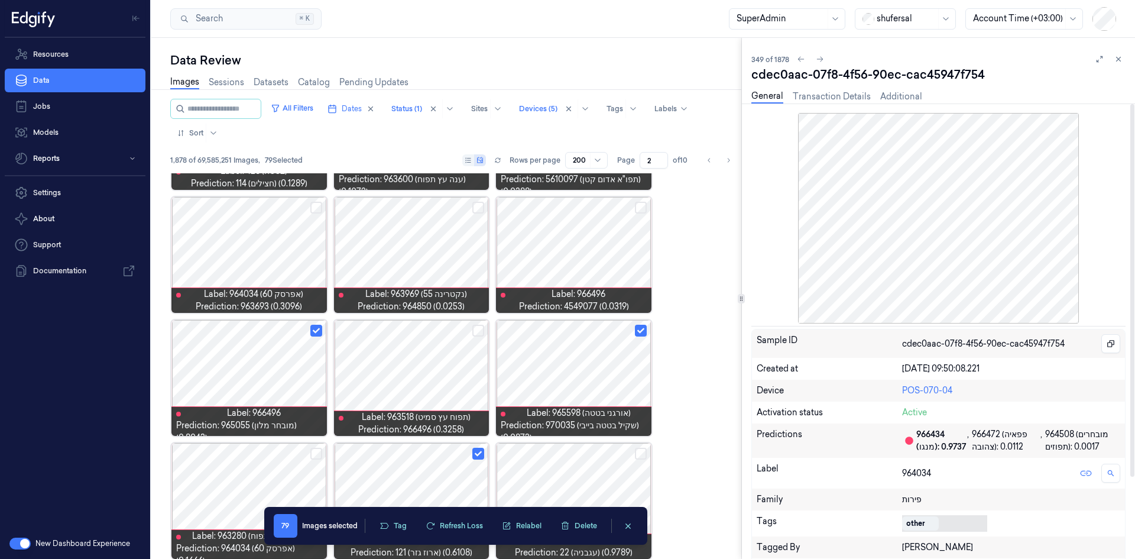
click at [756, 345] on body "Resources Data Jobs Models Reports Settings About Support Documentation New Das…" at bounding box center [567, 279] width 1135 height 559
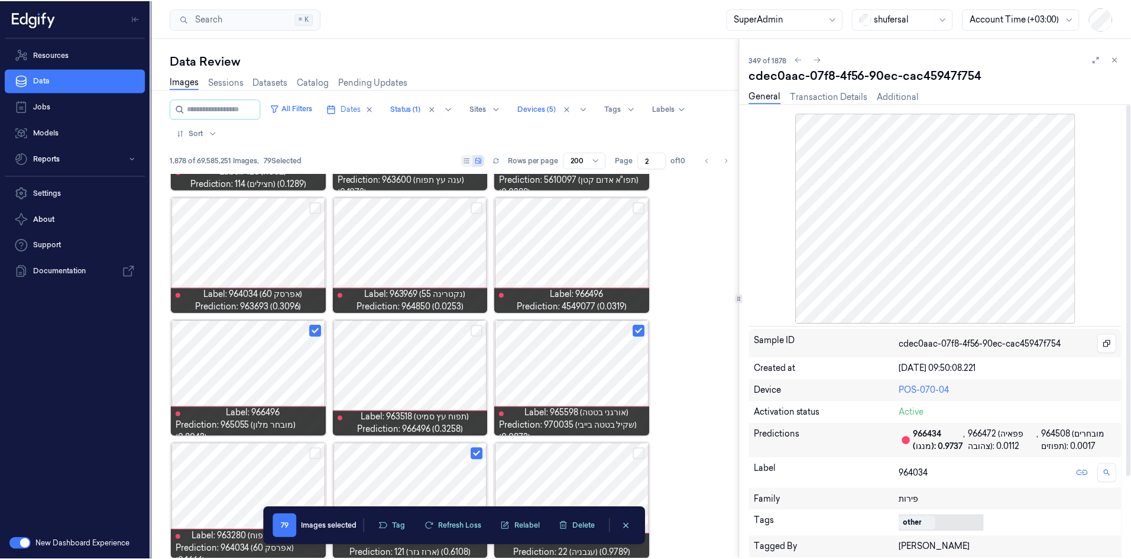
scroll to position [158, 0]
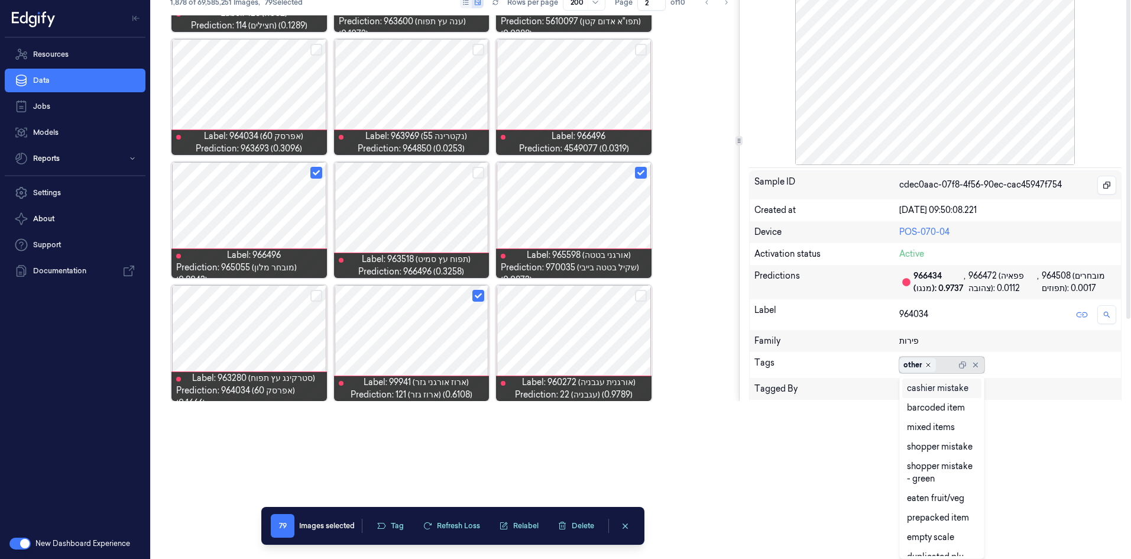
click at [756, 345] on icon "Remove ,other" at bounding box center [927, 364] width 7 height 7
click at [756, 345] on div "cashier mistake" at bounding box center [937, 388] width 61 height 12
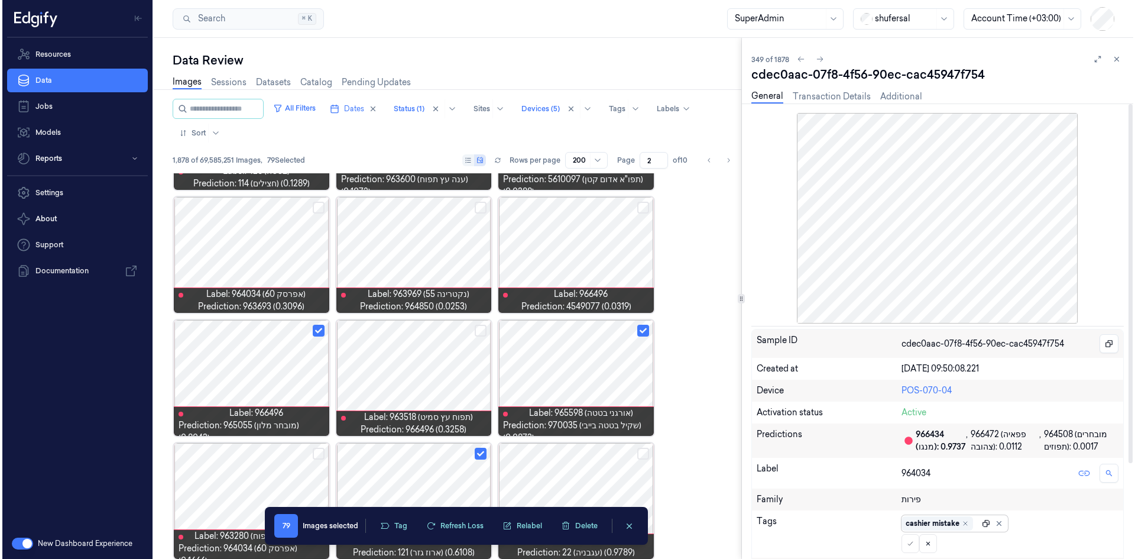
scroll to position [0, 0]
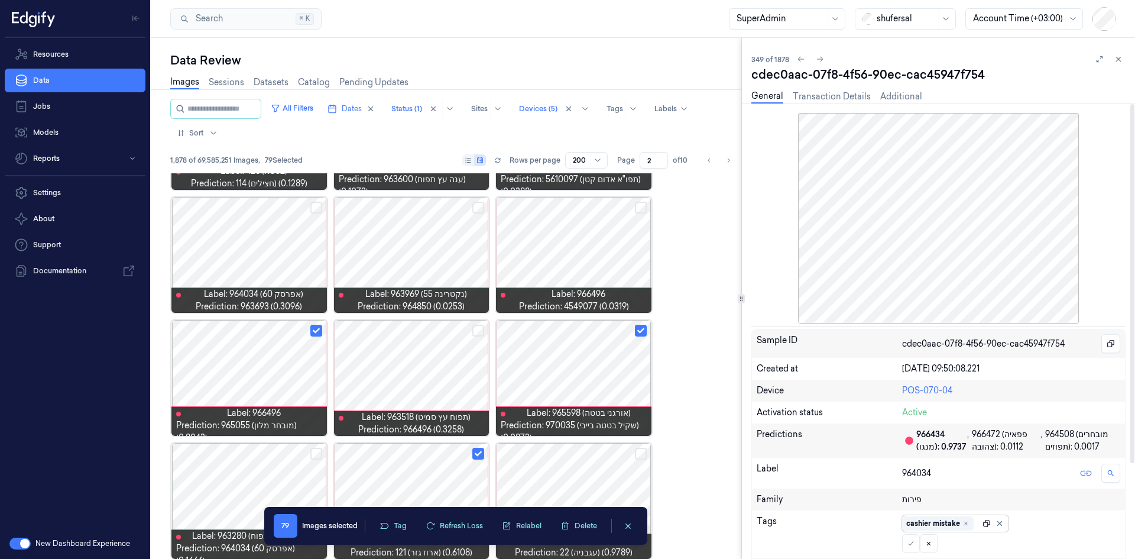
click at [756, 345] on div "Sample ID cdec0aac-07f8-4f56-90ec-cac45947f754 Created at [DATE] 09:50:08.221 D…" at bounding box center [938, 504] width 374 height 351
click at [756, 345] on icon at bounding box center [910, 543] width 7 height 7
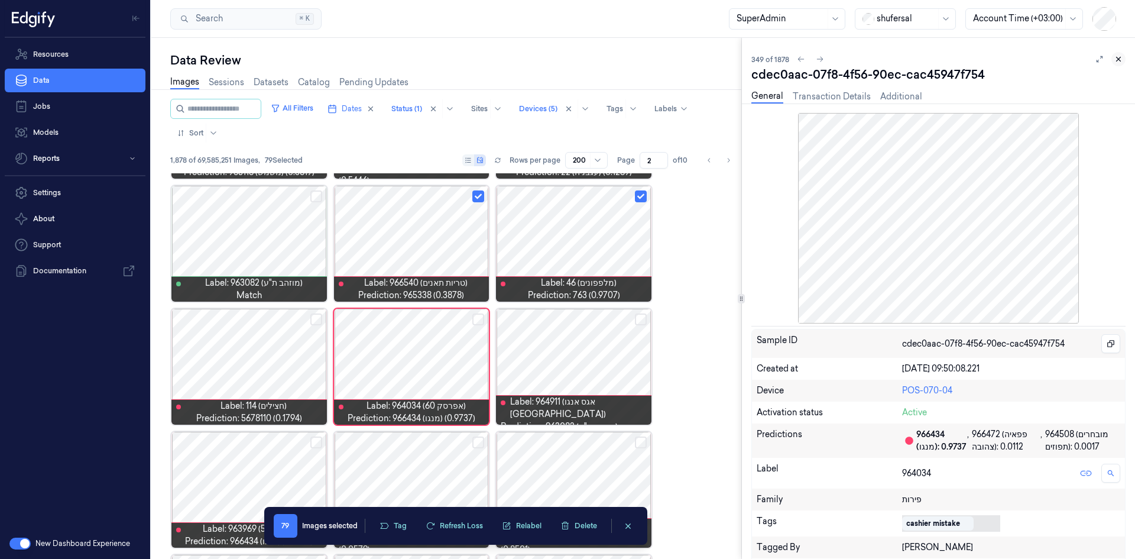
click at [756, 58] on icon at bounding box center [1118, 59] width 8 height 8
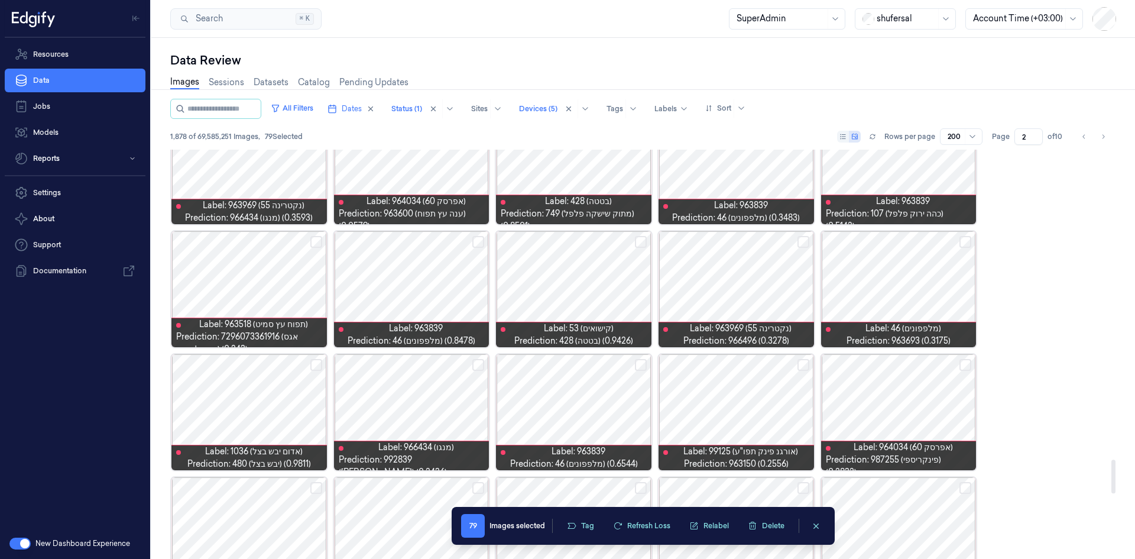
scroll to position [3732, 0]
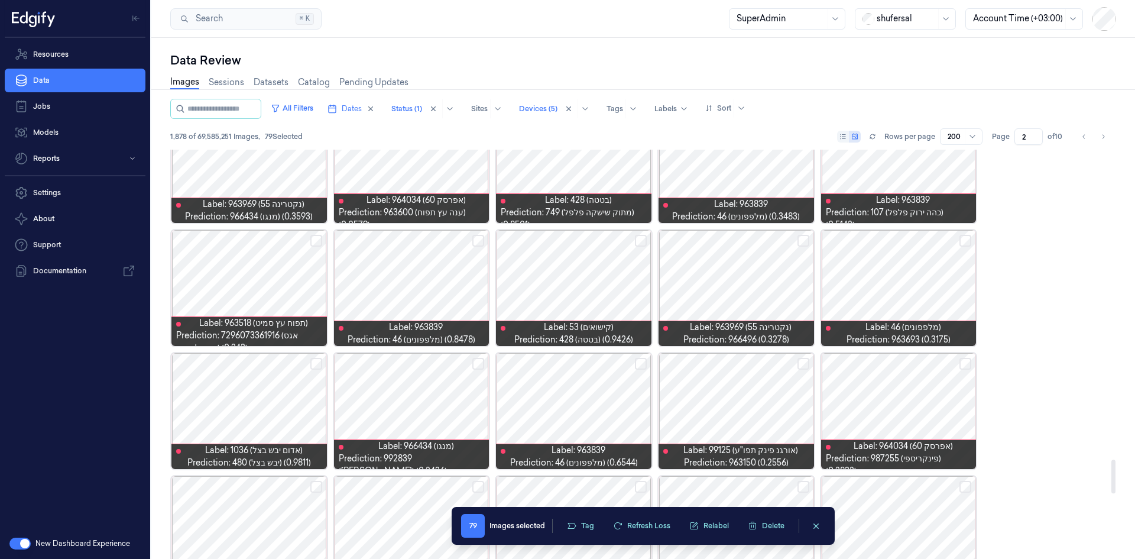
click at [598, 285] on div at bounding box center [573, 288] width 155 height 116
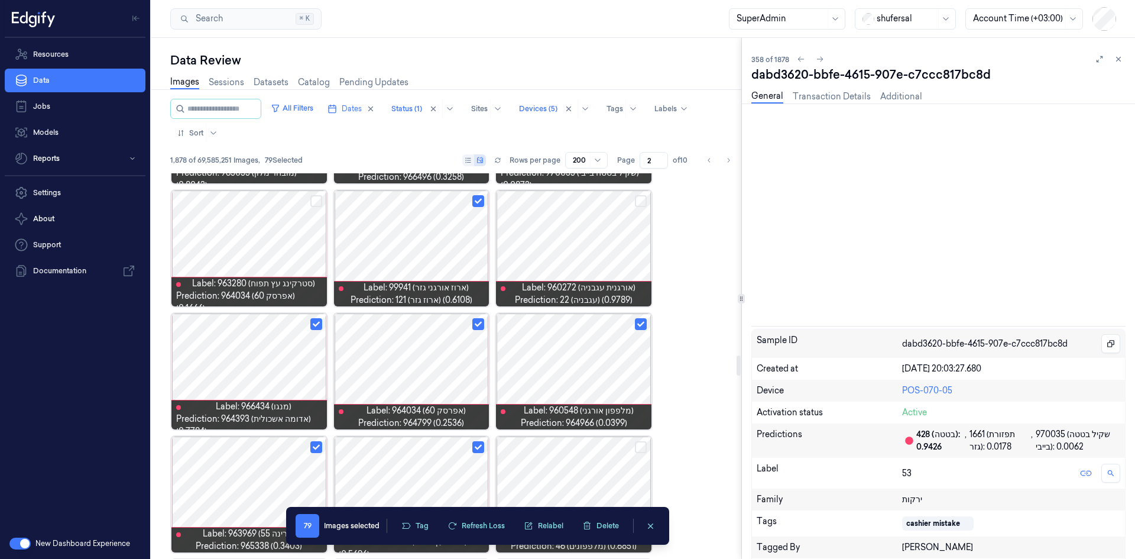
scroll to position [3666, 0]
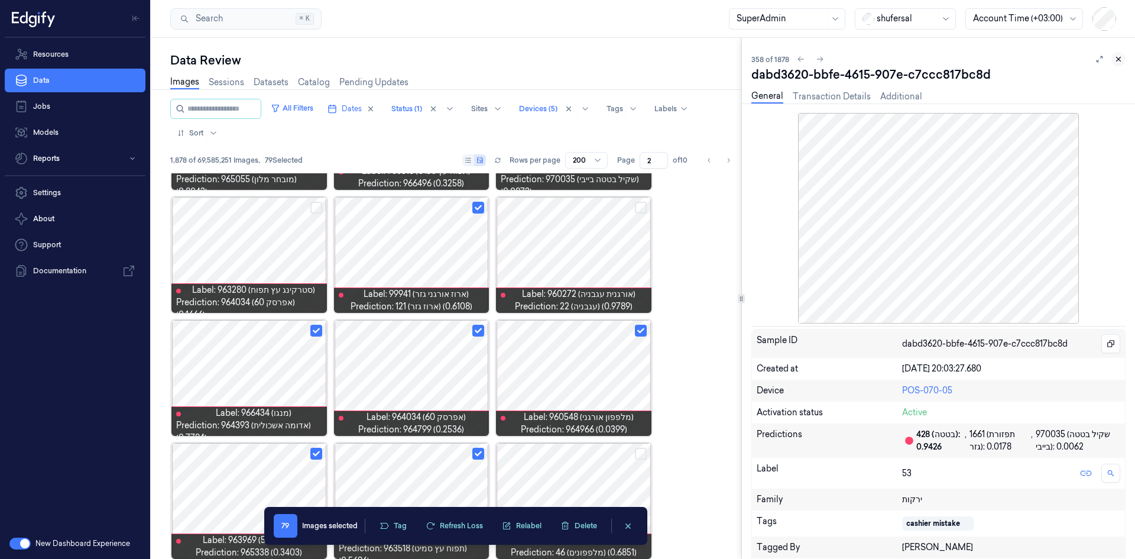
click at [756, 59] on icon at bounding box center [1118, 59] width 8 height 8
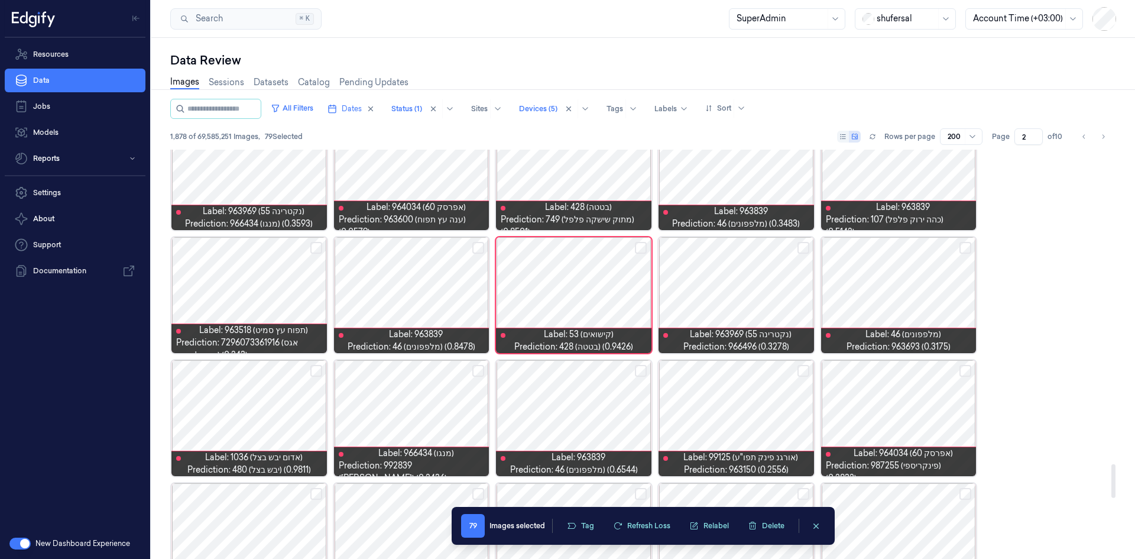
scroll to position [3787, 0]
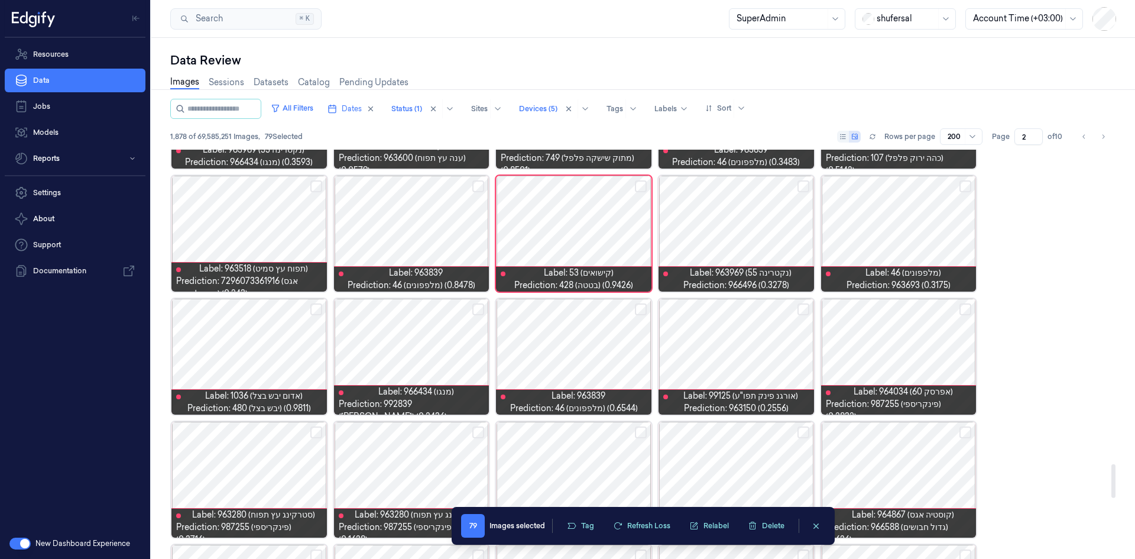
click at [756, 306] on button "Select row" at bounding box center [803, 309] width 12 height 12
click at [756, 308] on button "Select row" at bounding box center [965, 309] width 12 height 12
click at [641, 307] on button "Select row" at bounding box center [641, 309] width 12 height 12
click at [275, 345] on div at bounding box center [248, 357] width 155 height 116
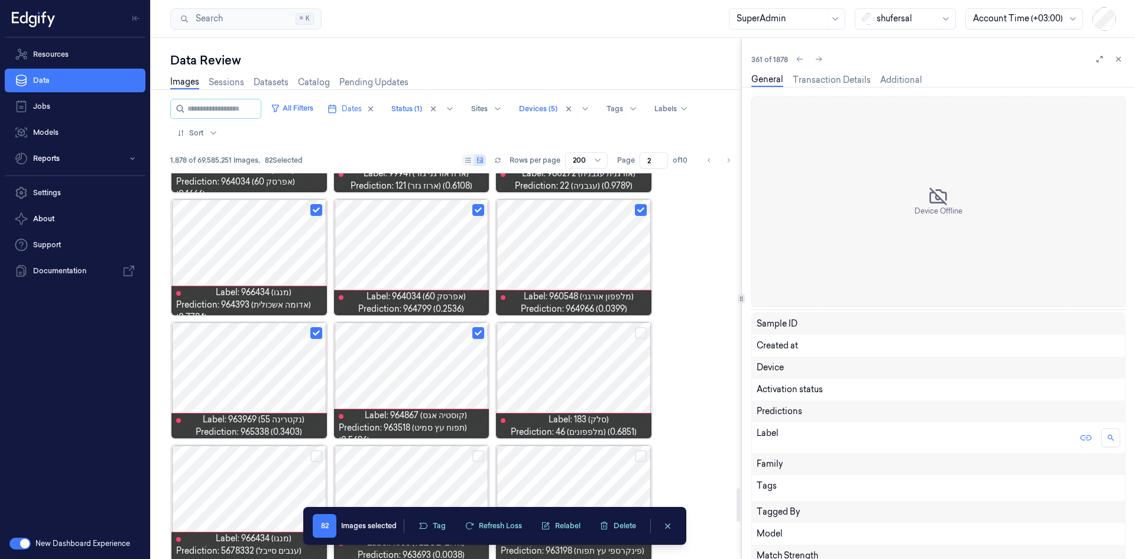
scroll to position [5018, 0]
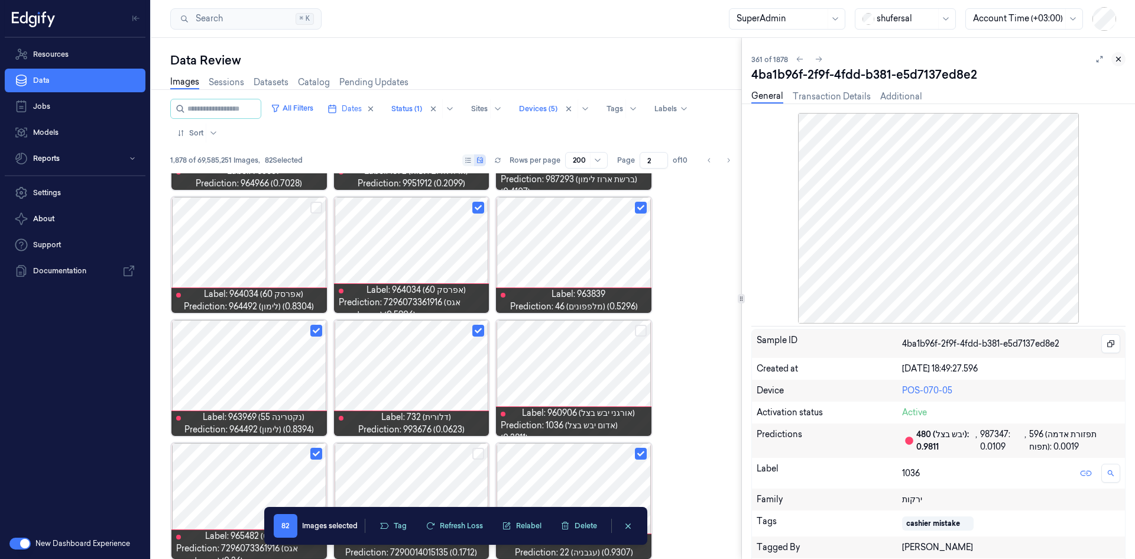
click at [756, 60] on icon at bounding box center [1118, 59] width 8 height 8
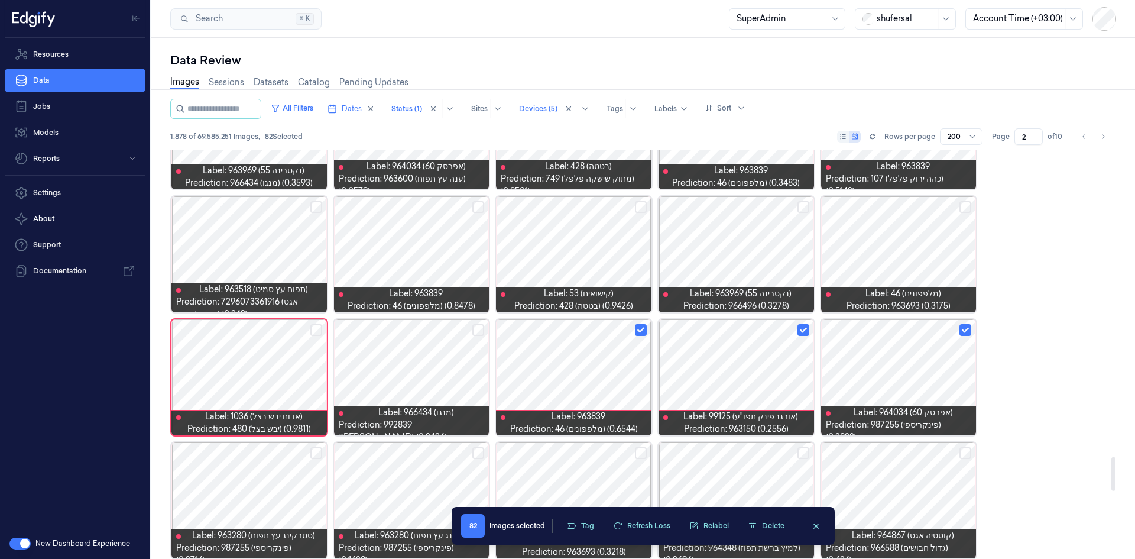
scroll to position [3879, 0]
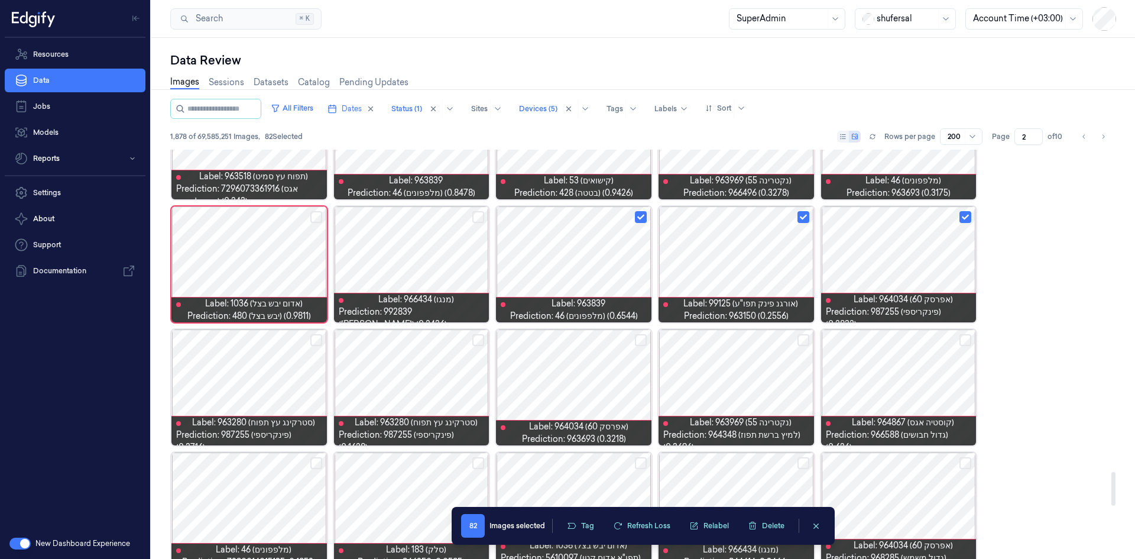
click at [317, 338] on button "Select row" at bounding box center [316, 340] width 12 height 12
click at [638, 339] on button "Select row" at bounding box center [641, 340] width 12 height 12
click at [756, 340] on button "Select row" at bounding box center [803, 340] width 12 height 12
click at [756, 343] on button "Select row" at bounding box center [965, 340] width 12 height 12
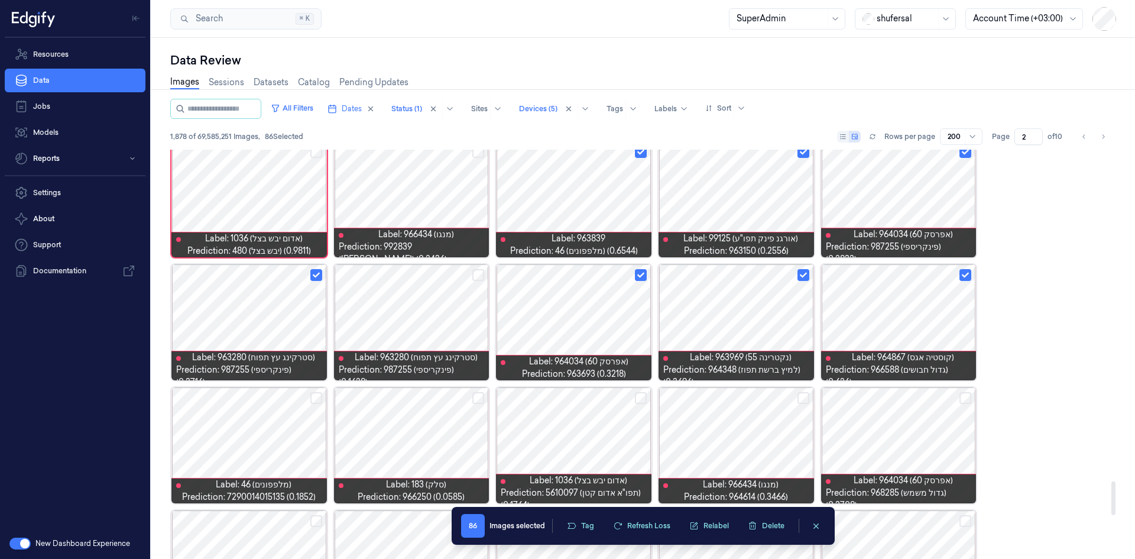
scroll to position [3997, 0]
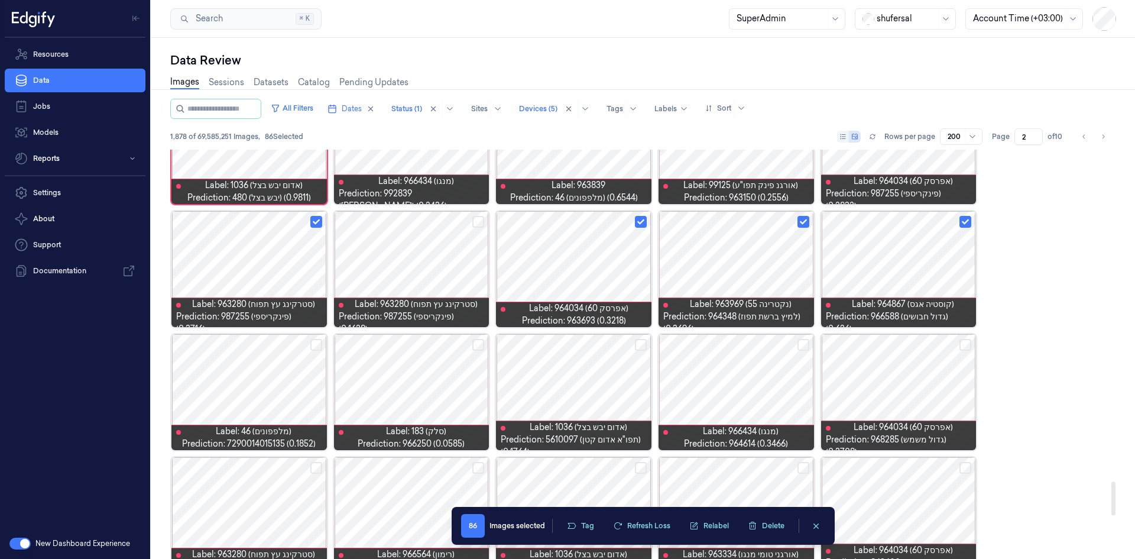
click at [756, 340] on button "Select row" at bounding box center [965, 345] width 12 height 12
click at [756, 343] on button "Select row" at bounding box center [803, 345] width 12 height 12
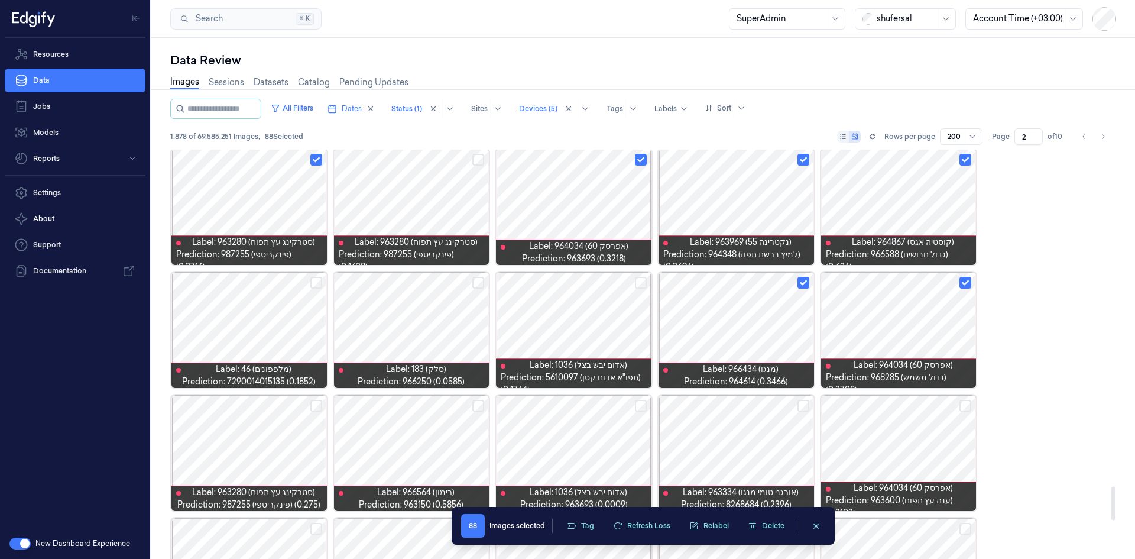
scroll to position [4056, 0]
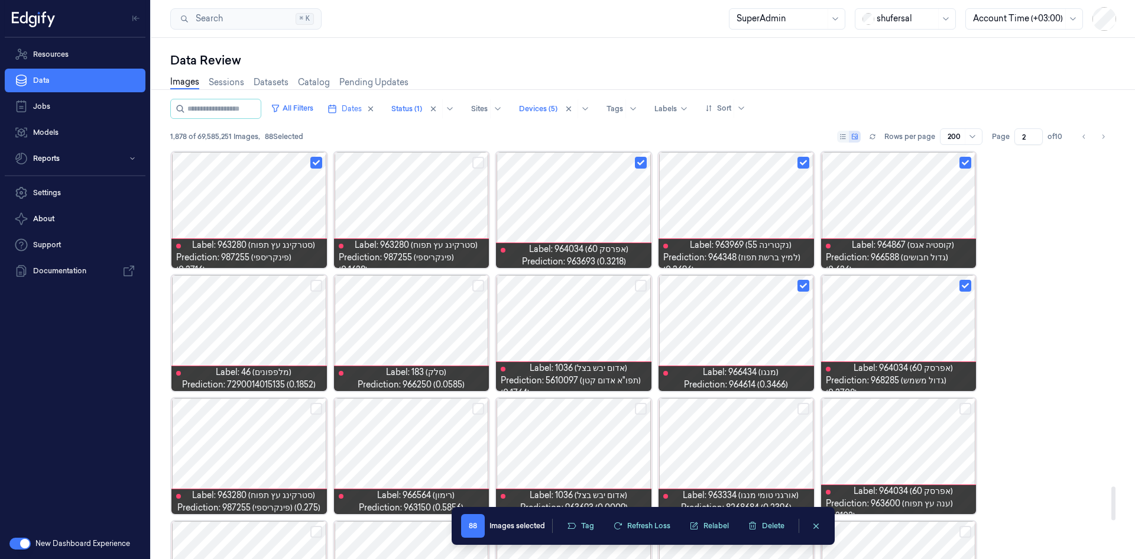
click at [317, 283] on button "Select row" at bounding box center [316, 286] width 12 height 12
click at [313, 345] on button "Select row" at bounding box center [316, 409] width 12 height 12
click at [474, 345] on button "Select row" at bounding box center [478, 409] width 12 height 12
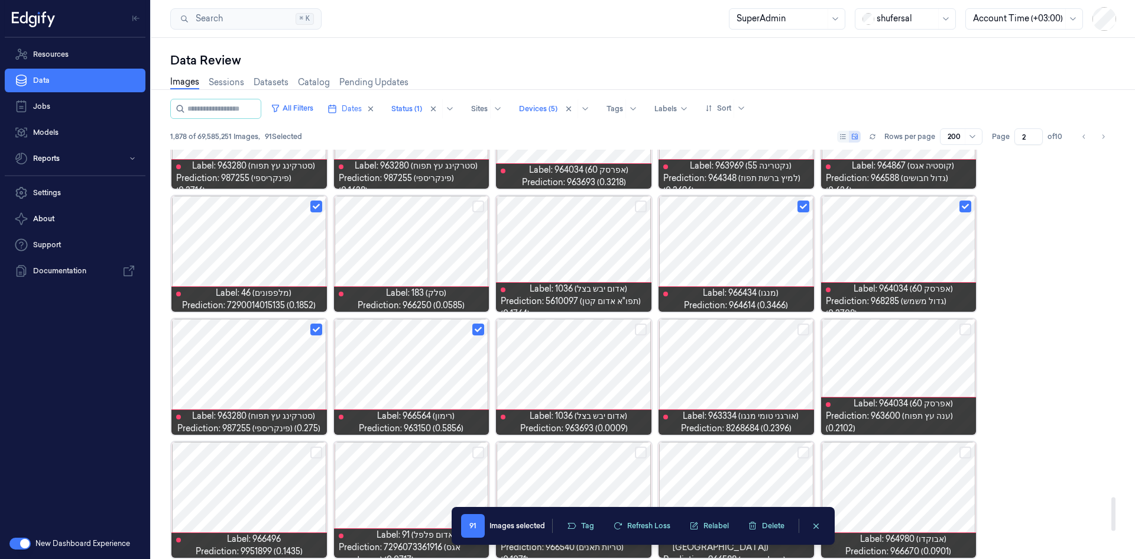
scroll to position [4233, 0]
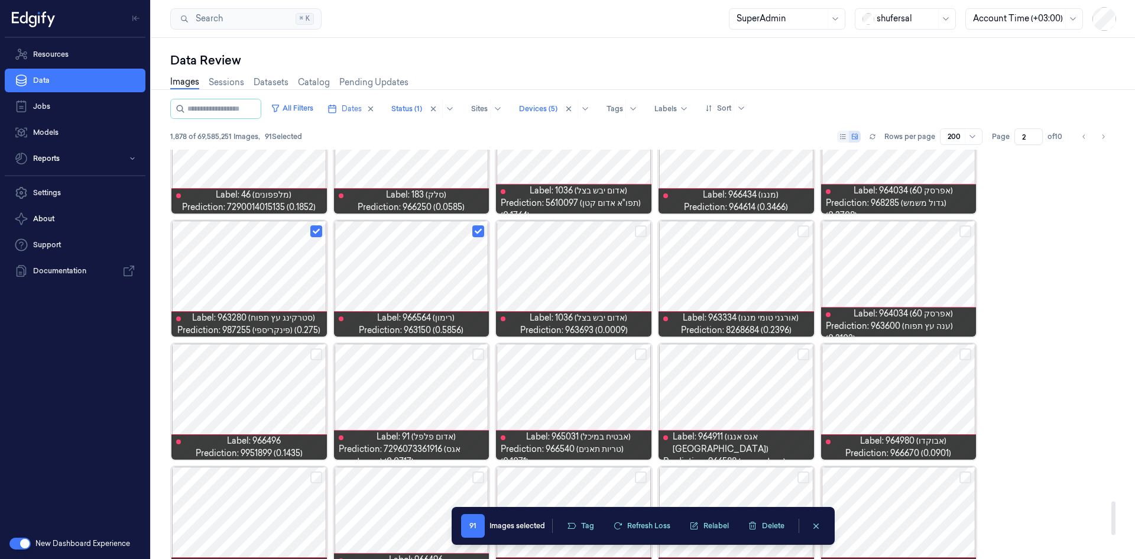
click at [756, 232] on button "Select row" at bounding box center [803, 231] width 12 height 12
click at [756, 232] on button "Select row" at bounding box center [965, 231] width 12 height 12
click at [756, 345] on button "Select row" at bounding box center [965, 354] width 12 height 12
click at [756, 345] on button "Select row" at bounding box center [803, 354] width 12 height 12
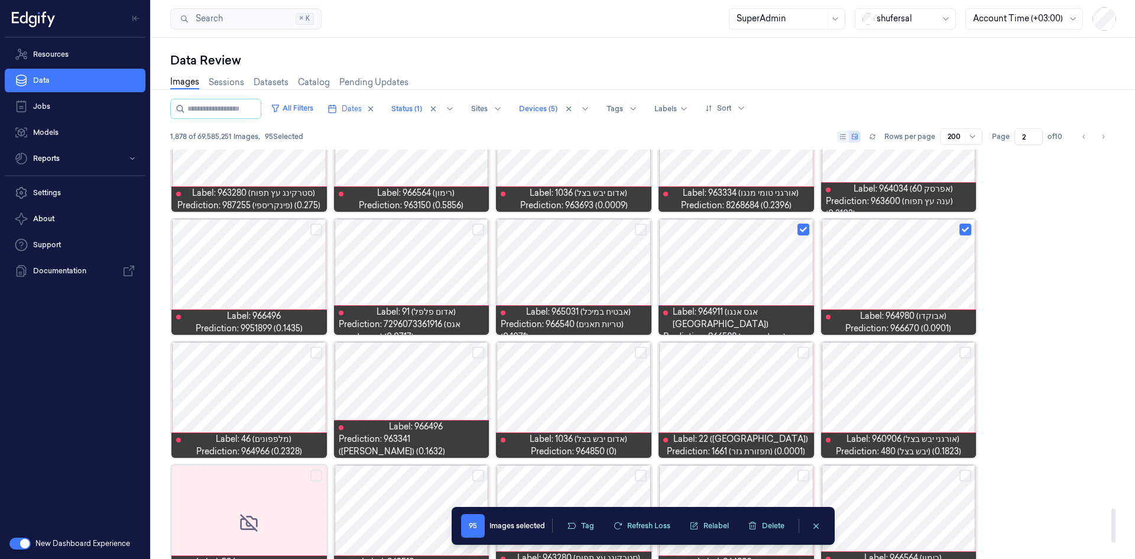
scroll to position [4470, 0]
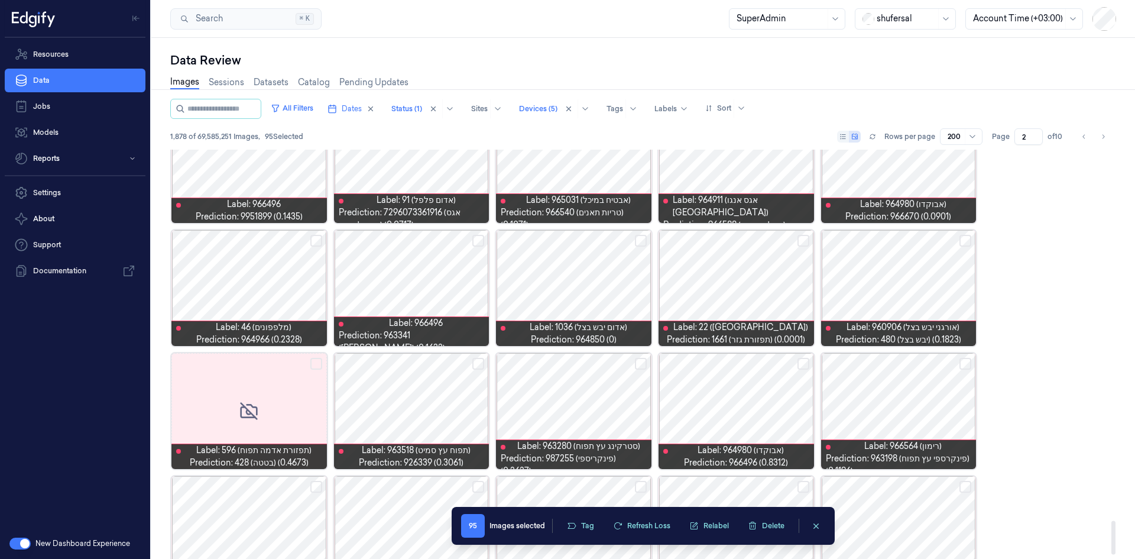
click at [645, 242] on button "Select row" at bounding box center [641, 241] width 12 height 12
click at [756, 282] on div at bounding box center [735, 288] width 155 height 116
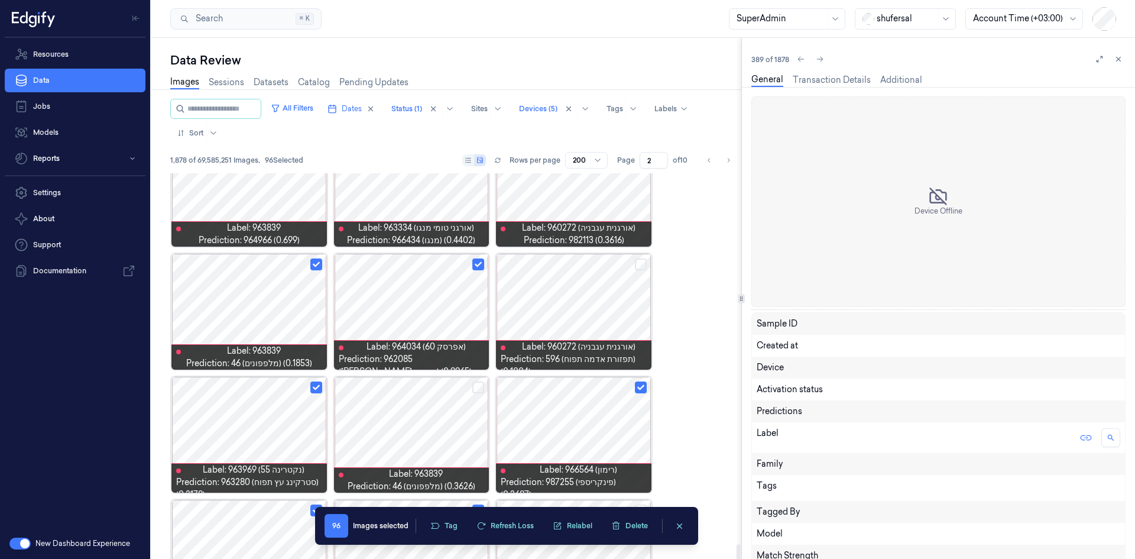
scroll to position [4404, 0]
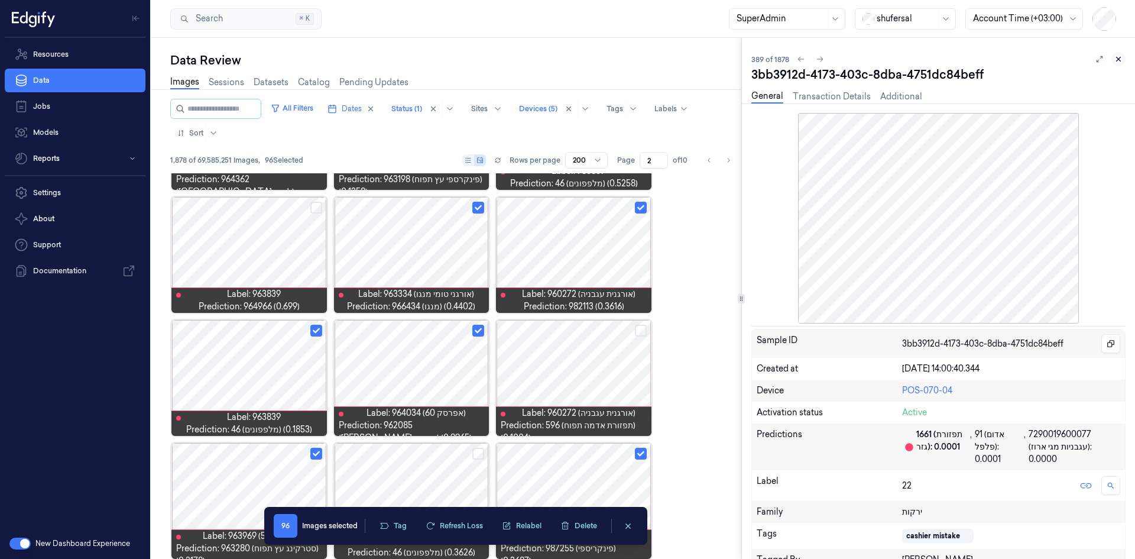
click at [756, 61] on icon at bounding box center [1118, 59] width 8 height 8
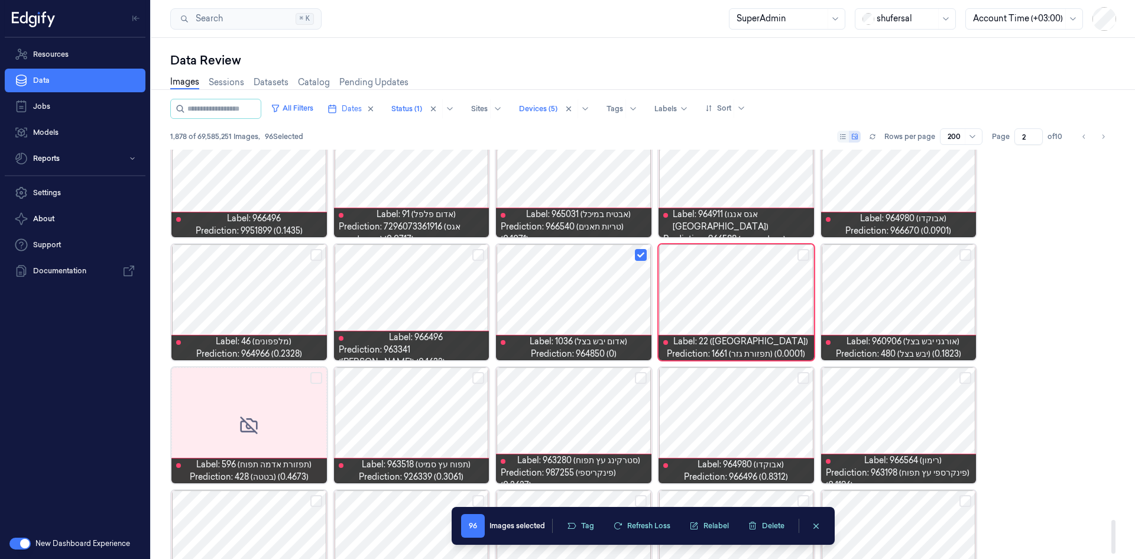
scroll to position [4514, 0]
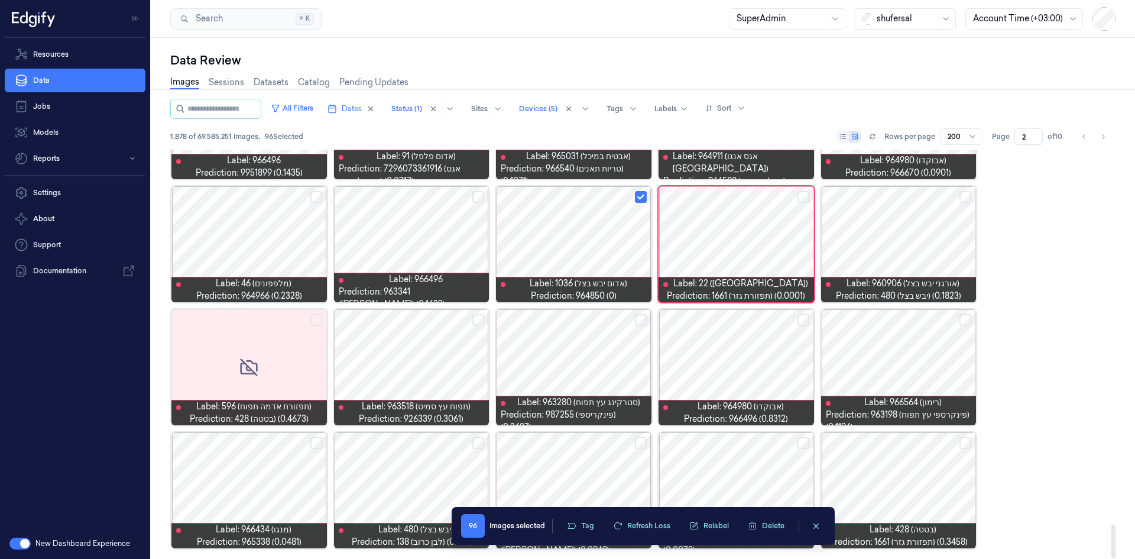
click at [756, 199] on button "Select row" at bounding box center [965, 197] width 12 height 12
click at [756, 315] on button "Select row" at bounding box center [965, 320] width 12 height 12
click at [642, 319] on button "Select row" at bounding box center [641, 320] width 12 height 12
click at [756, 345] on button "Select row" at bounding box center [965, 443] width 12 height 12
click at [583, 345] on button "Tag" at bounding box center [580, 526] width 41 height 18
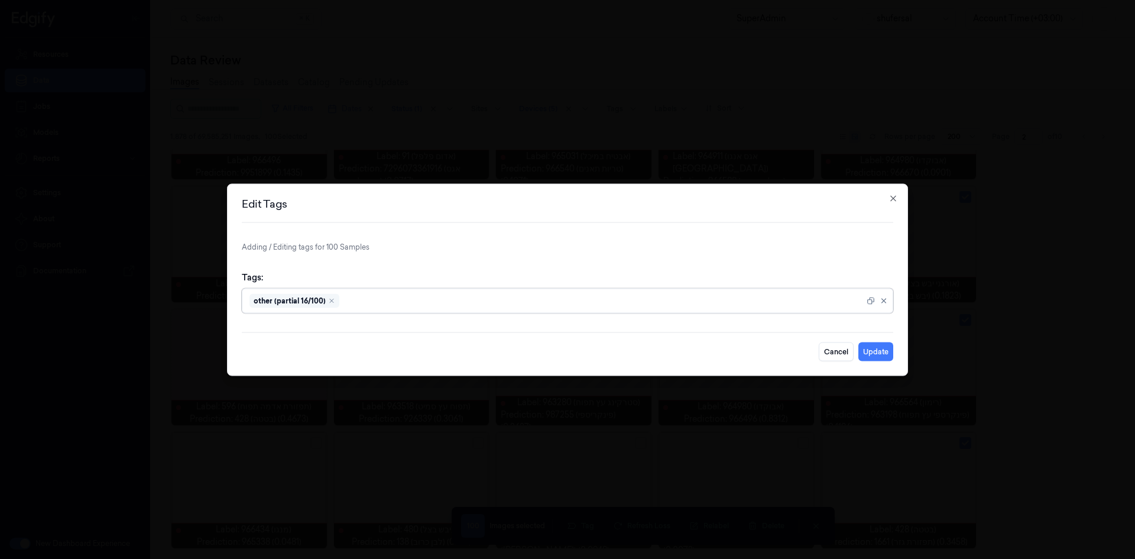
click at [325, 299] on div "other (partial 16/100)" at bounding box center [294, 300] width 90 height 14
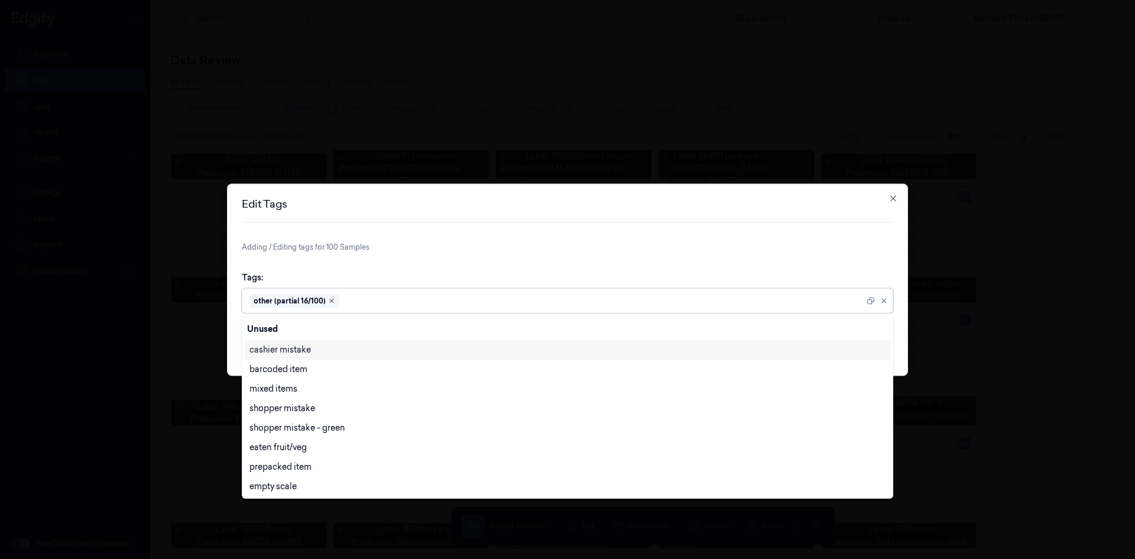
click at [330, 300] on icon "Remove ,other (partial 16/100)" at bounding box center [332, 301] width 4 height 4
type input "ai"
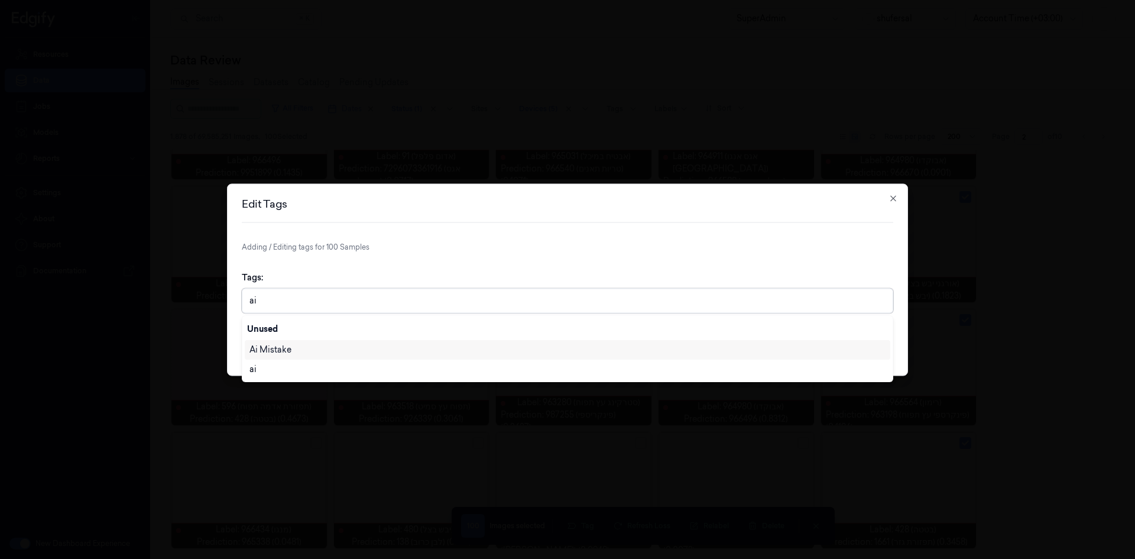
click at [275, 345] on div "Ai Mistake" at bounding box center [270, 349] width 42 height 12
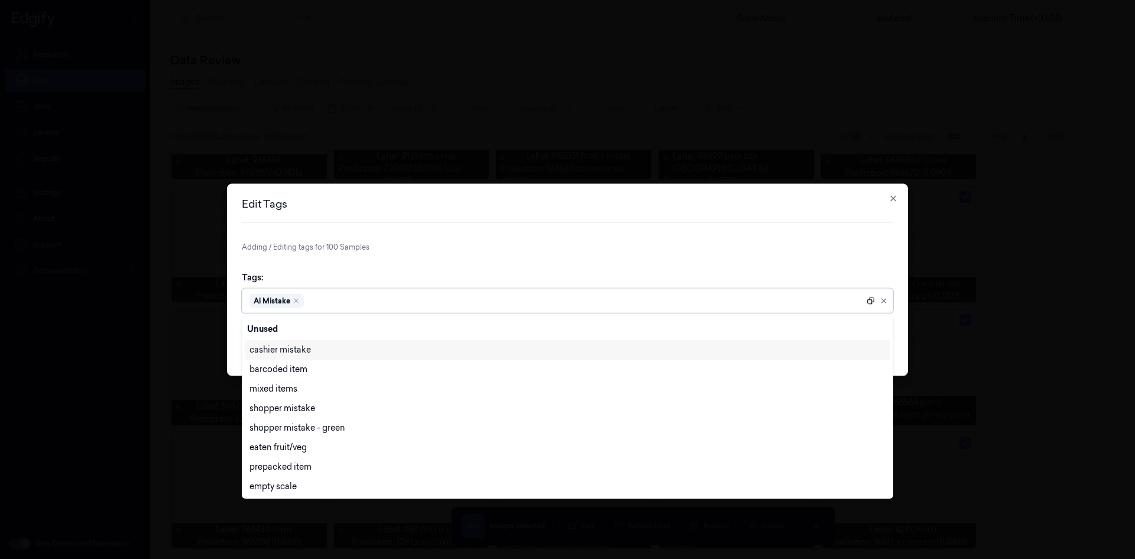
click at [756, 299] on icon at bounding box center [871, 300] width 8 height 8
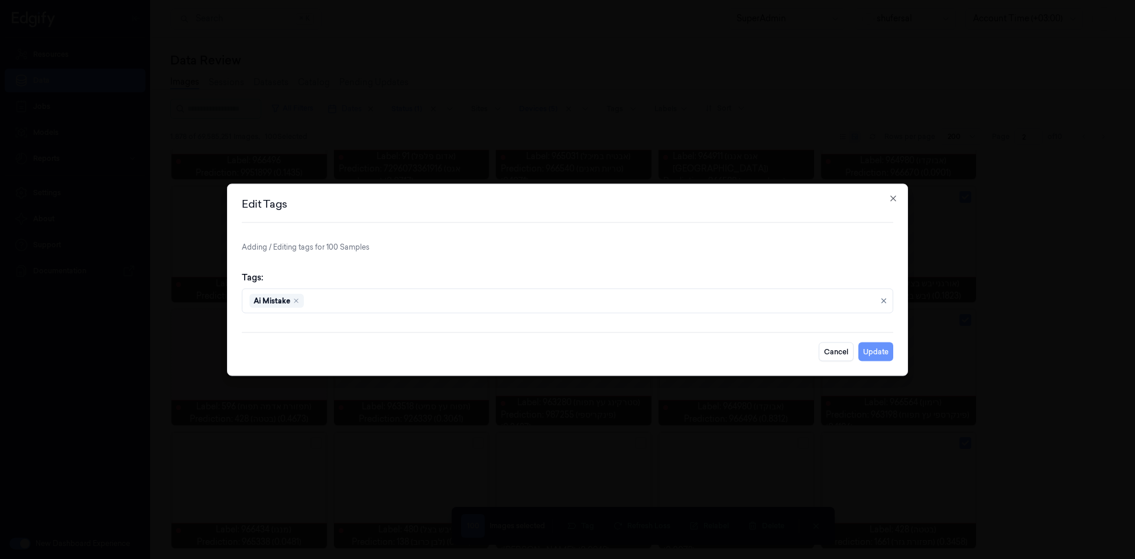
click at [756, 345] on button "Update" at bounding box center [875, 351] width 35 height 19
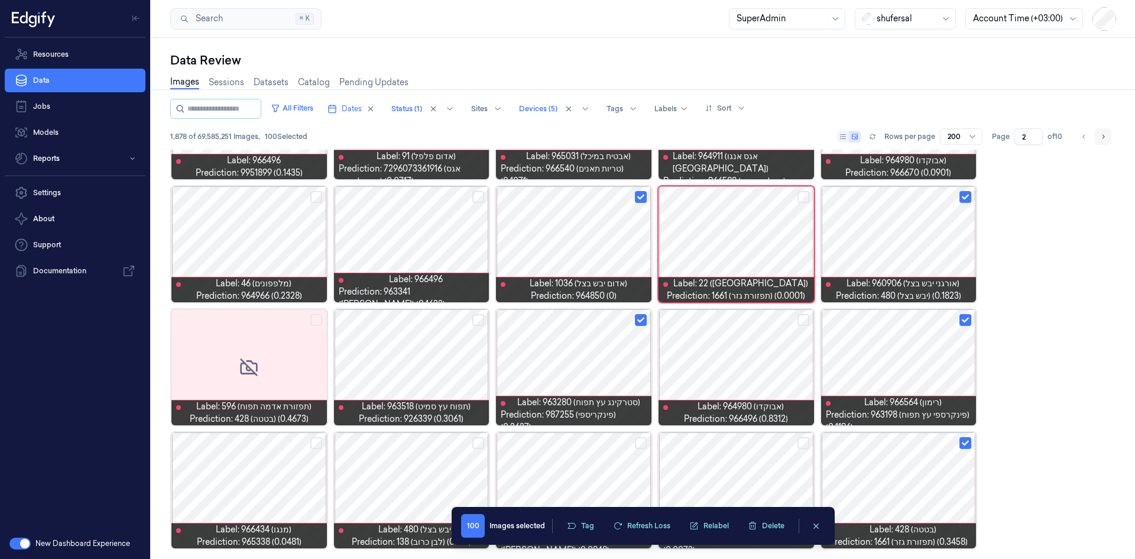
click at [756, 138] on icon "Go to next page" at bounding box center [1102, 136] width 7 height 9
type input "3"
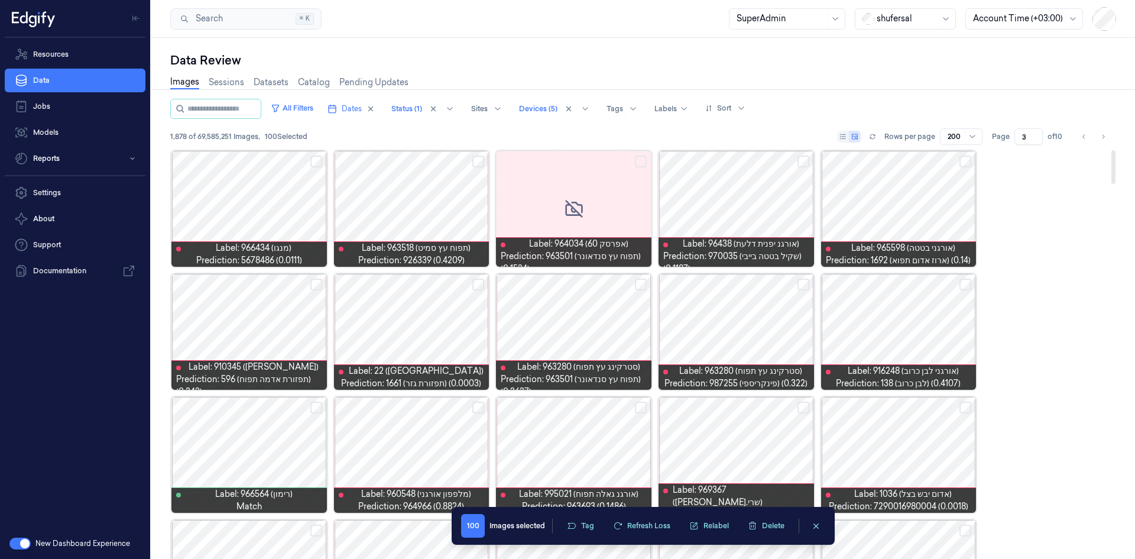
click at [476, 162] on button "Select row" at bounding box center [478, 161] width 12 height 12
click at [756, 160] on button "Select row" at bounding box center [803, 161] width 12 height 12
click at [756, 161] on button "Select row" at bounding box center [965, 161] width 12 height 12
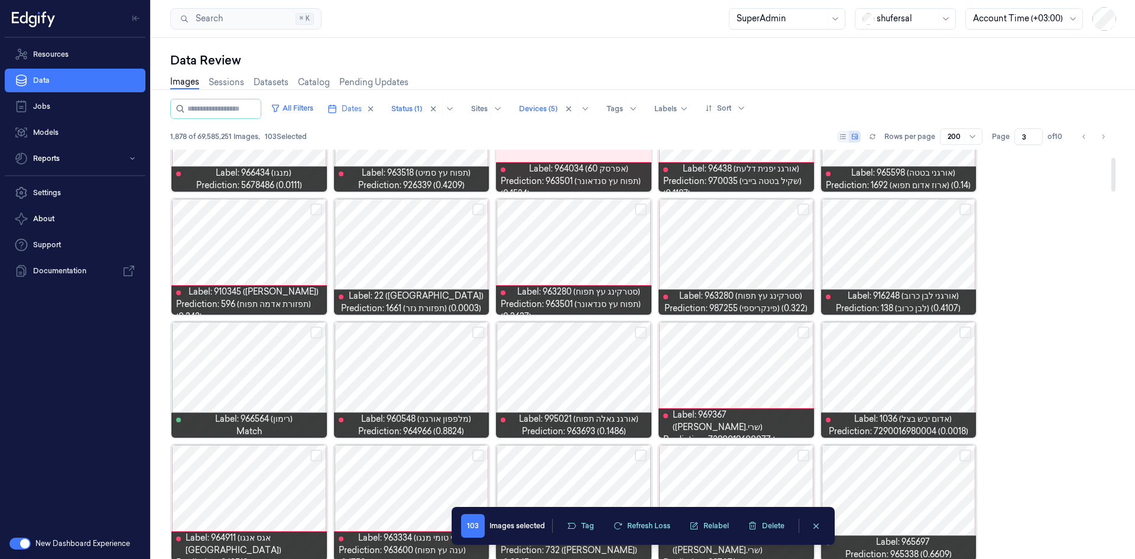
scroll to position [59, 0]
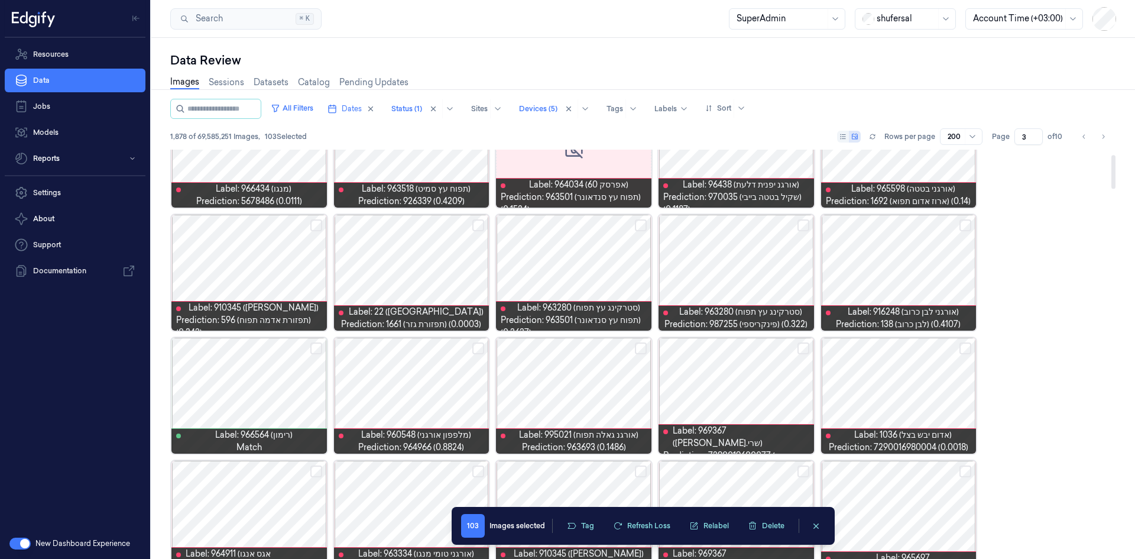
click at [756, 223] on button "Select row" at bounding box center [965, 225] width 12 height 12
click at [439, 267] on div at bounding box center [411, 273] width 155 height 116
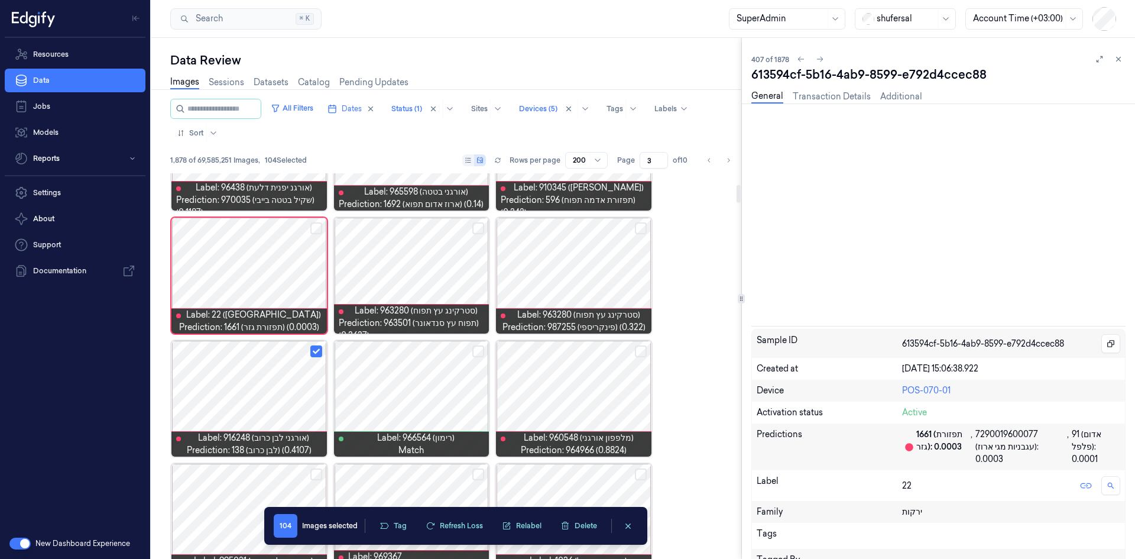
scroll to position [236, 0]
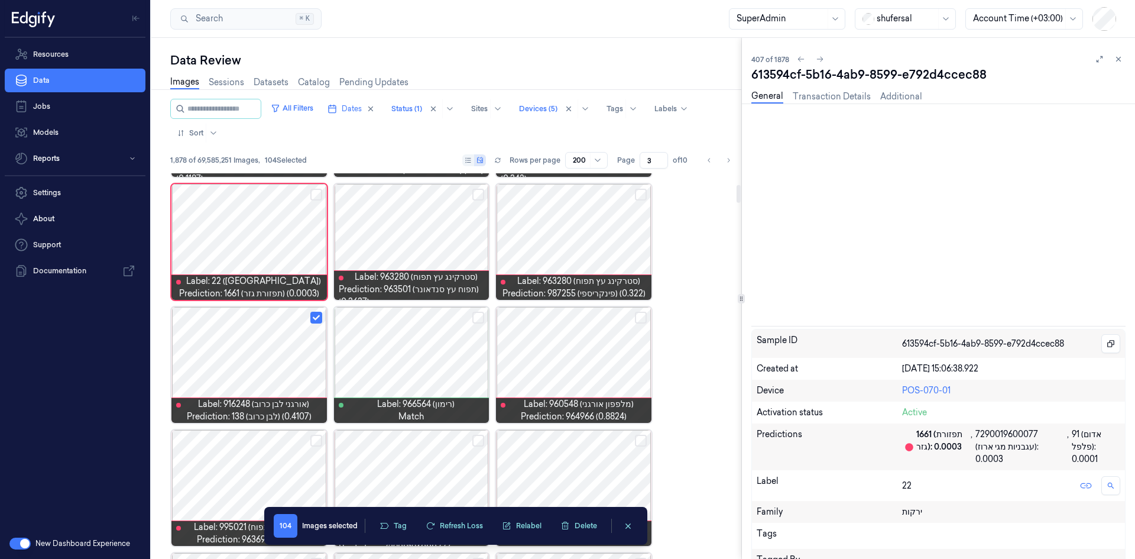
click at [641, 316] on button "Select row" at bounding box center [641, 318] width 12 height 12
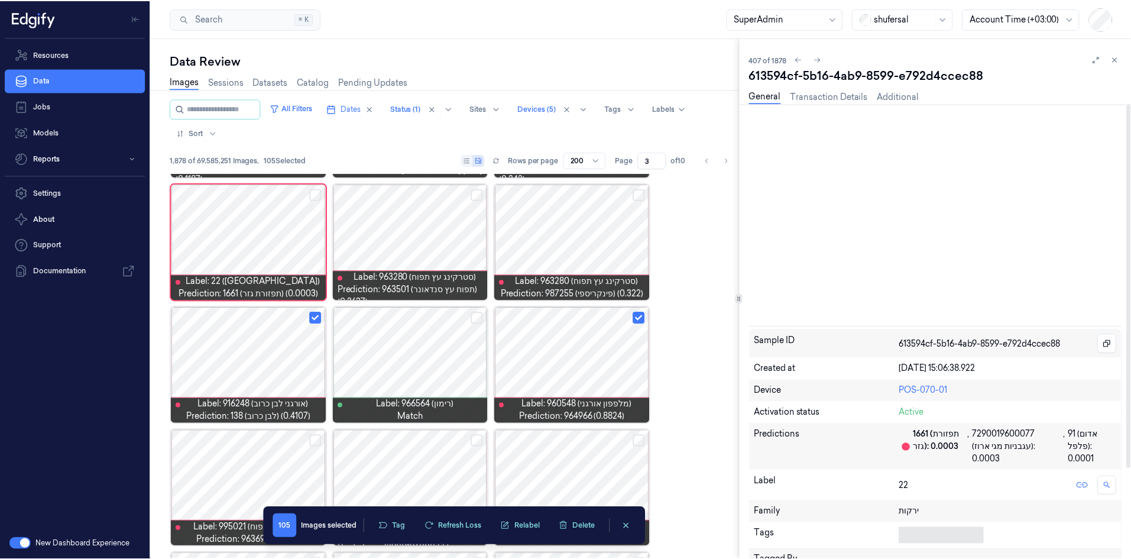
scroll to position [170, 0]
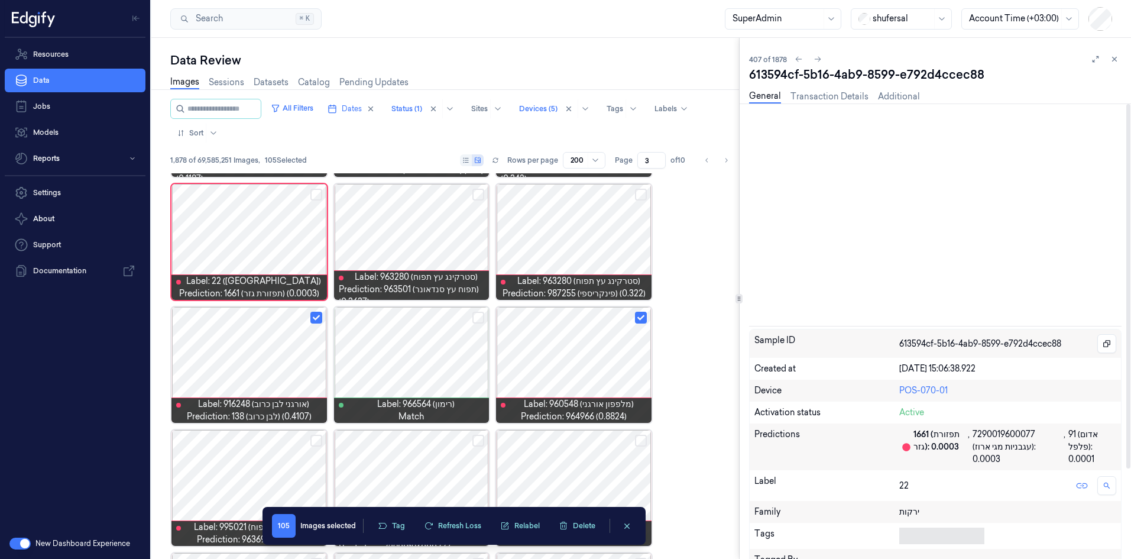
click at [756, 345] on body "Resources Data Jobs Models Reports Settings About Support Documentation New Das…" at bounding box center [565, 279] width 1131 height 559
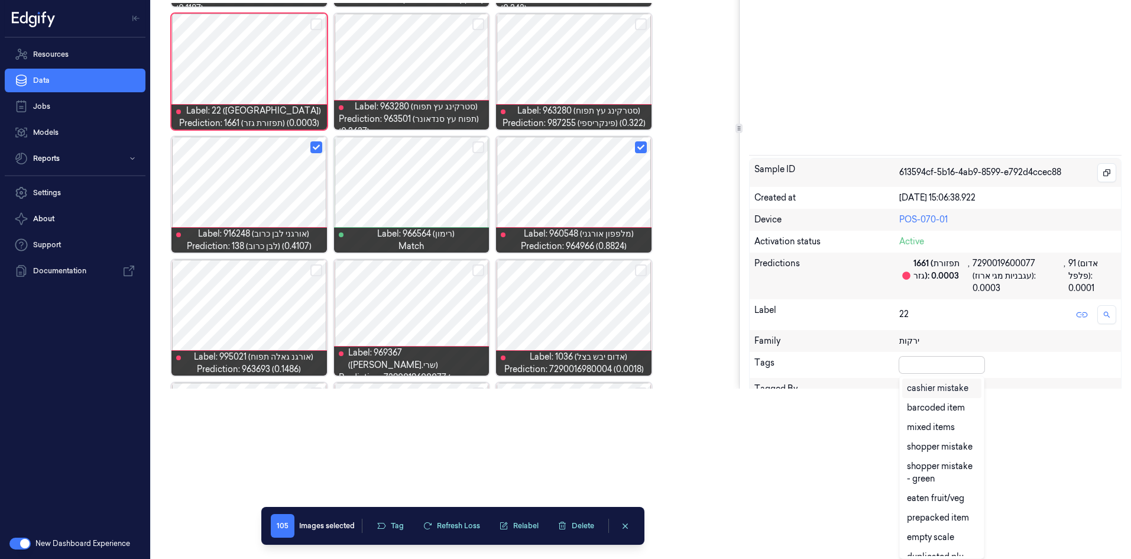
click at [756, 345] on div "cashier mistake" at bounding box center [937, 388] width 61 height 12
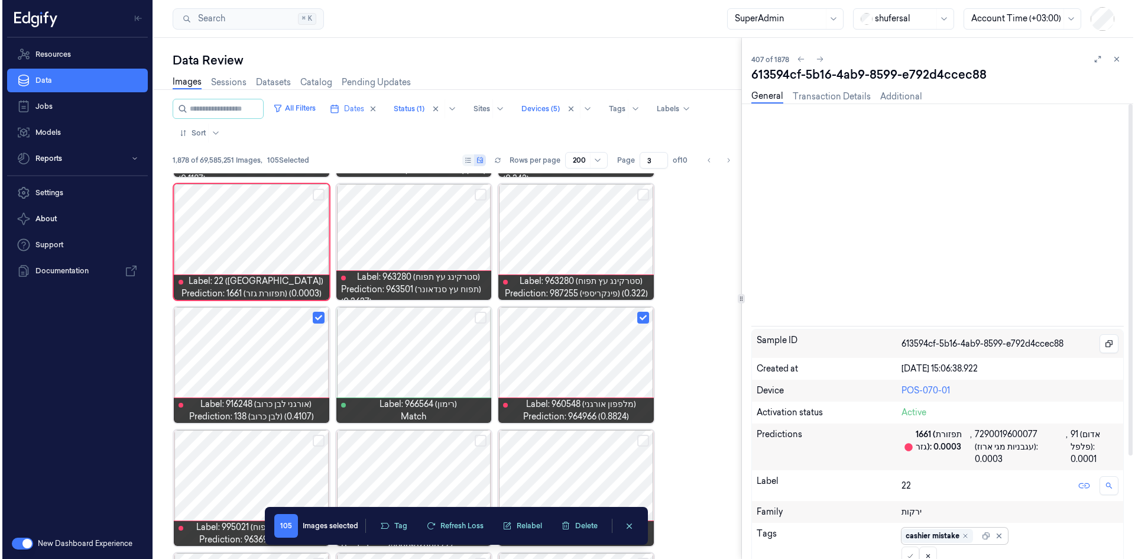
scroll to position [0, 0]
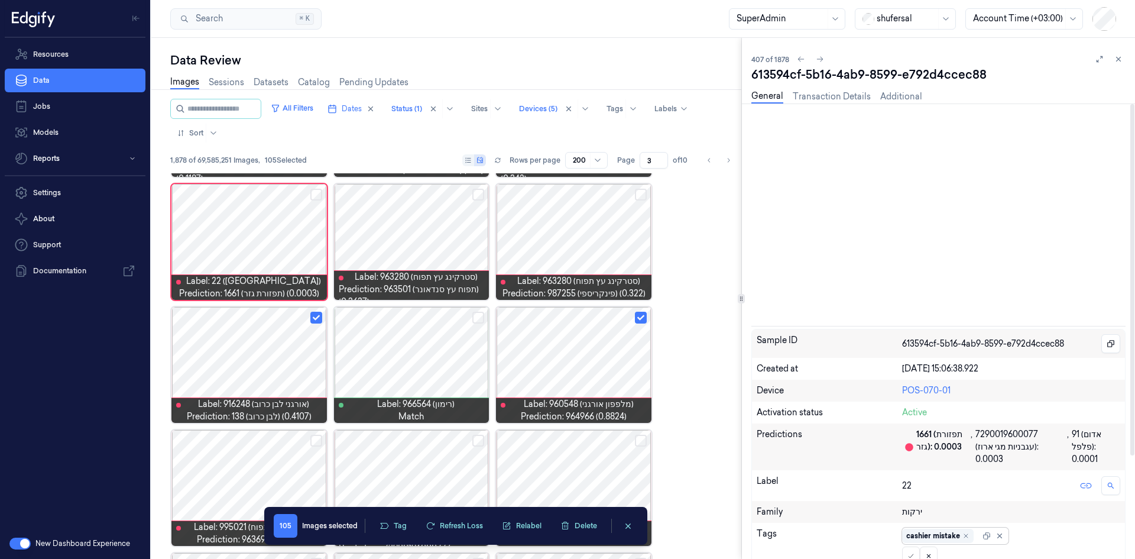
click at [756, 345] on div "Sample ID 613594cf-5b16-4ab9-8599-e792d4ccec88 Created at [DATE] 15:06:38.922 D…" at bounding box center [938, 511] width 374 height 364
click at [756, 345] on div at bounding box center [567, 556] width 1135 height 5
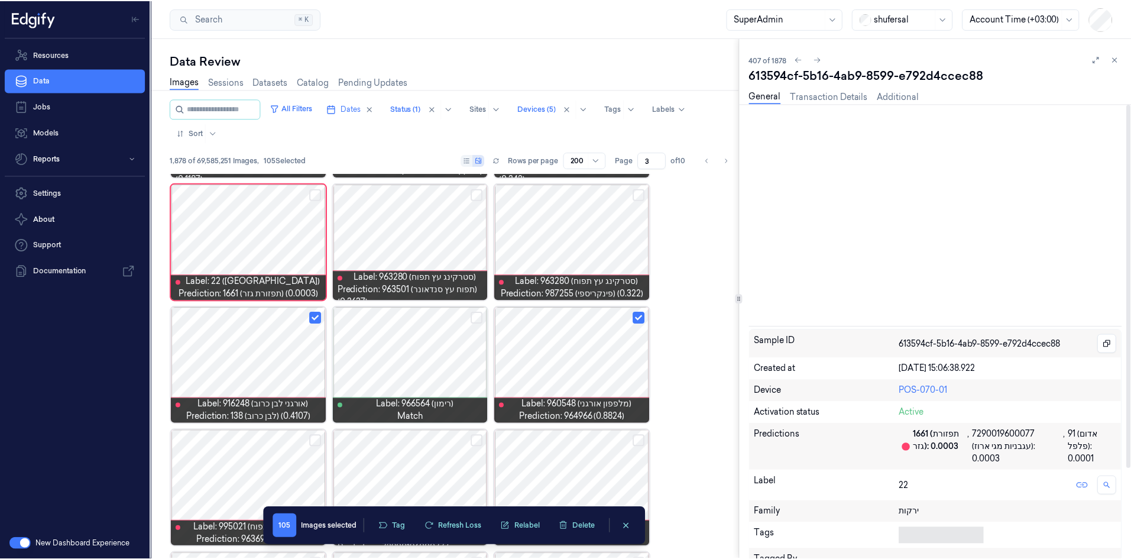
scroll to position [170, 0]
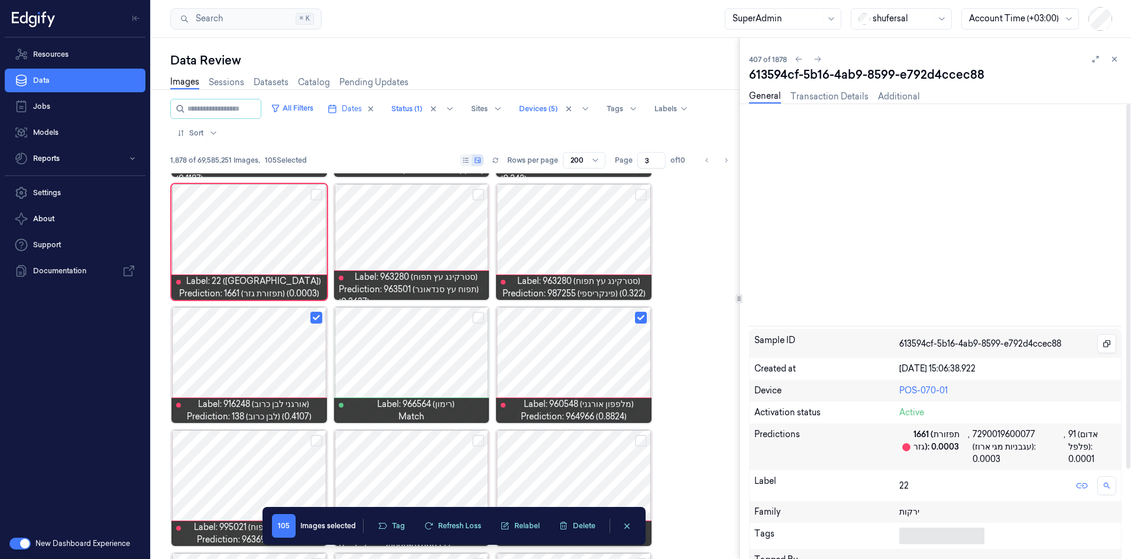
click at [756, 345] on body "Resources Data Jobs Models Reports Settings About Support Documentation New Das…" at bounding box center [565, 279] width 1131 height 559
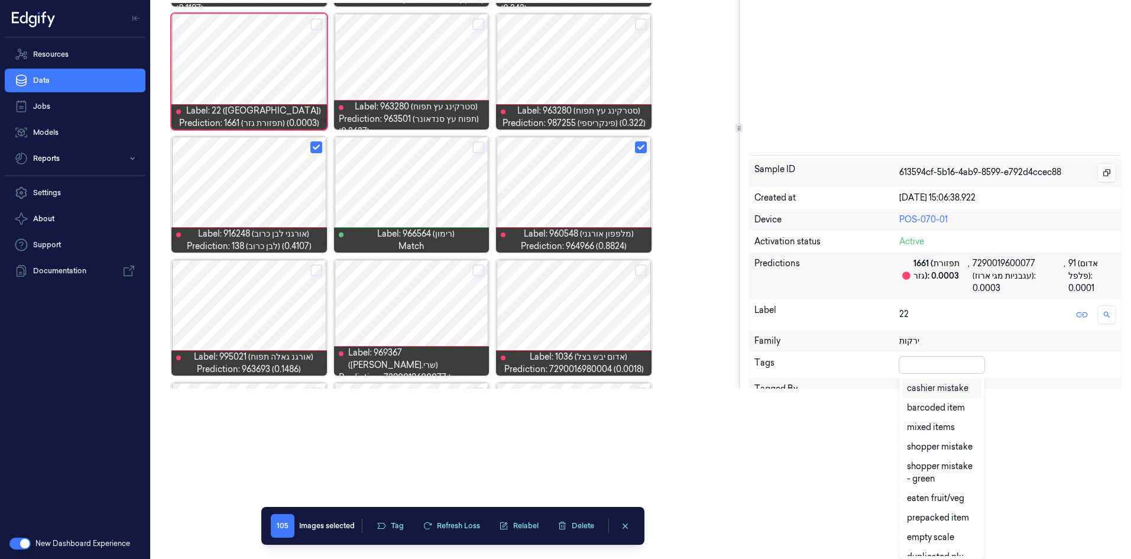
click at [756, 345] on div "cashier mistake" at bounding box center [937, 388] width 61 height 12
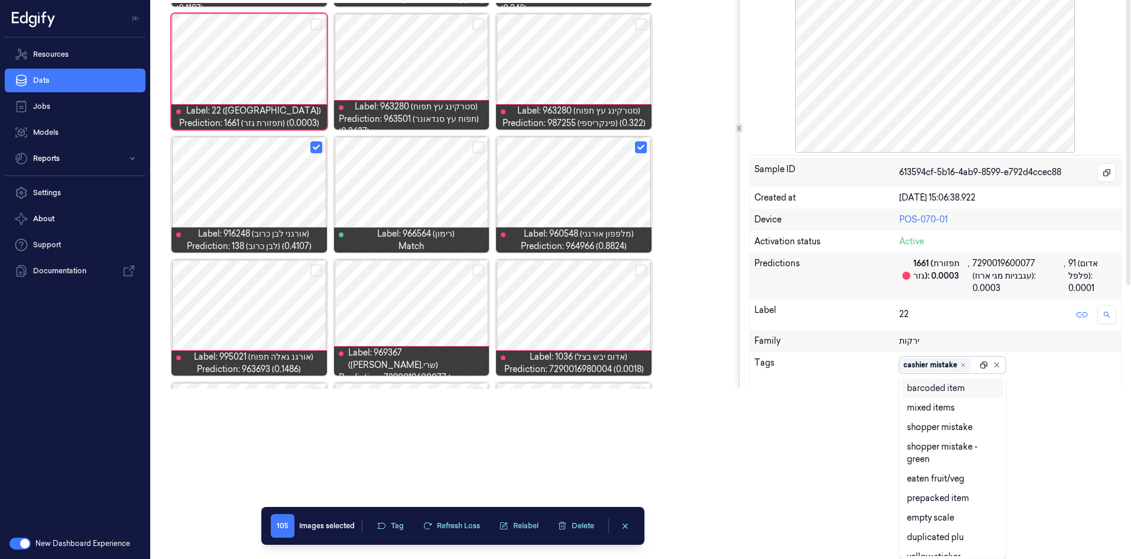
click at [756, 345] on div "Sample ID 613594cf-5b16-4ab9-8599-e792d4ccec88 Created at [DATE] 15:06:38.922 D…" at bounding box center [935, 340] width 372 height 364
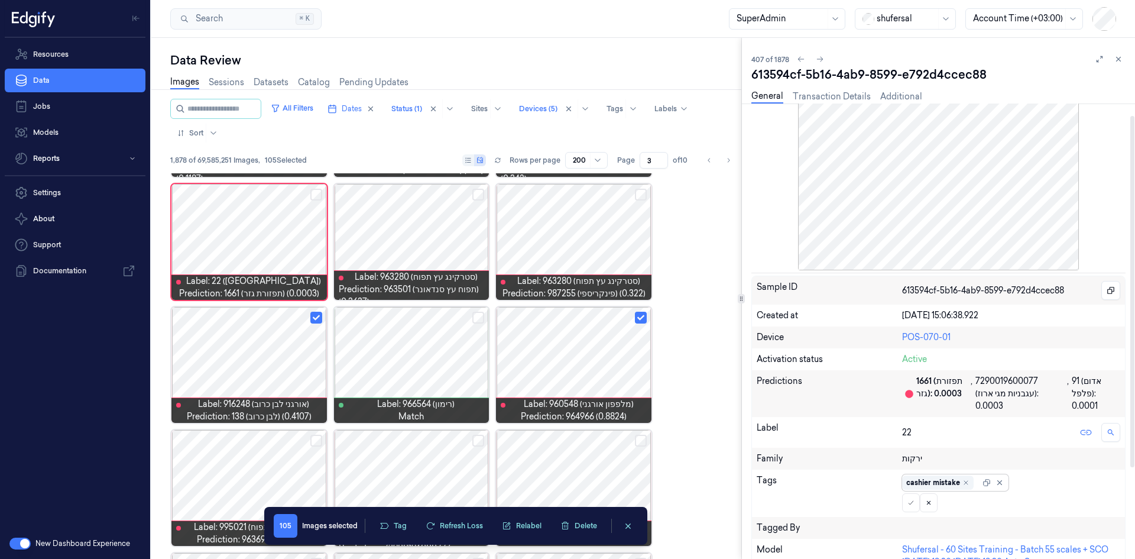
scroll to position [118, 0]
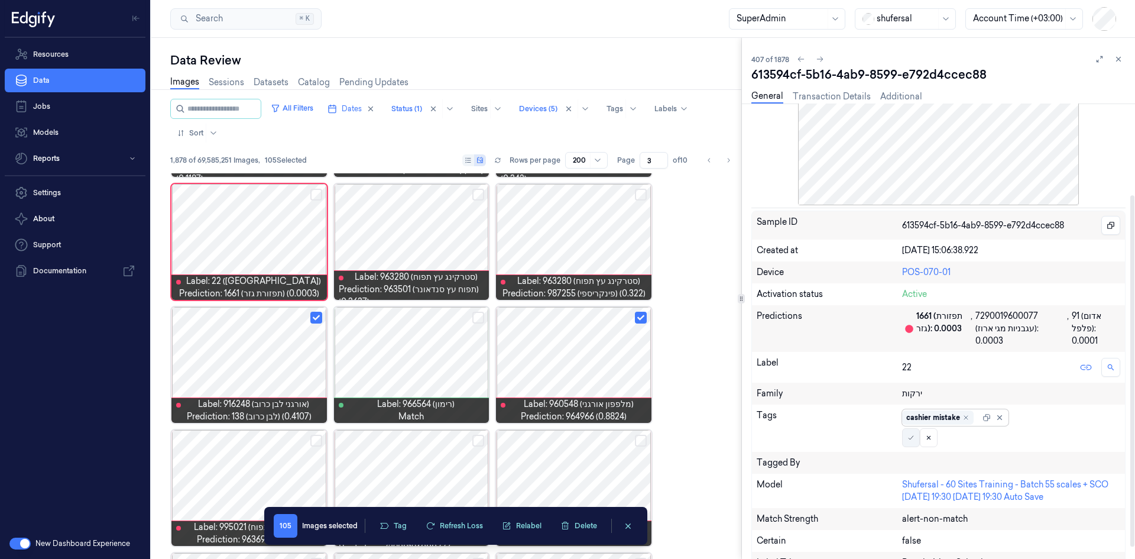
click at [756, 345] on icon at bounding box center [910, 437] width 7 height 7
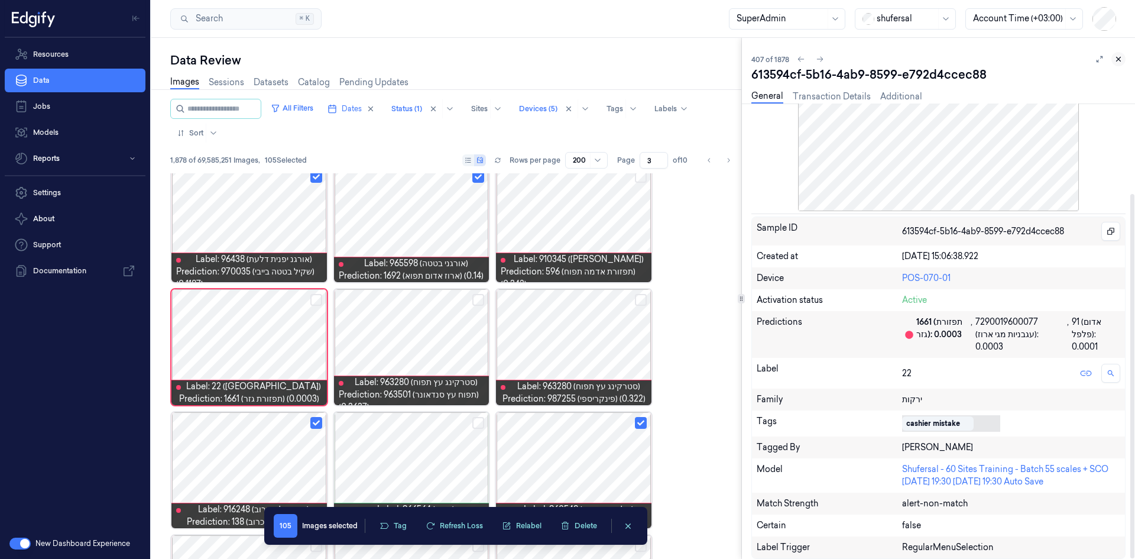
scroll to position [112, 0]
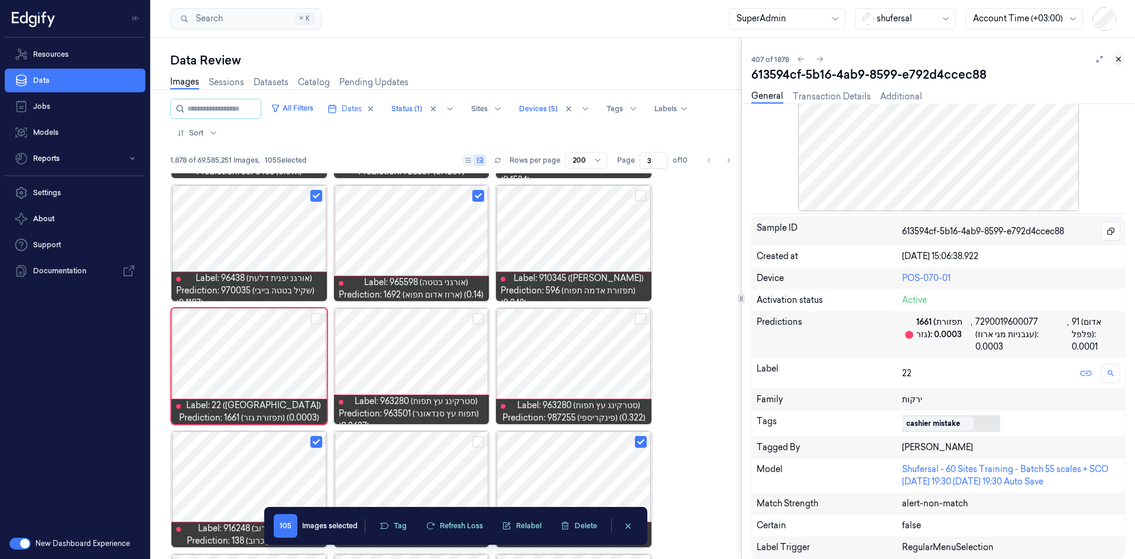
click at [756, 54] on button at bounding box center [1118, 59] width 14 height 14
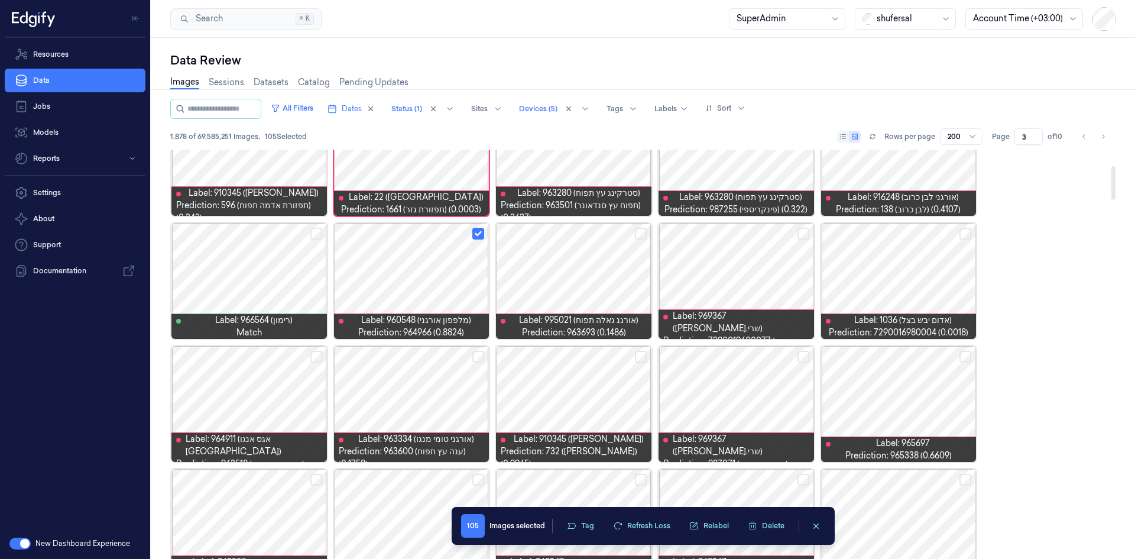
scroll to position [231, 0]
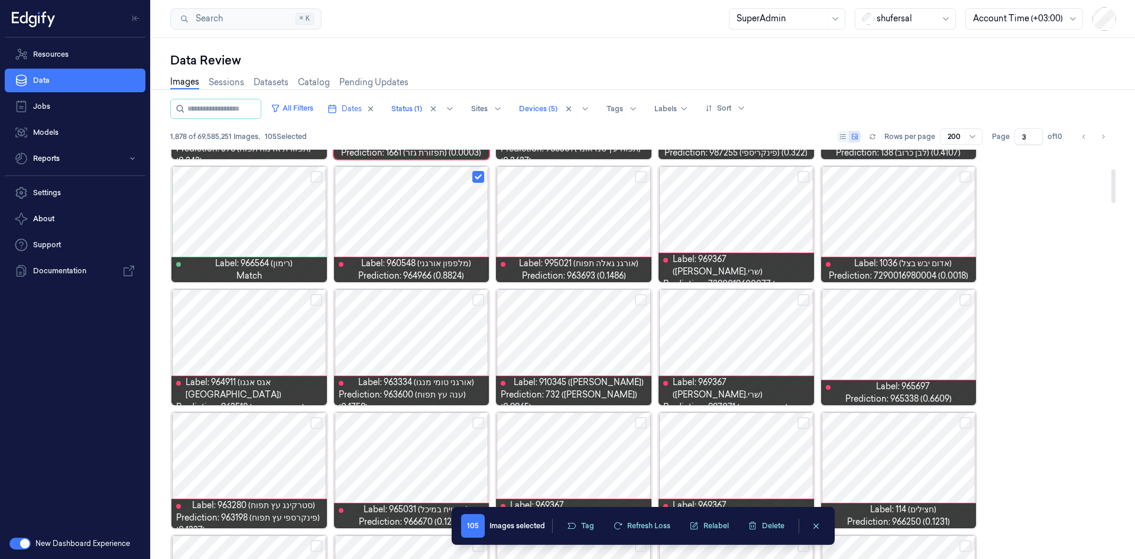
click at [316, 176] on button "Select row" at bounding box center [316, 177] width 12 height 12
click at [313, 297] on button "Select row" at bounding box center [316, 300] width 12 height 12
click at [482, 298] on button "Select row" at bounding box center [478, 300] width 12 height 12
click at [641, 295] on button "Select row" at bounding box center [641, 300] width 12 height 12
click at [756, 299] on button "Select row" at bounding box center [965, 300] width 12 height 12
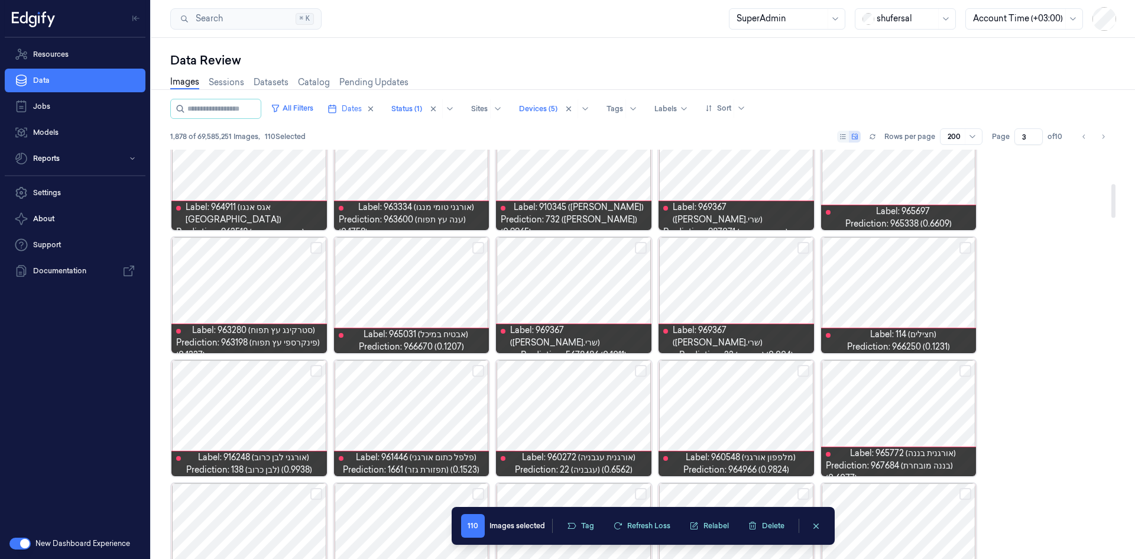
scroll to position [408, 0]
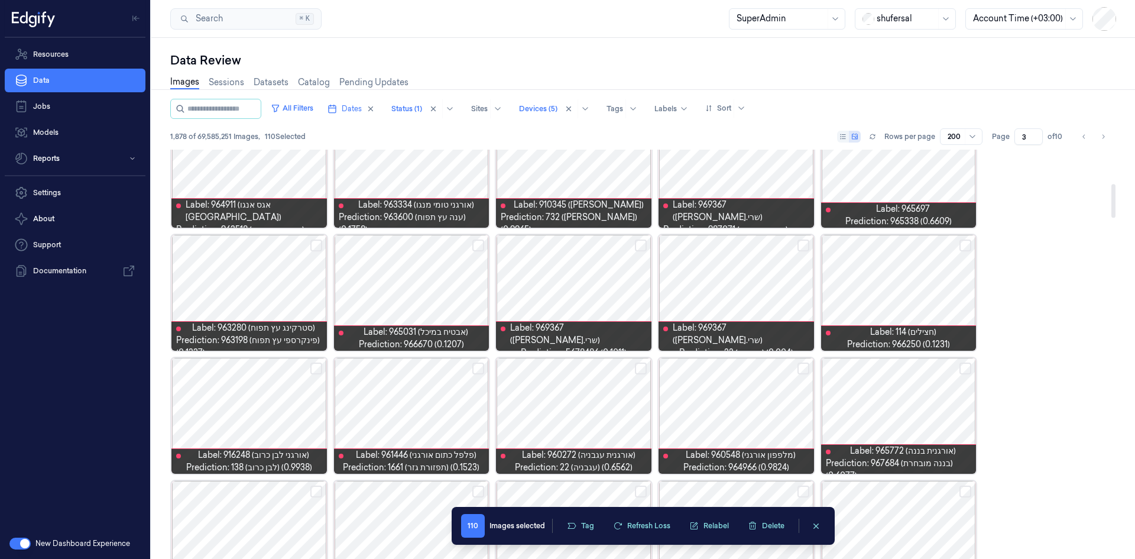
click at [756, 245] on button "Select row" at bounding box center [803, 245] width 12 height 12
click at [756, 245] on button "Select row" at bounding box center [965, 245] width 12 height 12
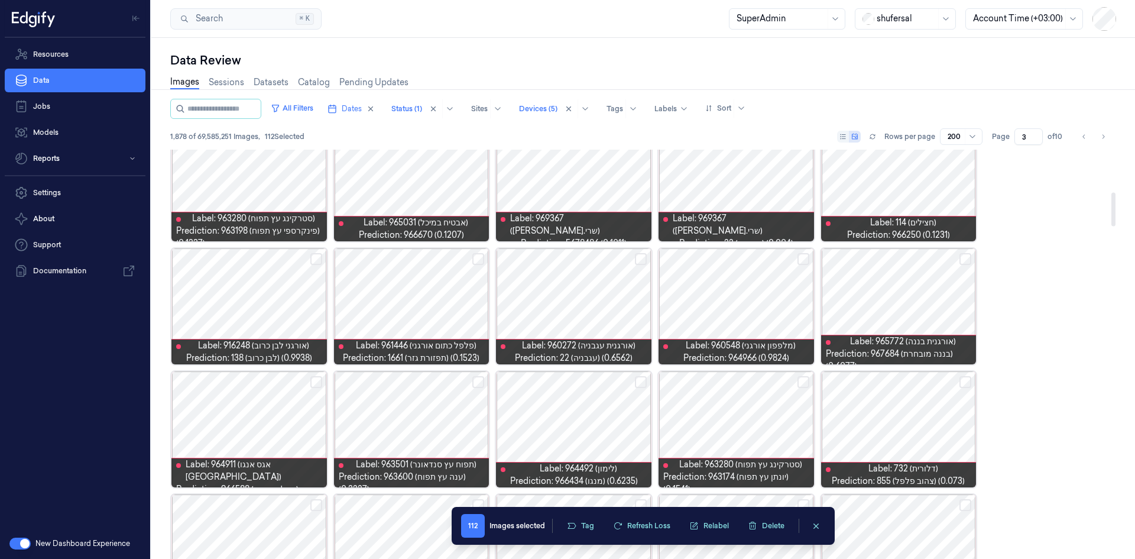
scroll to position [526, 0]
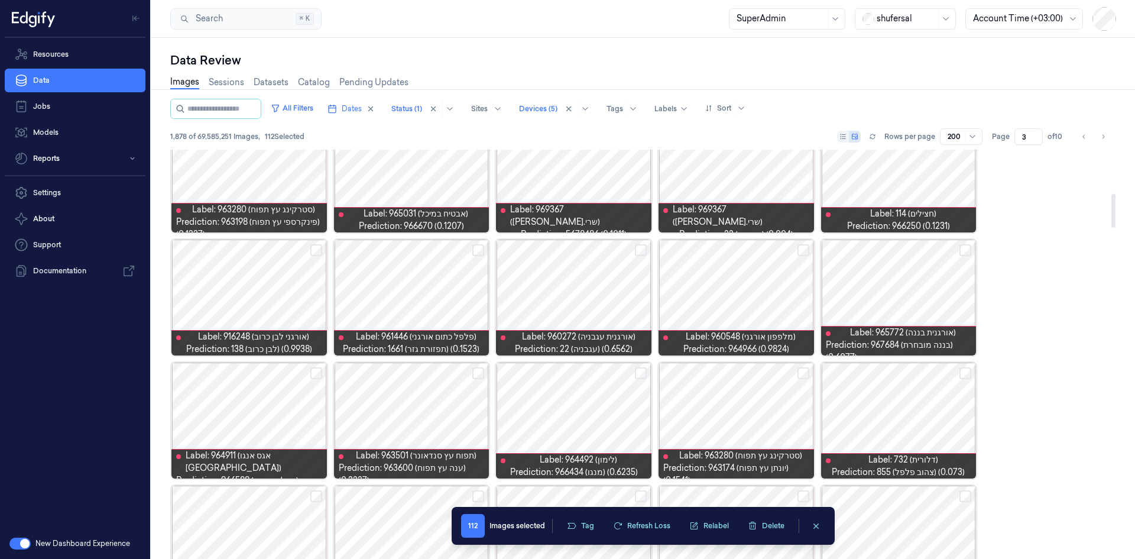
click at [319, 252] on button "Select row" at bounding box center [316, 250] width 12 height 12
click at [475, 246] on button "Select row" at bounding box center [478, 250] width 12 height 12
click at [641, 251] on button "Select row" at bounding box center [641, 250] width 12 height 12
click at [756, 251] on button "Select row" at bounding box center [803, 250] width 12 height 12
click at [756, 257] on div at bounding box center [898, 297] width 155 height 116
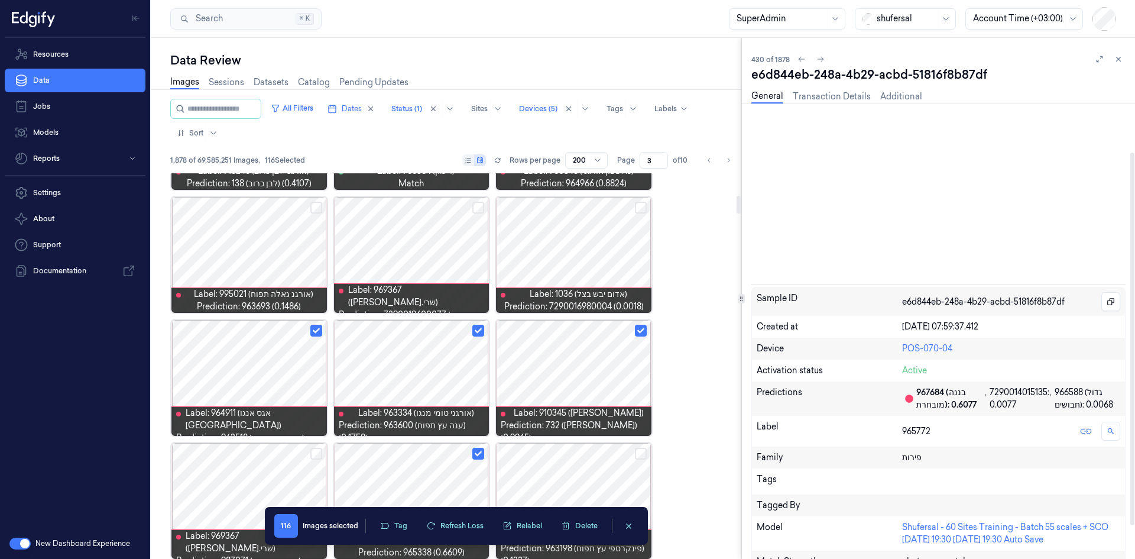
scroll to position [59, 0]
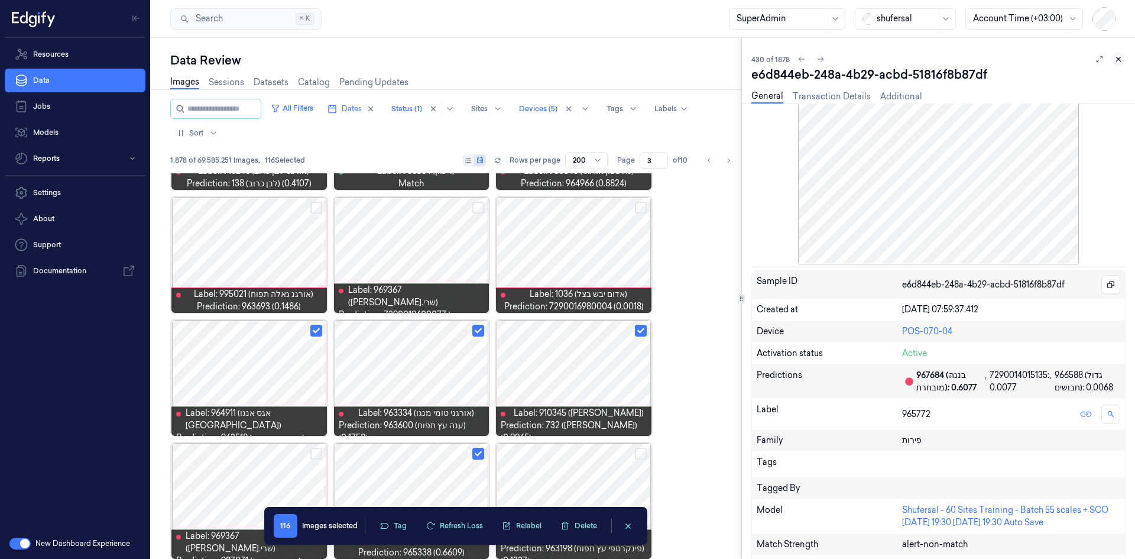
click at [756, 60] on icon at bounding box center [1118, 59] width 8 height 8
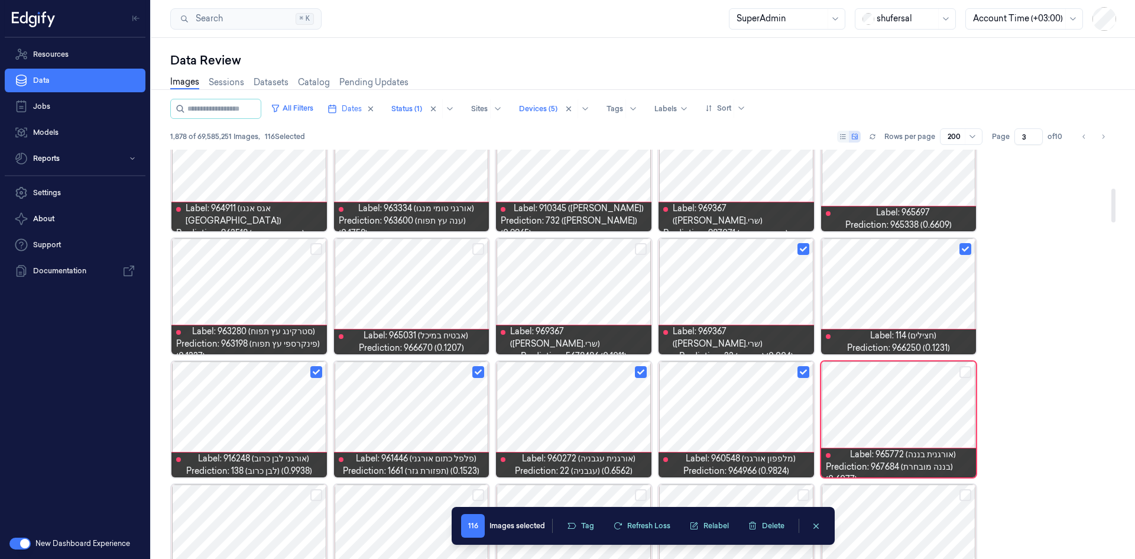
scroll to position [519, 0]
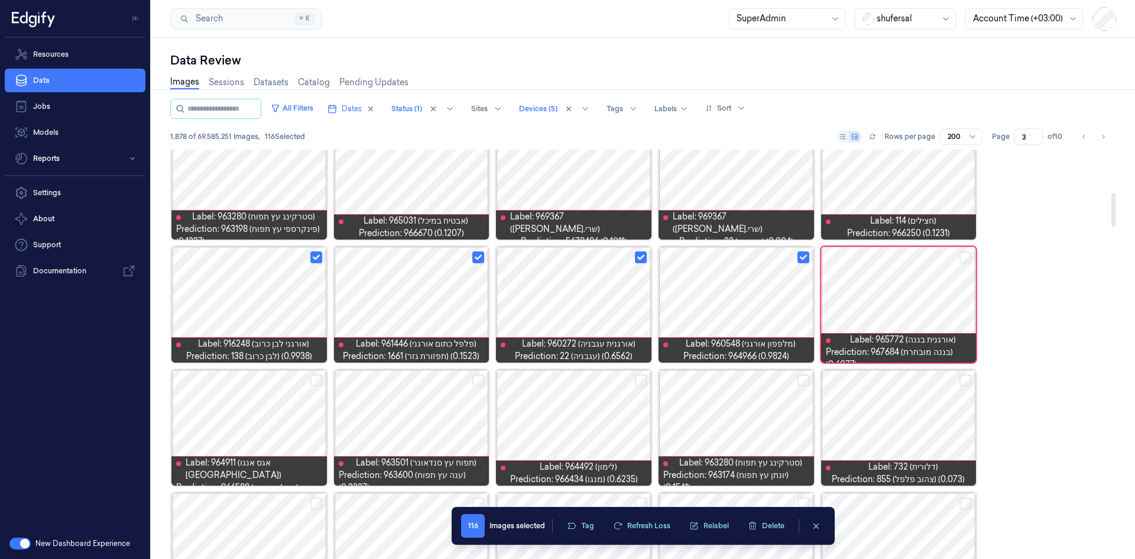
click at [756, 259] on button "Select row" at bounding box center [965, 257] width 12 height 12
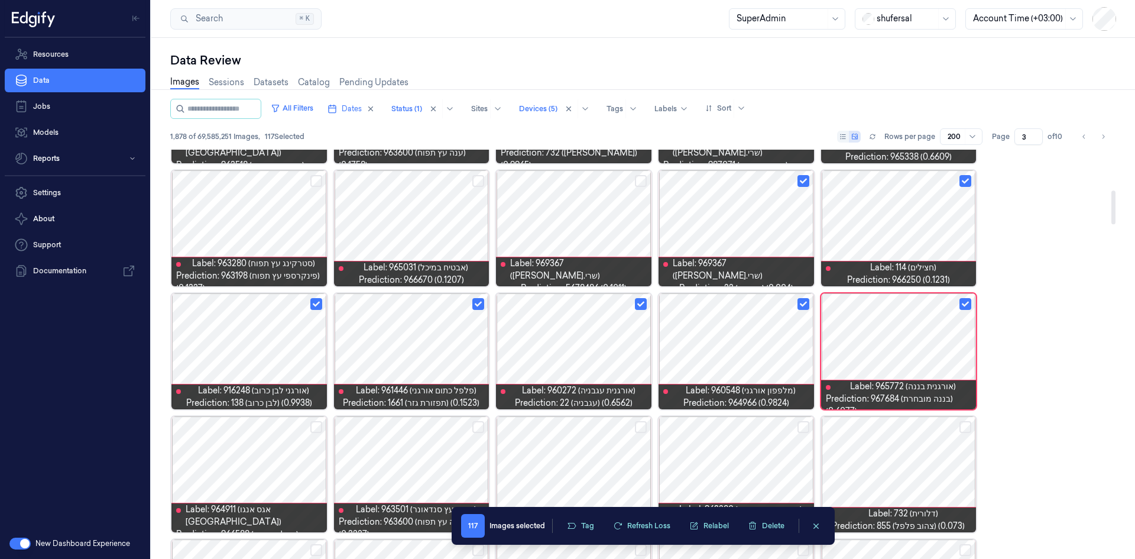
scroll to position [469, 0]
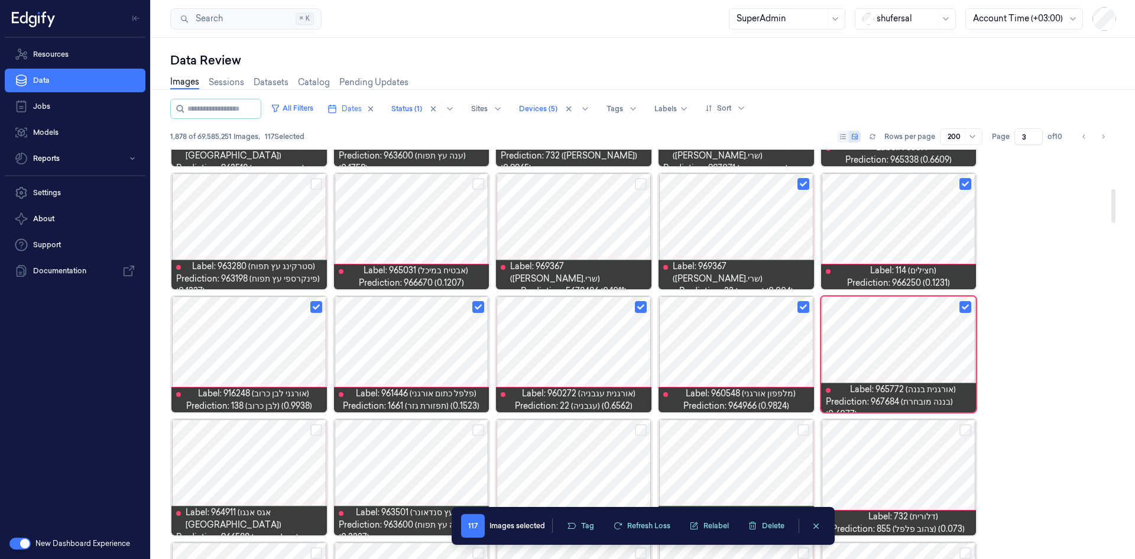
click at [756, 345] on div at bounding box center [898, 477] width 155 height 116
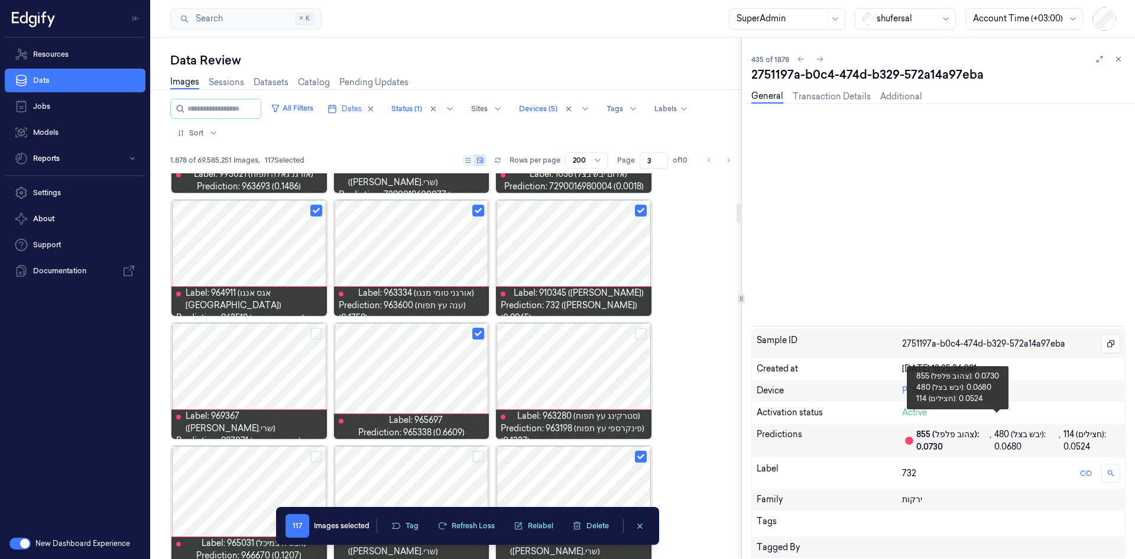
scroll to position [592, 0]
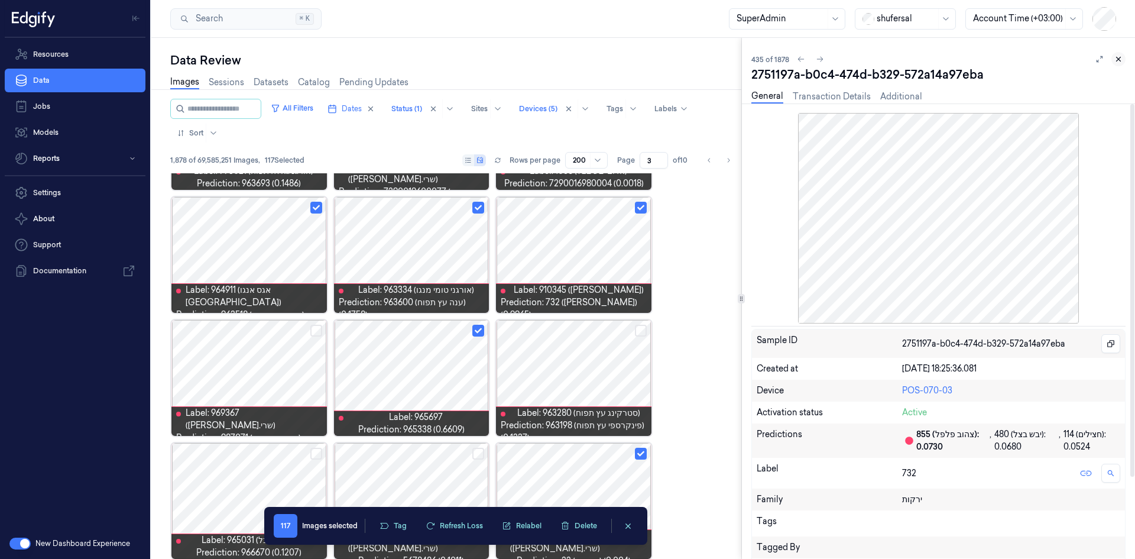
click at [756, 61] on icon at bounding box center [1118, 59] width 8 height 8
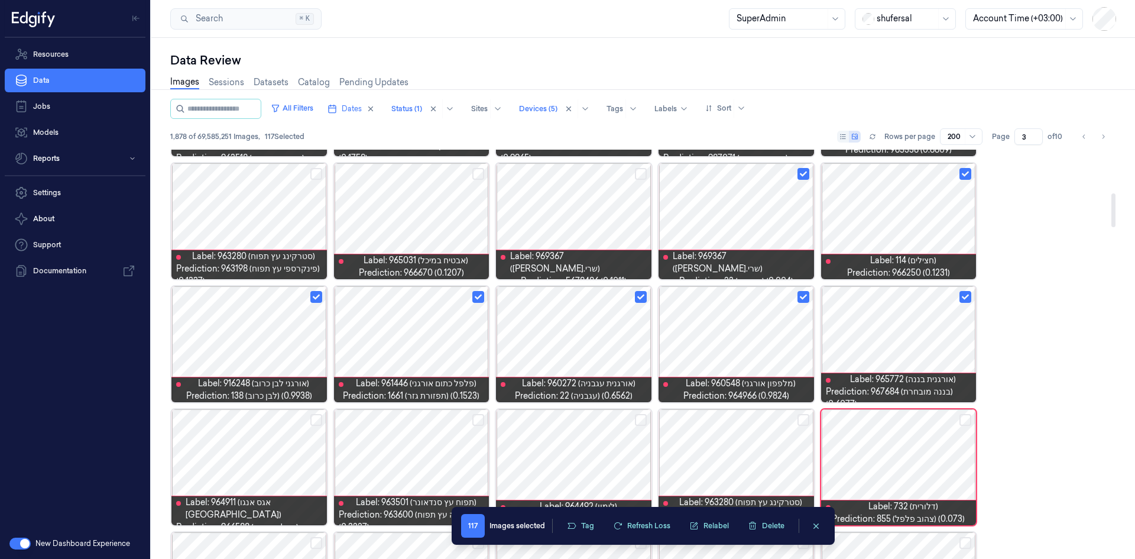
scroll to position [524, 0]
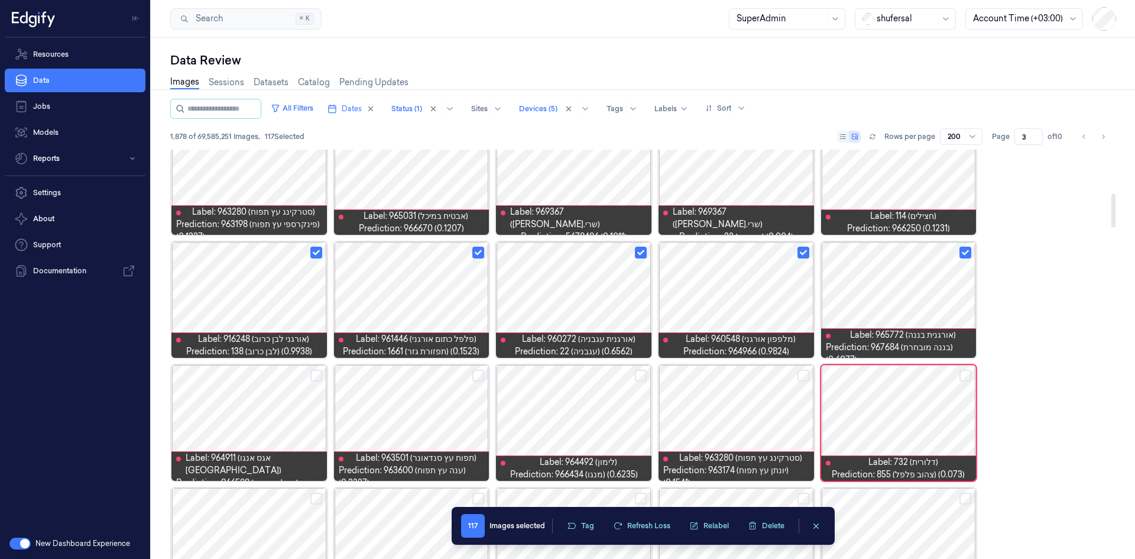
click at [756, 345] on button "Select row" at bounding box center [965, 375] width 12 height 12
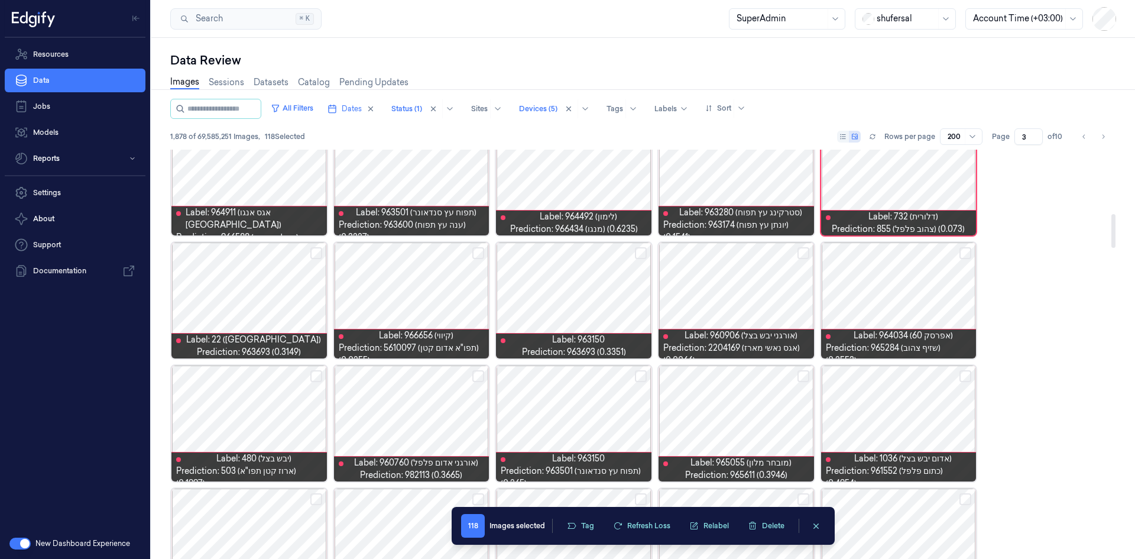
scroll to position [770, 0]
click at [756, 249] on button "Select row" at bounding box center [803, 252] width 12 height 12
click at [756, 252] on button "Select row" at bounding box center [965, 252] width 12 height 12
click at [756, 255] on button "Select row" at bounding box center [803, 252] width 12 height 12
click at [638, 253] on button "Select row" at bounding box center [641, 252] width 12 height 12
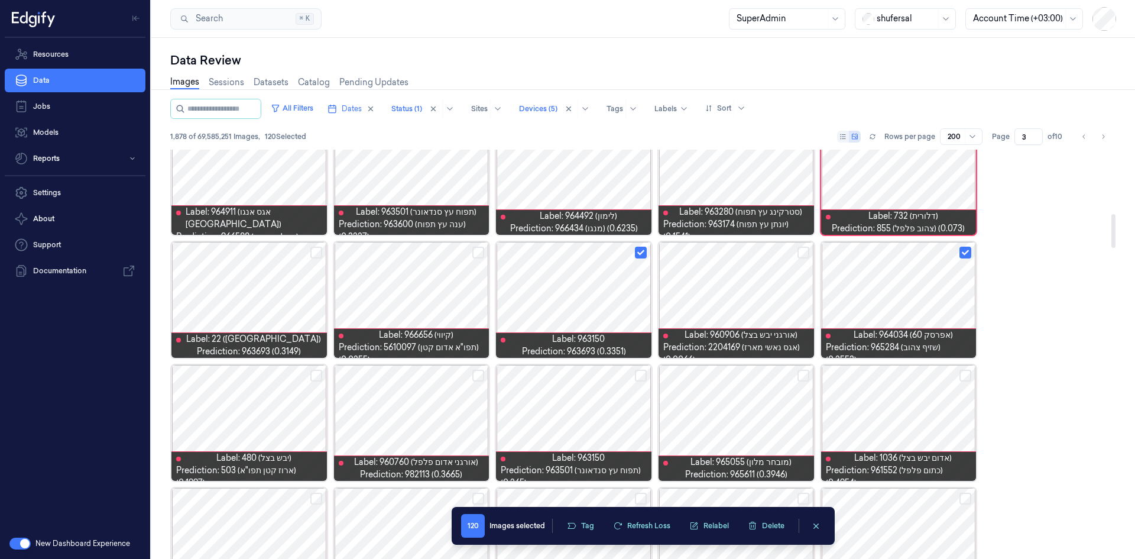
click at [477, 251] on button "Select row" at bounding box center [478, 252] width 12 height 12
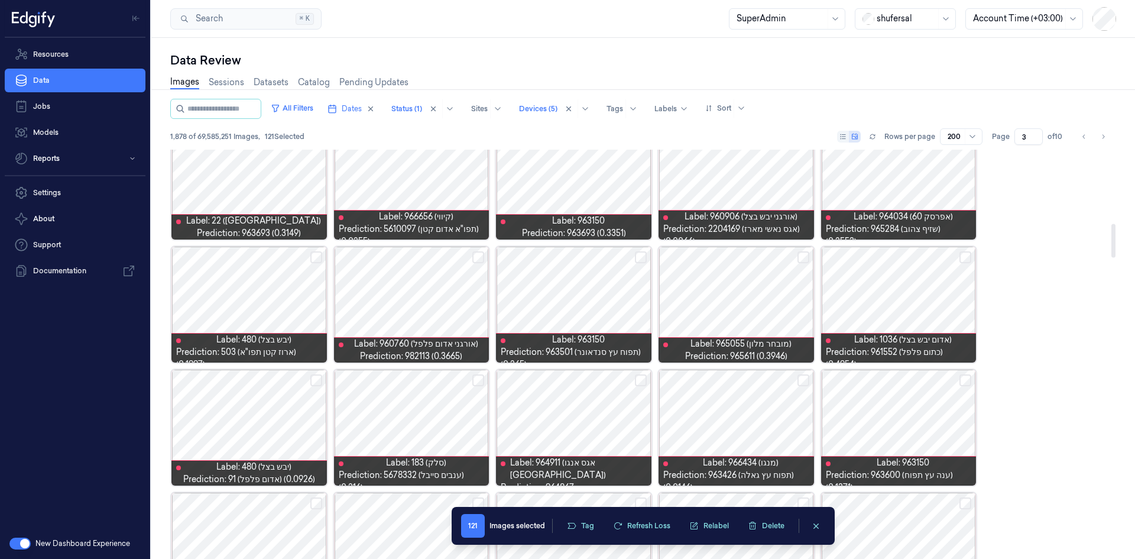
click at [315, 254] on button "Select row" at bounding box center [316, 257] width 12 height 12
click at [473, 259] on button "Select row" at bounding box center [478, 257] width 12 height 12
click at [638, 258] on button "Select row" at bounding box center [641, 257] width 12 height 12
click at [756, 345] on button "Select row" at bounding box center [803, 380] width 12 height 12
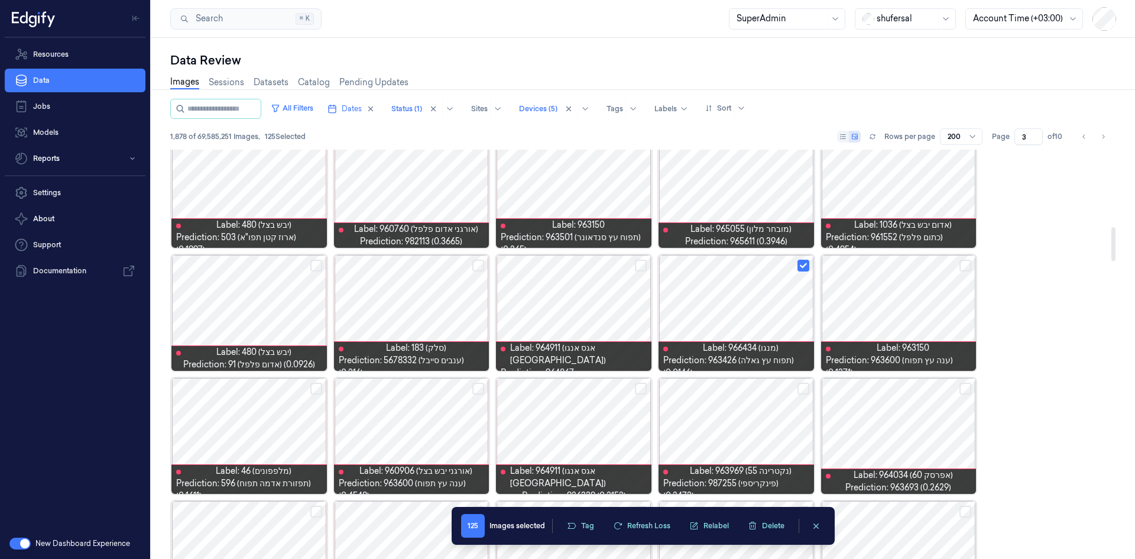
scroll to position [1006, 0]
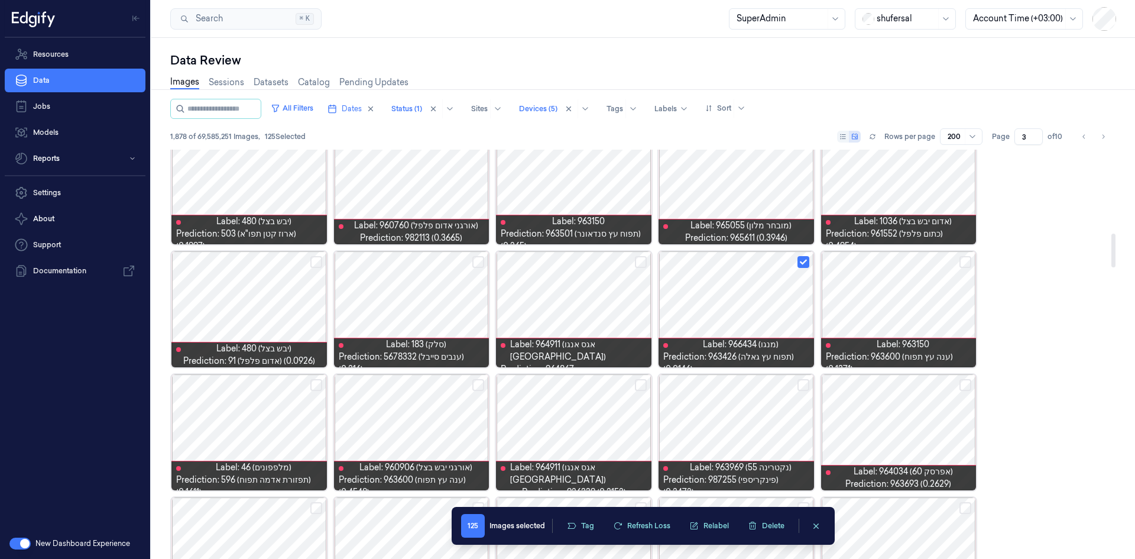
click at [641, 264] on button "Select row" at bounding box center [641, 262] width 12 height 12
click at [476, 262] on button "Select row" at bounding box center [478, 262] width 12 height 12
click at [317, 266] on button "Select row" at bounding box center [316, 262] width 12 height 12
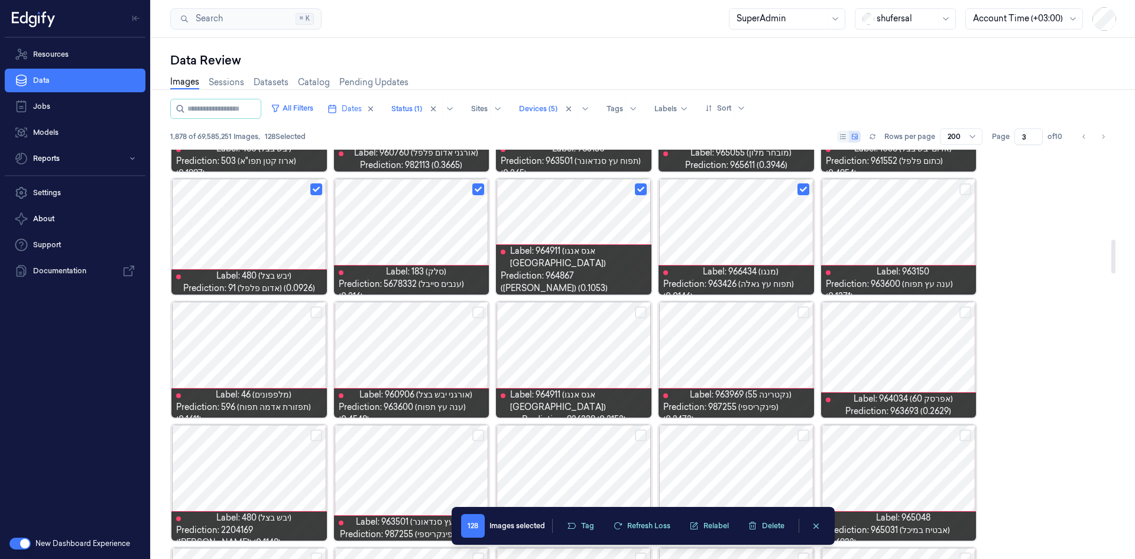
scroll to position [1065, 0]
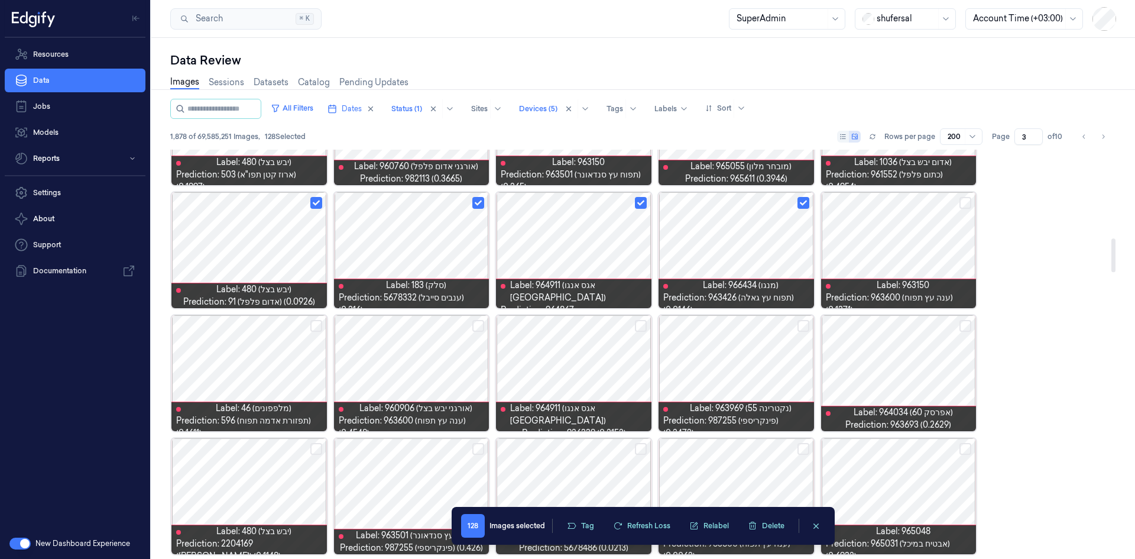
click at [641, 327] on button "Select row" at bounding box center [641, 326] width 12 height 12
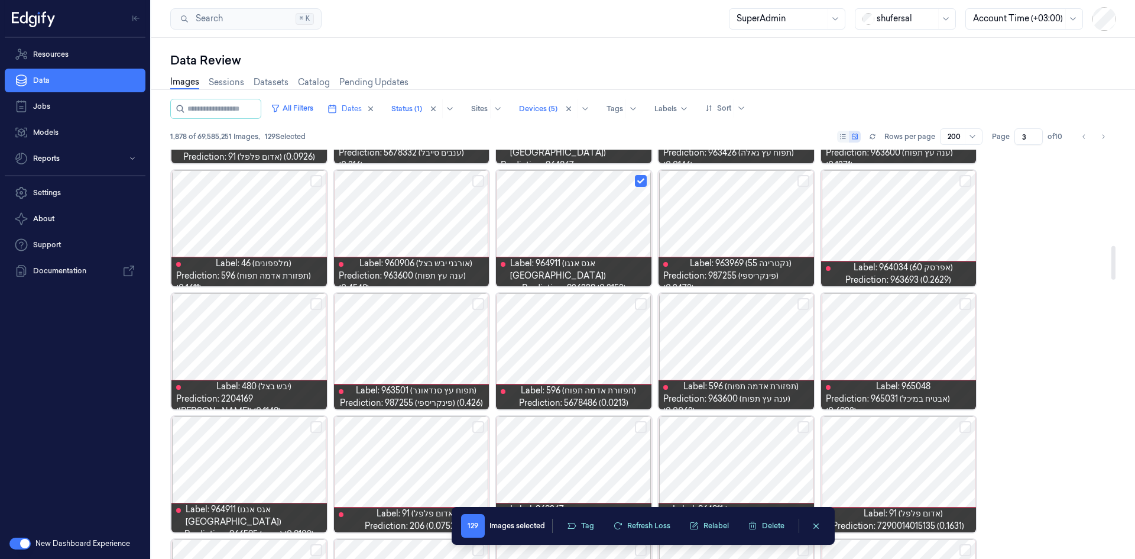
scroll to position [1242, 0]
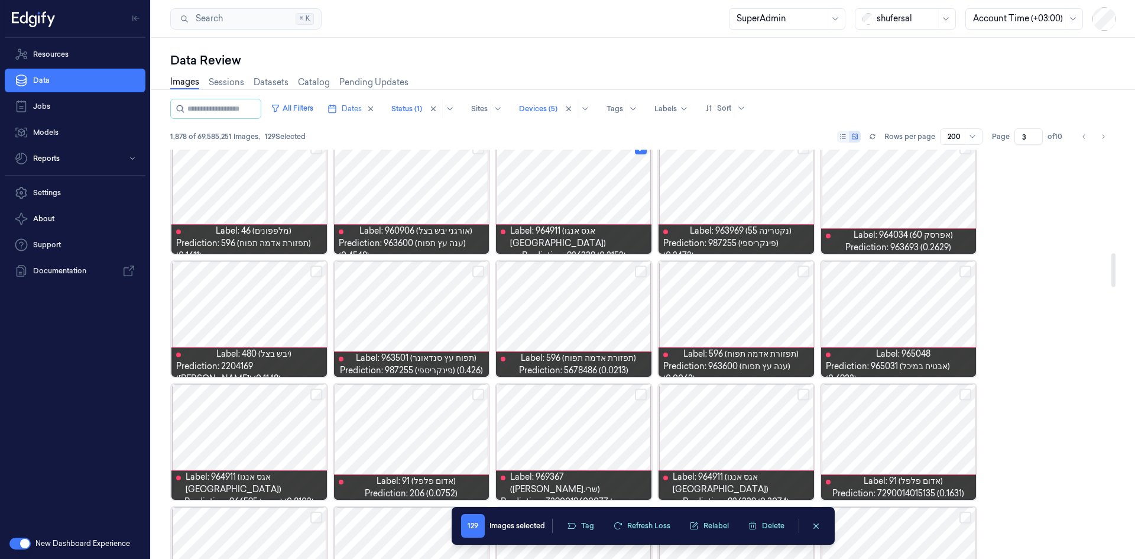
click at [756, 270] on button "Select row" at bounding box center [965, 271] width 12 height 12
click at [640, 268] on button "Select row" at bounding box center [641, 271] width 12 height 12
click at [479, 273] on button "Select row" at bounding box center [478, 271] width 12 height 12
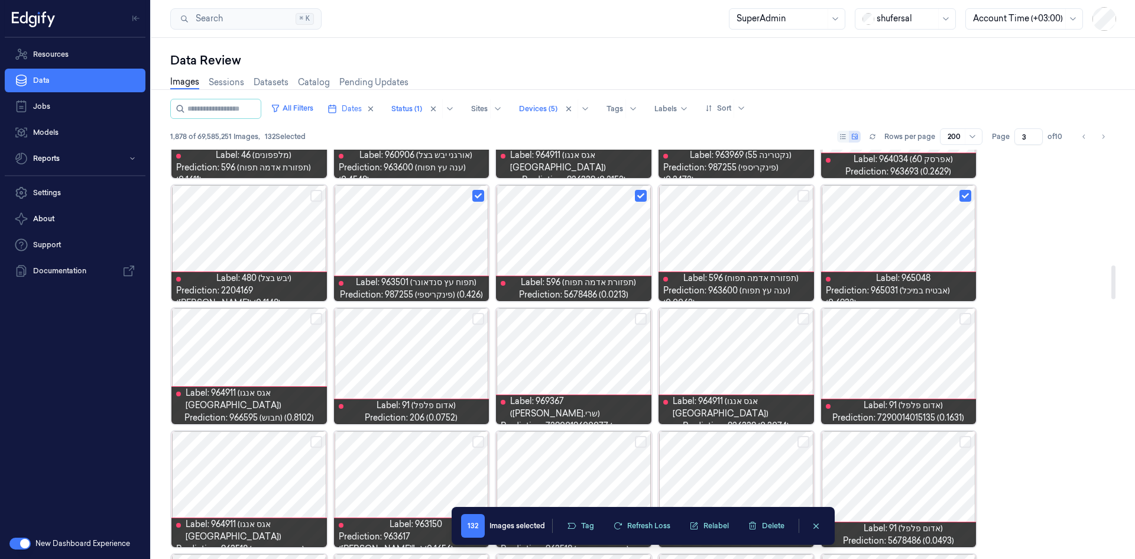
scroll to position [1420, 0]
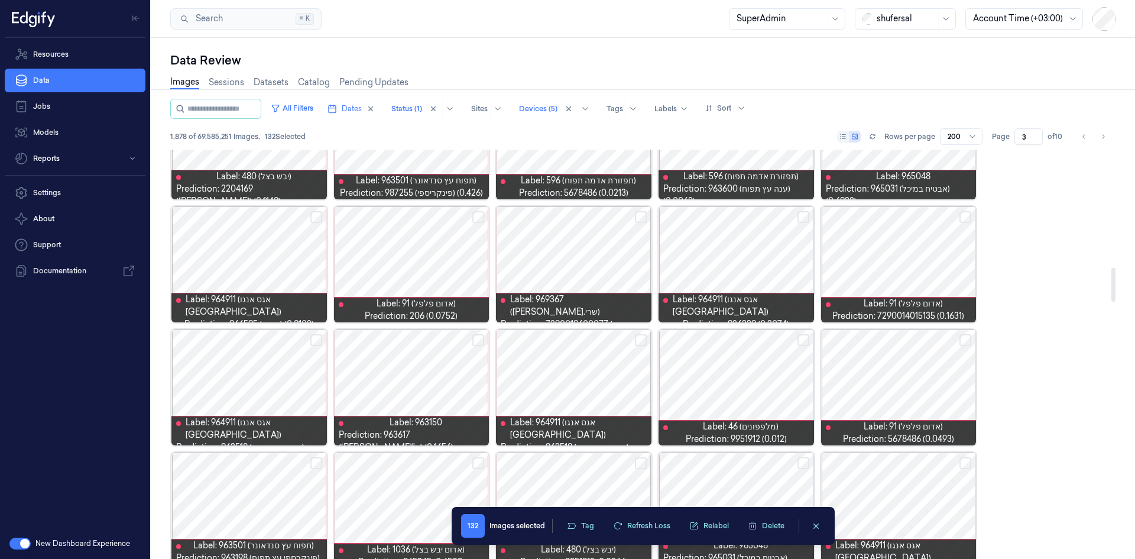
click at [314, 216] on button "Select row" at bounding box center [316, 217] width 12 height 12
click at [639, 215] on button "Select row" at bounding box center [641, 217] width 12 height 12
click at [756, 214] on button "Select row" at bounding box center [803, 217] width 12 height 12
click at [756, 219] on button "Select row" at bounding box center [965, 217] width 12 height 12
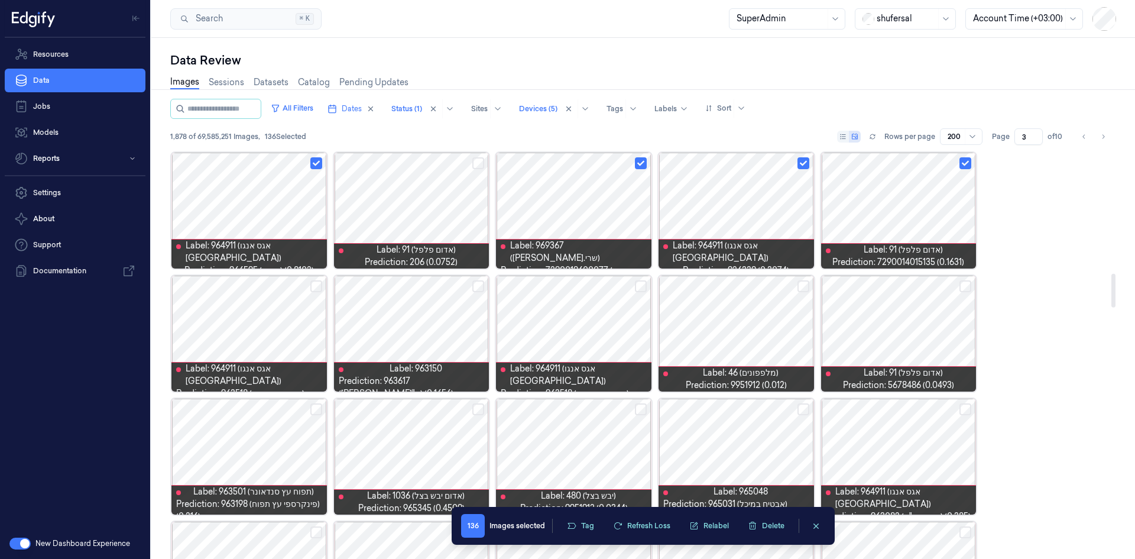
scroll to position [1538, 0]
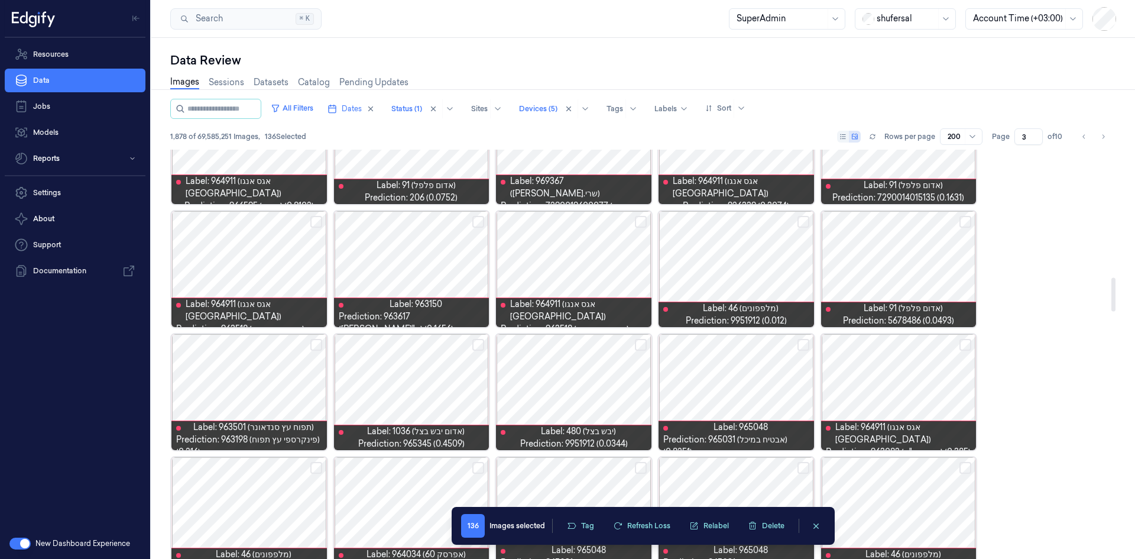
click at [641, 226] on button "Select row" at bounding box center [641, 222] width 12 height 12
click at [473, 225] on button "Select row" at bounding box center [478, 222] width 12 height 12
click at [317, 222] on button "Select row" at bounding box center [316, 222] width 12 height 12
click at [756, 345] on button "Select row" at bounding box center [803, 345] width 12 height 12
click at [756, 344] on button "Select row" at bounding box center [965, 345] width 12 height 12
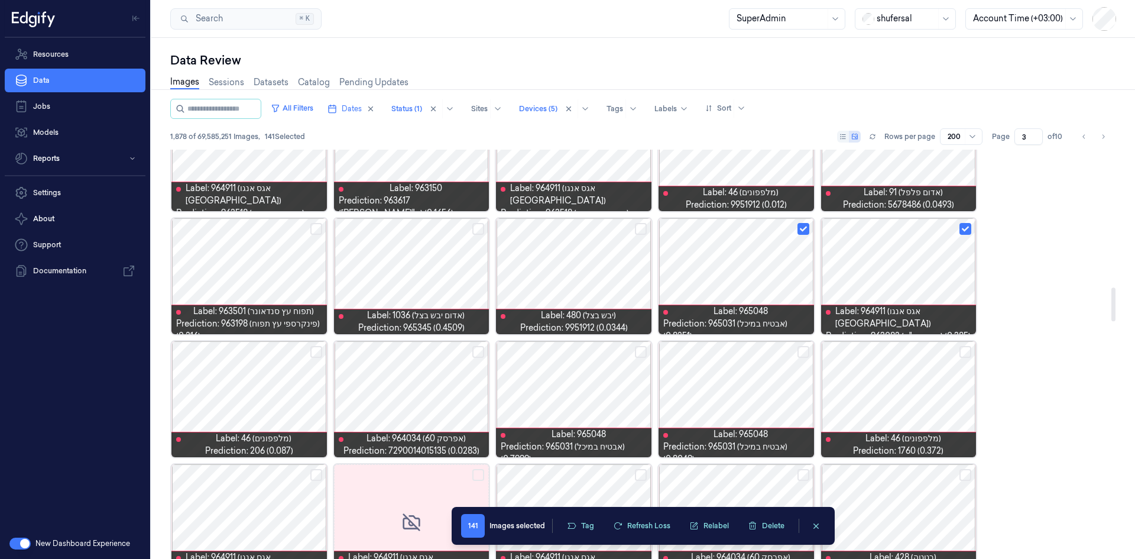
scroll to position [1656, 0]
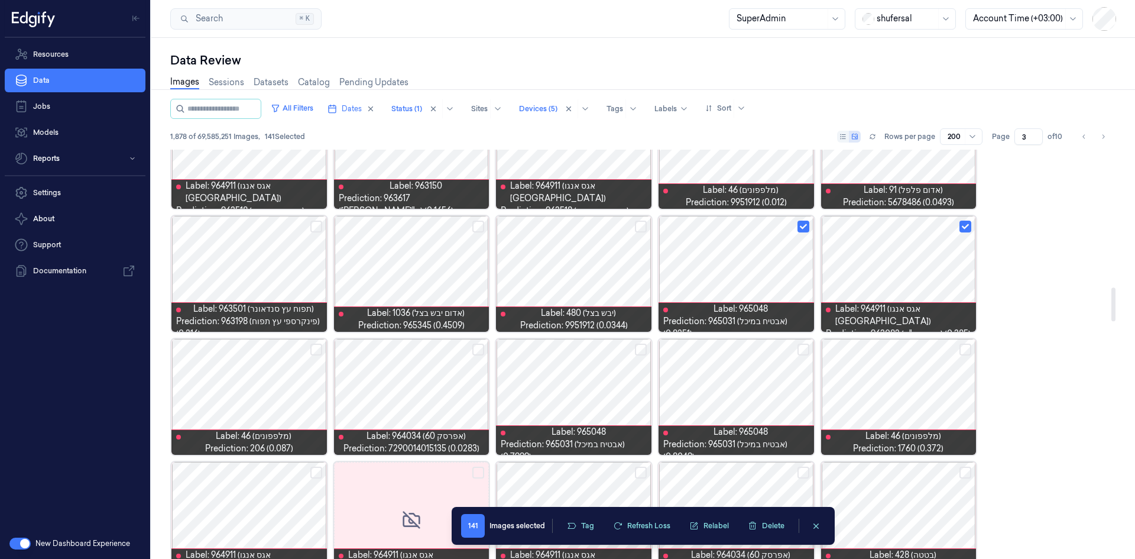
click at [756, 345] on button "Select row" at bounding box center [965, 349] width 12 height 12
click at [756, 345] on button "Select row" at bounding box center [803, 349] width 12 height 12
click at [637, 345] on button "Select row" at bounding box center [641, 349] width 12 height 12
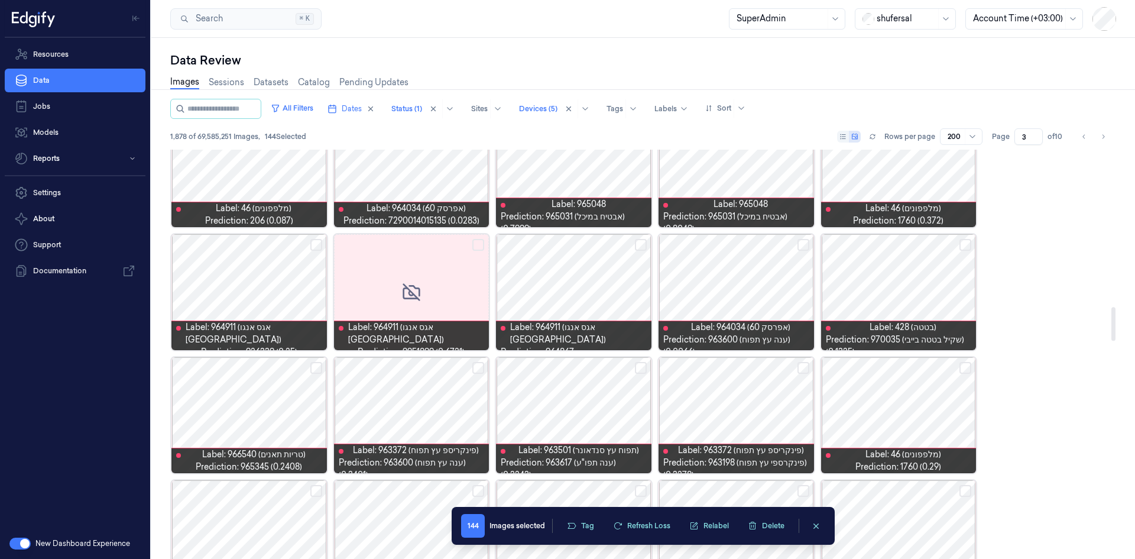
scroll to position [1893, 0]
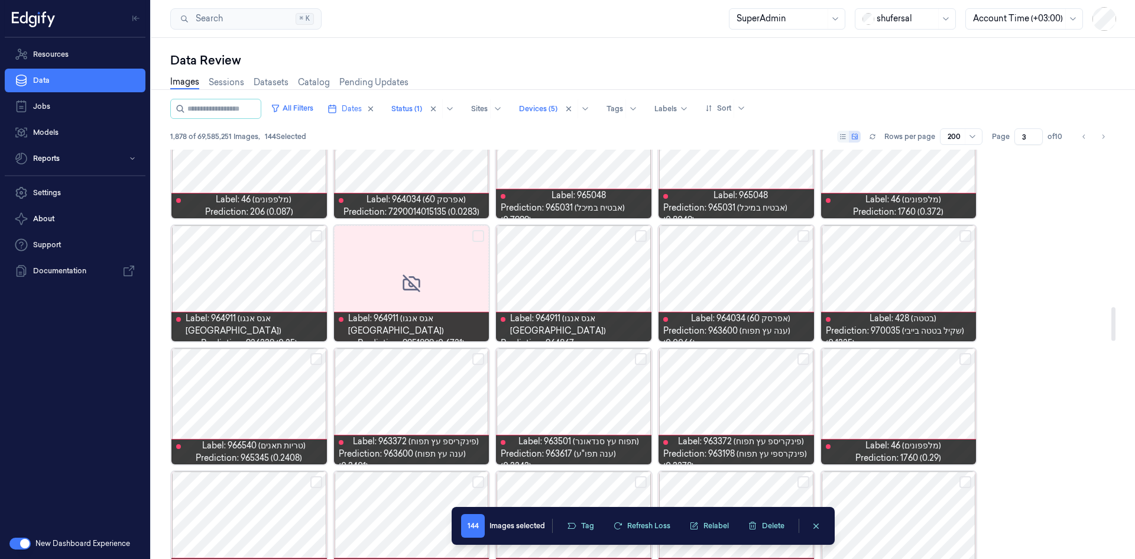
click at [318, 236] on button "Select row" at bounding box center [316, 236] width 12 height 12
click at [641, 239] on button "Select row" at bounding box center [641, 236] width 12 height 12
click at [756, 232] on button "Select row" at bounding box center [965, 236] width 12 height 12
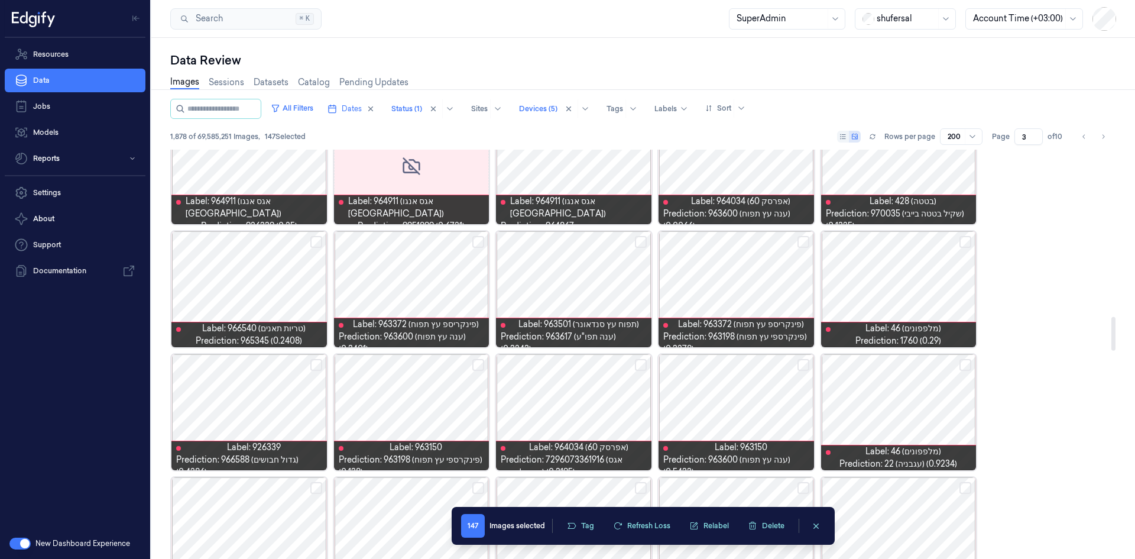
scroll to position [2011, 0]
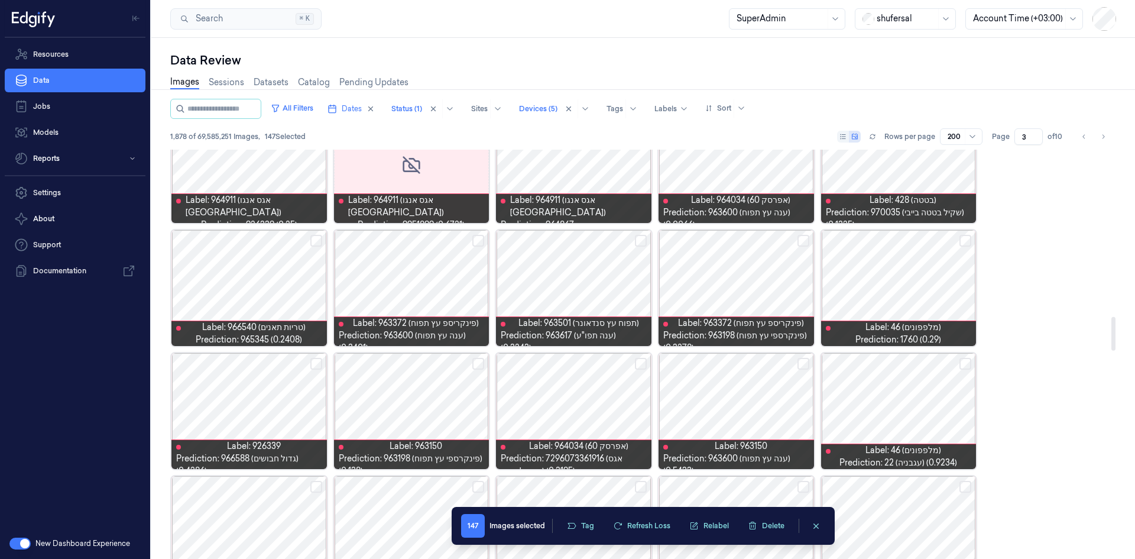
click at [756, 238] on button "Select row" at bounding box center [965, 241] width 12 height 12
click at [756, 236] on button "Select row" at bounding box center [803, 241] width 12 height 12
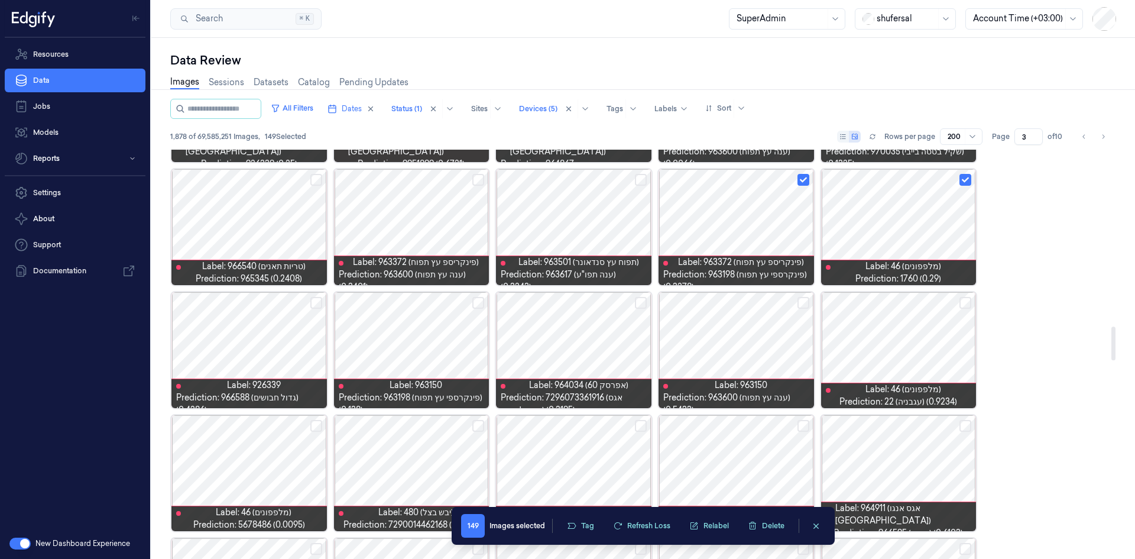
scroll to position [2129, 0]
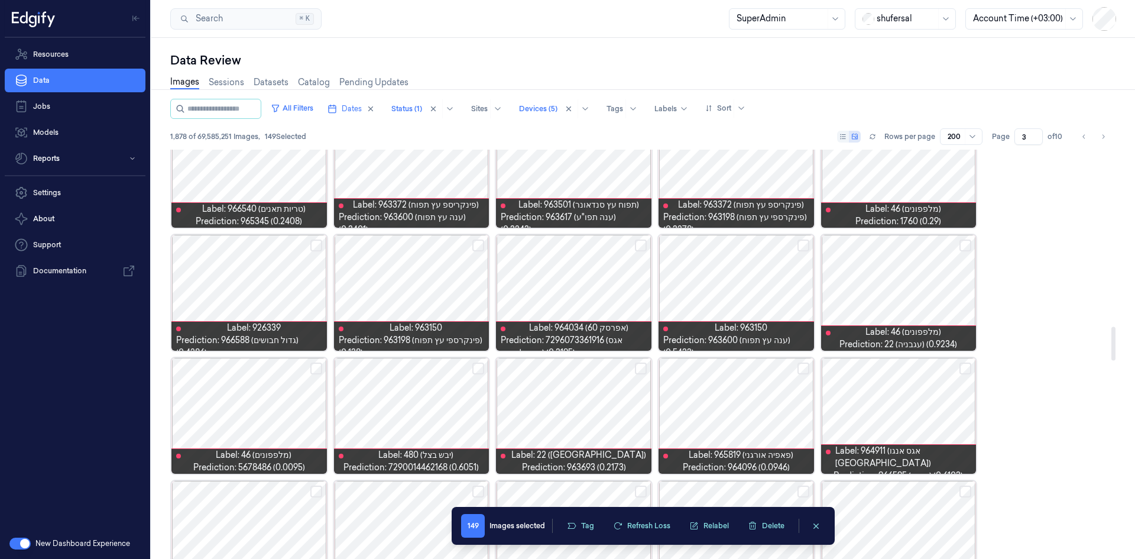
click at [312, 244] on button "Select row" at bounding box center [316, 245] width 12 height 12
click at [481, 249] on button "Select row" at bounding box center [478, 245] width 12 height 12
click at [756, 244] on button "Select row" at bounding box center [803, 245] width 12 height 12
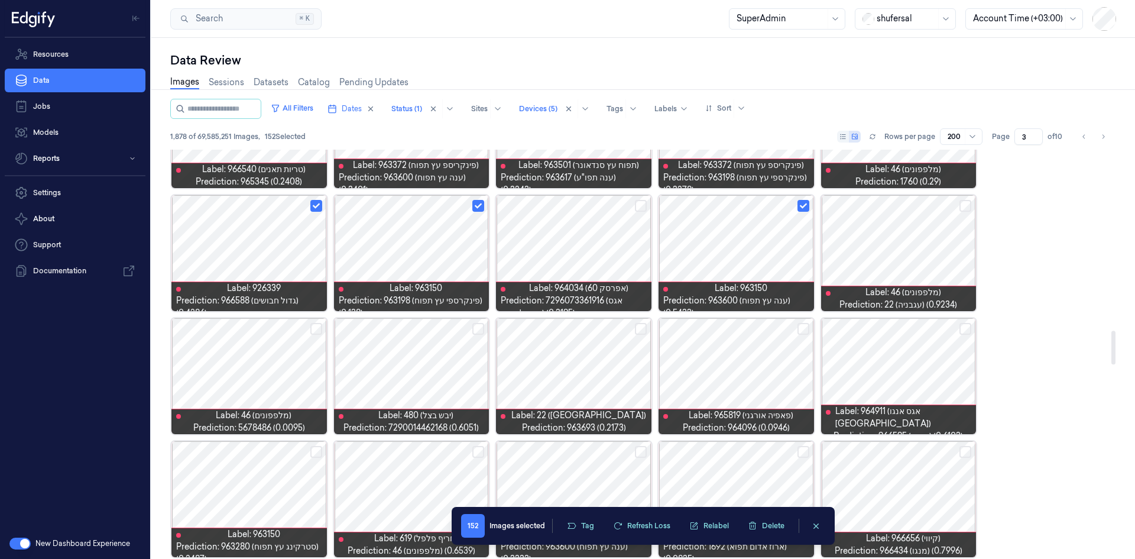
scroll to position [2247, 0]
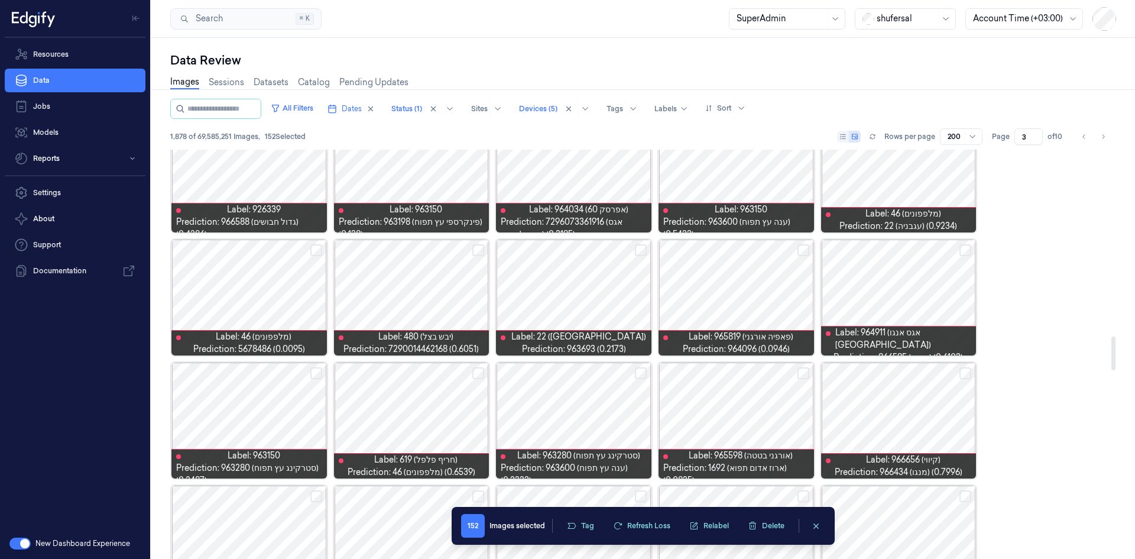
click at [756, 247] on button "Select row" at bounding box center [965, 250] width 12 height 12
click at [756, 248] on button "Select row" at bounding box center [803, 250] width 12 height 12
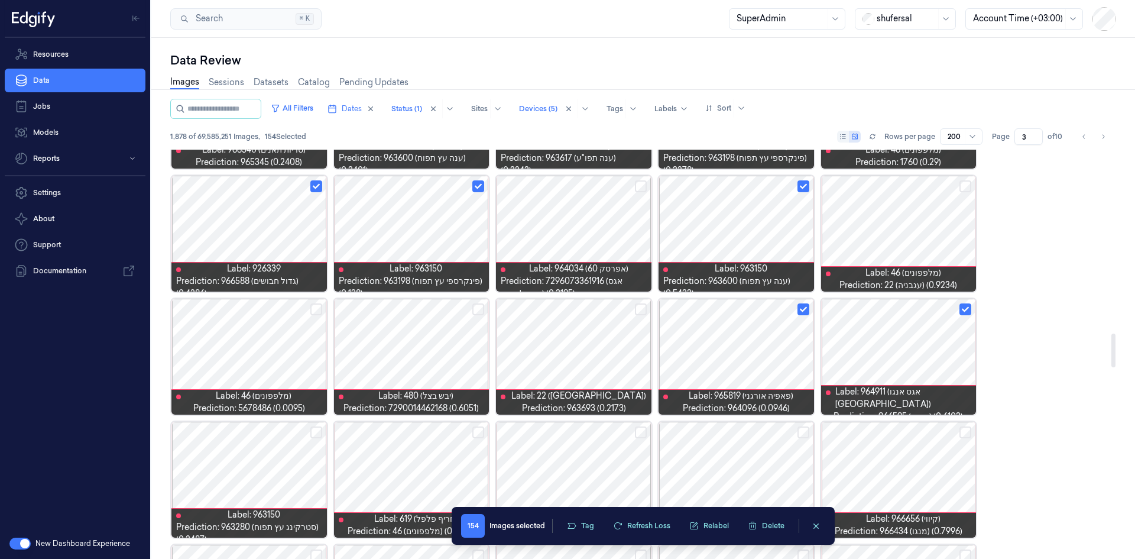
scroll to position [2366, 0]
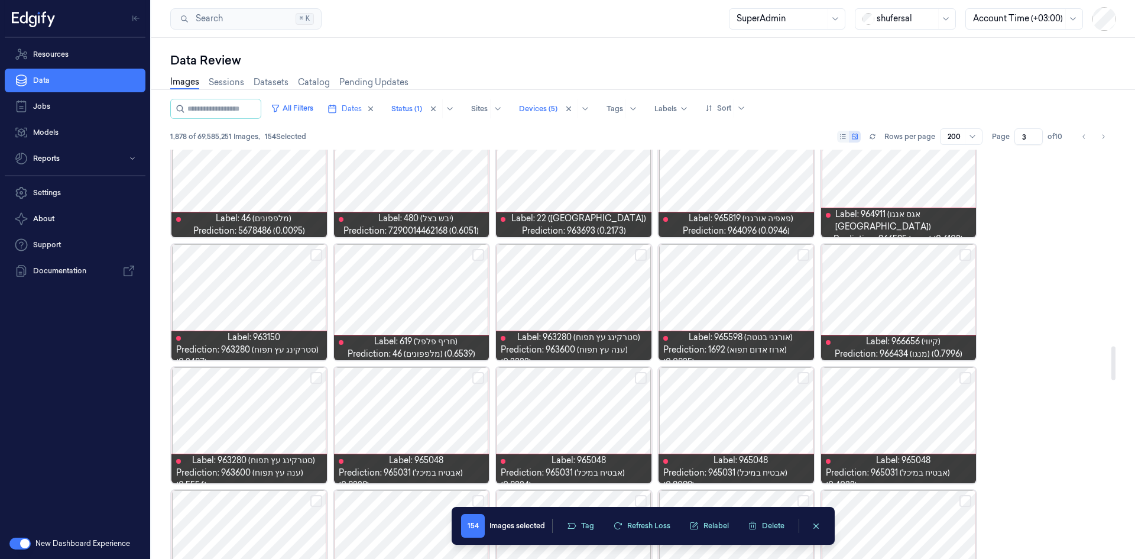
click at [419, 285] on div at bounding box center [411, 302] width 155 height 116
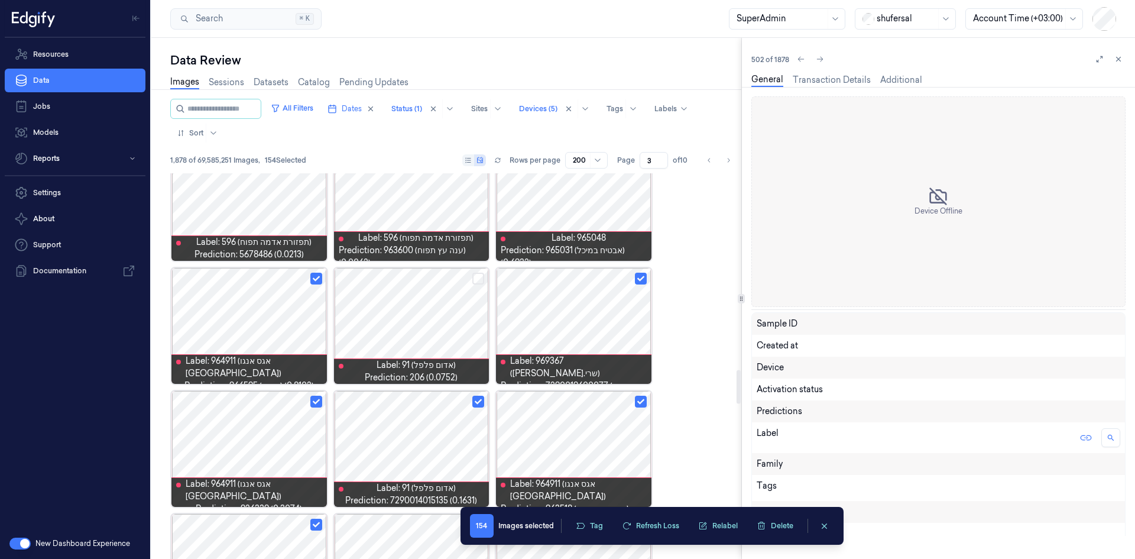
scroll to position [2314, 0]
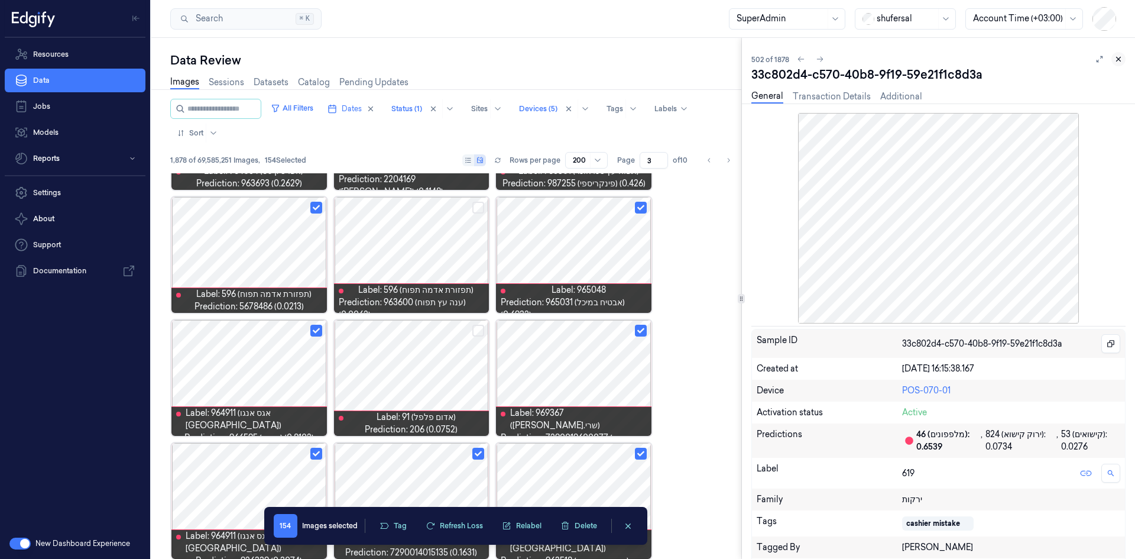
click at [756, 61] on icon at bounding box center [1118, 59] width 8 height 8
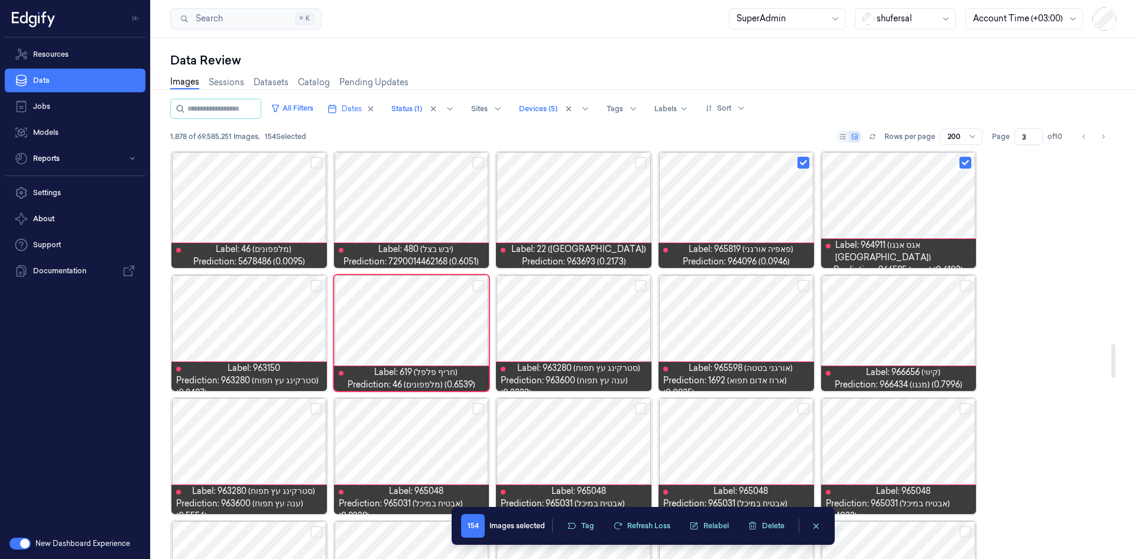
scroll to position [2394, 0]
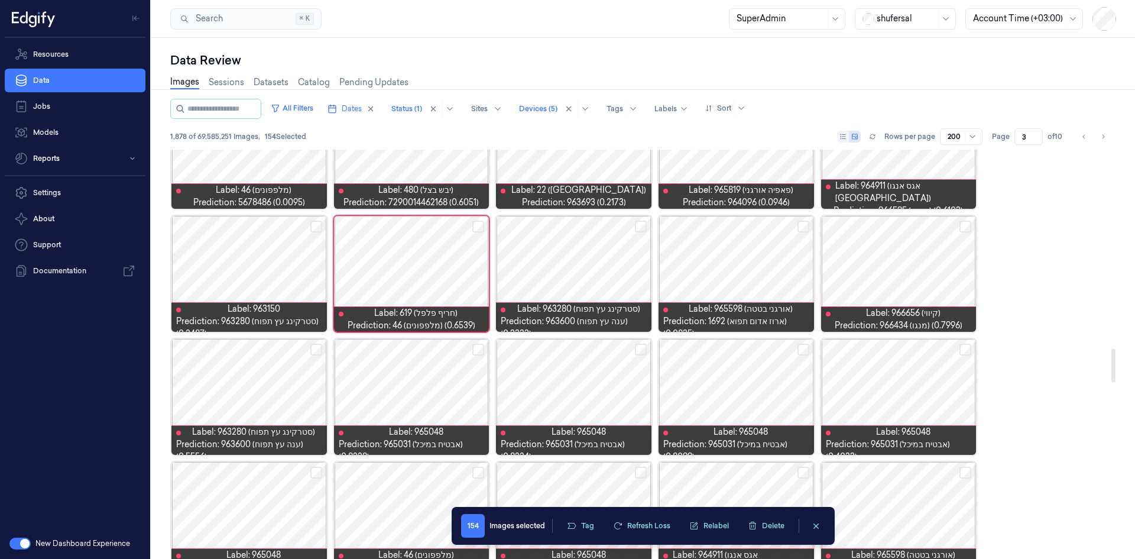
click at [644, 225] on button "Select row" at bounding box center [641, 226] width 12 height 12
click at [756, 227] on button "Select row" at bounding box center [803, 226] width 12 height 12
click at [756, 228] on button "Select row" at bounding box center [965, 226] width 12 height 12
click at [756, 345] on button "Select row" at bounding box center [965, 349] width 12 height 12
click at [756, 345] on button "Select row" at bounding box center [803, 349] width 12 height 12
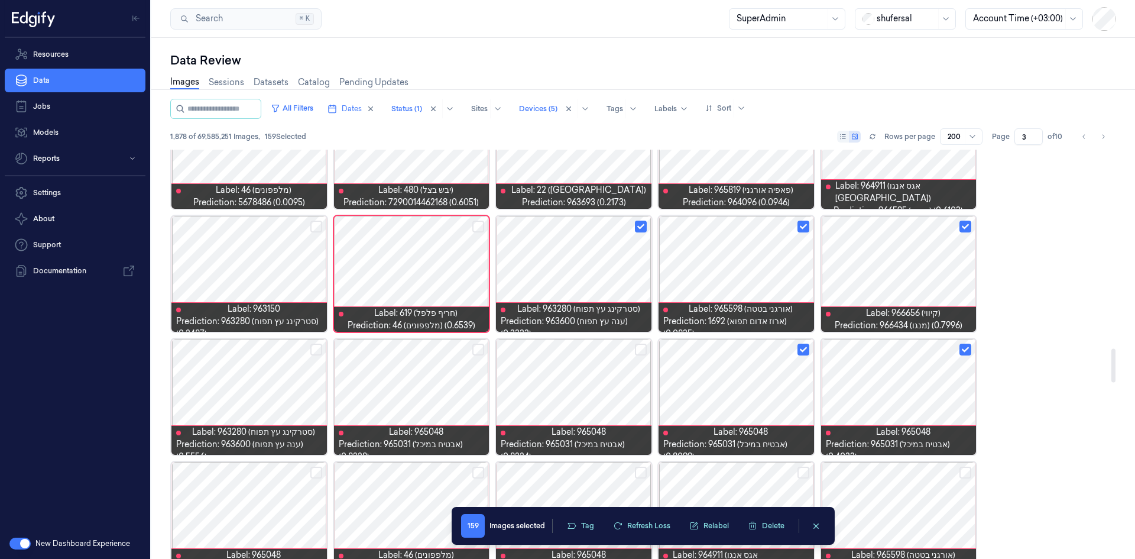
click at [640, 345] on button "Select row" at bounding box center [641, 349] width 12 height 12
click at [475, 345] on button "Select row" at bounding box center [478, 349] width 12 height 12
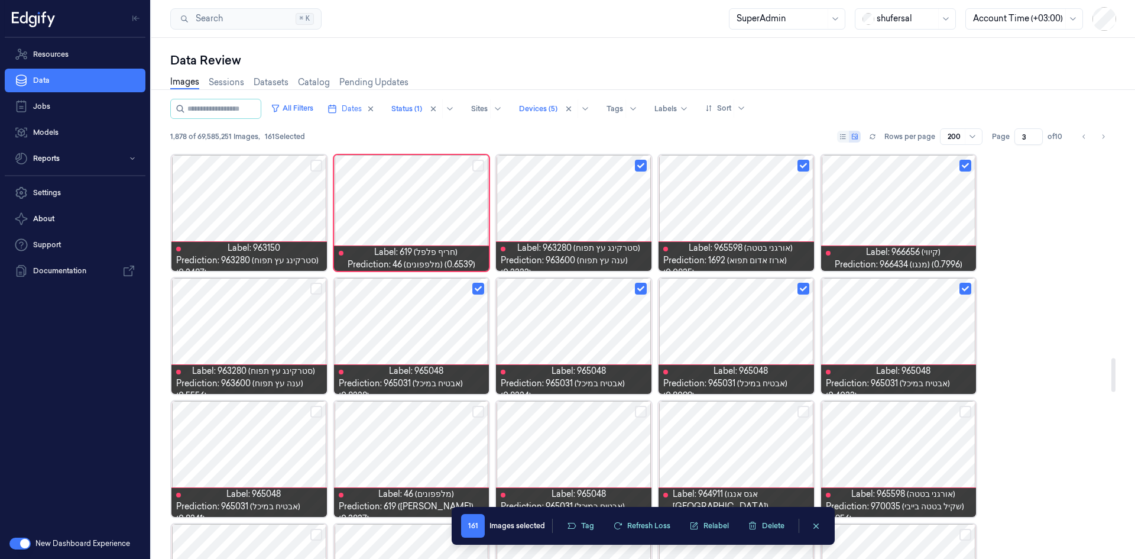
scroll to position [2512, 0]
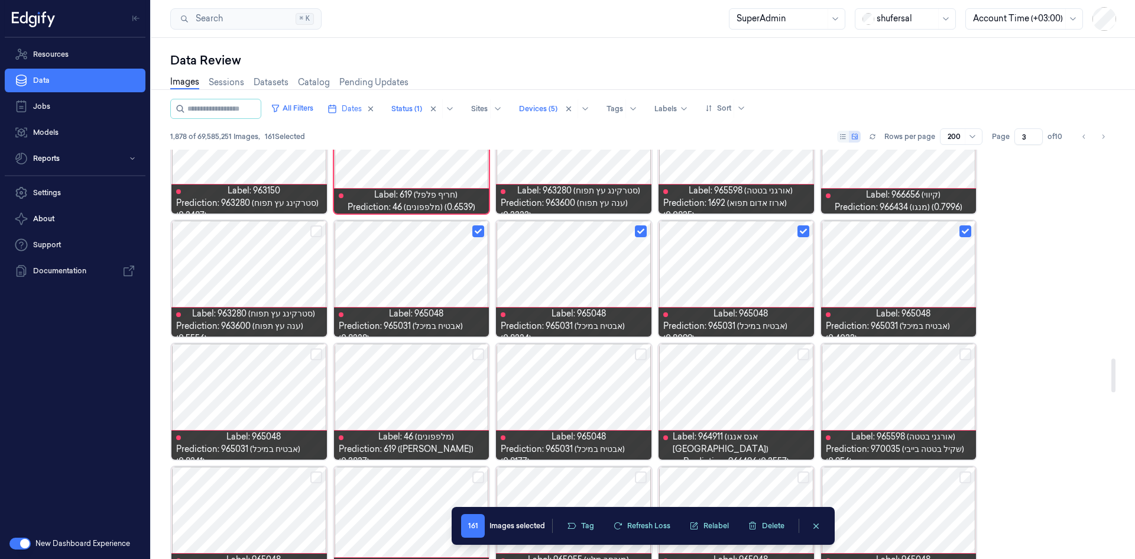
click at [477, 230] on button "Select row" at bounding box center [478, 231] width 12 height 12
click at [641, 228] on button "Select row" at bounding box center [641, 231] width 12 height 12
click at [756, 229] on button "Select row" at bounding box center [803, 231] width 12 height 12
click at [756, 231] on button "Select row" at bounding box center [965, 231] width 12 height 12
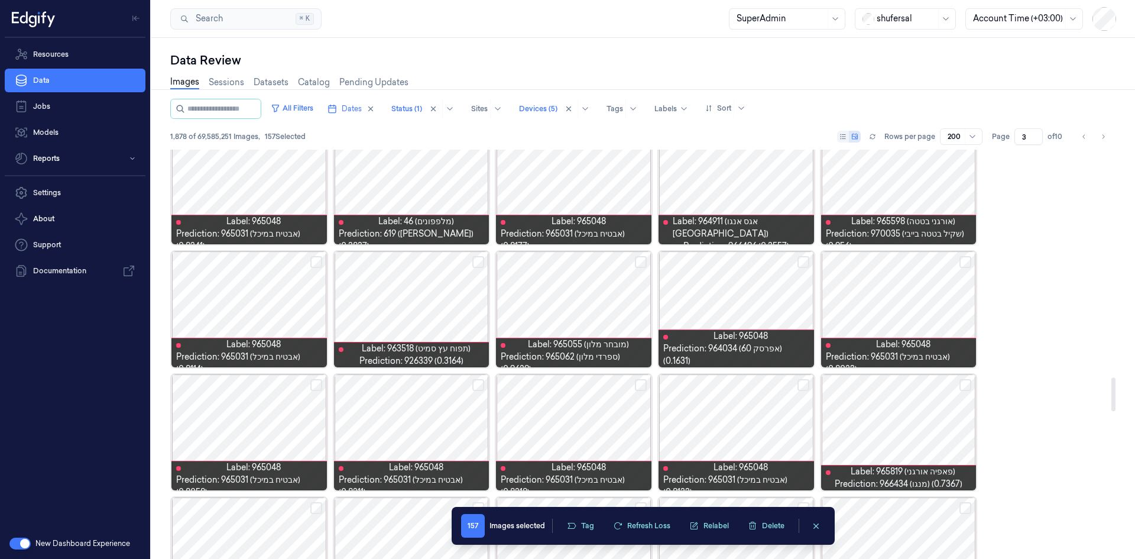
scroll to position [2749, 0]
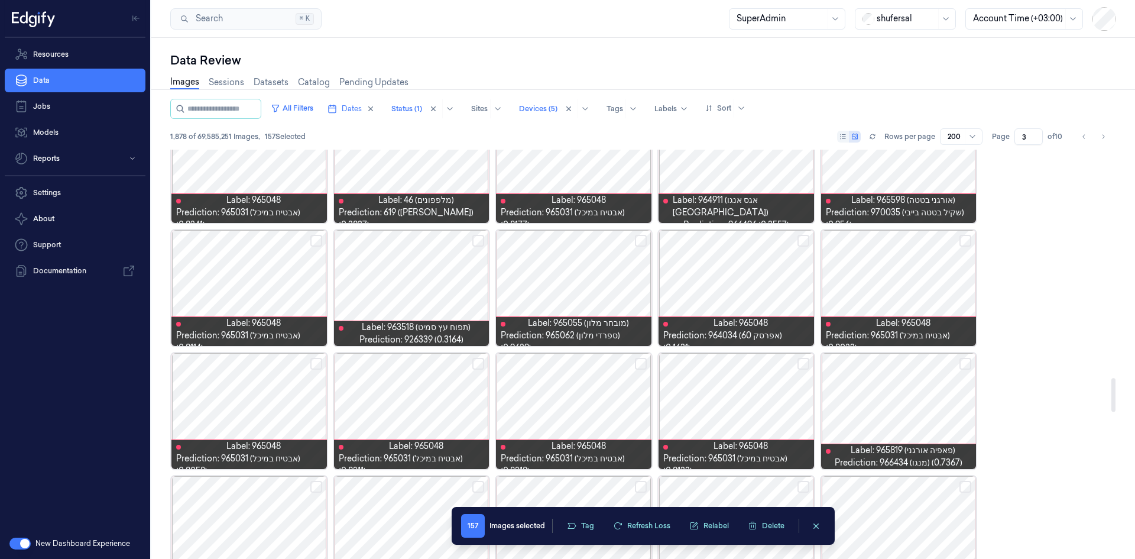
click at [639, 240] on button "Select row" at bounding box center [641, 241] width 12 height 12
click at [475, 239] on button "Select row" at bounding box center [478, 241] width 12 height 12
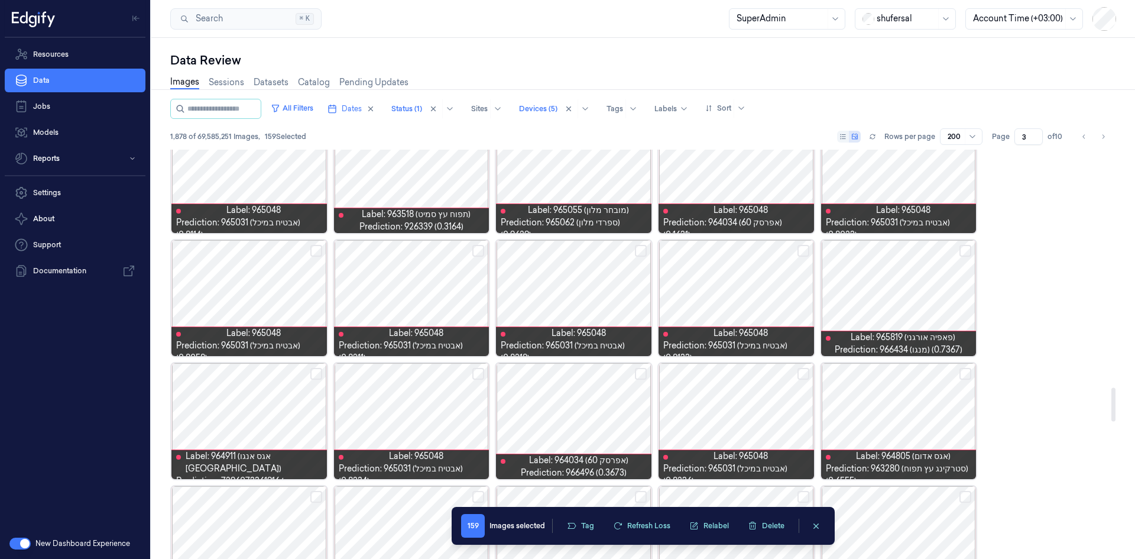
scroll to position [2867, 0]
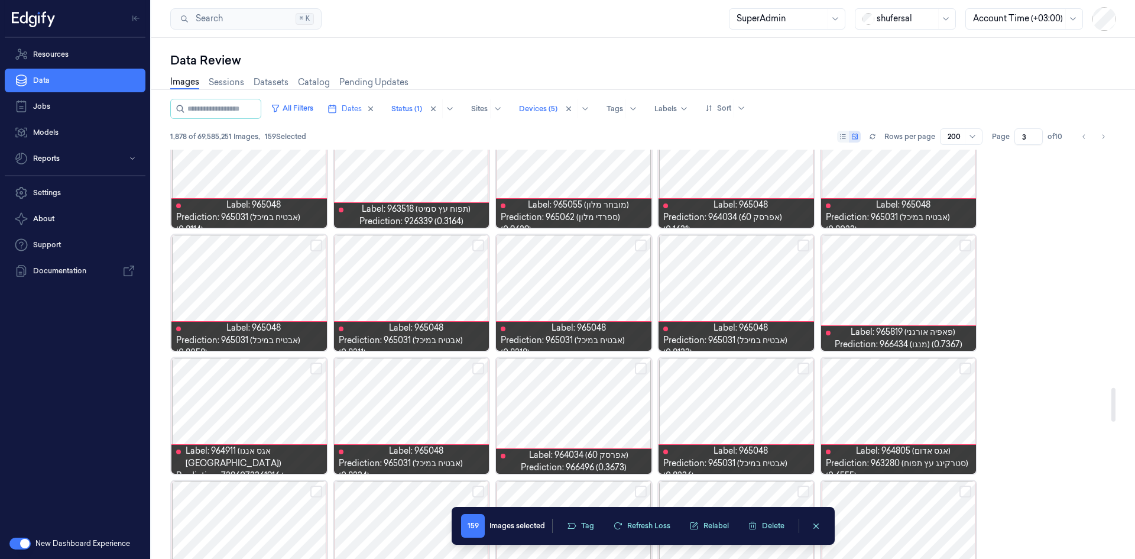
click at [756, 244] on button "Select row" at bounding box center [965, 245] width 12 height 12
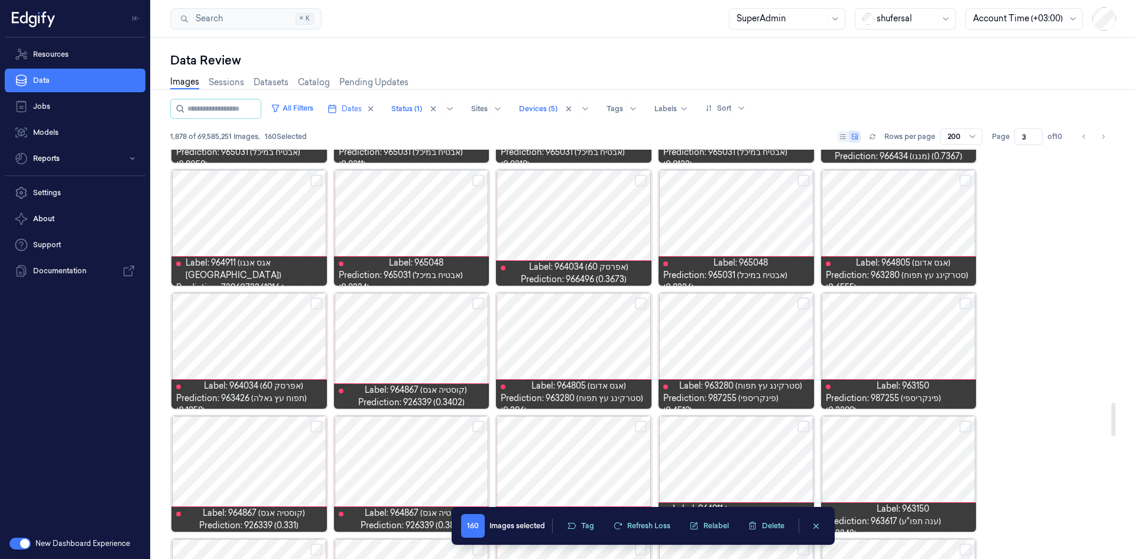
scroll to position [3044, 0]
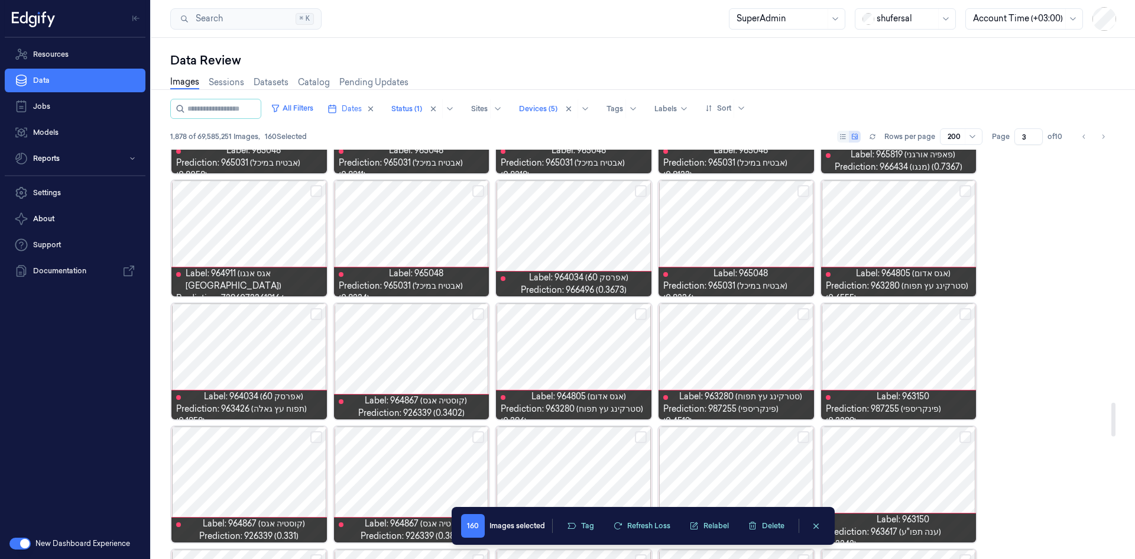
click at [316, 186] on button "Select row" at bounding box center [316, 191] width 12 height 12
click at [480, 313] on button "Select row" at bounding box center [478, 314] width 12 height 12
click at [756, 314] on button "Select row" at bounding box center [965, 314] width 12 height 12
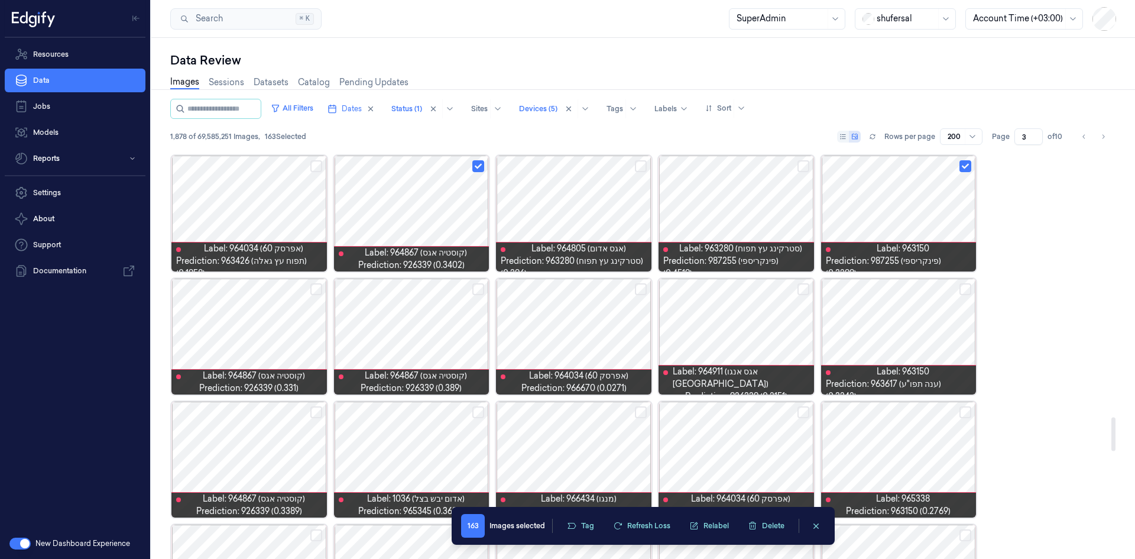
scroll to position [3221, 0]
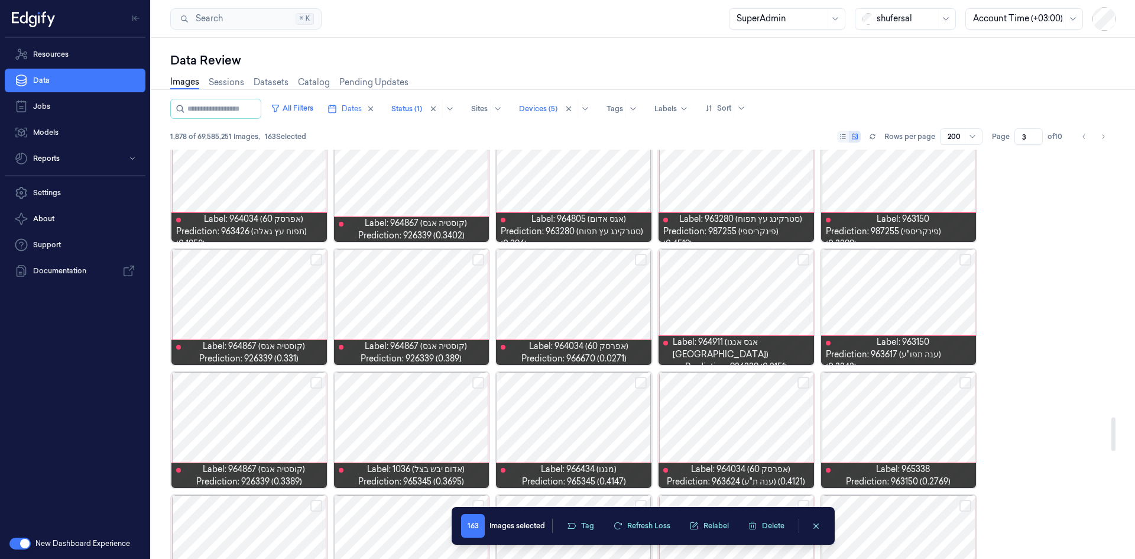
click at [756, 258] on button "Select row" at bounding box center [803, 260] width 12 height 12
click at [604, 296] on div at bounding box center [573, 307] width 155 height 116
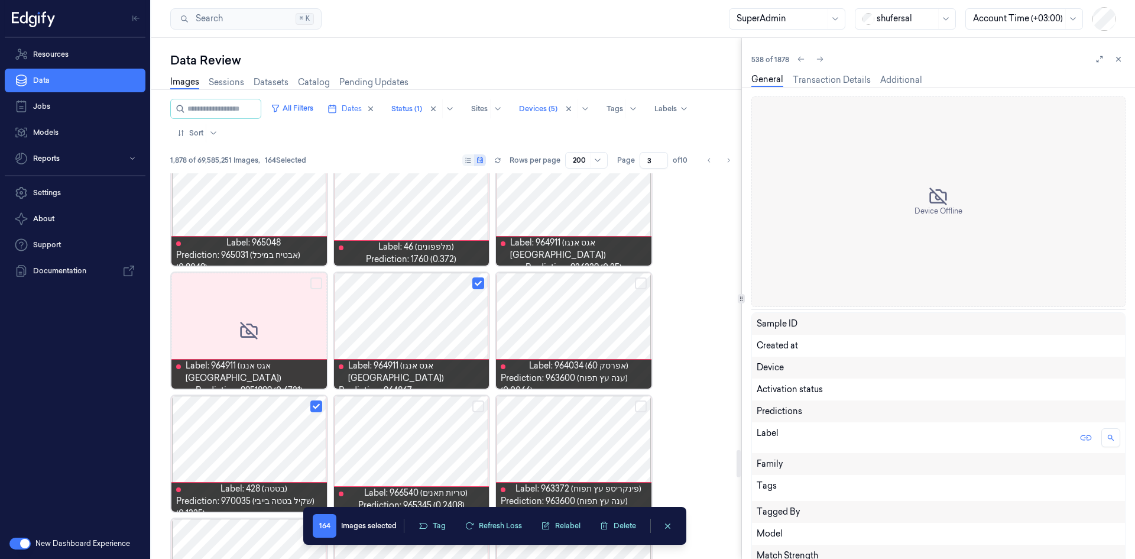
scroll to position [3174, 0]
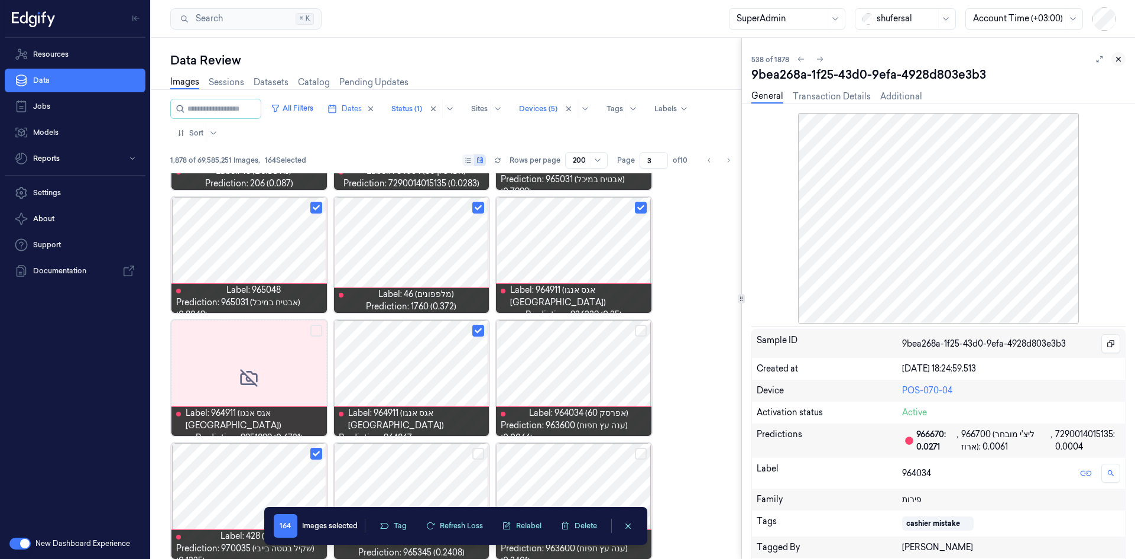
click at [756, 59] on icon at bounding box center [1118, 59] width 8 height 8
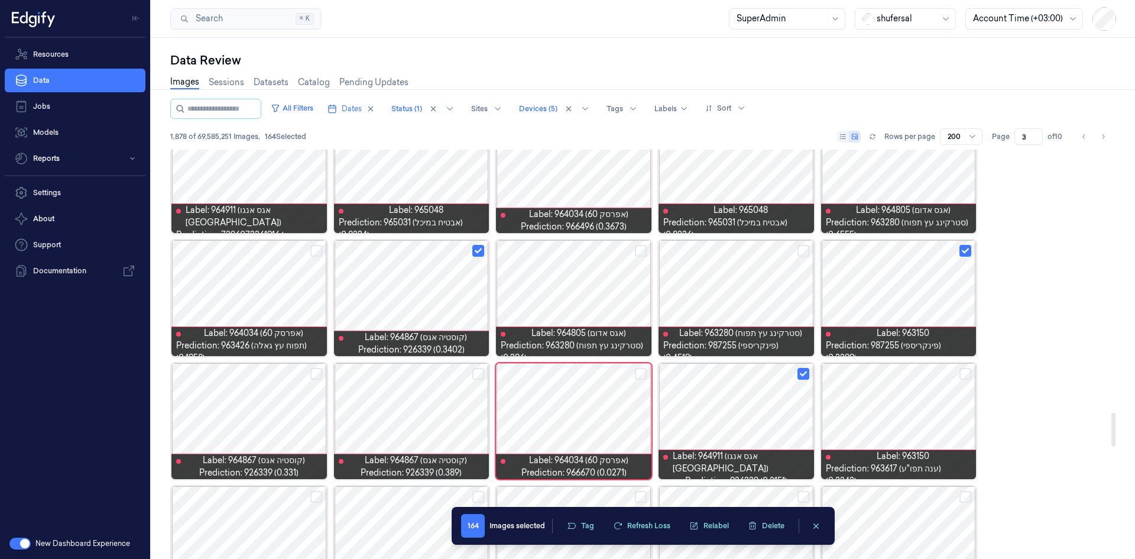
scroll to position [3186, 0]
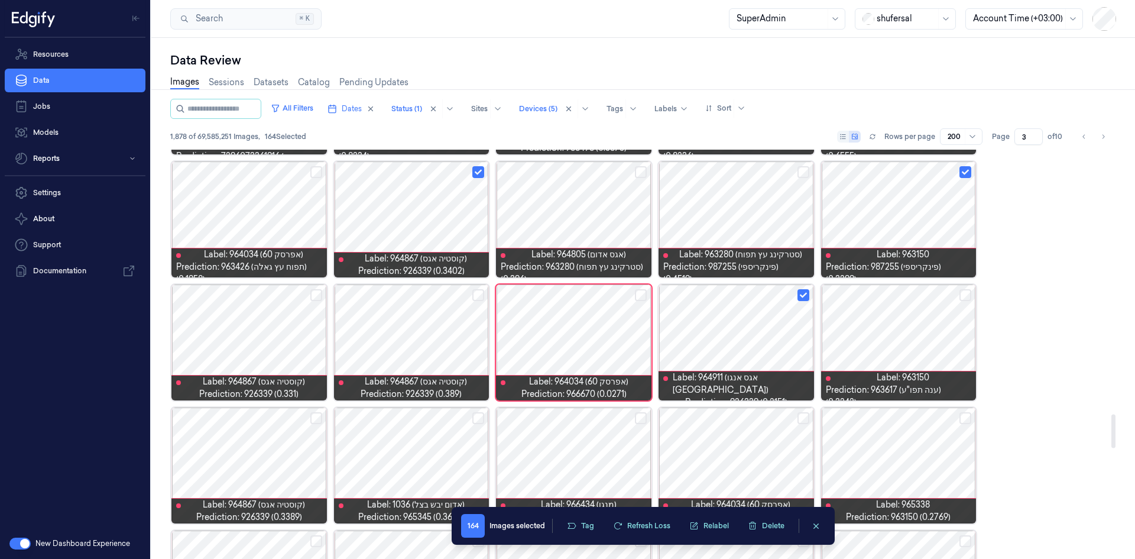
click at [476, 293] on button "Select row" at bounding box center [478, 295] width 12 height 12
click at [313, 293] on button "Select row" at bounding box center [316, 295] width 12 height 12
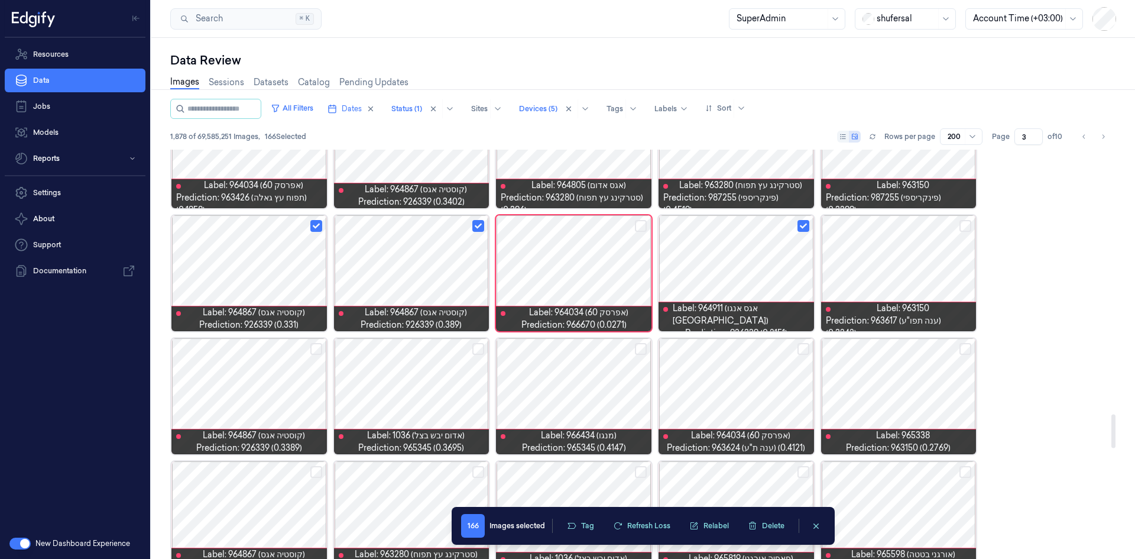
scroll to position [3304, 0]
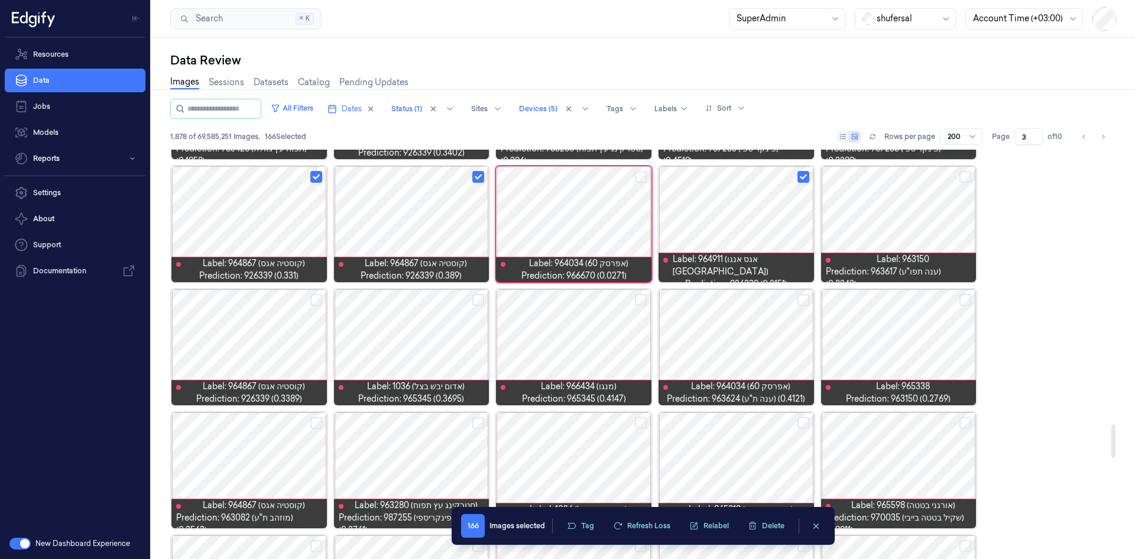
click at [319, 295] on button "Select row" at bounding box center [316, 300] width 12 height 12
click at [756, 296] on button "Select row" at bounding box center [803, 300] width 12 height 12
click at [756, 299] on button "Select row" at bounding box center [965, 300] width 12 height 12
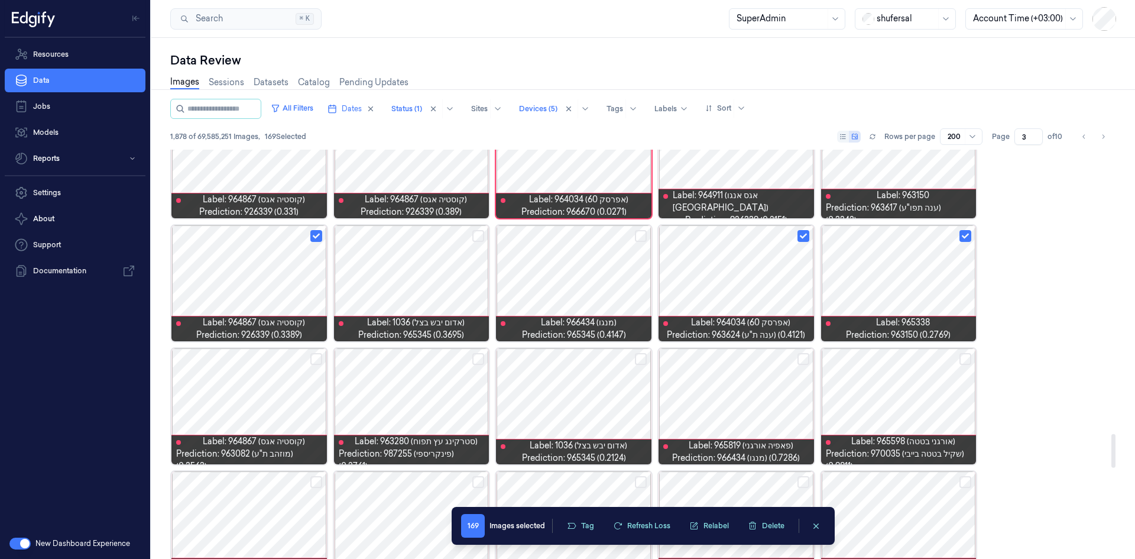
scroll to position [3422, 0]
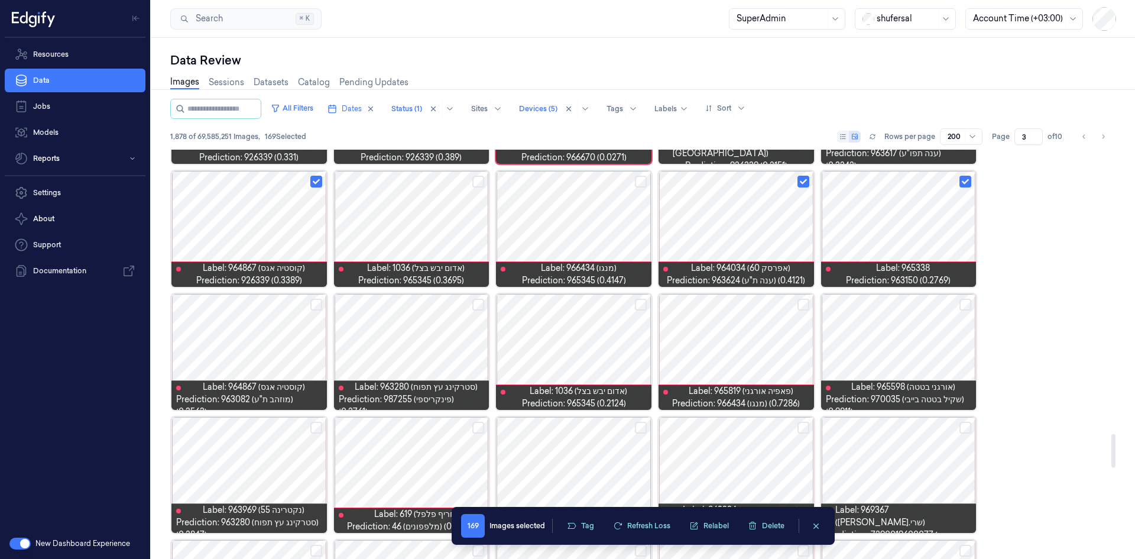
click at [756, 304] on button "Select row" at bounding box center [803, 305] width 12 height 12
click at [644, 305] on button "Select row" at bounding box center [641, 305] width 12 height 12
click at [314, 303] on button "Select row" at bounding box center [316, 305] width 12 height 12
click at [480, 307] on button "Select row" at bounding box center [478, 305] width 12 height 12
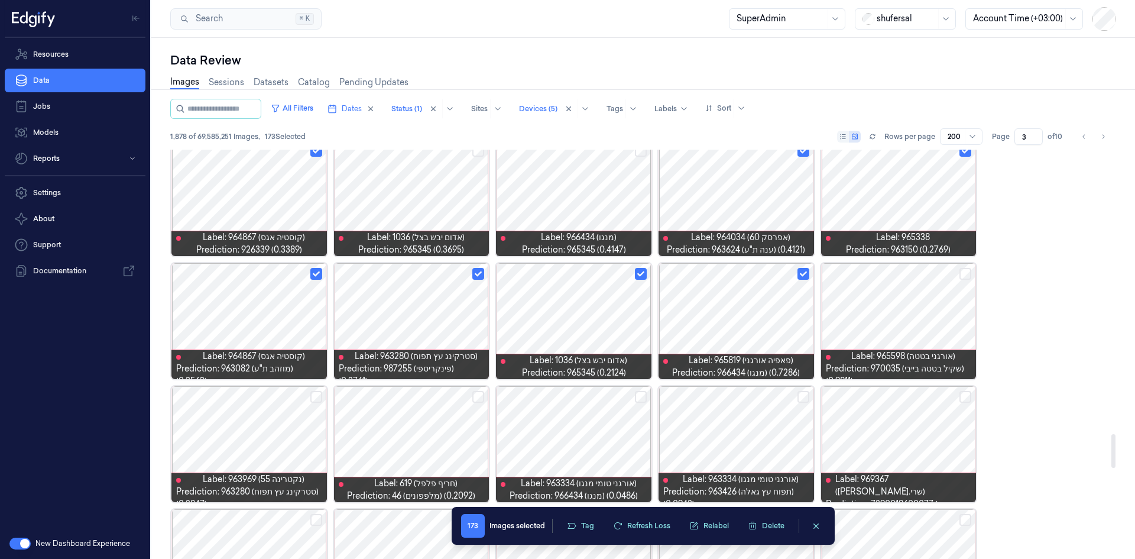
scroll to position [3600, 0]
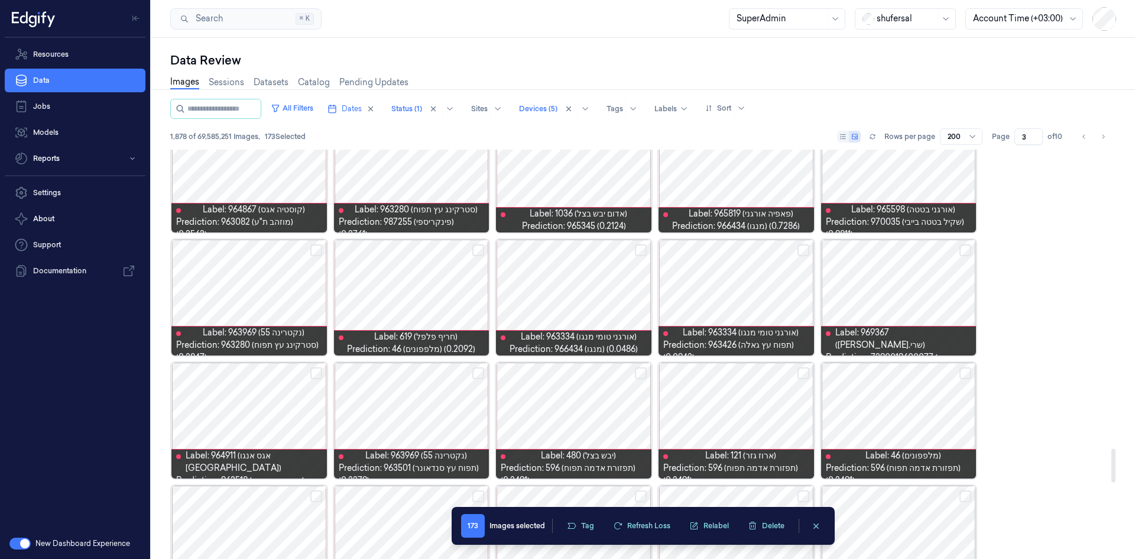
click at [317, 249] on button "Select row" at bounding box center [316, 250] width 12 height 12
click at [317, 345] on button "Select row" at bounding box center [316, 373] width 12 height 12
click at [481, 345] on button "Select row" at bounding box center [478, 373] width 12 height 12
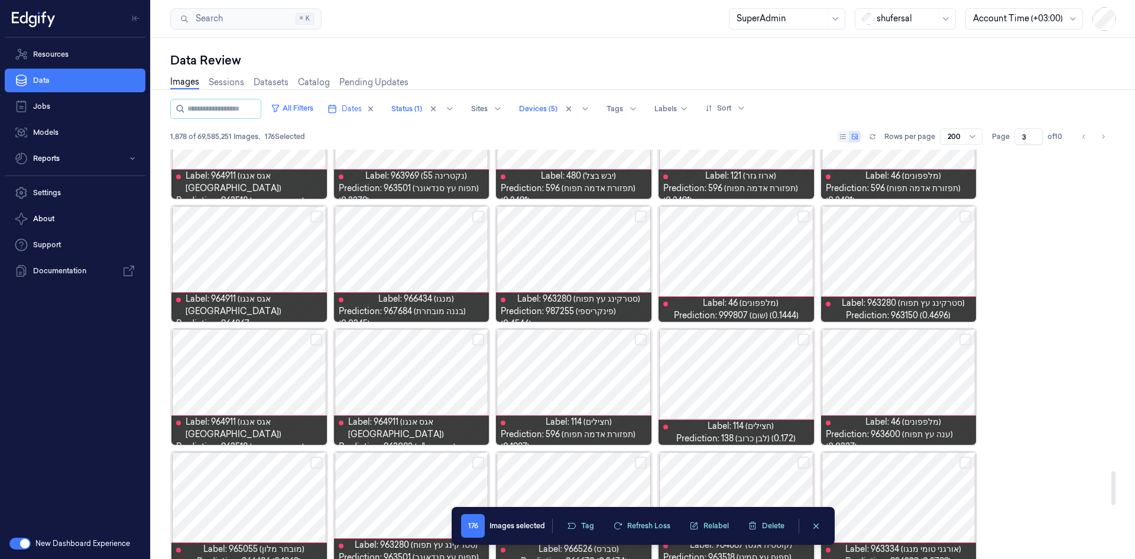
scroll to position [3895, 0]
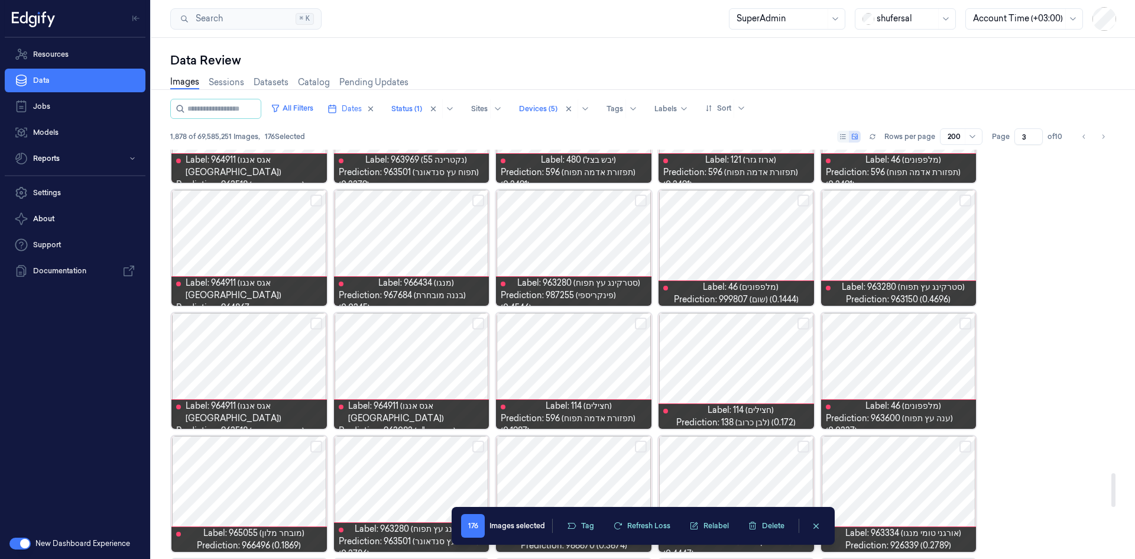
click at [483, 322] on button "Select row" at bounding box center [478, 323] width 12 height 12
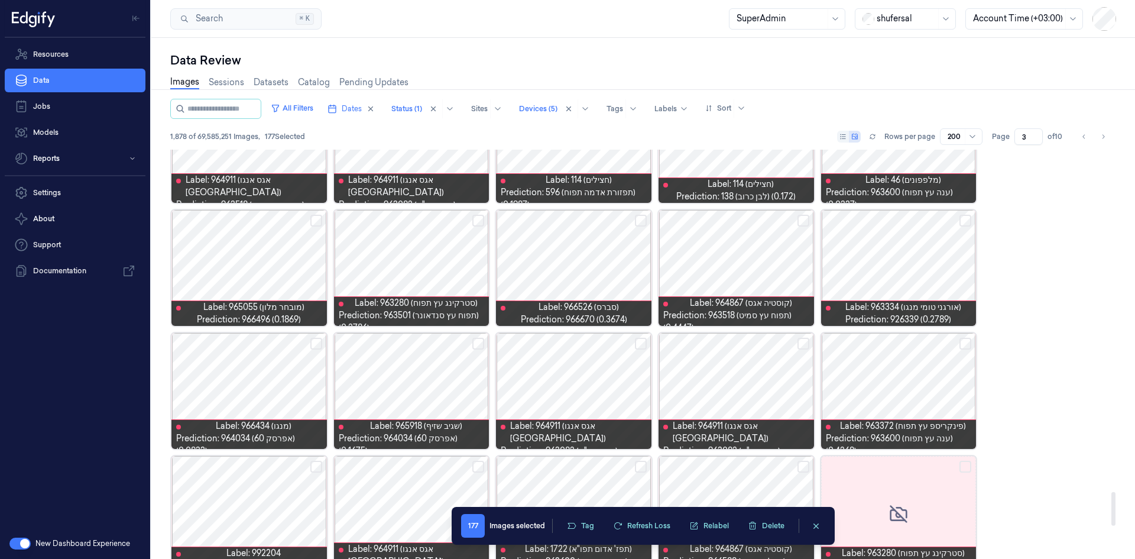
scroll to position [4191, 0]
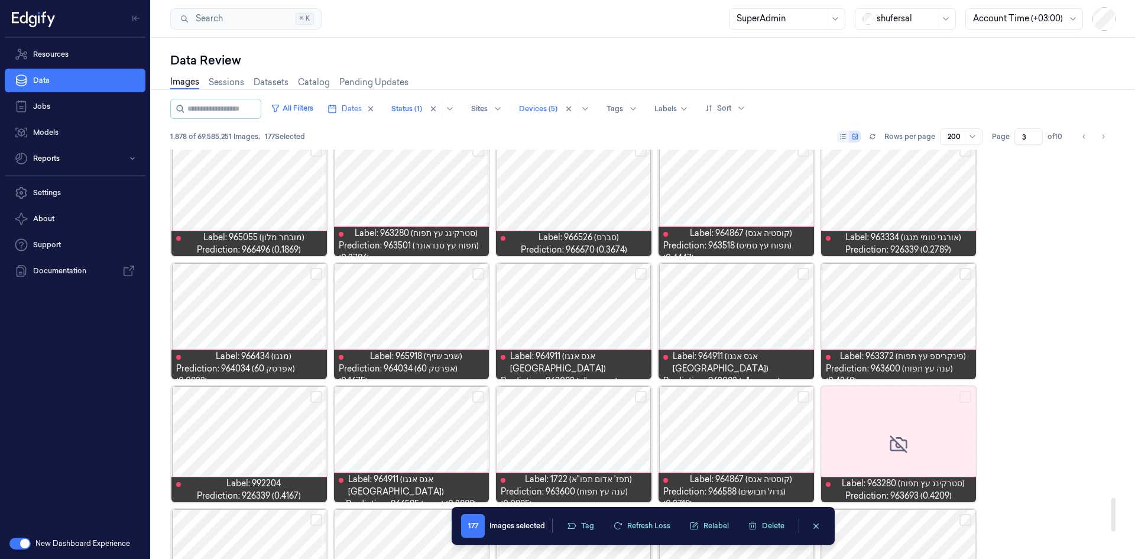
click at [756, 275] on button "Select row" at bounding box center [965, 274] width 12 height 12
click at [756, 272] on button "Select row" at bounding box center [803, 274] width 12 height 12
click at [644, 272] on button "Select row" at bounding box center [641, 274] width 12 height 12
click at [313, 274] on button "Select row" at bounding box center [316, 274] width 12 height 12
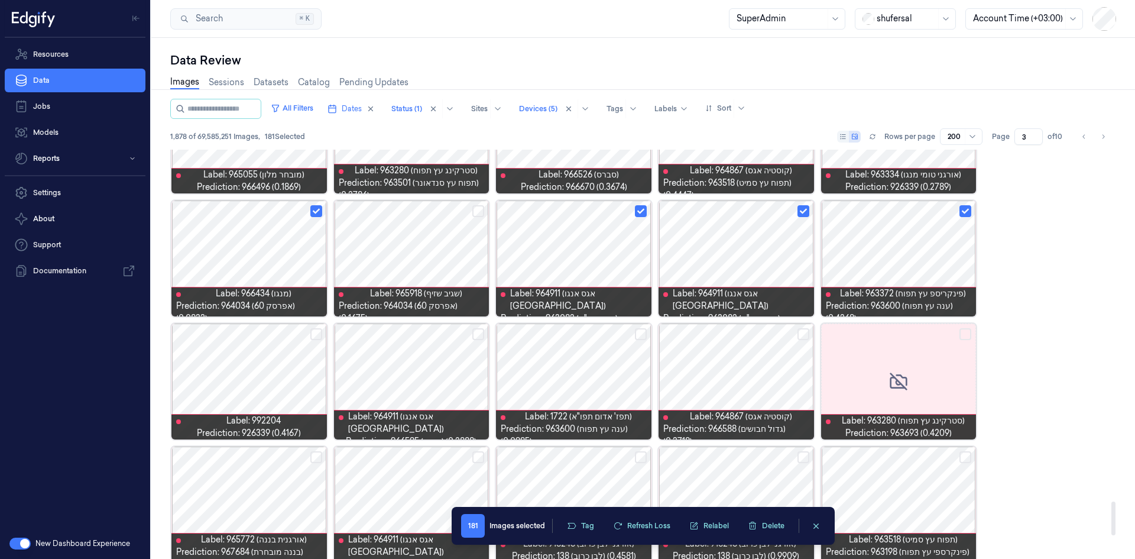
scroll to position [4309, 0]
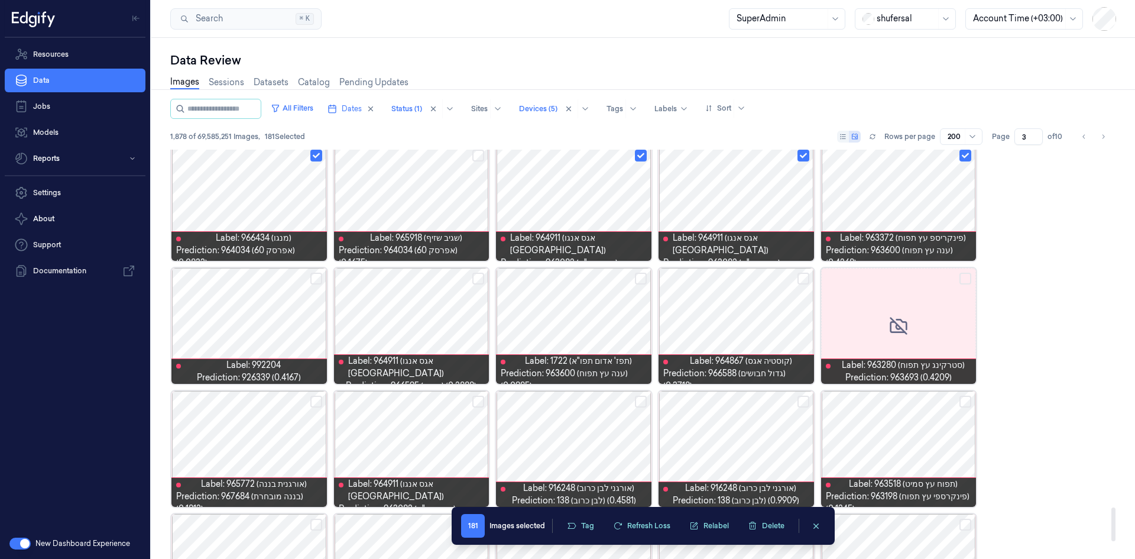
click at [319, 278] on button "Select row" at bounding box center [316, 278] width 12 height 12
click at [480, 285] on div at bounding box center [411, 326] width 155 height 116
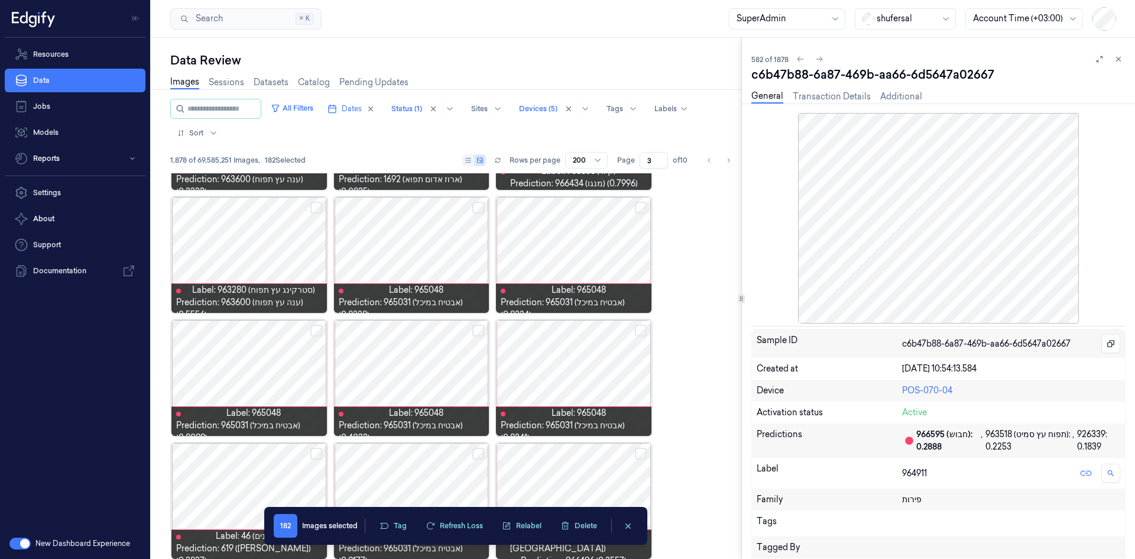
drag, startPoint x: 1120, startPoint y: 62, endPoint x: 1086, endPoint y: 91, distance: 44.0
click at [756, 61] on icon at bounding box center [1118, 59] width 8 height 8
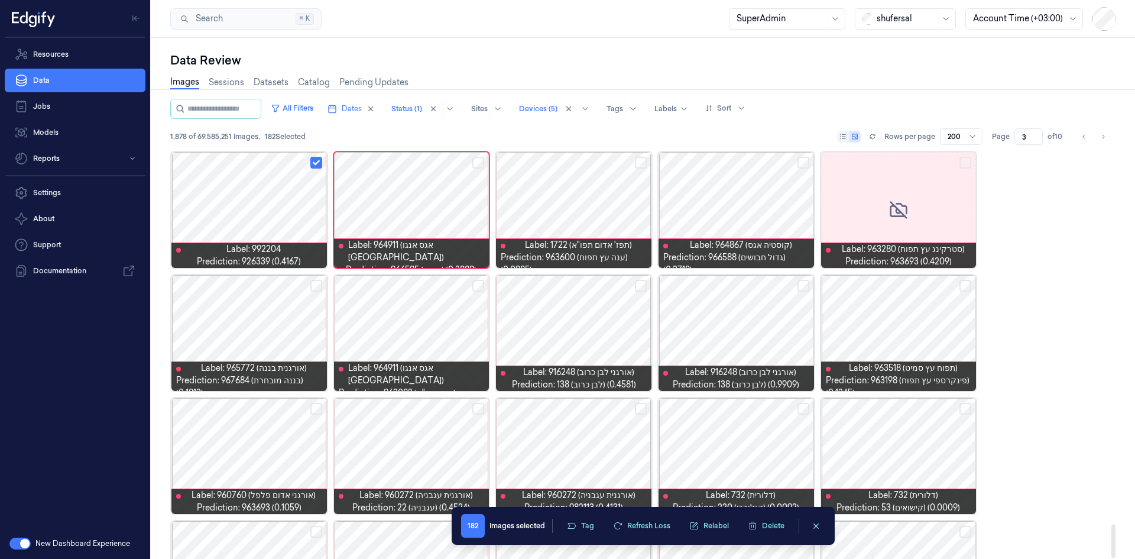
scroll to position [4514, 0]
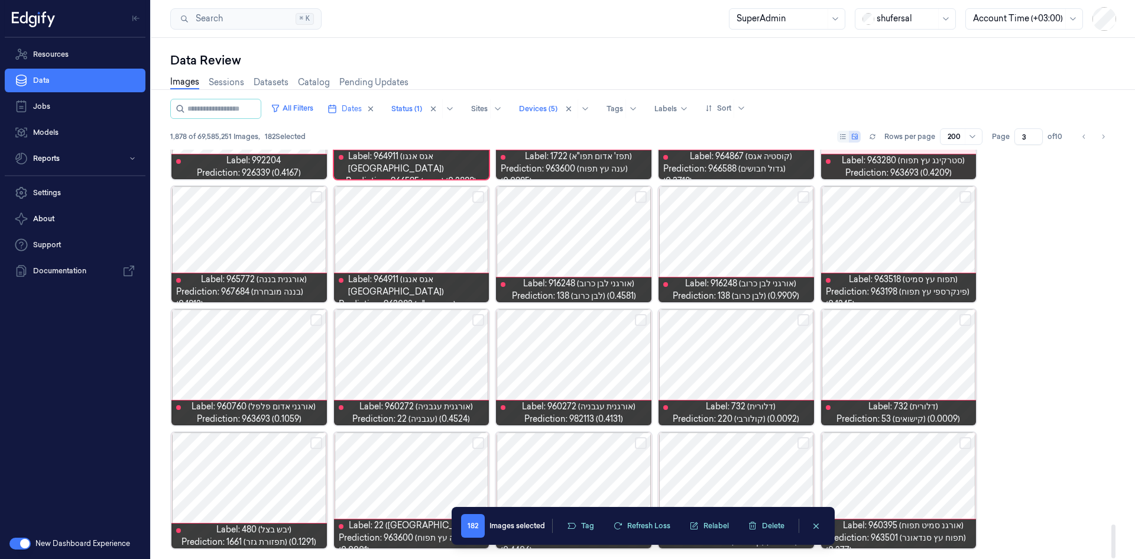
click at [476, 345] on button "Select row" at bounding box center [478, 443] width 12 height 12
click at [640, 345] on button "Select row" at bounding box center [641, 443] width 12 height 12
drag, startPoint x: 770, startPoint y: 512, endPoint x: 508, endPoint y: 515, distance: 261.3
click at [516, 345] on div "184 Images selected Tag Refresh Loss Relabel Delete 184 Images selected Tag Ref…" at bounding box center [643, 526] width 383 height 38
drag, startPoint x: 500, startPoint y: 514, endPoint x: 606, endPoint y: 511, distance: 106.5
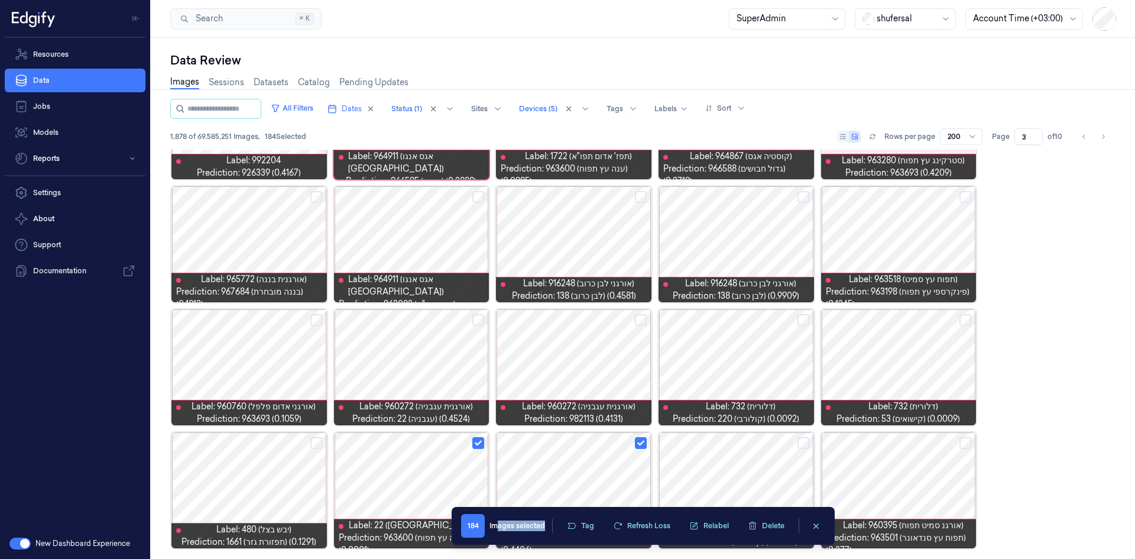
click at [602, 345] on div "184 Images selected Tag Refresh Loss Relabel Delete" at bounding box center [643, 526] width 364 height 24
click at [756, 345] on button "Select row" at bounding box center [803, 443] width 12 height 12
click at [738, 345] on div at bounding box center [735, 367] width 155 height 116
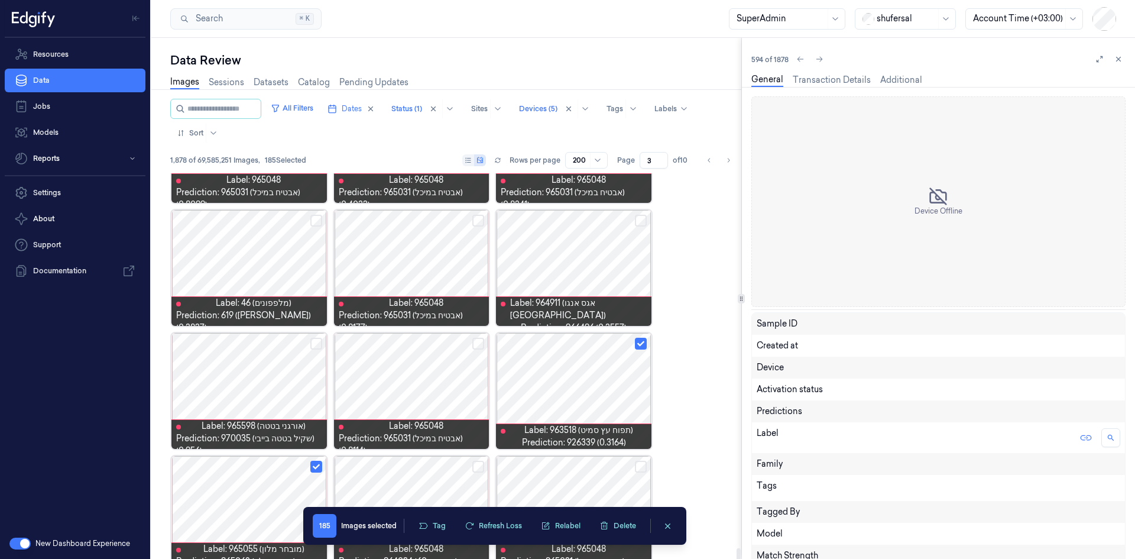
scroll to position [7464, 0]
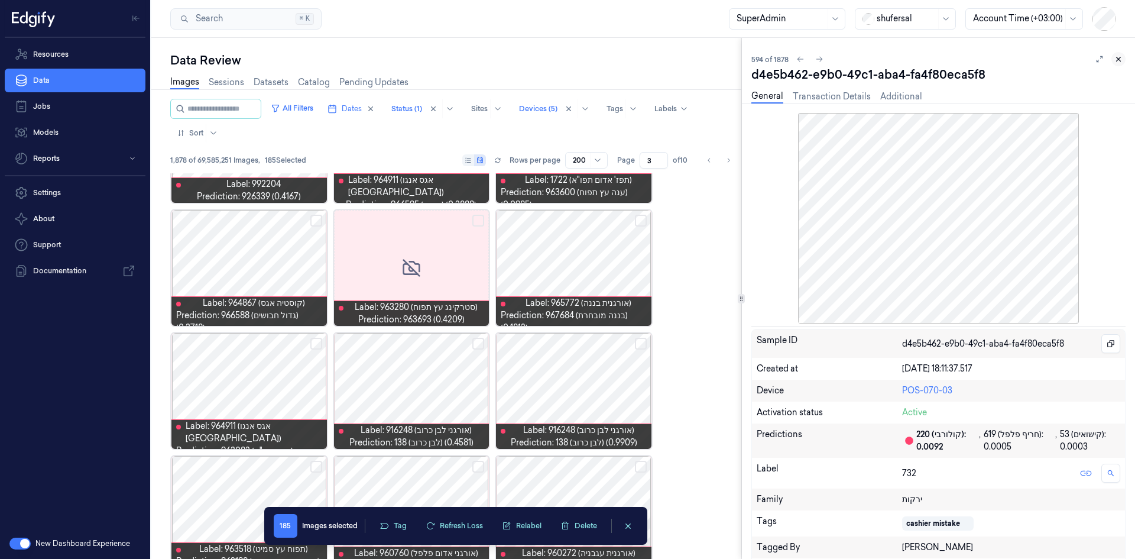
click at [756, 60] on button at bounding box center [1118, 59] width 14 height 14
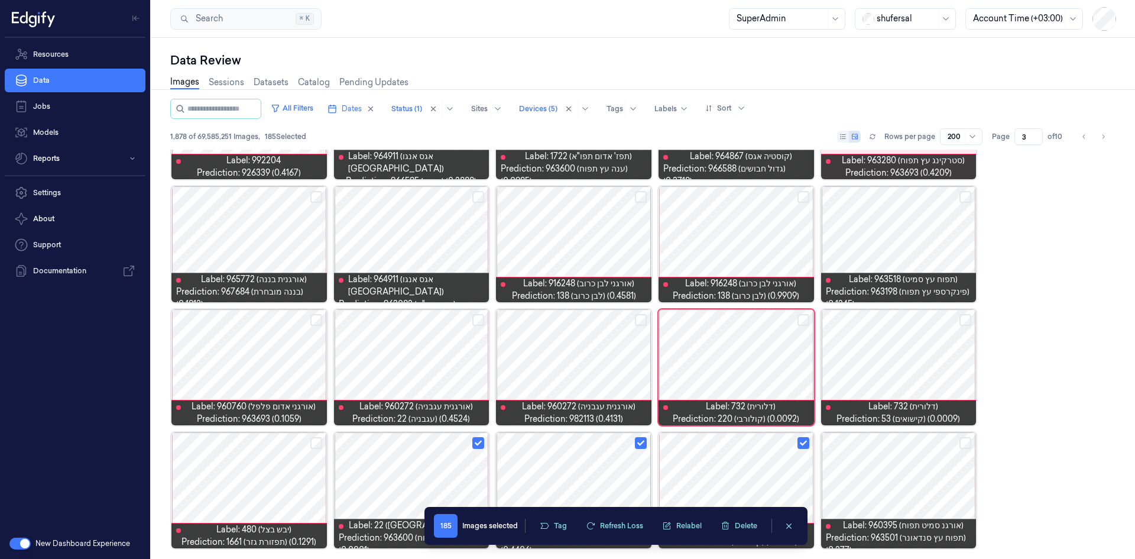
scroll to position [4514, 0]
click at [756, 345] on div at bounding box center [898, 367] width 155 height 116
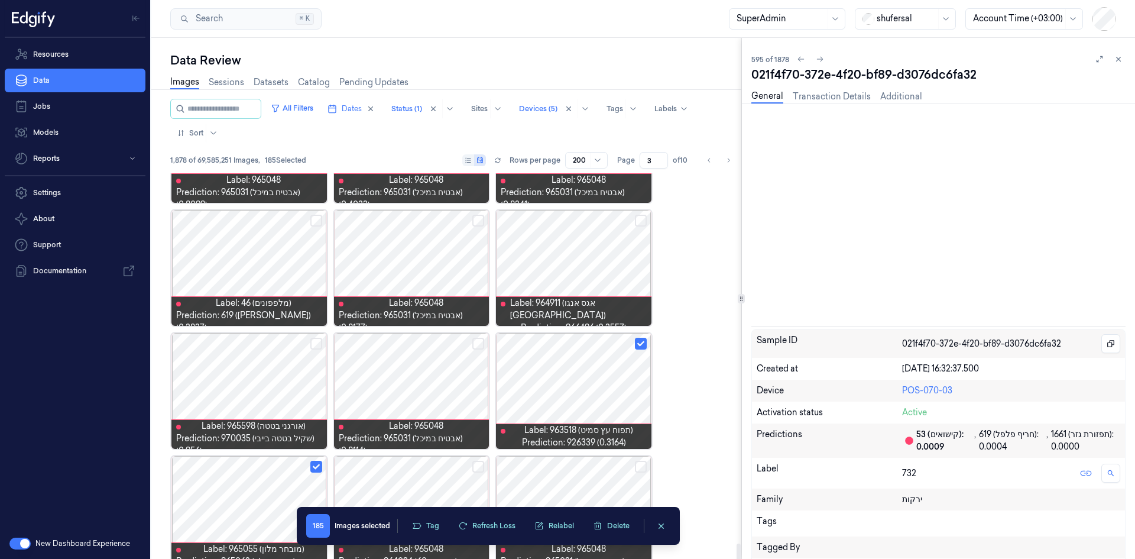
scroll to position [7464, 0]
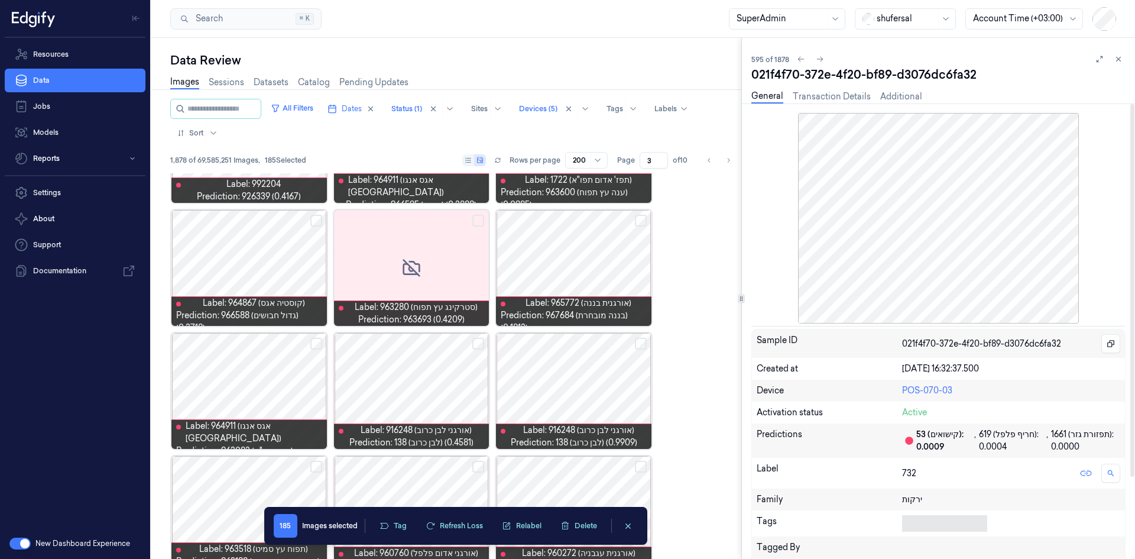
click at [756, 345] on body "Resources Data Jobs Models Reports Settings About Support Documentation New Das…" at bounding box center [567, 279] width 1135 height 559
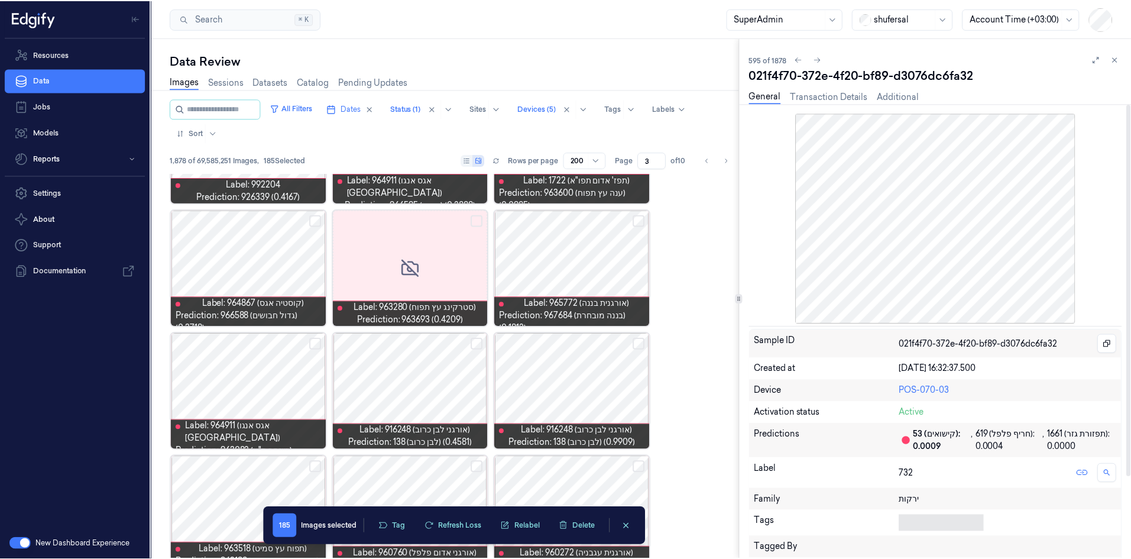
scroll to position [158, 0]
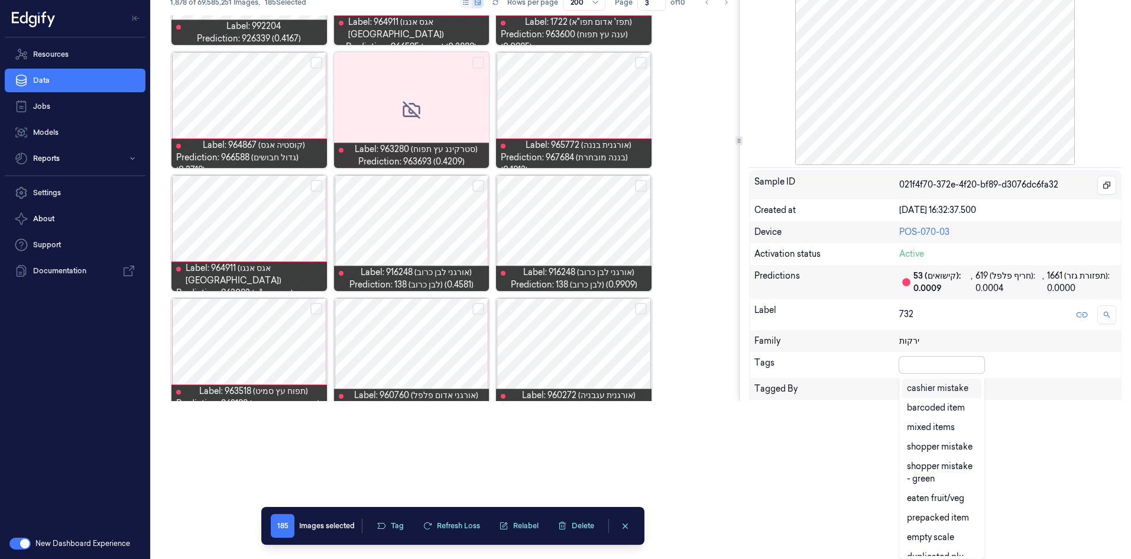
click at [756, 345] on div "cashier mistake" at bounding box center [937, 388] width 61 height 12
click at [756, 345] on div "Sample ID 021f4f70-372e-4f20-bf89-d3076dc6fa32 Created at [DATE] 16:32:37.500 D…" at bounding box center [935, 345] width 372 height 351
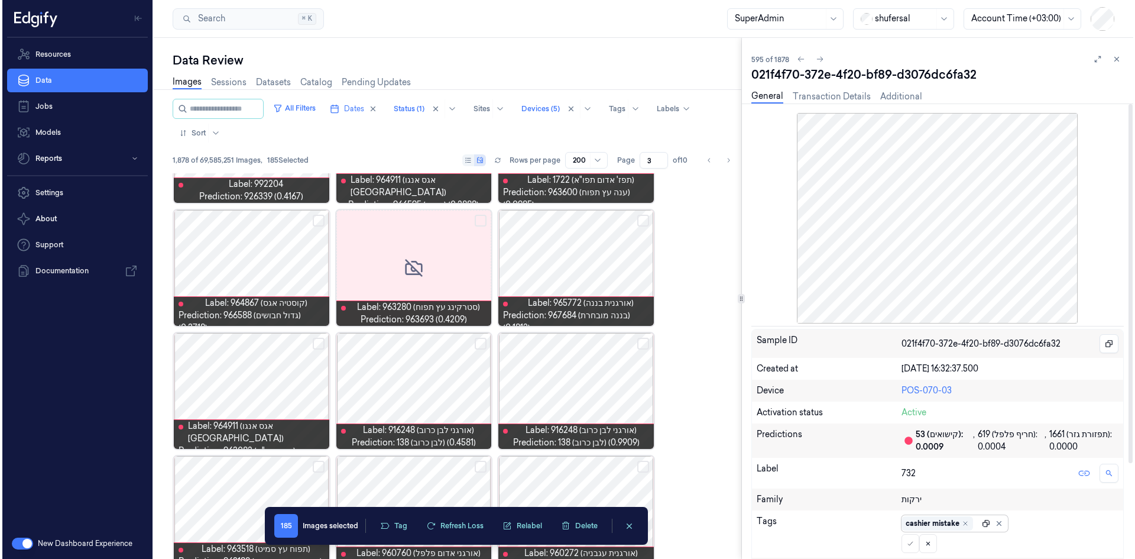
scroll to position [0, 0]
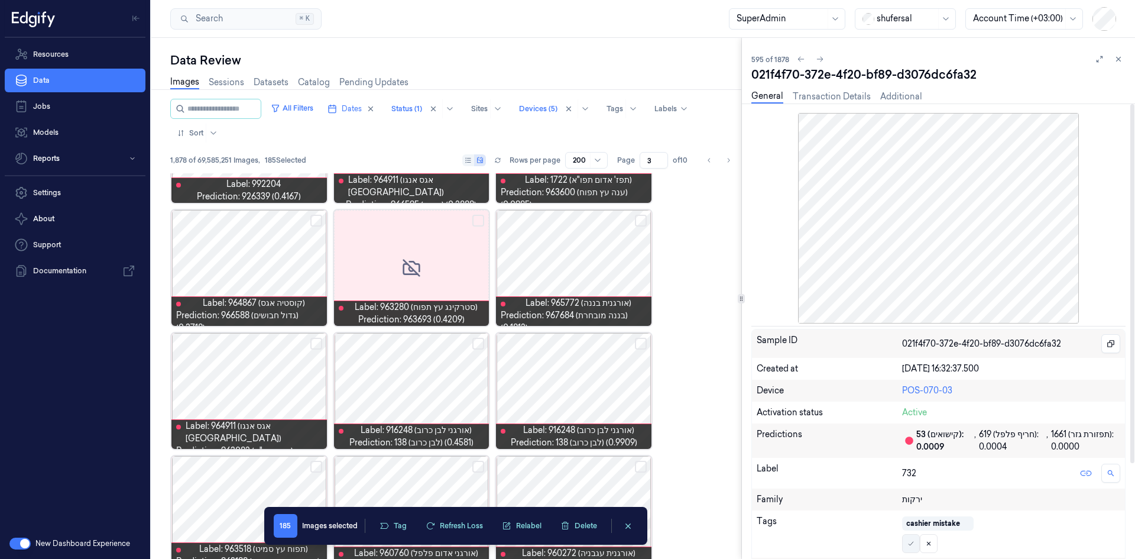
click at [756, 345] on icon at bounding box center [910, 543] width 7 height 7
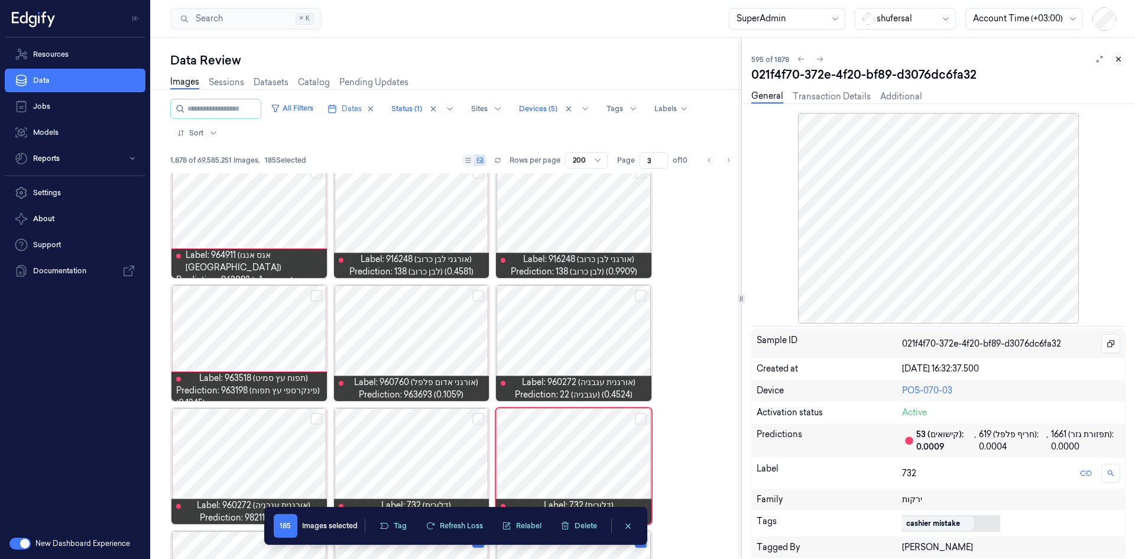
click at [756, 61] on icon at bounding box center [1118, 59] width 8 height 8
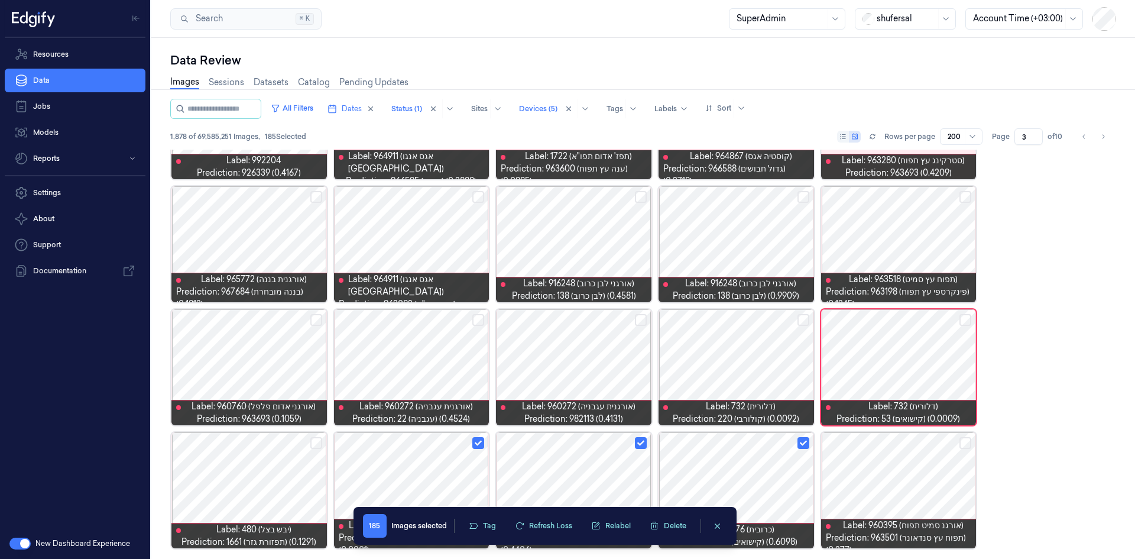
scroll to position [4514, 0]
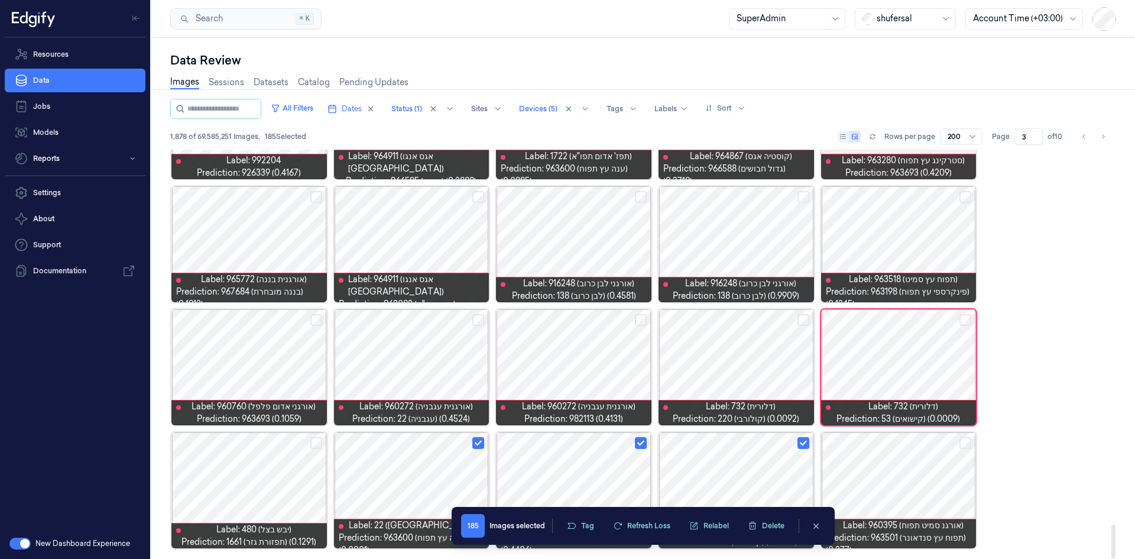
click at [316, 317] on button "Select row" at bounding box center [316, 320] width 12 height 12
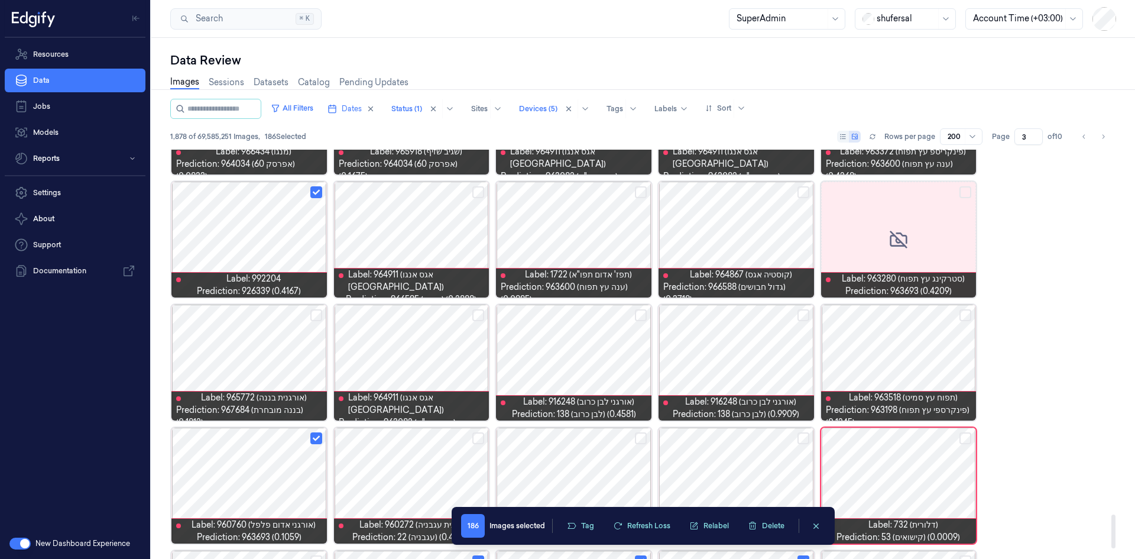
click at [477, 316] on button "Select row" at bounding box center [478, 315] width 12 height 12
click at [756, 315] on button "Select row" at bounding box center [965, 315] width 12 height 12
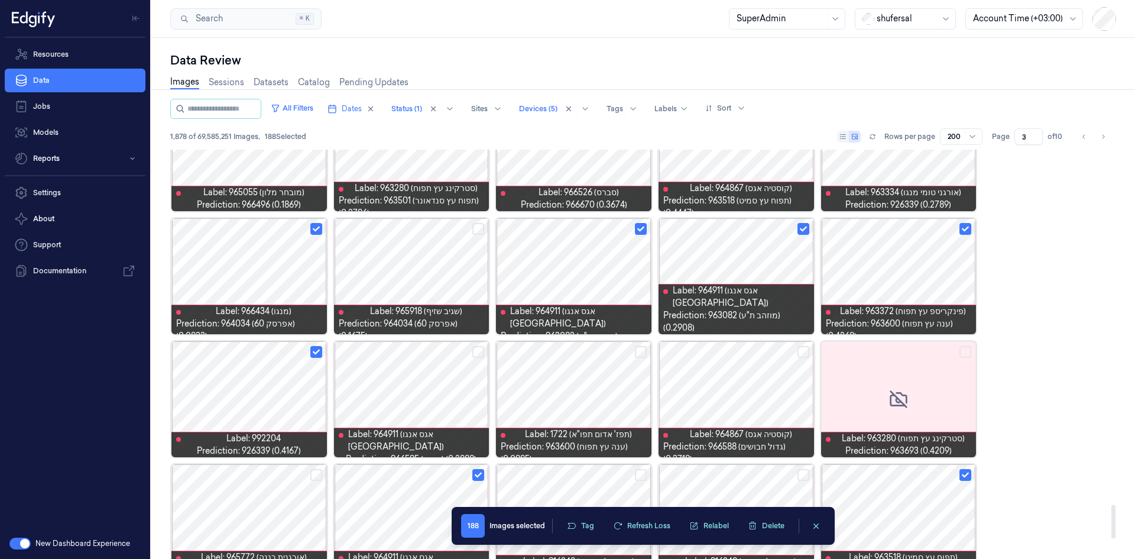
scroll to position [4218, 0]
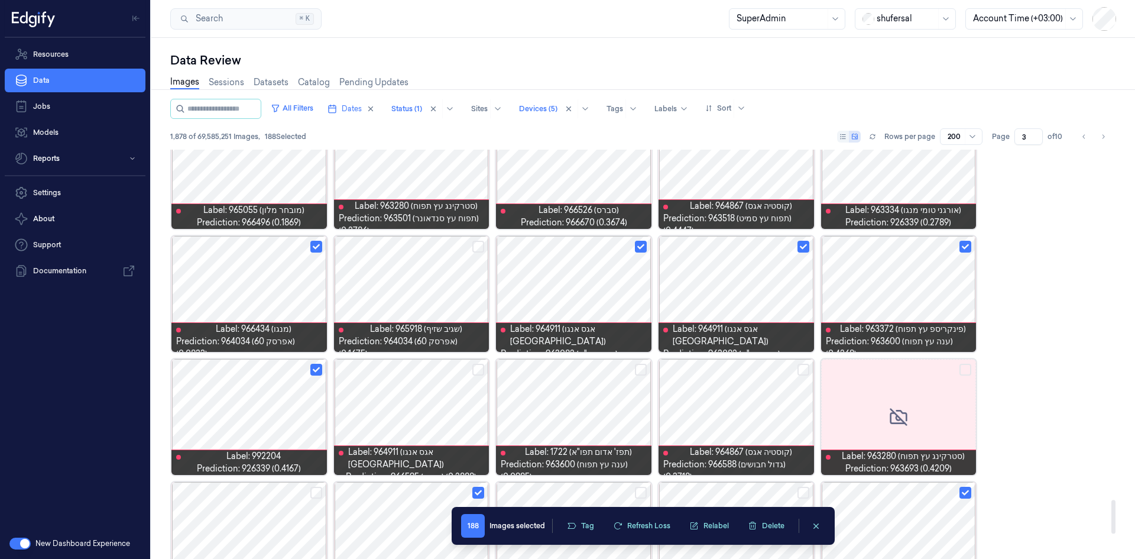
click at [473, 345] on button "Select row" at bounding box center [478, 370] width 12 height 12
click at [641, 345] on button "Select row" at bounding box center [641, 370] width 12 height 12
click at [756, 345] on button "Select row" at bounding box center [803, 370] width 12 height 12
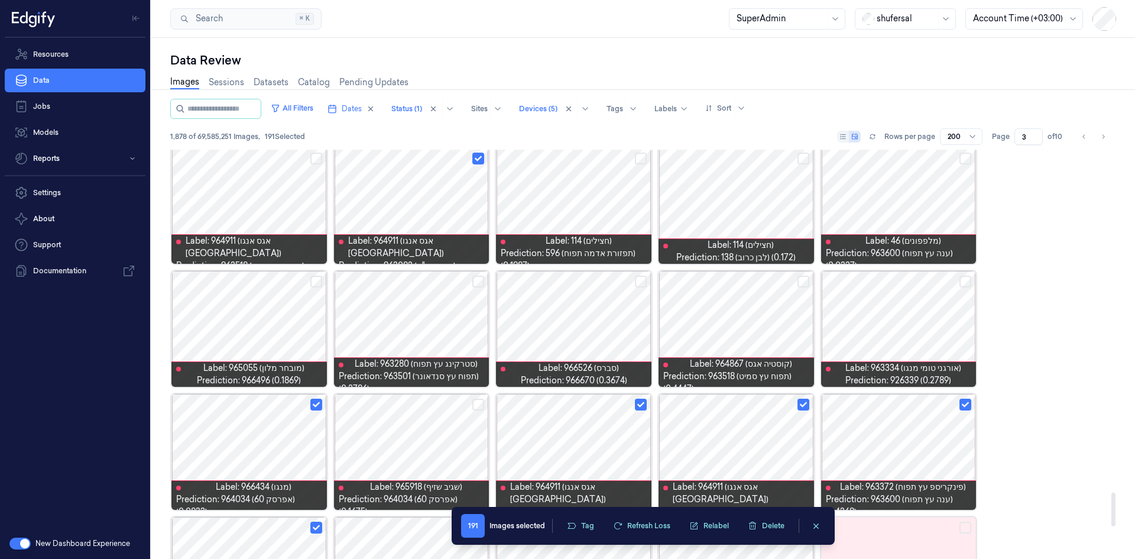
scroll to position [4041, 0]
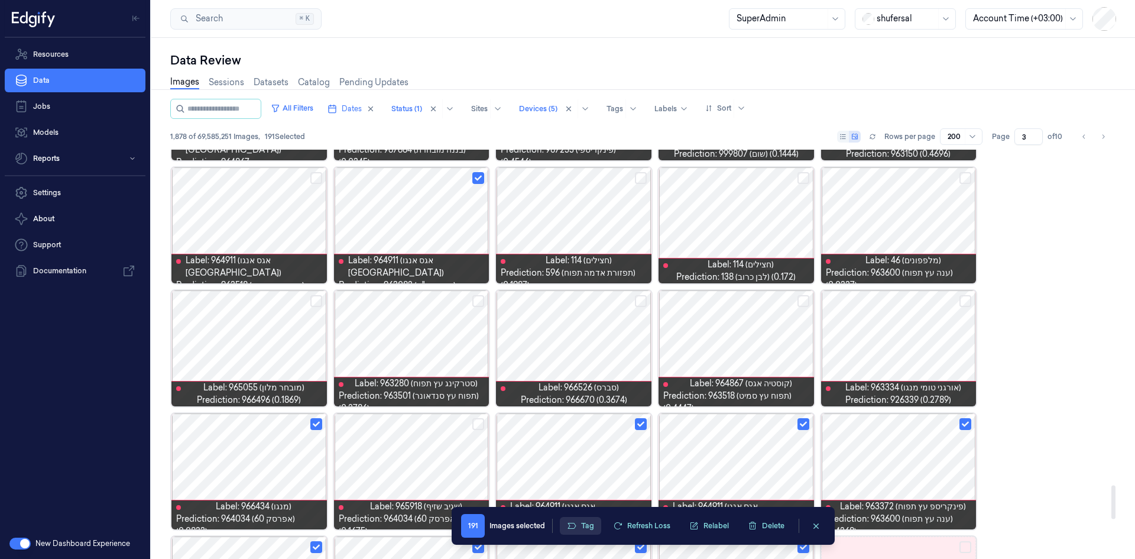
click at [594, 345] on button "Tag" at bounding box center [580, 526] width 41 height 18
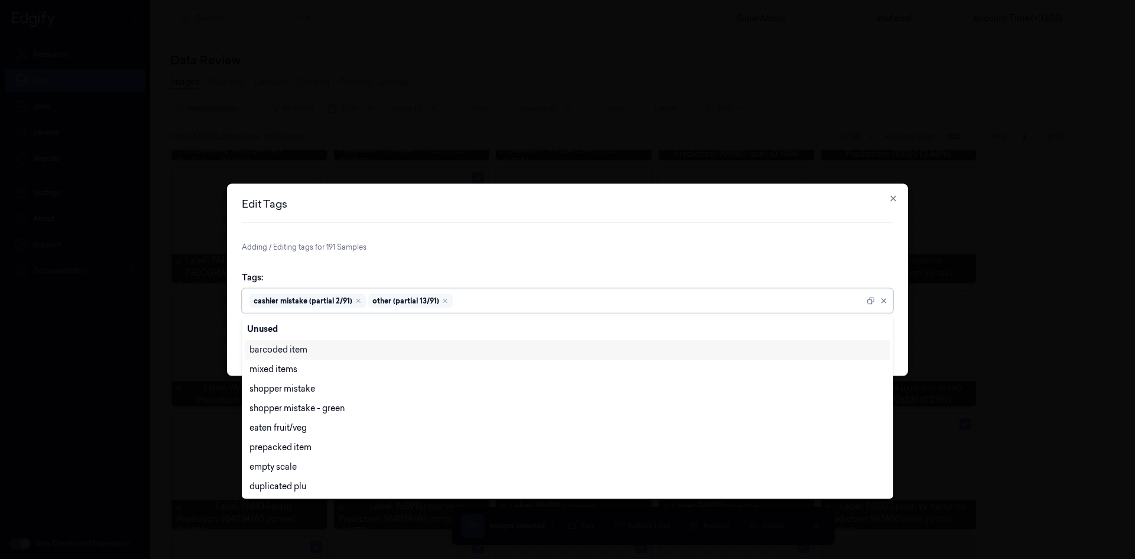
click at [361, 301] on div "cashier mistake (partial 2/91)" at bounding box center [307, 300] width 116 height 14
click at [357, 300] on icon "Remove ,cashier mistake (partial 2/91)" at bounding box center [358, 301] width 4 height 4
click at [319, 301] on div "other (partial 13/91)" at bounding box center [291, 300] width 85 height 14
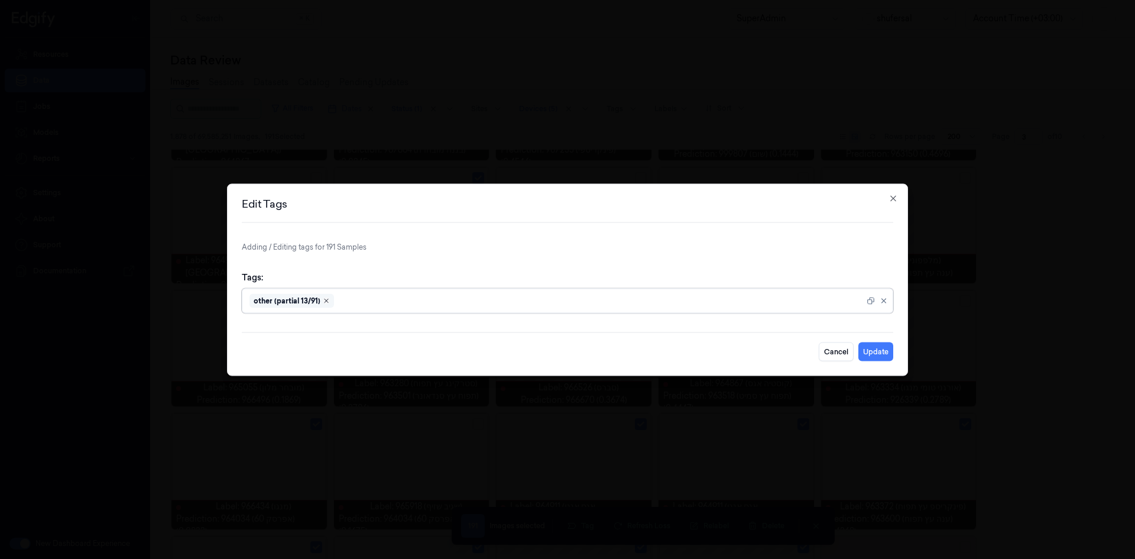
click at [323, 300] on icon "Remove ,other (partial 13/91)" at bounding box center [326, 300] width 7 height 7
type input "q"
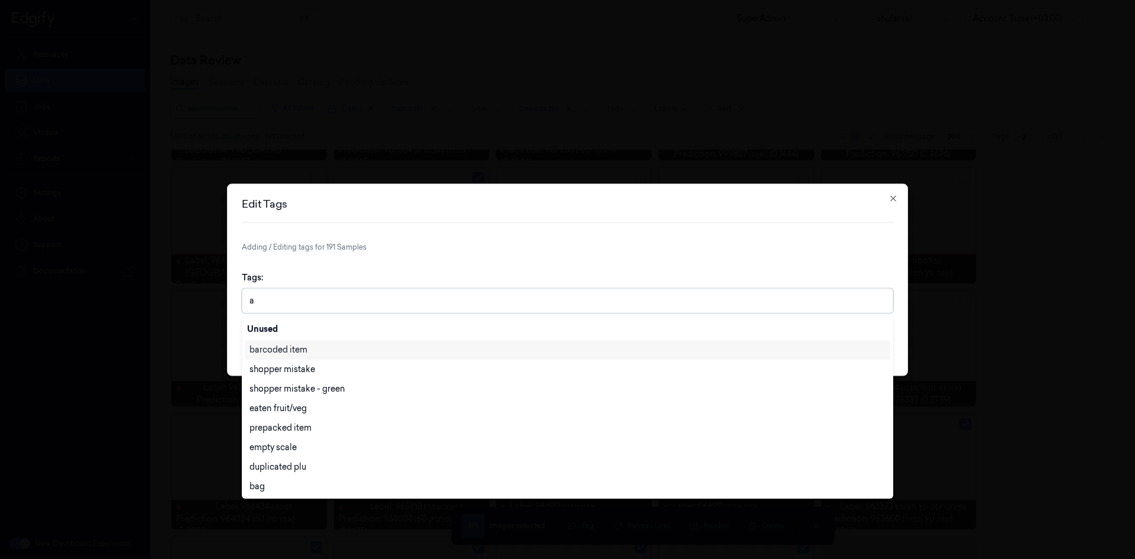
type input "ai"
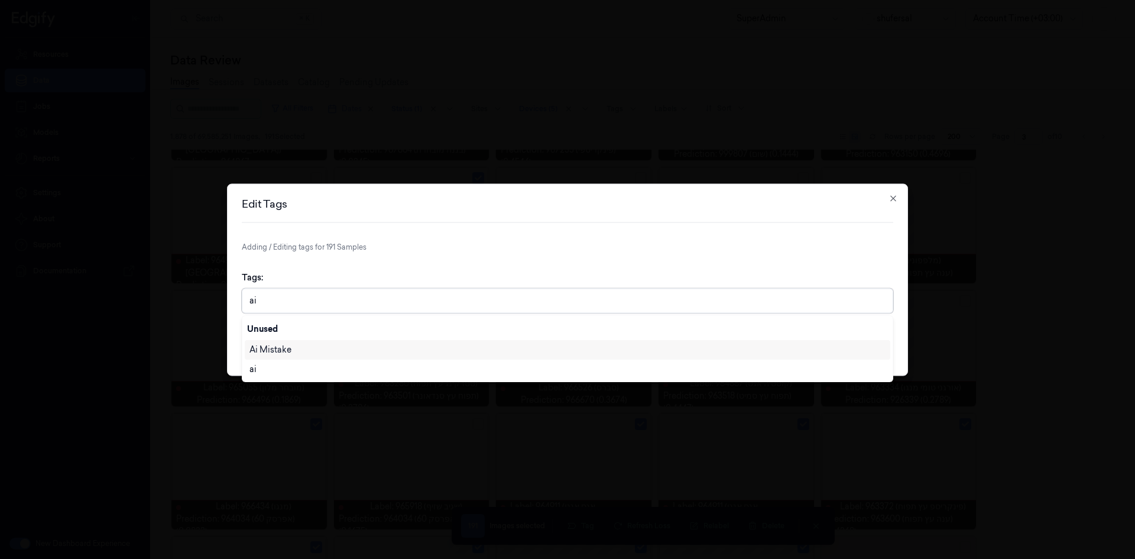
click at [272, 345] on div "Ai Mistake" at bounding box center [270, 349] width 42 height 12
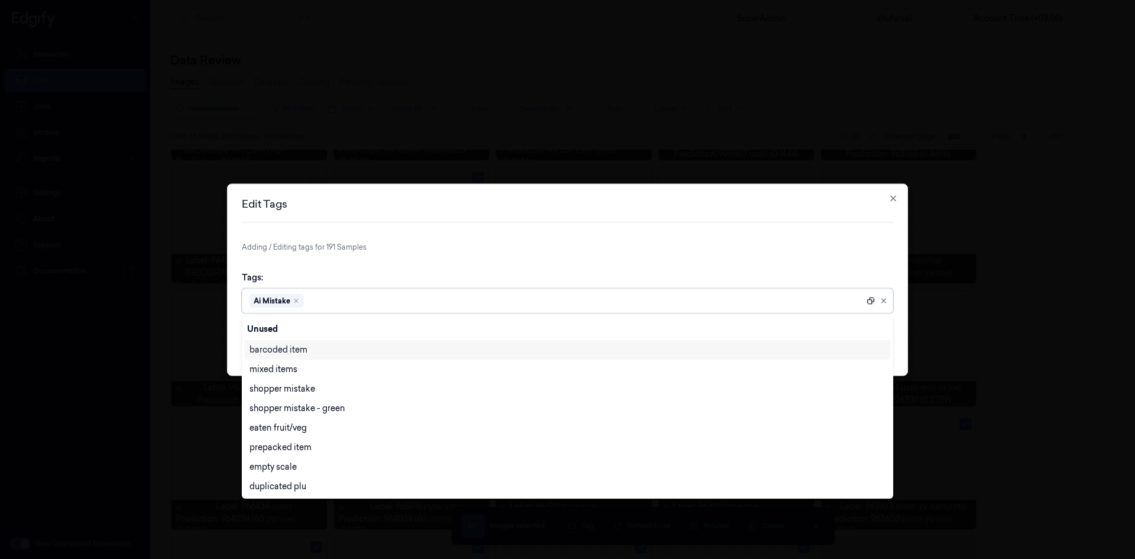
click at [756, 300] on icon at bounding box center [871, 300] width 8 height 8
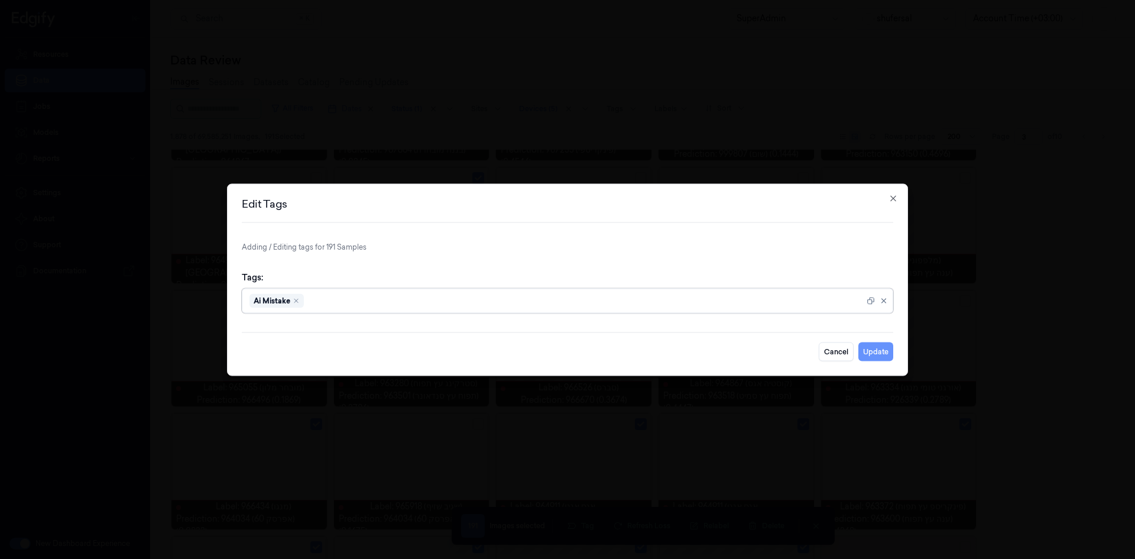
click at [756, 345] on button "Update" at bounding box center [875, 351] width 35 height 19
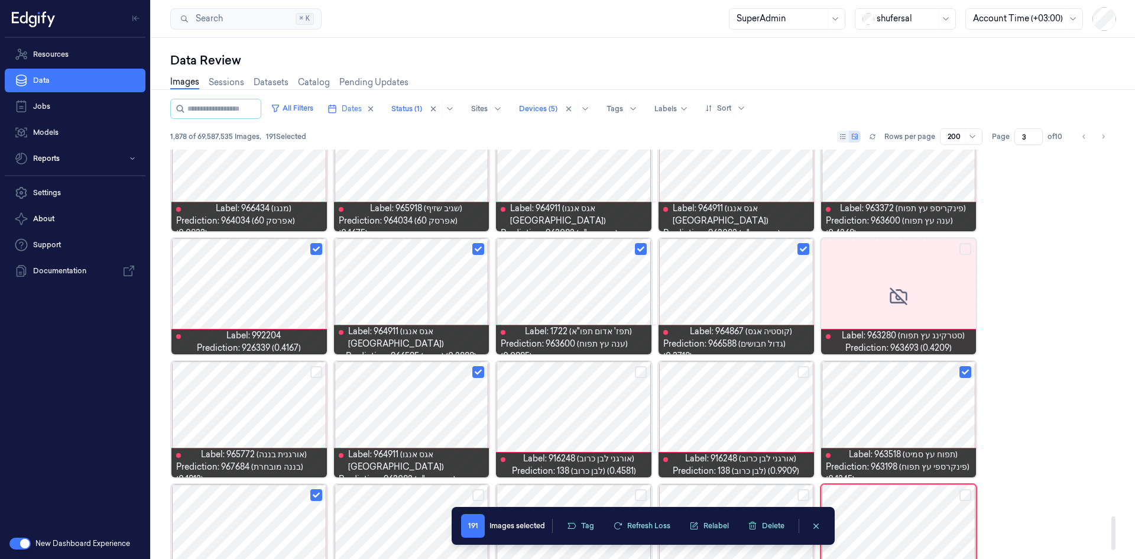
scroll to position [4514, 0]
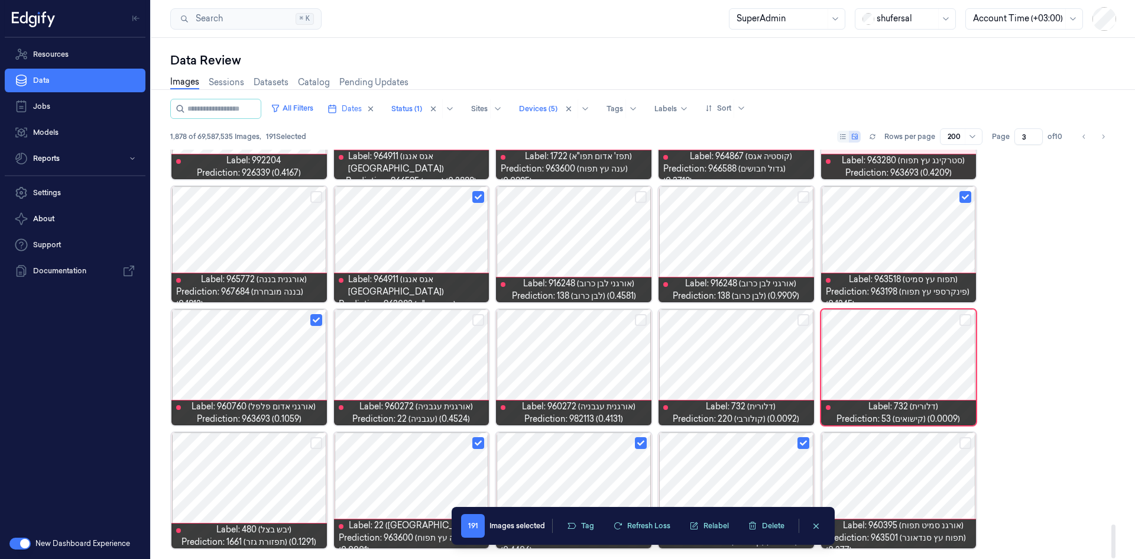
click at [713, 345] on div at bounding box center [735, 490] width 155 height 116
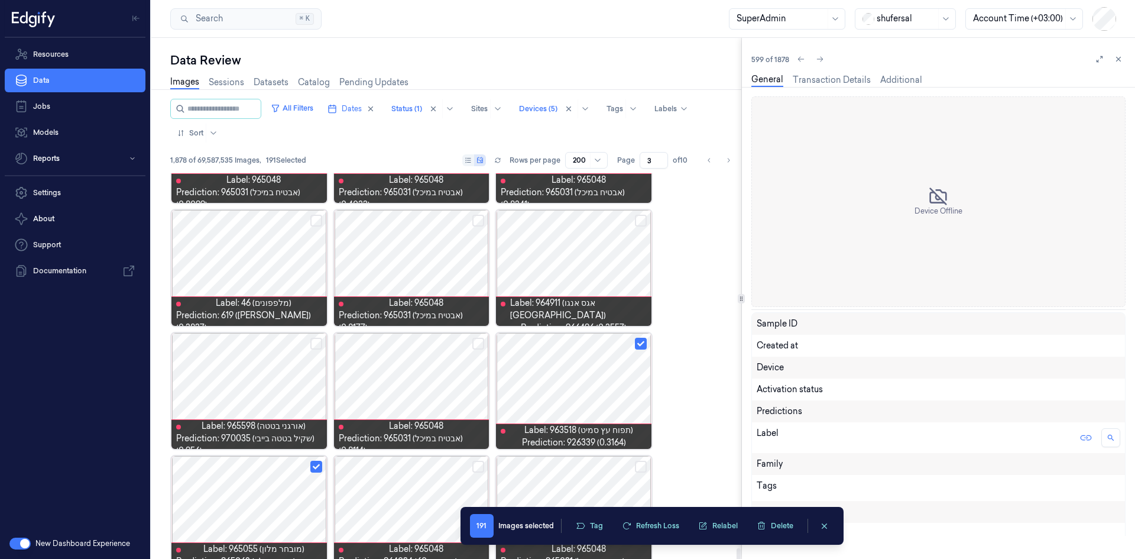
scroll to position [7464, 0]
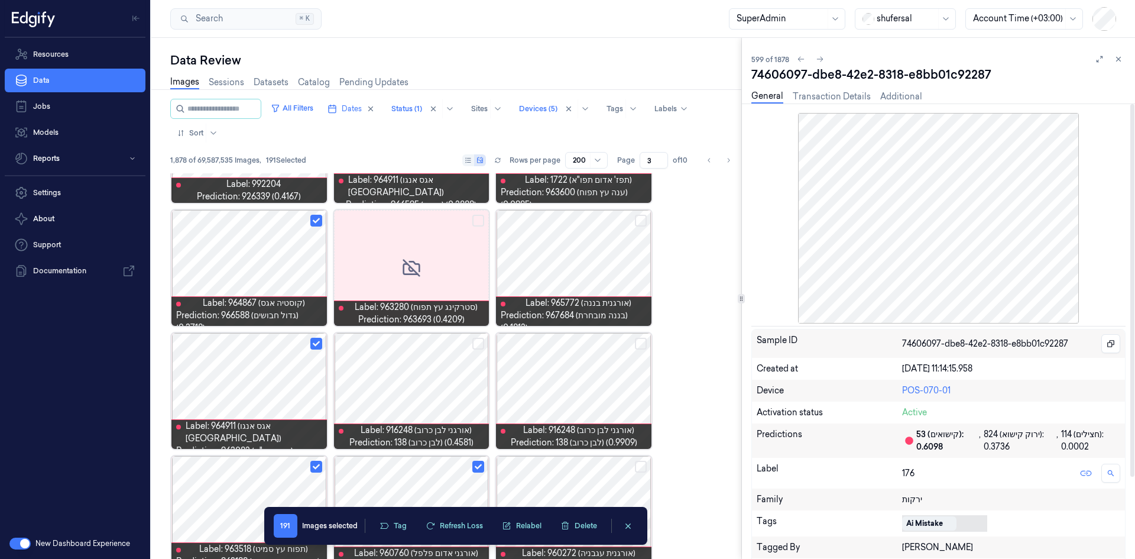
click at [756, 345] on body "Resources Data Jobs Models Reports Settings About Support Documentation New Das…" at bounding box center [567, 279] width 1135 height 559
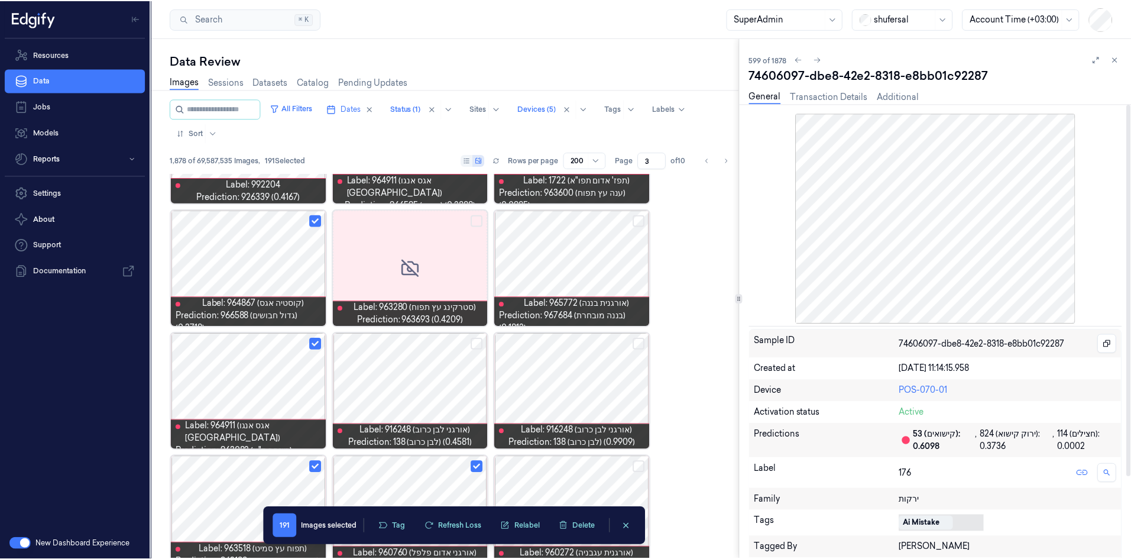
scroll to position [158, 0]
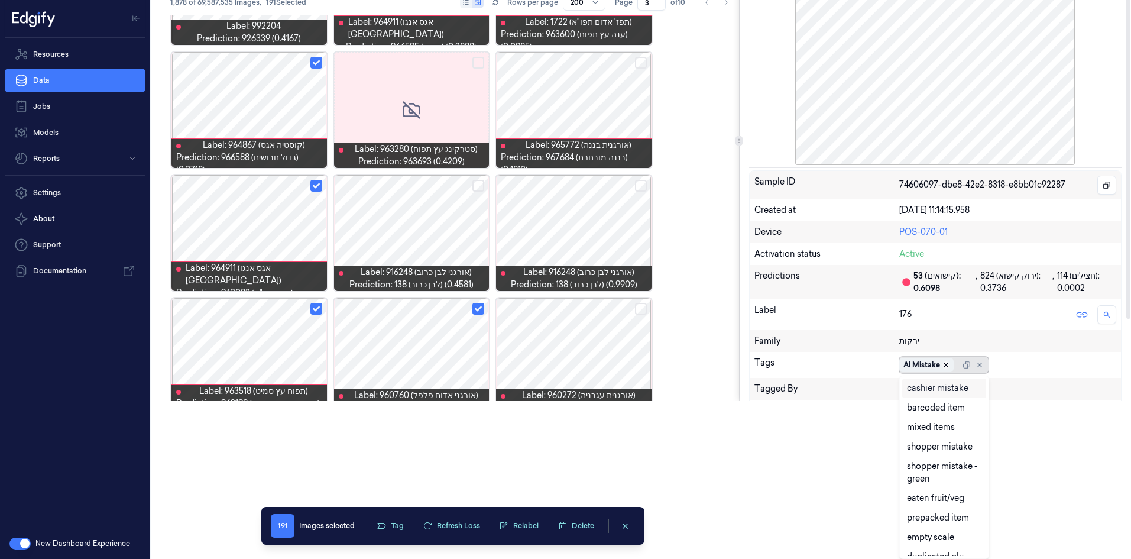
click at [756, 345] on icon "Remove ,Ai Mistake" at bounding box center [945, 364] width 7 height 7
click at [756, 345] on div "cashier mistake" at bounding box center [937, 388] width 61 height 12
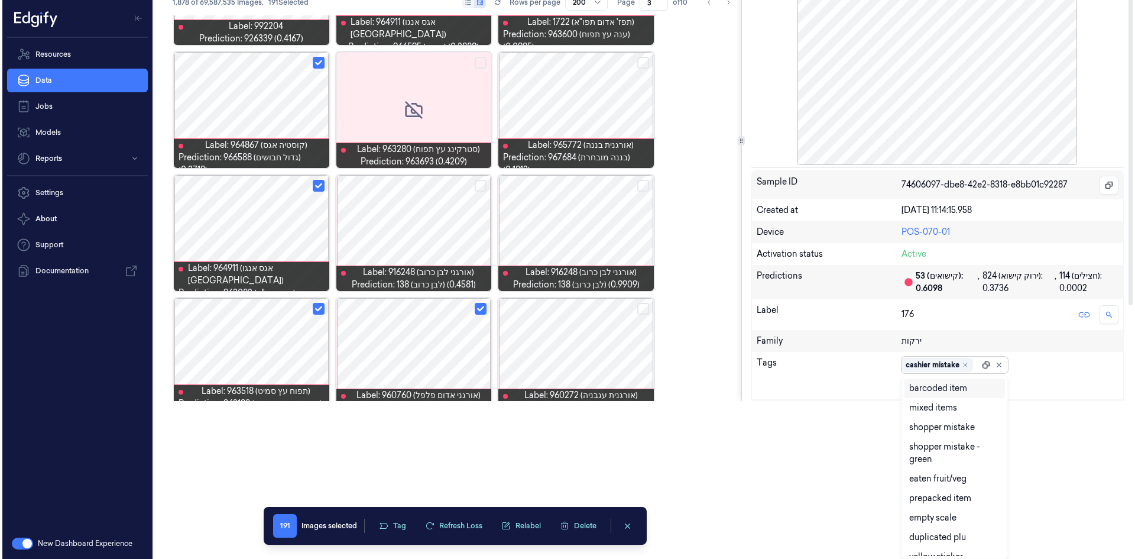
scroll to position [0, 0]
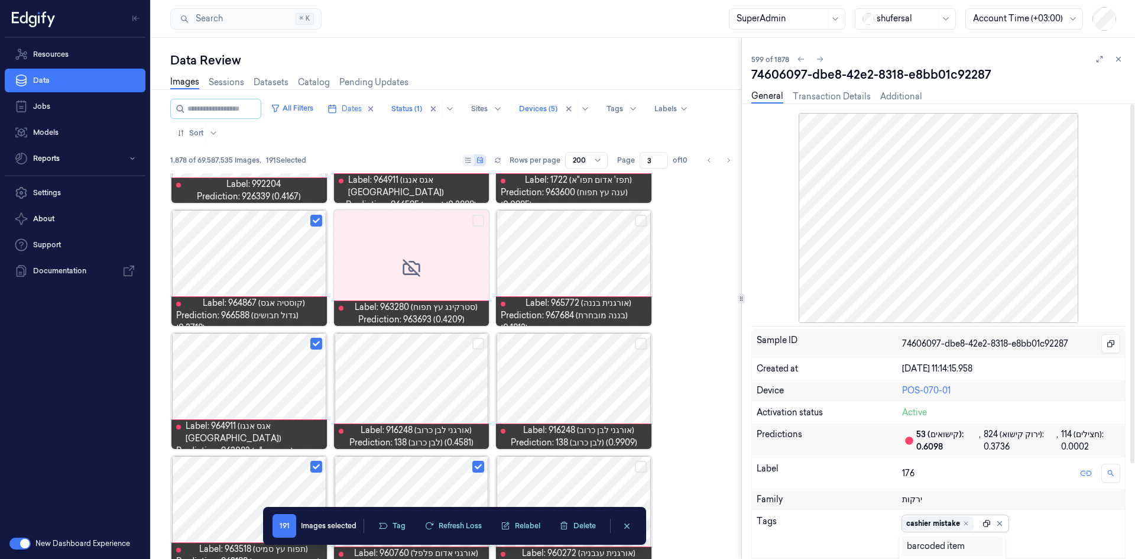
click at [756, 345] on div "Sample ID 74606097-dbe8-42e2-8318-e8bb01c92287 Created at [DATE] 11:14:15.958 D…" at bounding box center [938, 504] width 374 height 351
click at [756, 345] on button at bounding box center [911, 543] width 18 height 19
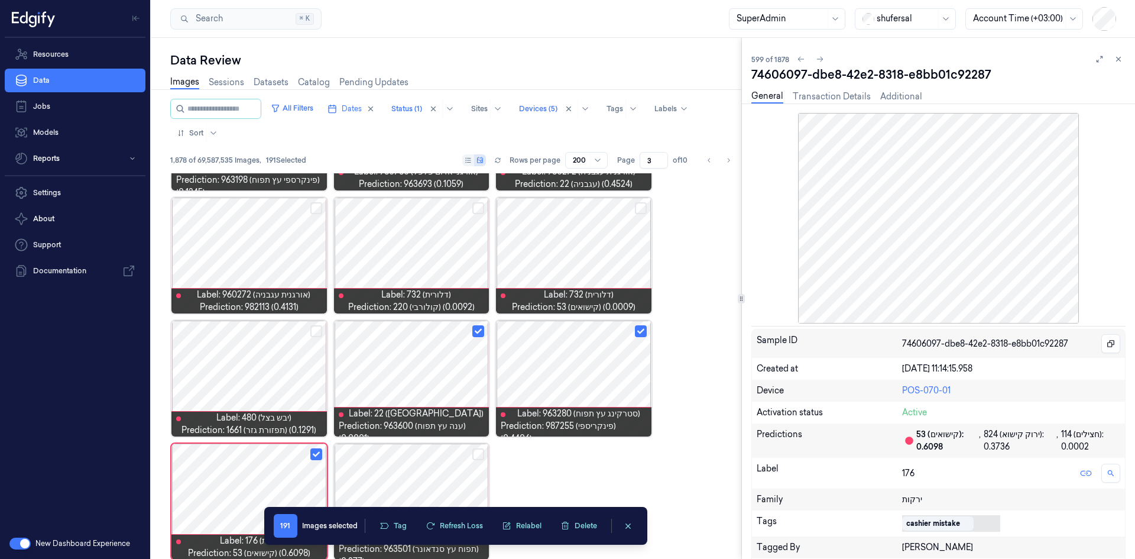
scroll to position [7857, 0]
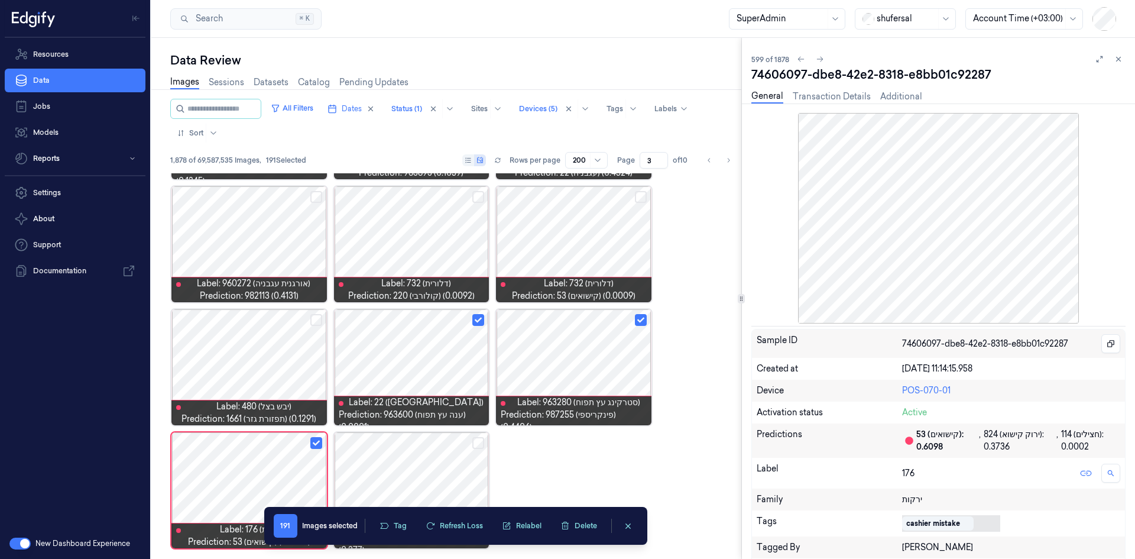
click at [756, 54] on div at bounding box center [1108, 59] width 33 height 14
click at [756, 60] on icon at bounding box center [1118, 59] width 8 height 8
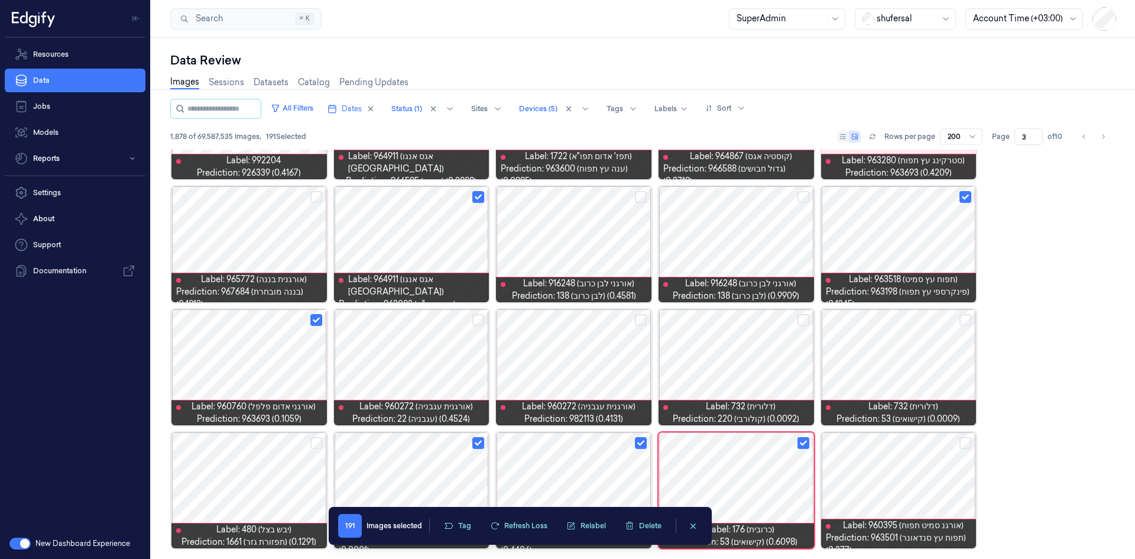
scroll to position [4514, 0]
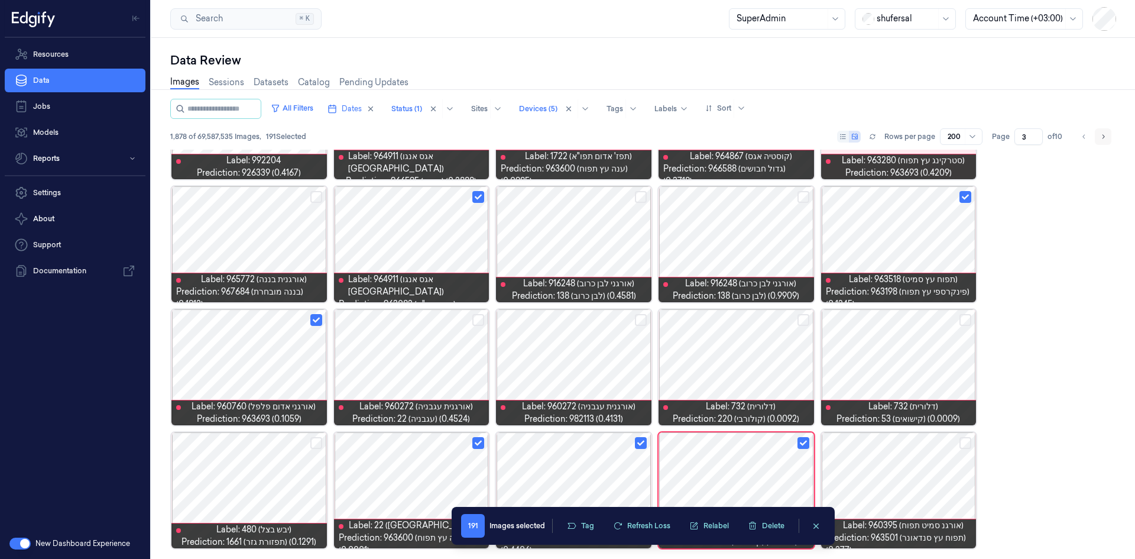
click at [756, 138] on icon "Go to next page" at bounding box center [1102, 136] width 7 height 9
type input "4"
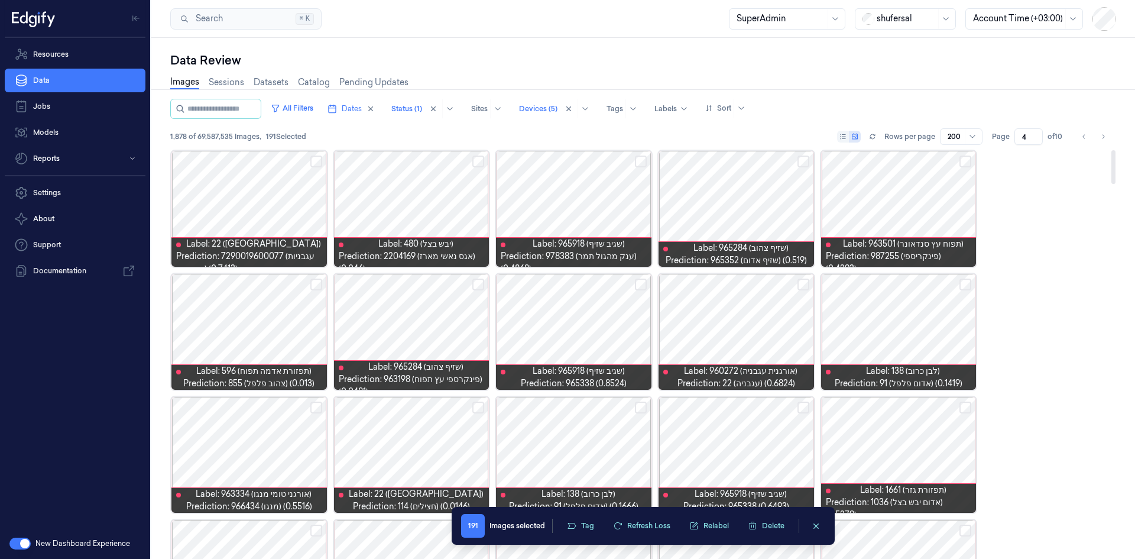
click at [756, 226] on div at bounding box center [735, 209] width 155 height 116
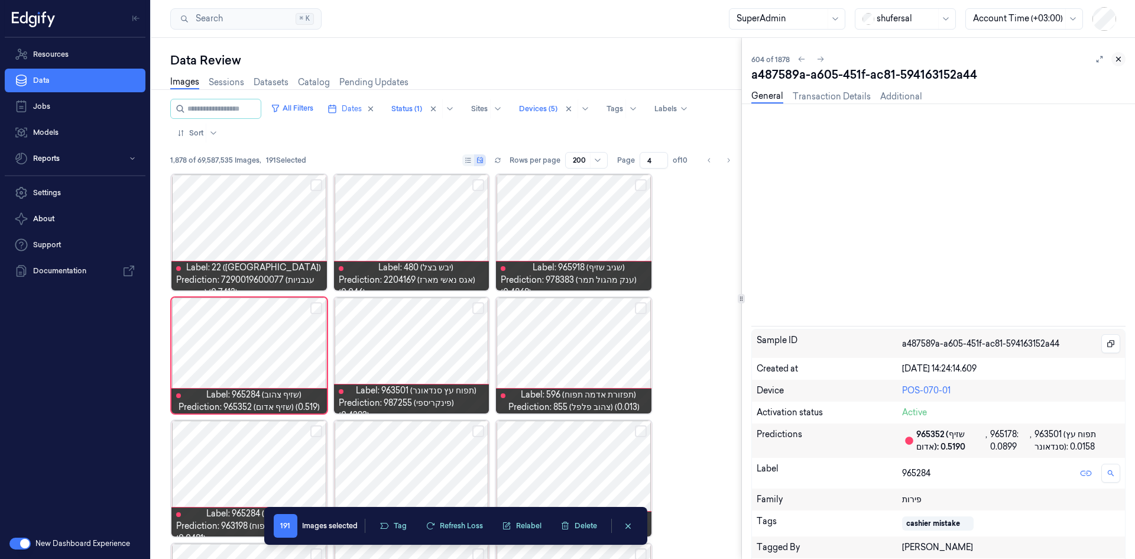
click at [756, 57] on button at bounding box center [1118, 59] width 14 height 14
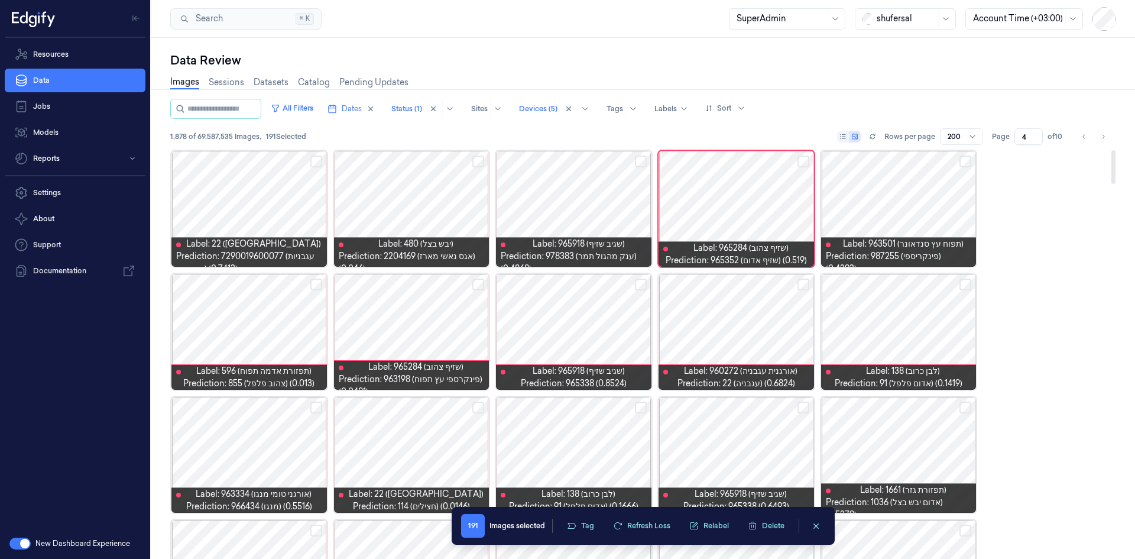
click at [315, 157] on button "Select row" at bounding box center [316, 161] width 12 height 12
click at [482, 160] on button "Select row" at bounding box center [478, 161] width 12 height 12
click at [640, 164] on button "Select row" at bounding box center [641, 161] width 12 height 12
click at [756, 160] on button "Select row" at bounding box center [965, 161] width 12 height 12
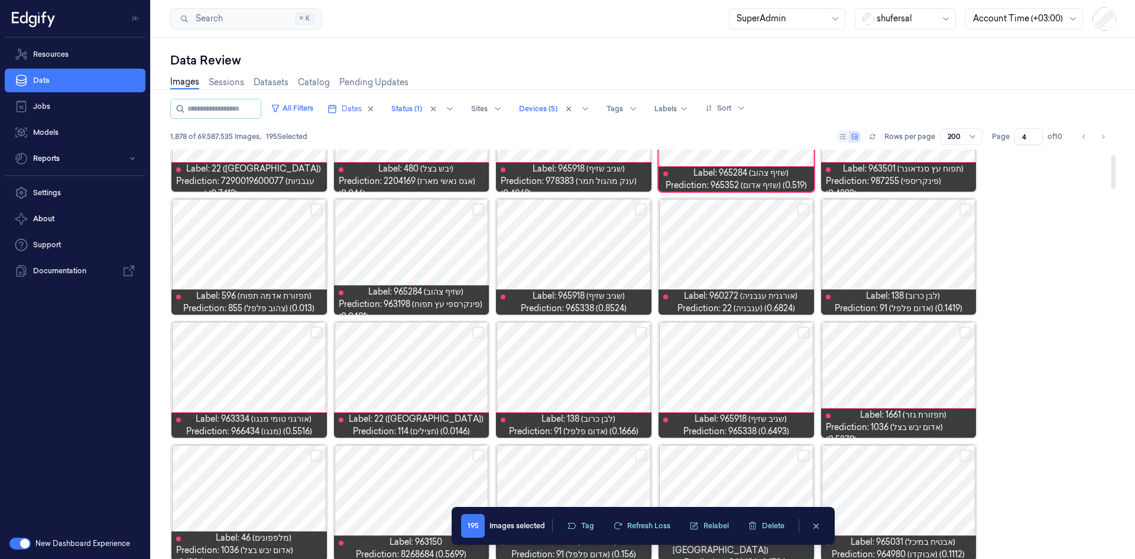
scroll to position [59, 0]
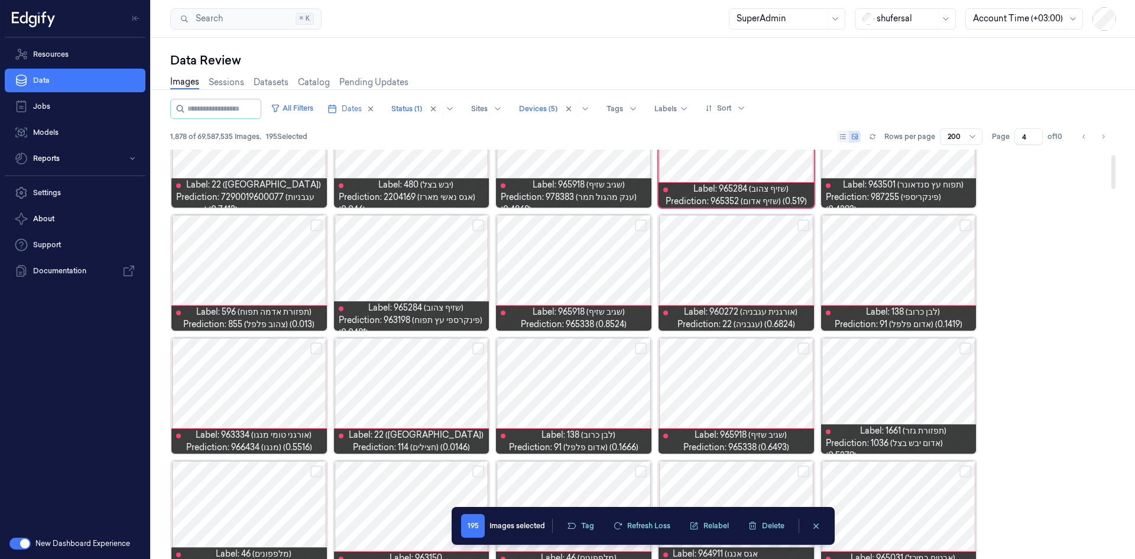
click at [641, 220] on button "Select row" at bounding box center [641, 225] width 12 height 12
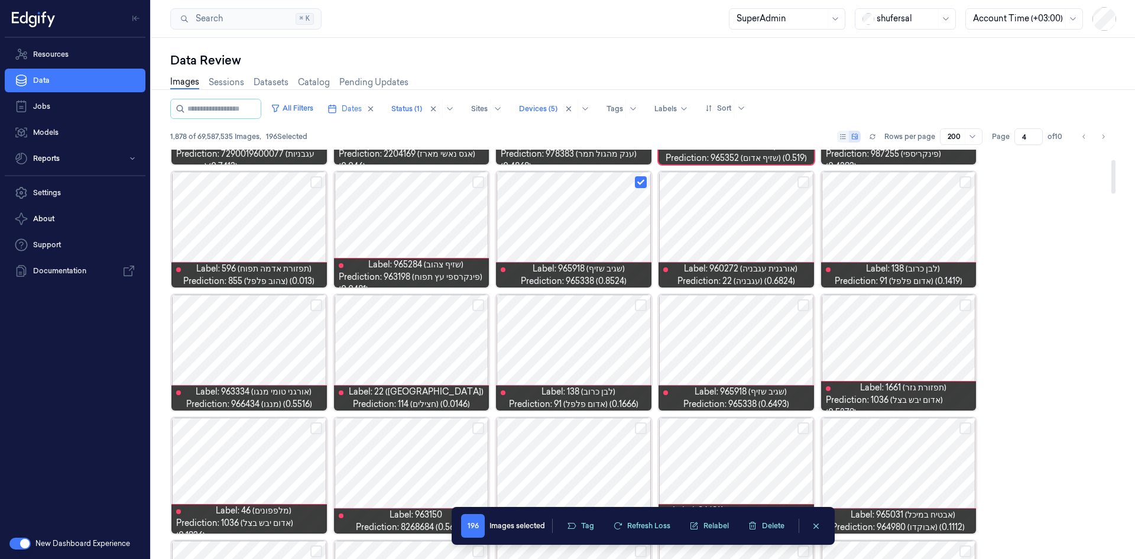
scroll to position [118, 0]
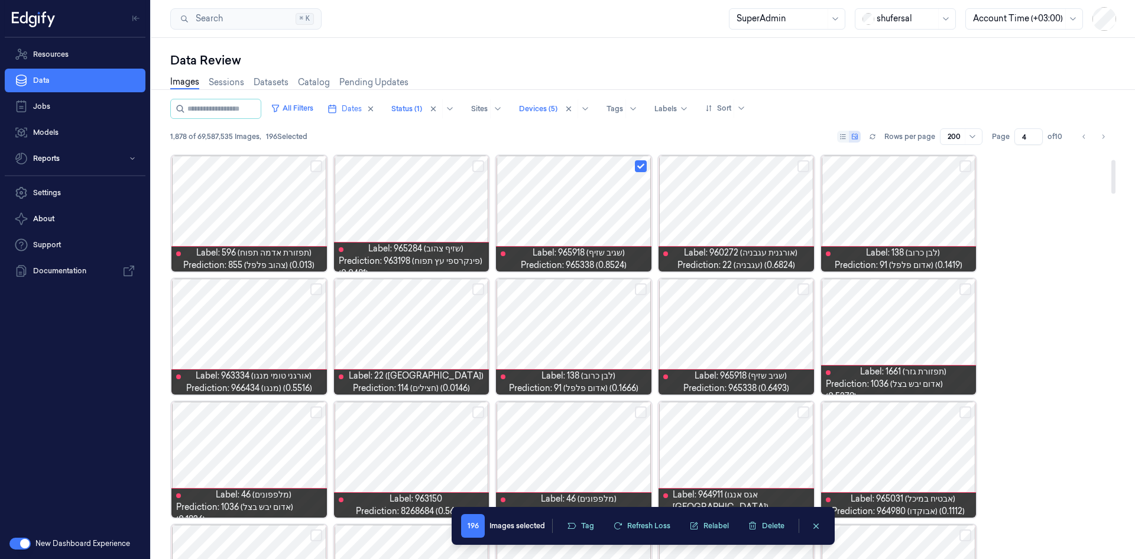
click at [458, 313] on div at bounding box center [411, 336] width 155 height 116
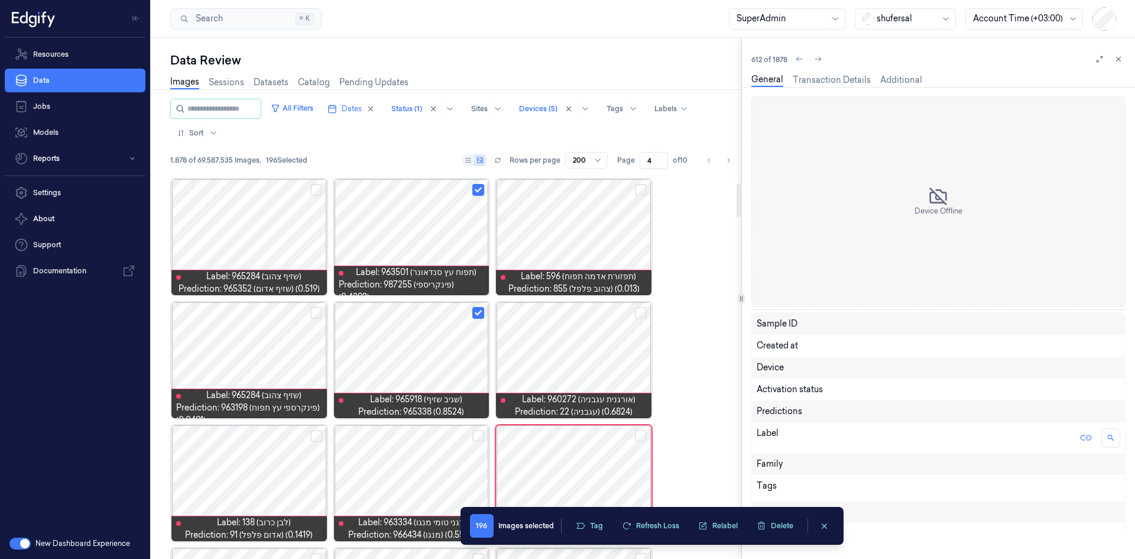
scroll to position [100, 0]
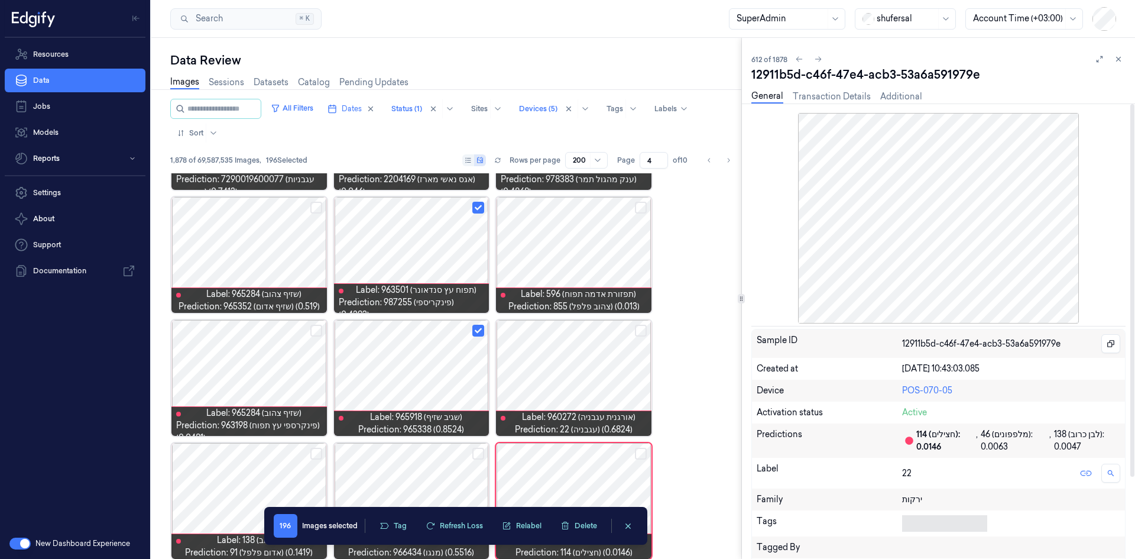
click at [756, 345] on body "Resources Data Jobs Models Reports Settings About Support Documentation New Das…" at bounding box center [567, 279] width 1135 height 559
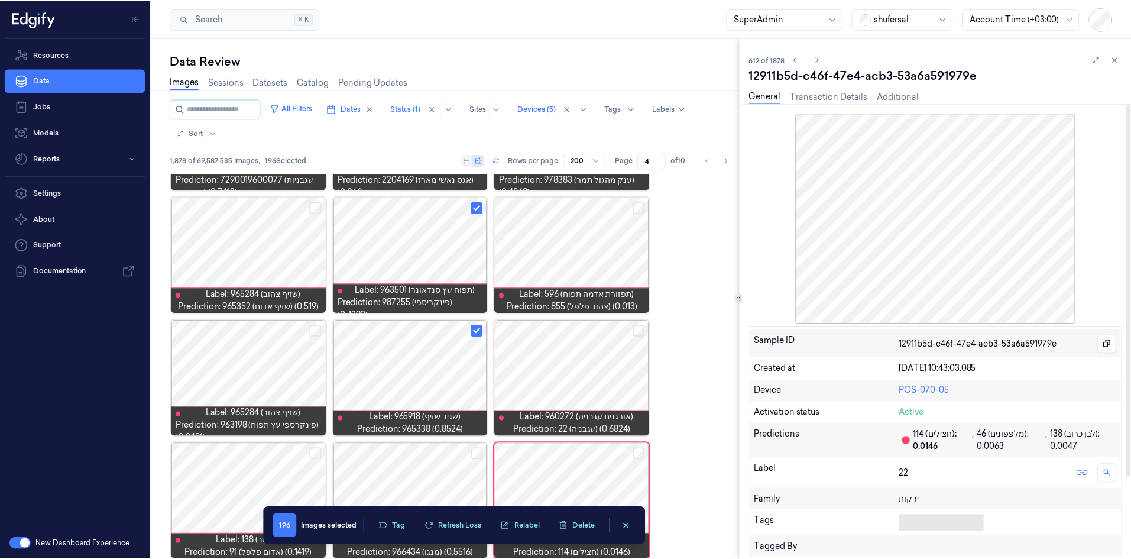
scroll to position [158, 0]
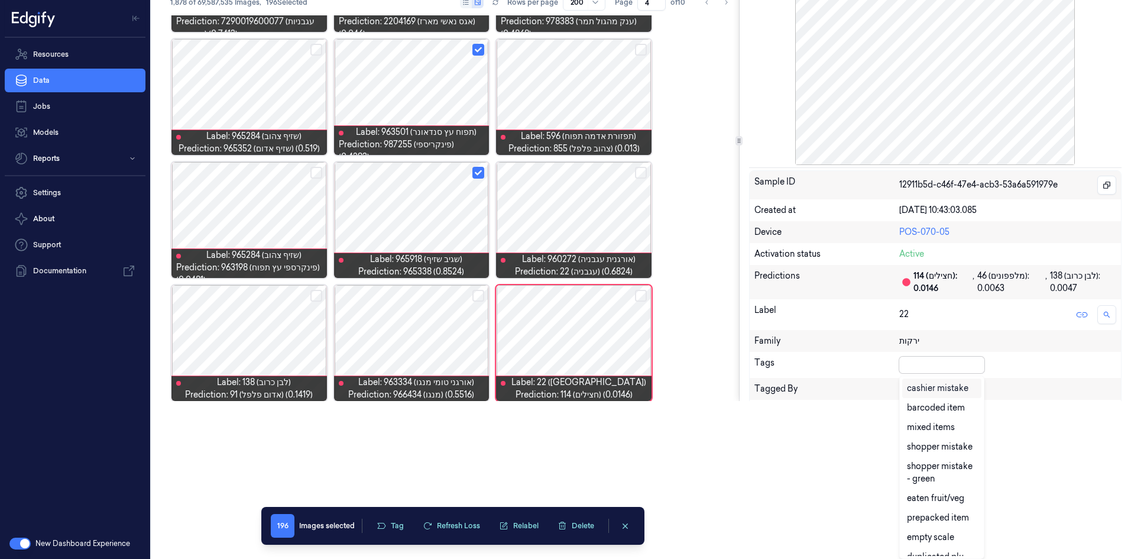
click at [756, 345] on div "cashier mistake" at bounding box center [937, 388] width 61 height 12
click at [756, 345] on div "Sample ID 12911b5d-c46f-47e4-acb3-53a6a591979e Created at [DATE] 10:43:03.085 D…" at bounding box center [935, 345] width 372 height 351
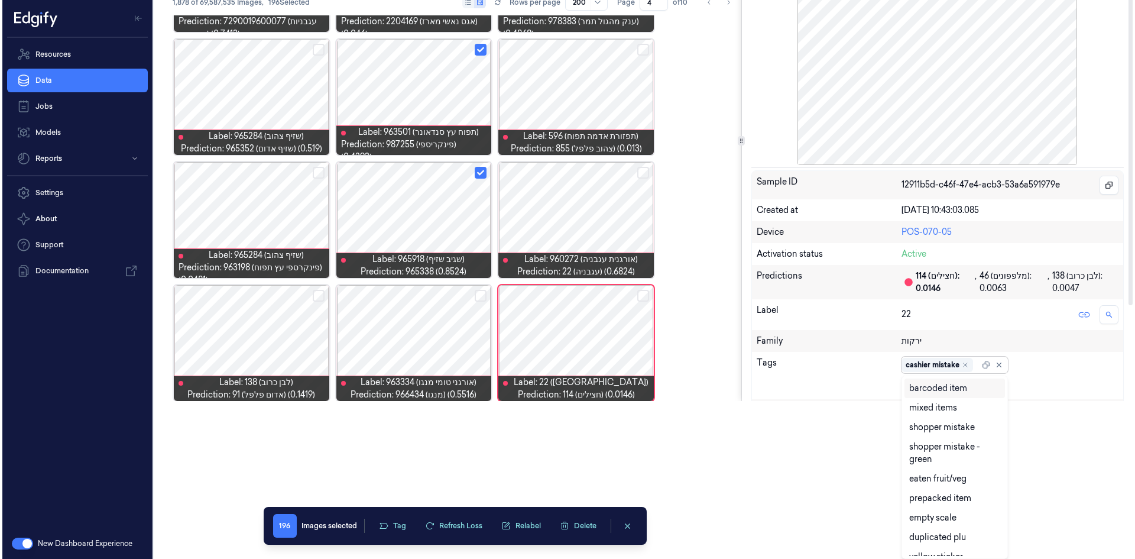
scroll to position [0, 0]
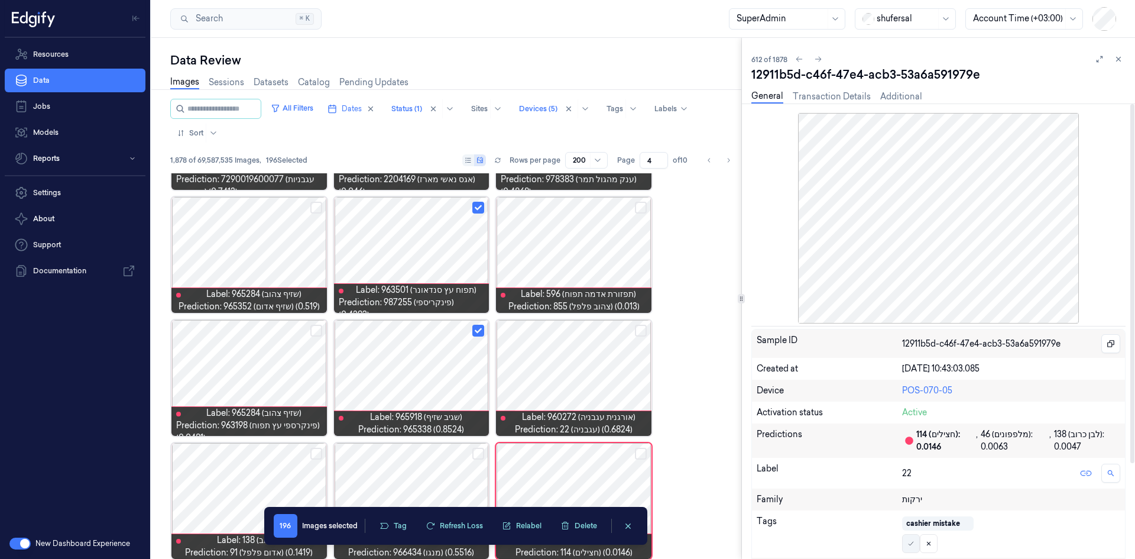
click at [756, 345] on icon at bounding box center [910, 543] width 7 height 7
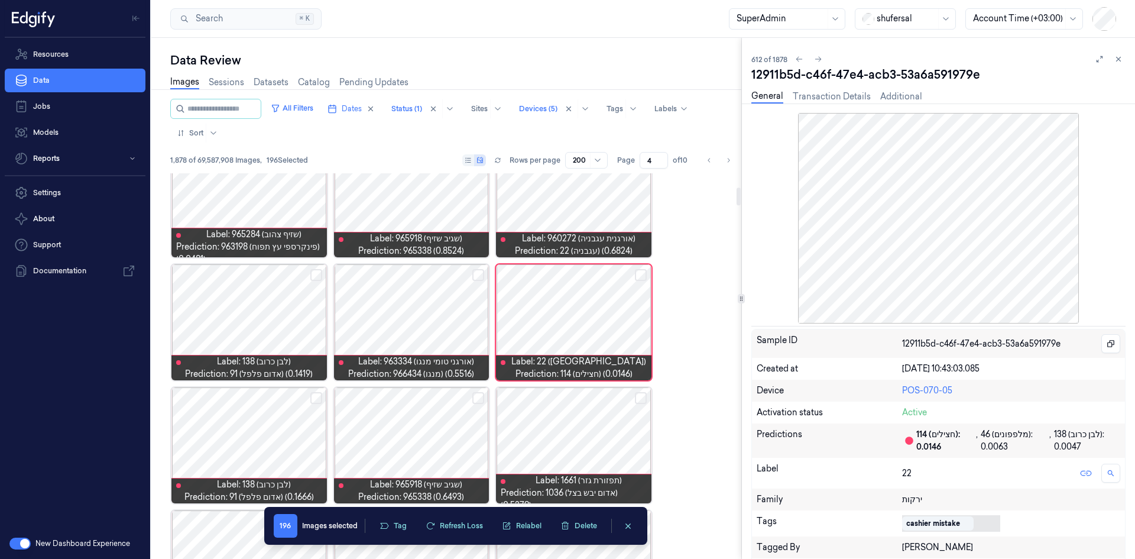
scroll to position [294, 0]
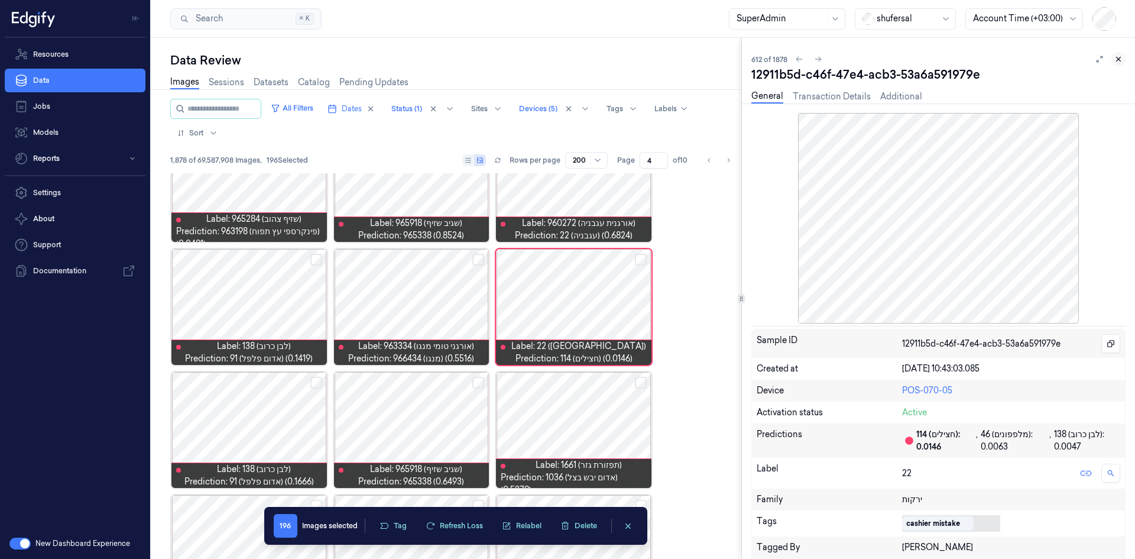
click at [756, 55] on icon at bounding box center [1118, 59] width 8 height 8
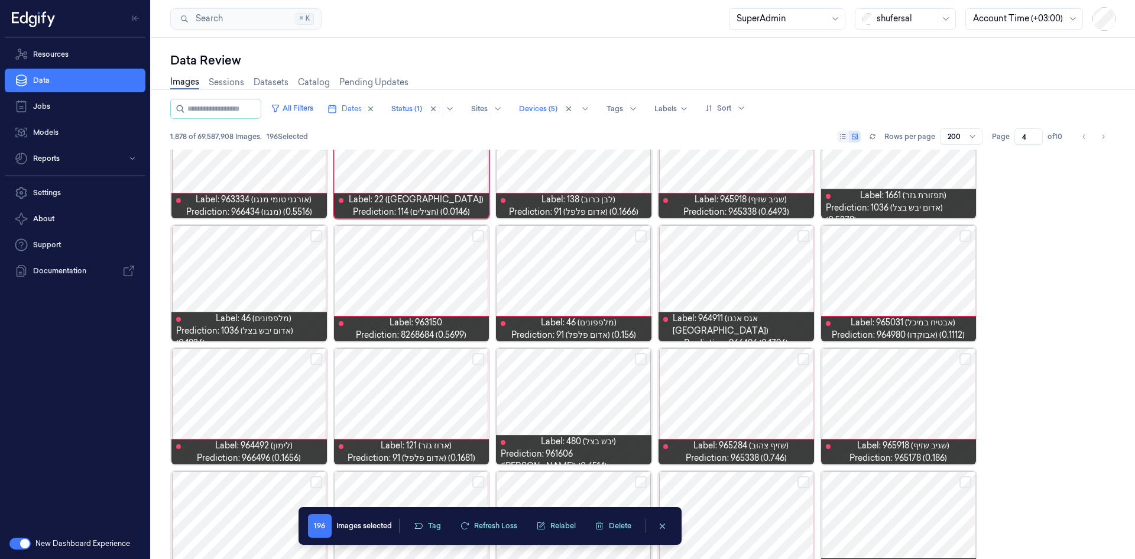
scroll to position [171, 0]
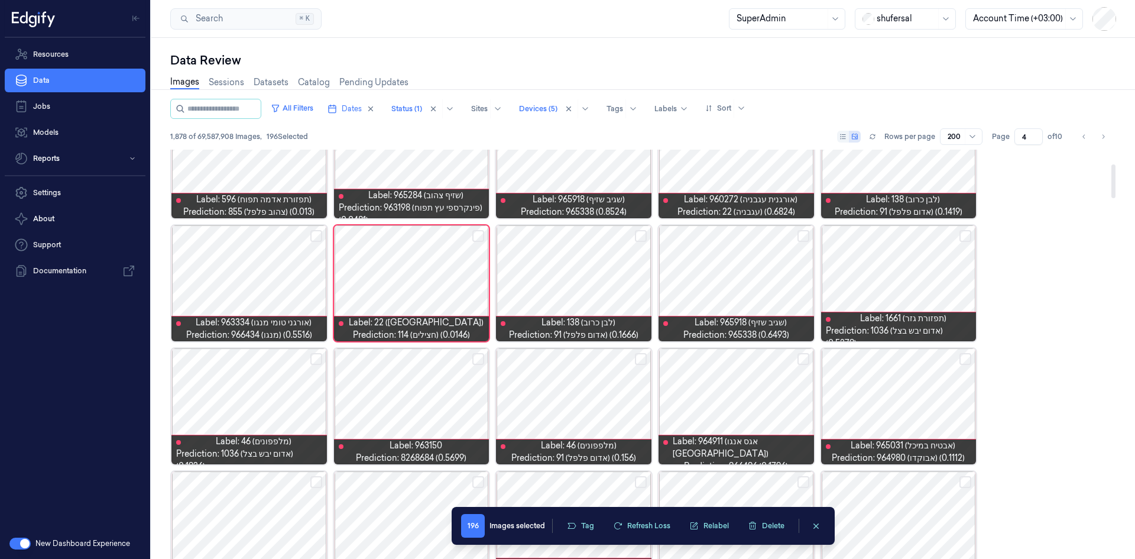
click at [756, 232] on button "Select row" at bounding box center [803, 236] width 12 height 12
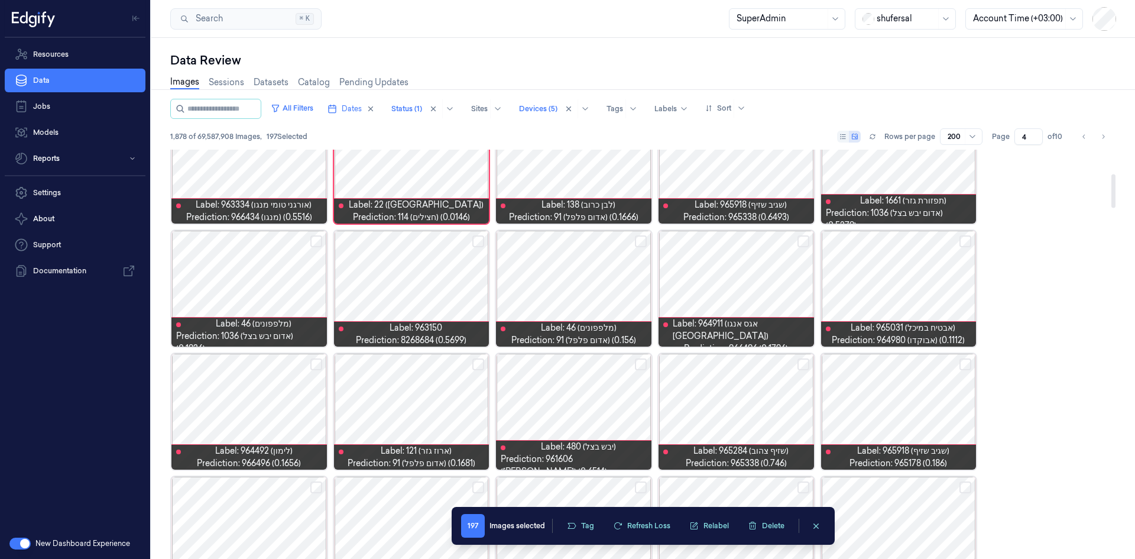
scroll to position [290, 0]
click at [756, 237] on button "Select row" at bounding box center [965, 241] width 12 height 12
click at [474, 239] on button "Select row" at bounding box center [478, 241] width 12 height 12
click at [543, 301] on div at bounding box center [573, 288] width 155 height 116
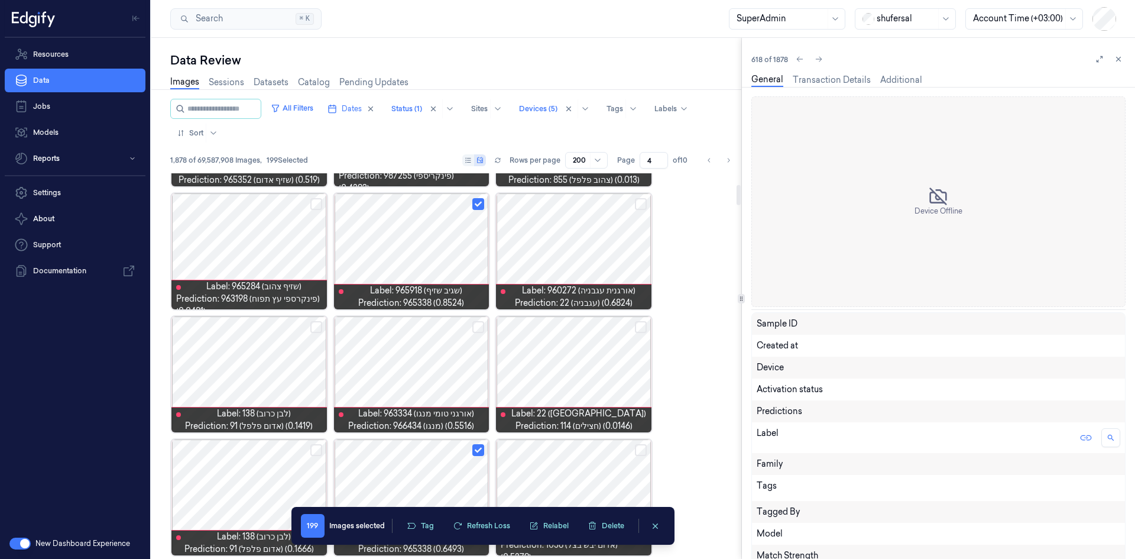
scroll to position [223, 0]
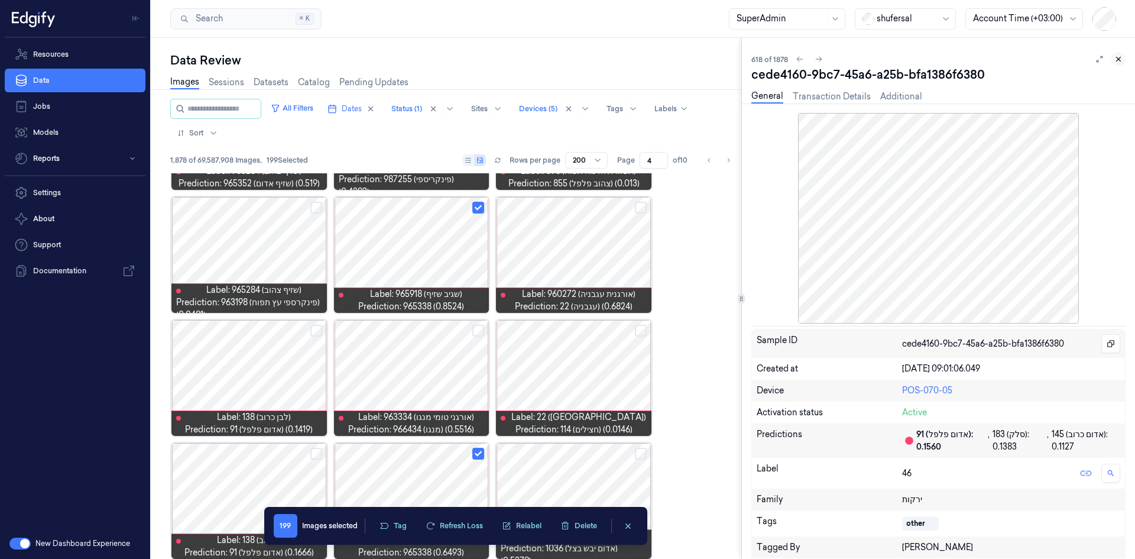
click at [756, 57] on icon at bounding box center [1118, 59] width 8 height 8
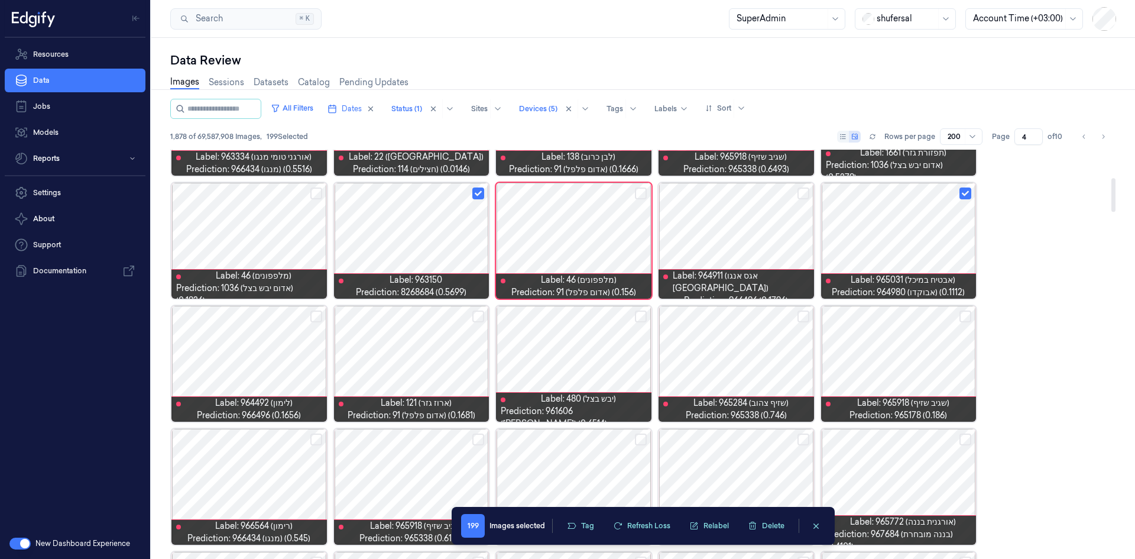
scroll to position [455, 0]
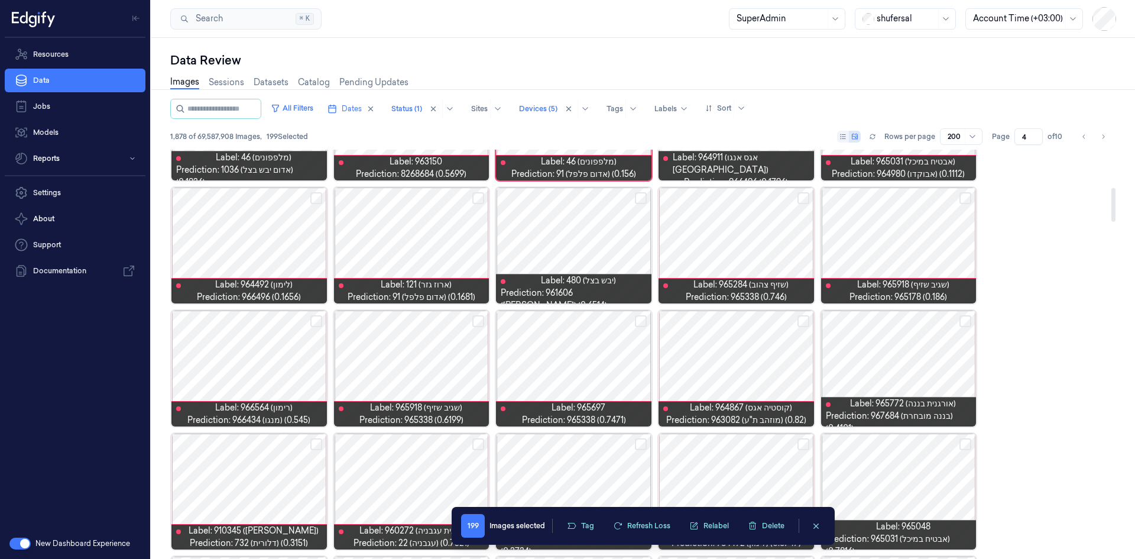
click at [755, 229] on div at bounding box center [735, 245] width 155 height 116
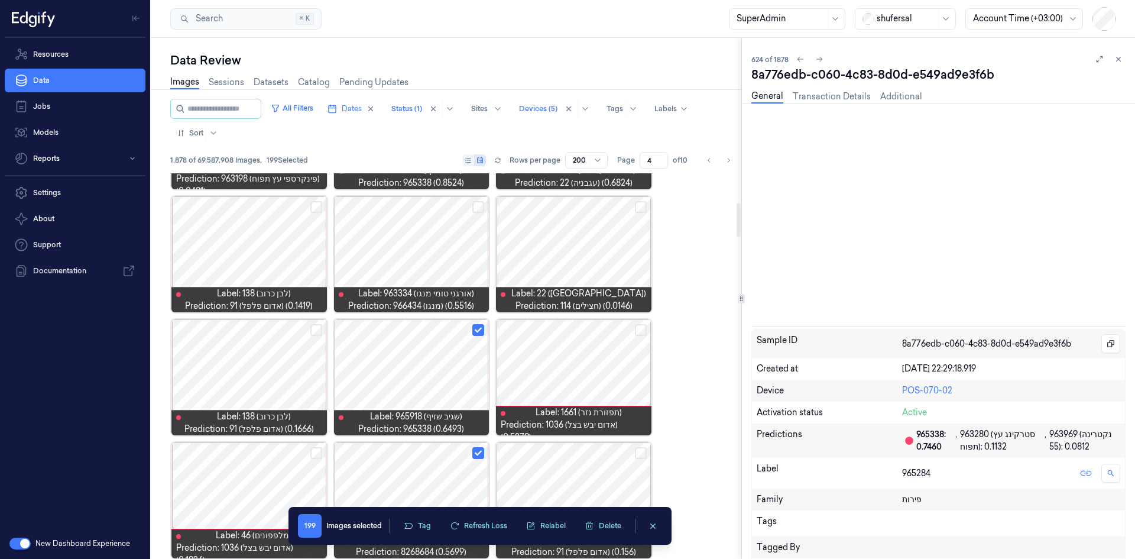
scroll to position [346, 0]
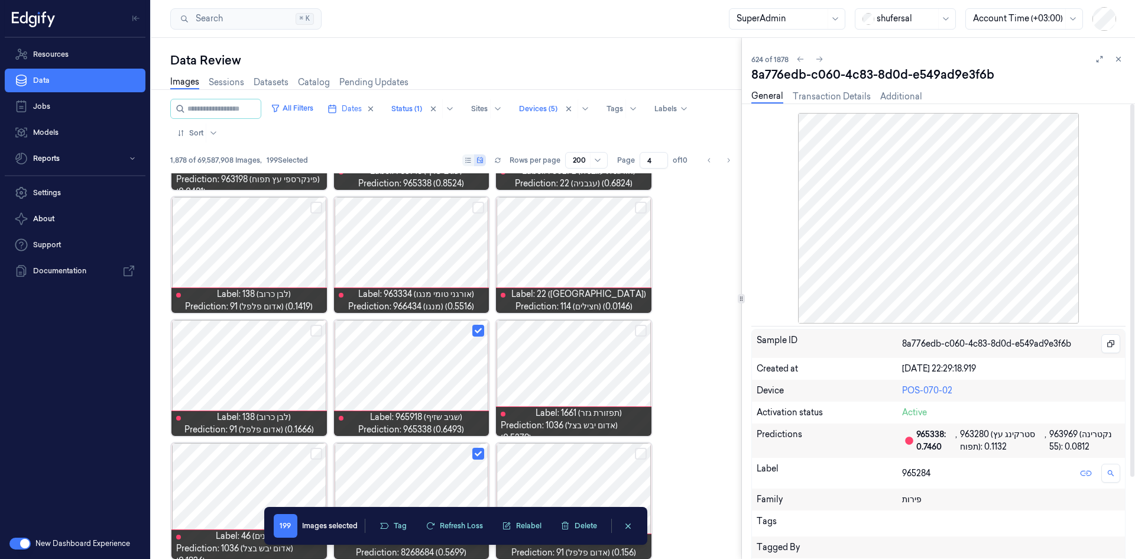
click at [756, 345] on div "Tags" at bounding box center [829, 523] width 145 height 17
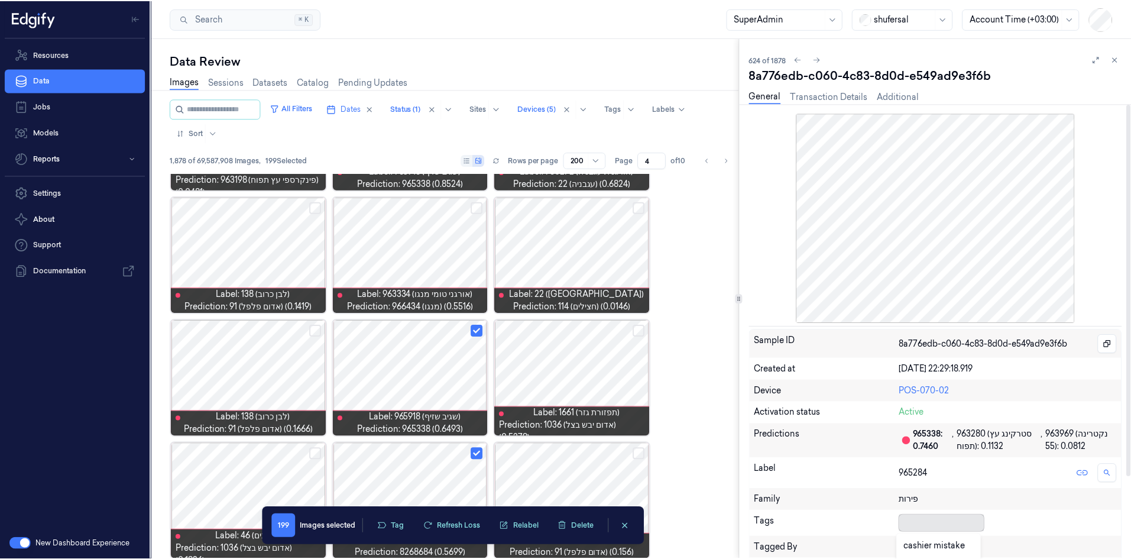
scroll to position [158, 0]
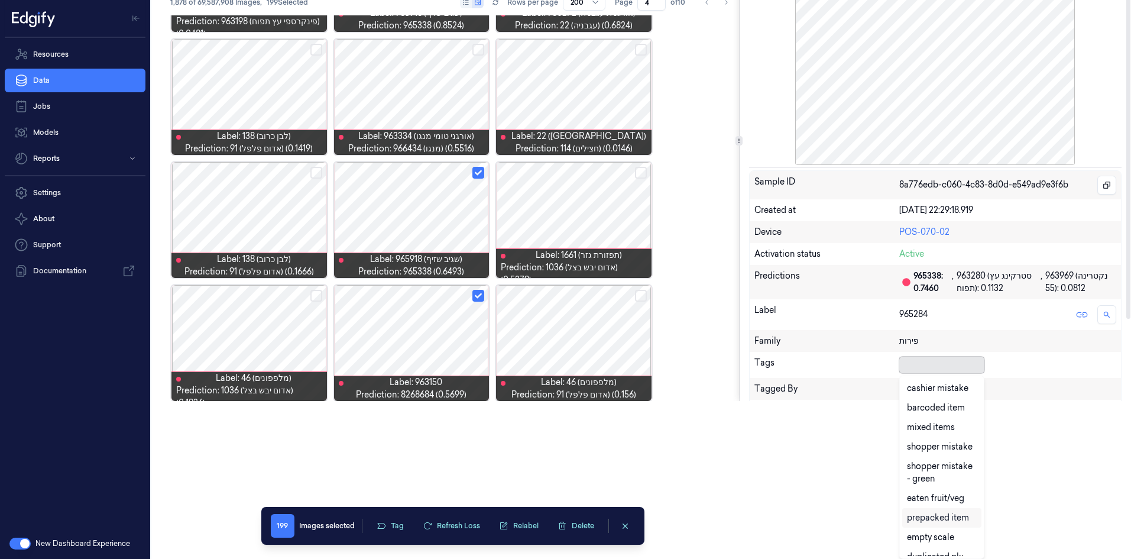
click at [756, 345] on body "Resources Data Jobs Models Reports Settings About Support Documentation New Das…" at bounding box center [565, 121] width 1131 height 559
click at [756, 345] on div "cashier mistake" at bounding box center [937, 388] width 61 height 12
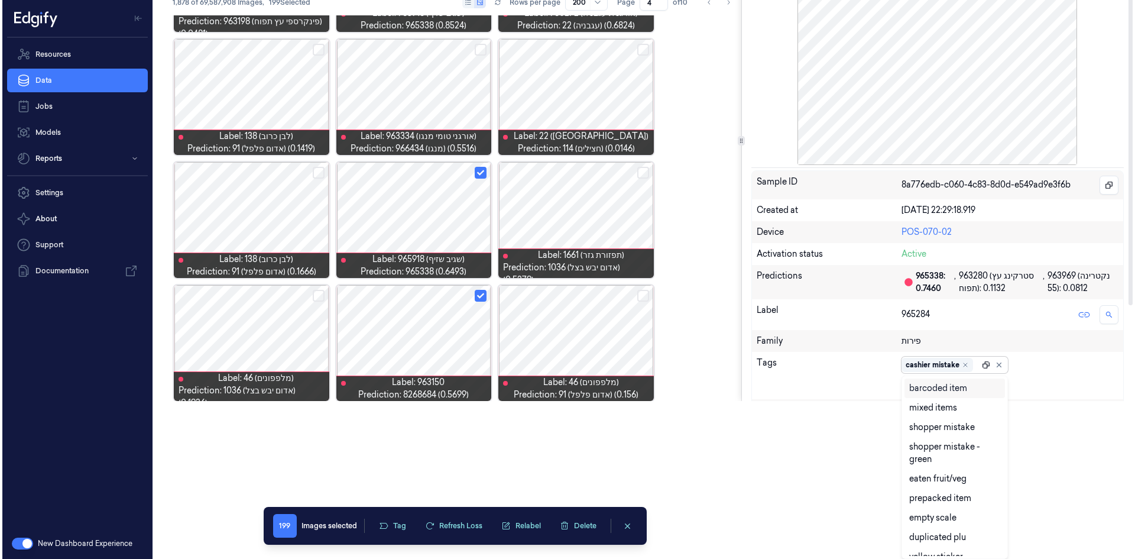
scroll to position [0, 0]
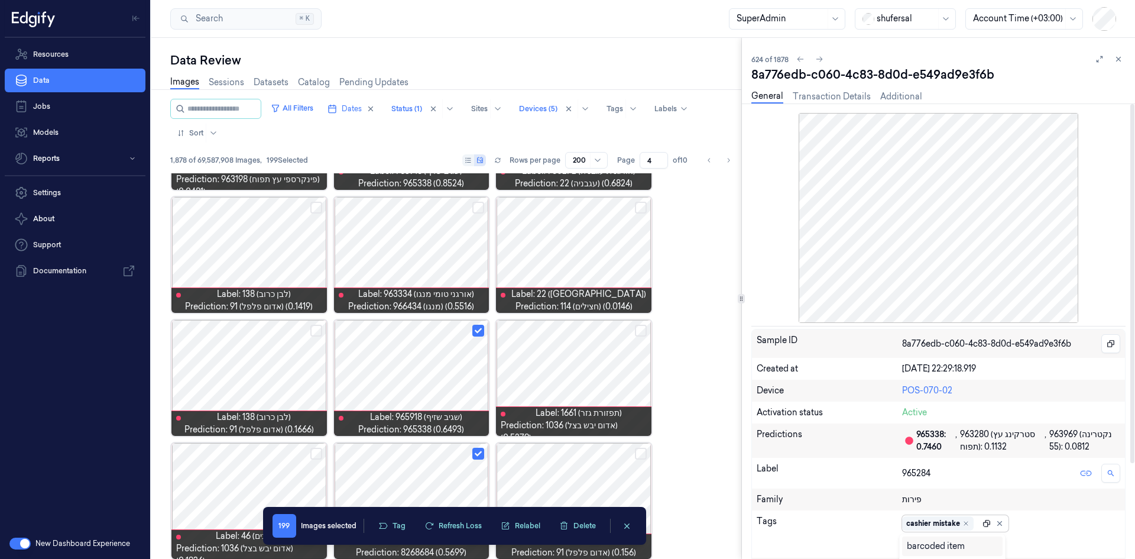
click at [756, 345] on div "Sample ID 8a776edb-c060-4c83-8d0d-e549ad9e3f6b Created at [DATE] 22:29:18.919 D…" at bounding box center [938, 504] width 374 height 351
click at [756, 345] on button at bounding box center [911, 543] width 18 height 19
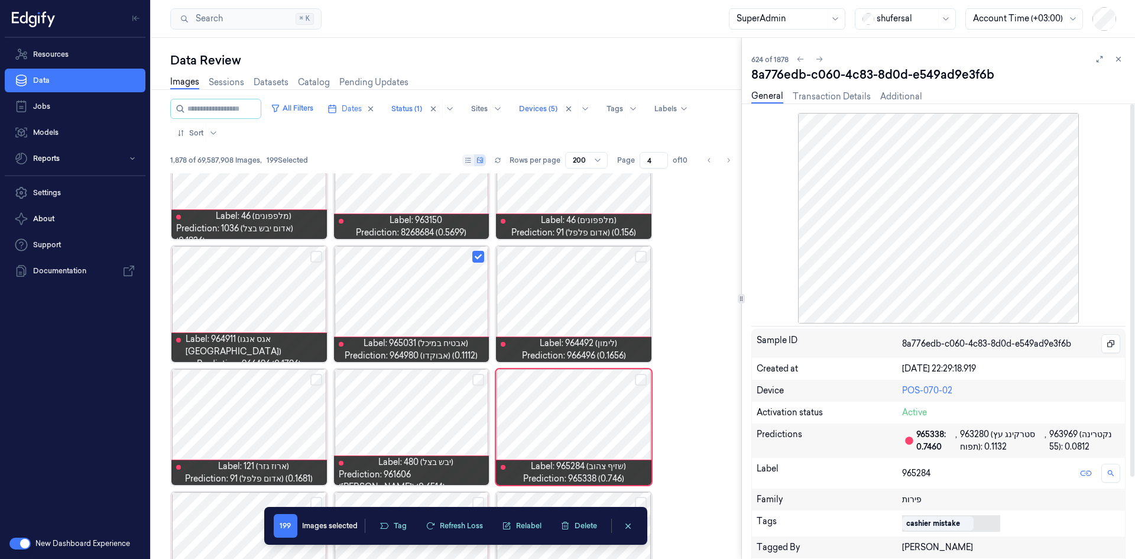
scroll to position [727, 0]
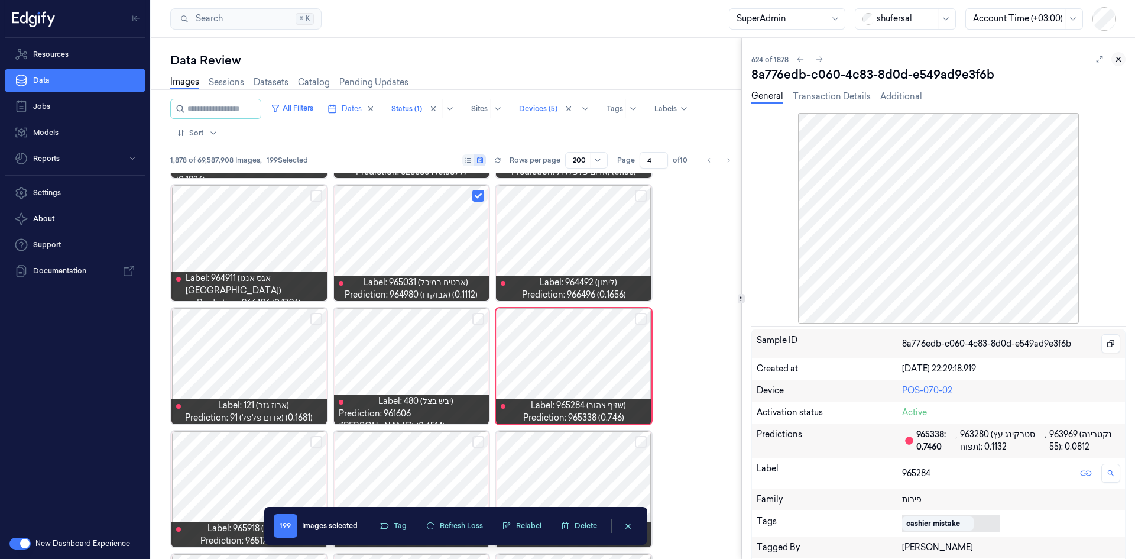
click at [756, 57] on icon at bounding box center [1118, 59] width 8 height 8
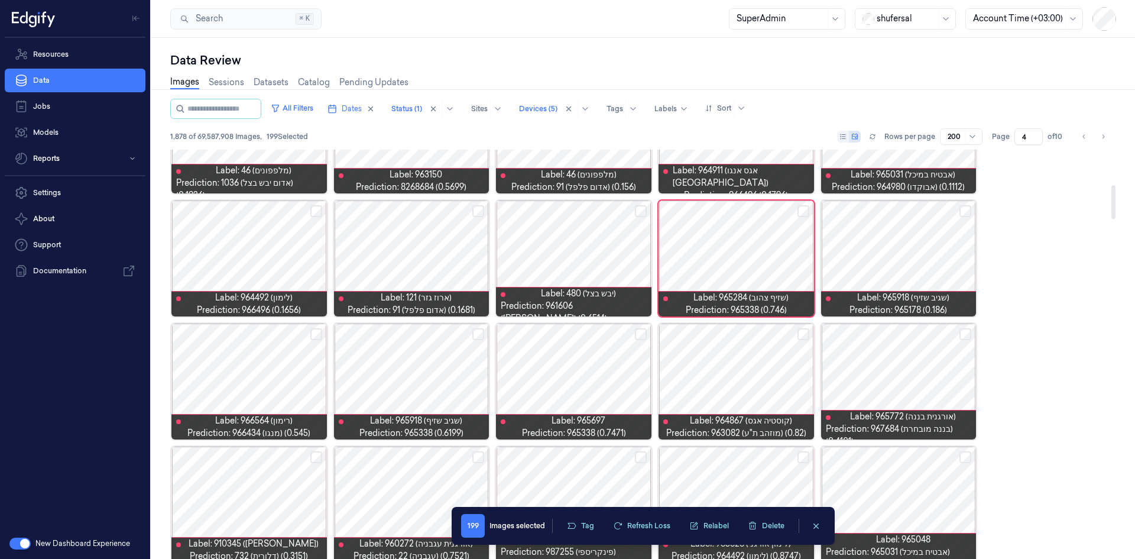
scroll to position [422, 0]
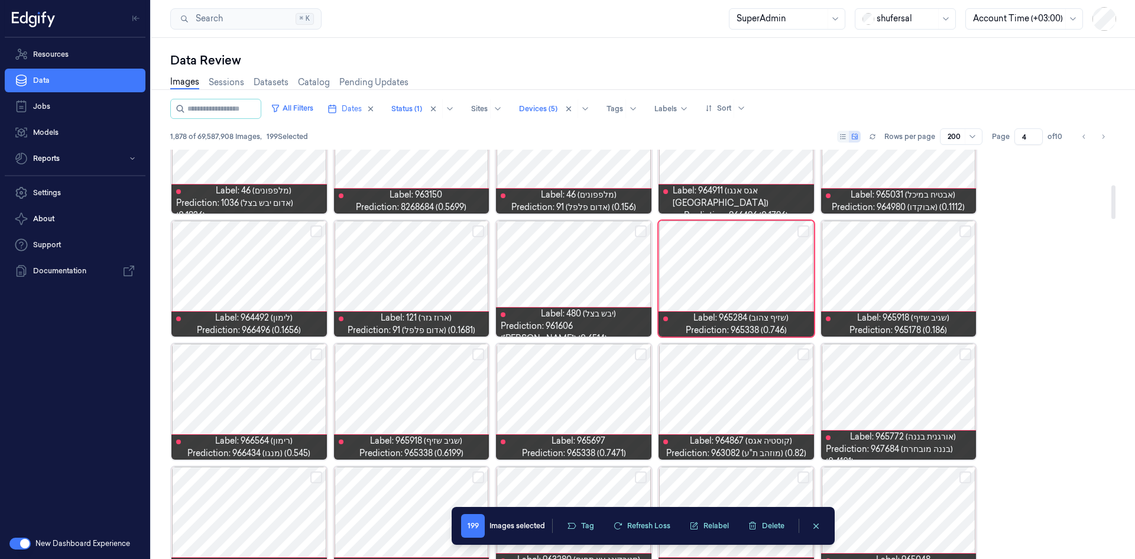
click at [756, 276] on div at bounding box center [898, 278] width 155 height 116
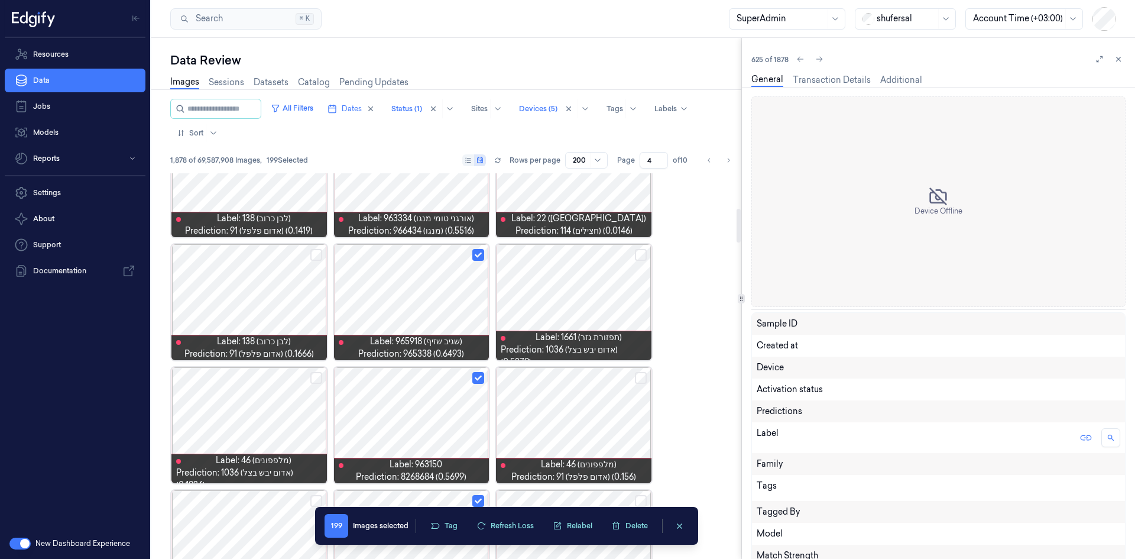
scroll to position [346, 0]
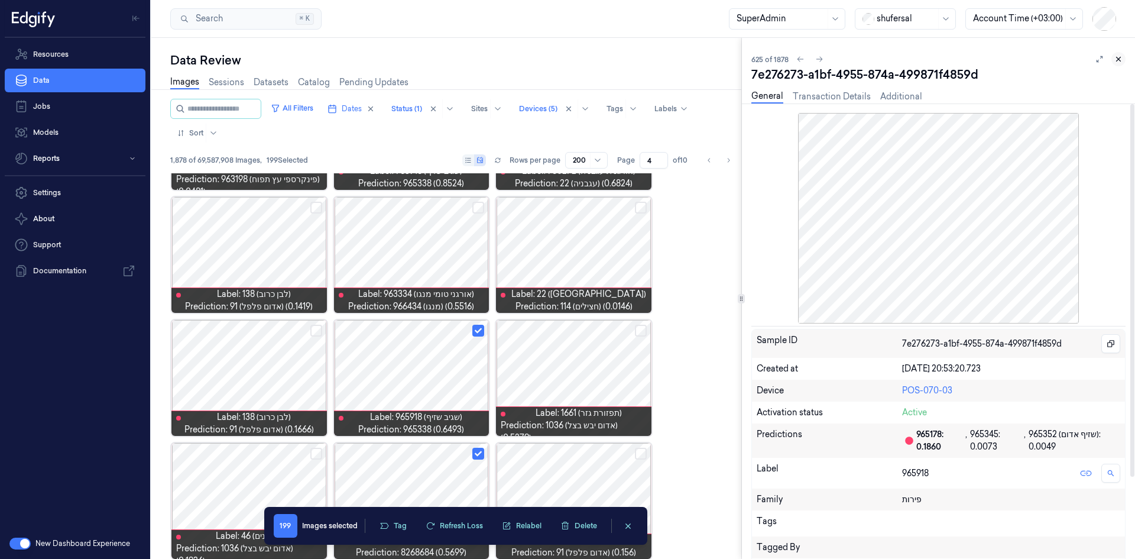
click at [756, 59] on icon at bounding box center [1118, 59] width 8 height 8
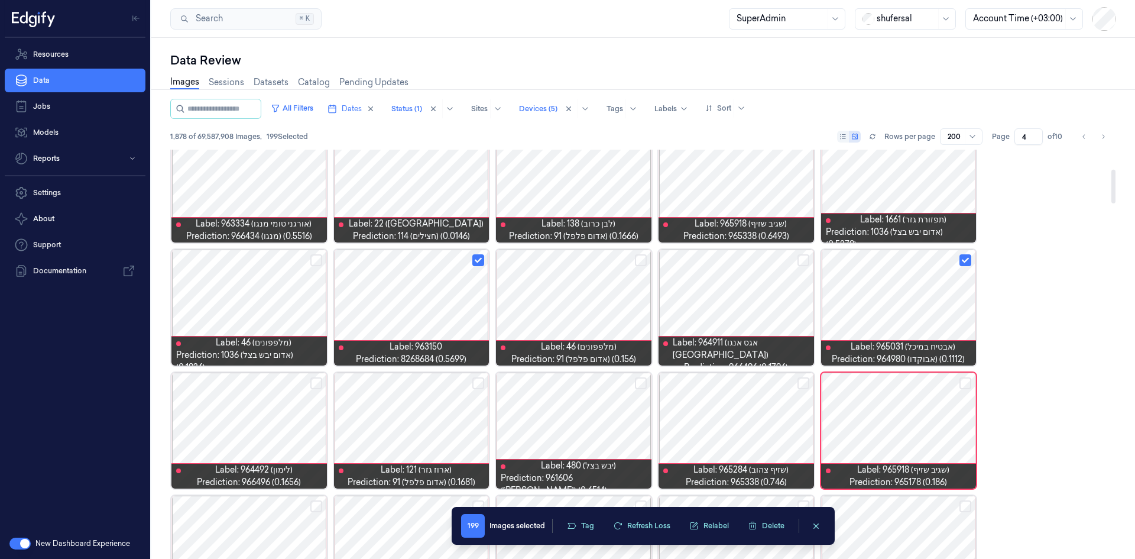
scroll to position [342, 0]
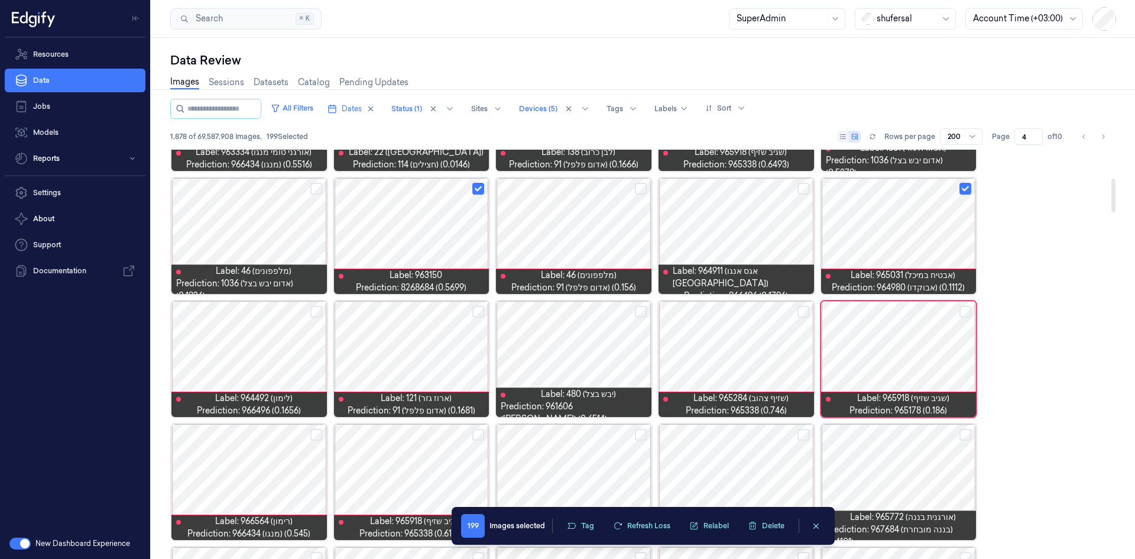
click at [756, 312] on button "Select row" at bounding box center [965, 312] width 12 height 12
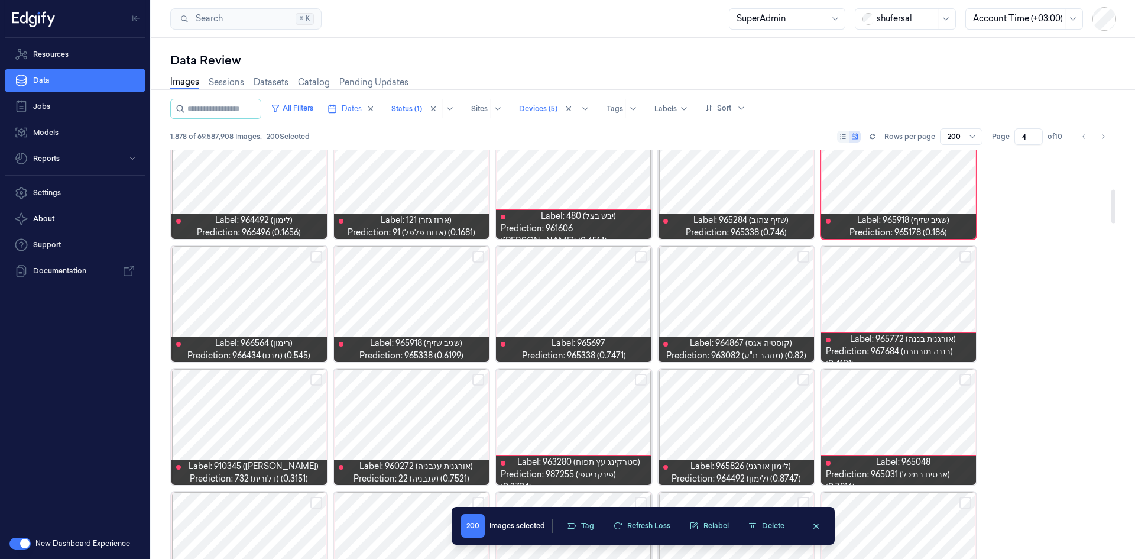
scroll to position [524, 0]
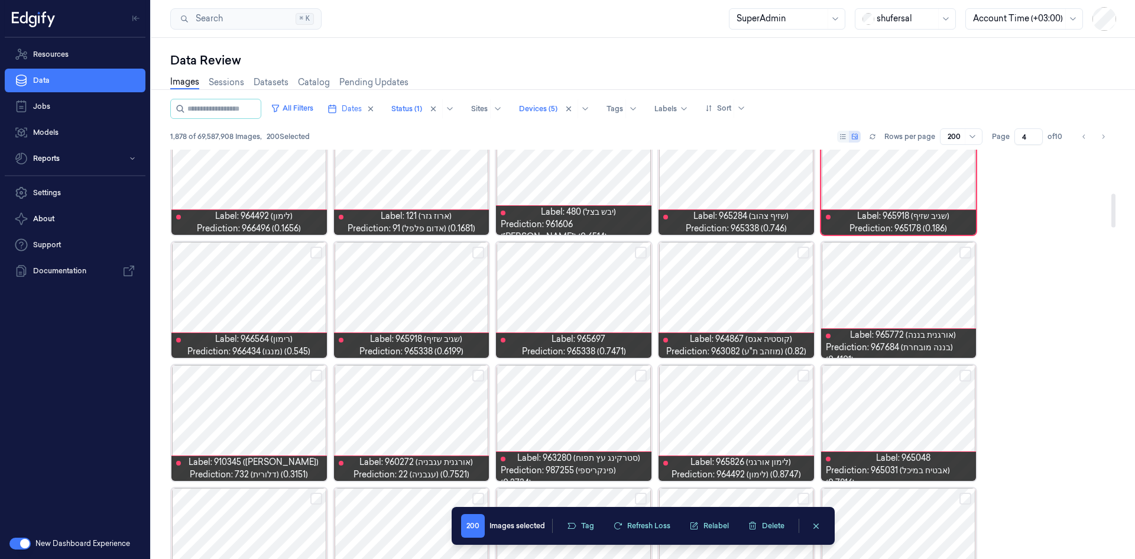
click at [756, 249] on button "Select row" at bounding box center [803, 252] width 12 height 12
click at [638, 255] on button "Select row" at bounding box center [641, 252] width 12 height 12
click at [476, 254] on button "Select row" at bounding box center [478, 252] width 12 height 12
click at [321, 249] on button "Select row" at bounding box center [316, 252] width 12 height 12
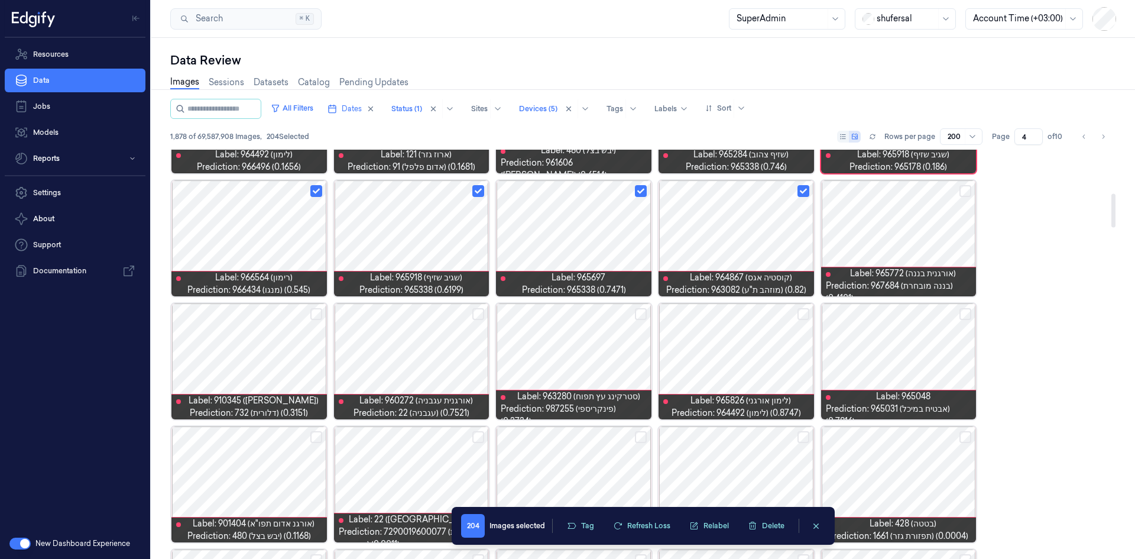
scroll to position [642, 0]
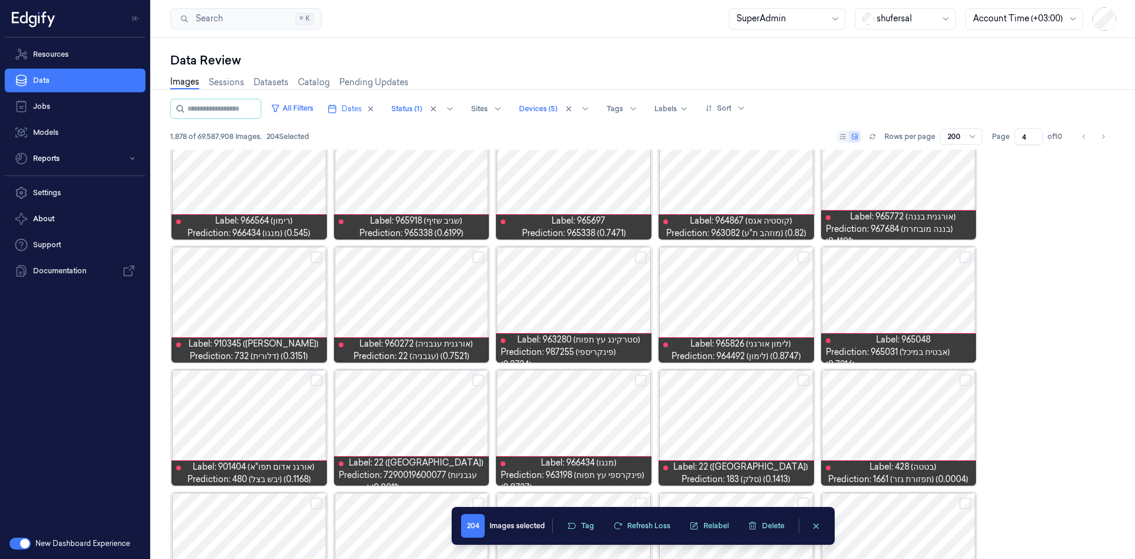
type button "on"
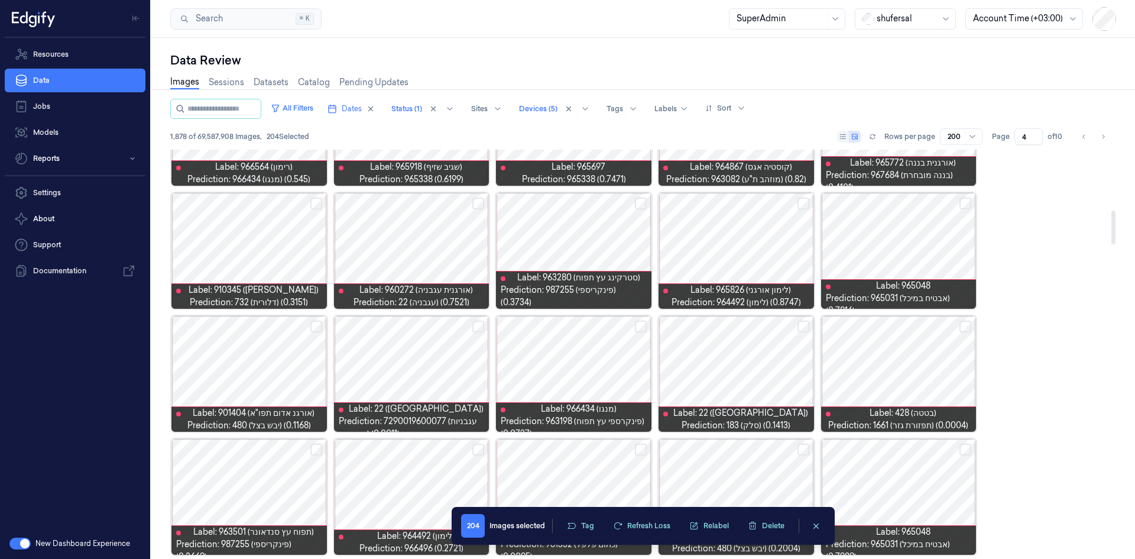
scroll to position [760, 0]
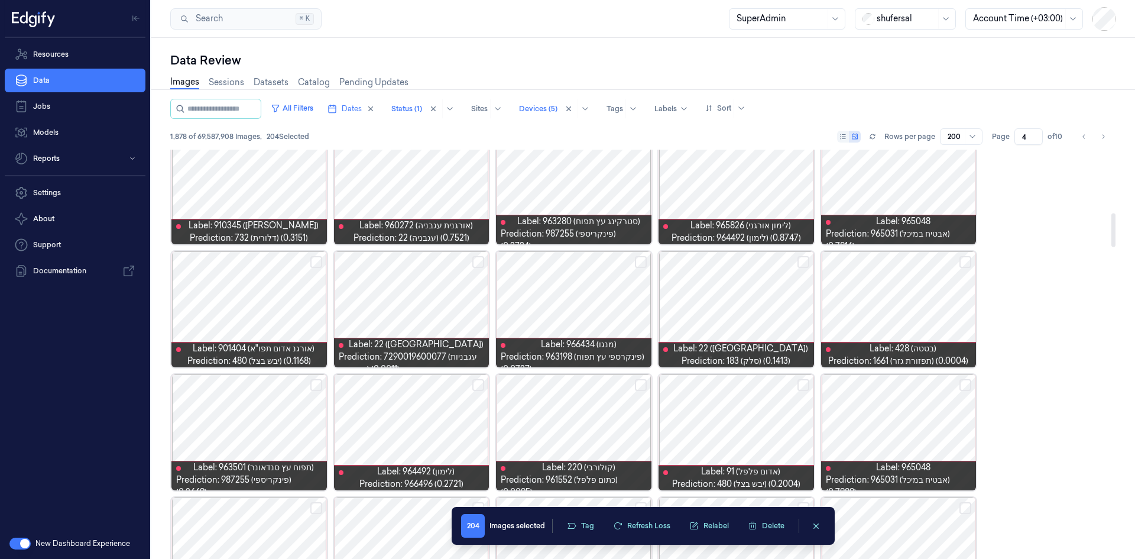
click at [455, 293] on div at bounding box center [411, 309] width 155 height 116
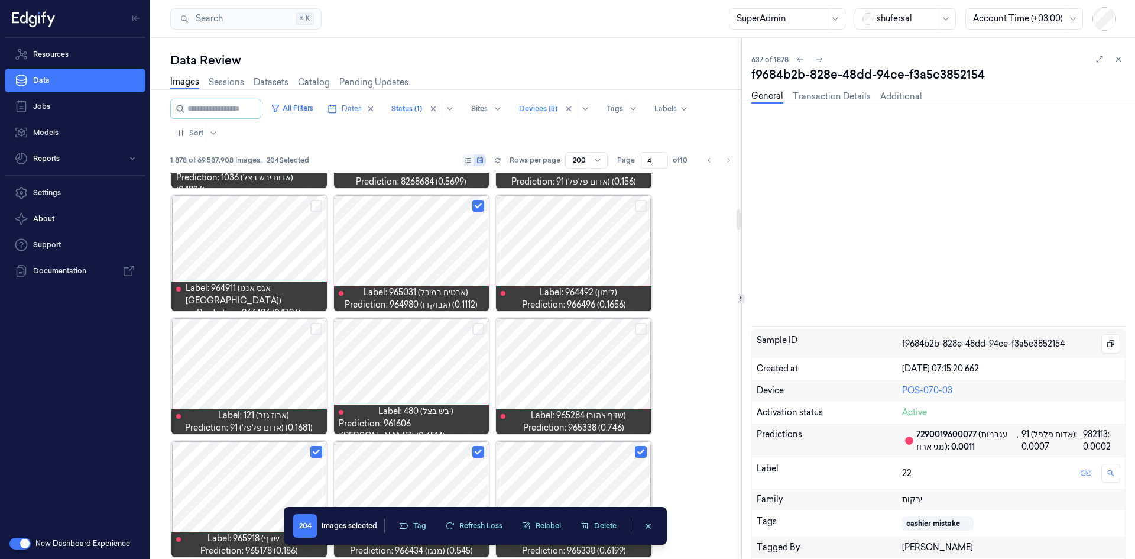
scroll to position [715, 0]
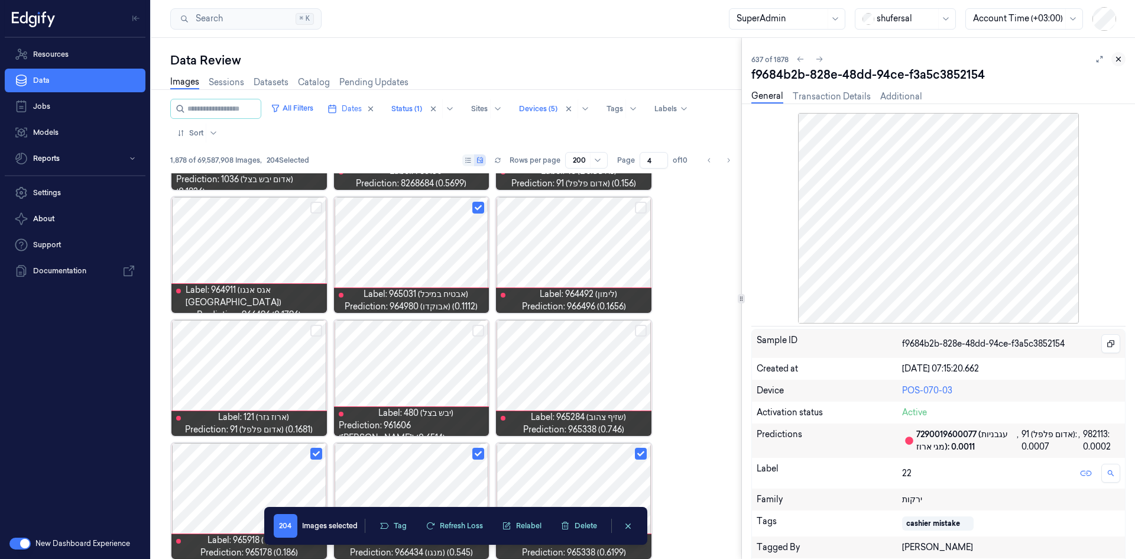
click at [756, 56] on icon at bounding box center [1118, 59] width 8 height 8
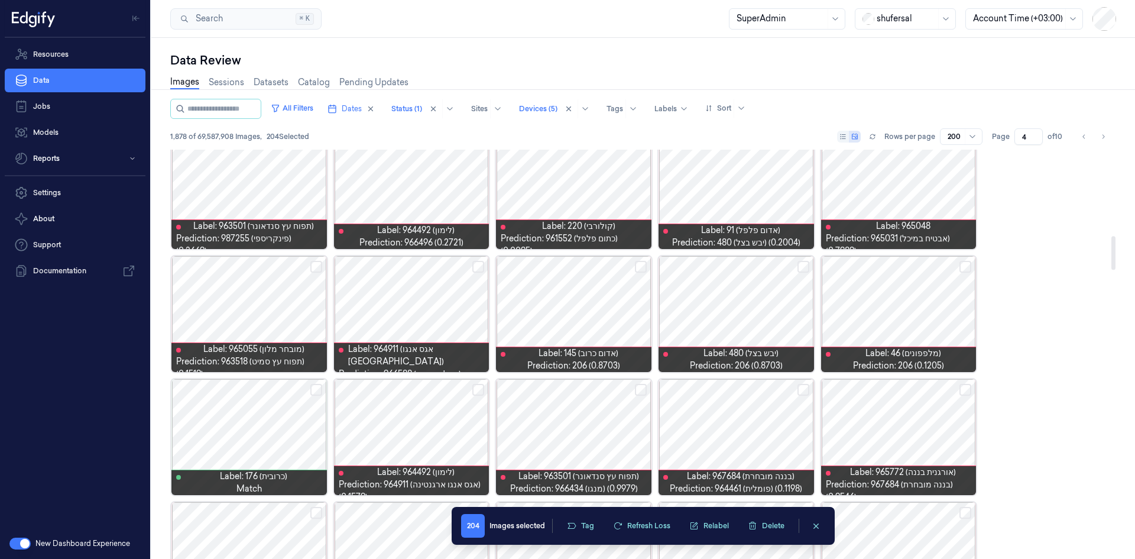
scroll to position [1120, 0]
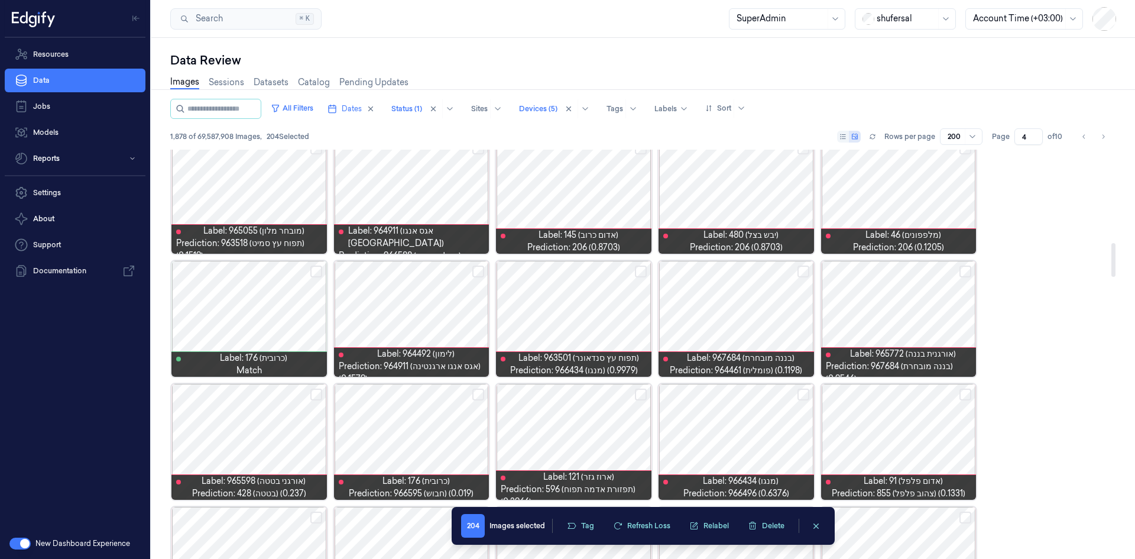
click at [756, 268] on button "Select row" at bounding box center [803, 271] width 12 height 12
click at [314, 267] on button "Select row" at bounding box center [316, 271] width 12 height 12
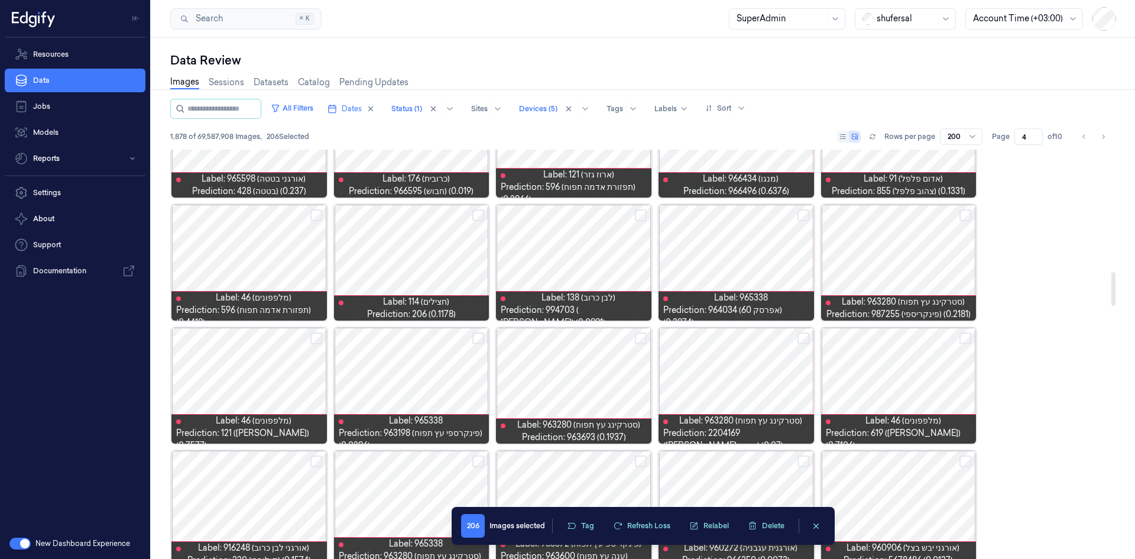
scroll to position [1533, 0]
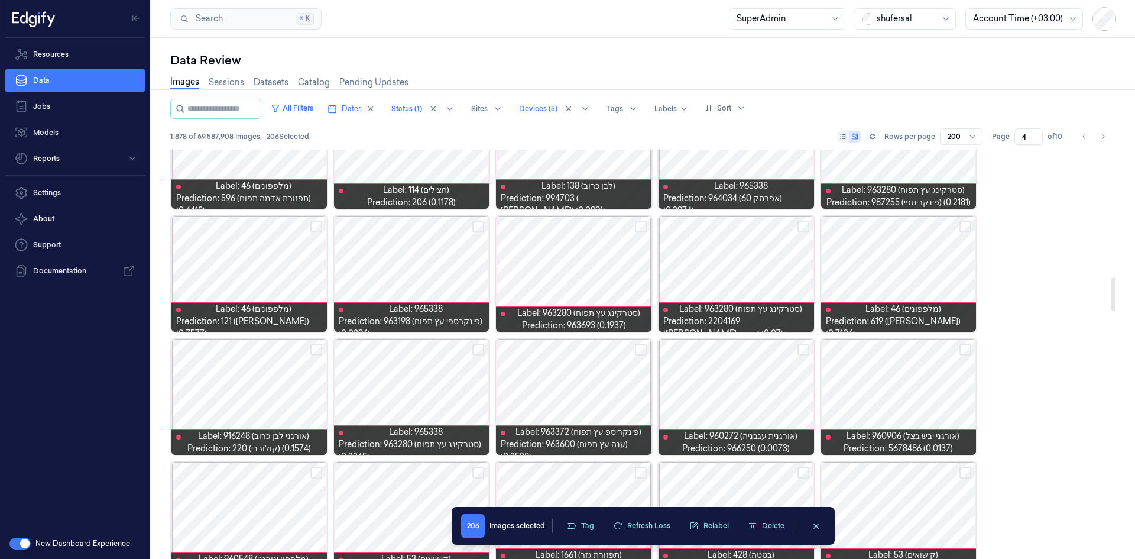
click at [638, 227] on button "Select row" at bounding box center [641, 226] width 12 height 12
click at [270, 263] on div at bounding box center [248, 274] width 155 height 116
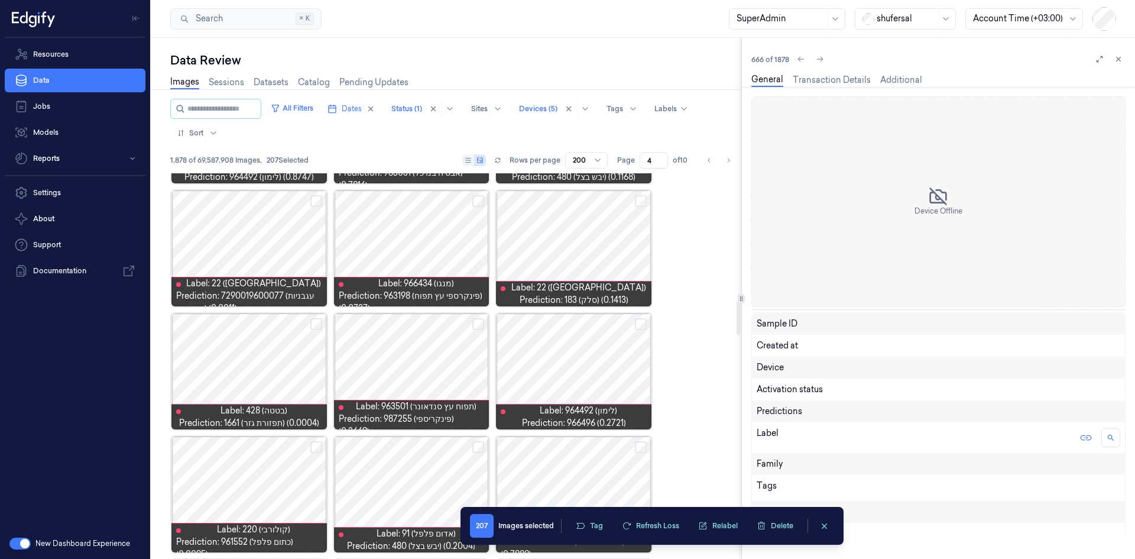
scroll to position [1453, 0]
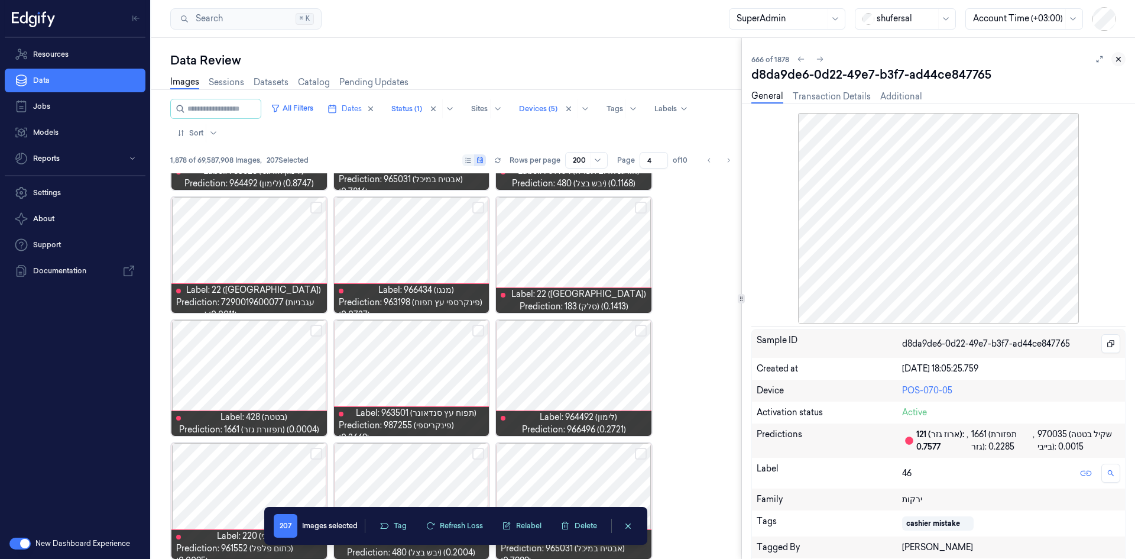
click at [756, 54] on button at bounding box center [1118, 59] width 14 height 14
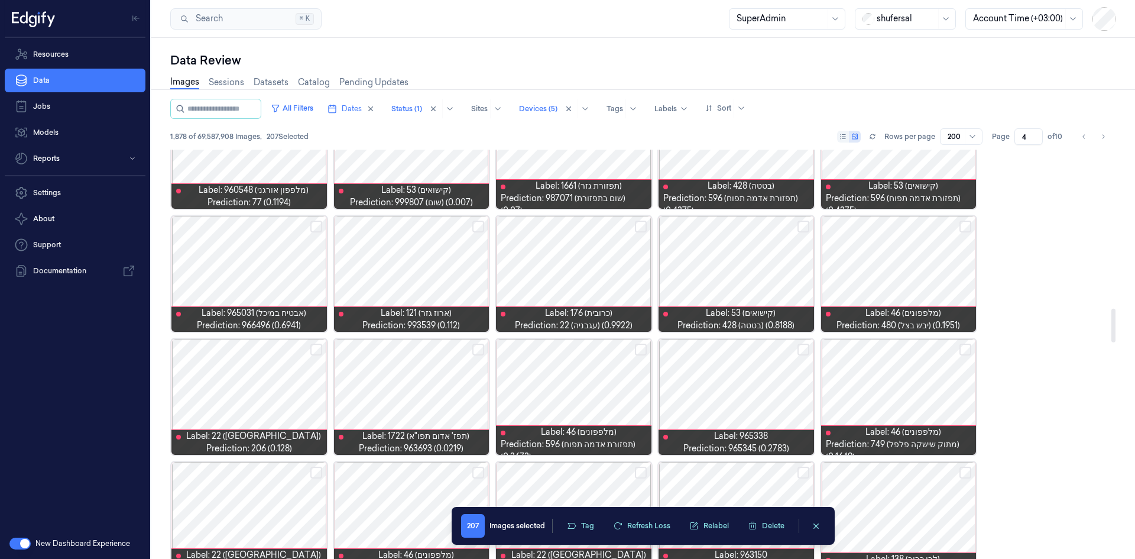
scroll to position [2079, 0]
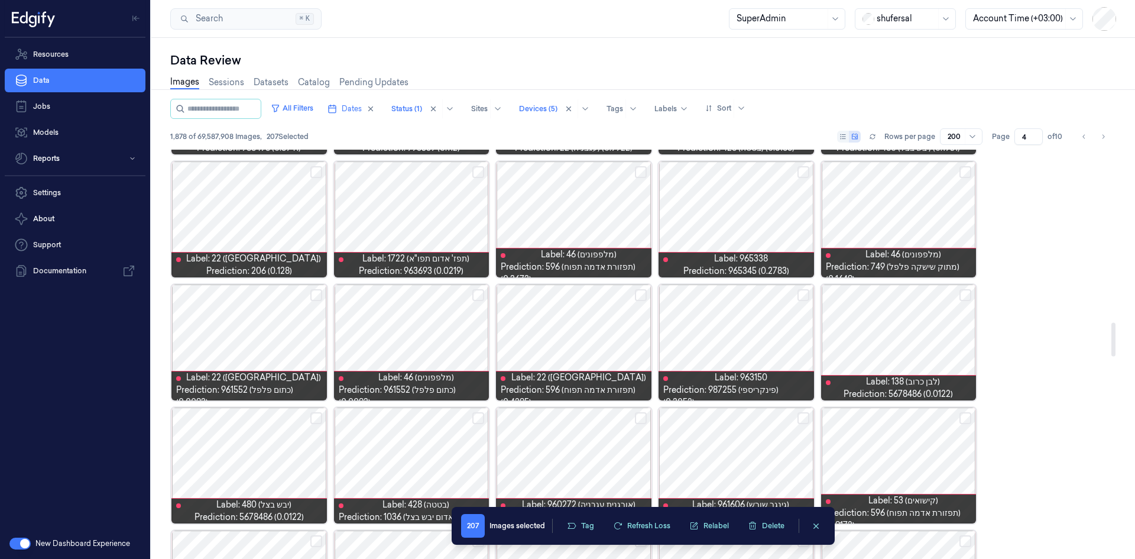
click at [756, 170] on button "Select row" at bounding box center [803, 172] width 12 height 12
click at [756, 294] on button "Select row" at bounding box center [803, 295] width 12 height 12
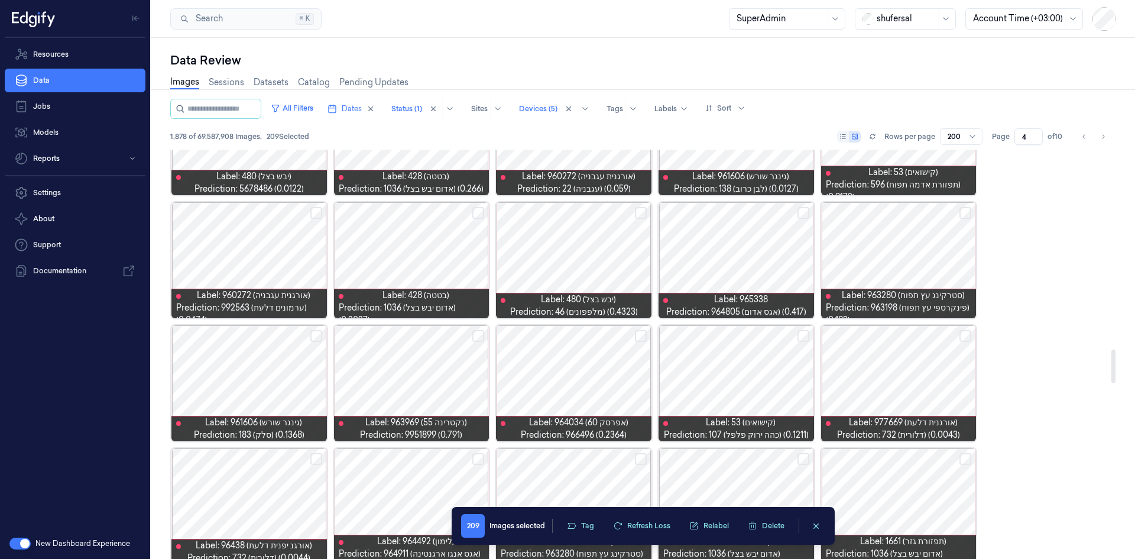
scroll to position [2434, 0]
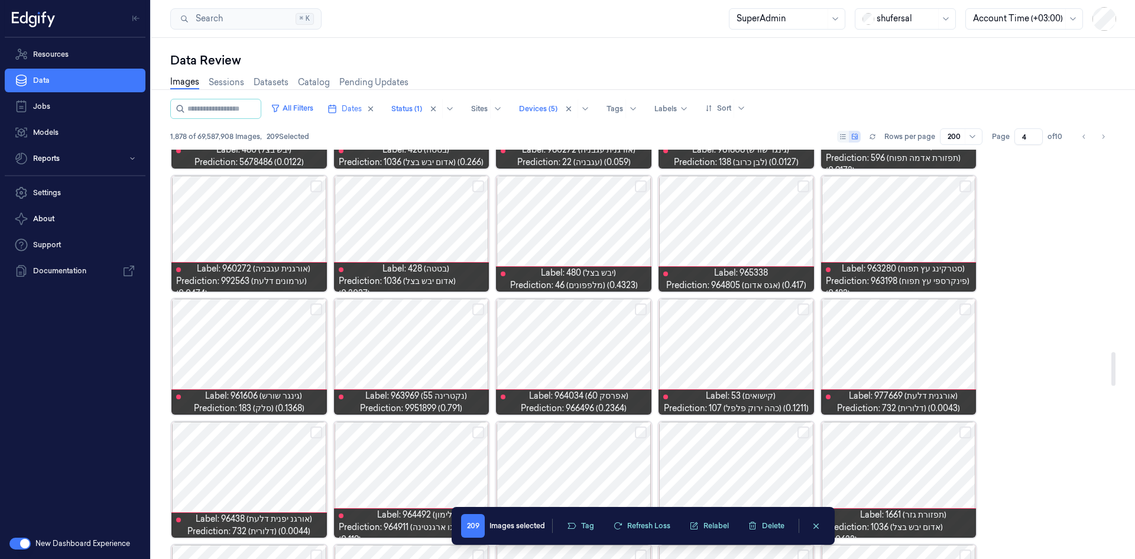
click at [756, 191] on div at bounding box center [735, 234] width 155 height 116
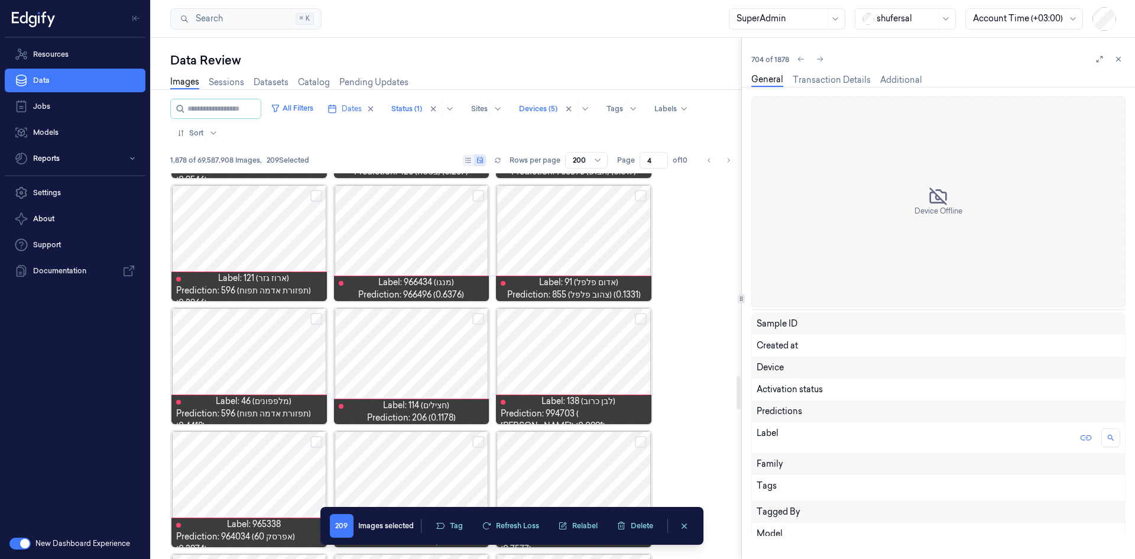
scroll to position [2314, 0]
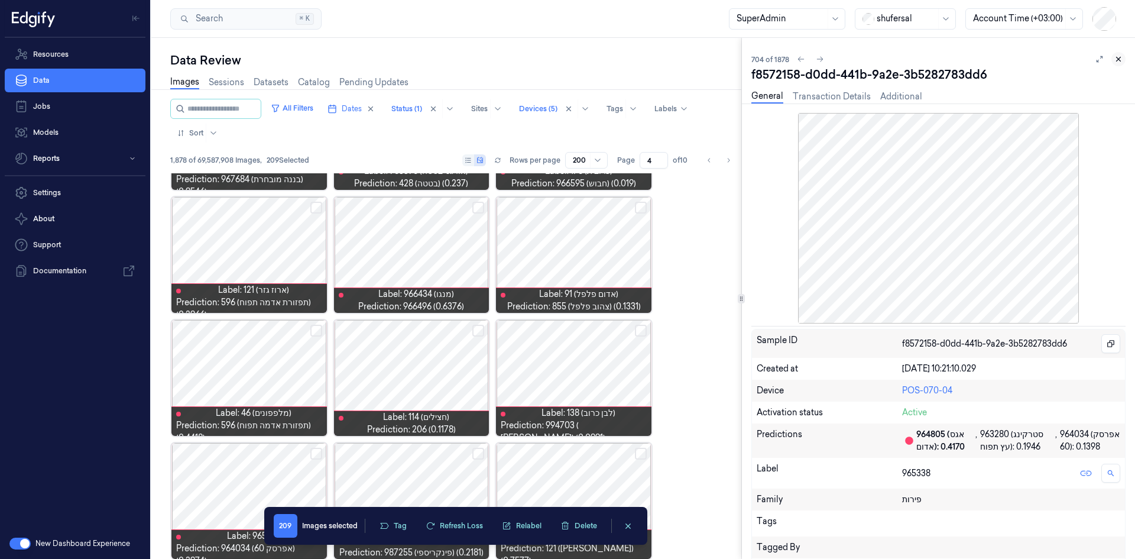
click at [756, 54] on button at bounding box center [1118, 59] width 14 height 14
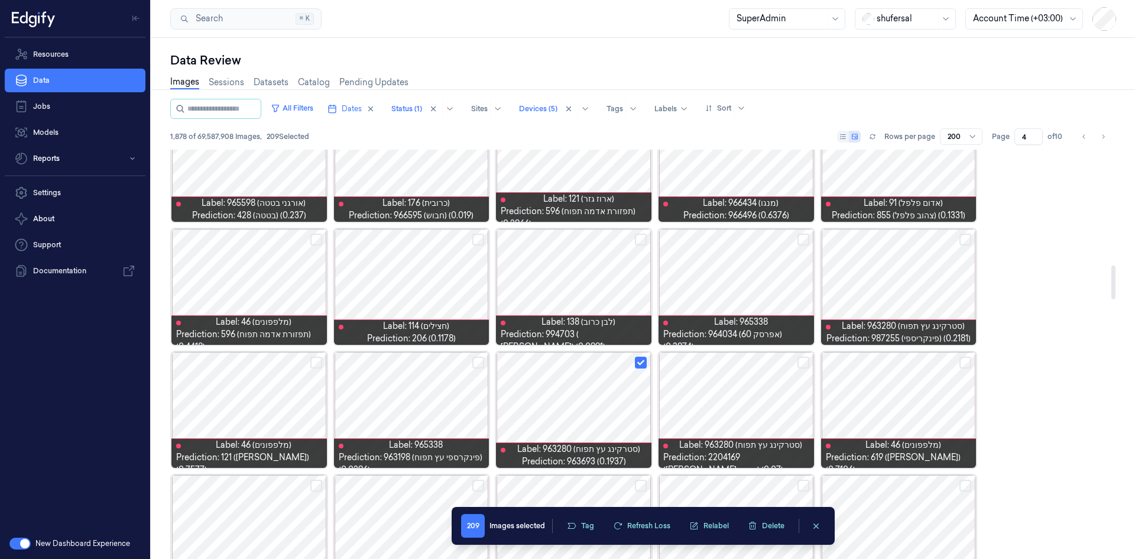
scroll to position [1389, 0]
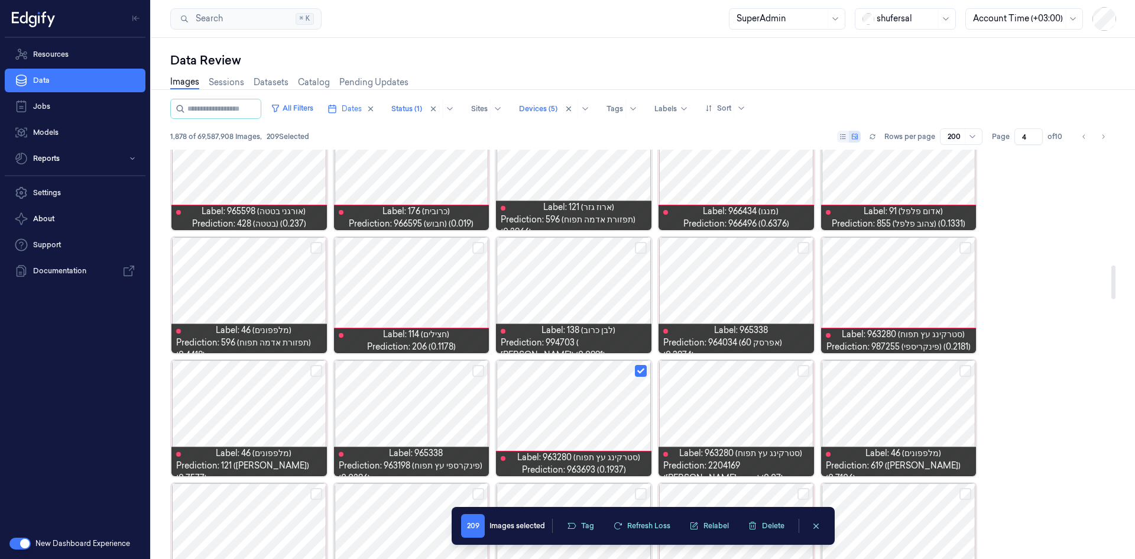
click at [756, 247] on button "Select row" at bounding box center [803, 248] width 12 height 12
click at [756, 247] on button "Select row" at bounding box center [965, 248] width 12 height 12
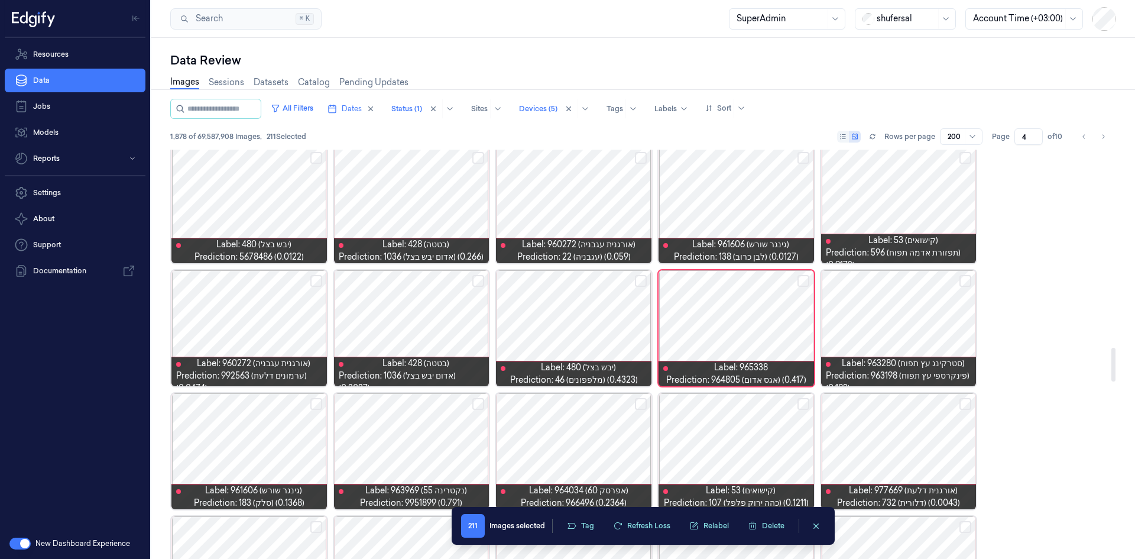
scroll to position [2394, 0]
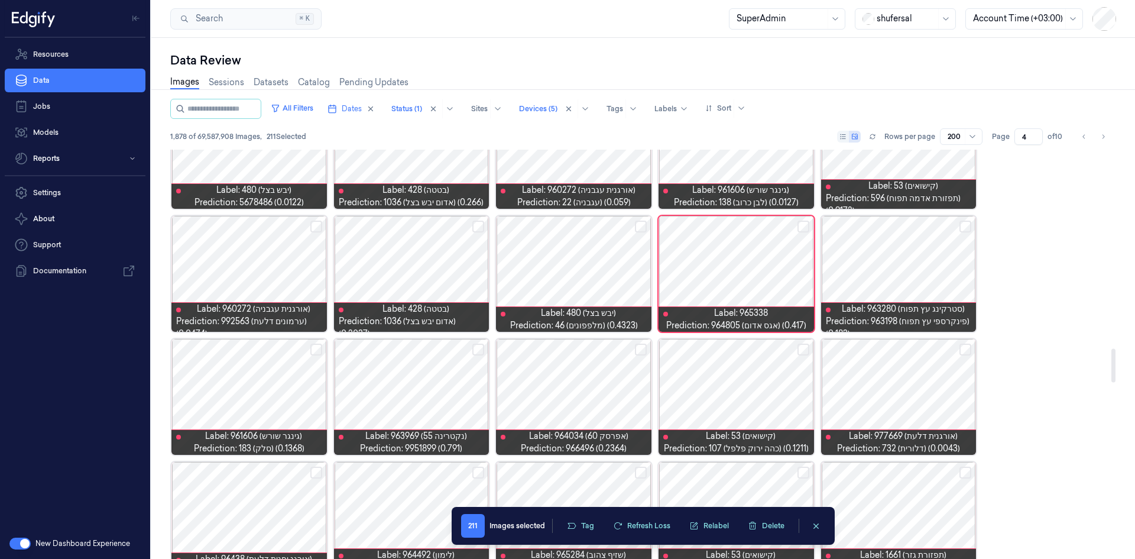
click at [756, 223] on button "Select row" at bounding box center [803, 226] width 12 height 12
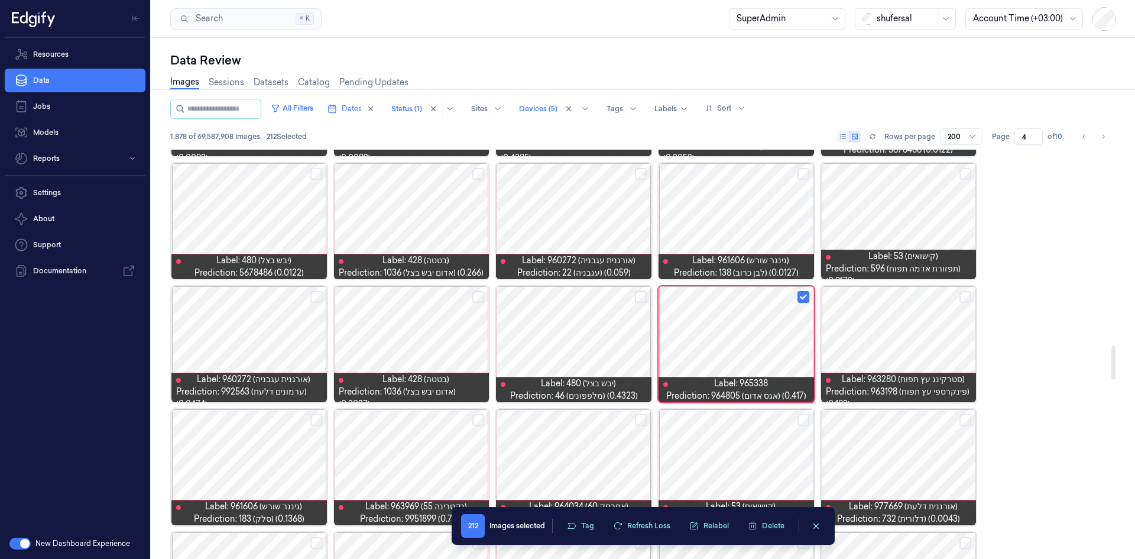
scroll to position [2314, 0]
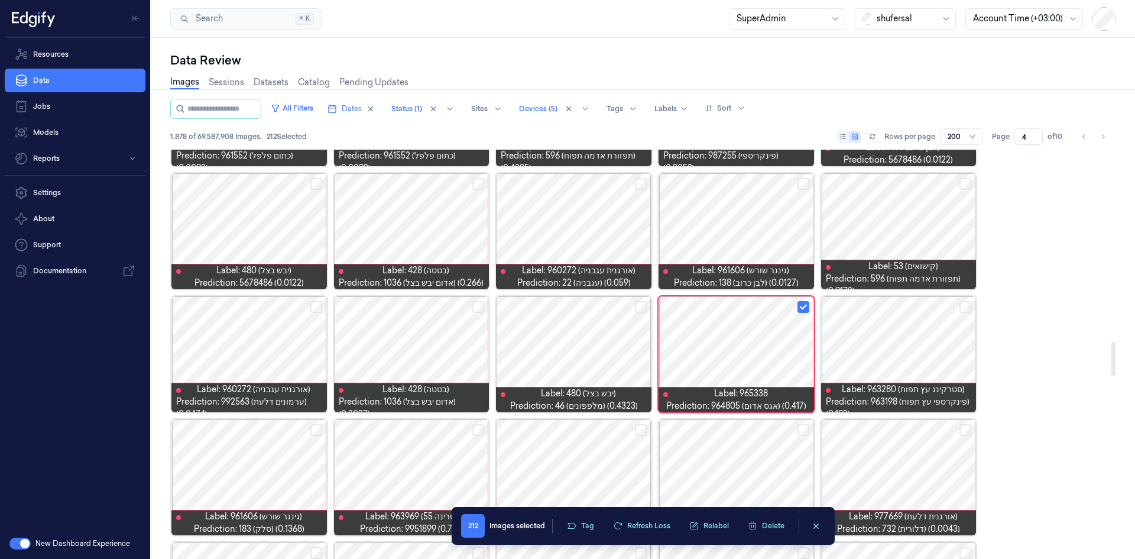
click at [756, 310] on button "Select row" at bounding box center [965, 307] width 12 height 12
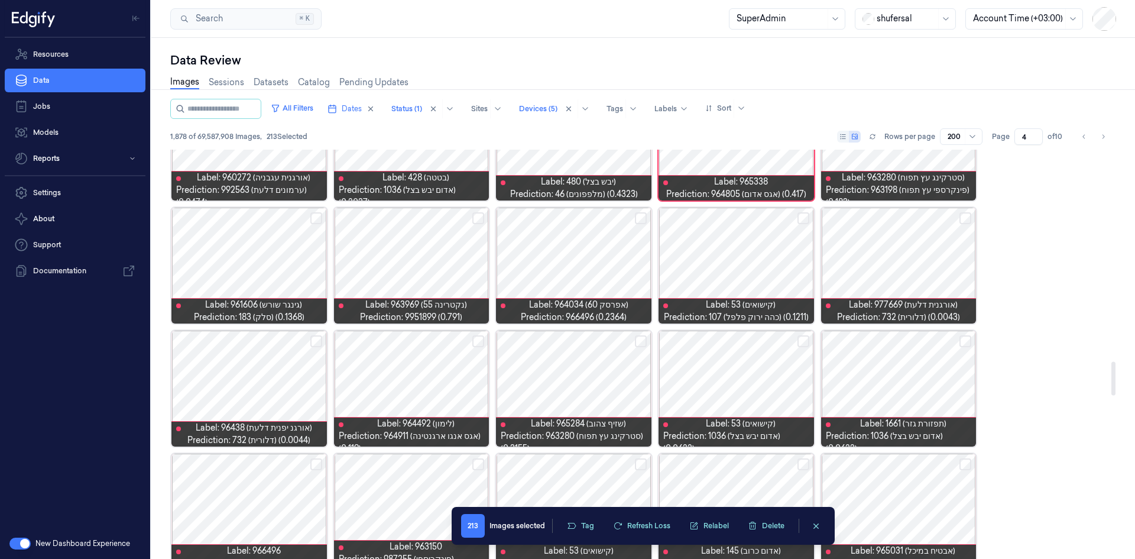
scroll to position [2550, 0]
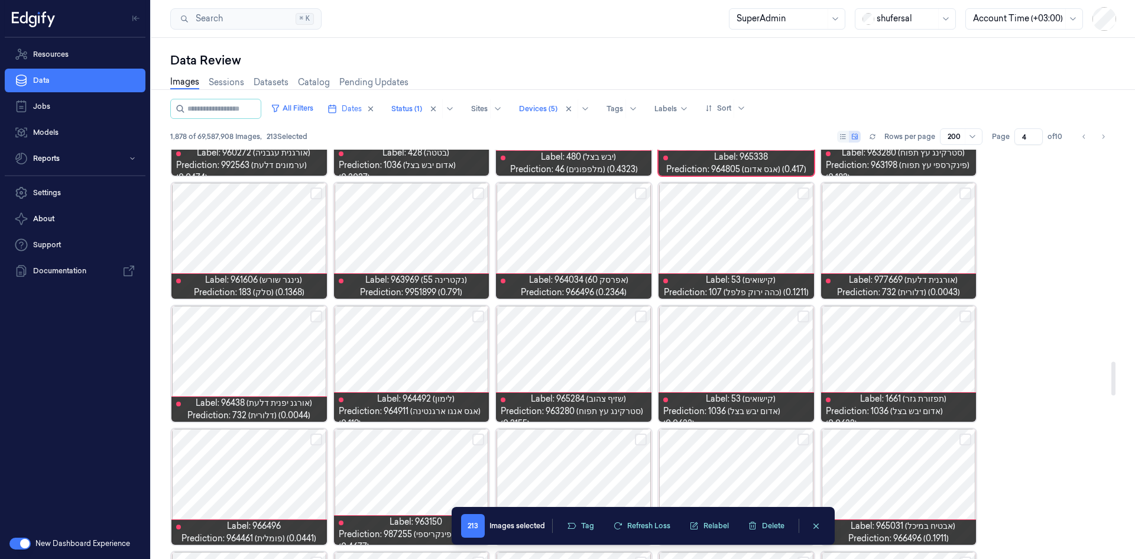
click at [599, 345] on div at bounding box center [573, 364] width 155 height 116
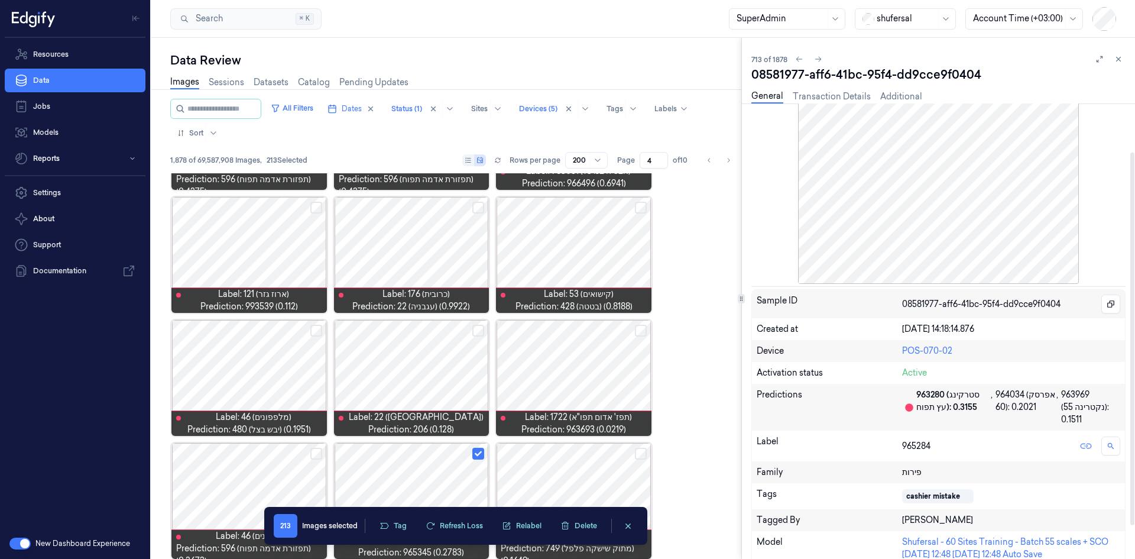
scroll to position [59, 0]
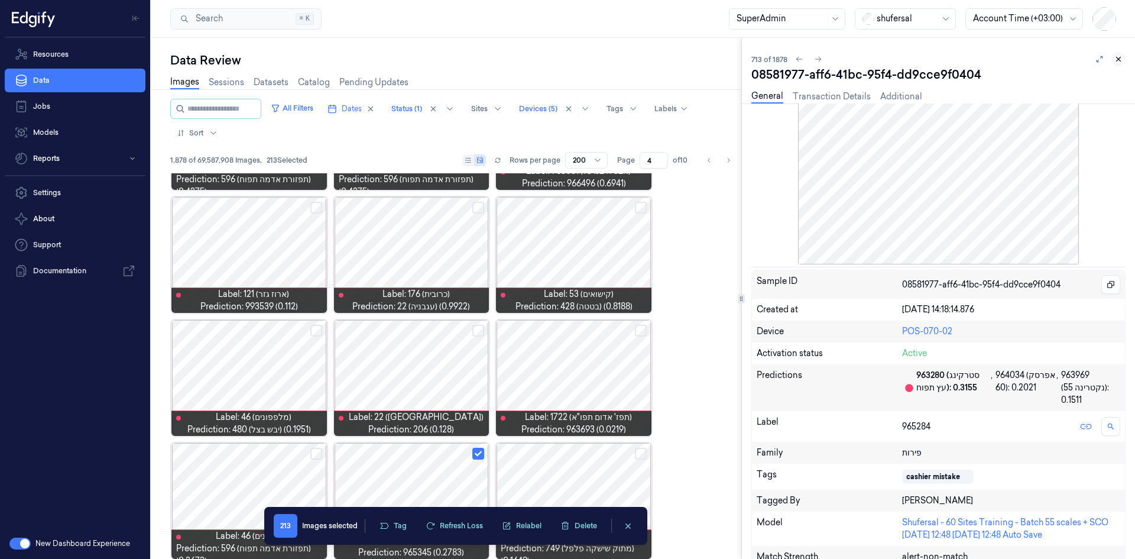
click at [756, 59] on icon at bounding box center [1118, 59] width 8 height 8
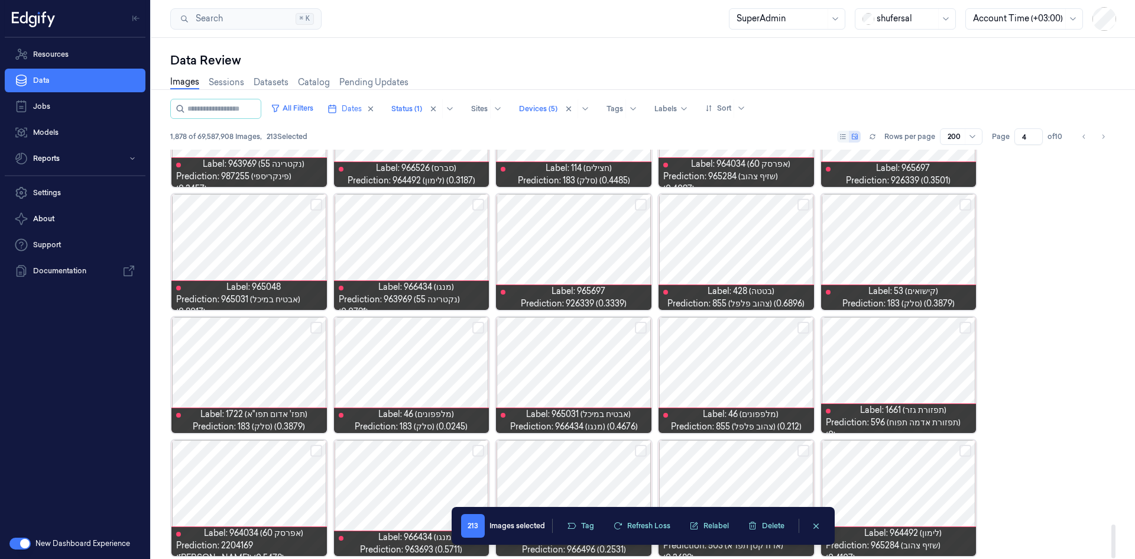
scroll to position [4514, 0]
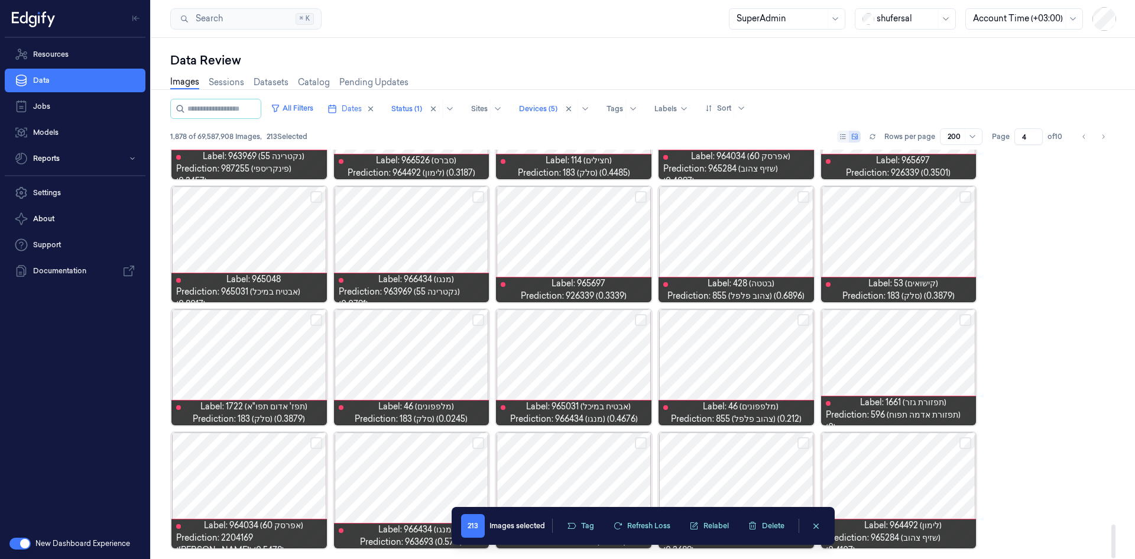
click at [479, 345] on button "Select row" at bounding box center [478, 443] width 12 height 12
click at [756, 345] on button "Select row" at bounding box center [803, 443] width 12 height 12
click at [756, 345] on div at bounding box center [898, 367] width 155 height 116
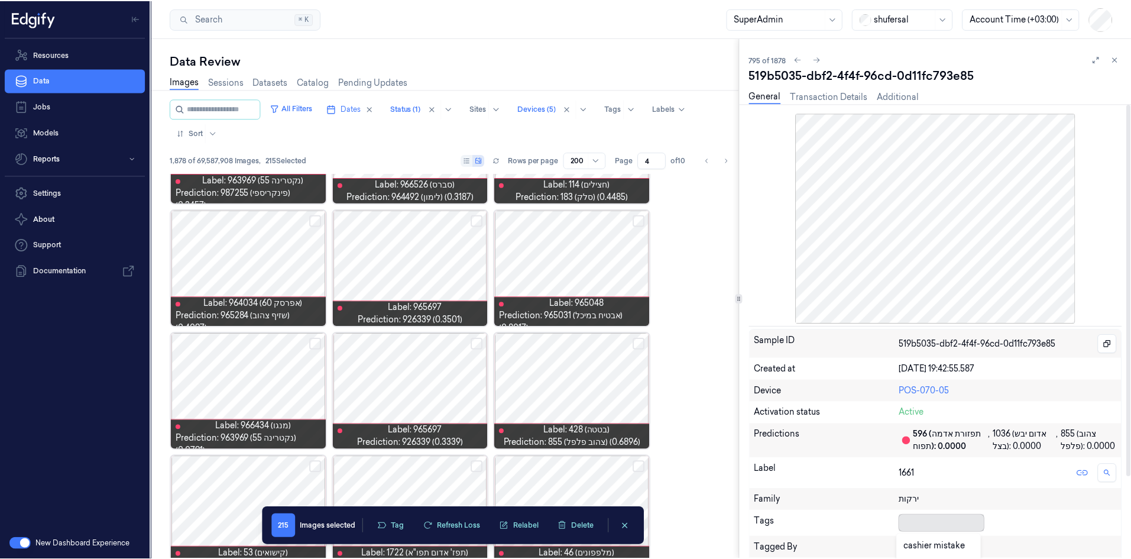
scroll to position [158, 0]
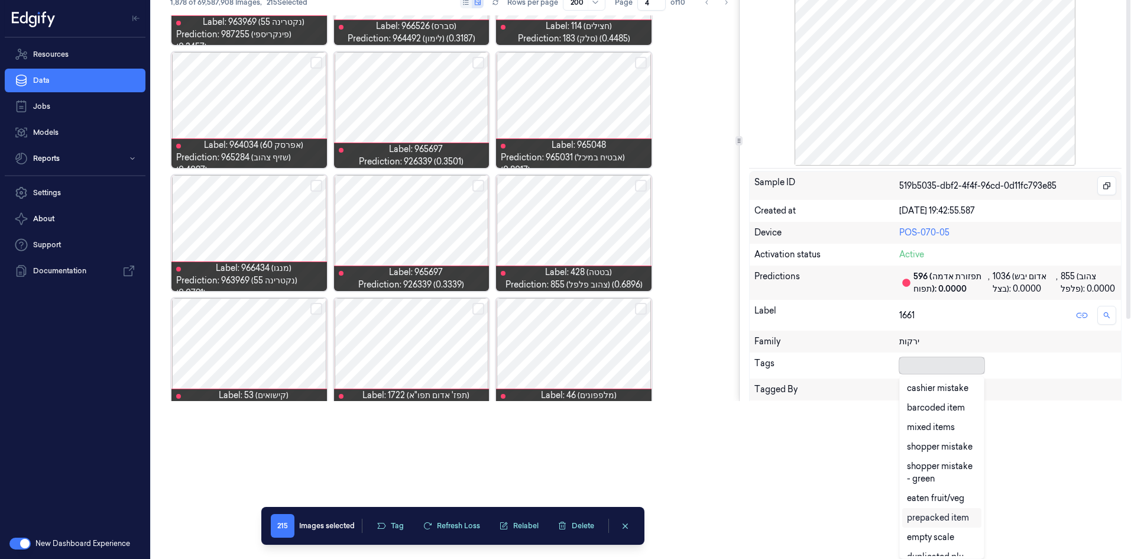
click at [756, 345] on body "Resources Data Jobs Models Reports Settings About Support Documentation New Das…" at bounding box center [565, 121] width 1131 height 559
click at [756, 345] on div "cashier mistake" at bounding box center [937, 388] width 61 height 12
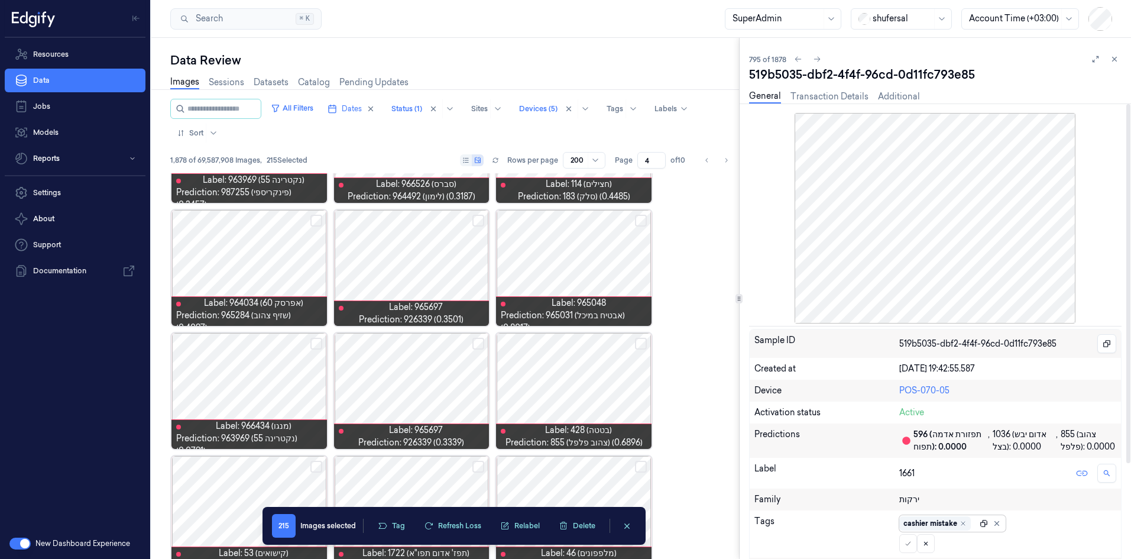
click at [756, 345] on div "Sample ID 519b5035-dbf2-4f4f-96cd-0d11fc793e85 Created at [DATE] 19:42:55.587 D…" at bounding box center [935, 504] width 372 height 351
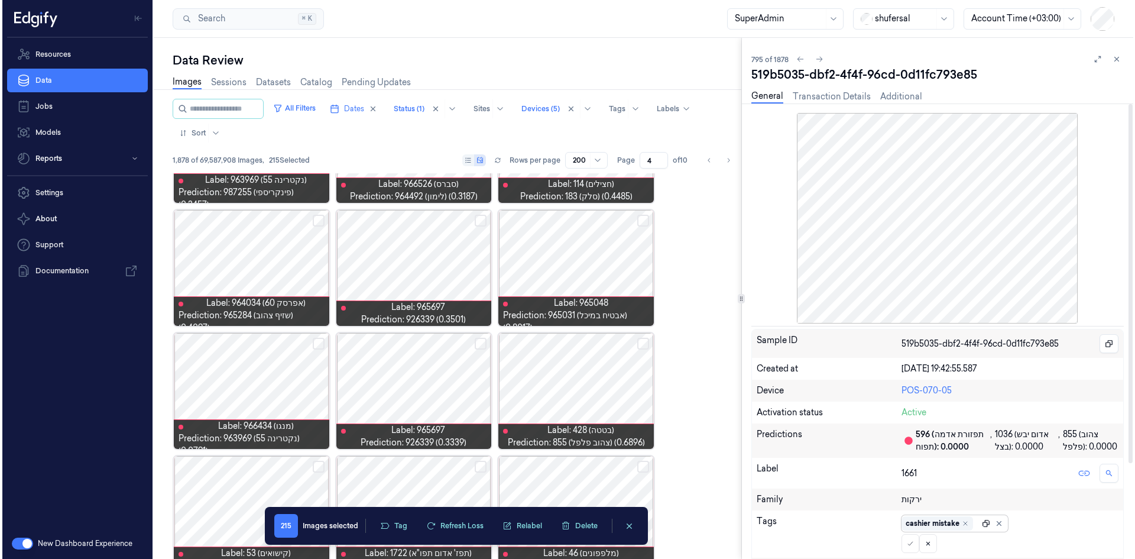
scroll to position [0, 0]
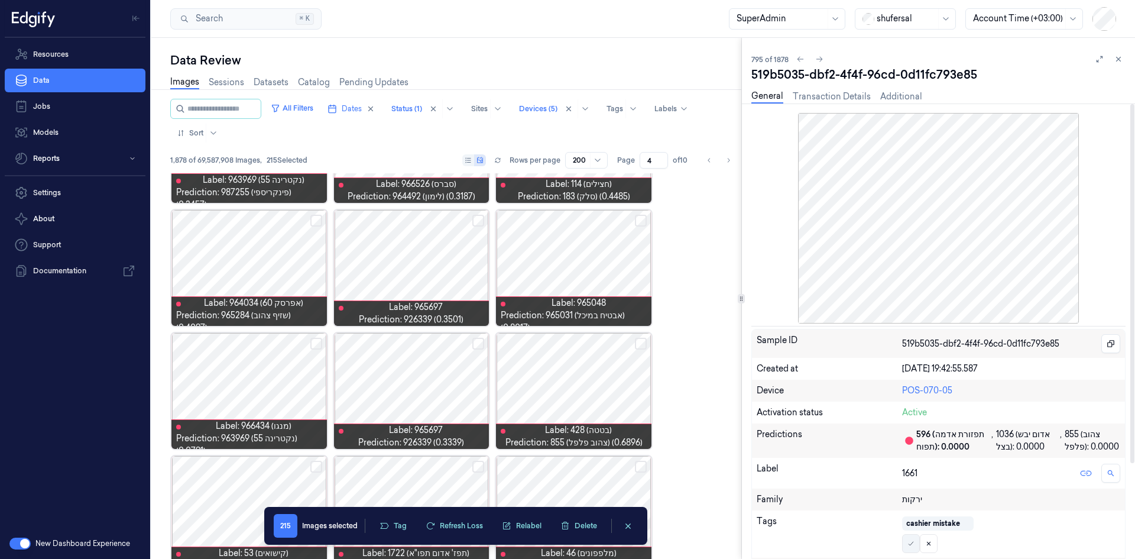
click at [756, 345] on button at bounding box center [911, 543] width 18 height 19
click at [756, 61] on button at bounding box center [1118, 59] width 14 height 14
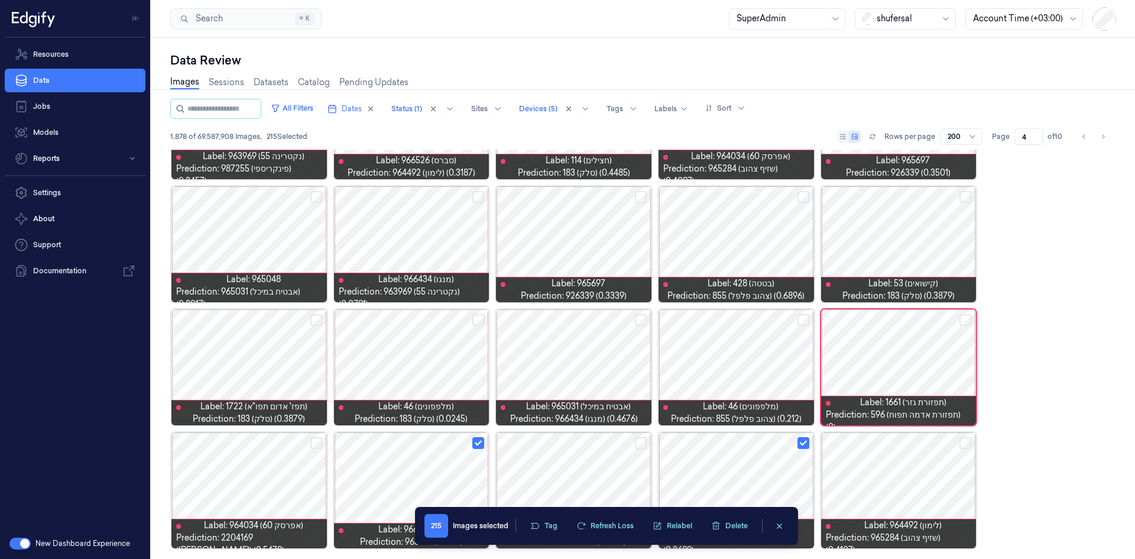
scroll to position [4514, 0]
click at [756, 345] on div at bounding box center [735, 367] width 155 height 116
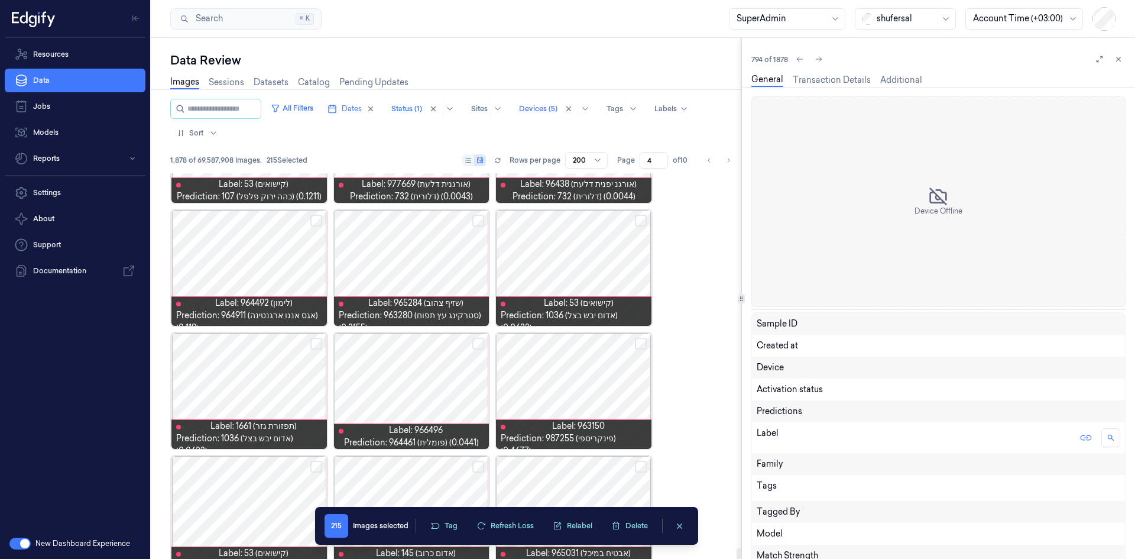
scroll to position [7587, 0]
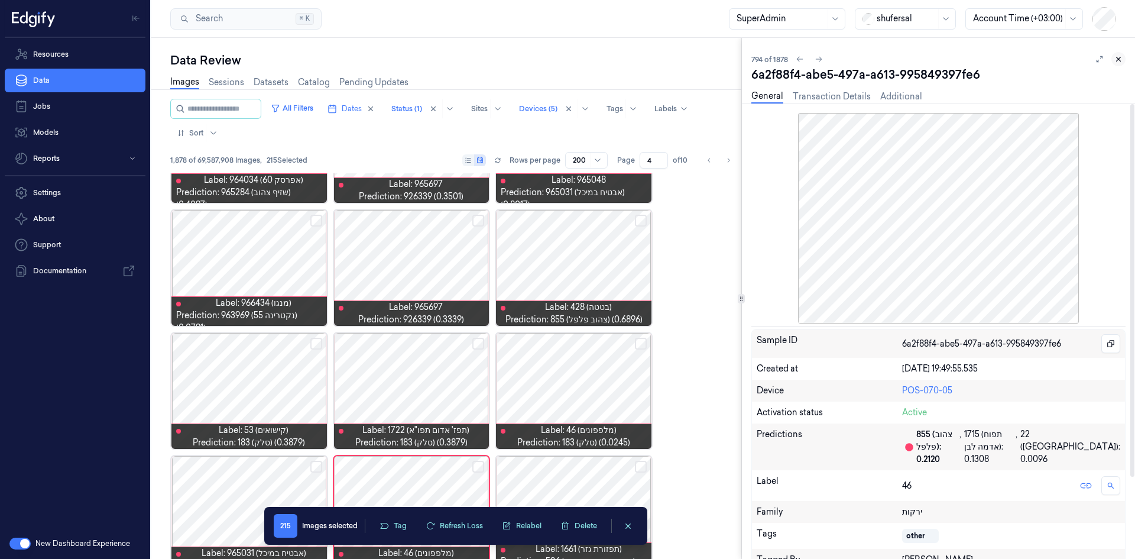
click at [756, 57] on icon at bounding box center [1118, 59] width 8 height 8
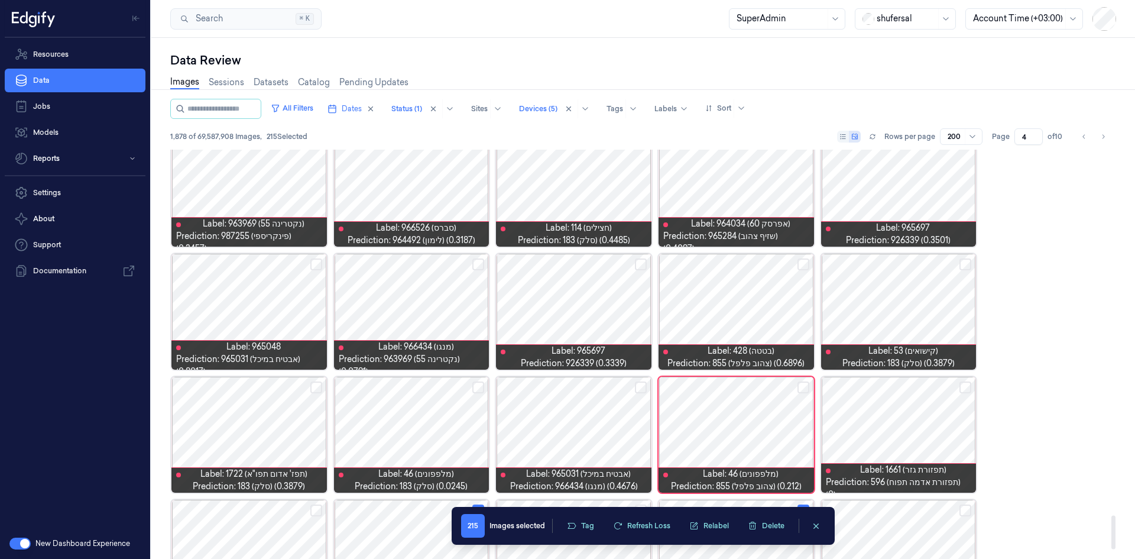
scroll to position [4395, 0]
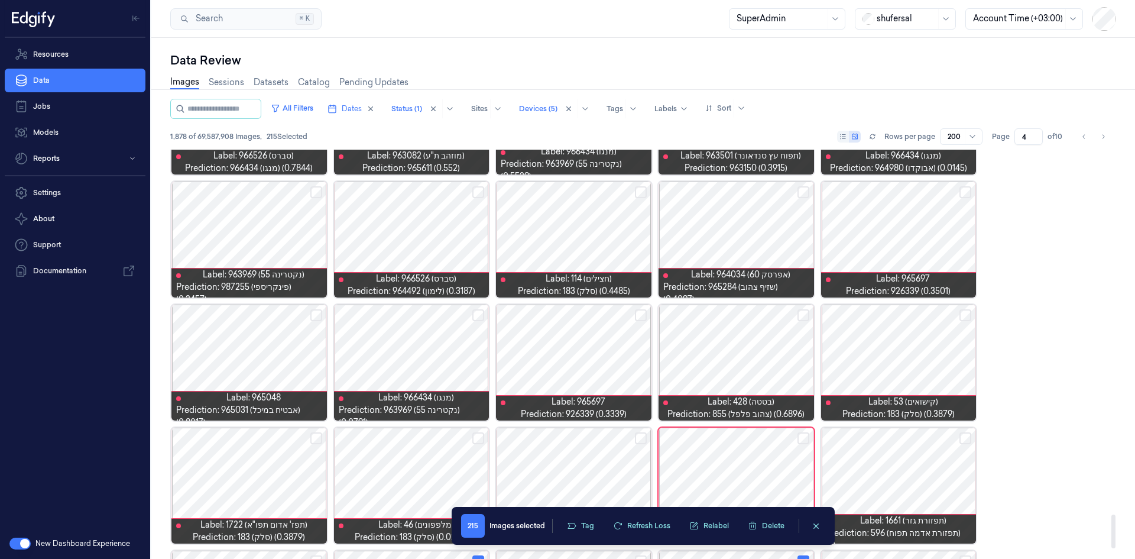
click at [638, 311] on button "Select row" at bounding box center [641, 315] width 12 height 12
click at [756, 227] on div at bounding box center [735, 239] width 155 height 116
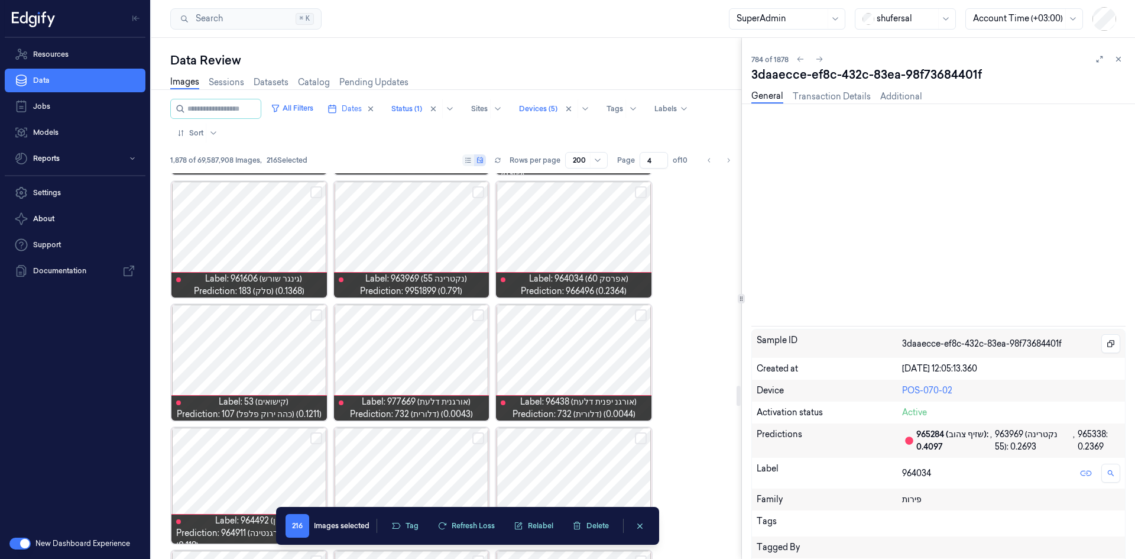
scroll to position [4281, 0]
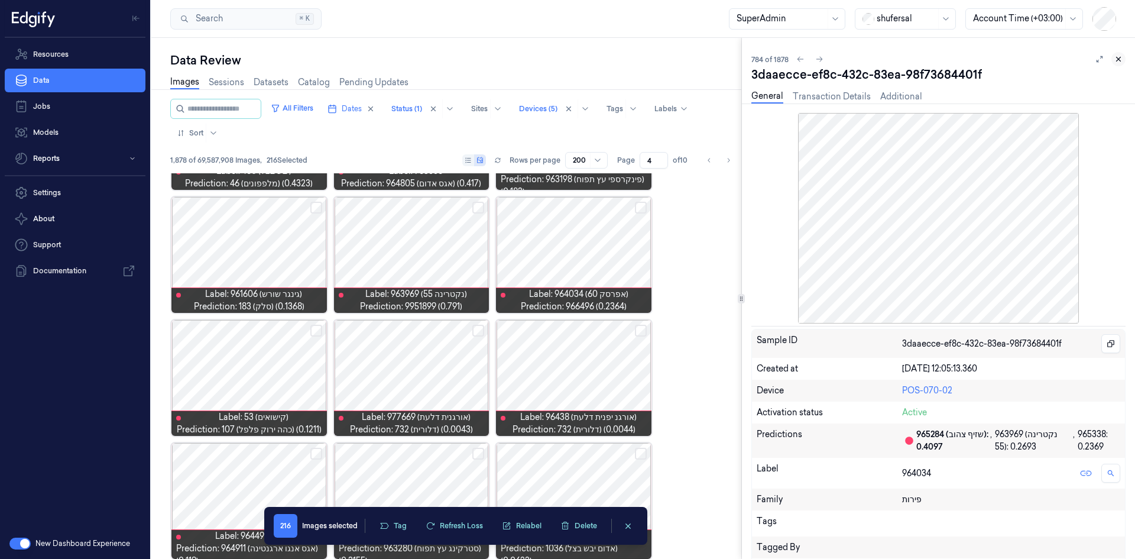
click at [756, 60] on icon at bounding box center [1119, 59] width 4 height 4
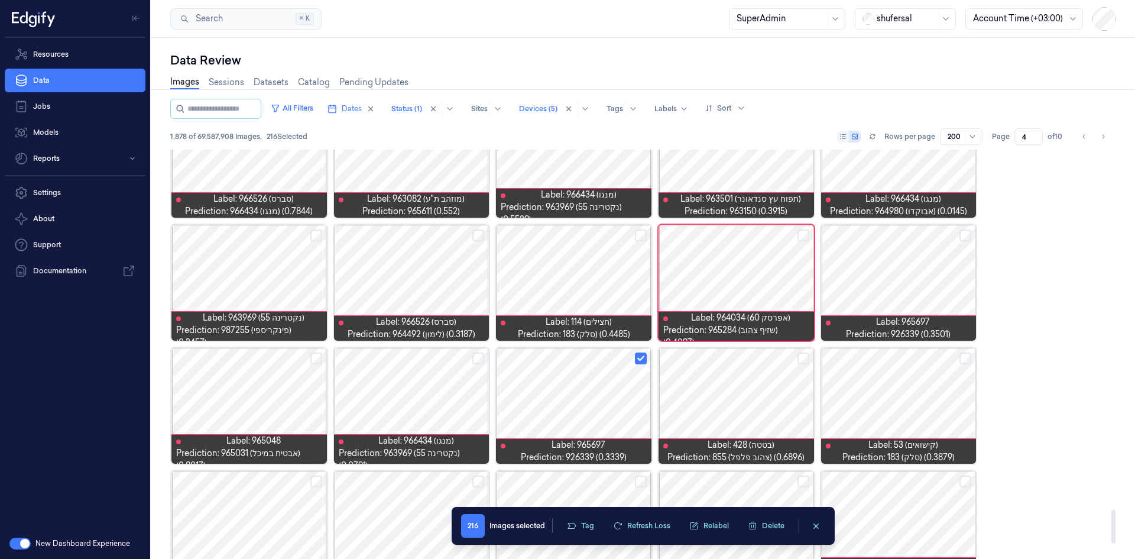
scroll to position [4336, 0]
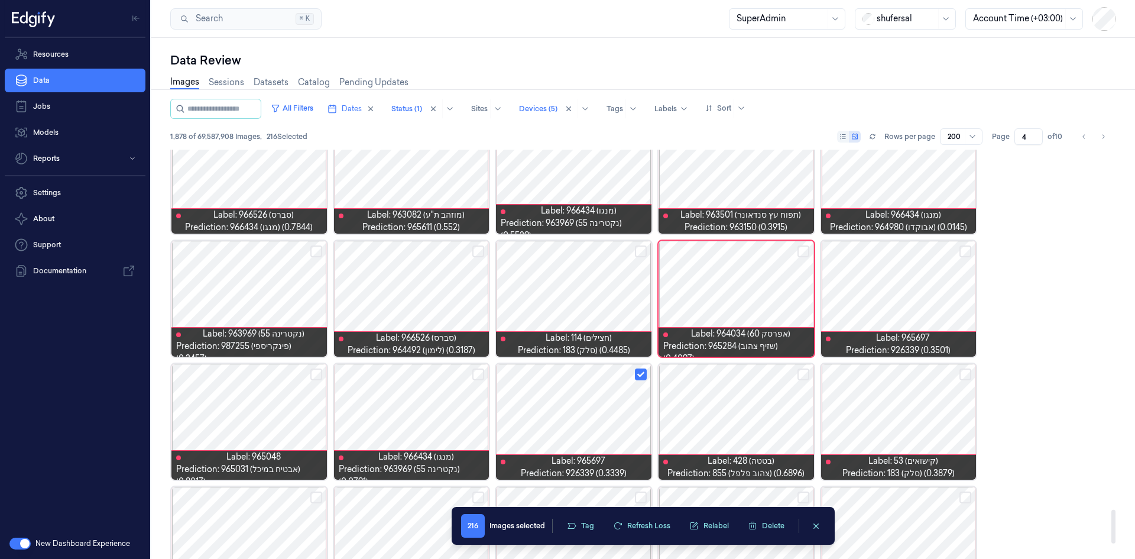
click at [319, 253] on button "Select row" at bounding box center [316, 251] width 12 height 12
click at [756, 249] on button "Select row" at bounding box center [803, 251] width 12 height 12
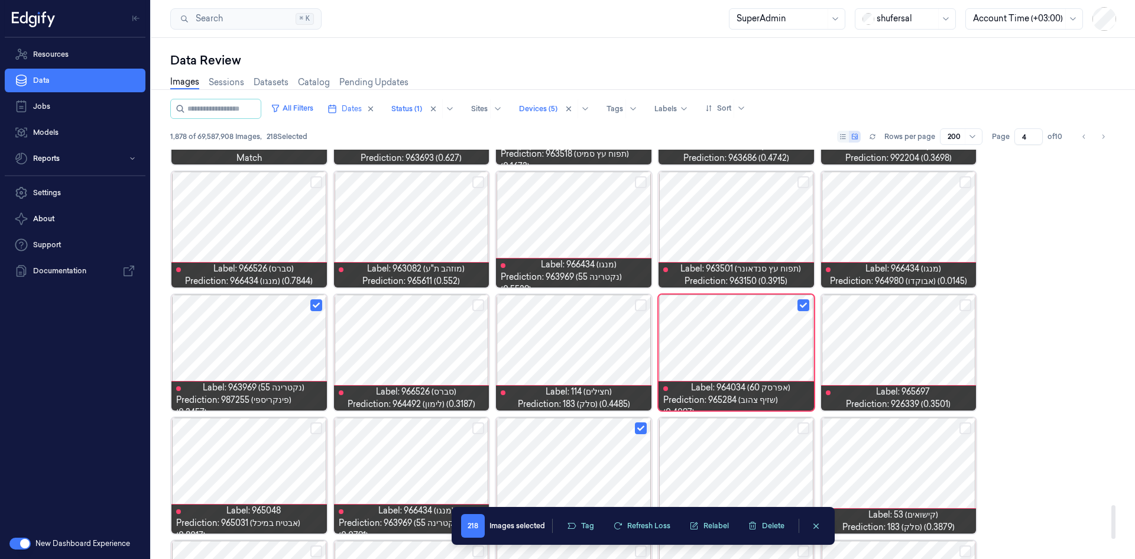
scroll to position [4281, 0]
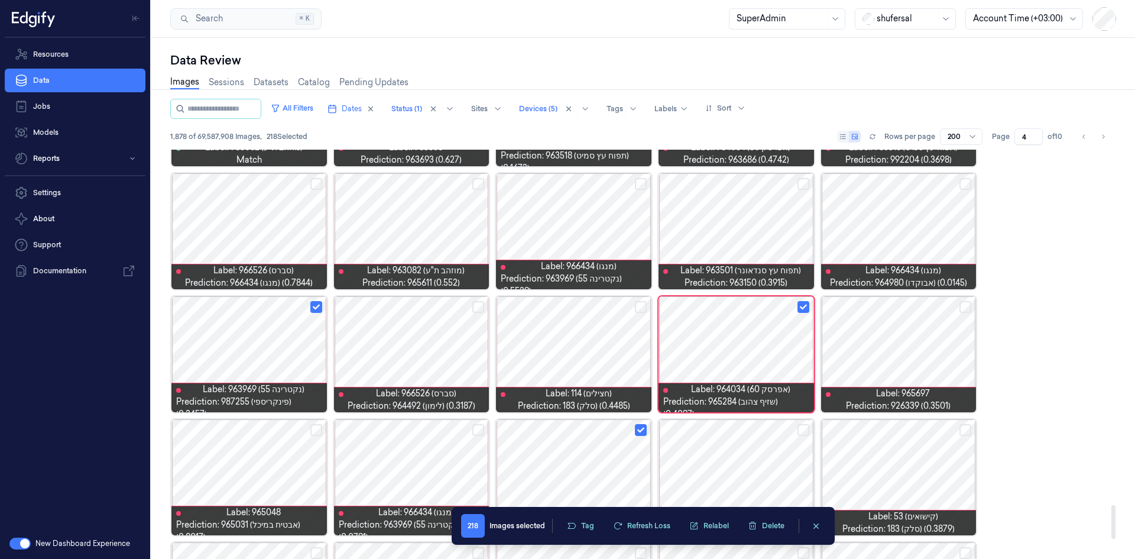
click at [756, 307] on button "Select row" at bounding box center [965, 307] width 12 height 12
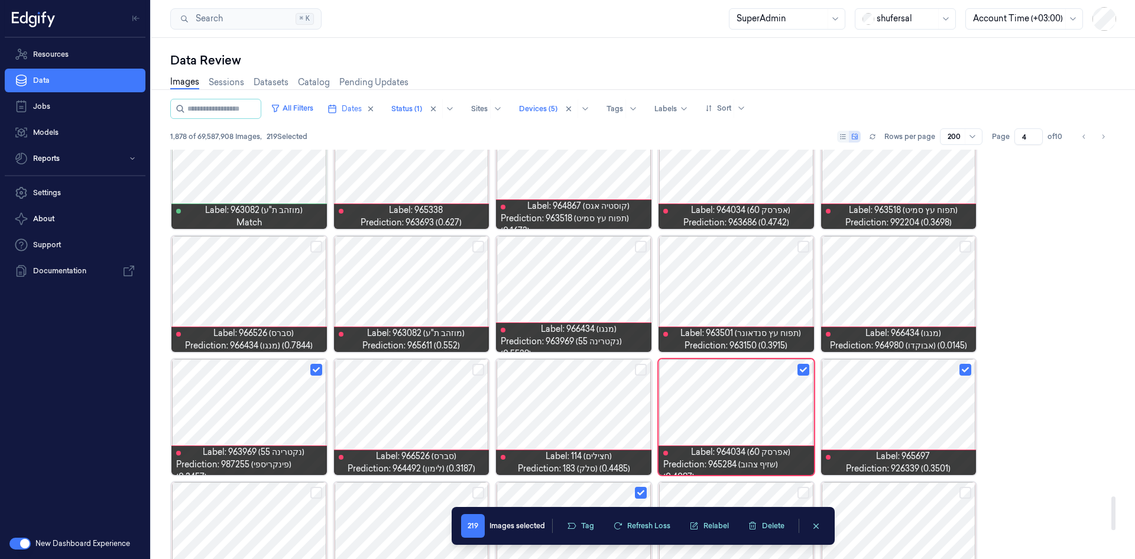
scroll to position [4162, 0]
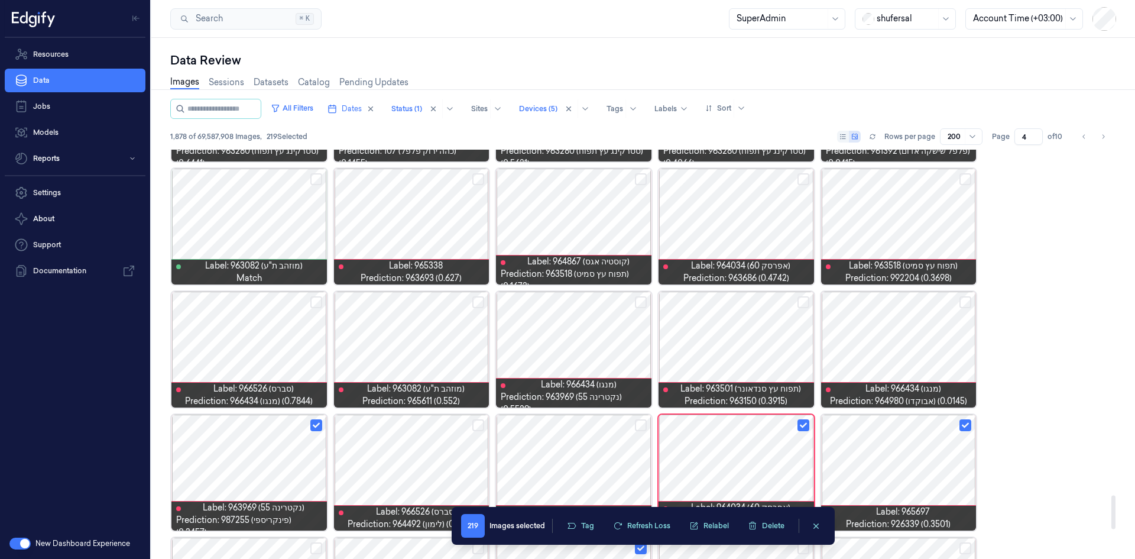
click at [756, 302] on button "Select row" at bounding box center [803, 302] width 12 height 12
click at [641, 303] on button "Select row" at bounding box center [641, 302] width 12 height 12
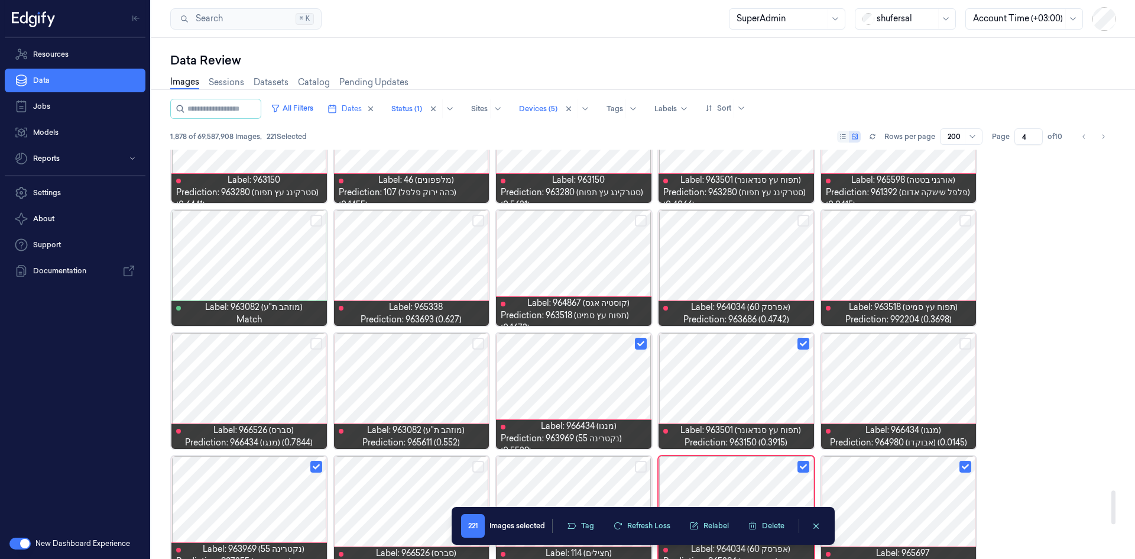
scroll to position [4103, 0]
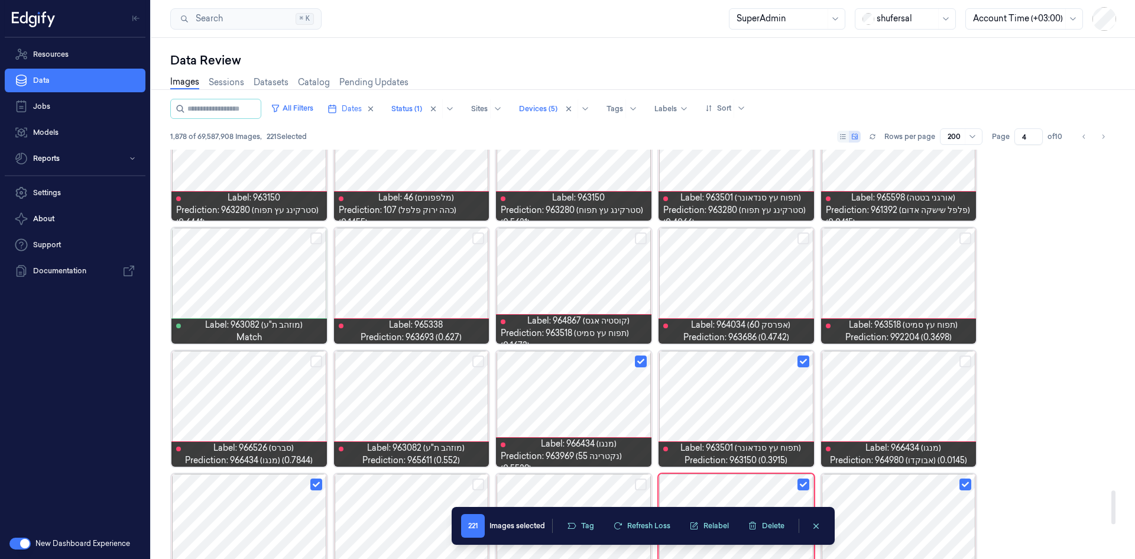
click at [474, 237] on button "Select row" at bounding box center [478, 238] width 12 height 12
click at [756, 235] on button "Select row" at bounding box center [803, 238] width 12 height 12
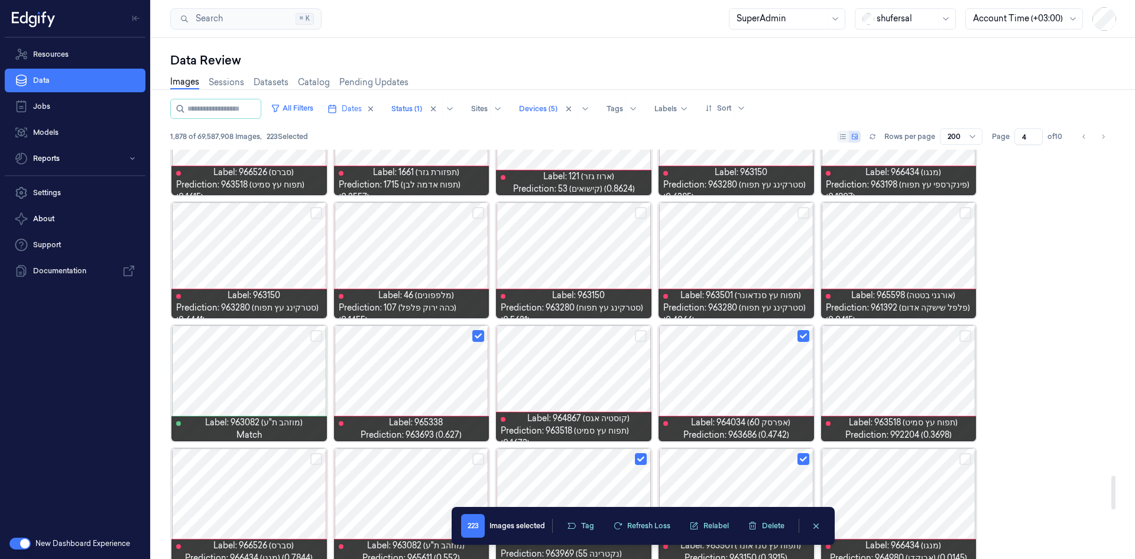
scroll to position [3926, 0]
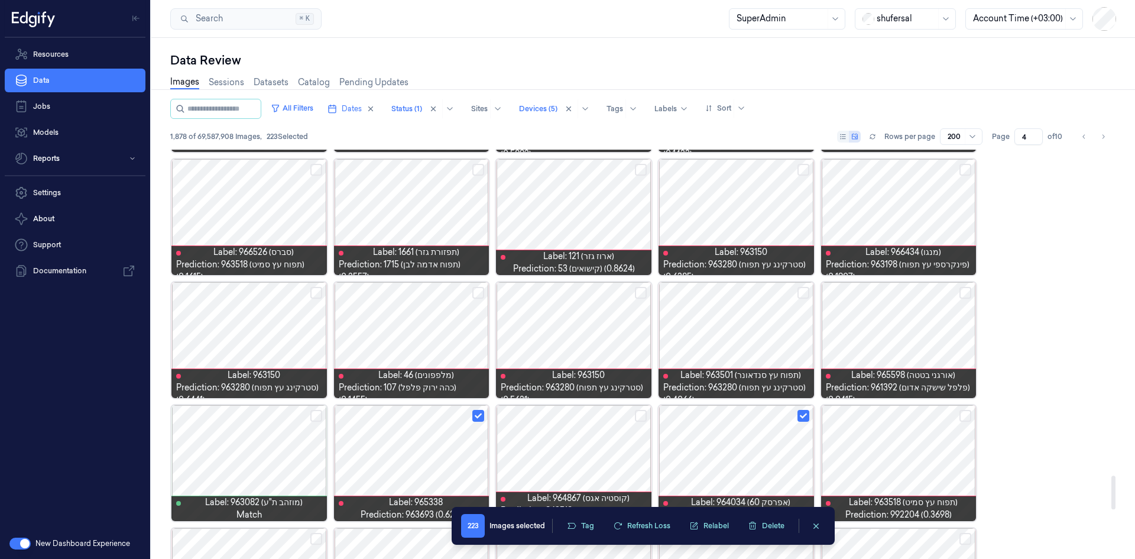
click at [643, 291] on button "Select row" at bounding box center [641, 293] width 12 height 12
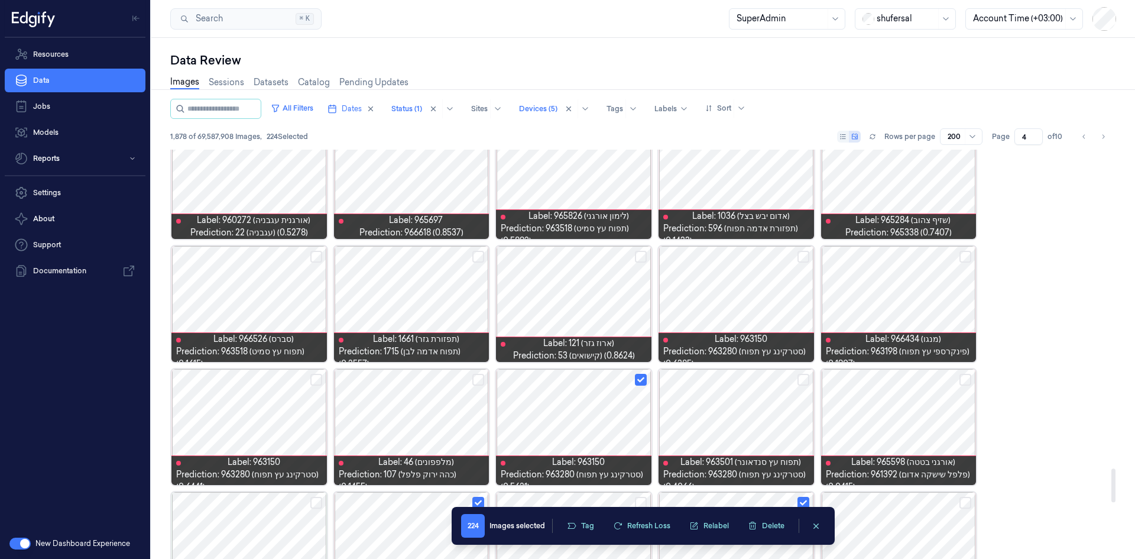
scroll to position [3808, 0]
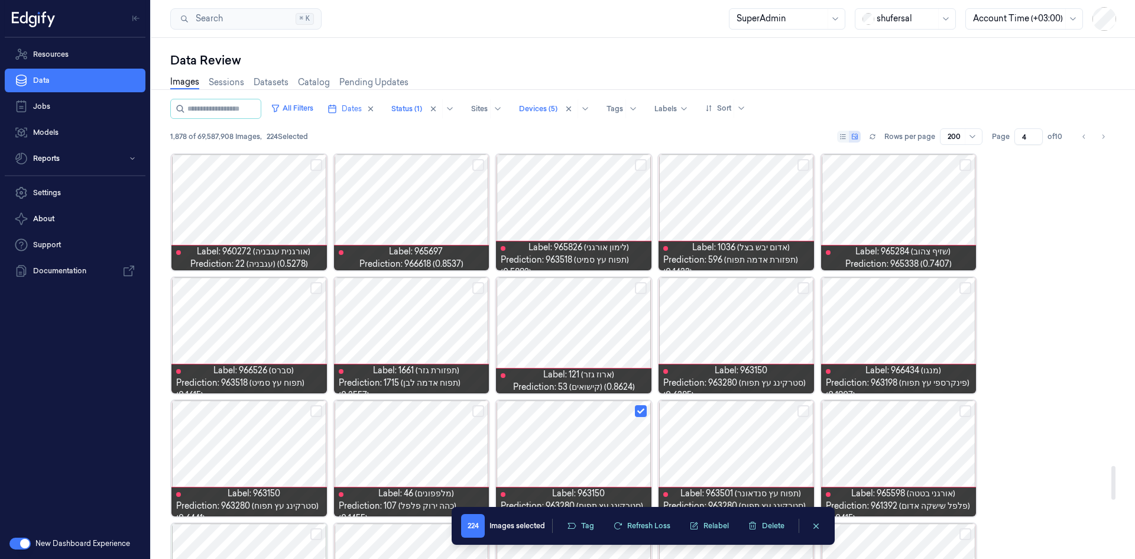
click at [446, 336] on div at bounding box center [411, 335] width 155 height 116
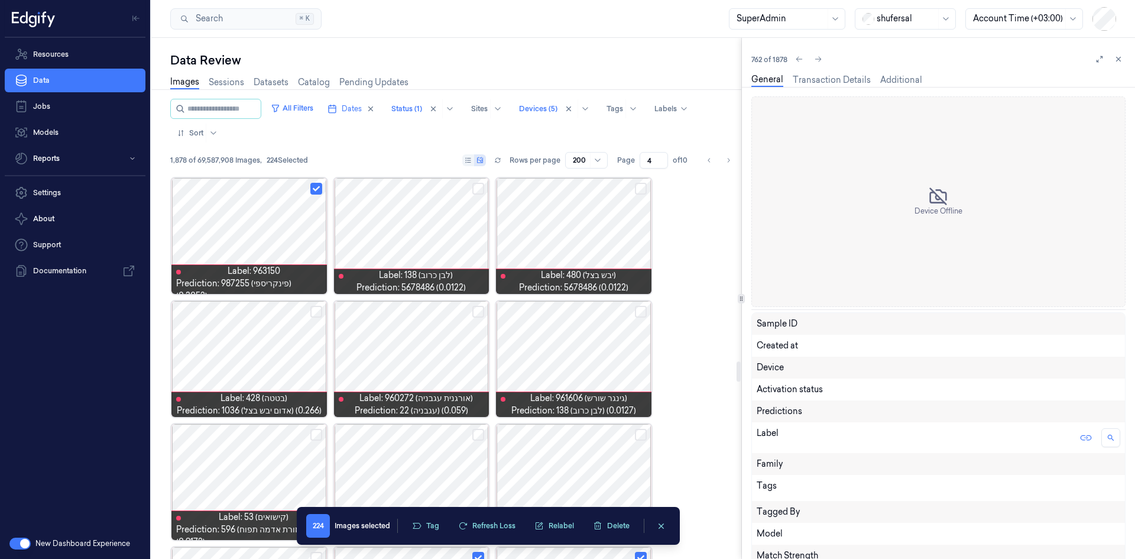
scroll to position [3789, 0]
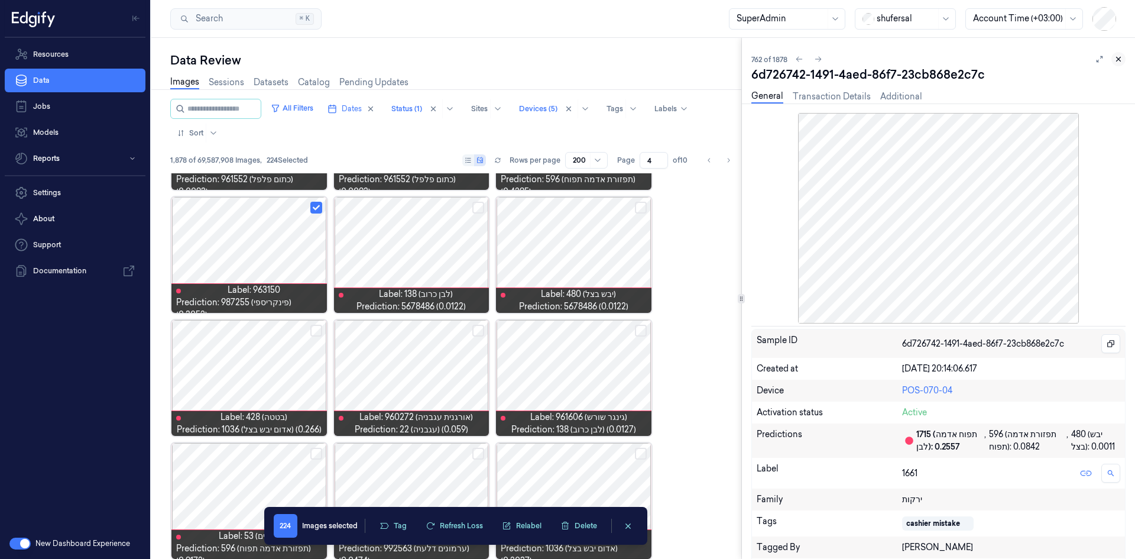
click at [756, 62] on icon at bounding box center [1118, 59] width 8 height 8
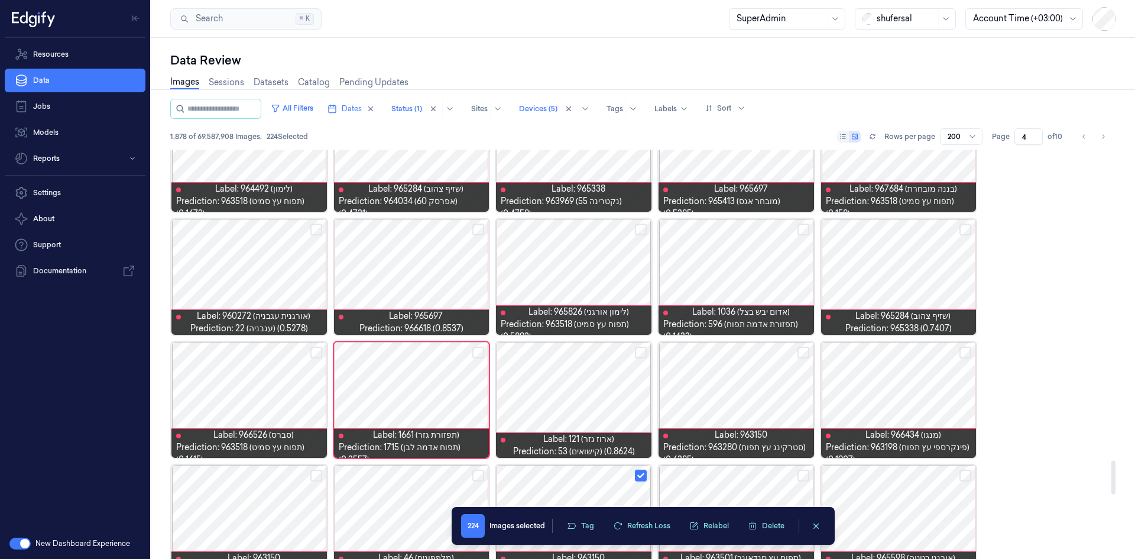
scroll to position [3791, 0]
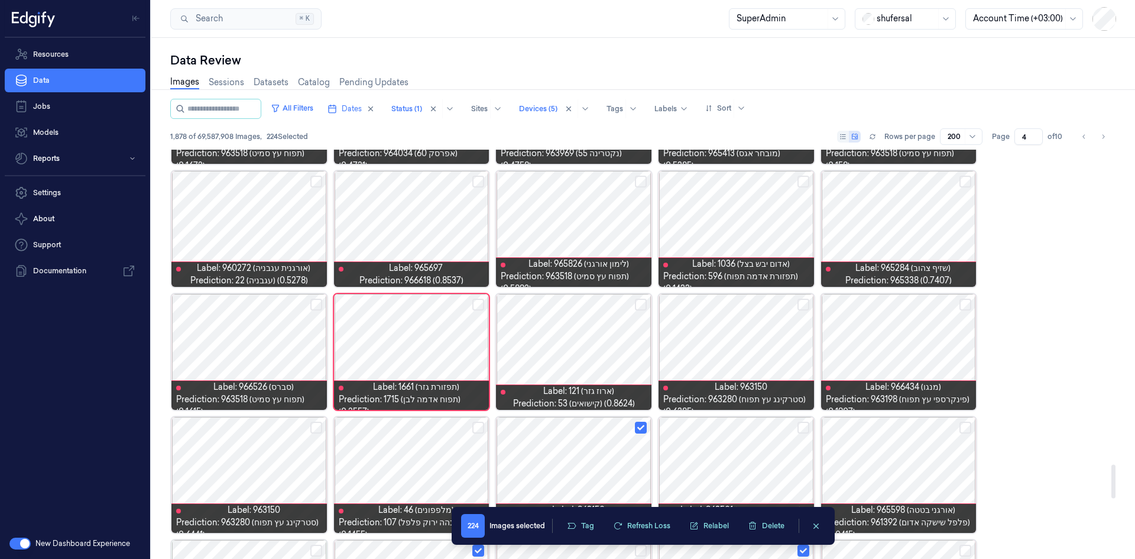
click at [601, 343] on div at bounding box center [573, 352] width 155 height 116
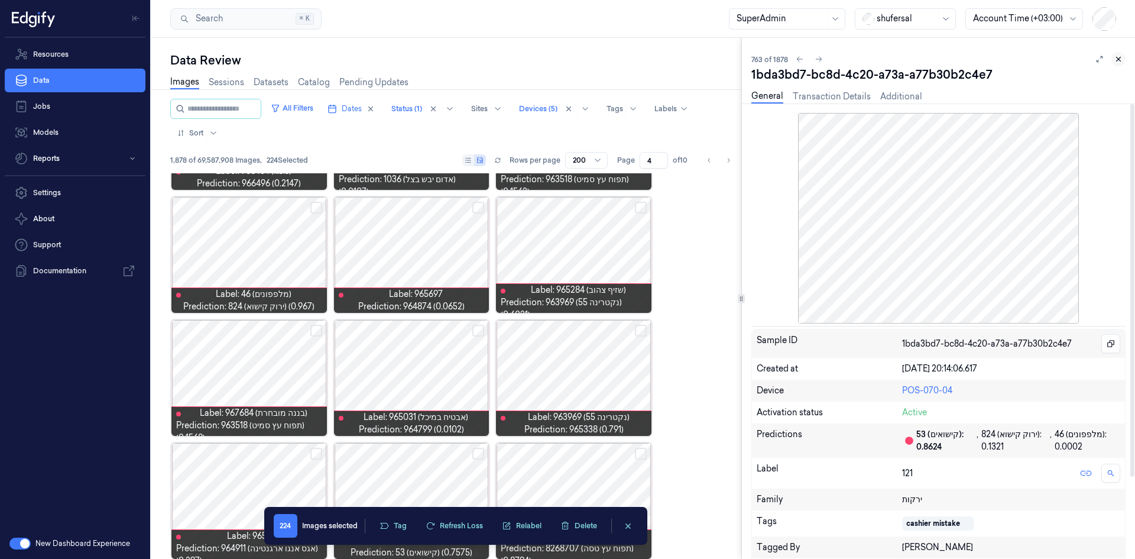
click at [756, 60] on button at bounding box center [1118, 59] width 14 height 14
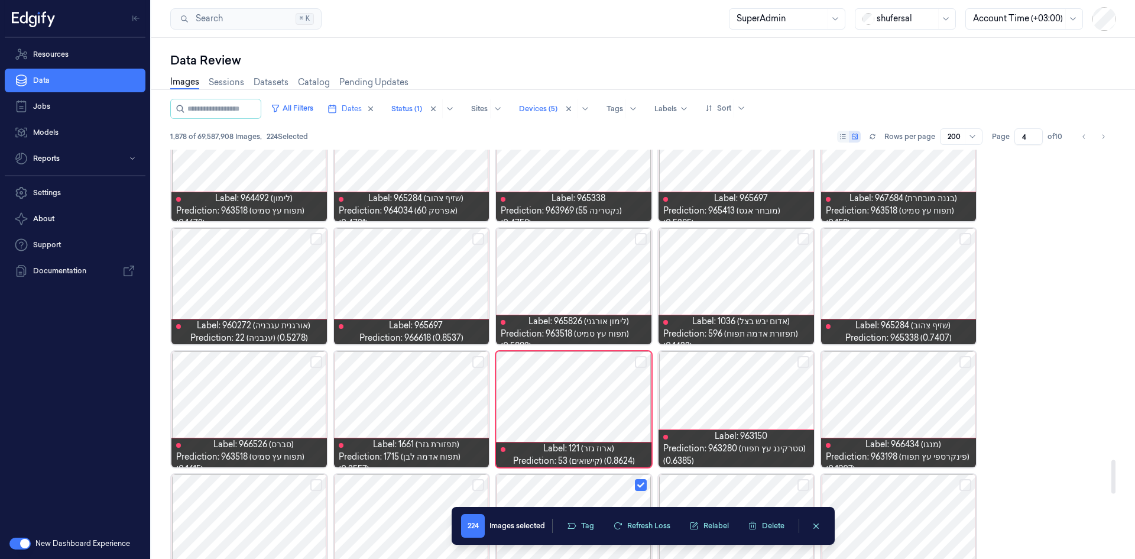
scroll to position [3820, 0]
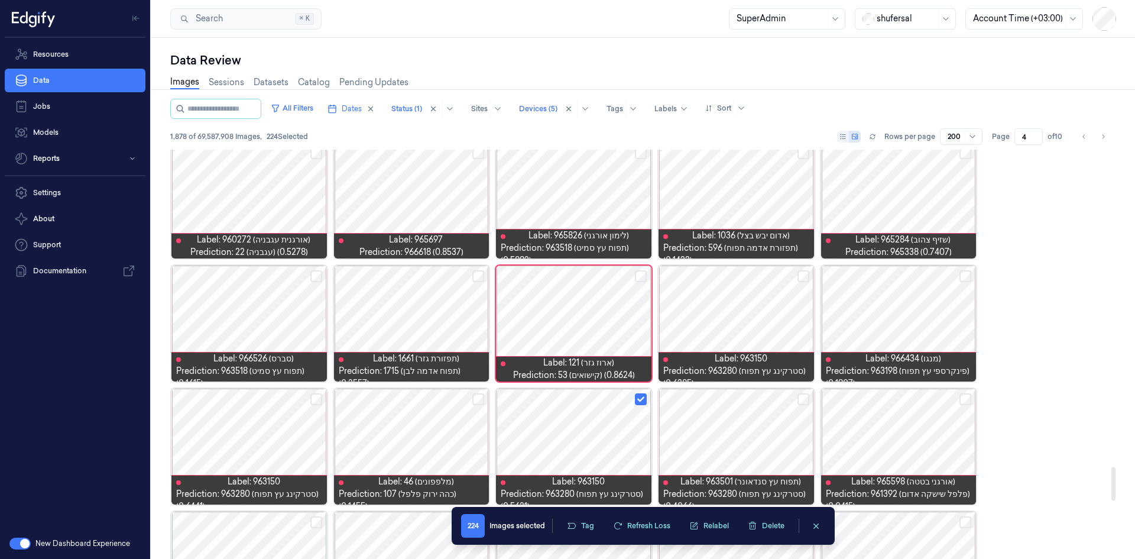
click at [756, 273] on button "Select row" at bounding box center [803, 276] width 12 height 12
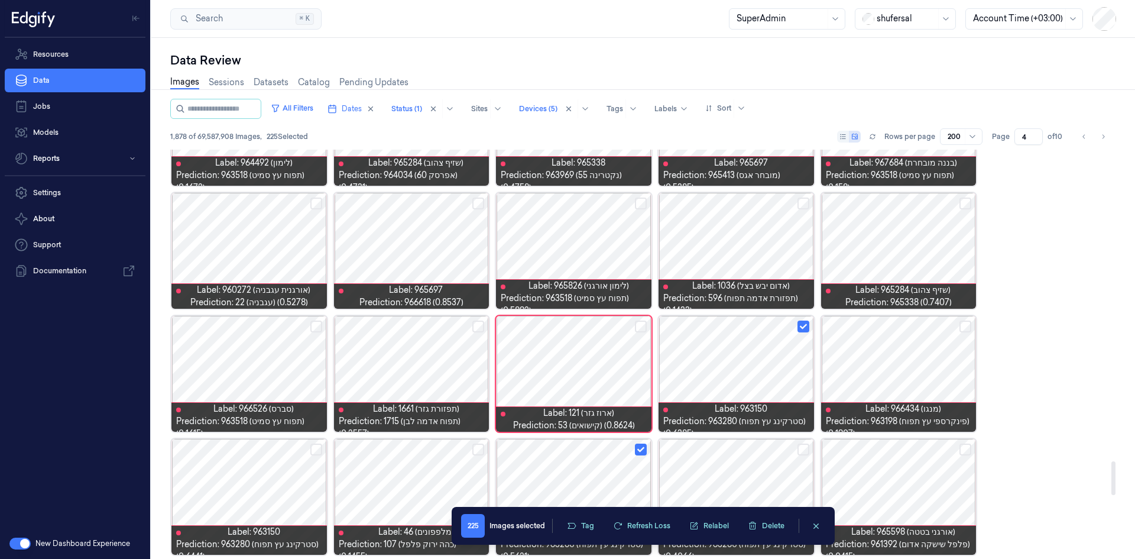
scroll to position [3701, 0]
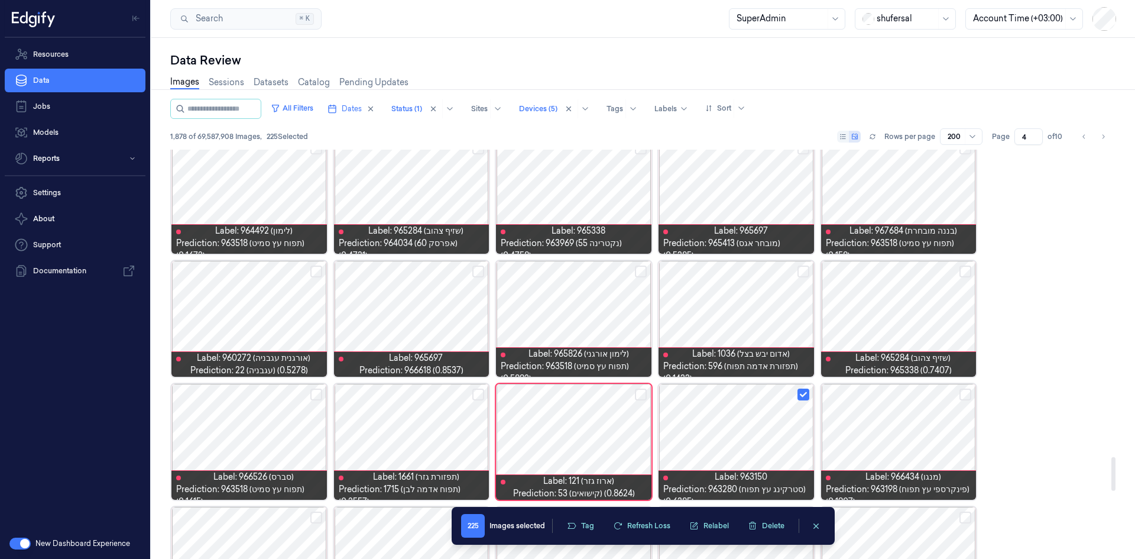
click at [756, 275] on button "Select row" at bounding box center [965, 271] width 12 height 12
click at [641, 273] on button "Select row" at bounding box center [641, 271] width 12 height 12
click at [478, 272] on button "Select row" at bounding box center [478, 271] width 12 height 12
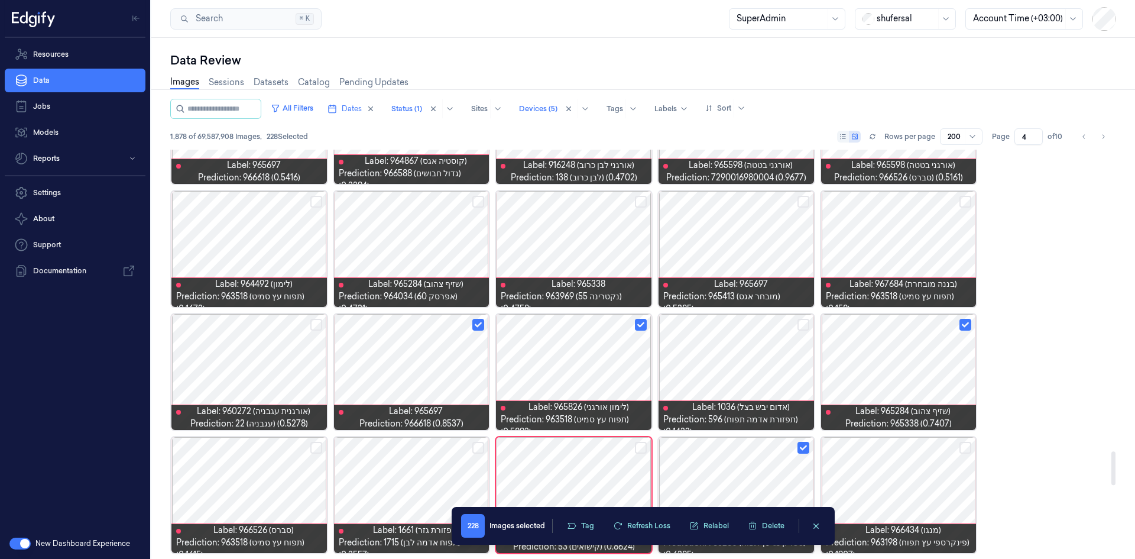
scroll to position [3583, 0]
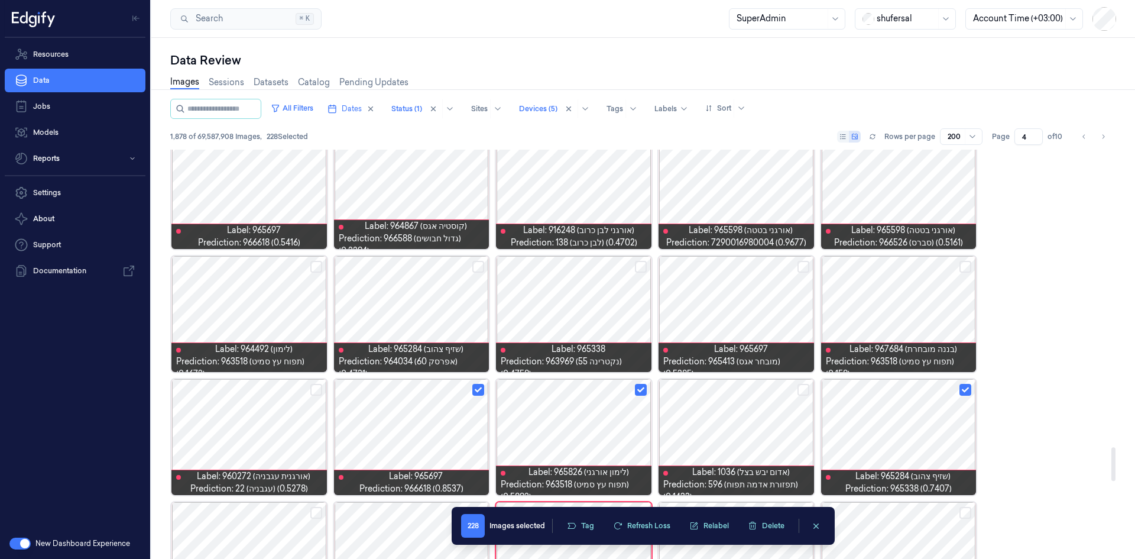
click at [430, 308] on div at bounding box center [411, 314] width 155 height 116
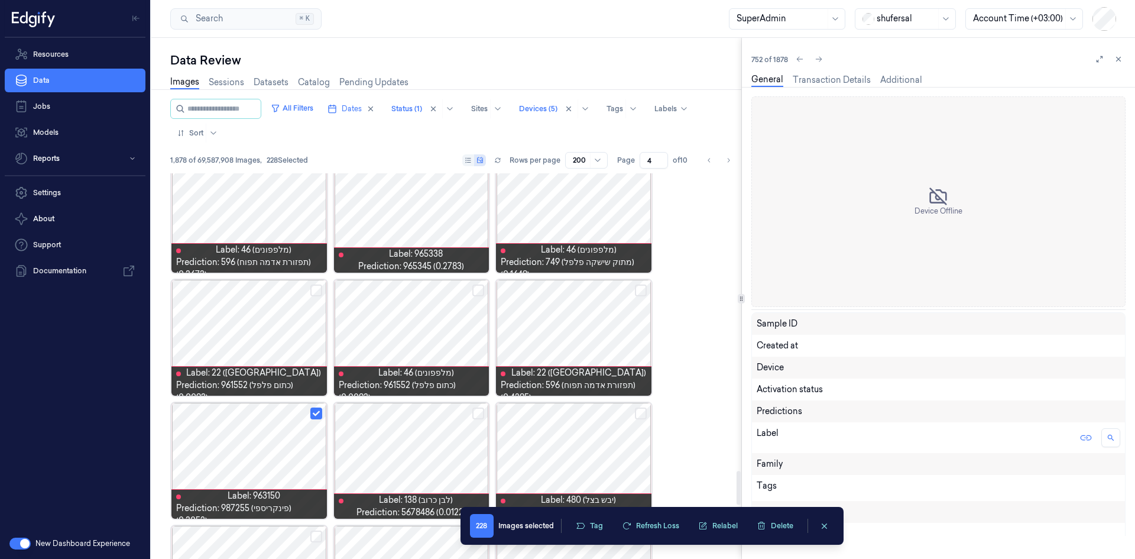
scroll to position [3543, 0]
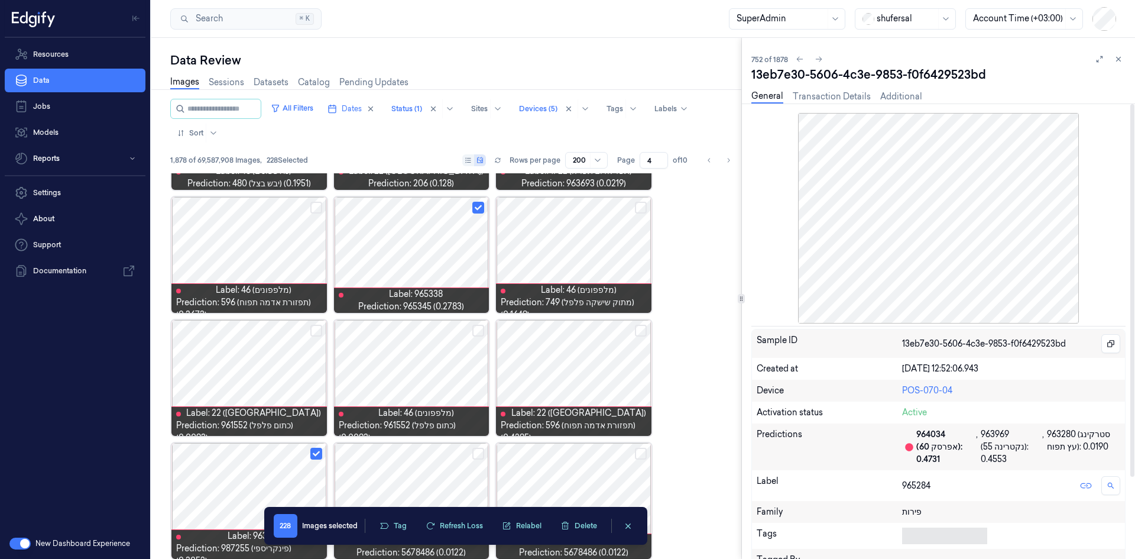
click at [756, 345] on body "Resources Data Jobs Models Reports Settings About Support Documentation New Das…" at bounding box center [567, 279] width 1135 height 559
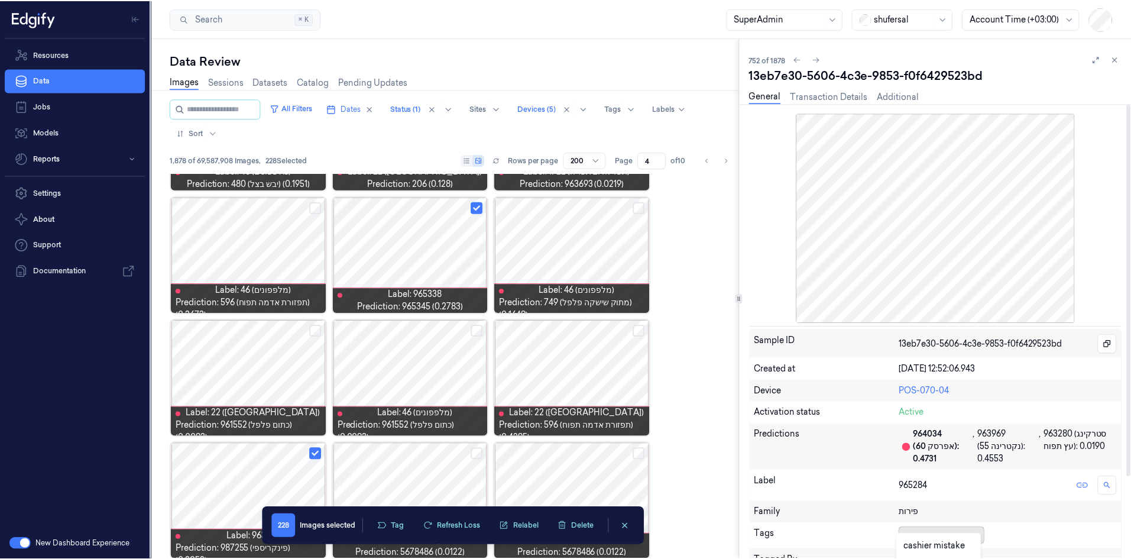
scroll to position [158, 0]
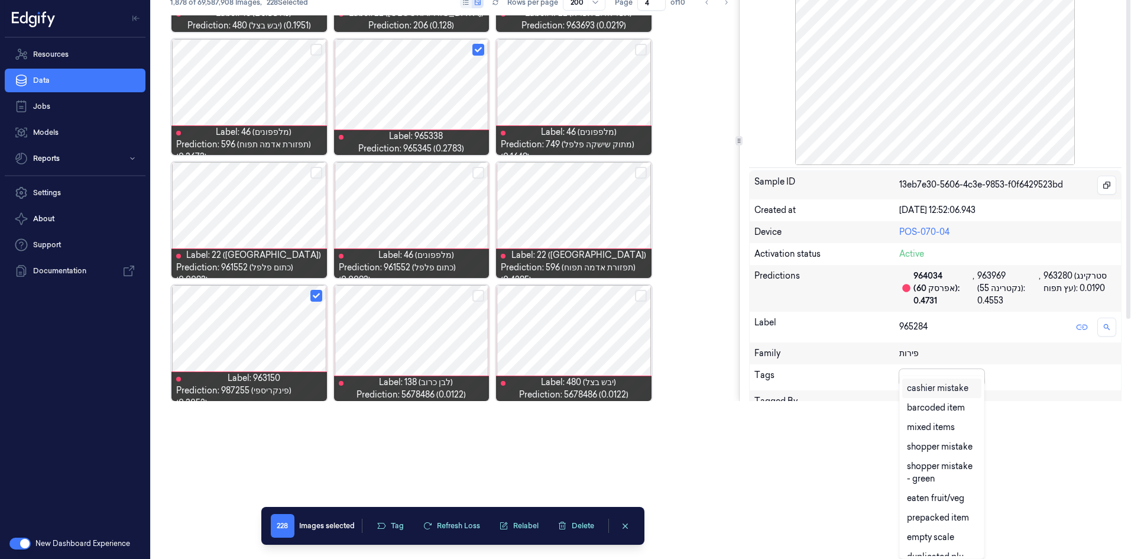
click at [756, 345] on div "cashier mistake" at bounding box center [937, 388] width 61 height 12
click at [756, 345] on div "Sample ID 13eb7e30-5606-4c3e-9853-f0f6429523bd Created at [DATE] 12:52:06.943 D…" at bounding box center [935, 352] width 372 height 364
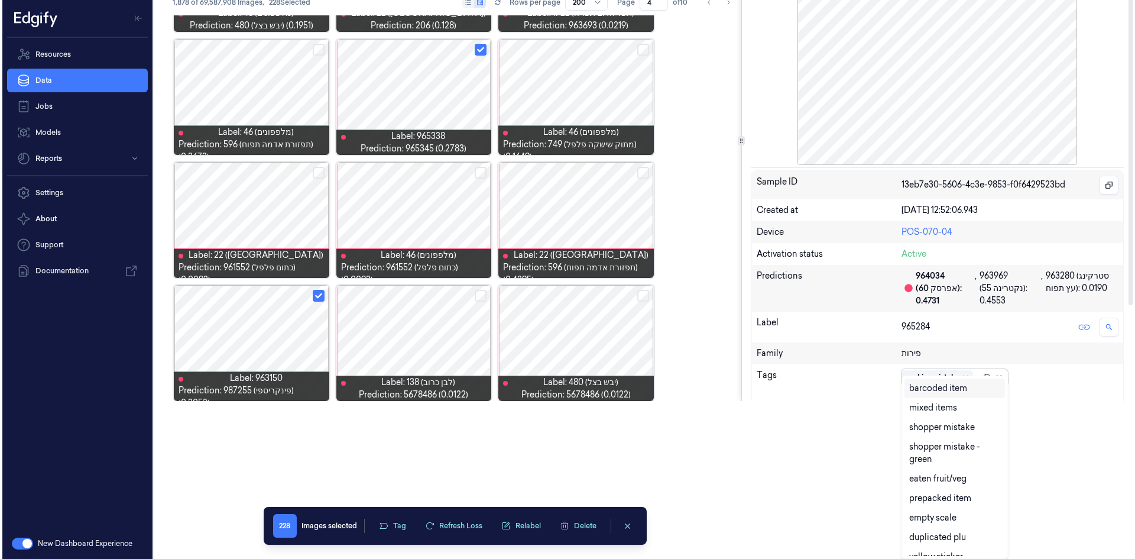
scroll to position [0, 0]
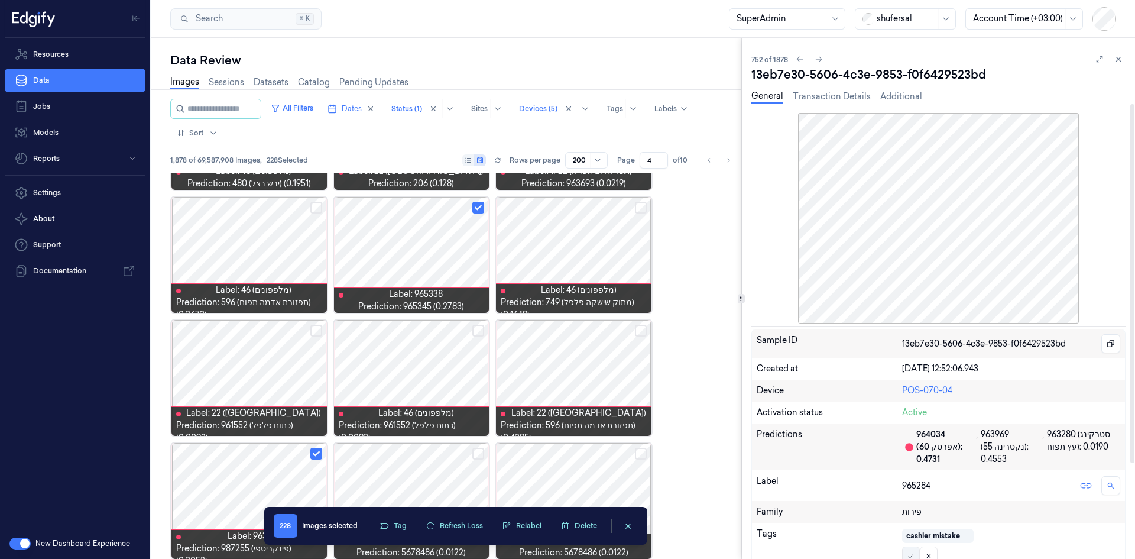
click at [756, 345] on button at bounding box center [911, 555] width 18 height 19
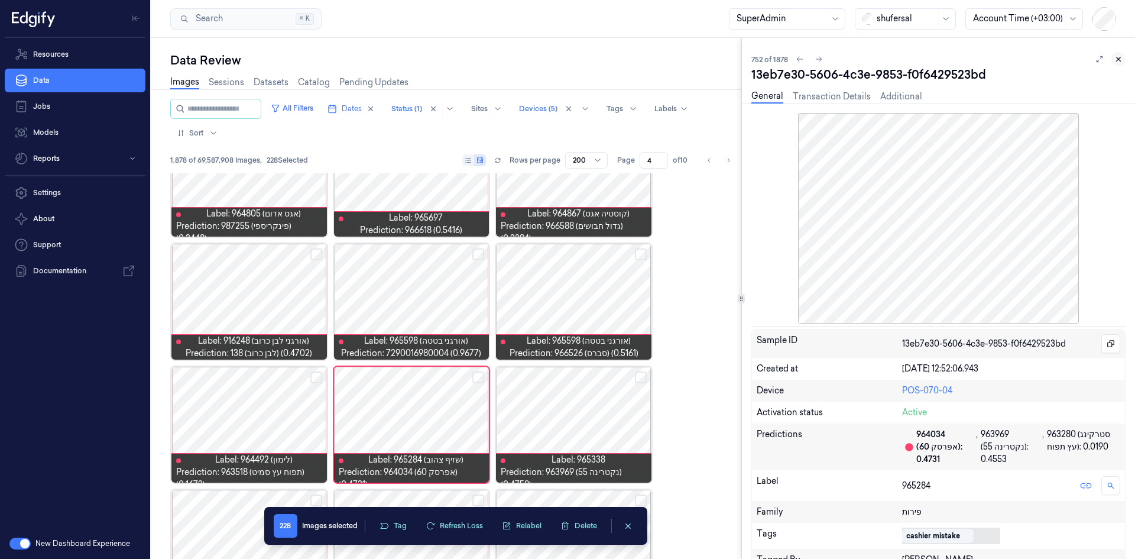
click at [756, 57] on icon at bounding box center [1118, 59] width 8 height 8
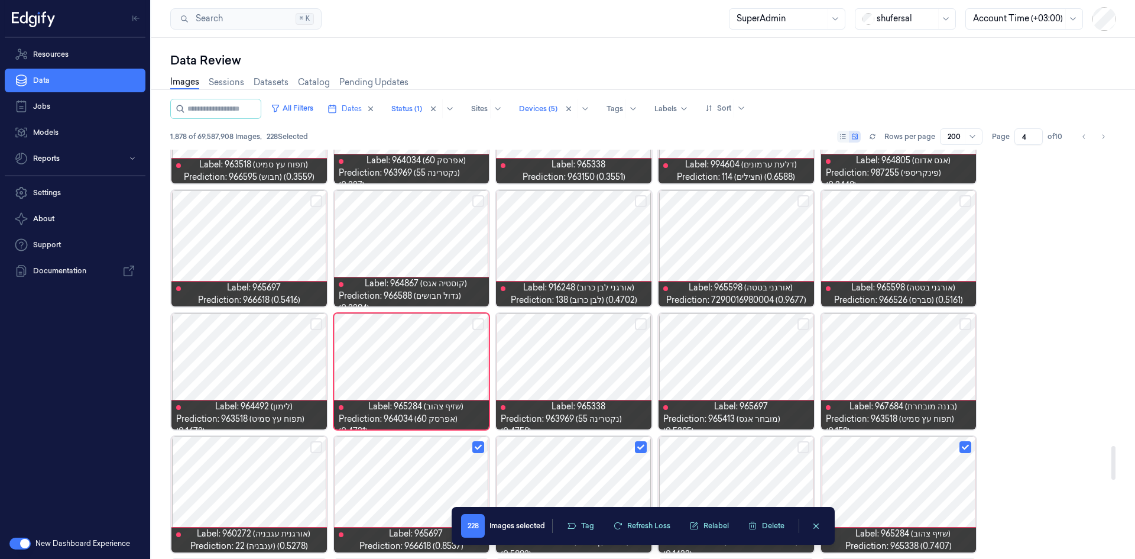
scroll to position [3509, 0]
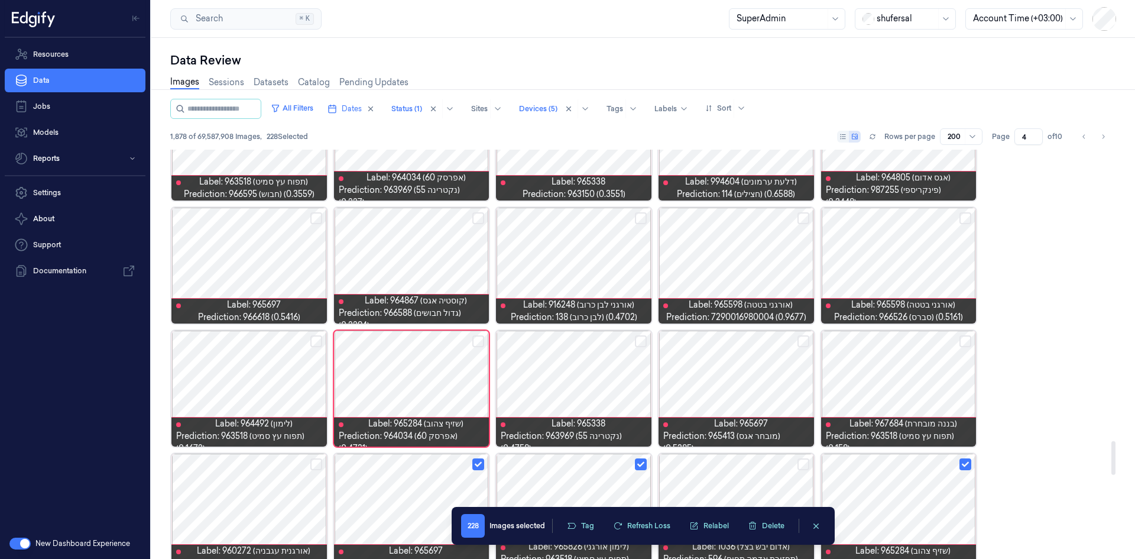
click at [314, 218] on button "Select row" at bounding box center [316, 218] width 12 height 12
click at [476, 215] on button "Select row" at bounding box center [478, 218] width 12 height 12
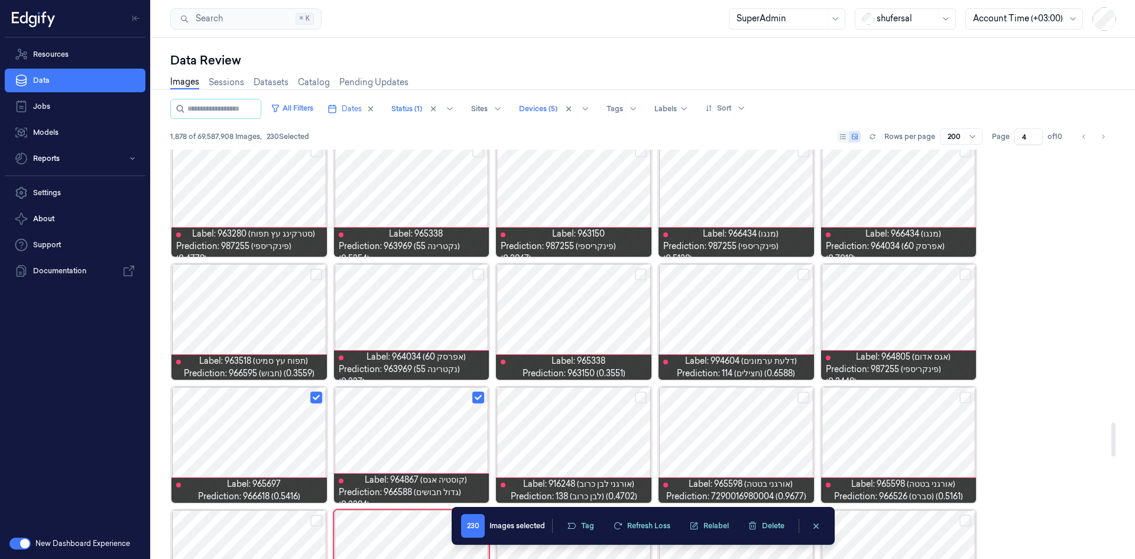
scroll to position [3272, 0]
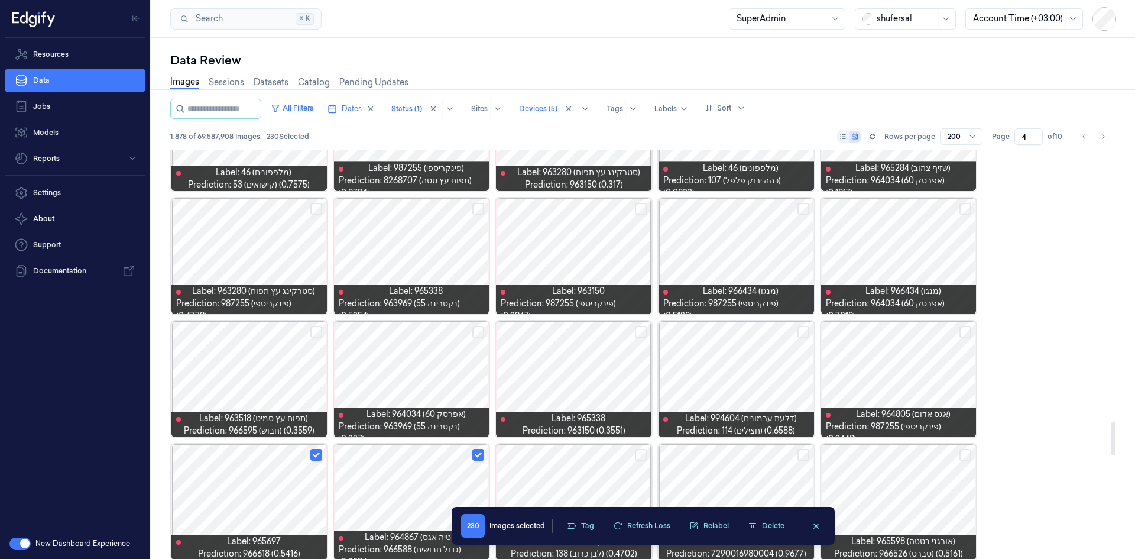
click at [641, 330] on button "Select row" at bounding box center [641, 332] width 12 height 12
click at [479, 203] on button "Select row" at bounding box center [478, 209] width 12 height 12
click at [756, 206] on button "Select row" at bounding box center [803, 209] width 12 height 12
click at [756, 258] on div at bounding box center [898, 256] width 155 height 116
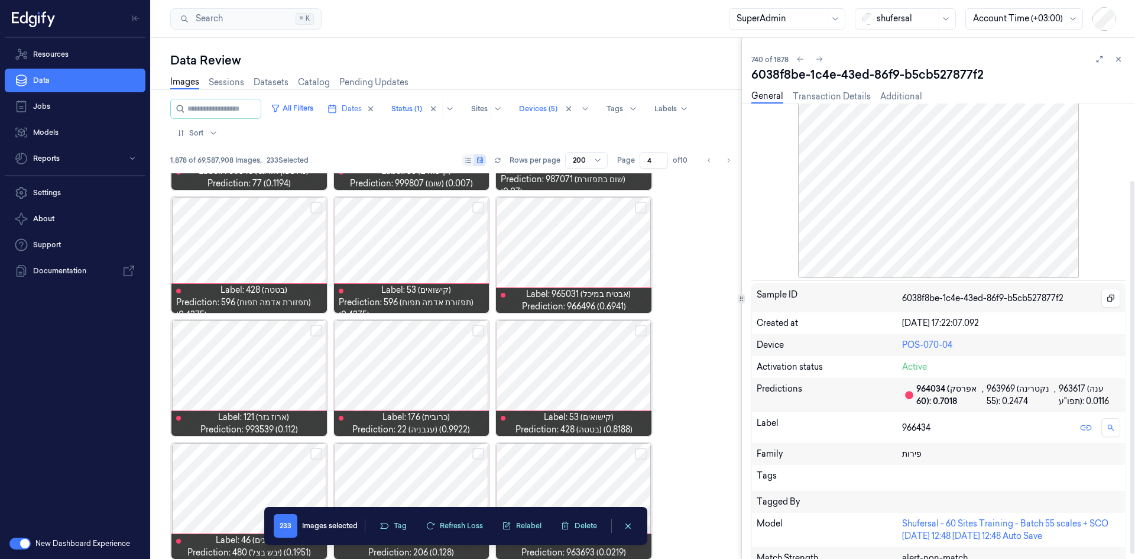
scroll to position [100, 0]
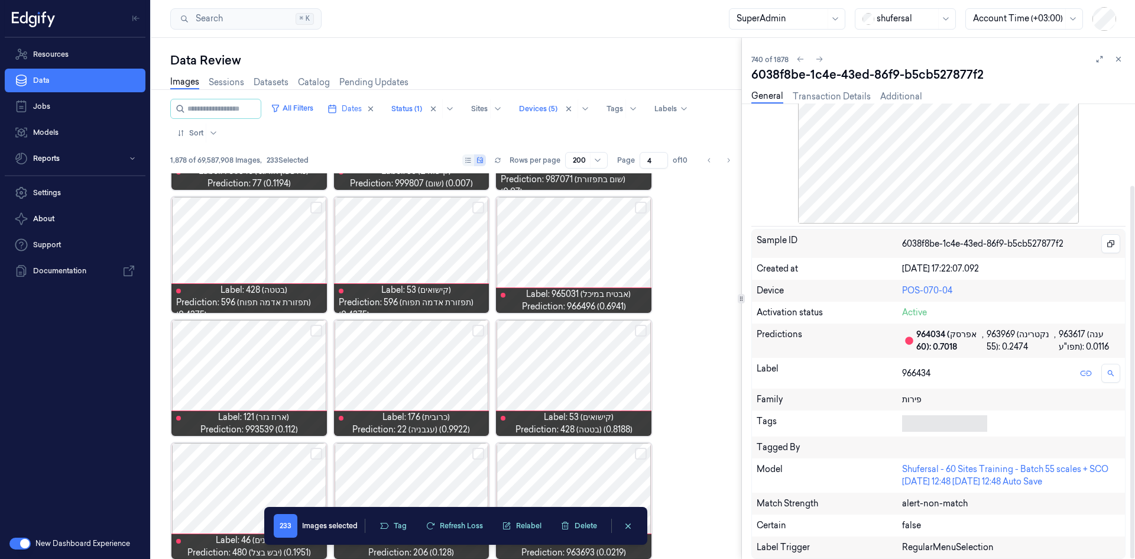
click at [756, 345] on div at bounding box center [942, 423] width 80 height 17
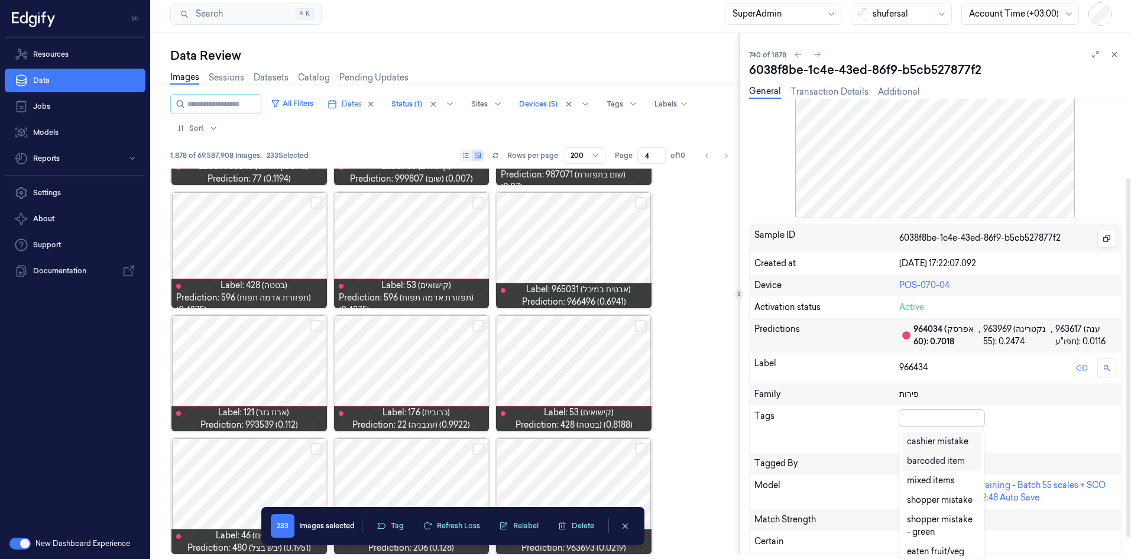
click at [756, 345] on div "cashier mistake" at bounding box center [937, 441] width 61 height 12
click at [756, 345] on div at bounding box center [991, 417] width 24 height 13
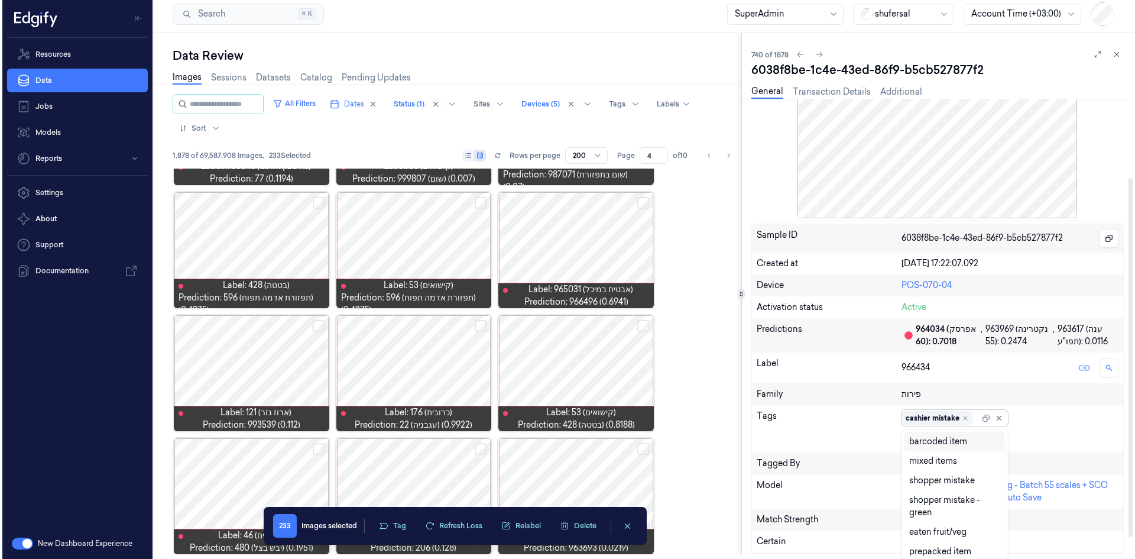
scroll to position [0, 0]
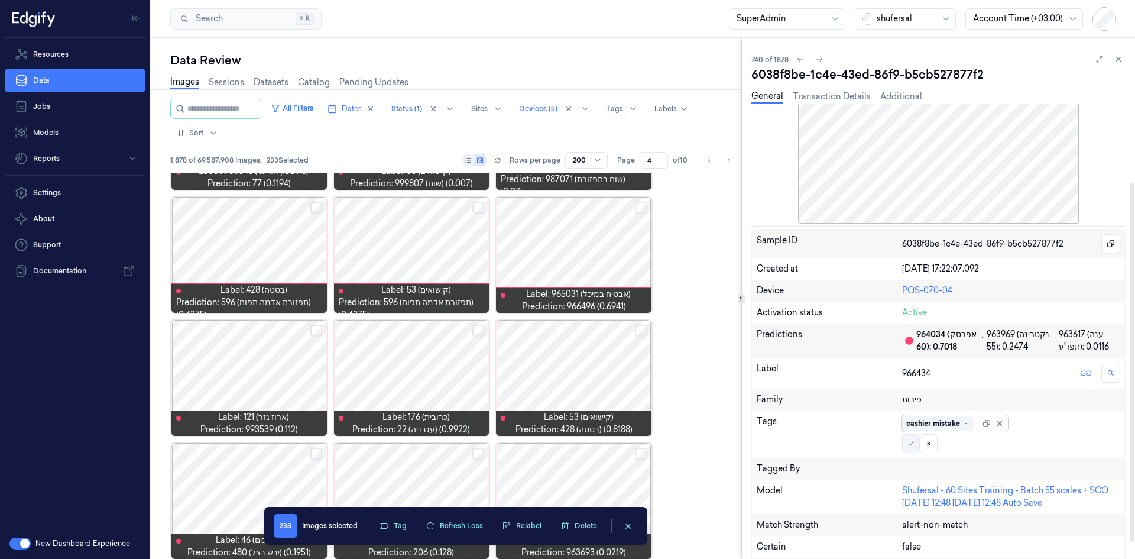
click at [756, 345] on icon at bounding box center [910, 443] width 7 height 7
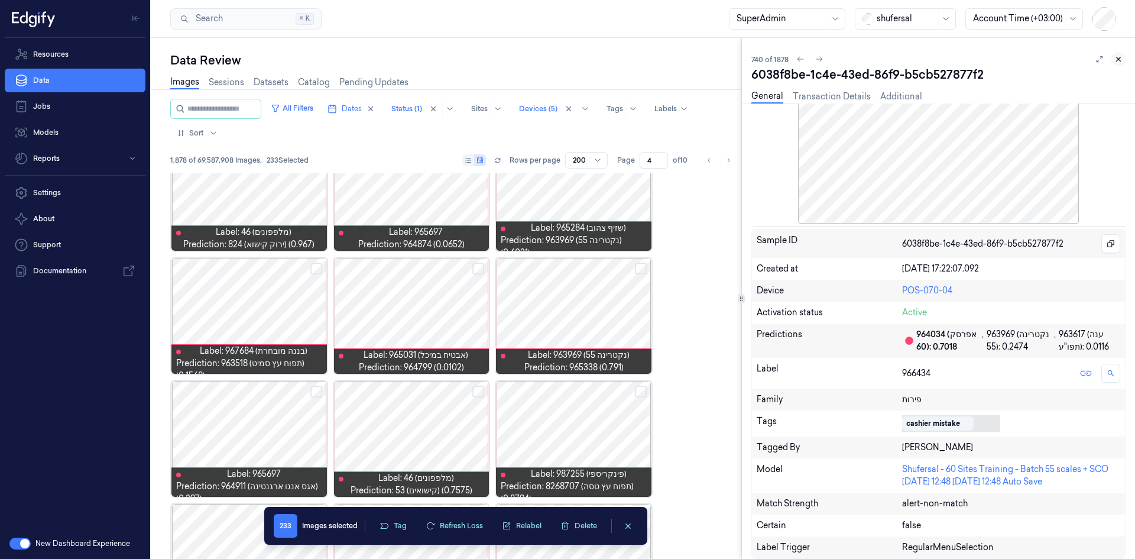
click at [756, 56] on icon at bounding box center [1118, 59] width 8 height 8
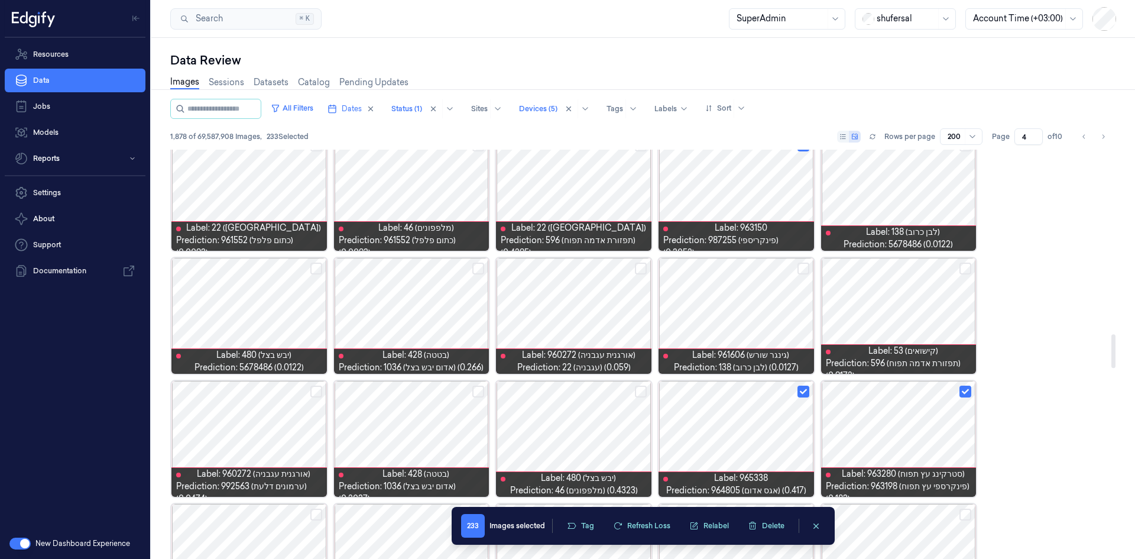
scroll to position [2208, 0]
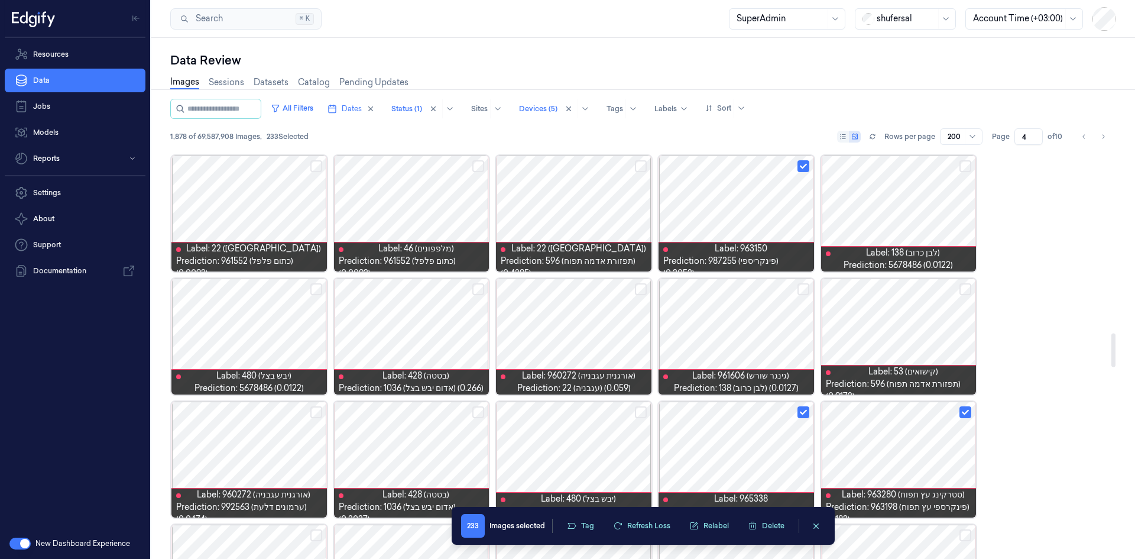
click at [756, 336] on div at bounding box center [898, 336] width 155 height 116
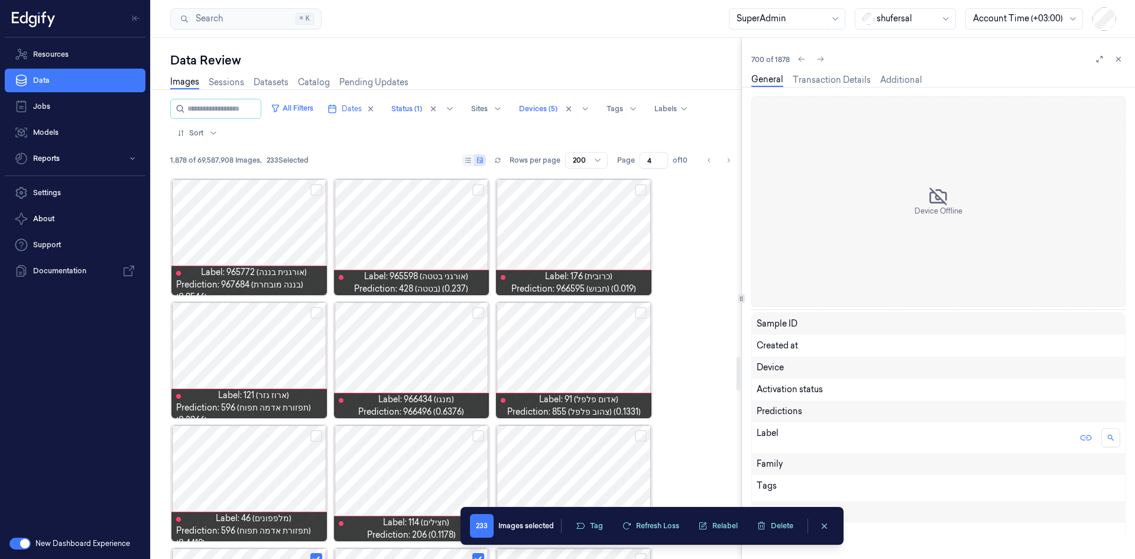
scroll to position [2191, 0]
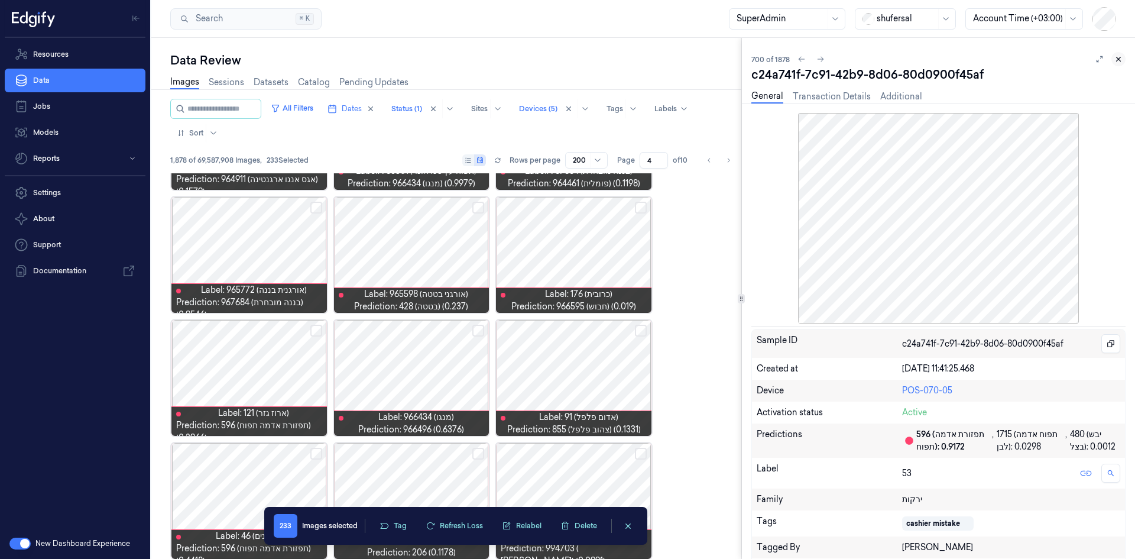
click at [756, 54] on button at bounding box center [1118, 59] width 14 height 14
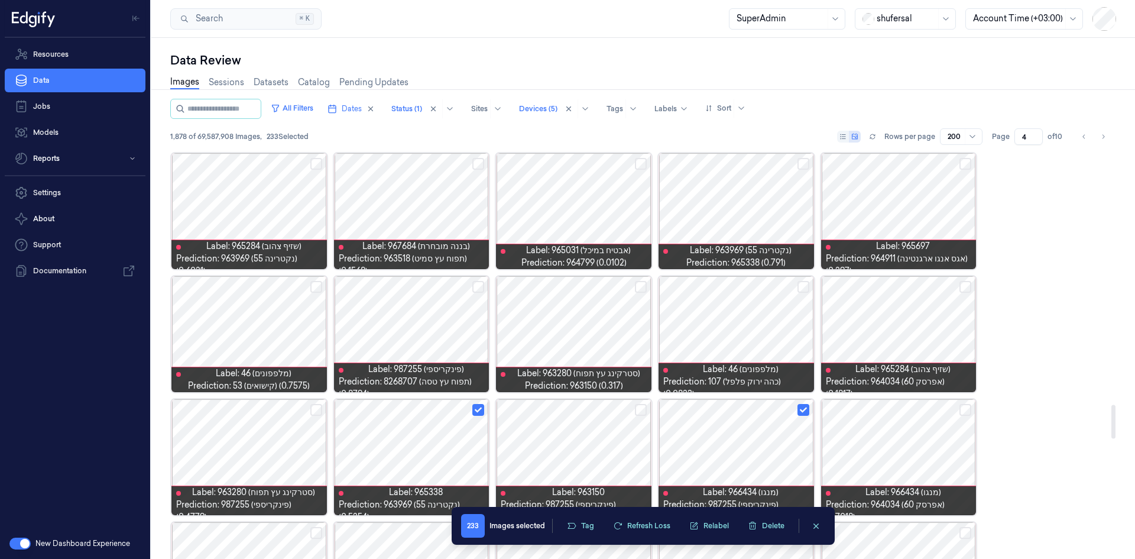
scroll to position [3036, 0]
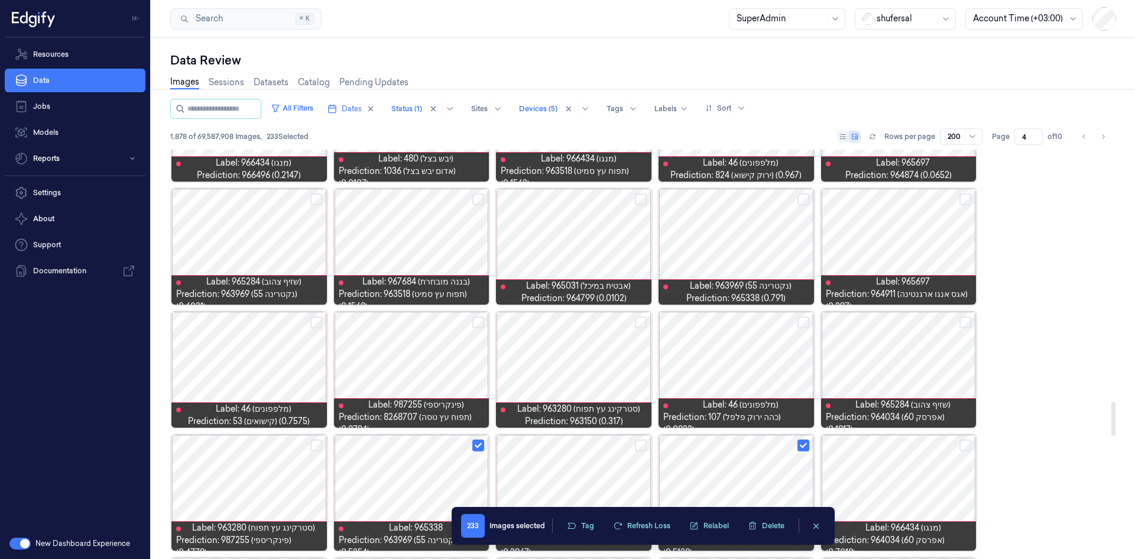
click at [638, 322] on button "Select row" at bounding box center [641, 322] width 12 height 12
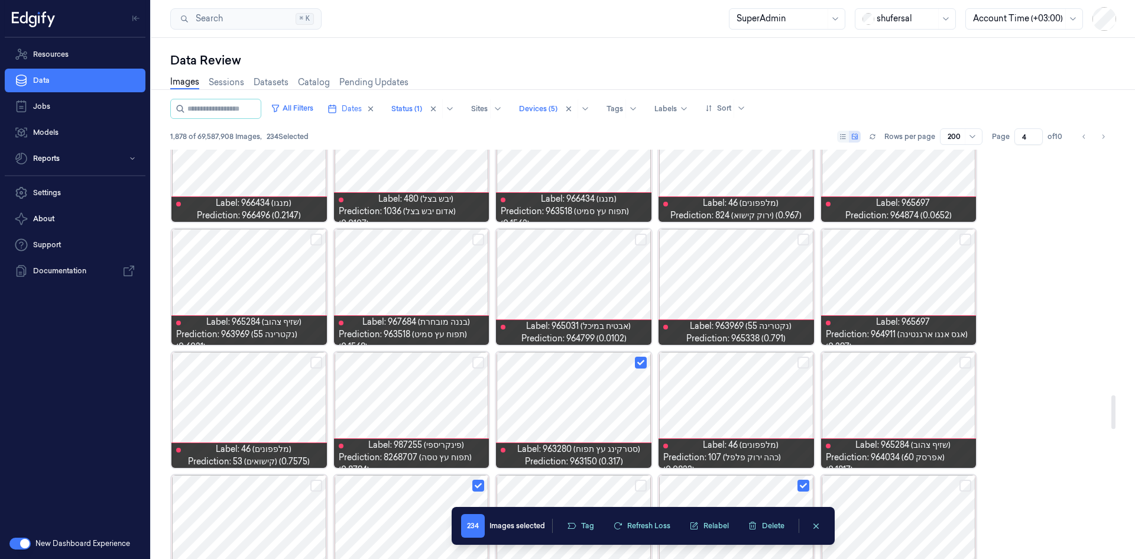
scroll to position [2918, 0]
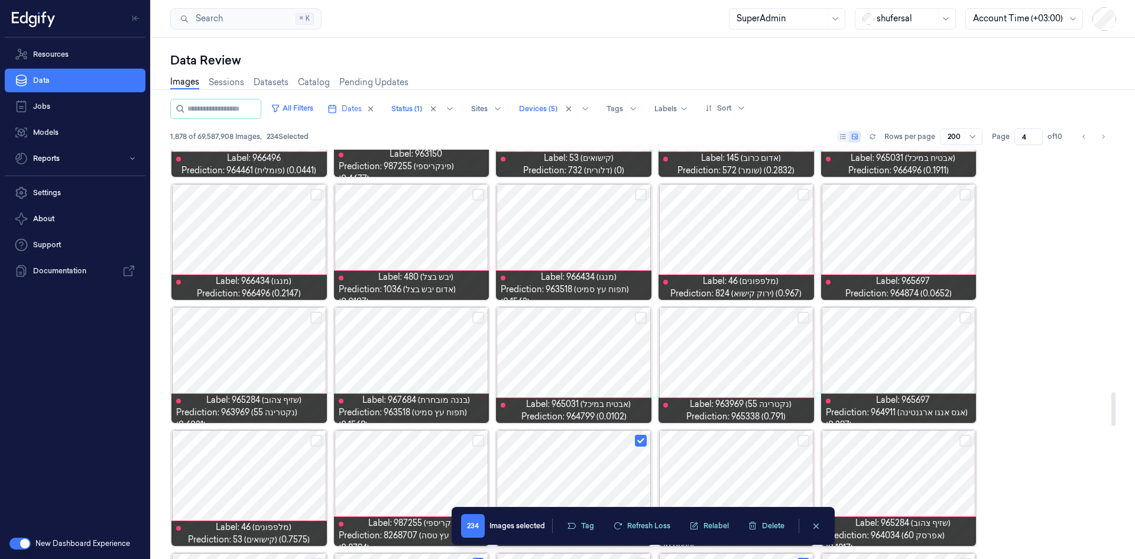
click at [756, 312] on button "Select row" at bounding box center [965, 318] width 12 height 12
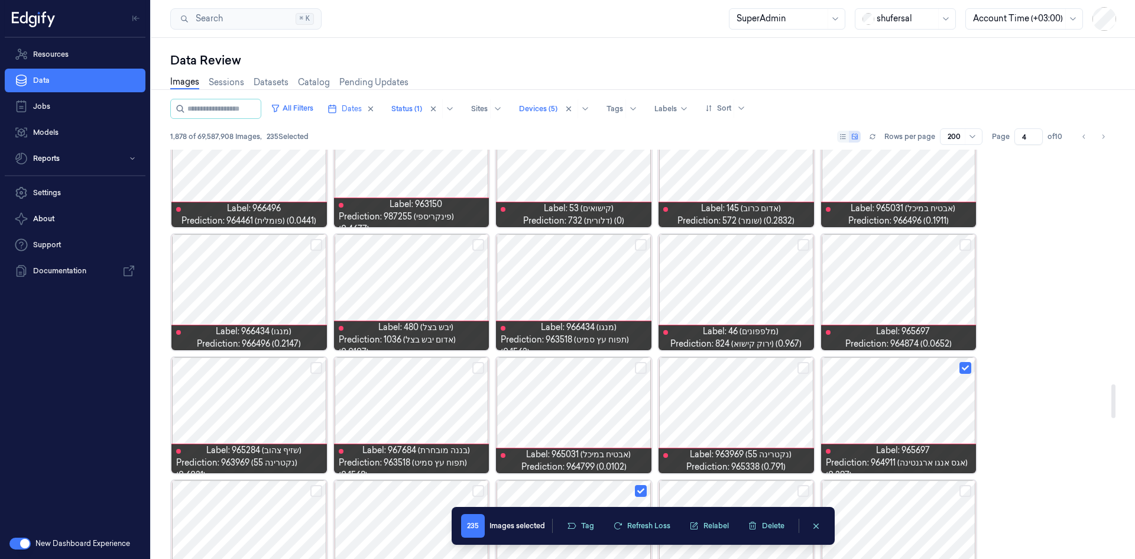
scroll to position [2799, 0]
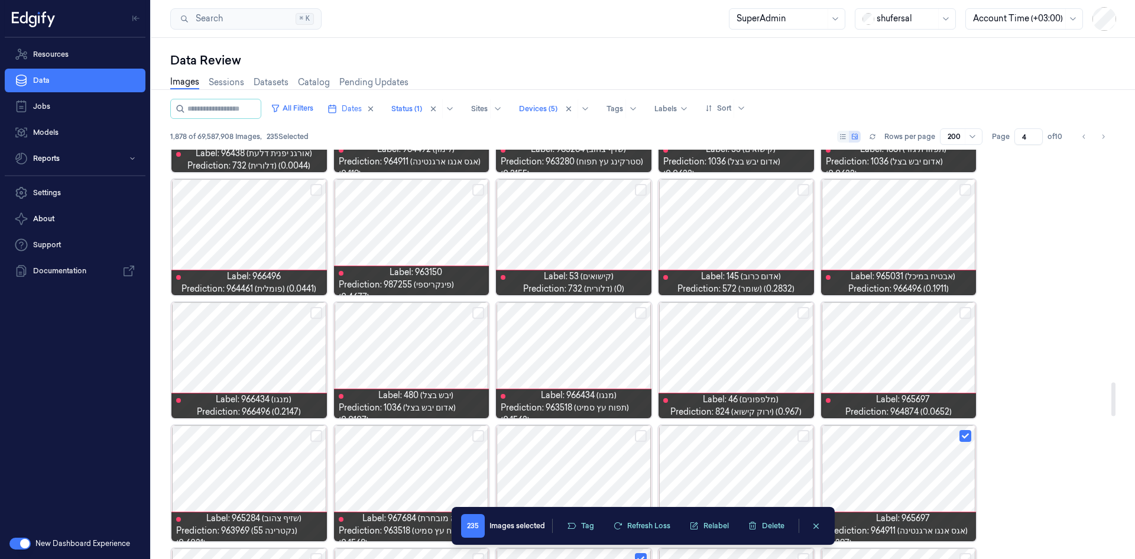
click at [756, 314] on button "Select row" at bounding box center [803, 313] width 12 height 12
click at [756, 312] on button "Select row" at bounding box center [965, 313] width 12 height 12
click at [613, 210] on div at bounding box center [573, 237] width 155 height 116
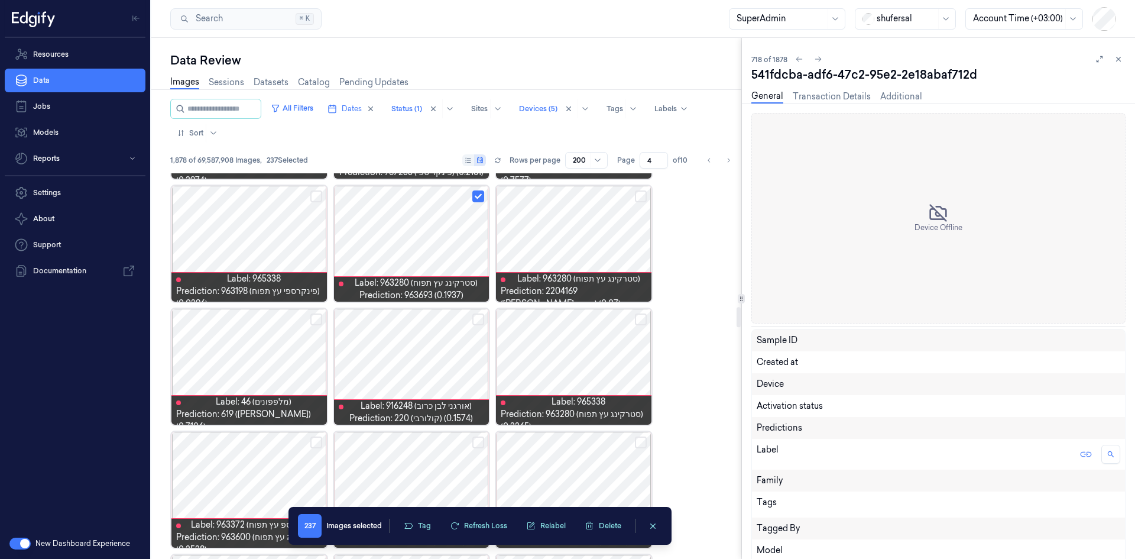
scroll to position [2682, 0]
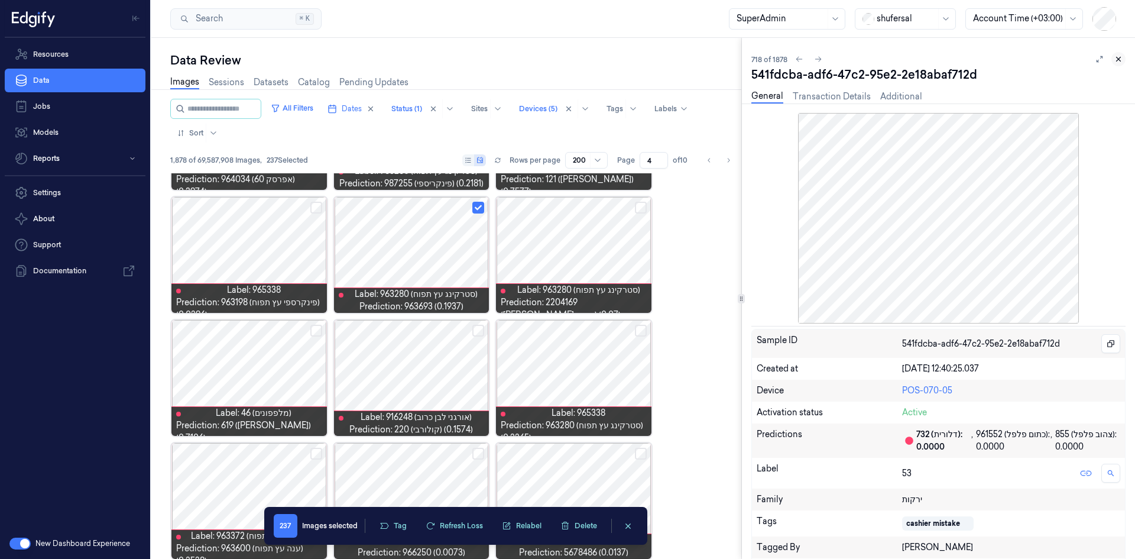
click at [756, 63] on button at bounding box center [1118, 59] width 14 height 14
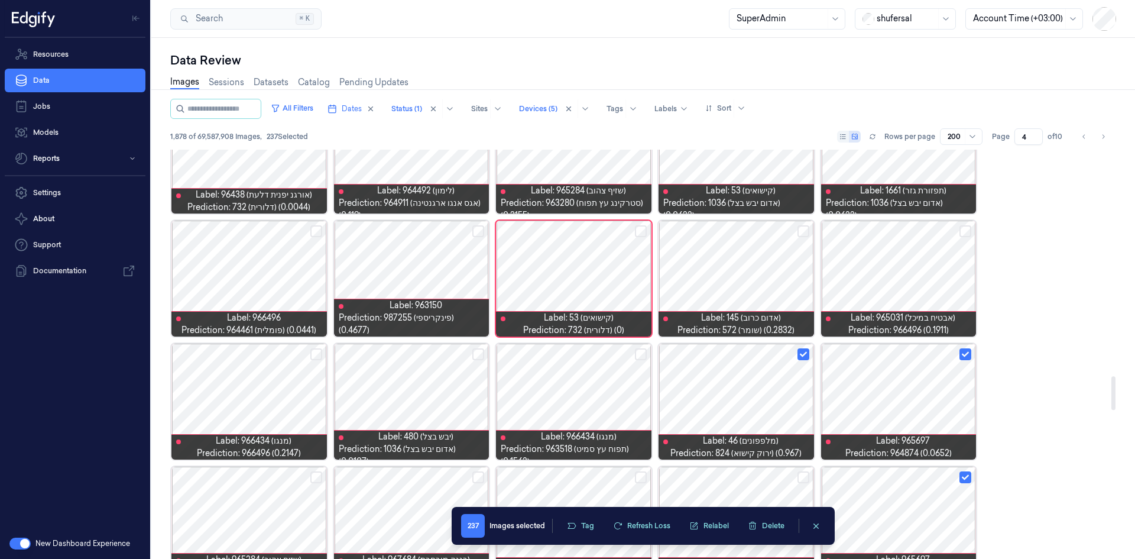
scroll to position [2699, 0]
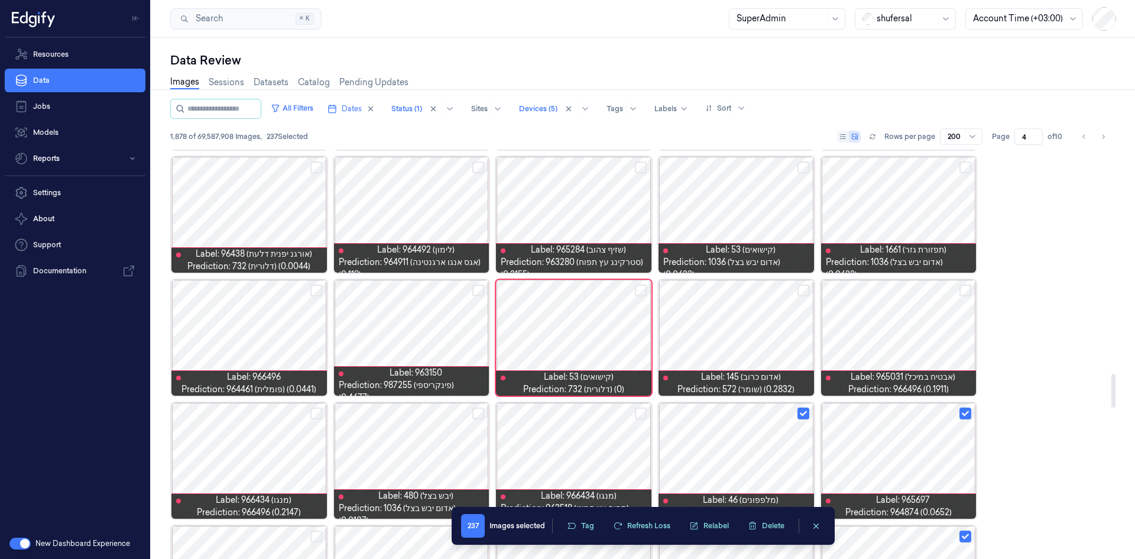
click at [481, 291] on button "Select row" at bounding box center [478, 290] width 12 height 12
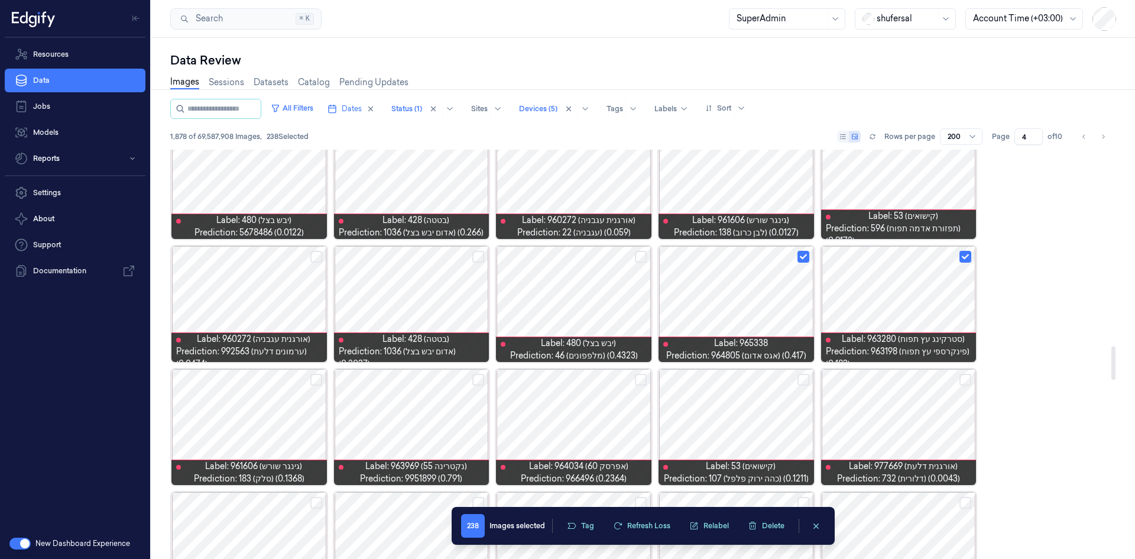
scroll to position [2640, 0]
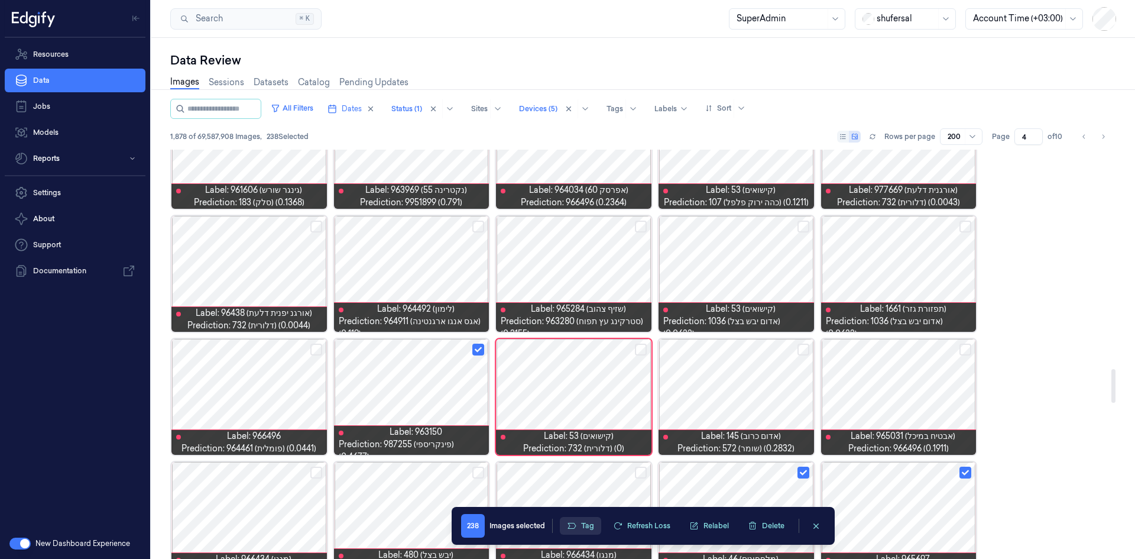
click at [595, 345] on button "Tag" at bounding box center [580, 526] width 41 height 18
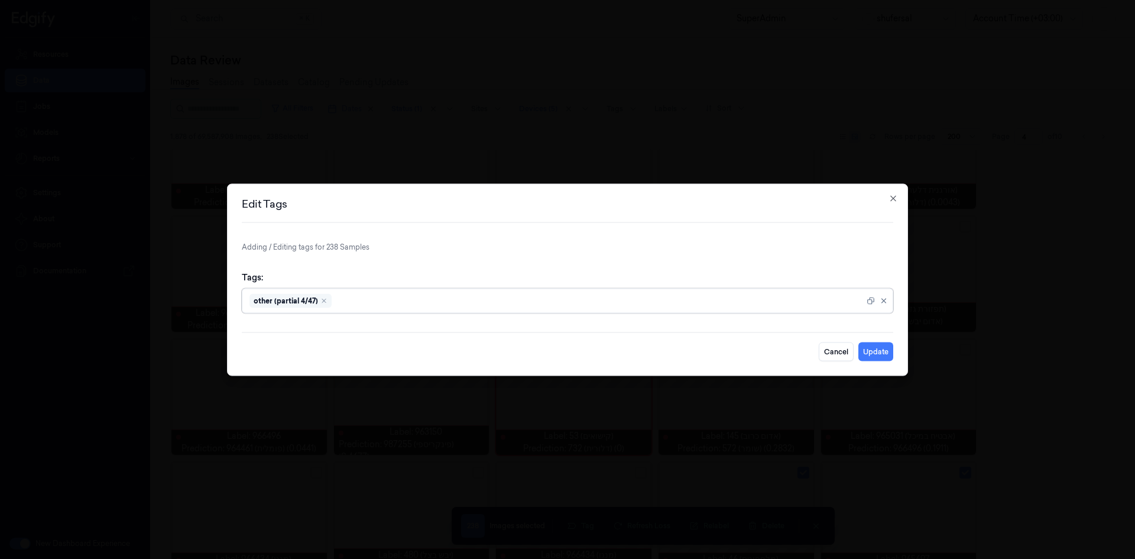
click at [327, 299] on div "other (partial 4/47)" at bounding box center [290, 300] width 82 height 14
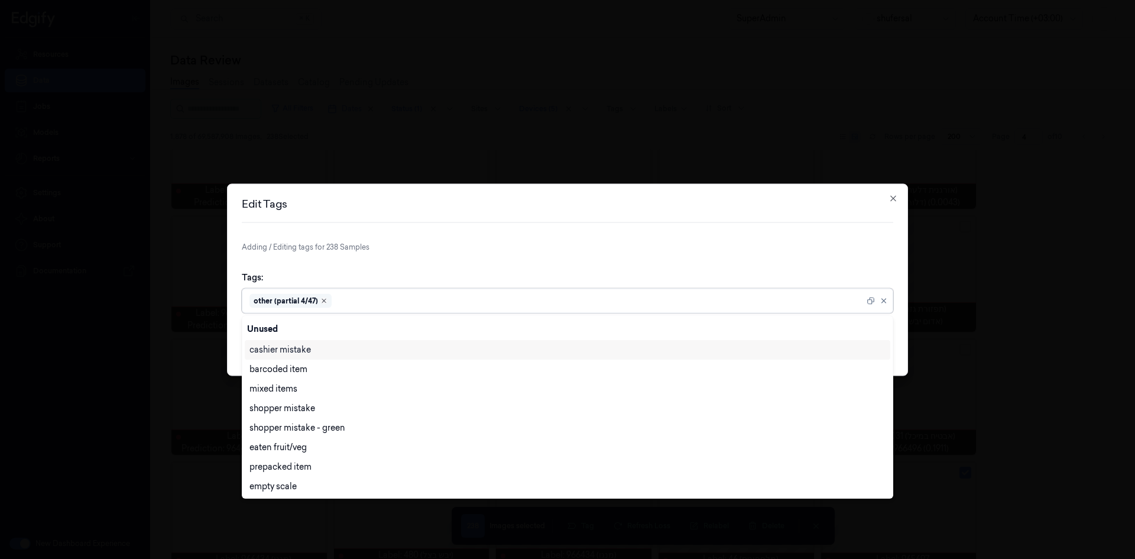
click at [325, 303] on icon "Remove ,other (partial 4/47)" at bounding box center [323, 300] width 7 height 7
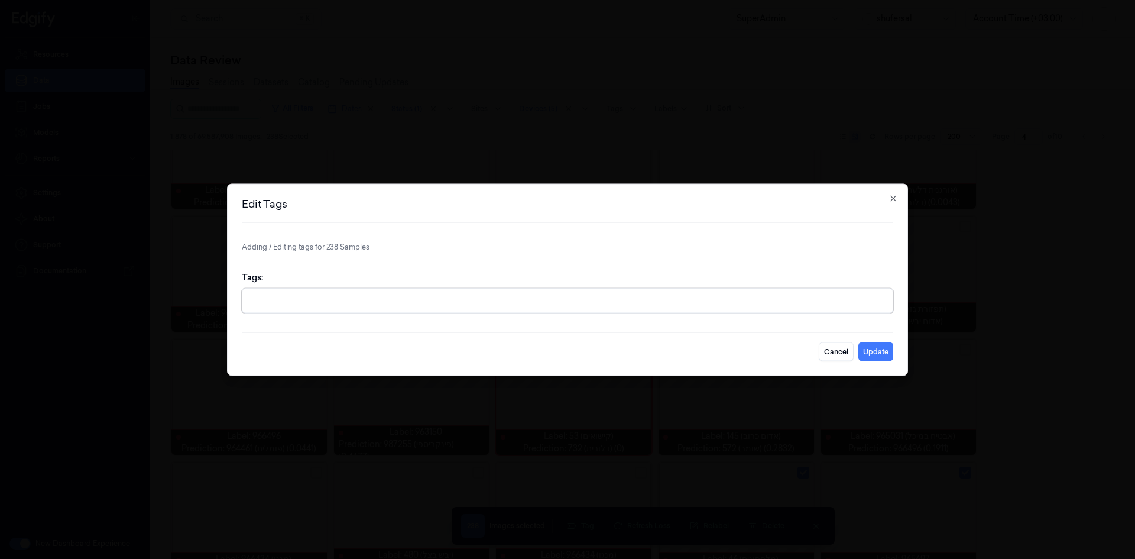
click at [327, 302] on div at bounding box center [568, 300] width 638 height 12
click at [329, 302] on div at bounding box center [568, 300] width 638 height 12
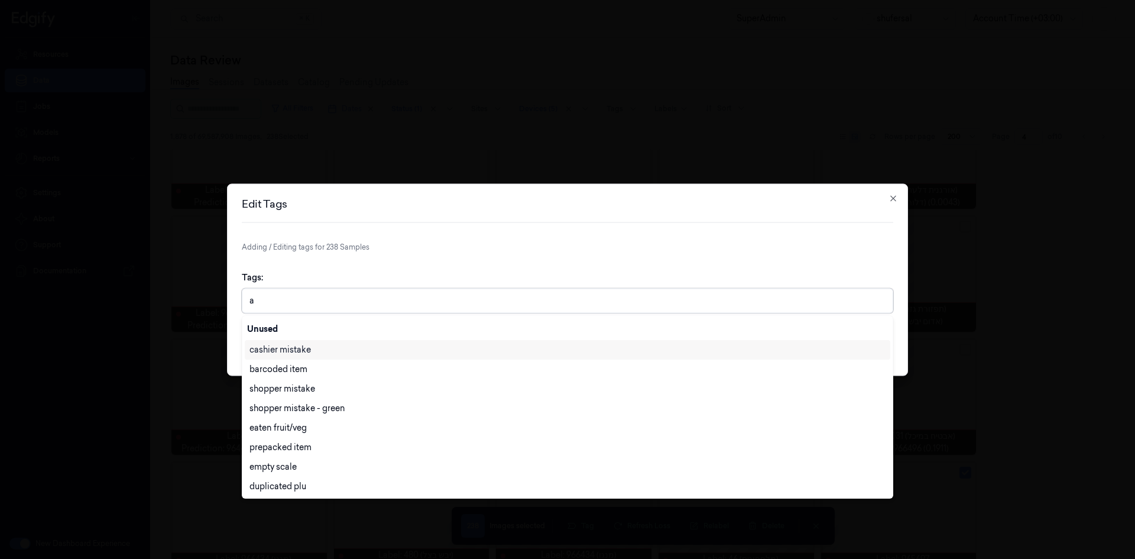
type input "ai"
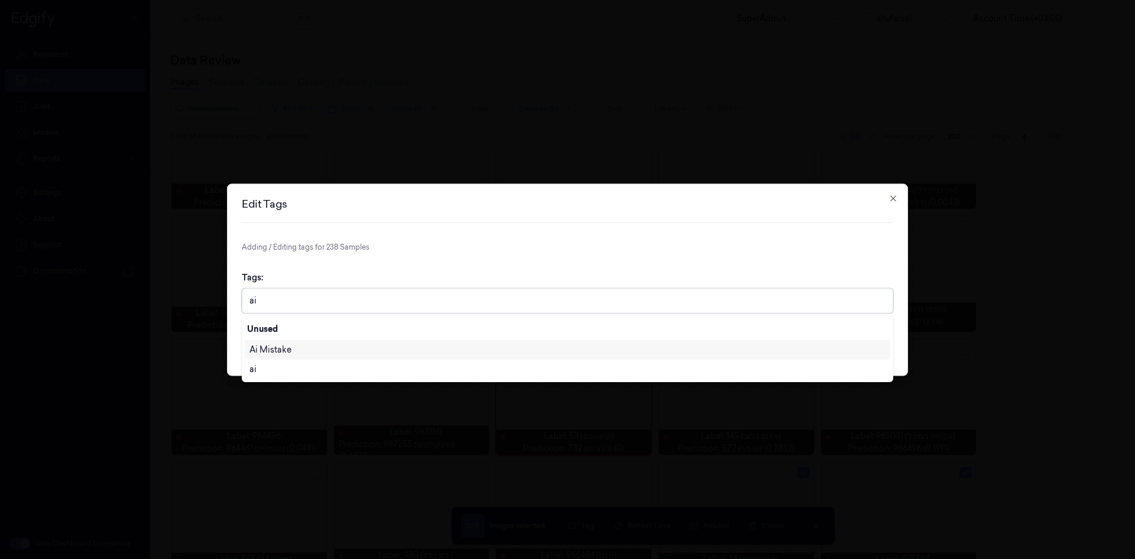
click at [259, 345] on div "Ai Mistake" at bounding box center [270, 349] width 42 height 12
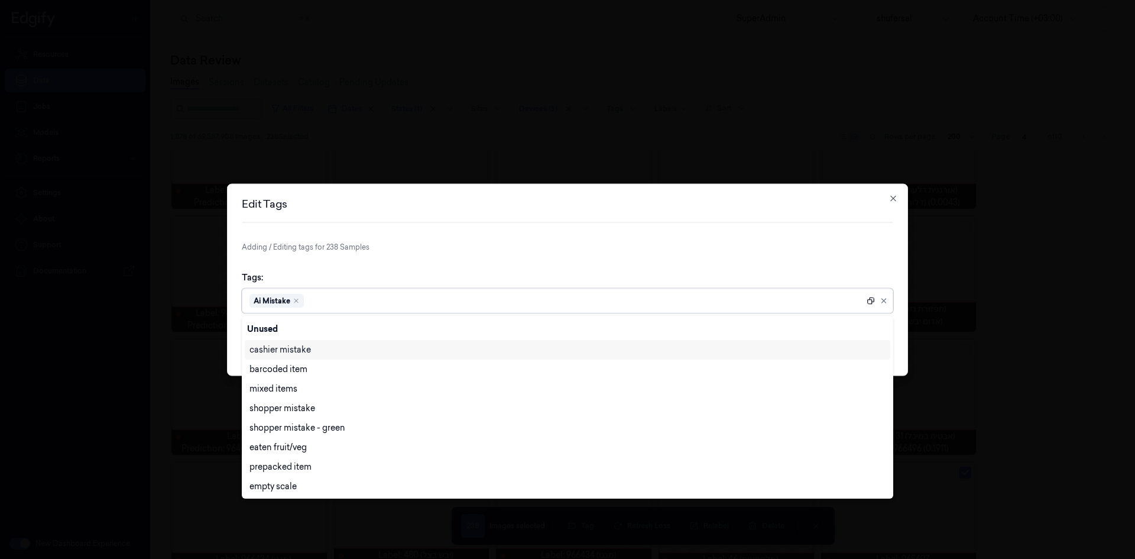
click at [756, 304] on icon at bounding box center [871, 300] width 8 height 8
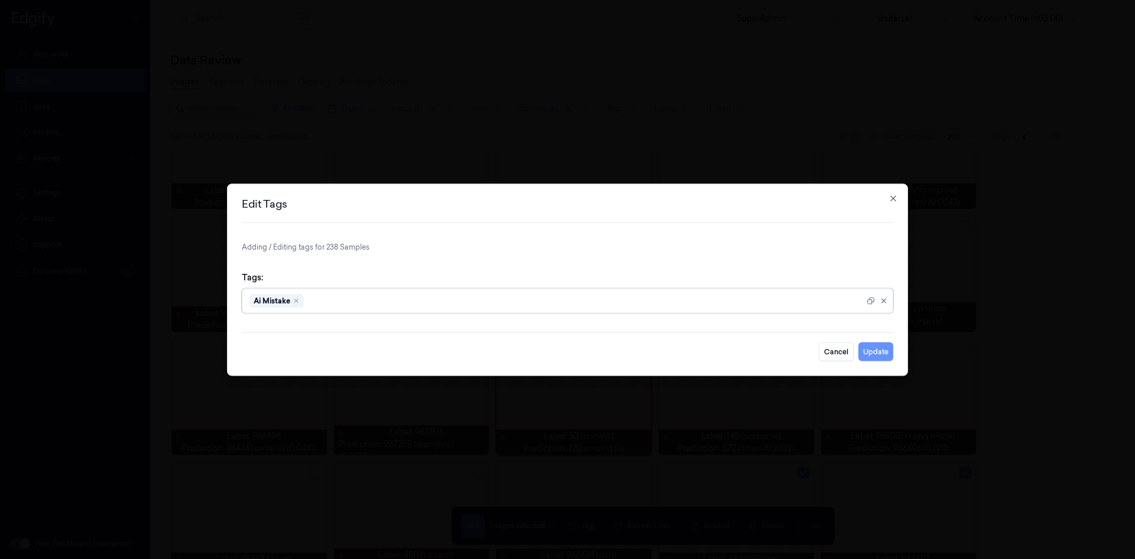
click at [756, 345] on button "Update" at bounding box center [875, 351] width 35 height 19
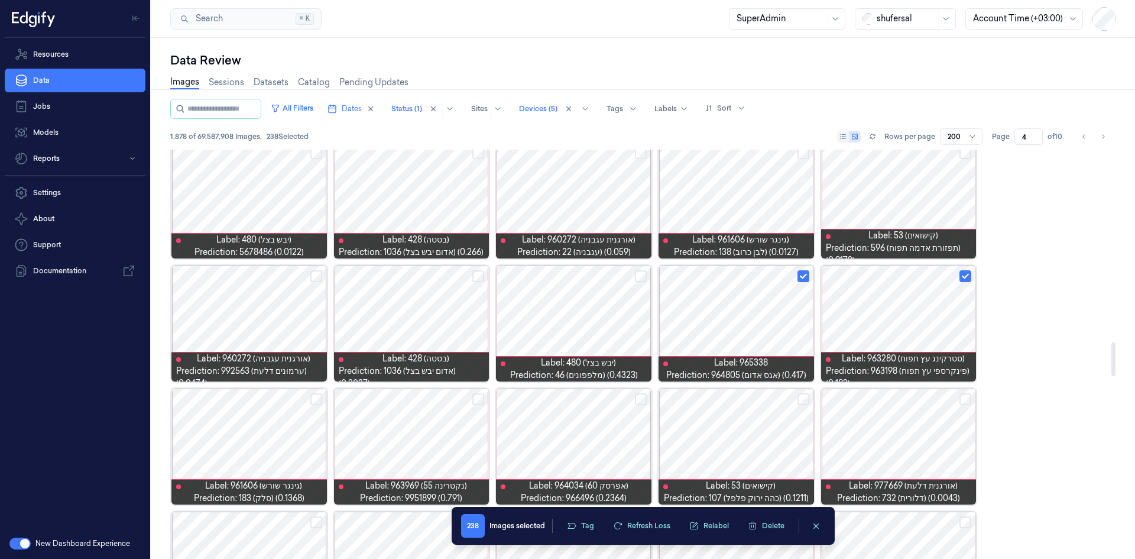
scroll to position [1990, 0]
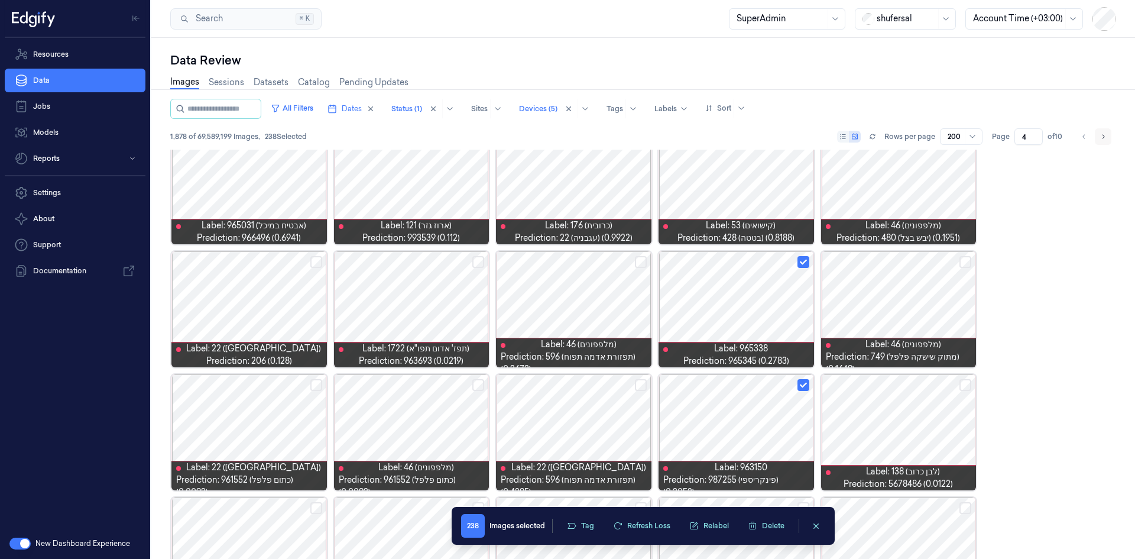
click at [756, 135] on button "Go to next page" at bounding box center [1103, 136] width 17 height 17
type input "5"
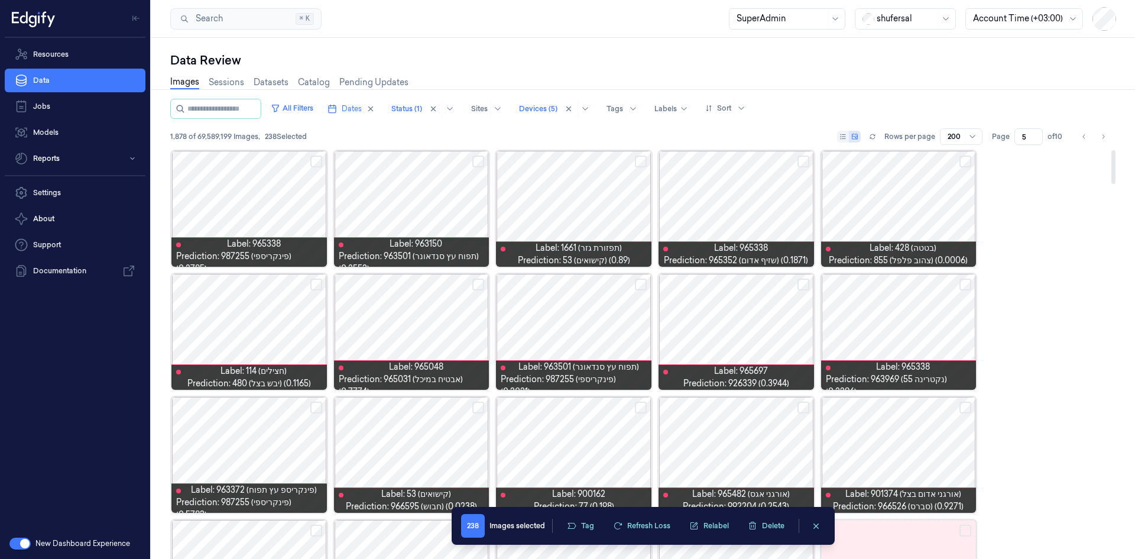
click at [315, 160] on button "Select row" at bounding box center [316, 161] width 12 height 12
click at [562, 200] on div at bounding box center [573, 209] width 155 height 116
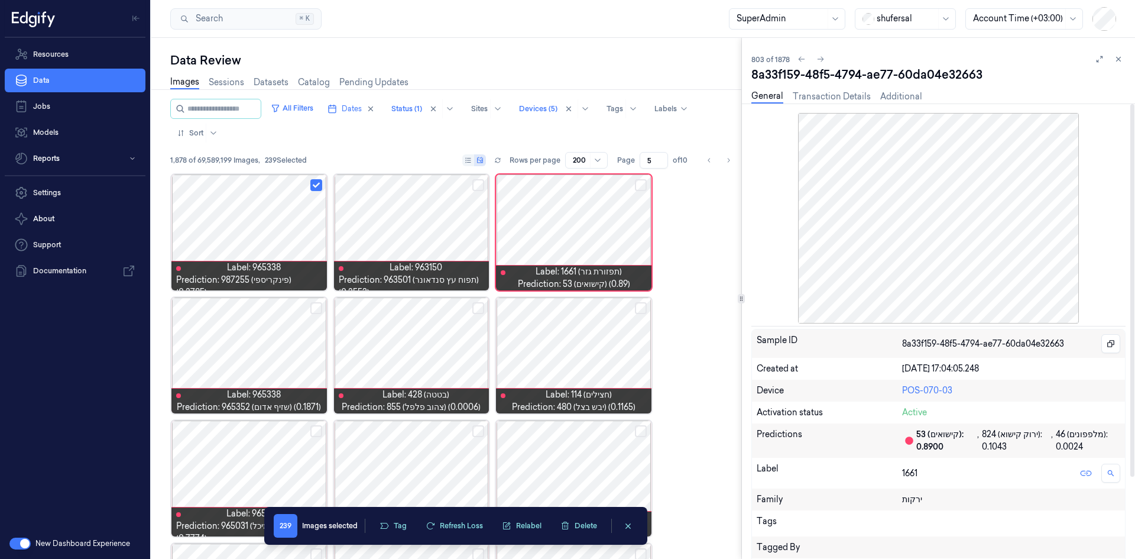
click at [756, 345] on div "Tags" at bounding box center [938, 523] width 373 height 26
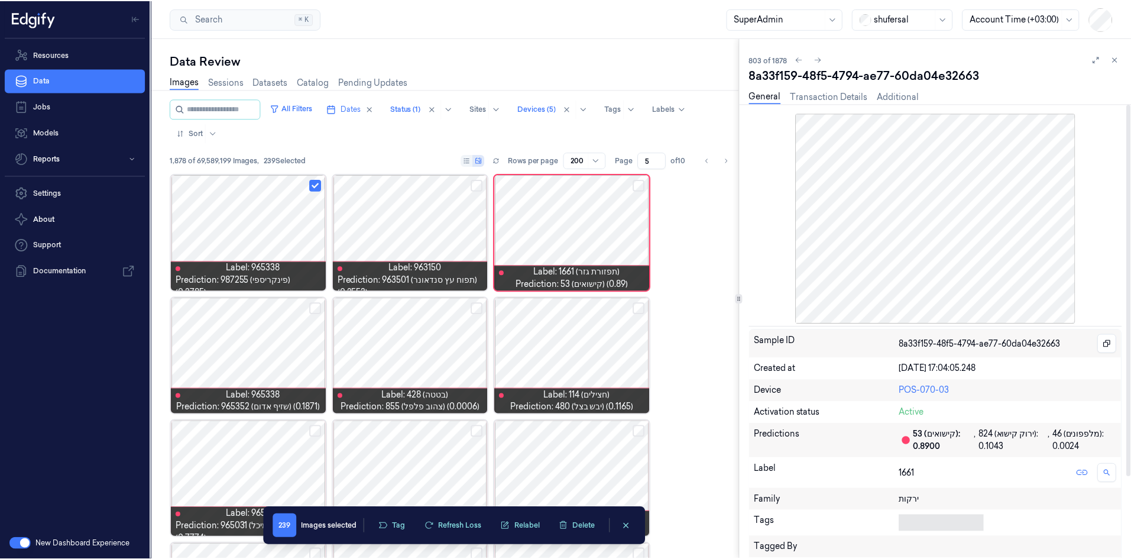
scroll to position [158, 0]
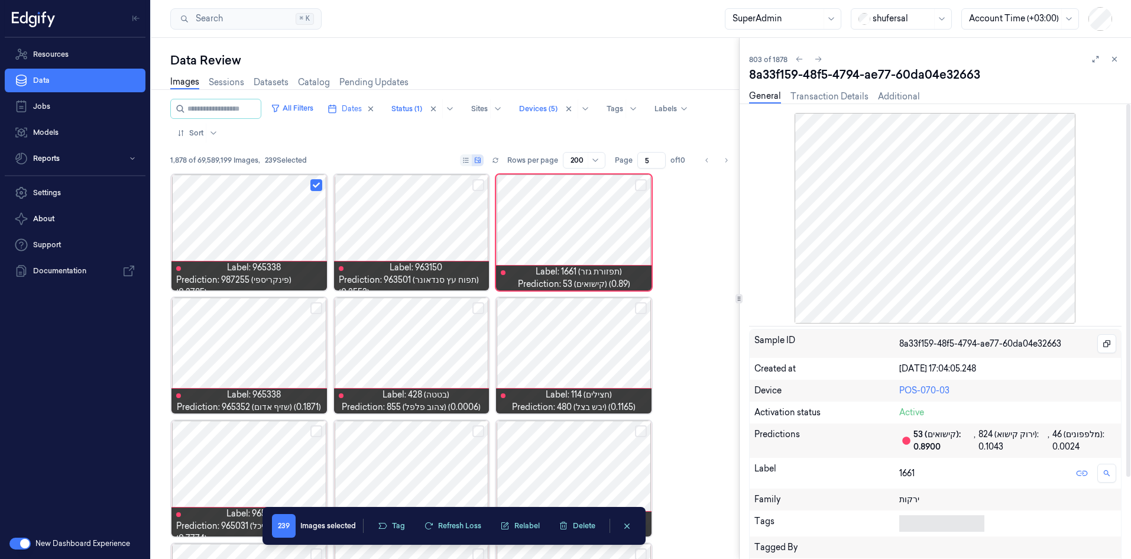
click at [756, 345] on body "Resources Data Jobs Models Reports Settings About Support Documentation New Das…" at bounding box center [565, 279] width 1131 height 559
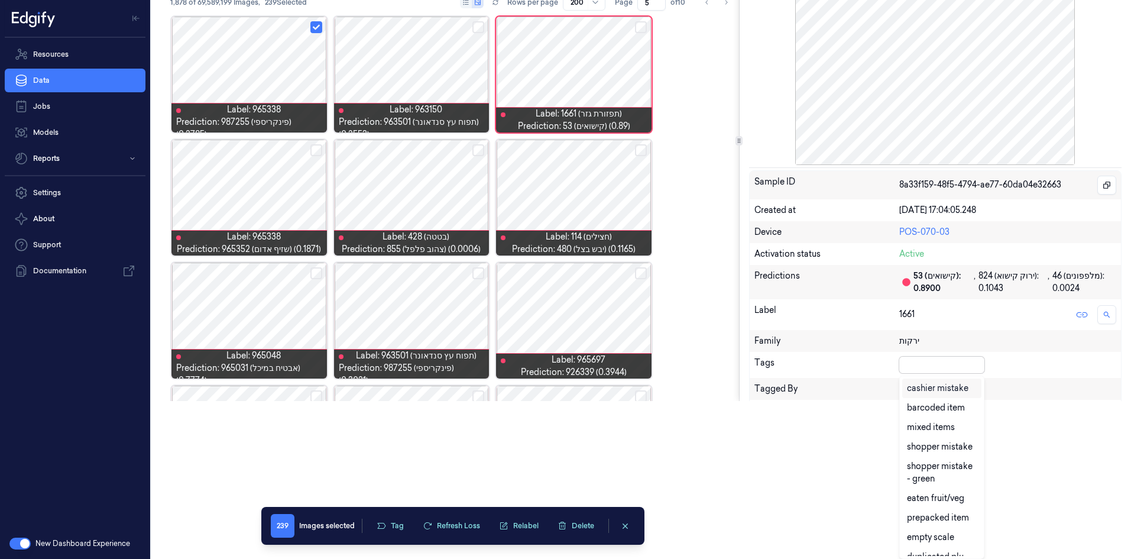
click at [756, 345] on div "cashier mistake" at bounding box center [937, 388] width 61 height 12
click at [756, 345] on div "Sample ID 8a33f159-48f5-4794-ae77-60da04e32663 Created at [DATE] 17:04:05.248 D…" at bounding box center [935, 345] width 372 height 351
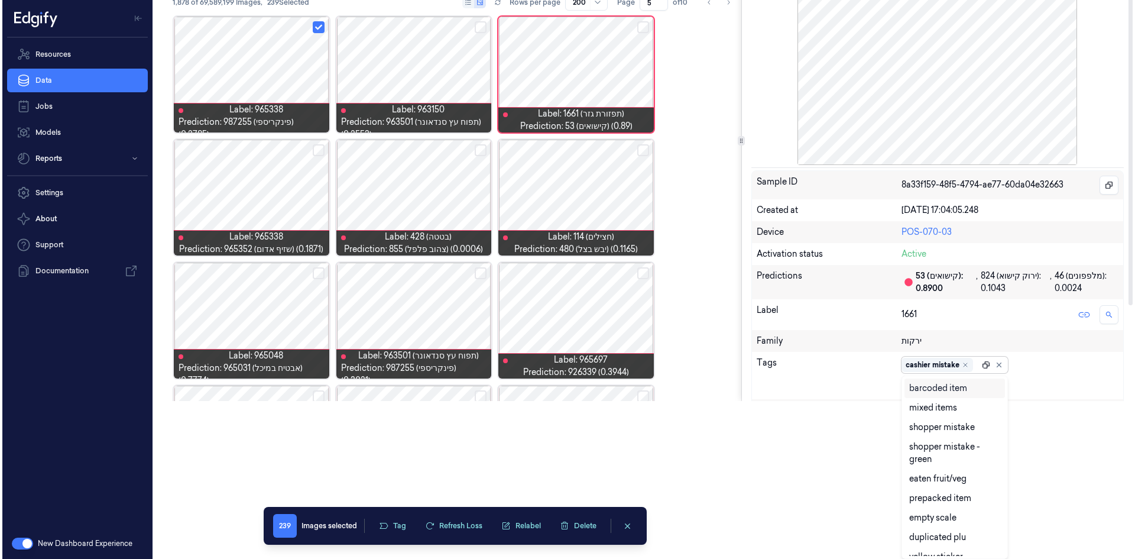
scroll to position [0, 0]
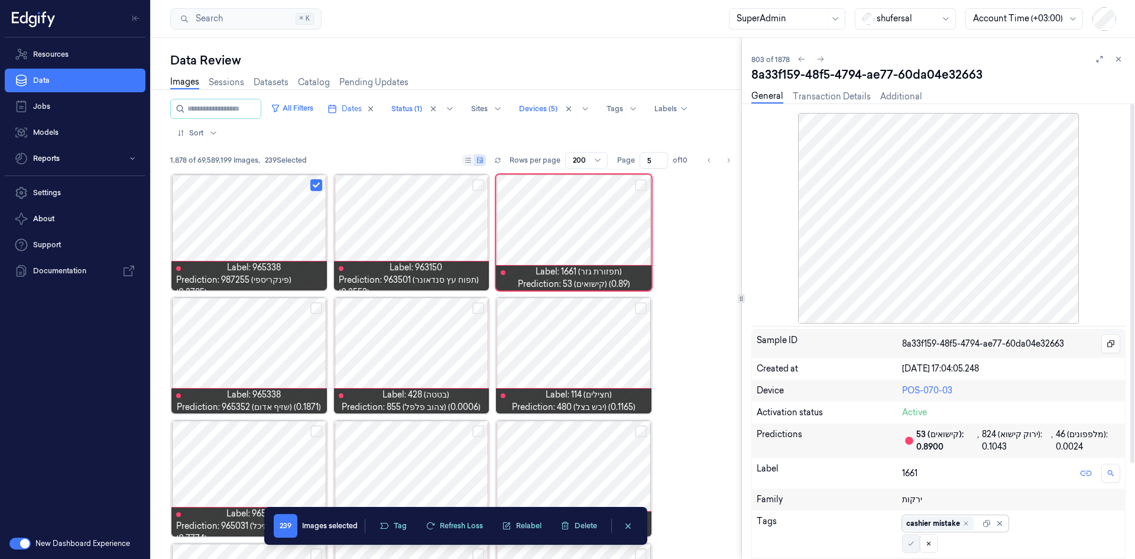
click at [756, 345] on icon at bounding box center [910, 543] width 7 height 7
click at [756, 57] on icon at bounding box center [1118, 59] width 8 height 8
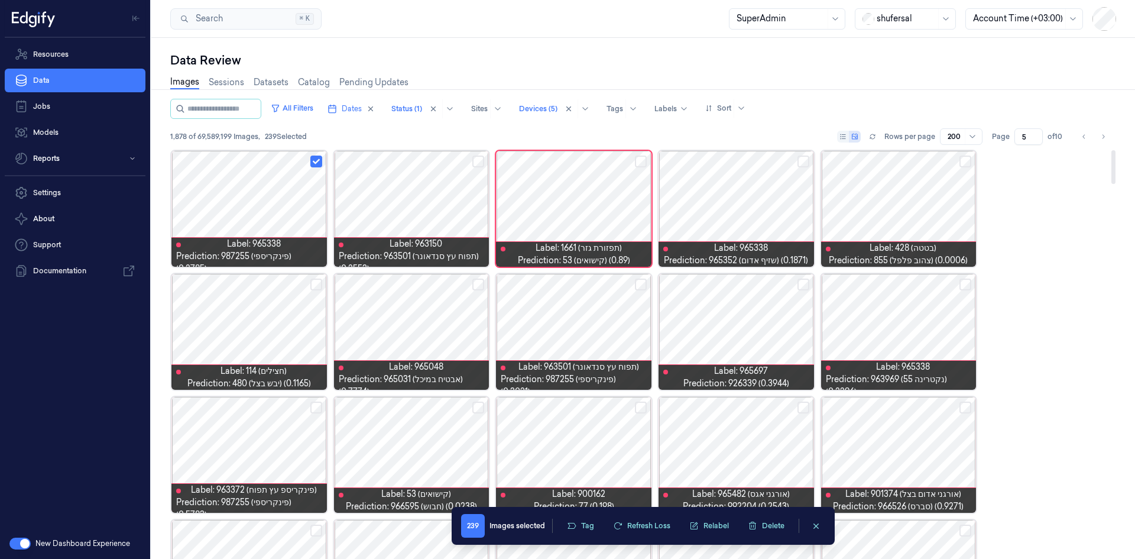
click at [756, 207] on div at bounding box center [898, 209] width 155 height 116
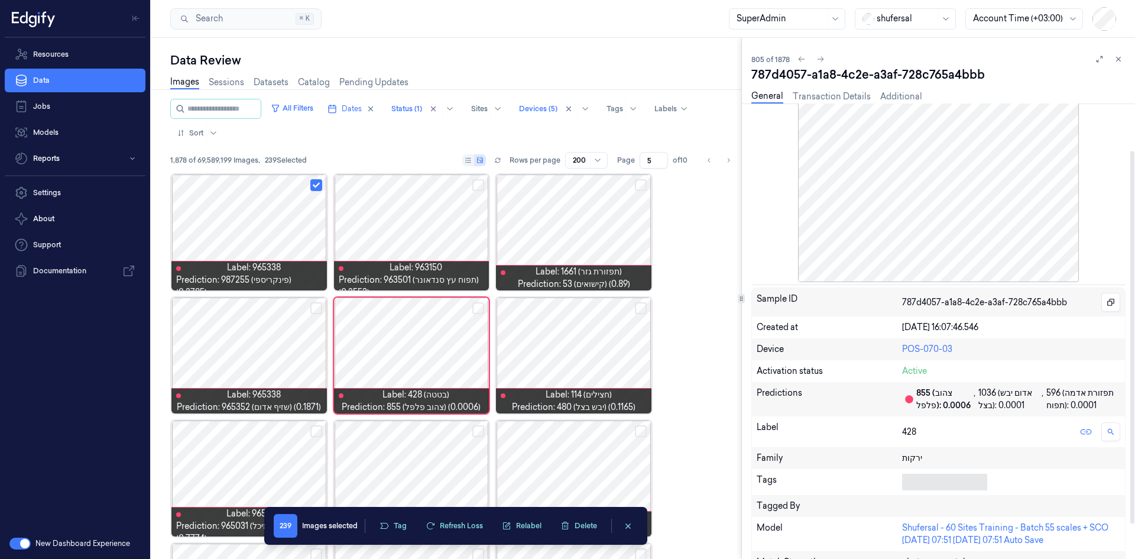
scroll to position [59, 0]
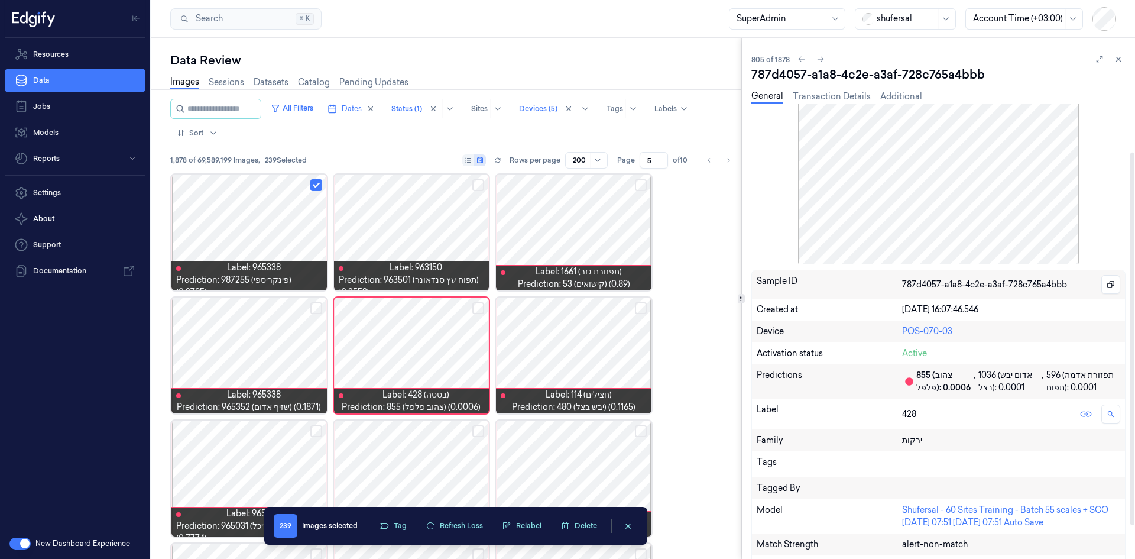
click at [756, 345] on div "Tags" at bounding box center [938, 464] width 373 height 26
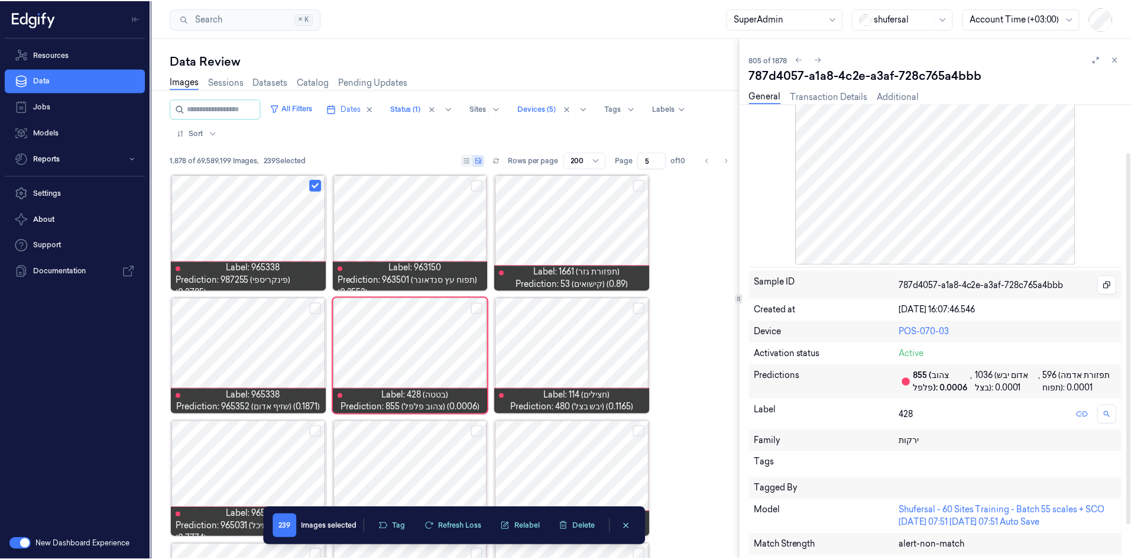
scroll to position [5, 0]
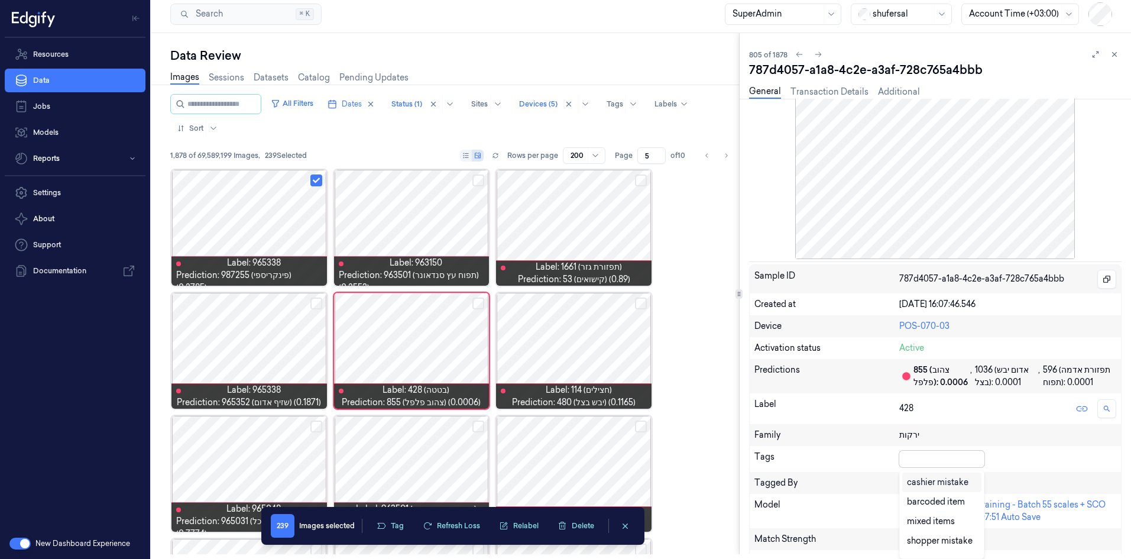
click at [756, 345] on div "cashier mistake" at bounding box center [937, 482] width 61 height 12
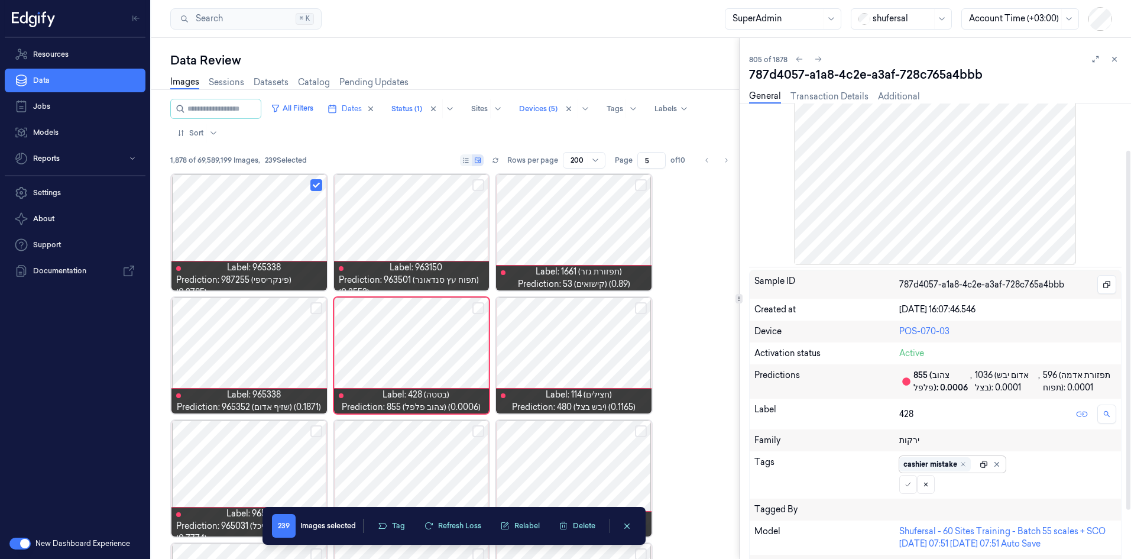
click at [756, 345] on icon at bounding box center [983, 464] width 8 height 8
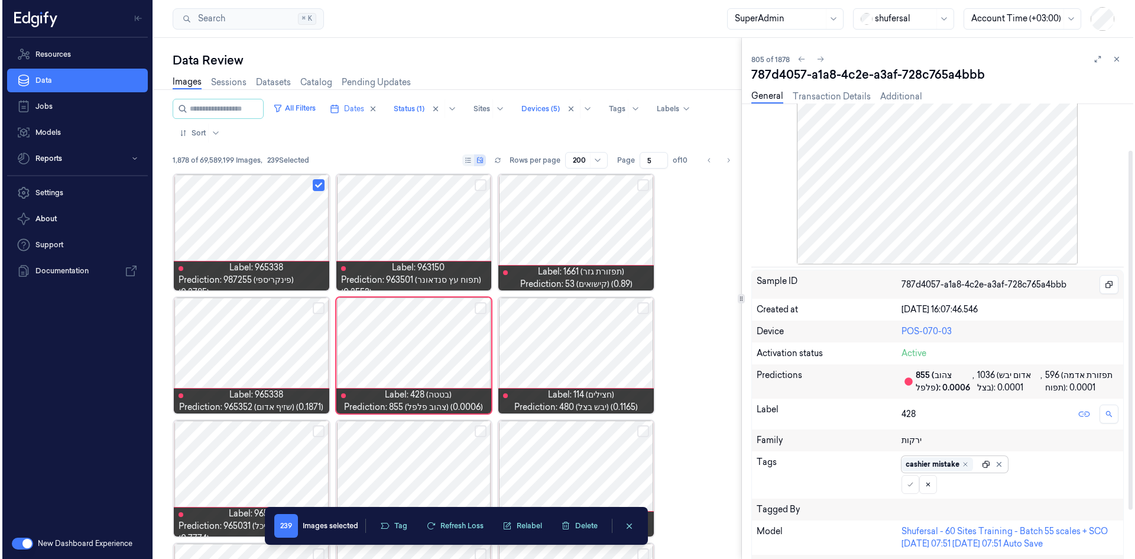
scroll to position [0, 0]
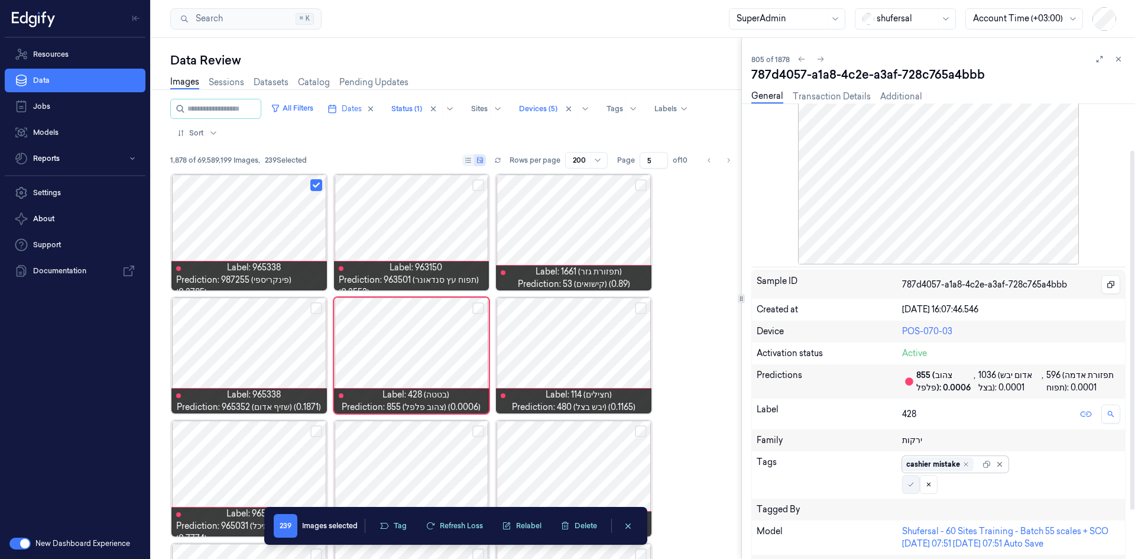
click at [756, 345] on button at bounding box center [911, 484] width 18 height 19
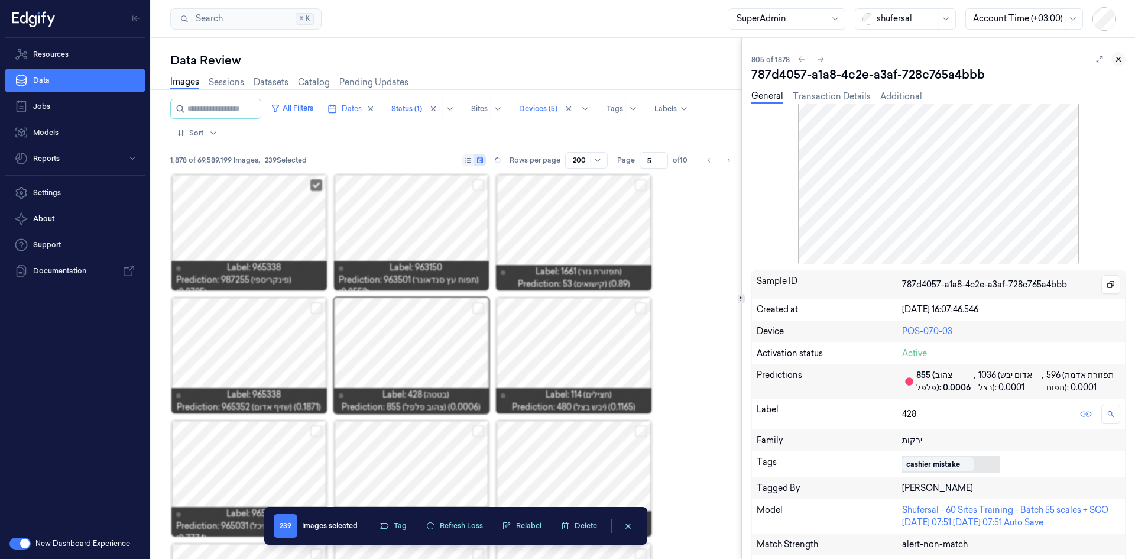
click at [756, 60] on icon at bounding box center [1118, 59] width 8 height 8
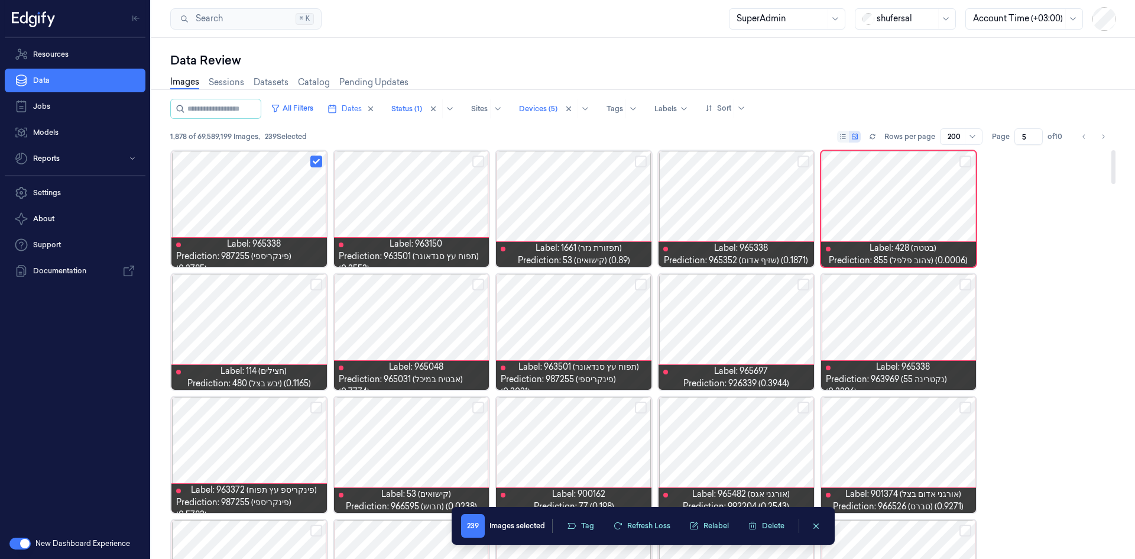
click at [756, 157] on button "Select row" at bounding box center [803, 161] width 12 height 12
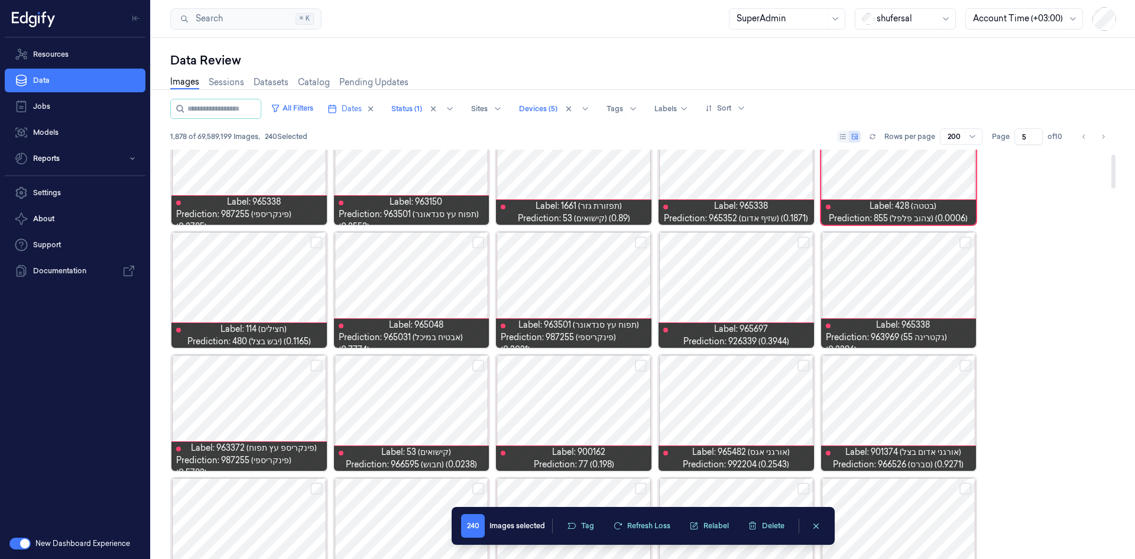
scroll to position [59, 0]
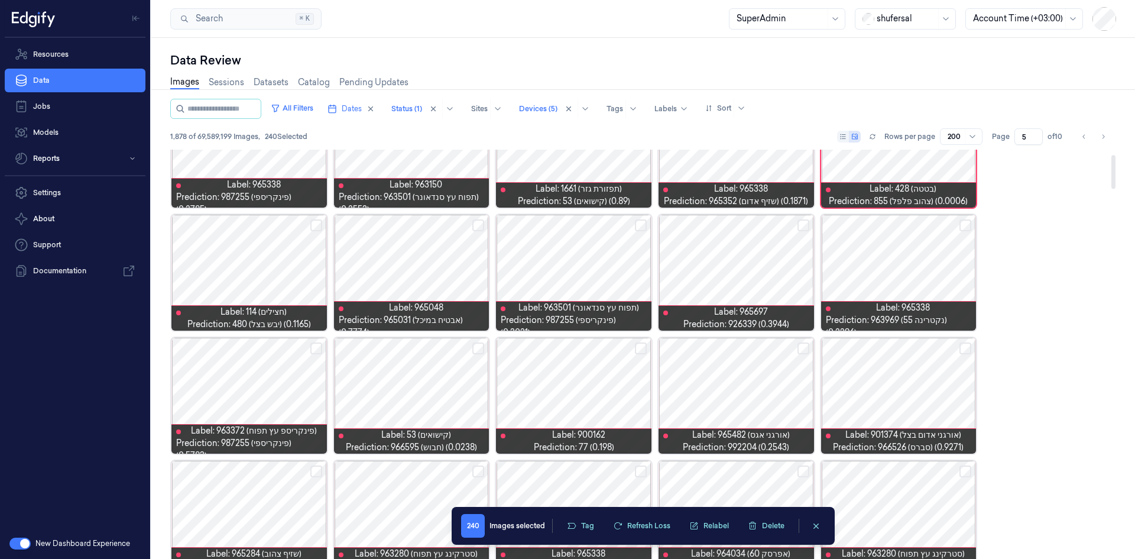
click at [641, 225] on button "Select row" at bounding box center [641, 225] width 12 height 12
click at [756, 226] on button "Select row" at bounding box center [803, 225] width 12 height 12
click at [756, 231] on div at bounding box center [898, 273] width 155 height 116
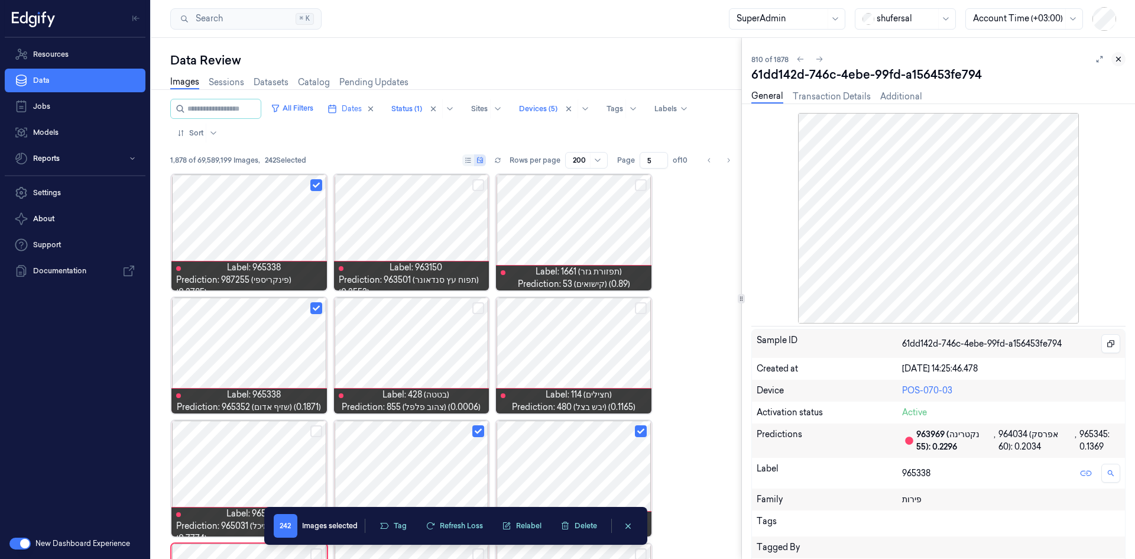
click at [756, 57] on icon at bounding box center [1118, 59] width 8 height 8
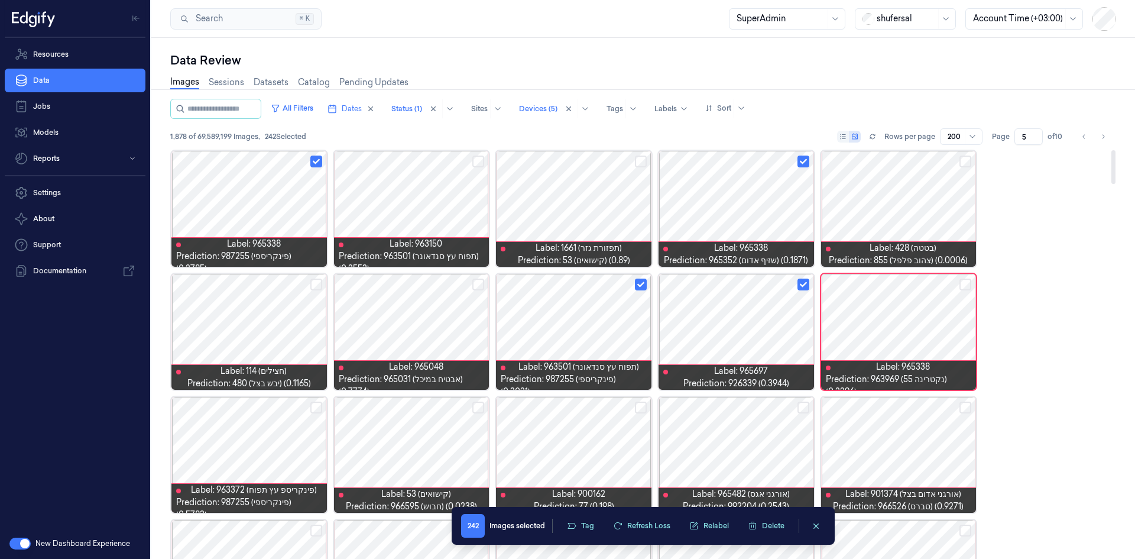
click at [756, 282] on button "Select row" at bounding box center [965, 284] width 12 height 12
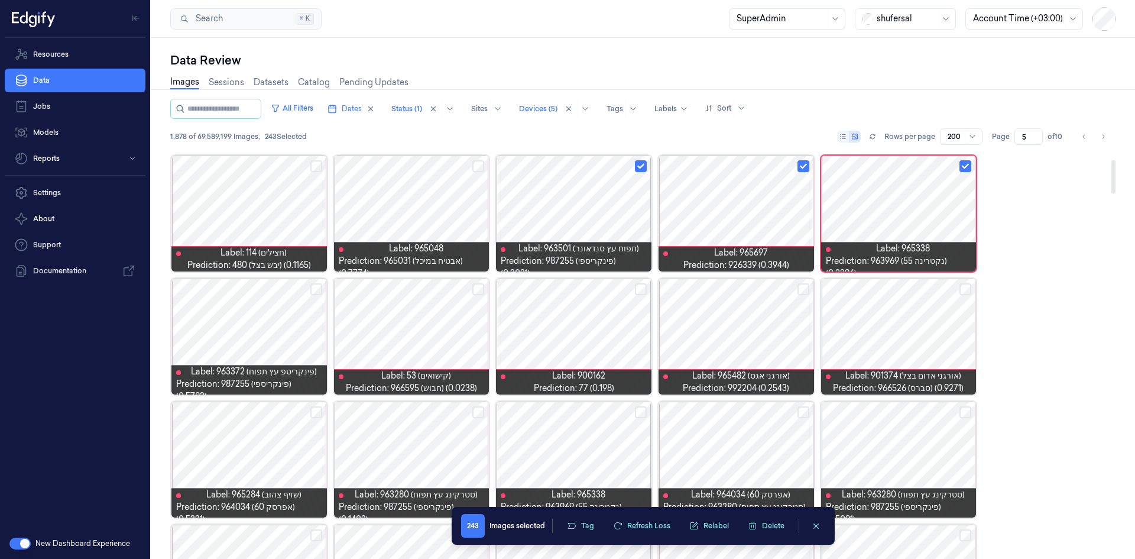
click at [478, 289] on button "Select row" at bounding box center [478, 289] width 12 height 12
click at [640, 291] on button "Select row" at bounding box center [641, 289] width 12 height 12
click at [316, 287] on button "Select row" at bounding box center [316, 289] width 12 height 12
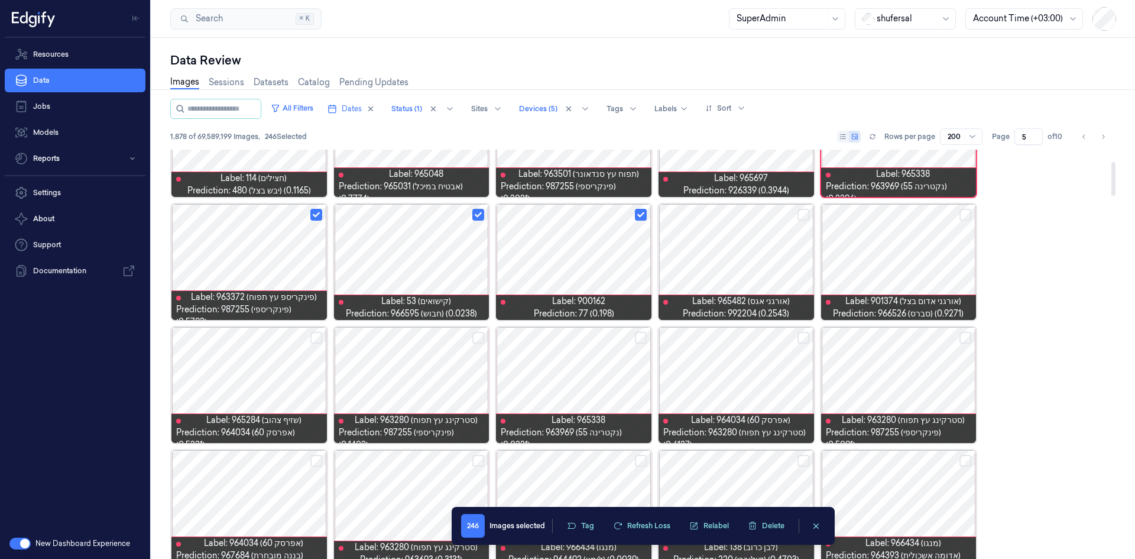
scroll to position [236, 0]
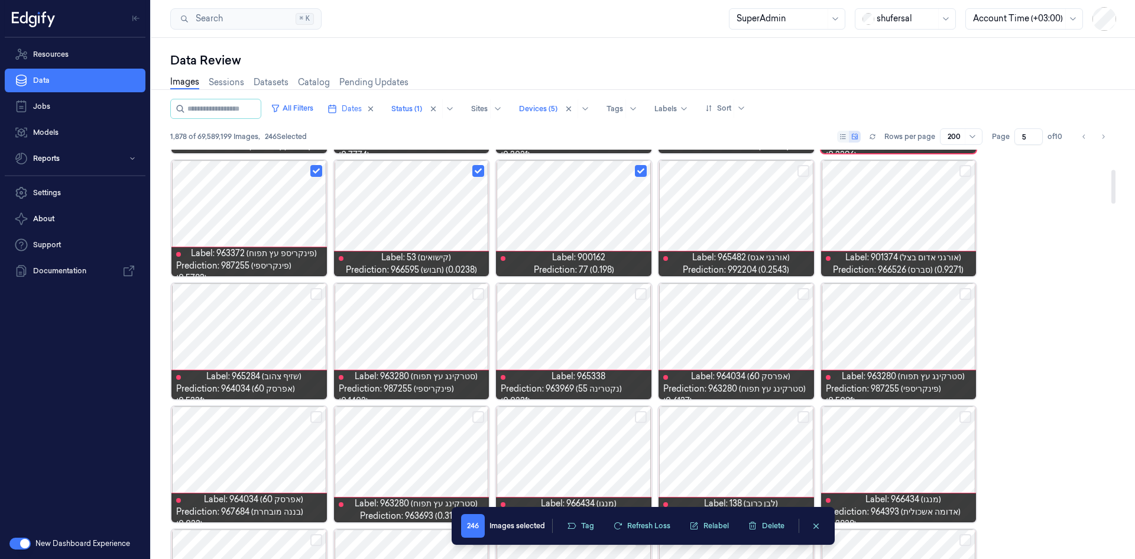
click at [313, 291] on button "Select row" at bounding box center [316, 294] width 12 height 12
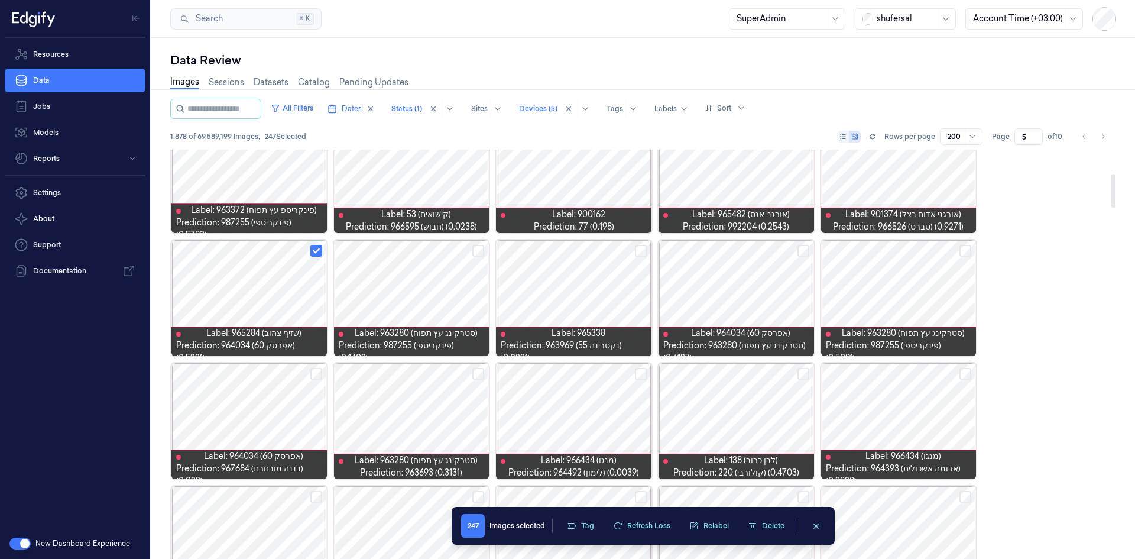
scroll to position [296, 0]
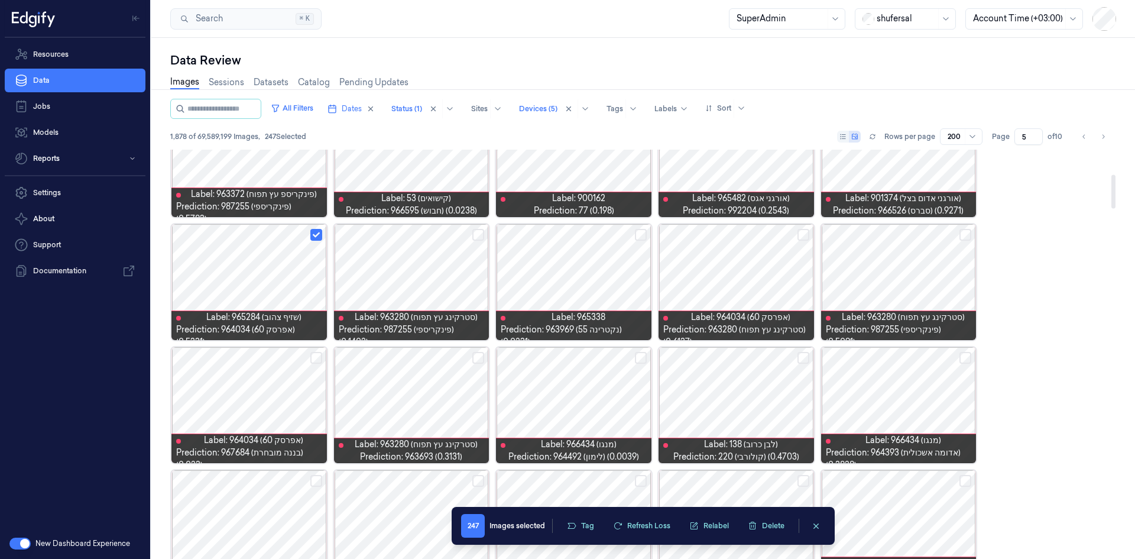
click at [756, 242] on div at bounding box center [735, 282] width 155 height 116
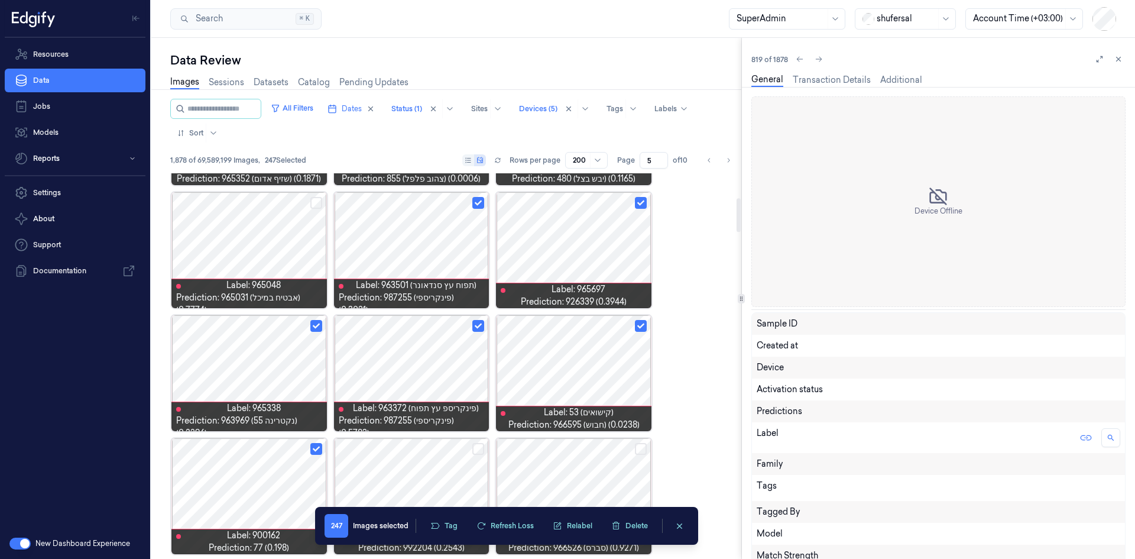
scroll to position [223, 0]
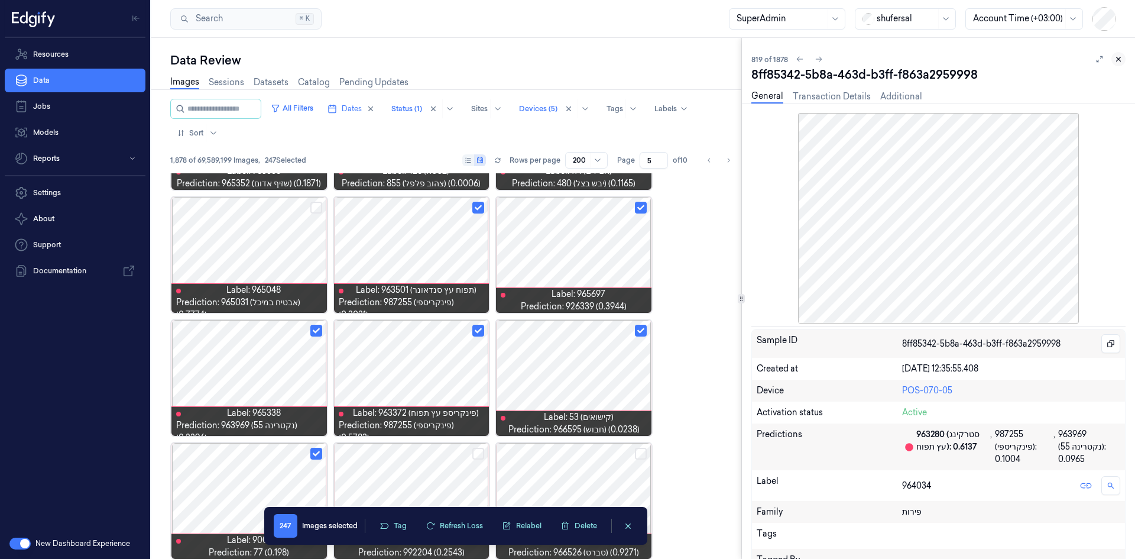
click at [756, 61] on icon at bounding box center [1118, 59] width 8 height 8
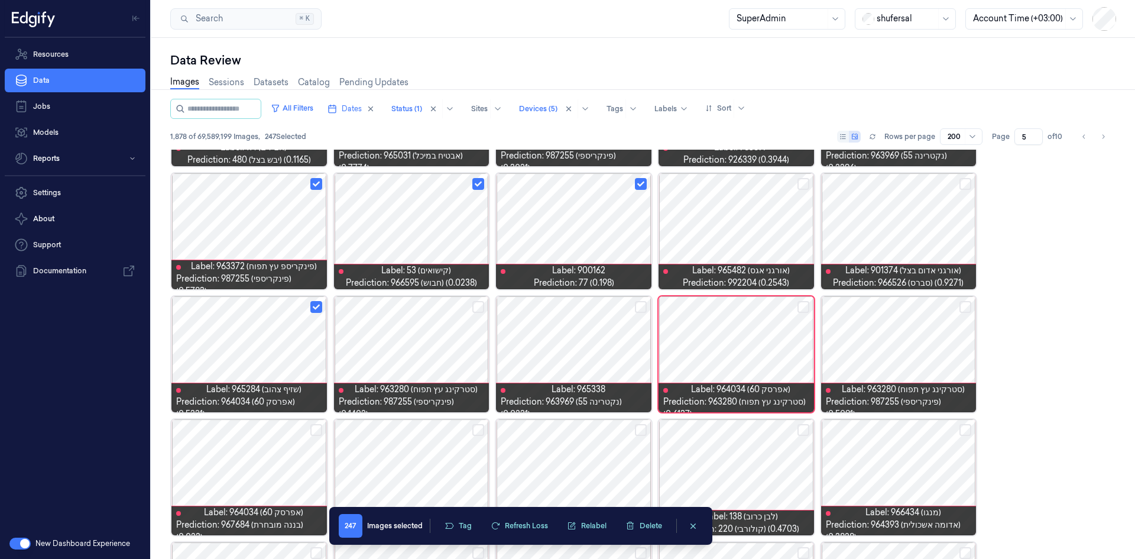
scroll to position [100, 0]
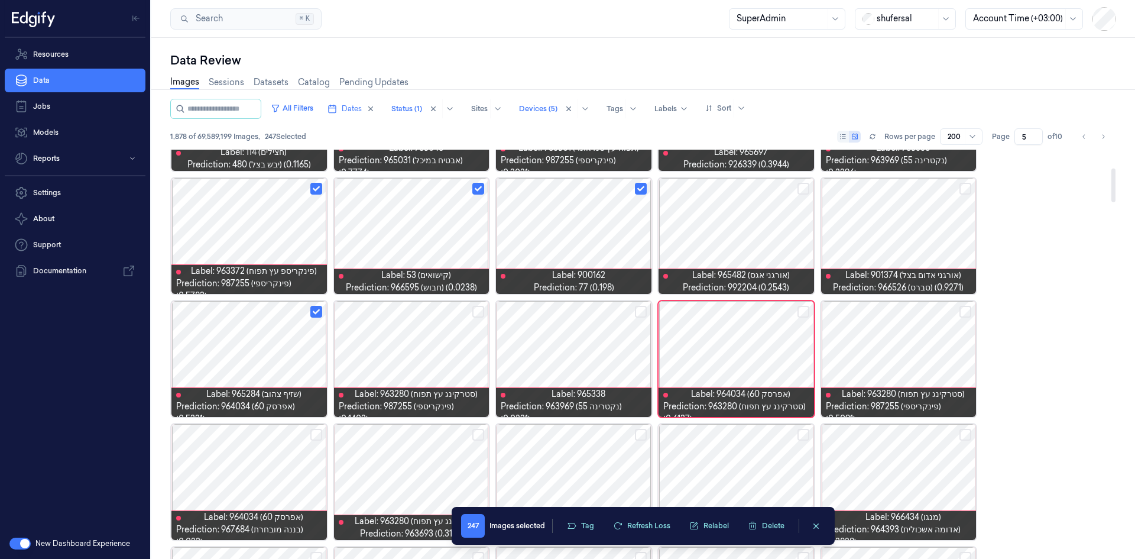
click at [756, 310] on button "Select row" at bounding box center [803, 312] width 12 height 12
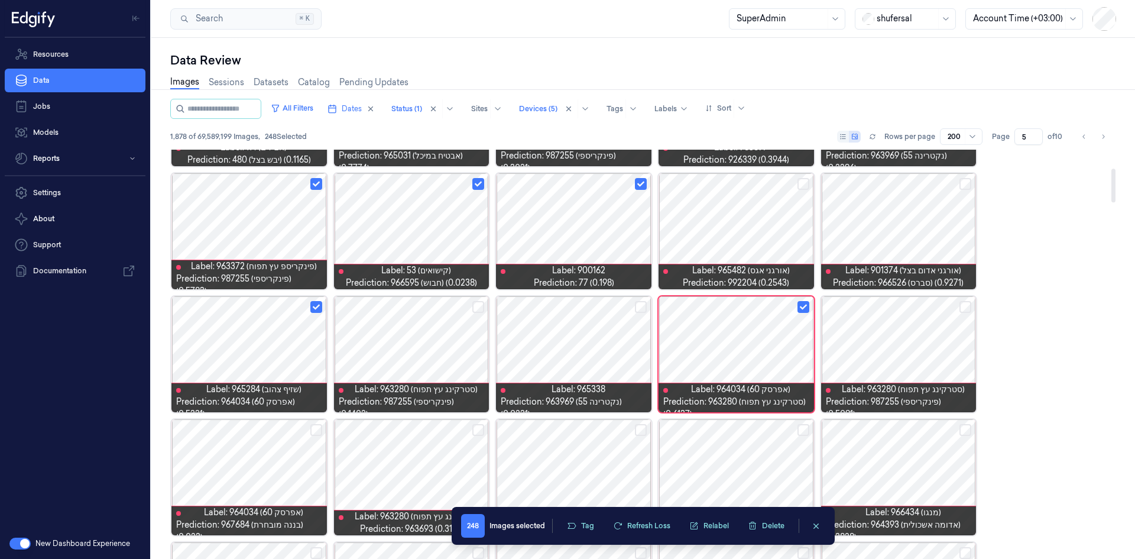
click at [756, 304] on button "Select row" at bounding box center [965, 307] width 12 height 12
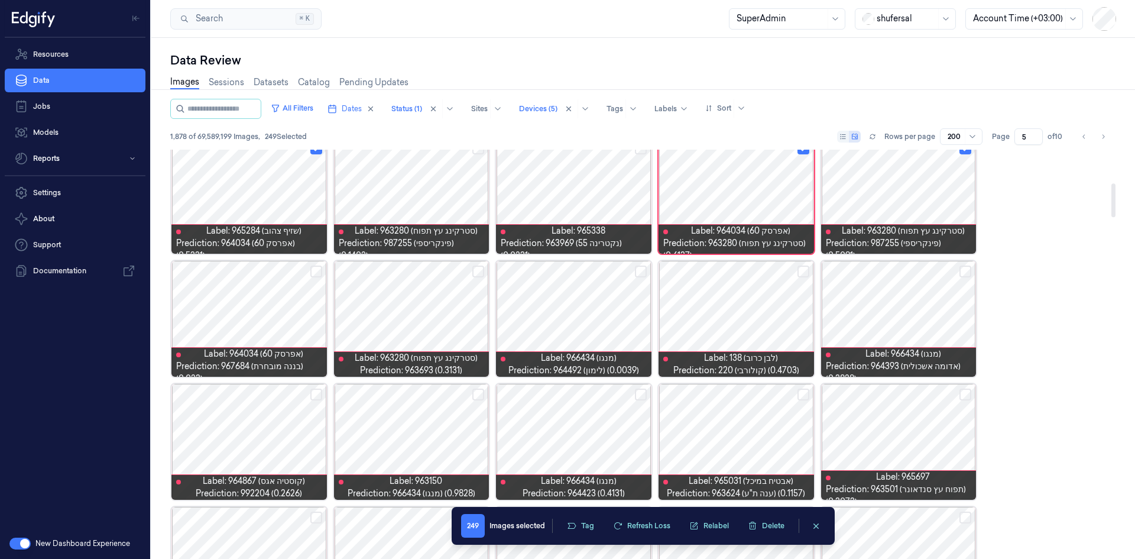
scroll to position [401, 0]
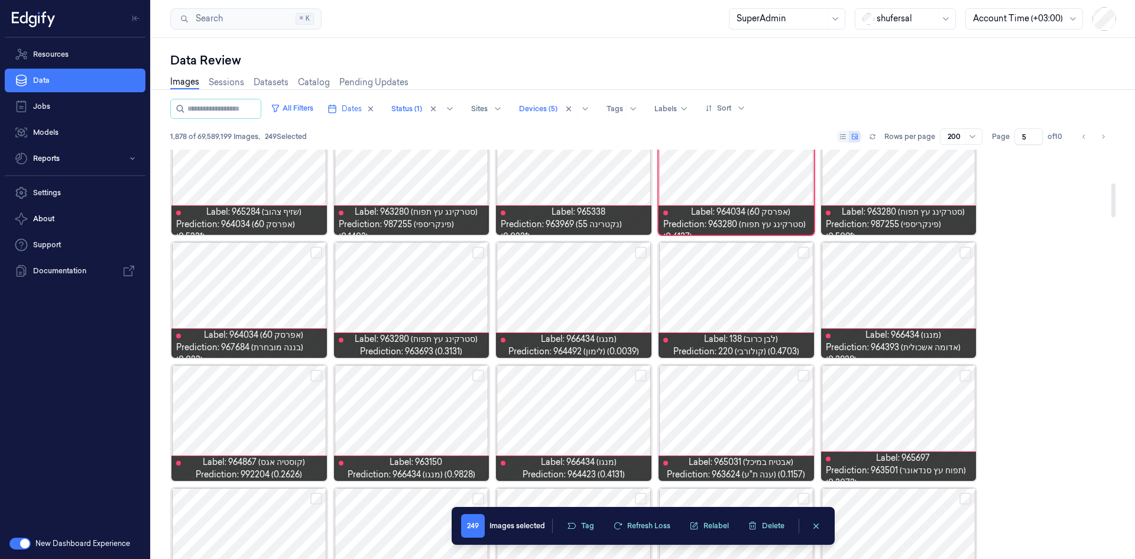
click at [756, 251] on button "Select row" at bounding box center [965, 252] width 12 height 12
click at [479, 250] on button "Select row" at bounding box center [478, 252] width 12 height 12
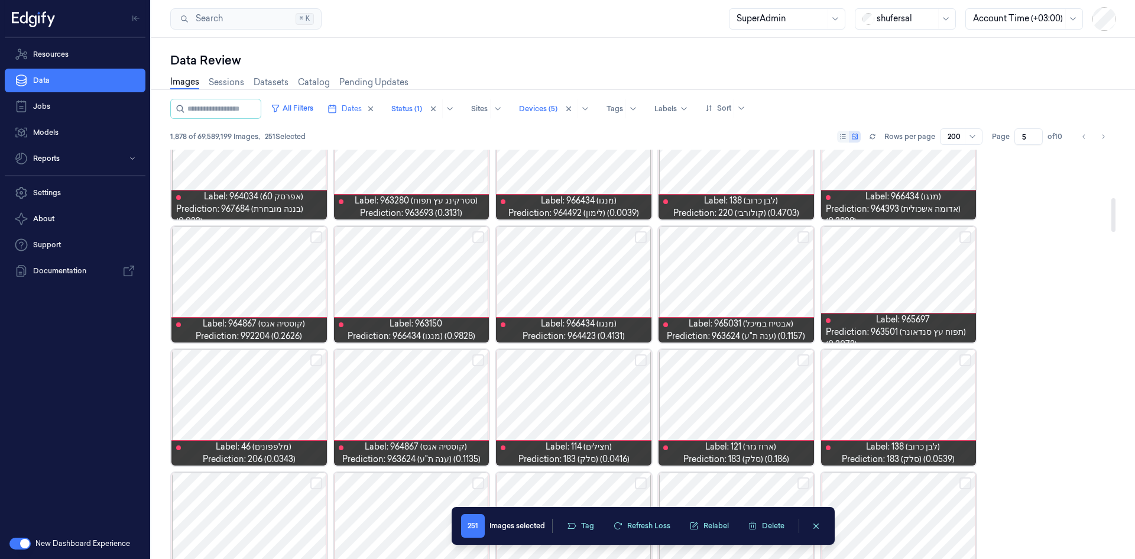
scroll to position [578, 0]
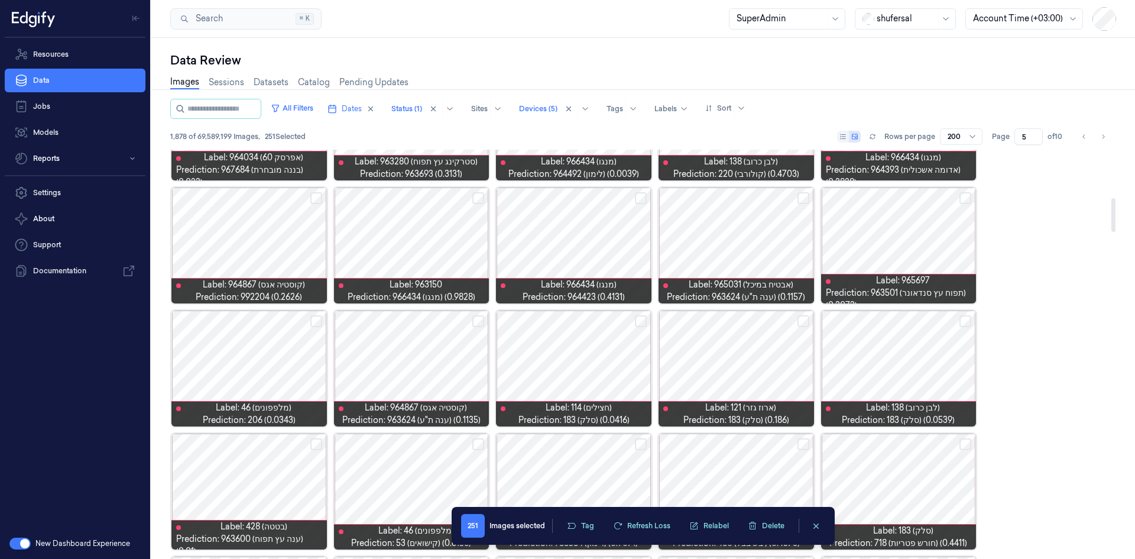
click at [476, 196] on button "Select row" at bounding box center [478, 198] width 12 height 12
click at [756, 199] on button "Select row" at bounding box center [965, 198] width 12 height 12
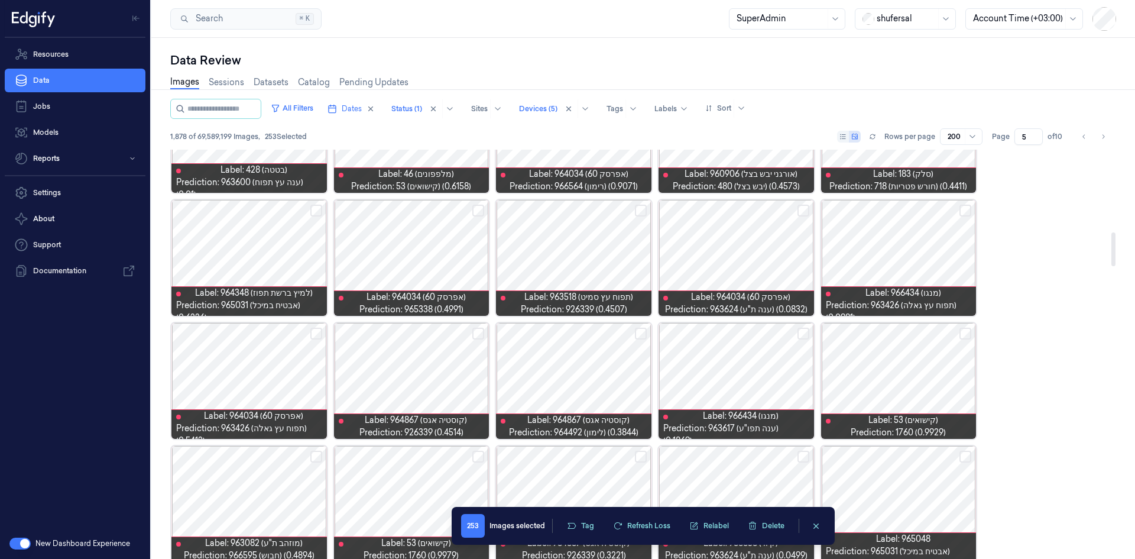
scroll to position [992, 0]
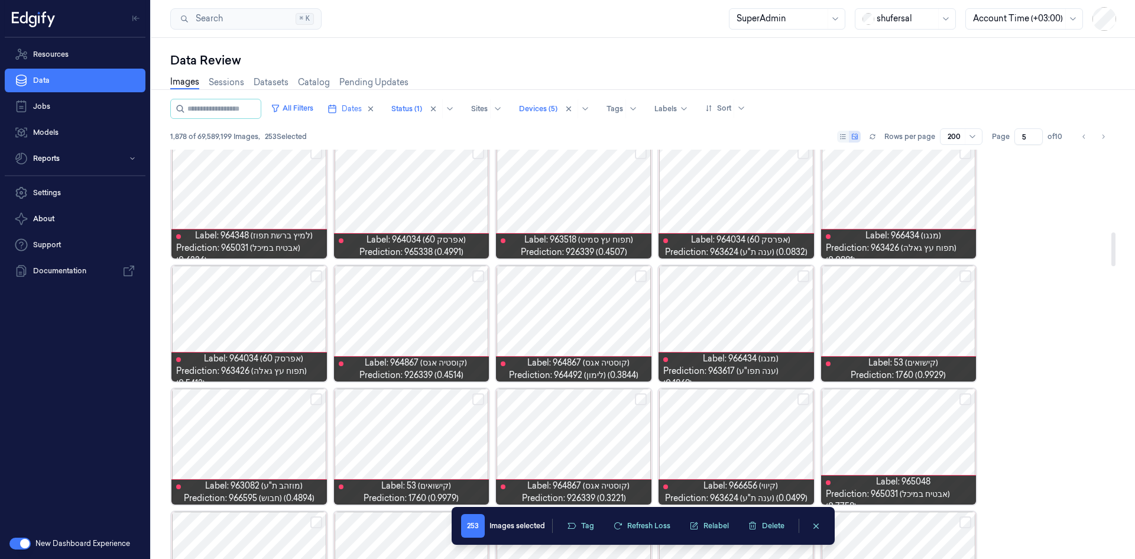
click at [476, 275] on button "Select row" at bounding box center [478, 276] width 12 height 12
click at [320, 275] on button "Select row" at bounding box center [316, 276] width 12 height 12
click at [644, 277] on button "Select row" at bounding box center [641, 276] width 12 height 12
click at [756, 274] on button "Select row" at bounding box center [965, 276] width 12 height 12
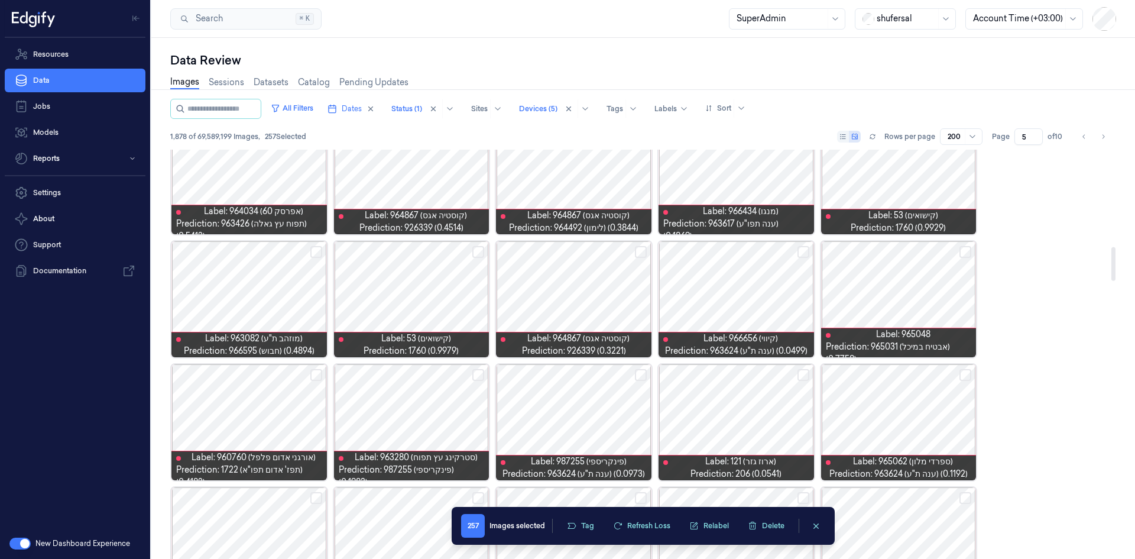
scroll to position [1169, 0]
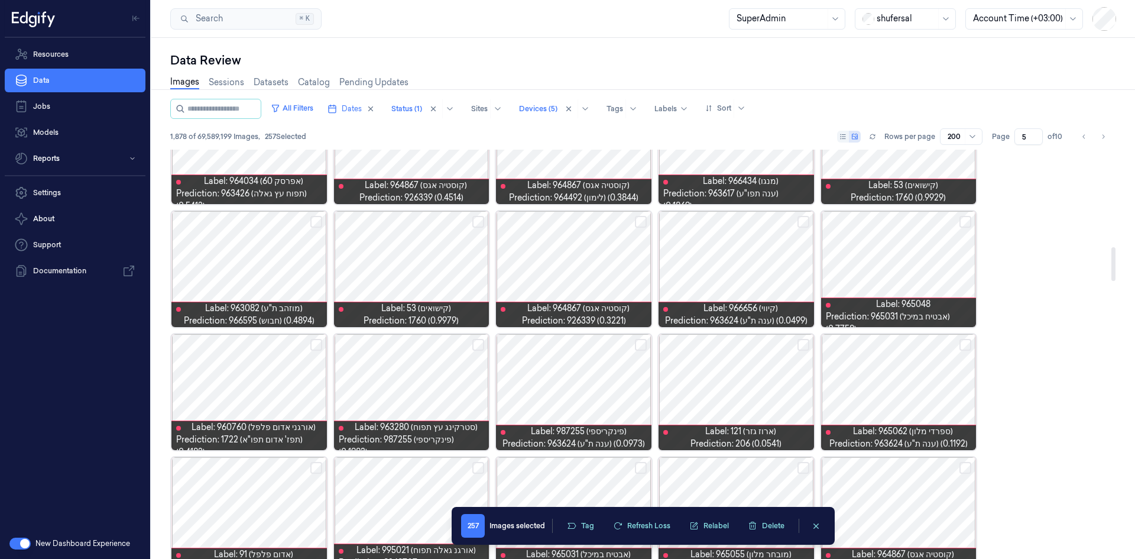
click at [317, 220] on button "Select row" at bounding box center [316, 222] width 12 height 12
click at [484, 216] on div at bounding box center [411, 269] width 155 height 116
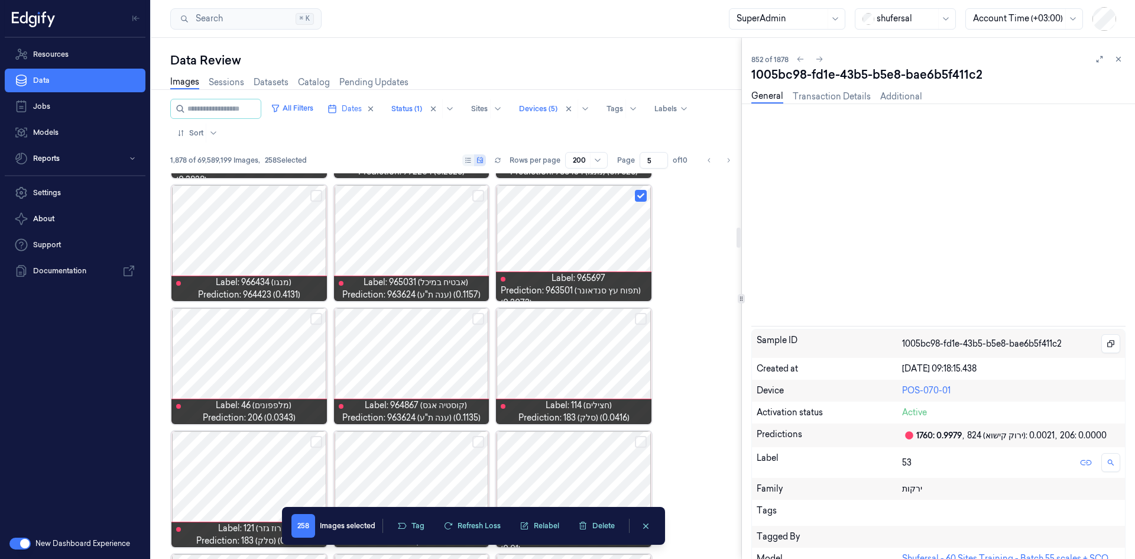
scroll to position [1084, 0]
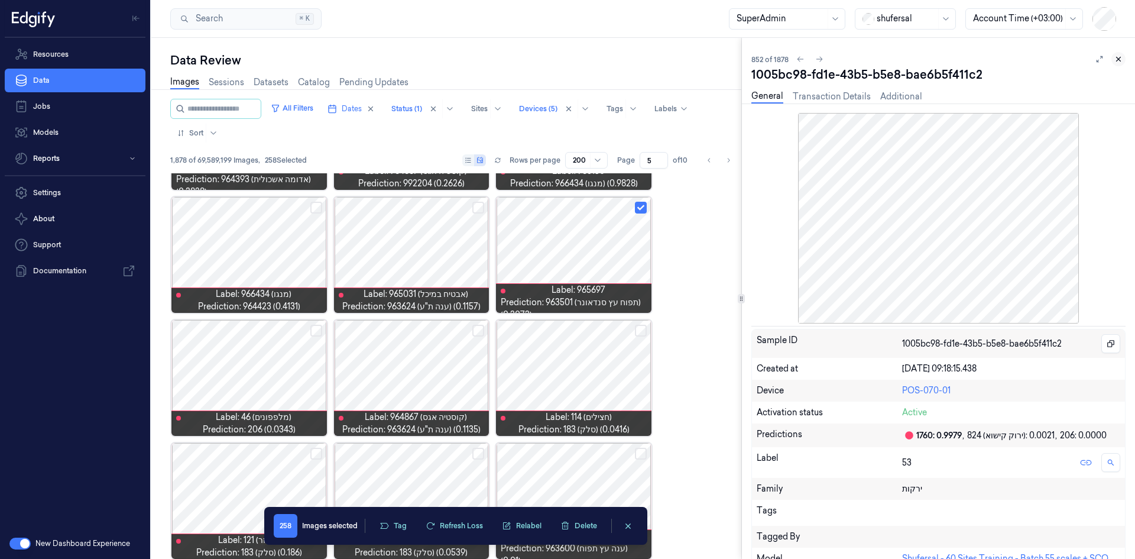
click at [756, 61] on icon at bounding box center [1118, 59] width 8 height 8
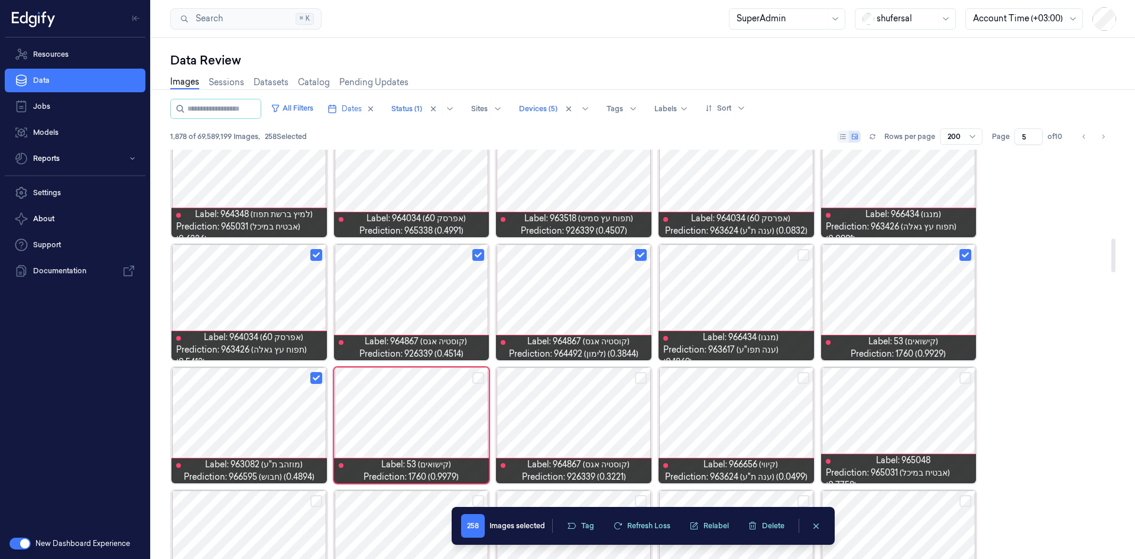
scroll to position [1065, 0]
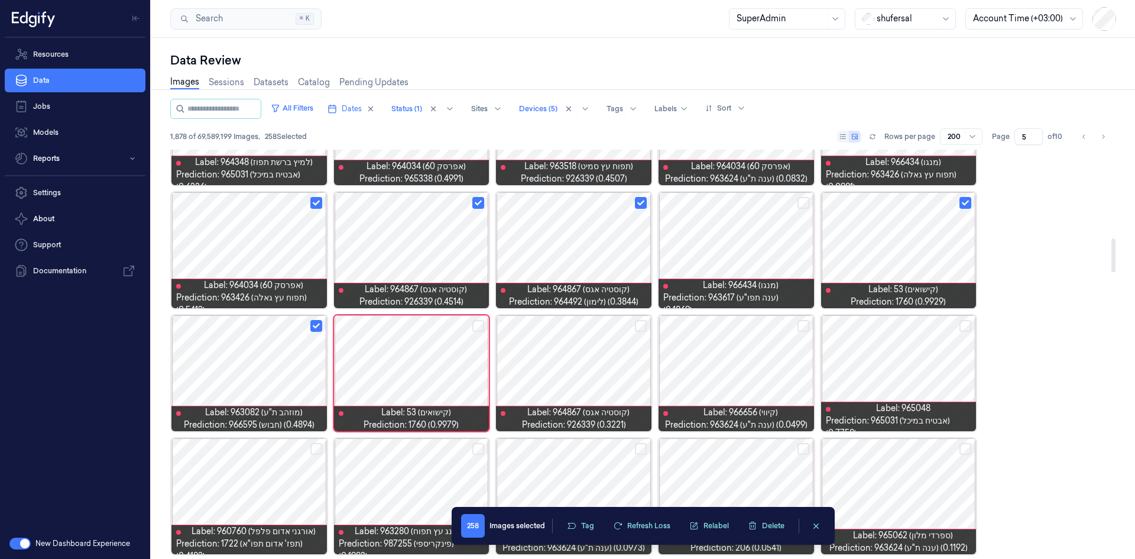
click at [479, 326] on button "Select row" at bounding box center [478, 326] width 12 height 12
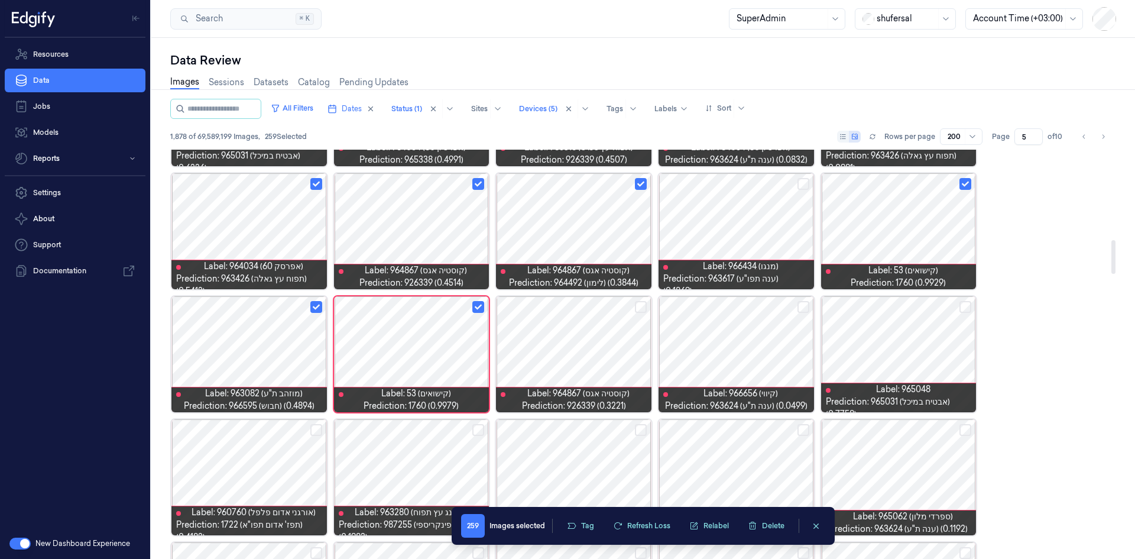
click at [641, 306] on button "Select row" at bounding box center [641, 307] width 12 height 12
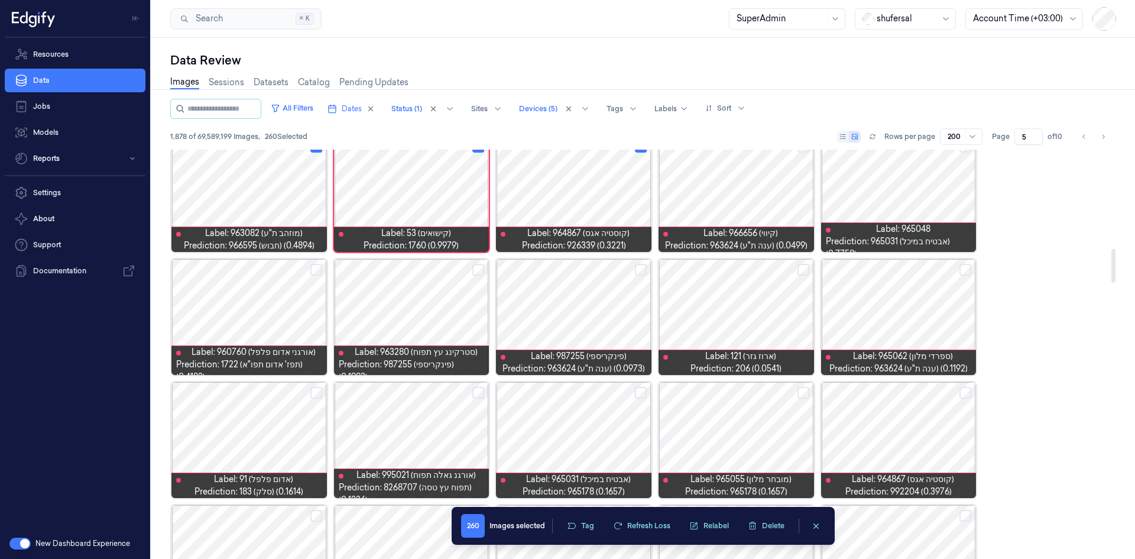
scroll to position [1261, 0]
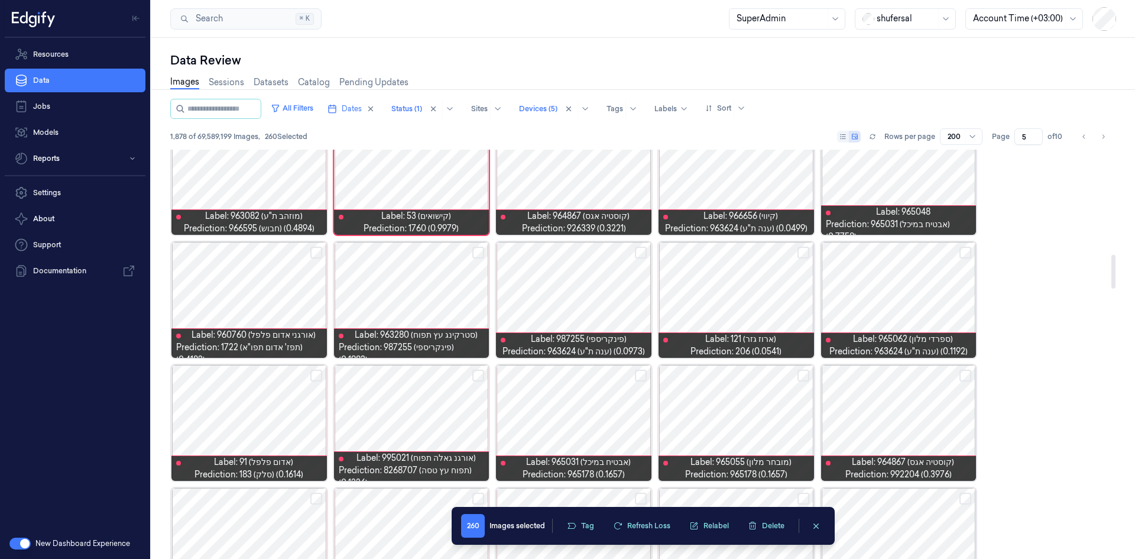
click at [475, 253] on button "Select row" at bounding box center [478, 252] width 12 height 12
click at [476, 345] on button "Select row" at bounding box center [478, 375] width 12 height 12
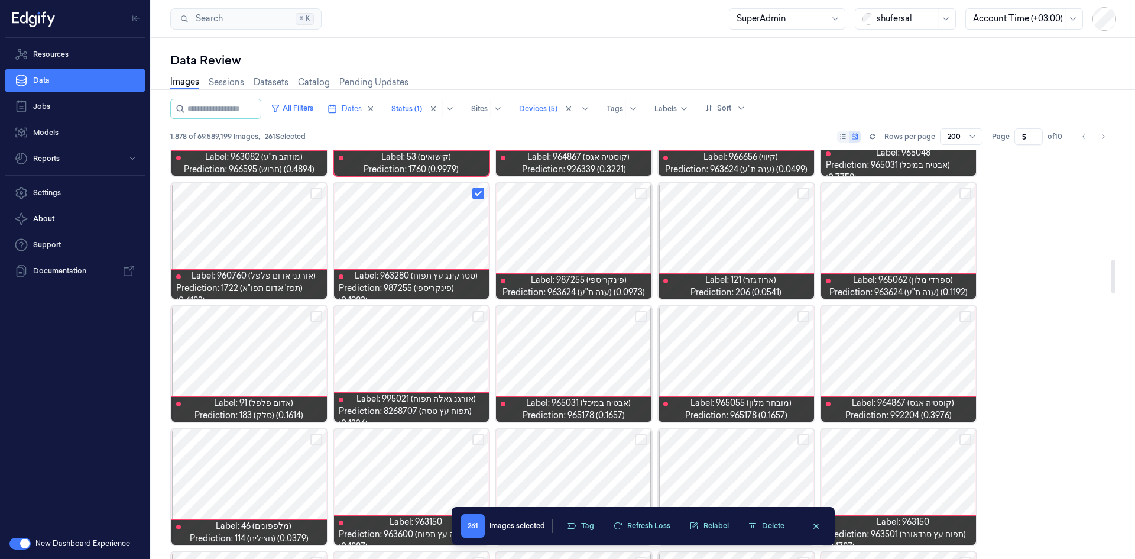
click at [756, 317] on button "Select row" at bounding box center [965, 316] width 12 height 12
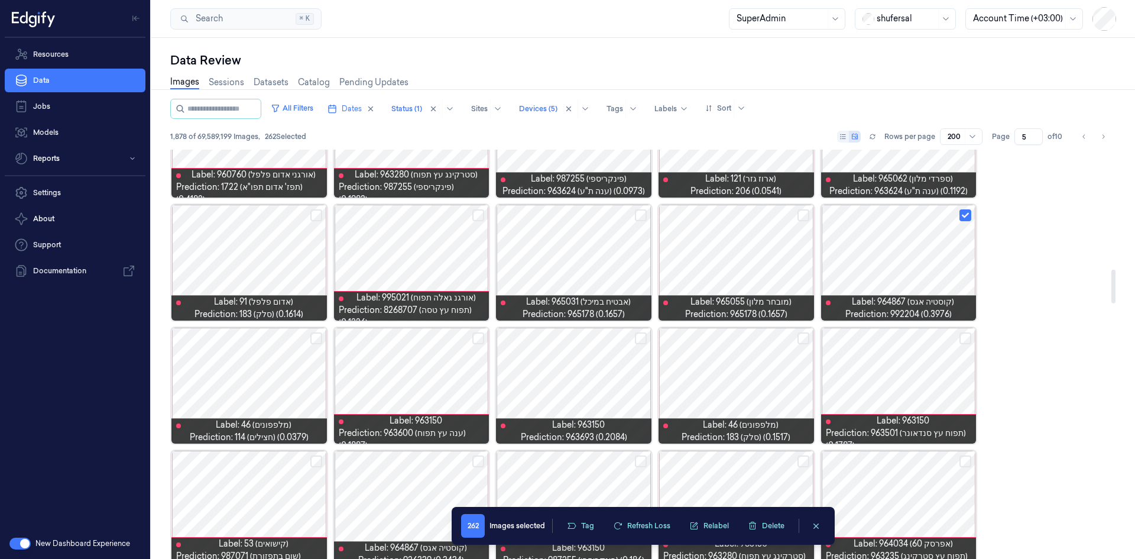
scroll to position [1439, 0]
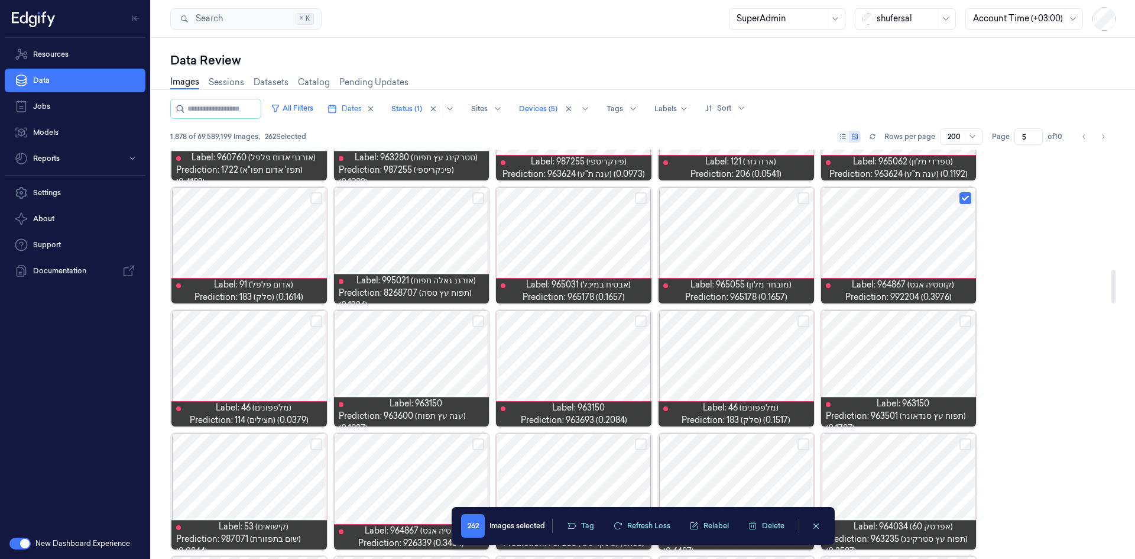
click at [641, 322] on button "Select row" at bounding box center [641, 321] width 12 height 12
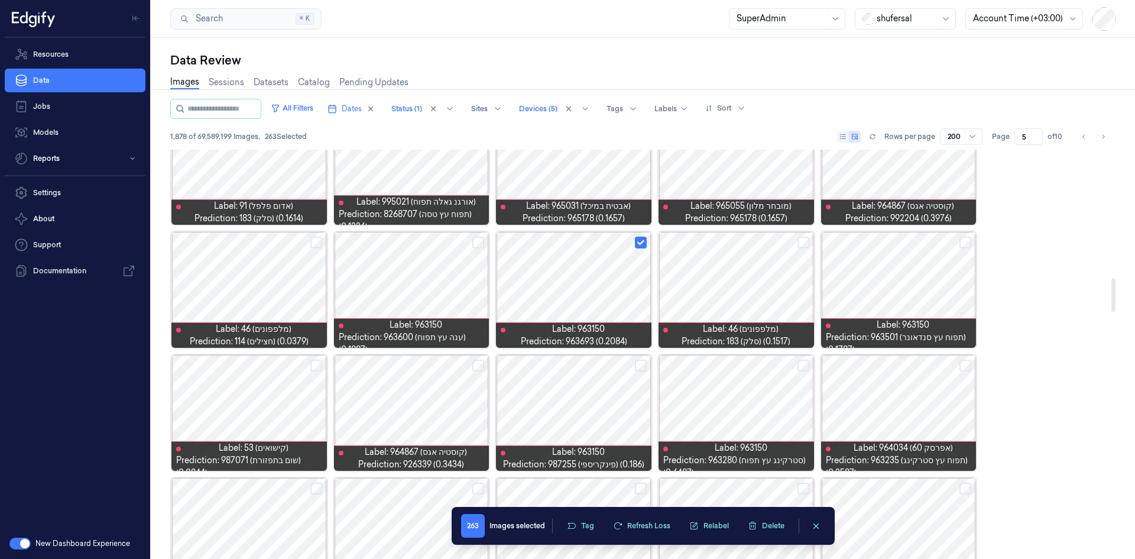
scroll to position [1616, 0]
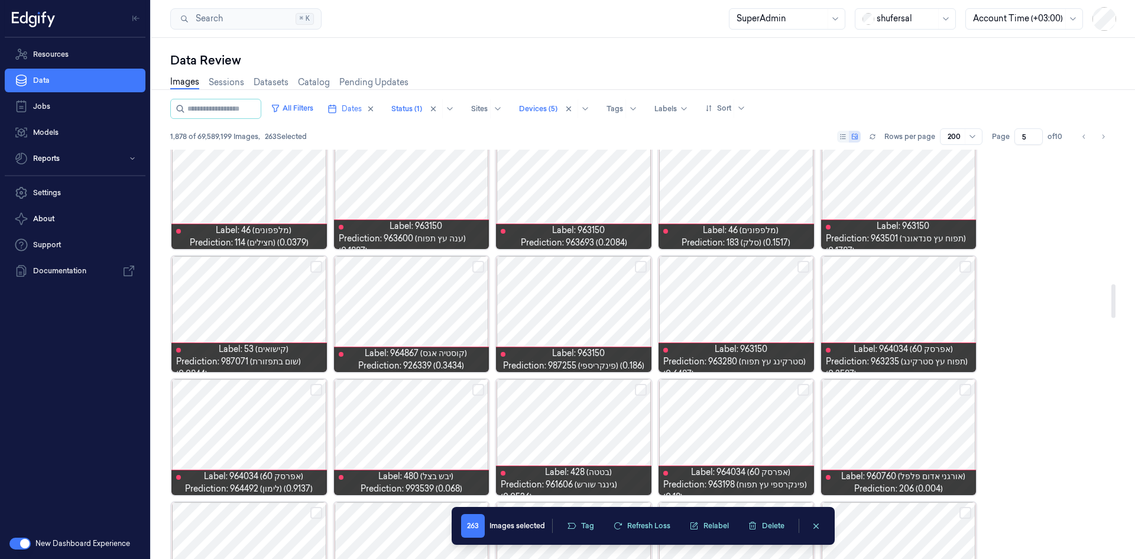
click at [476, 264] on button "Select row" at bounding box center [478, 267] width 12 height 12
click at [756, 268] on button "Select row" at bounding box center [965, 267] width 12 height 12
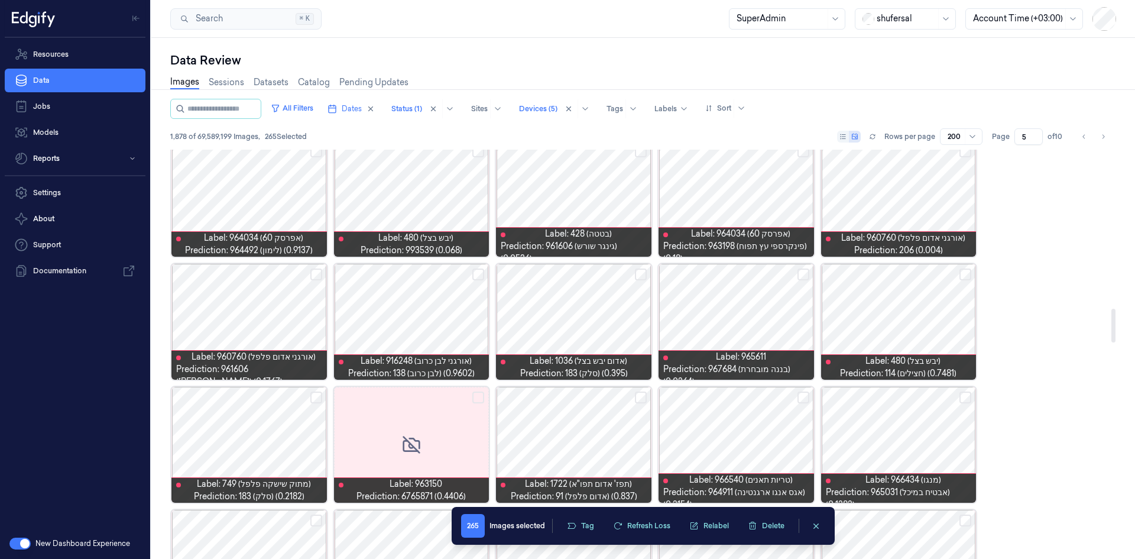
scroll to position [1912, 0]
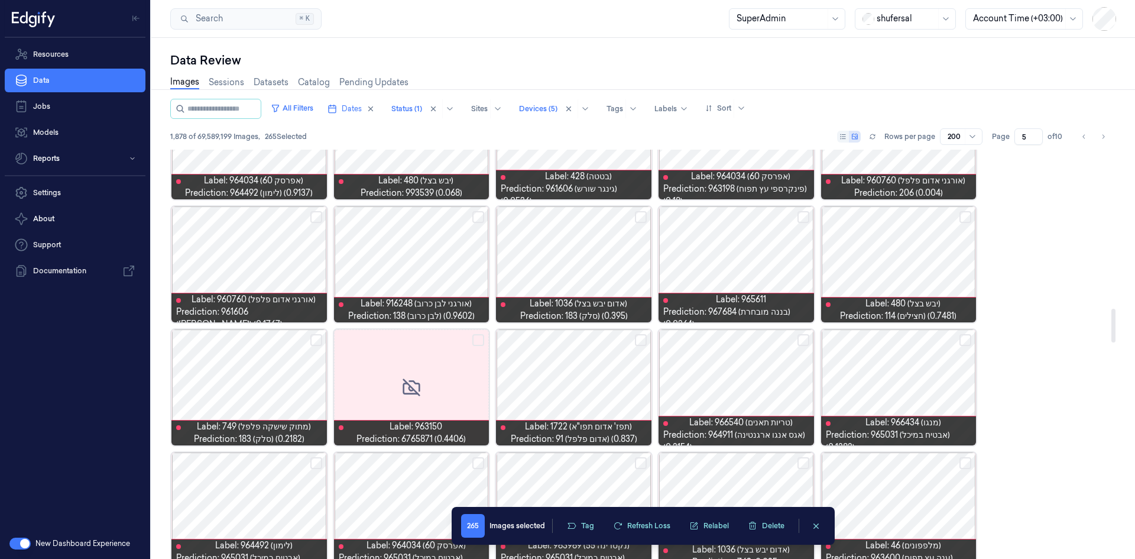
click at [756, 262] on div at bounding box center [898, 264] width 155 height 116
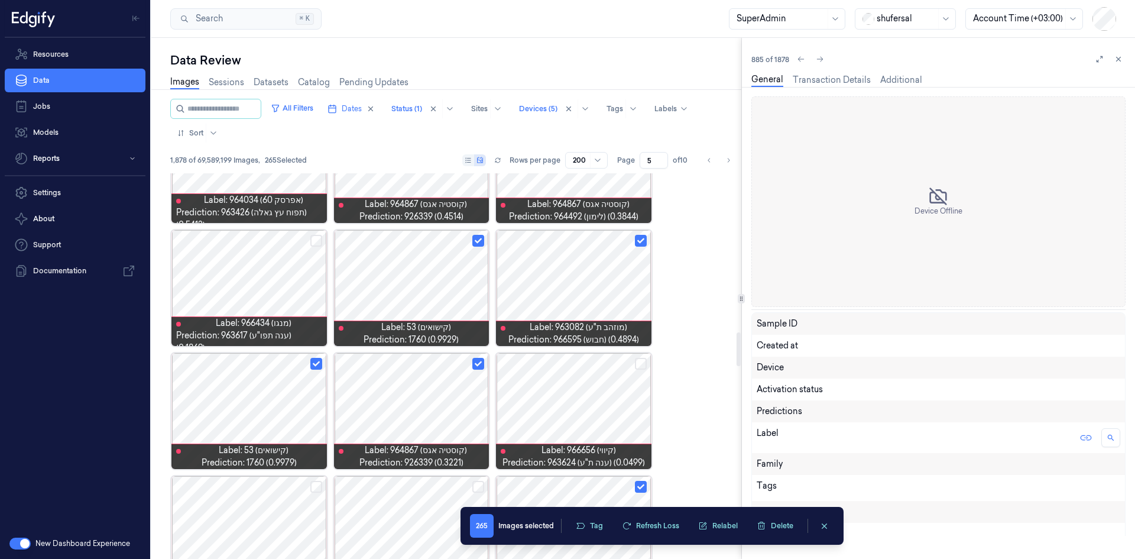
scroll to position [1822, 0]
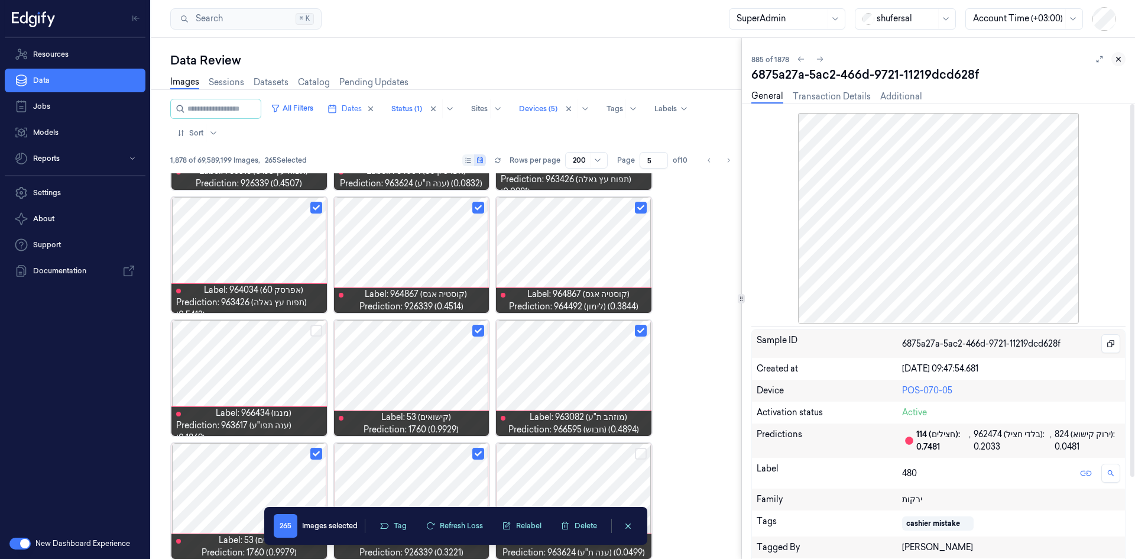
click at [756, 59] on button at bounding box center [1118, 59] width 14 height 14
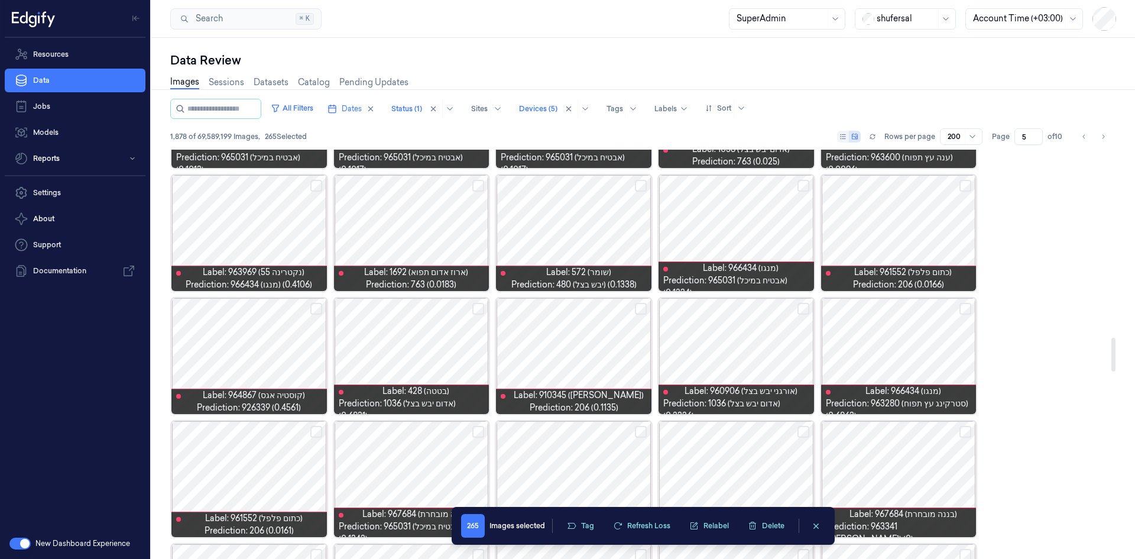
scroll to position [2325, 0]
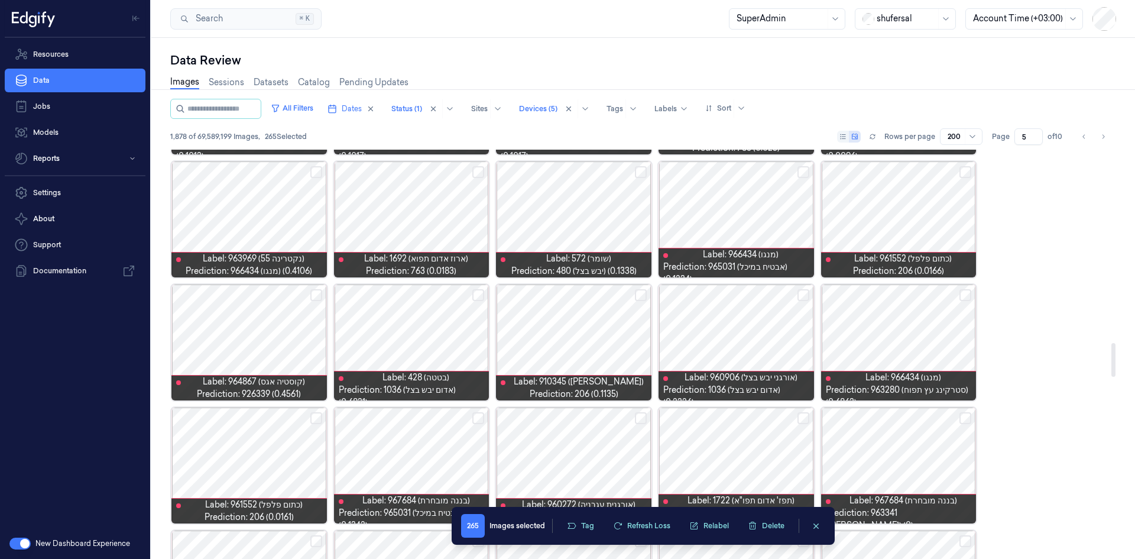
click at [438, 213] on div at bounding box center [411, 219] width 155 height 116
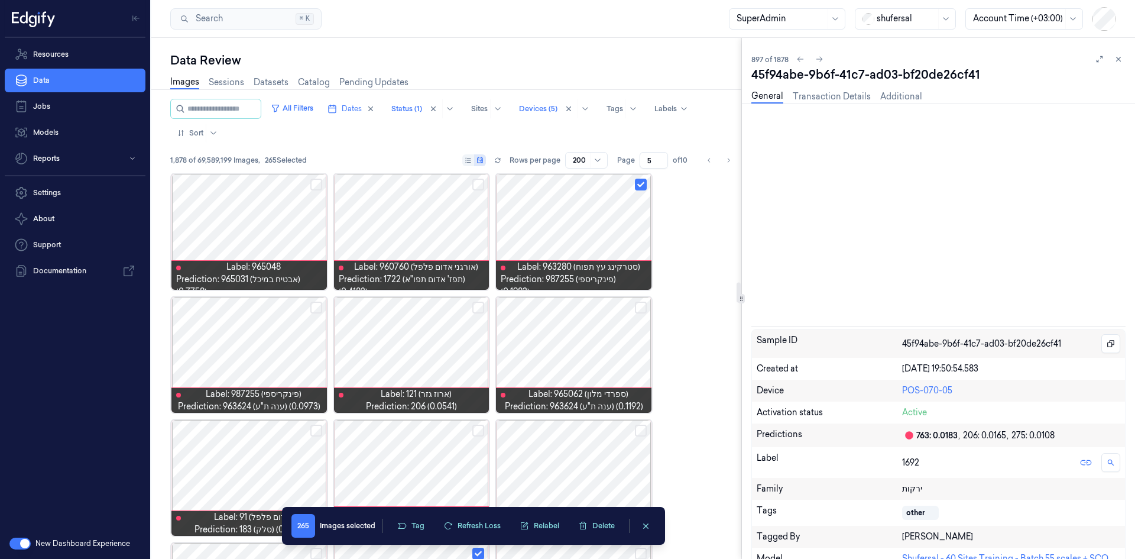
scroll to position [2191, 0]
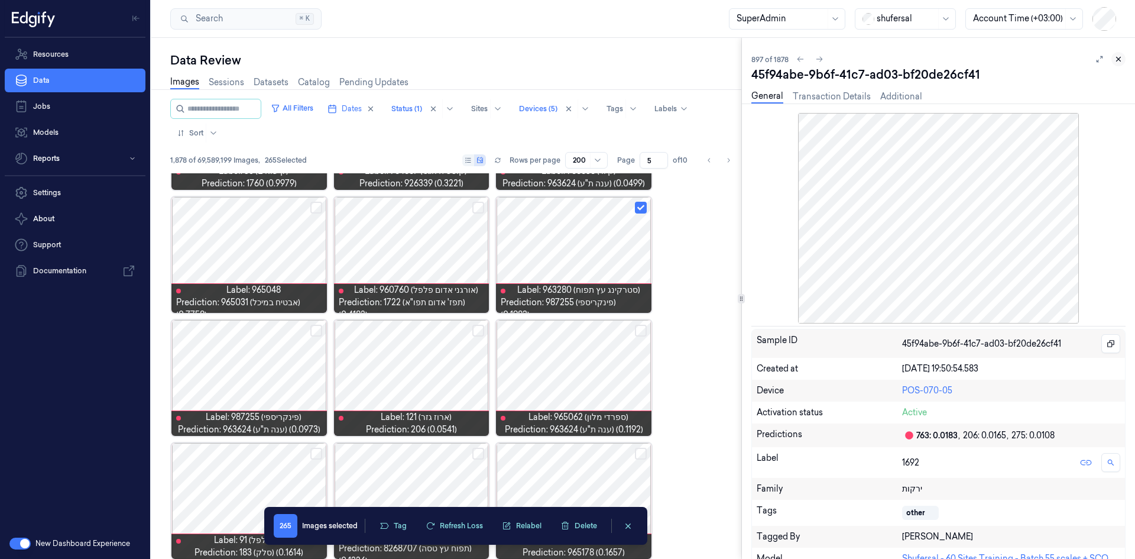
click at [756, 56] on button at bounding box center [1118, 59] width 14 height 14
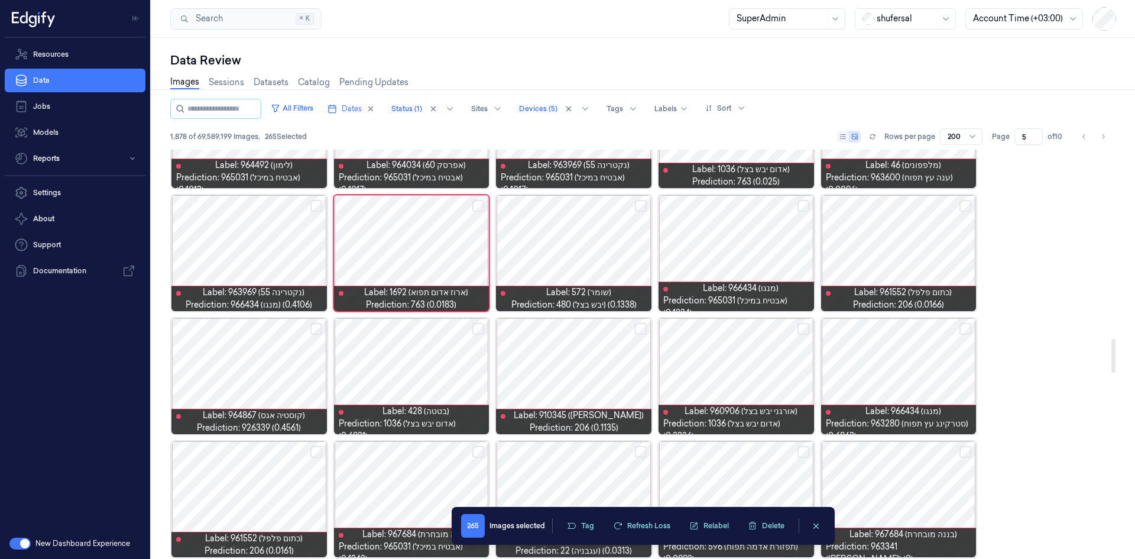
scroll to position [2276, 0]
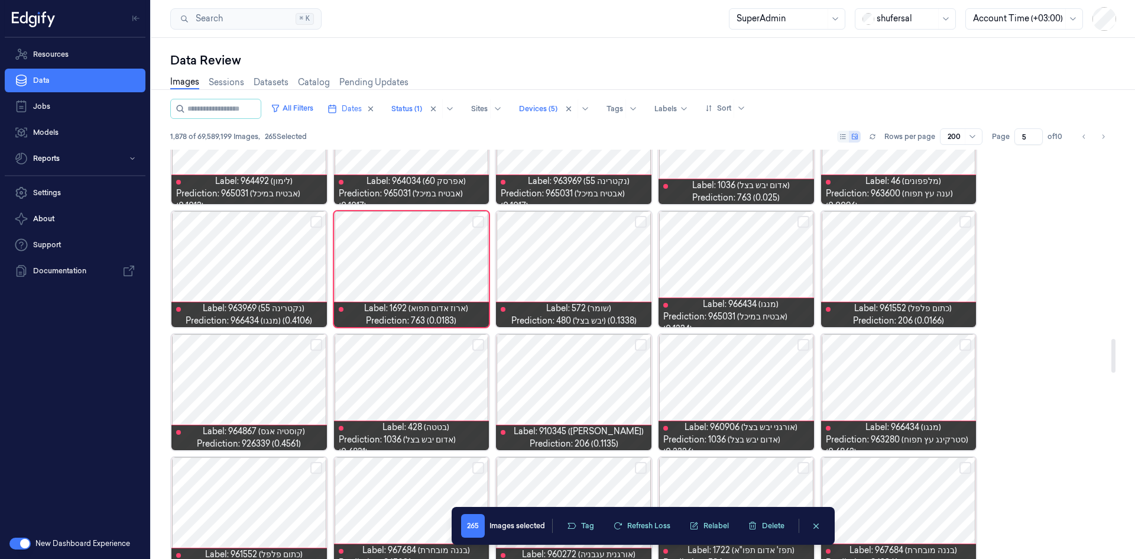
click at [287, 275] on div at bounding box center [248, 269] width 155 height 116
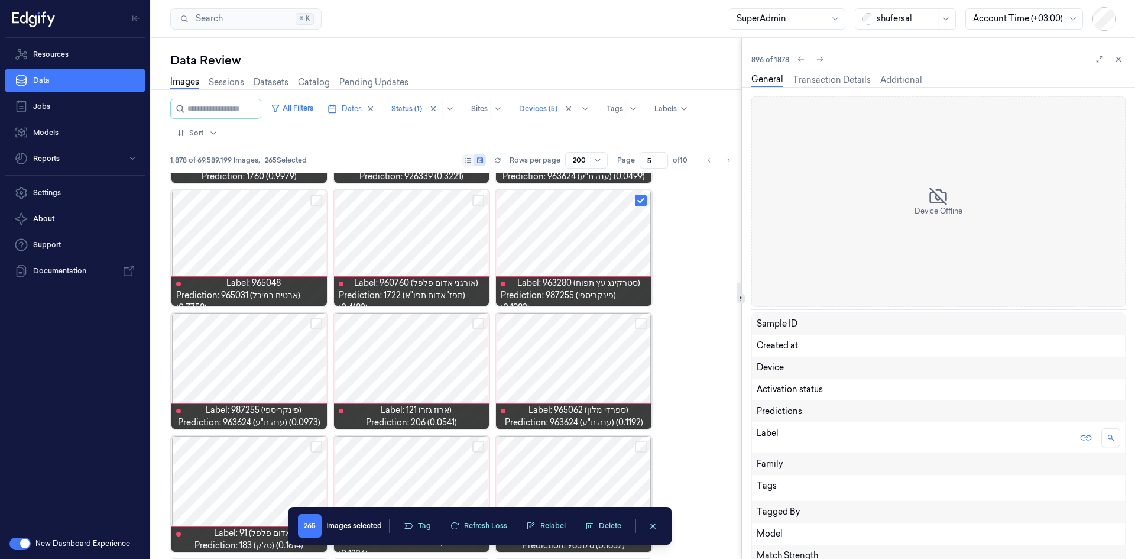
scroll to position [2191, 0]
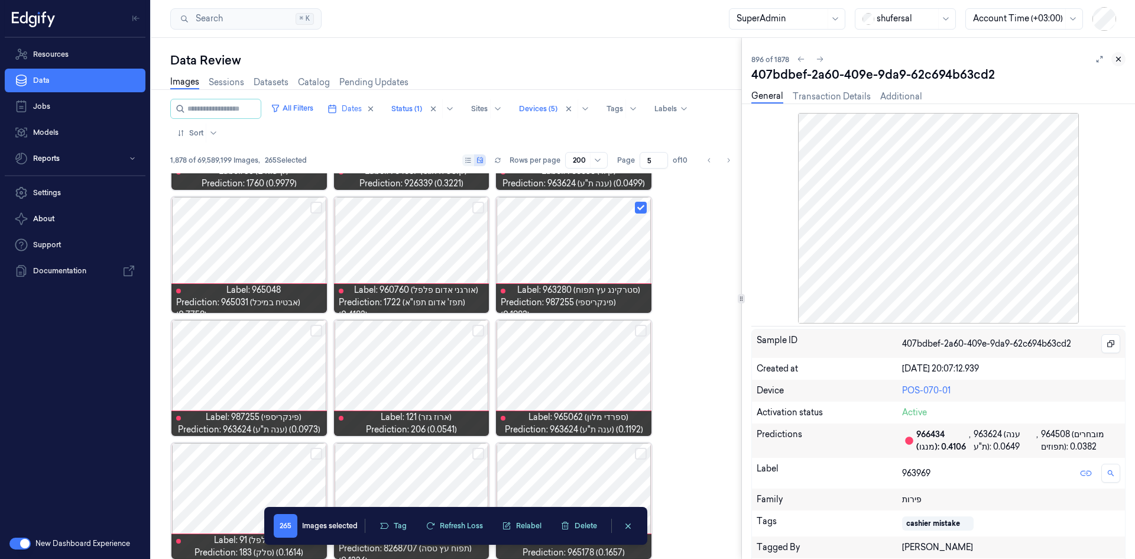
click at [756, 58] on icon at bounding box center [1118, 59] width 8 height 8
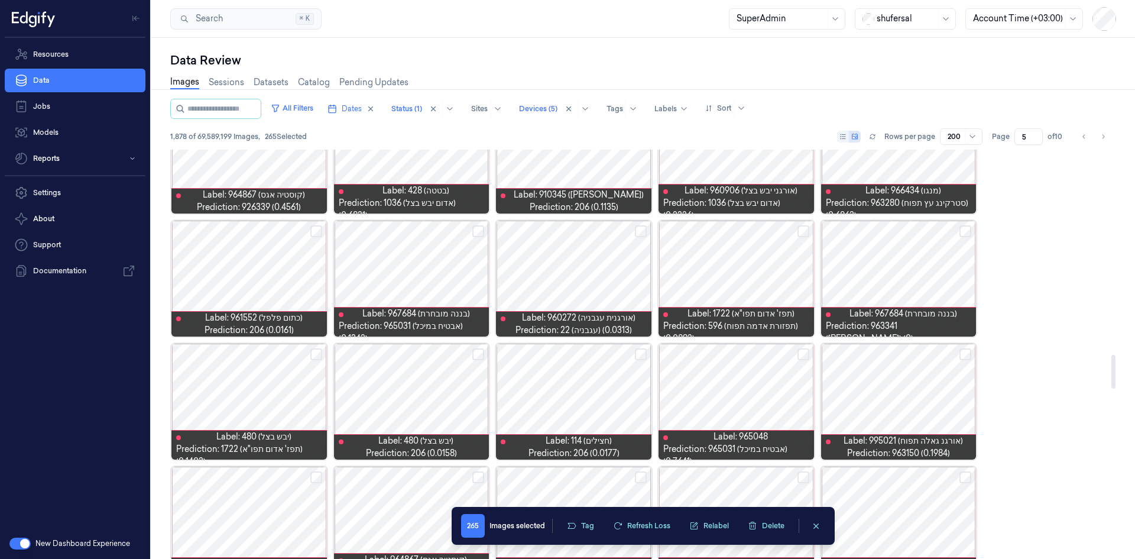
scroll to position [2394, 0]
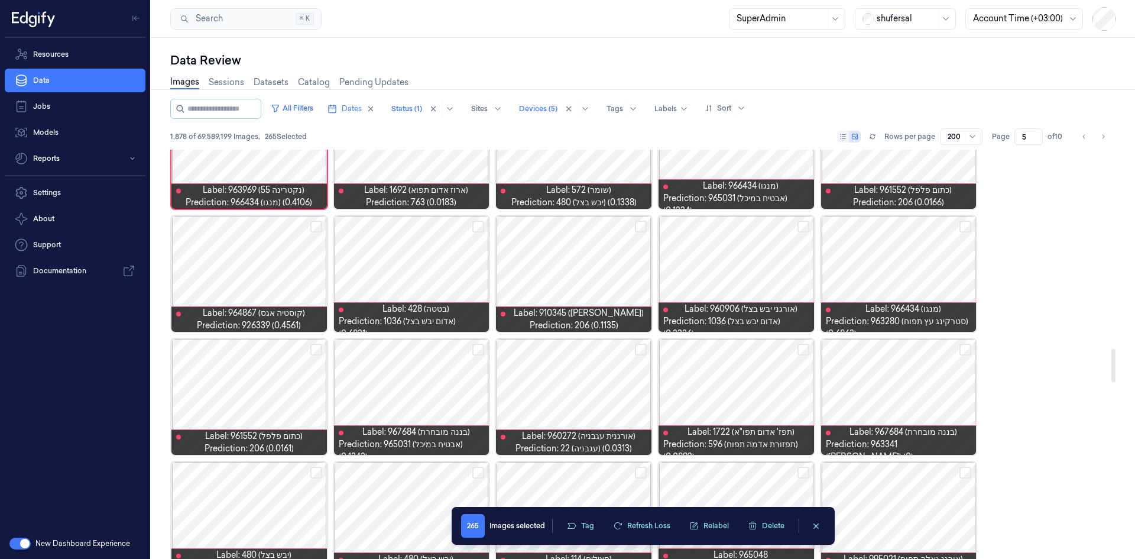
click at [756, 228] on button "Select row" at bounding box center [965, 226] width 12 height 12
click at [756, 345] on div at bounding box center [898, 397] width 155 height 116
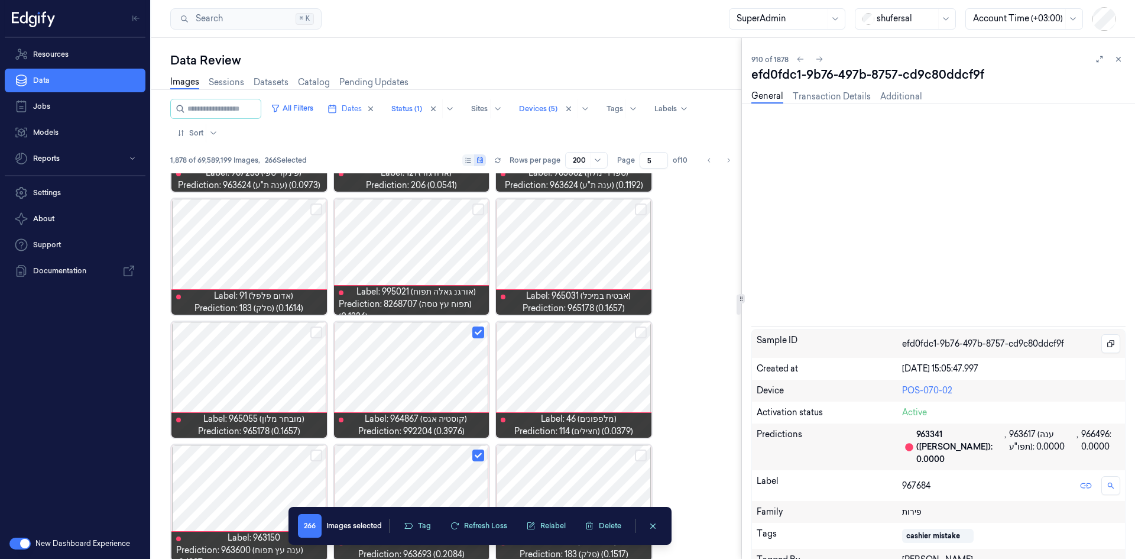
scroll to position [2436, 0]
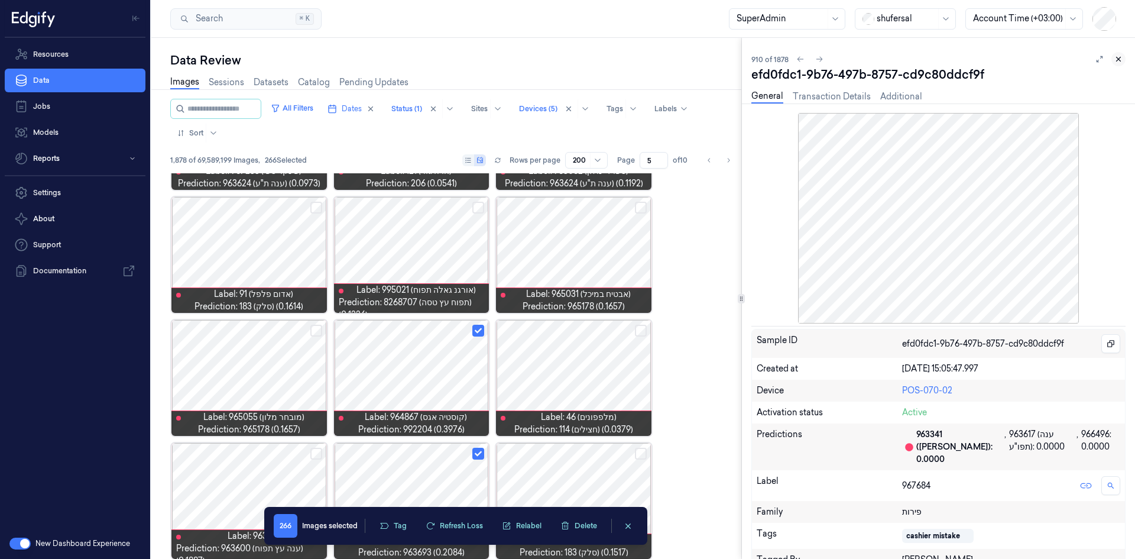
click at [756, 59] on icon at bounding box center [1118, 59] width 8 height 8
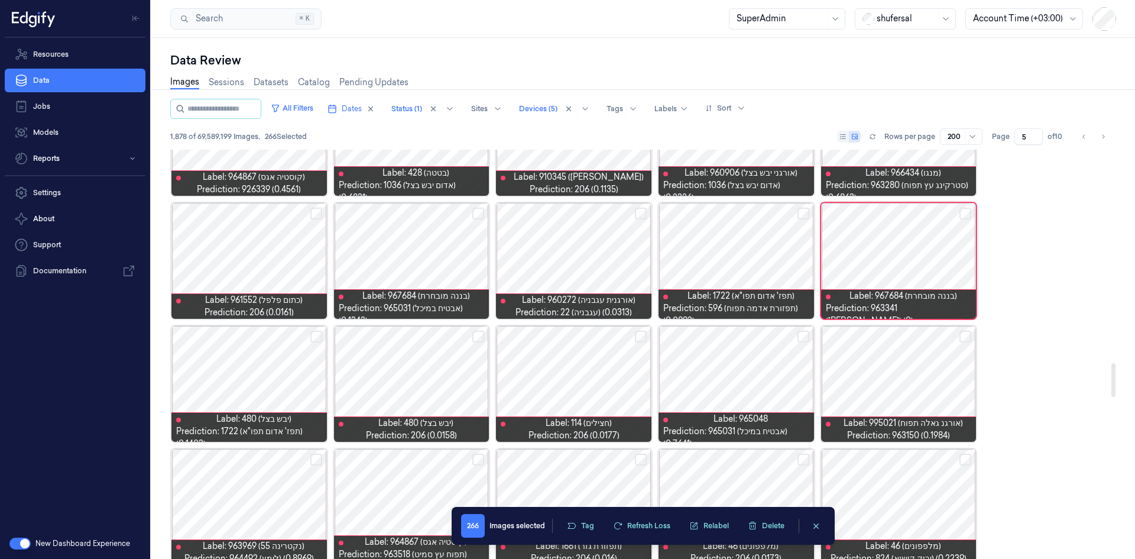
scroll to position [2576, 0]
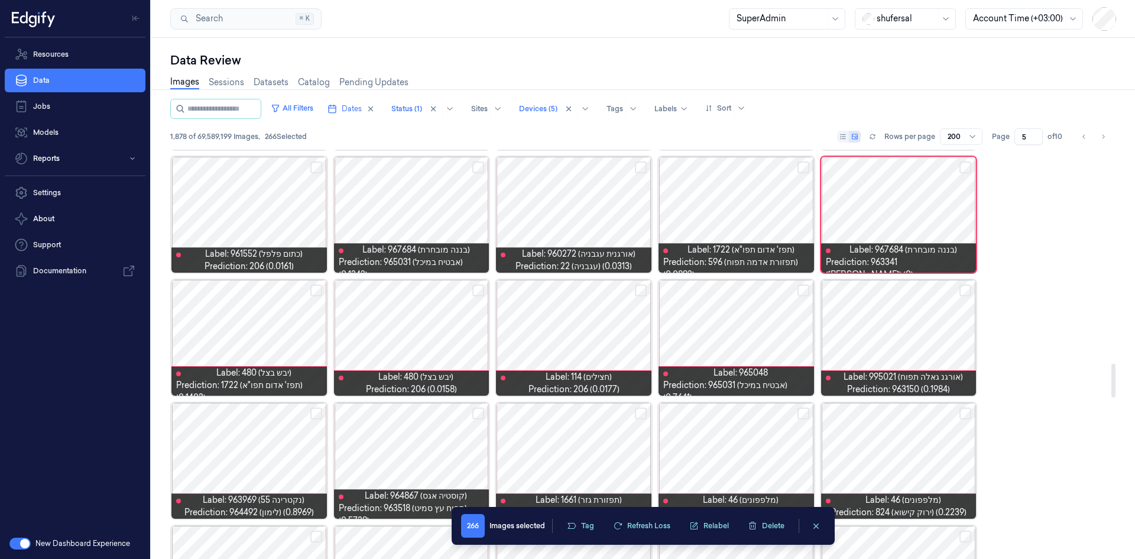
click at [756, 293] on button "Select row" at bounding box center [965, 290] width 12 height 12
click at [756, 292] on button "Select row" at bounding box center [803, 290] width 12 height 12
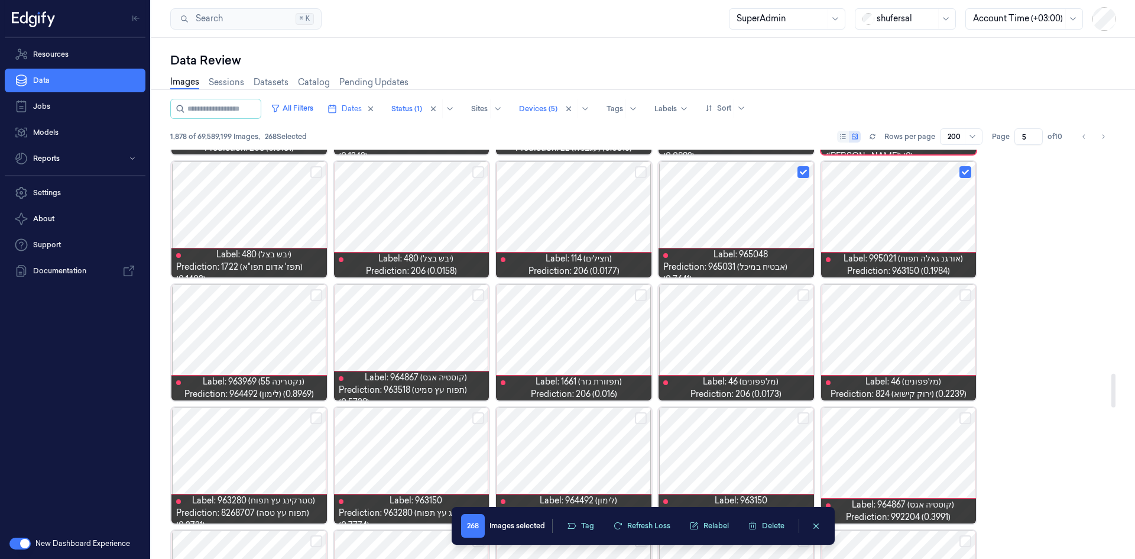
click at [473, 291] on button "Select row" at bounding box center [478, 295] width 12 height 12
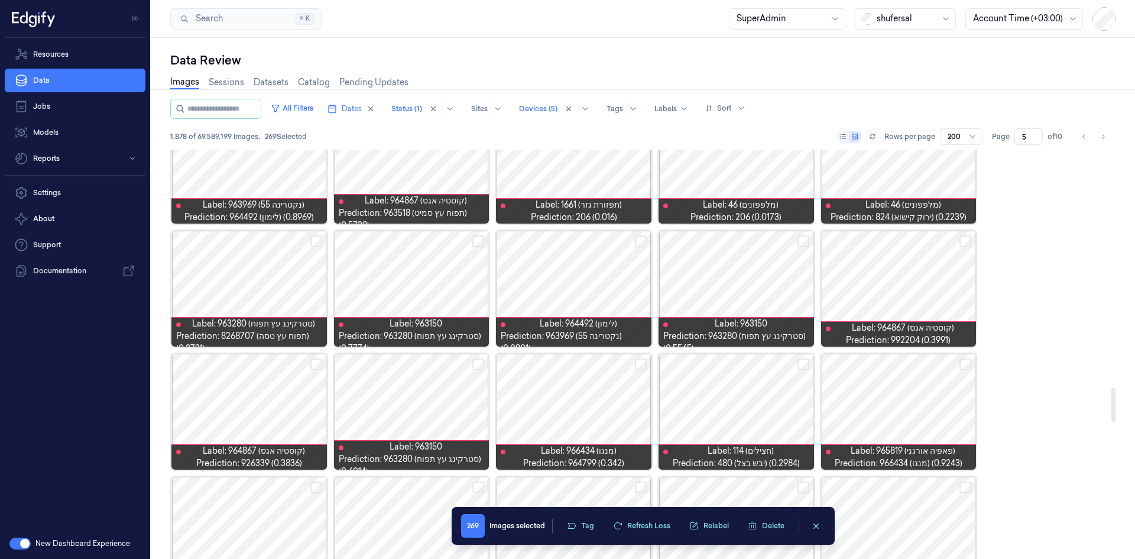
scroll to position [2872, 0]
click at [756, 240] on button "Select row" at bounding box center [965, 241] width 12 height 12
click at [756, 239] on button "Select row" at bounding box center [803, 241] width 12 height 12
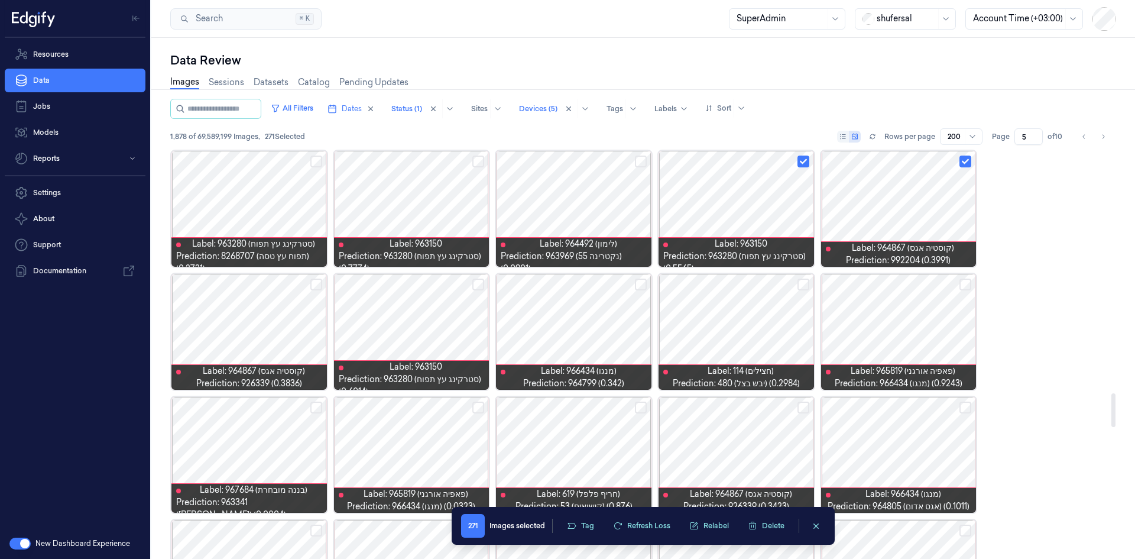
scroll to position [2931, 0]
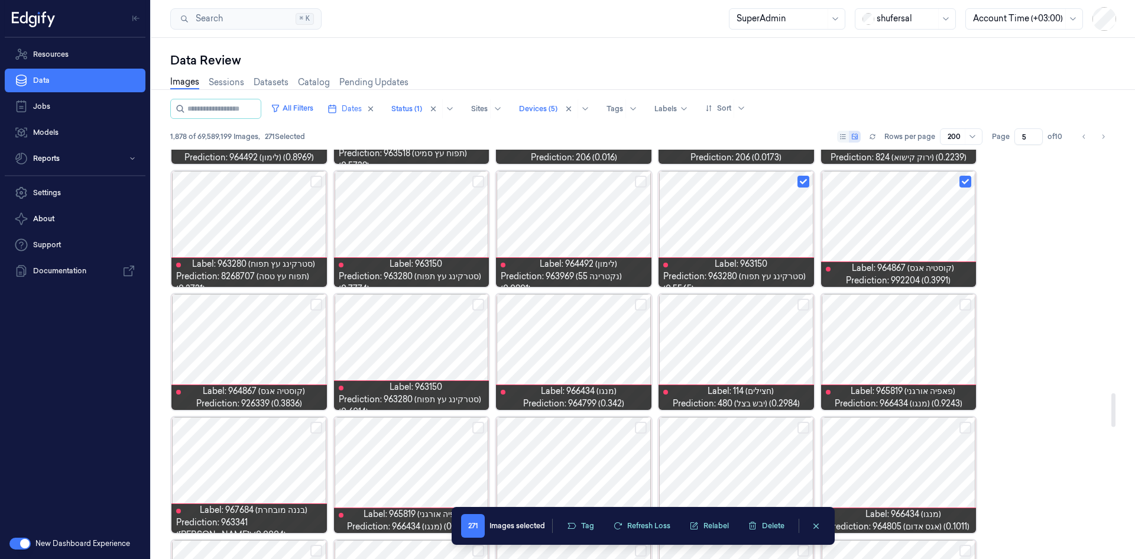
click at [312, 184] on button "Select row" at bounding box center [316, 182] width 12 height 12
click at [314, 301] on button "Select row" at bounding box center [316, 305] width 12 height 12
click at [477, 303] on button "Select row" at bounding box center [478, 305] width 12 height 12
click at [756, 306] on button "Select row" at bounding box center [965, 305] width 12 height 12
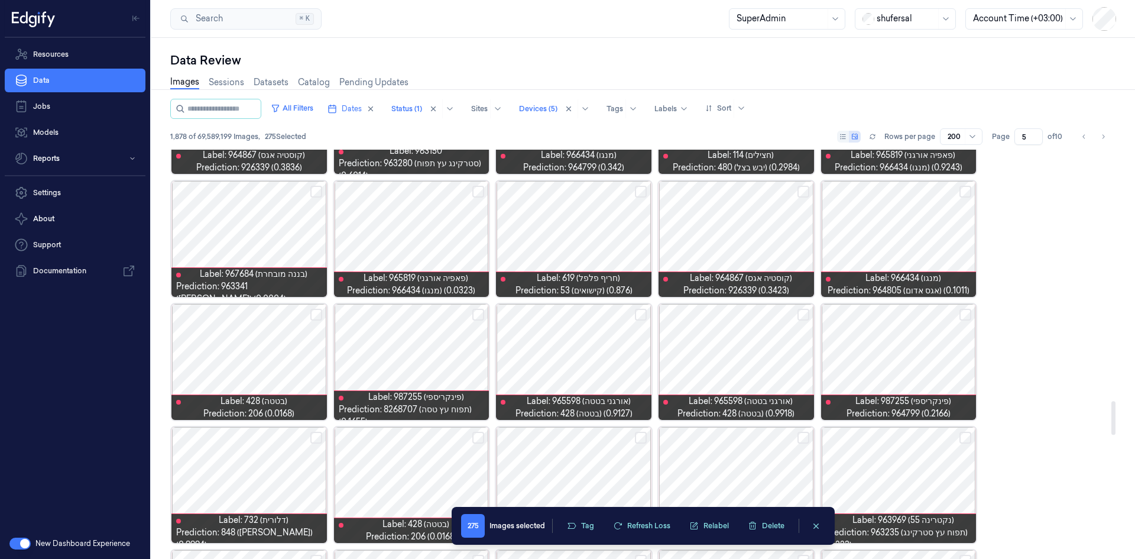
scroll to position [3167, 0]
click at [756, 189] on button "Select row" at bounding box center [803, 191] width 12 height 12
click at [585, 223] on div at bounding box center [573, 238] width 155 height 116
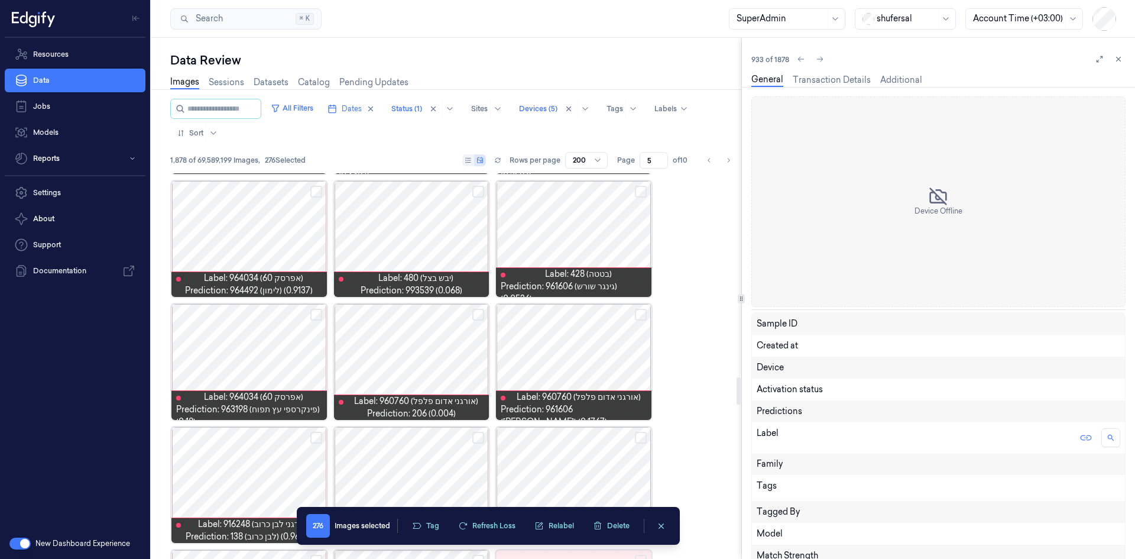
scroll to position [3051, 0]
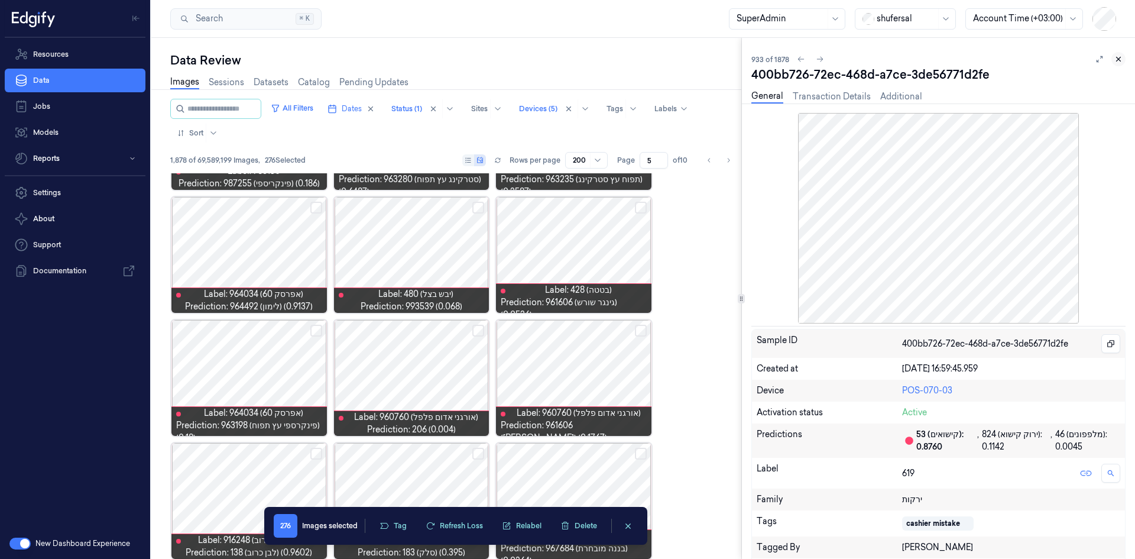
click at [756, 59] on button at bounding box center [1118, 59] width 14 height 14
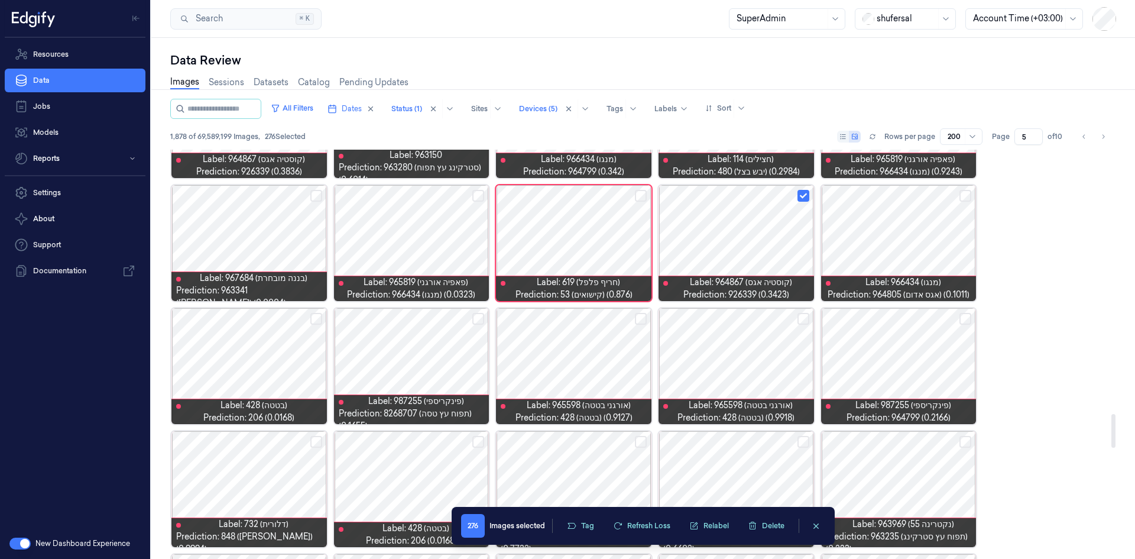
scroll to position [3181, 0]
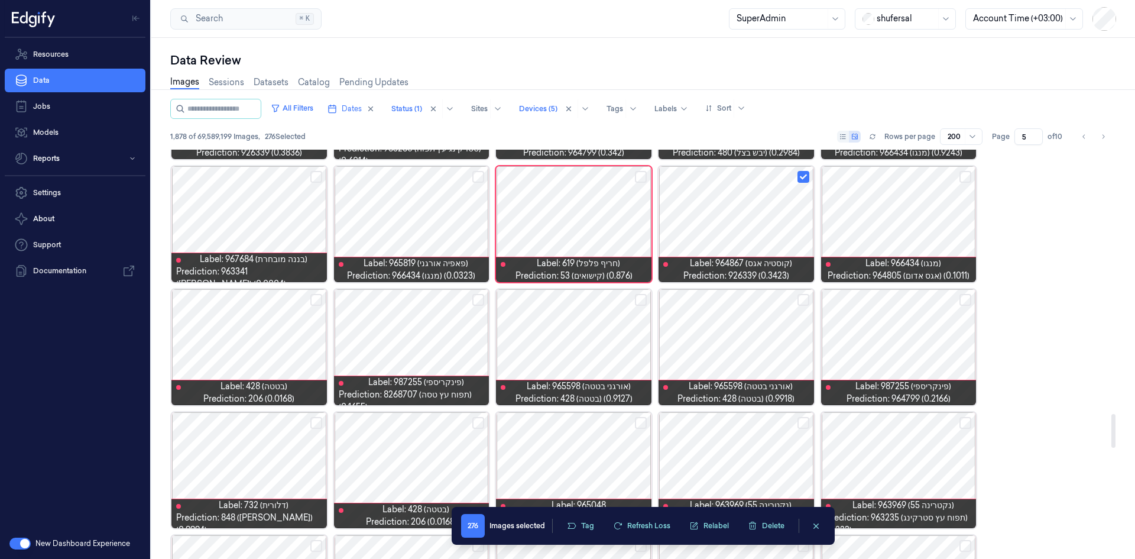
click at [314, 173] on button "Select row" at bounding box center [316, 177] width 12 height 12
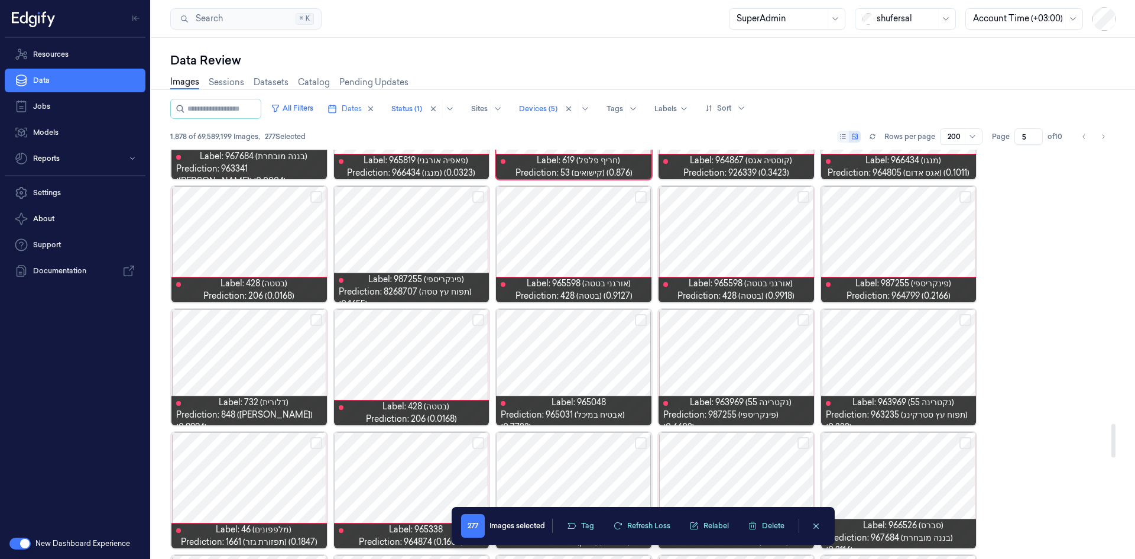
scroll to position [3299, 0]
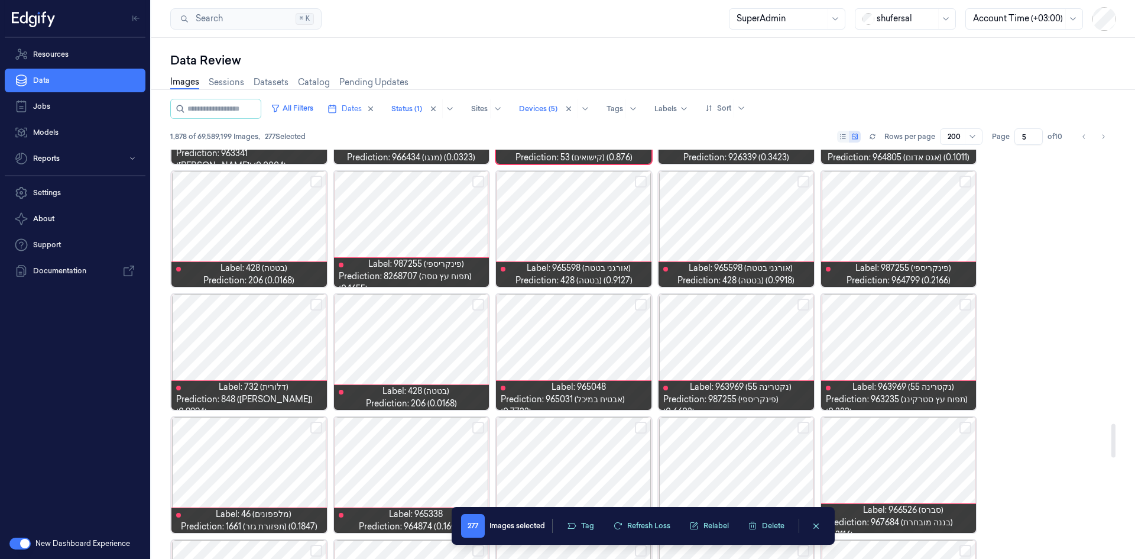
click at [756, 307] on button "Select row" at bounding box center [965, 305] width 12 height 12
click at [756, 306] on button "Select row" at bounding box center [803, 305] width 12 height 12
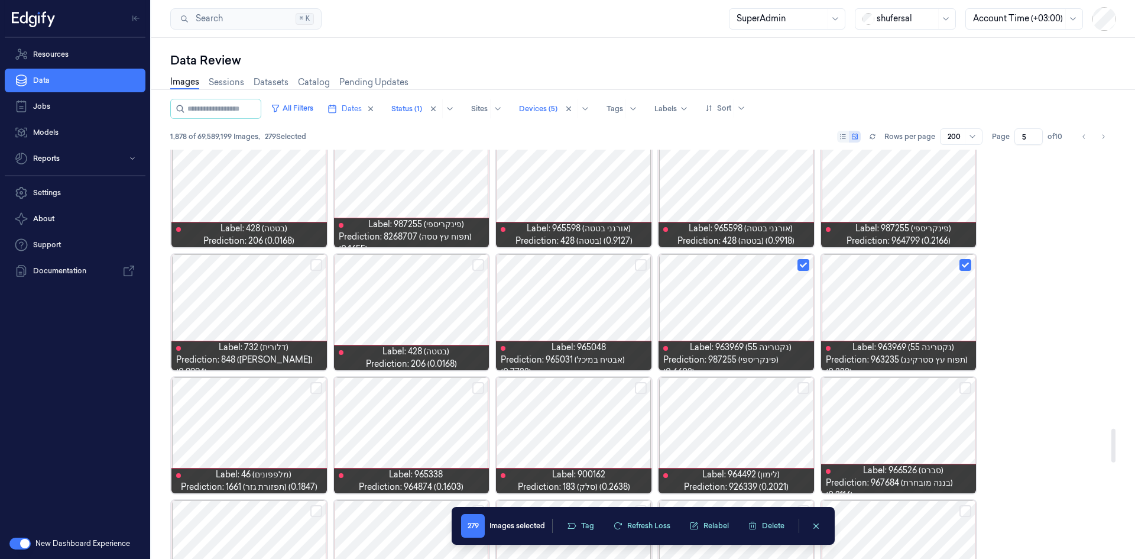
scroll to position [3359, 0]
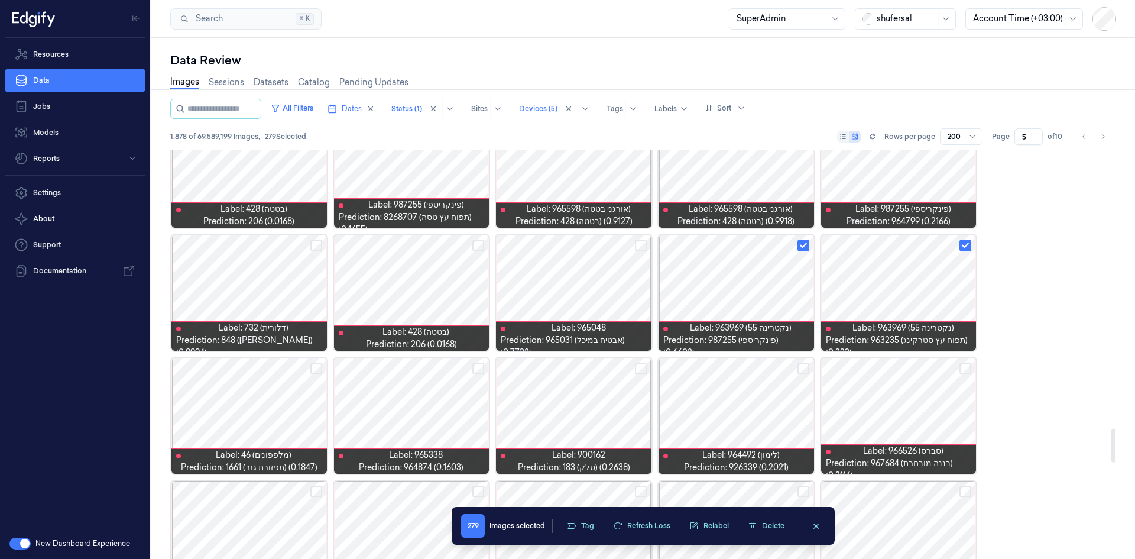
click at [317, 247] on button "Select row" at bounding box center [316, 245] width 12 height 12
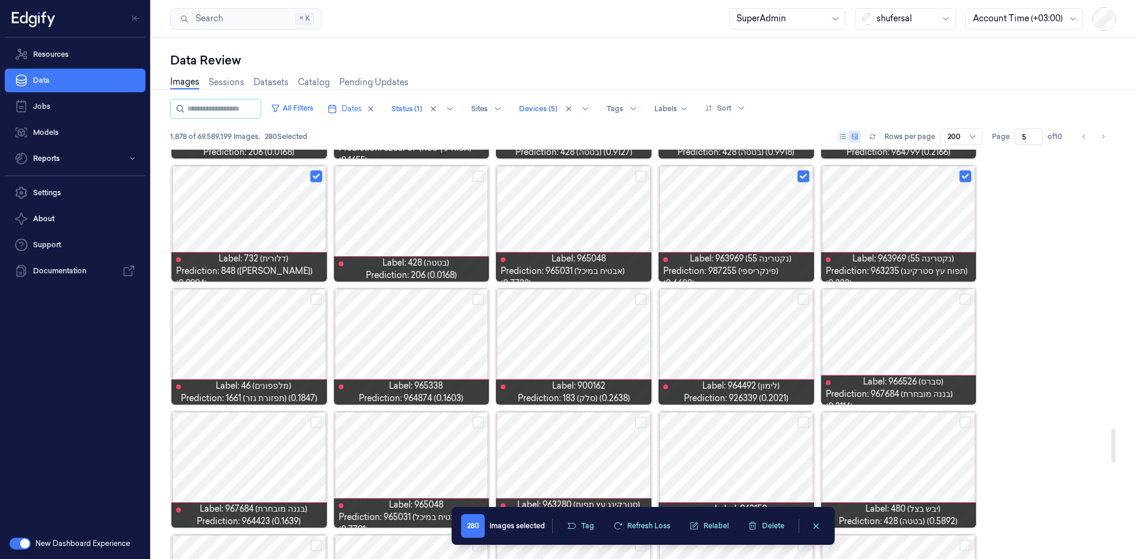
scroll to position [3477, 0]
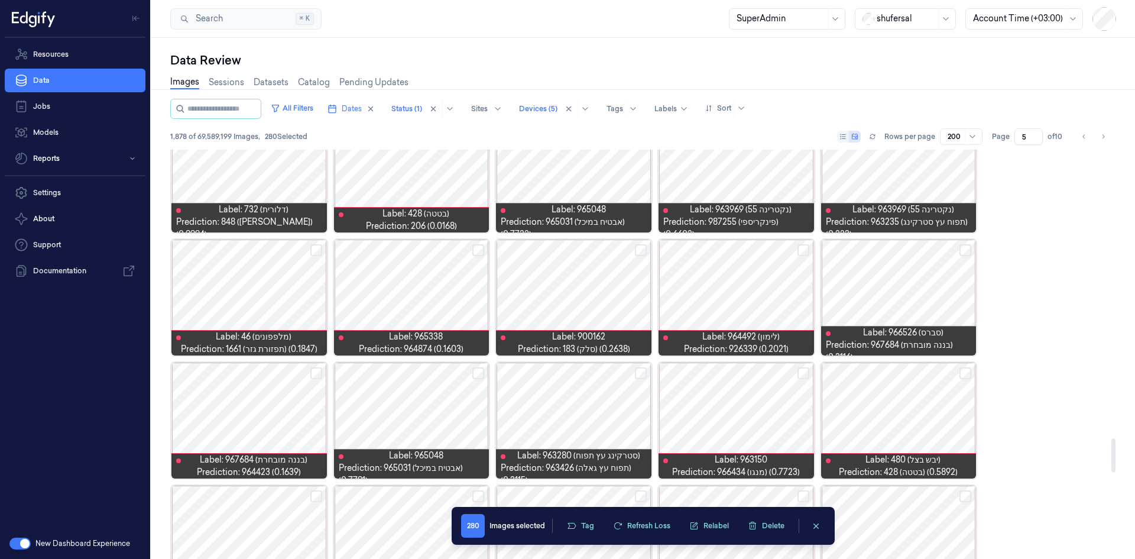
click at [479, 255] on button "Select row" at bounding box center [478, 250] width 12 height 12
click at [756, 252] on button "Select row" at bounding box center [803, 250] width 12 height 12
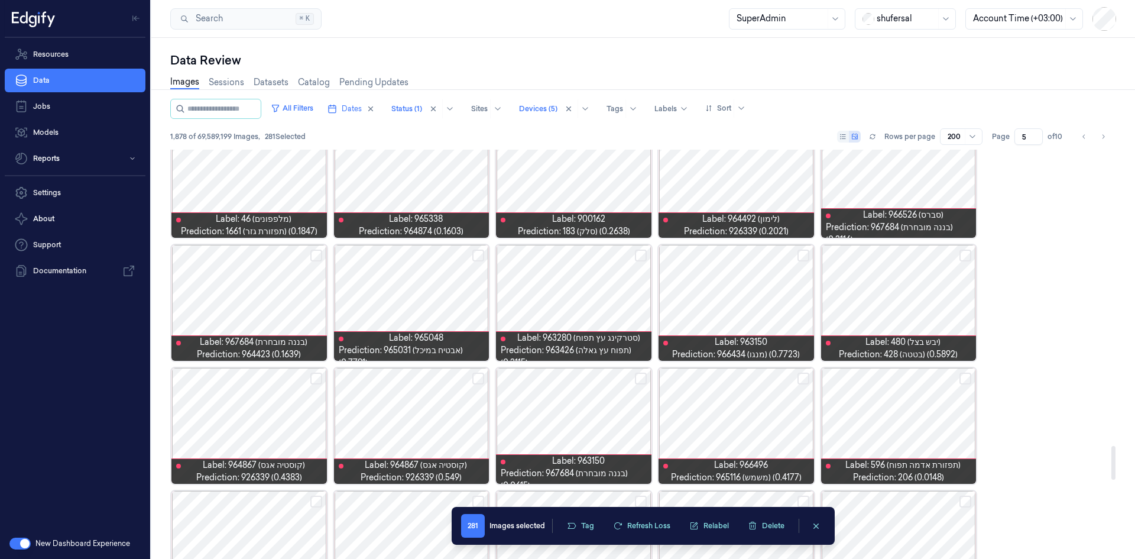
scroll to position [3595, 0]
click at [640, 252] on button "Select row" at bounding box center [641, 255] width 12 height 12
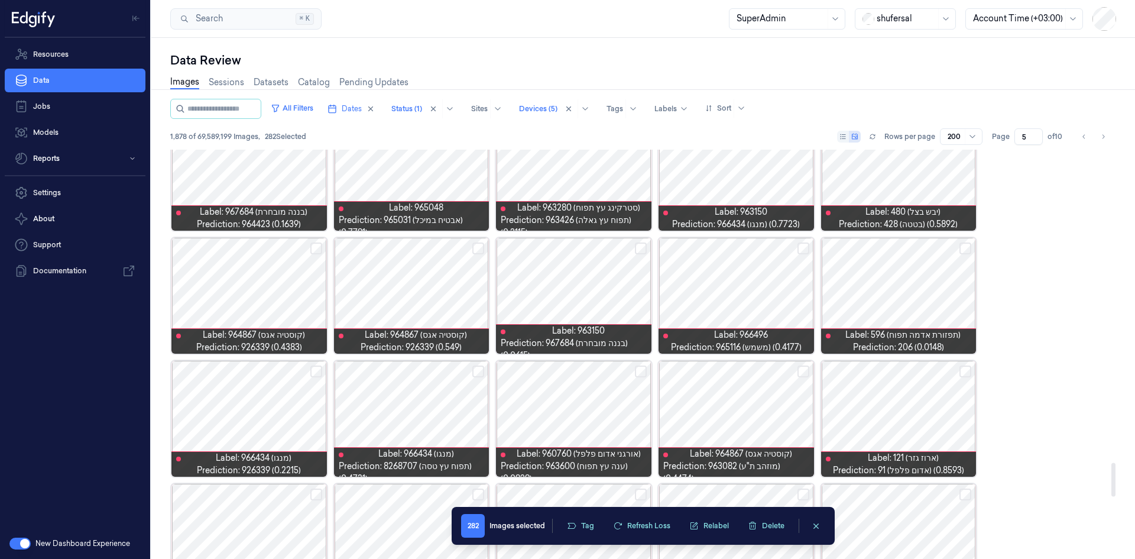
scroll to position [3772, 0]
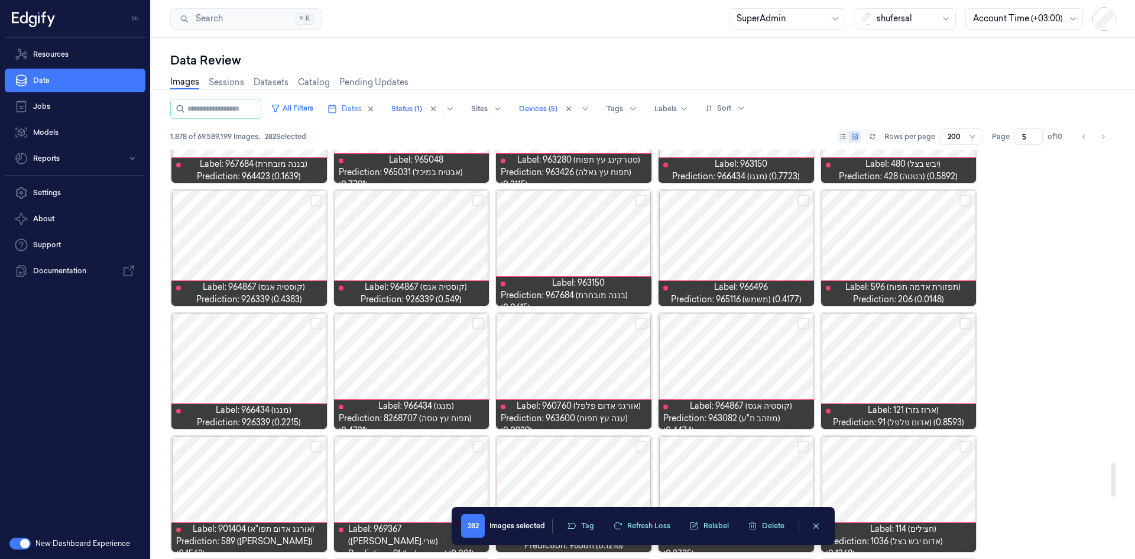
click at [756, 205] on button "Select row" at bounding box center [965, 200] width 12 height 12
click at [313, 199] on button "Select row" at bounding box center [316, 200] width 12 height 12
click at [756, 324] on button "Select row" at bounding box center [803, 323] width 12 height 12
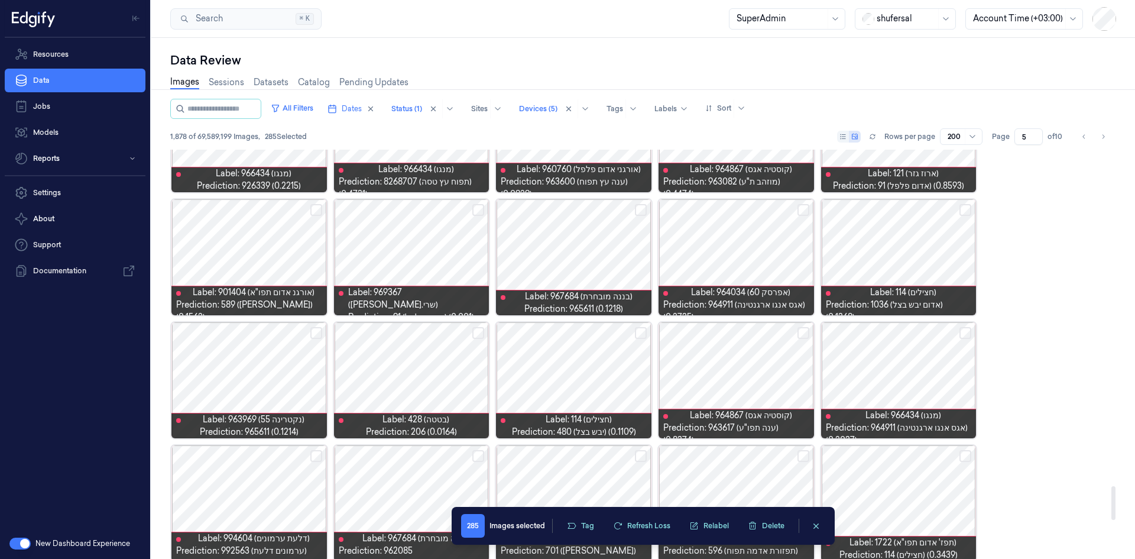
scroll to position [4068, 0]
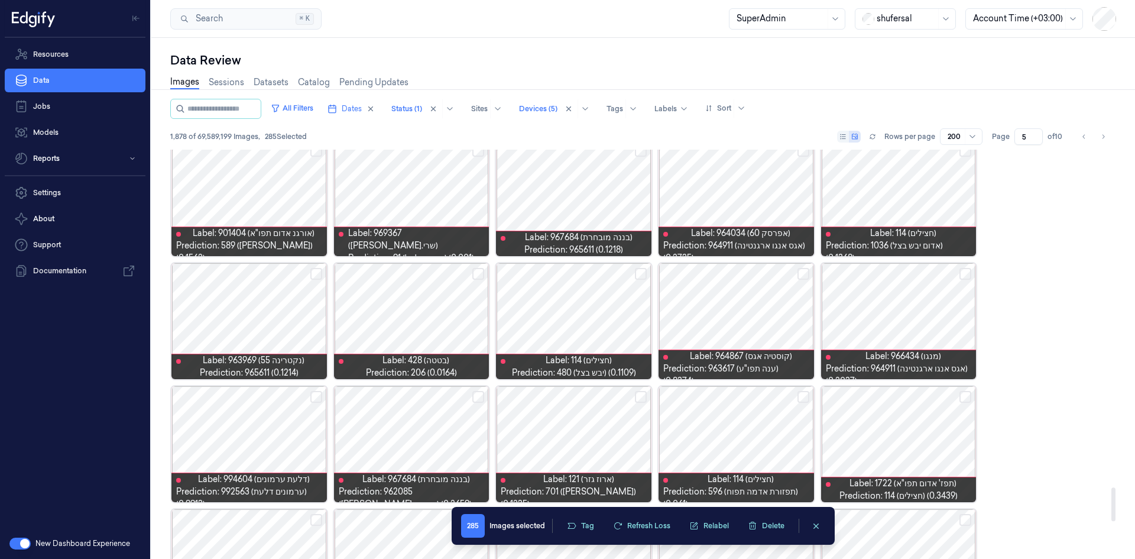
click at [756, 272] on button "Select row" at bounding box center [803, 274] width 12 height 12
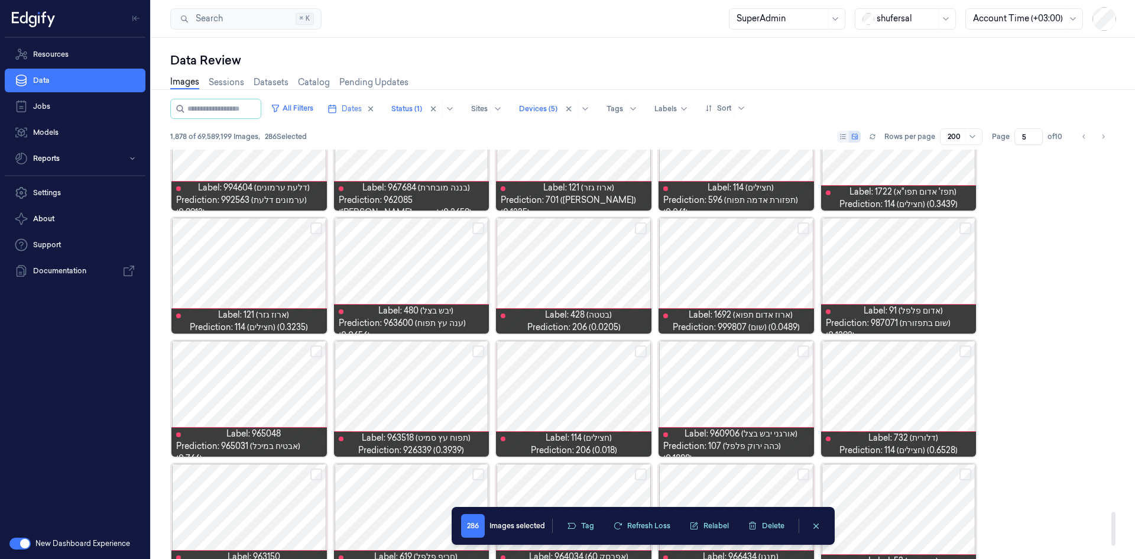
scroll to position [4363, 0]
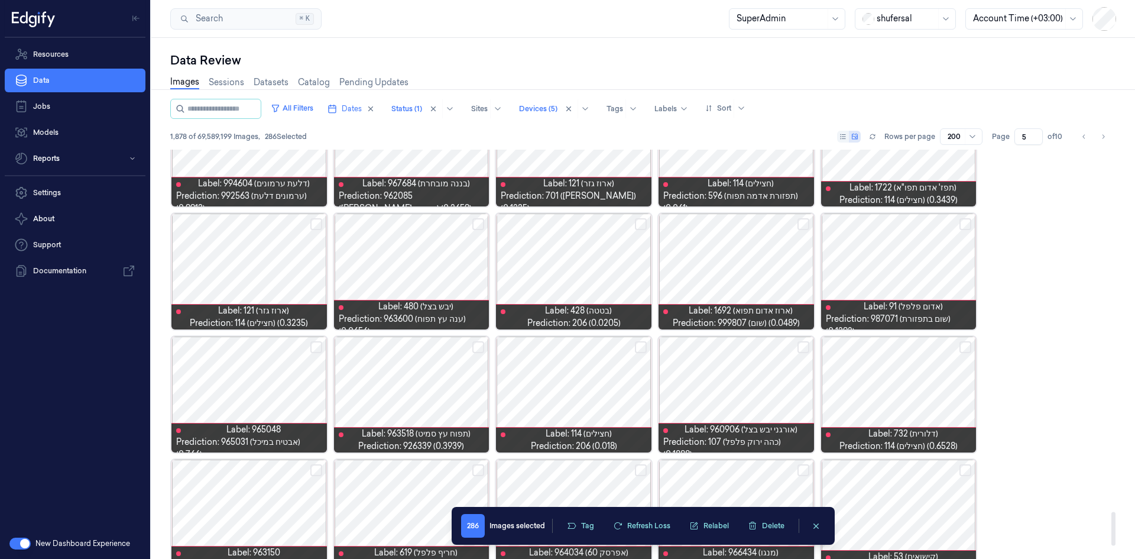
click at [476, 220] on button "Select row" at bounding box center [478, 224] width 12 height 12
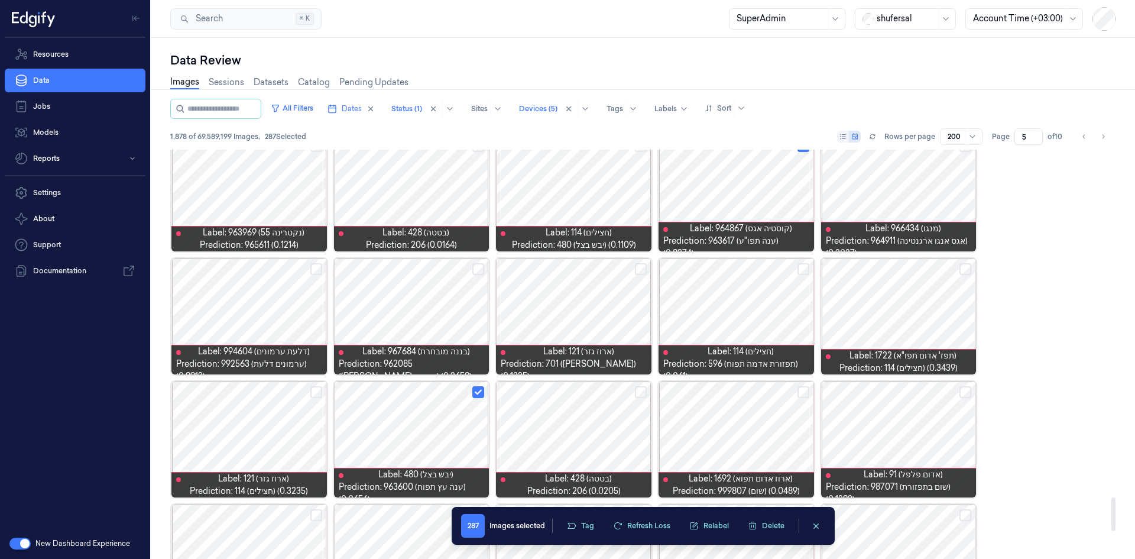
scroll to position [4186, 0]
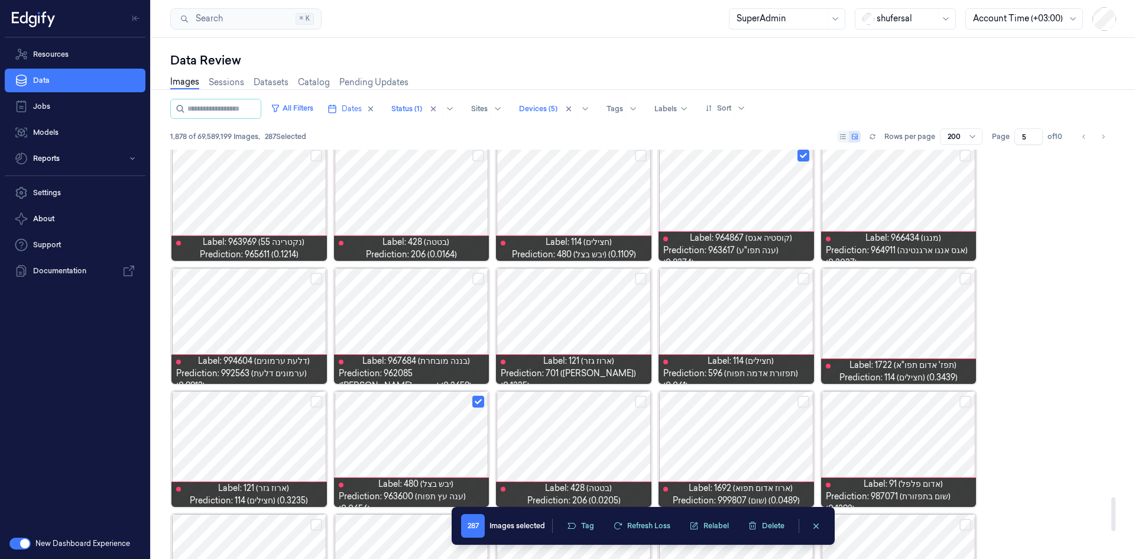
click at [319, 274] on button "Select row" at bounding box center [316, 278] width 12 height 12
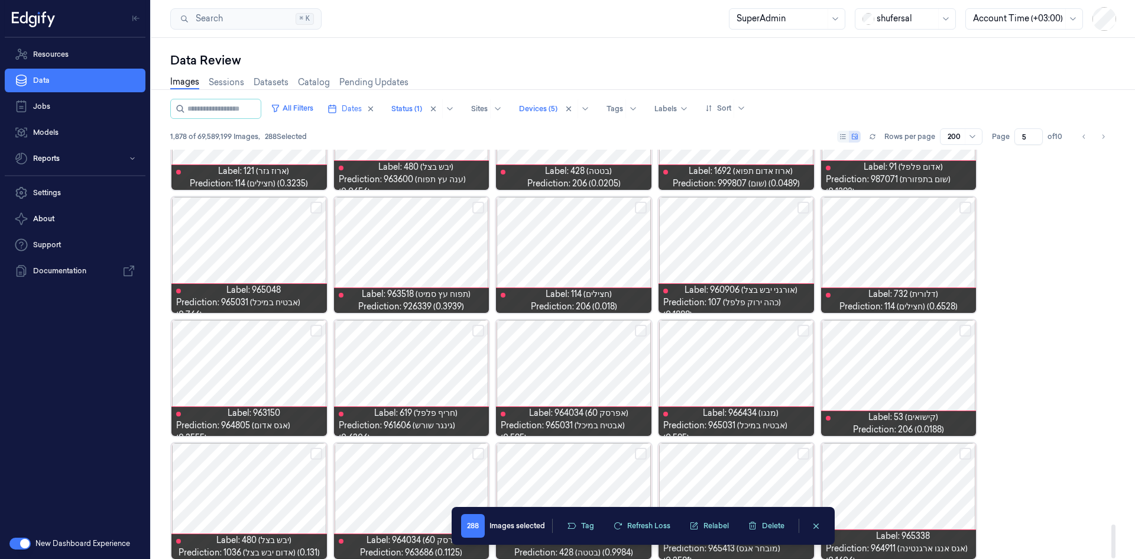
scroll to position [4514, 0]
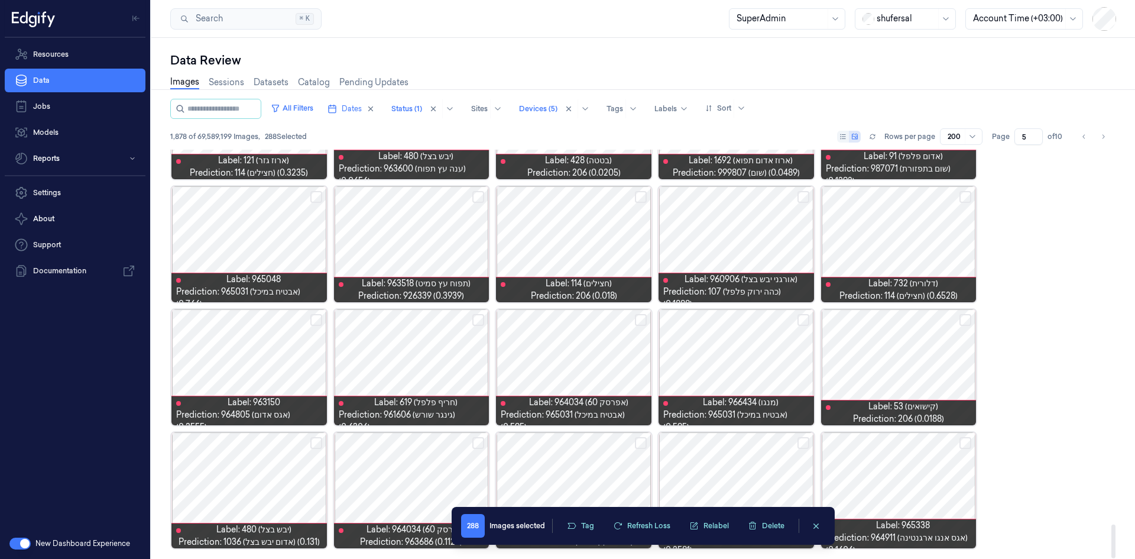
click at [314, 319] on button "Select row" at bounding box center [316, 320] width 12 height 12
click at [598, 345] on div at bounding box center [573, 490] width 155 height 116
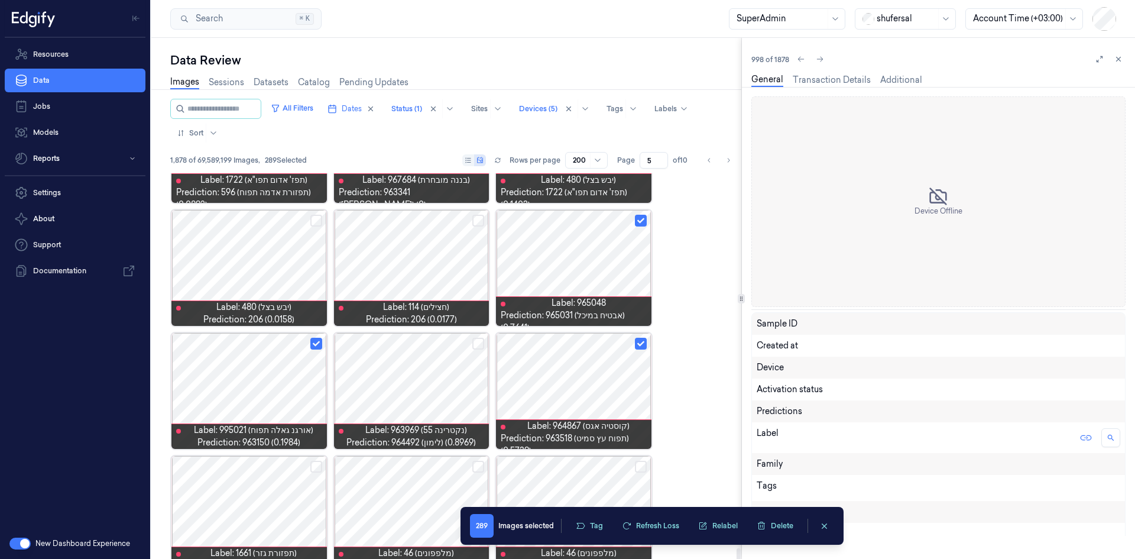
scroll to position [7464, 0]
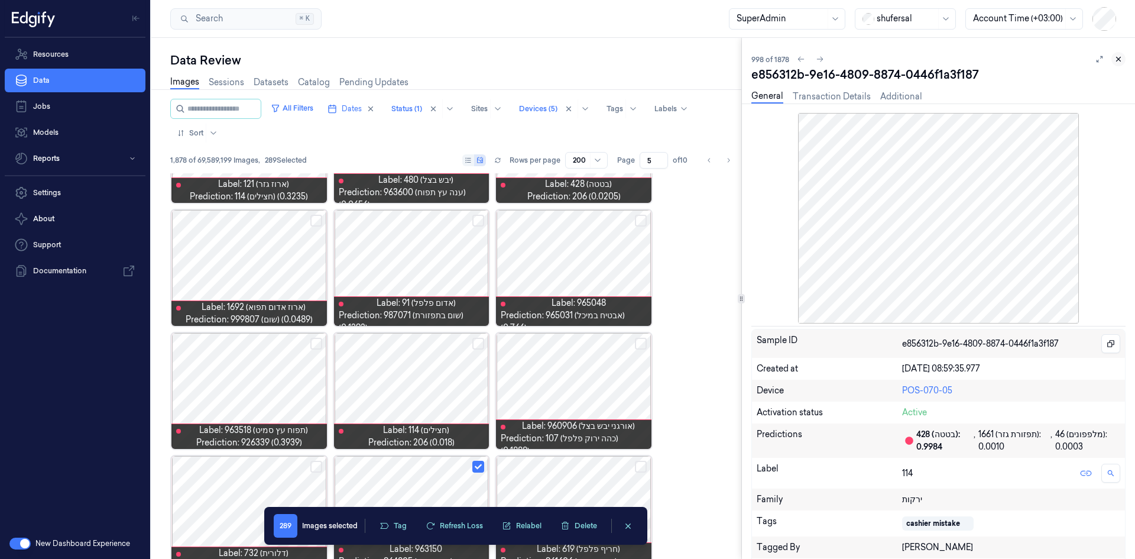
click at [756, 56] on icon at bounding box center [1118, 59] width 8 height 8
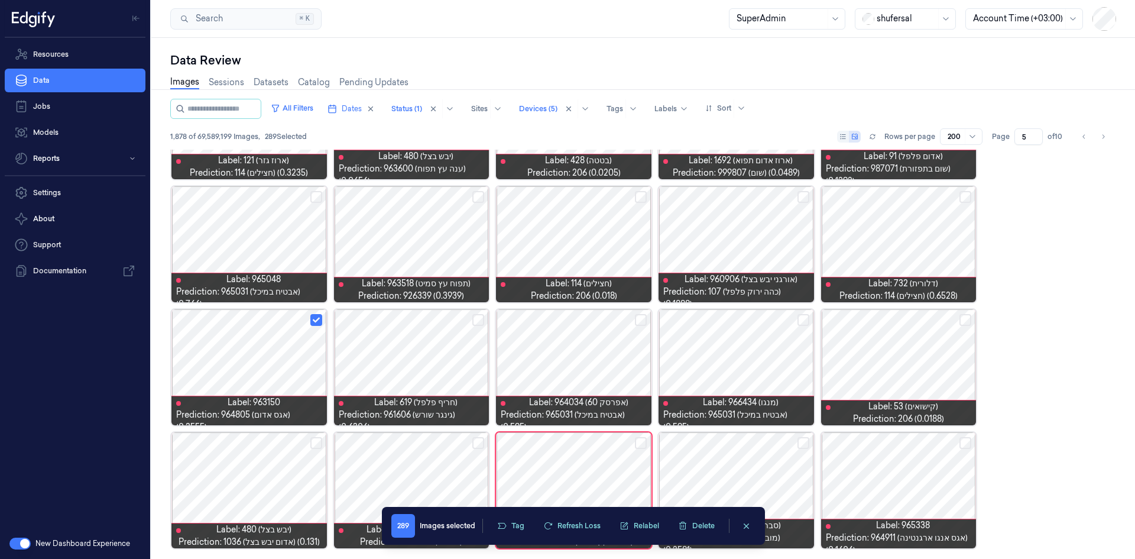
scroll to position [4514, 0]
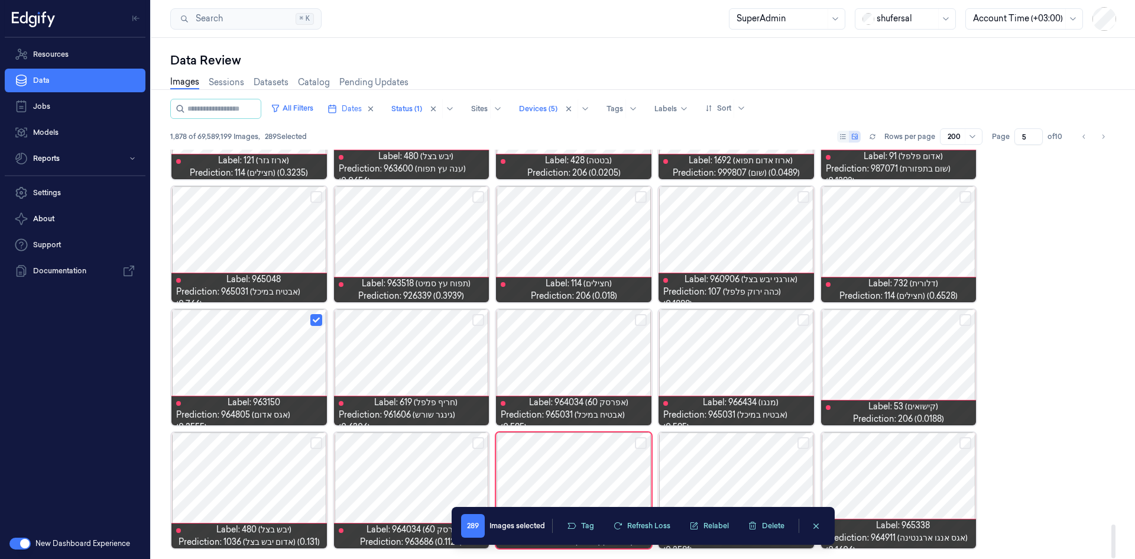
click at [756, 345] on button "Select row" at bounding box center [803, 443] width 12 height 12
click at [583, 345] on button "Tag" at bounding box center [580, 526] width 41 height 18
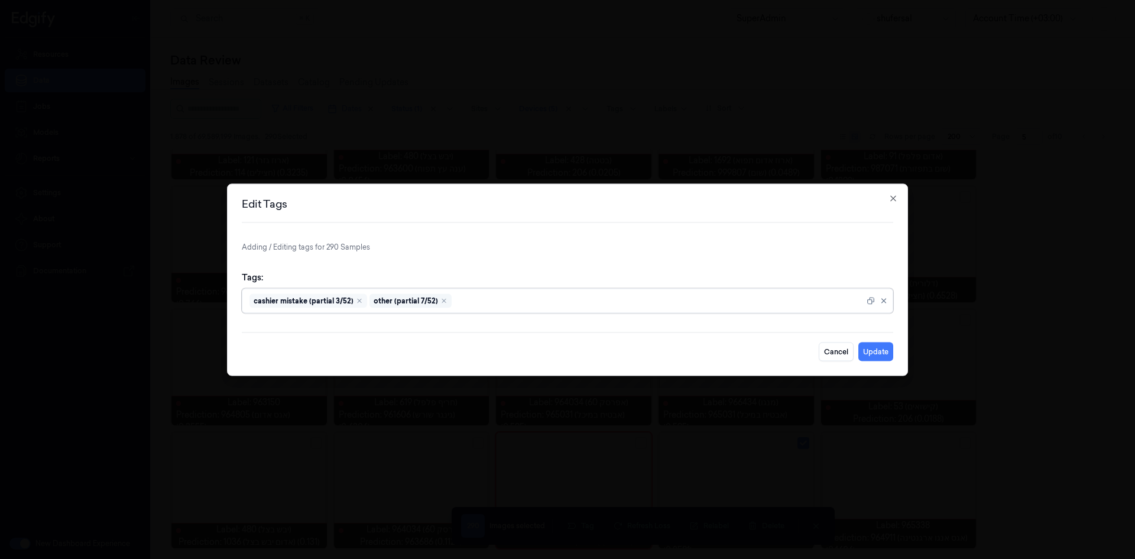
click at [436, 298] on div "other (partial 7/52)" at bounding box center [410, 300] width 82 height 14
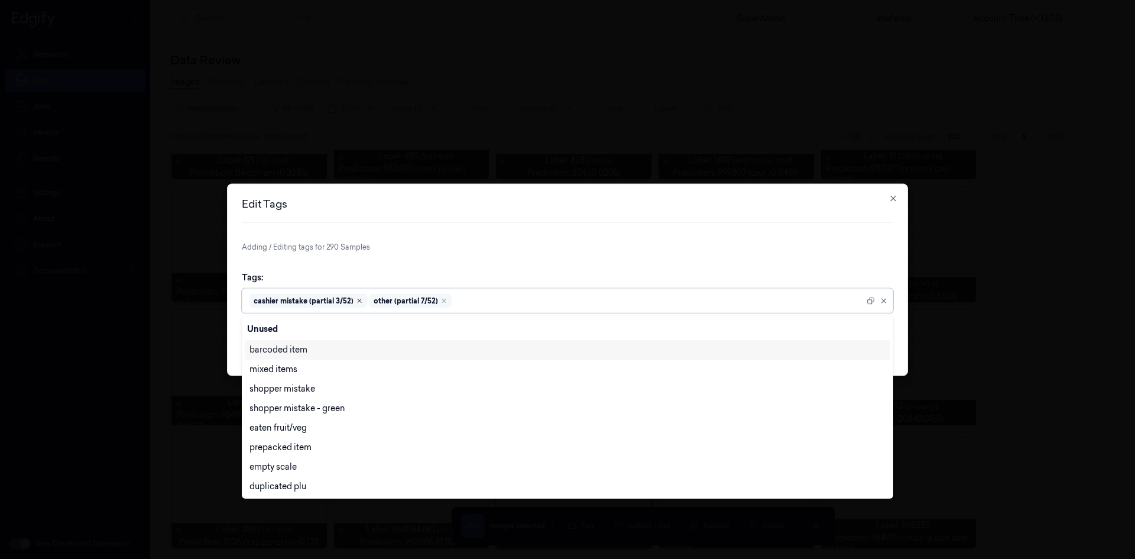
click at [356, 300] on icon "Remove ,cashier mistake (partial 3/52)" at bounding box center [359, 300] width 7 height 7
click at [323, 300] on icon "Remove ,other (partial 7/52)" at bounding box center [324, 301] width 4 height 4
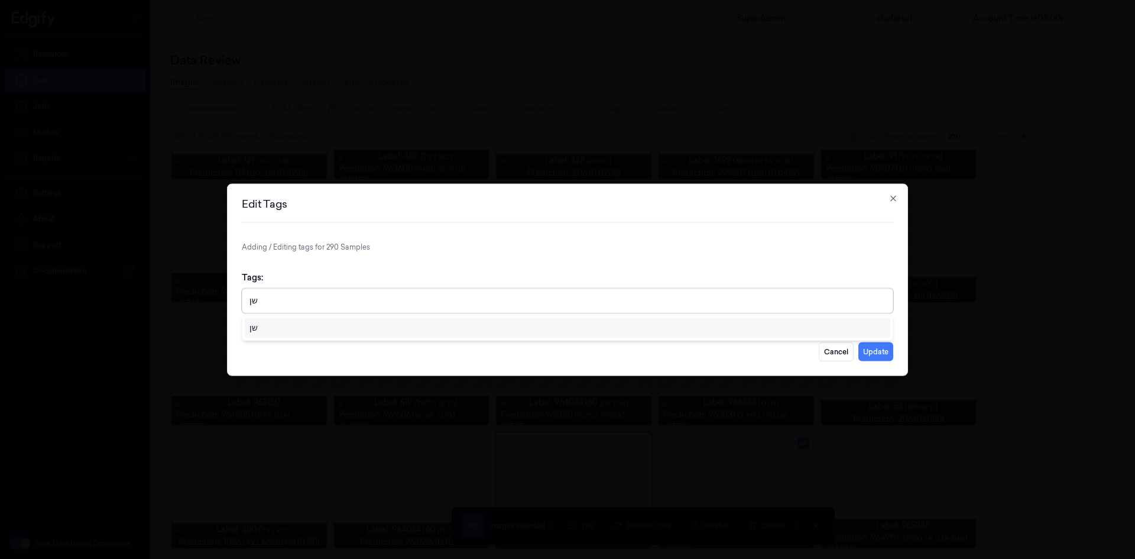
type input "ש"
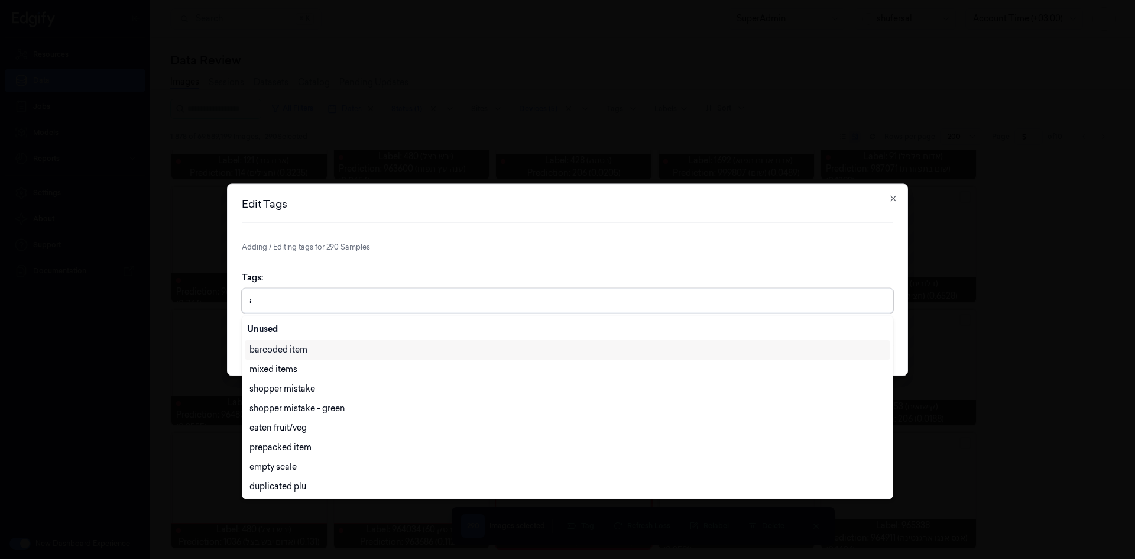
type input "ai"
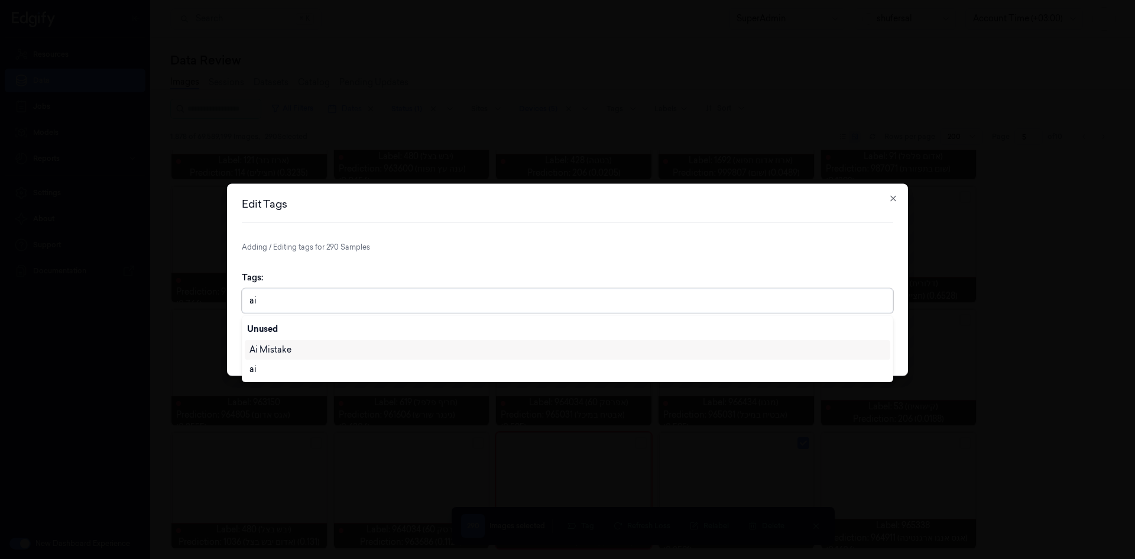
click at [309, 343] on div "Ai Mistake" at bounding box center [567, 350] width 645 height 20
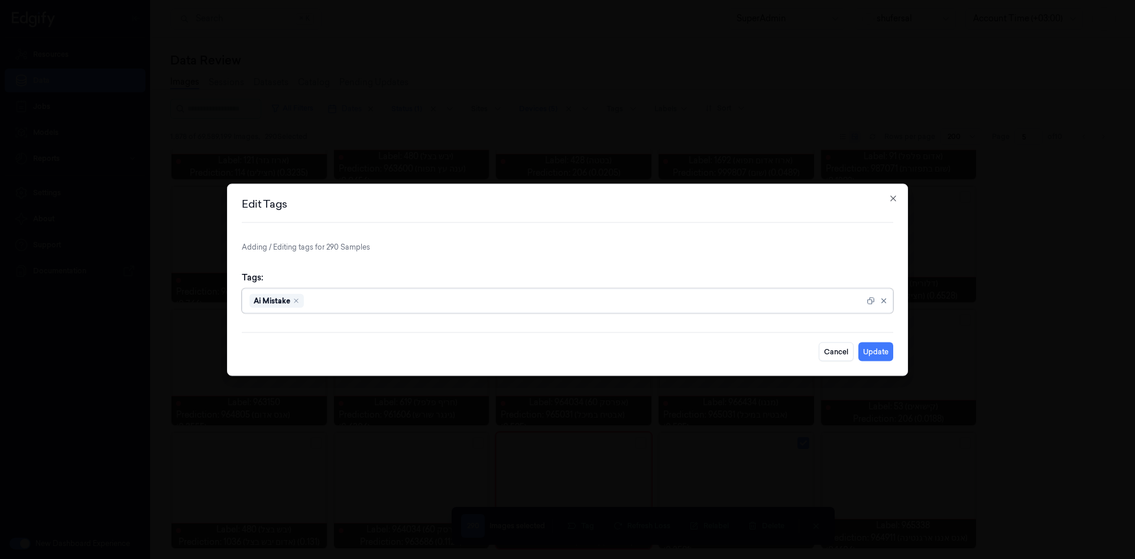
click at [756, 296] on div at bounding box center [879, 300] width 24 height 13
click at [756, 345] on button "Update" at bounding box center [875, 351] width 35 height 19
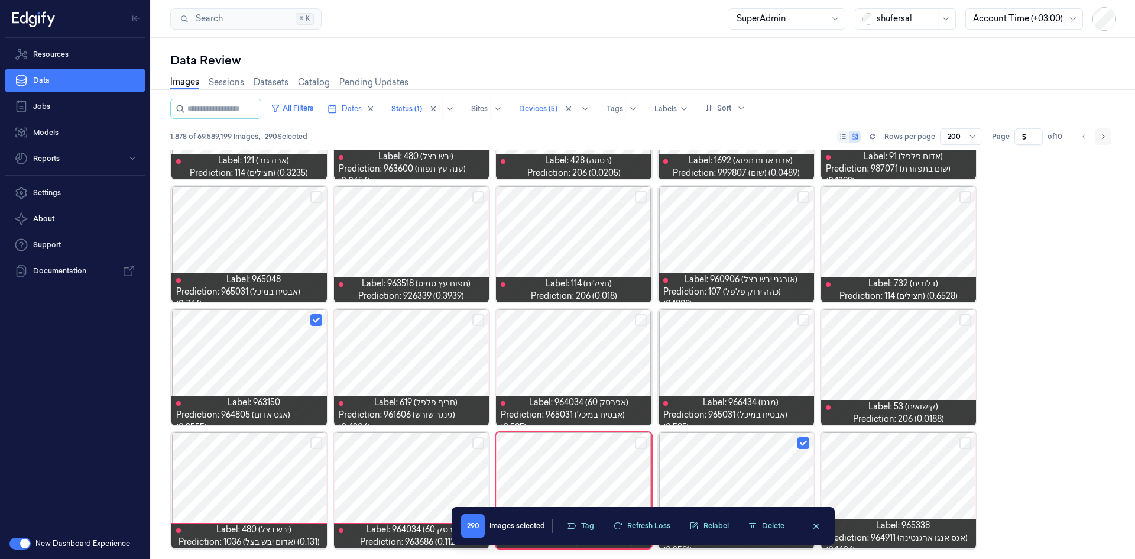
click at [756, 136] on icon "Go to next page" at bounding box center [1102, 136] width 7 height 9
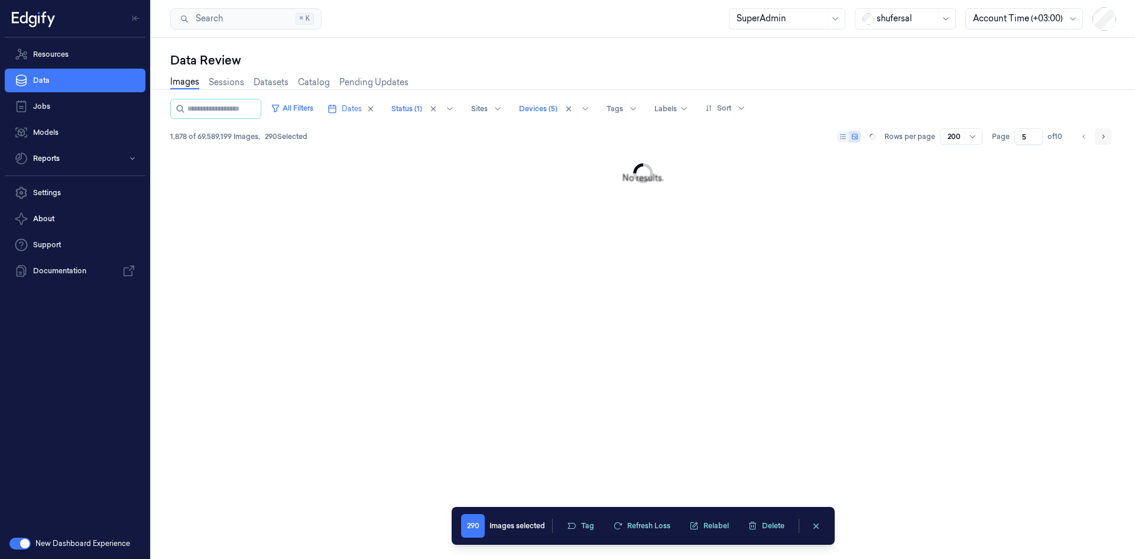
type input "6"
